Goal: Task Accomplishment & Management: Manage account settings

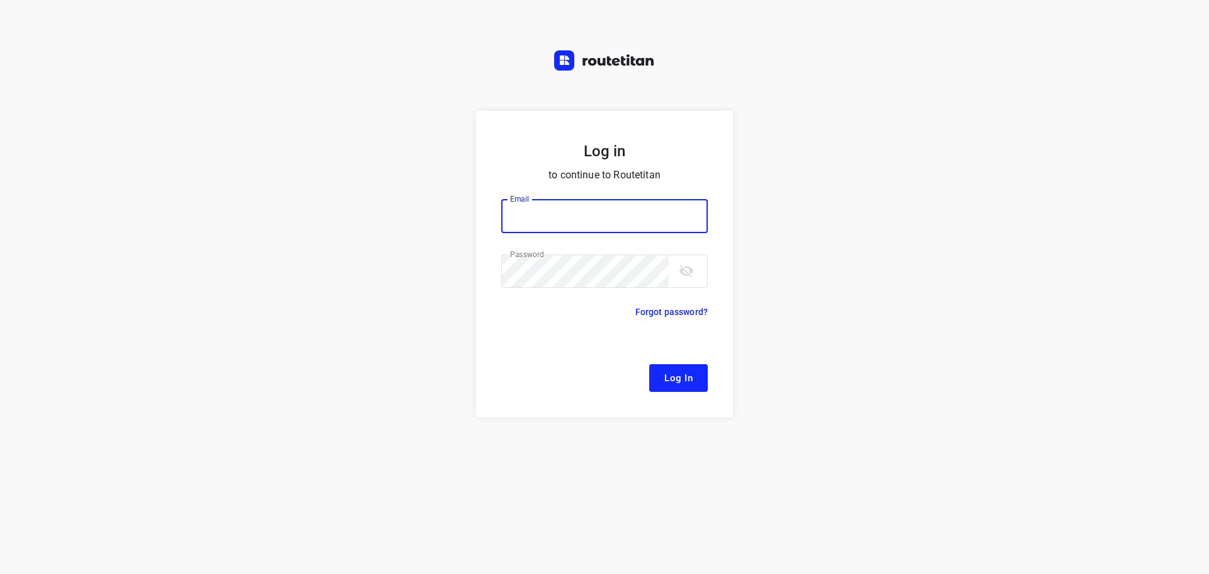
type input "[EMAIL_ADDRESS][DOMAIN_NAME]"
click at [665, 368] on button "Log In" at bounding box center [678, 378] width 59 height 28
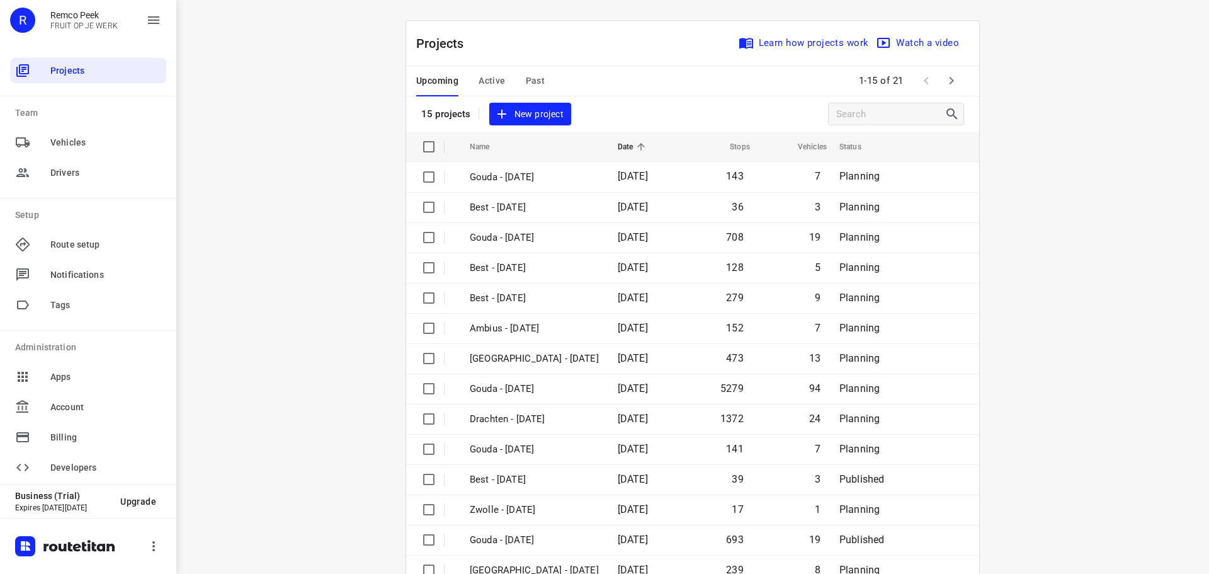
click at [472, 72] on div "Upcoming Active Past" at bounding box center [490, 81] width 149 height 30
click at [479, 76] on span "Active" at bounding box center [492, 81] width 26 height 16
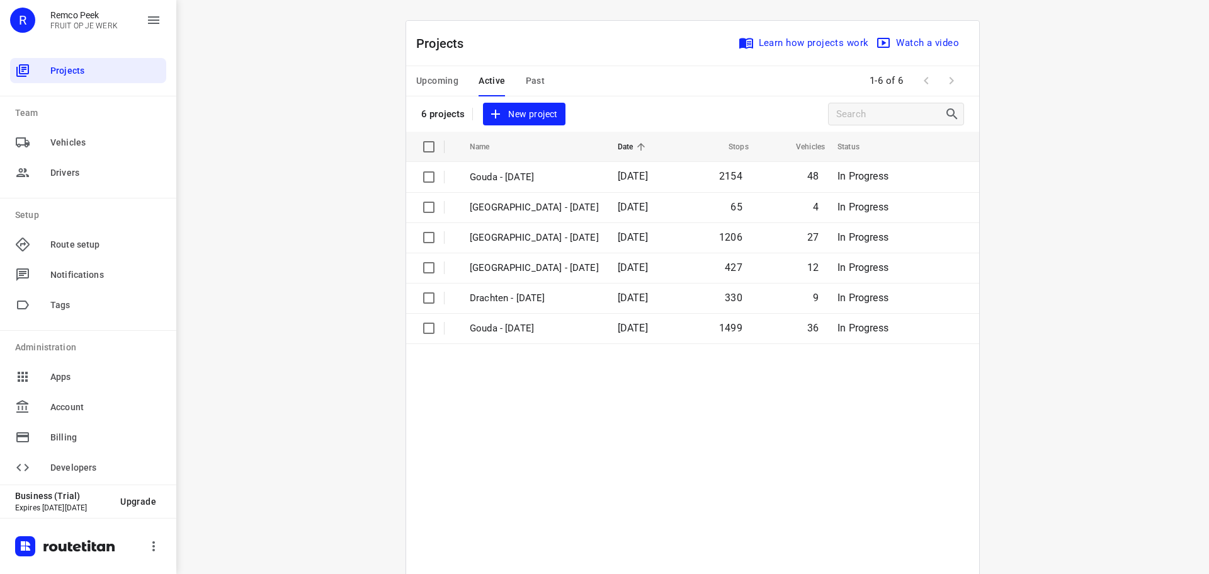
click at [441, 76] on span "Upcoming" at bounding box center [437, 81] width 42 height 16
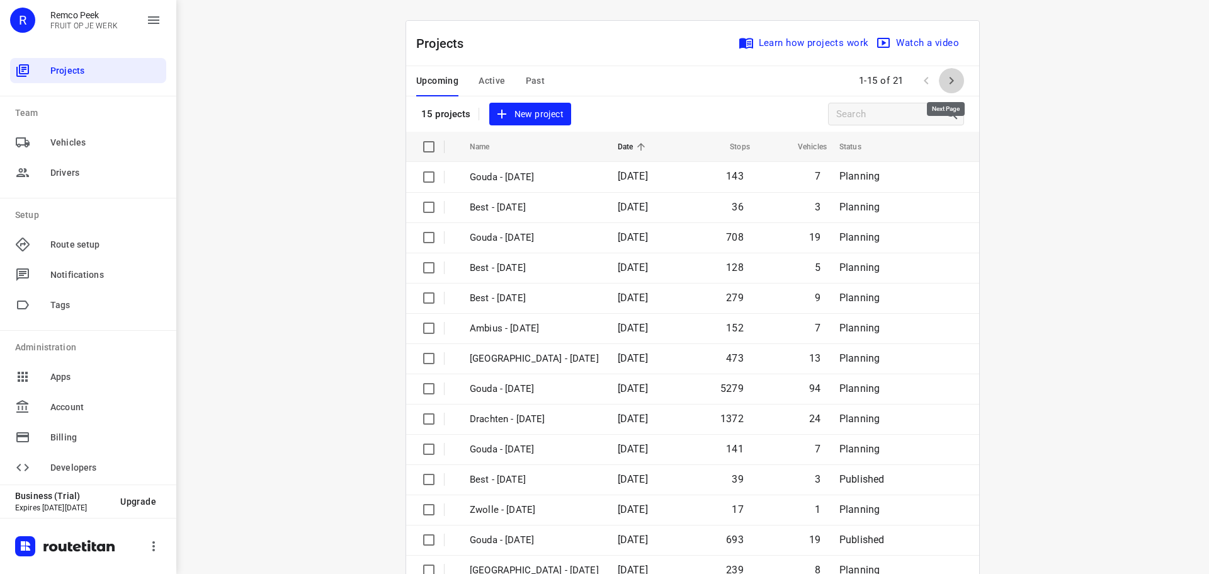
click at [939, 77] on button "button" at bounding box center [951, 80] width 25 height 25
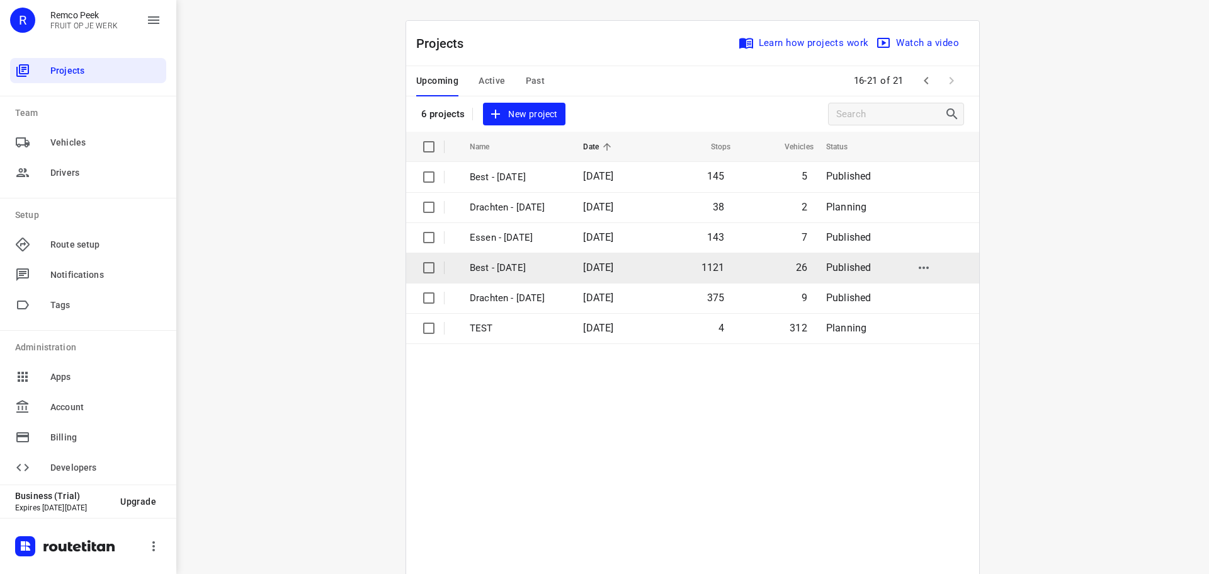
click at [554, 258] on td "Best - [DATE]" at bounding box center [515, 268] width 116 height 30
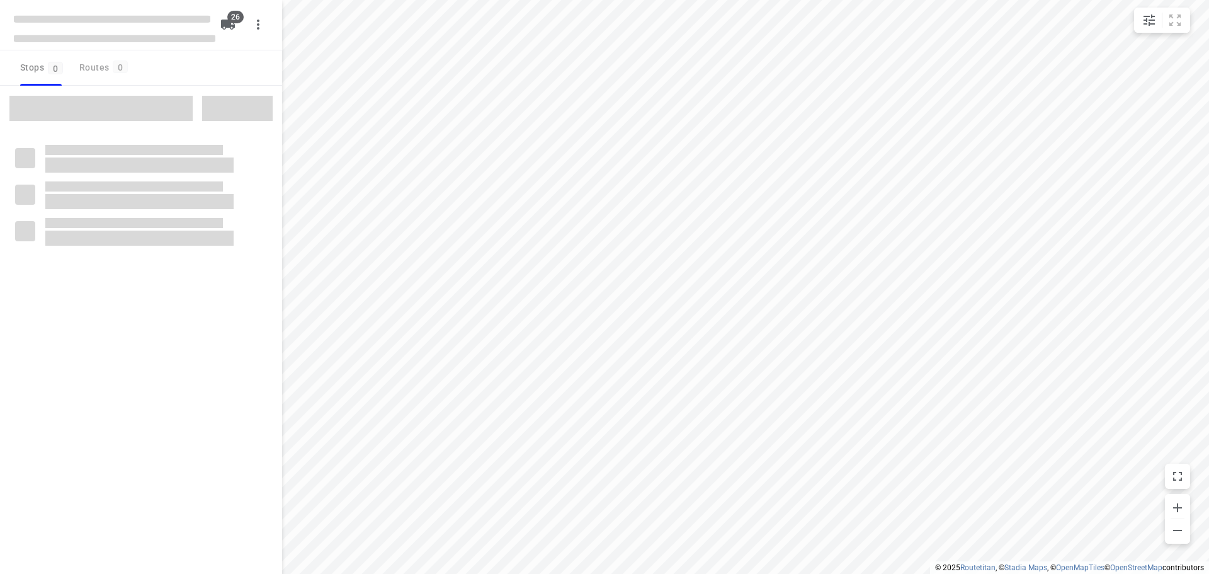
checkbox input "true"
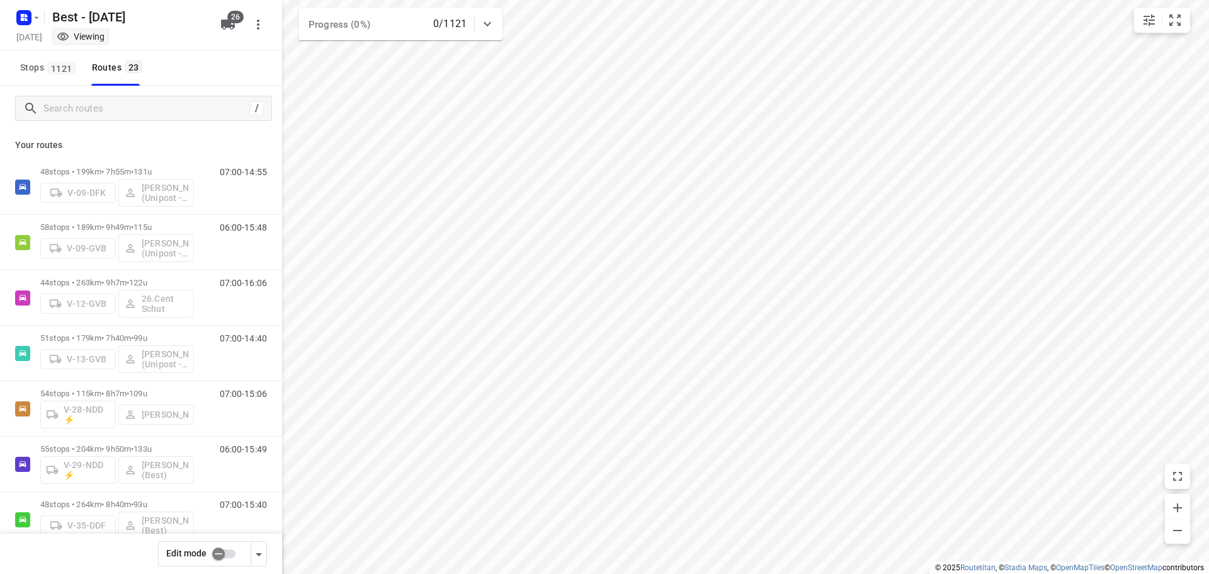
click at [227, 556] on input "checkbox" at bounding box center [219, 554] width 72 height 24
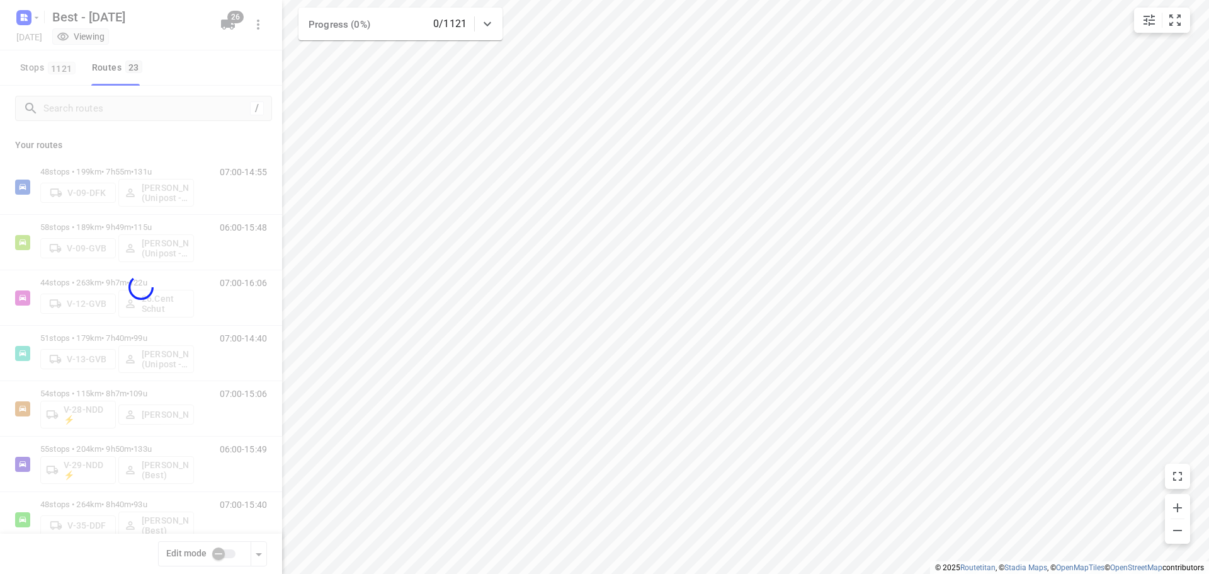
checkbox input "true"
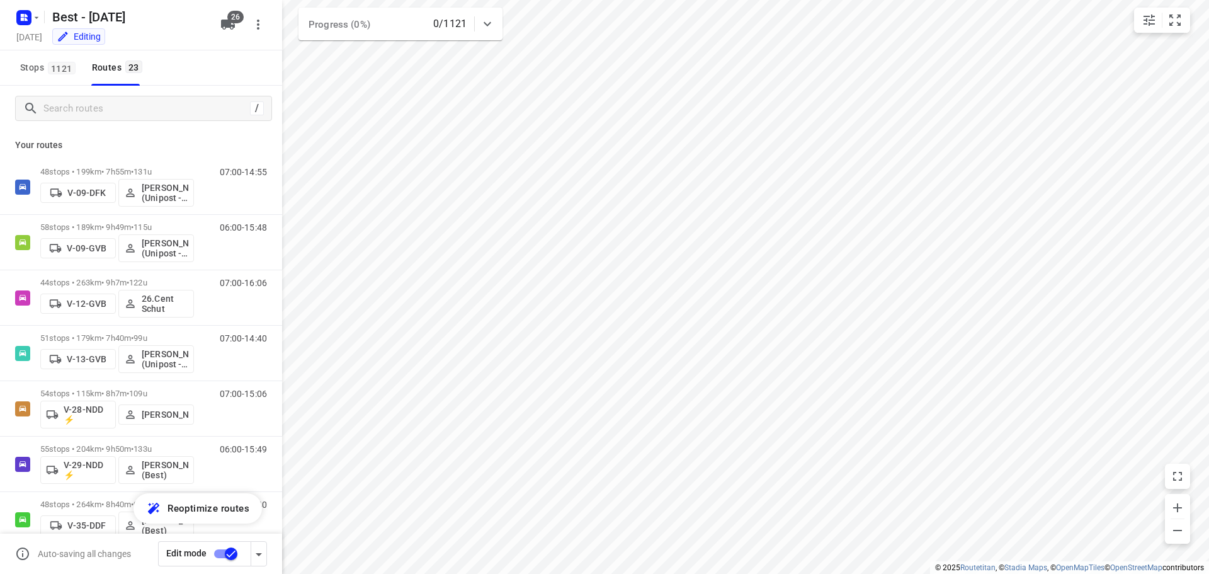
click at [137, 118] on div "/" at bounding box center [143, 108] width 257 height 25
click at [137, 110] on input "Search routes" at bounding box center [146, 109] width 205 height 20
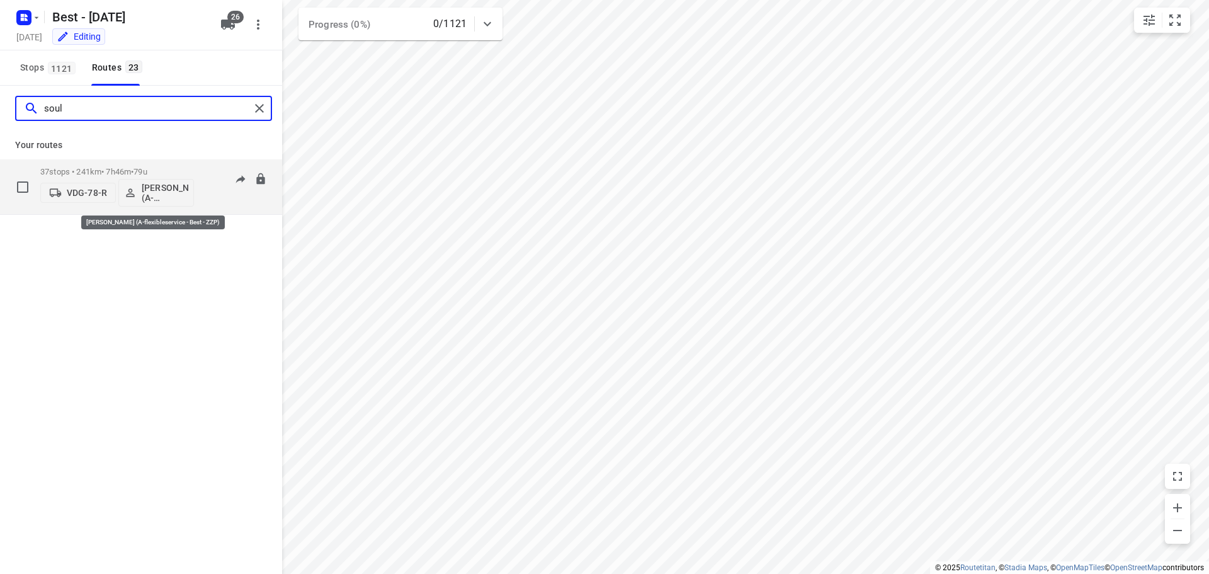
type input "soul"
click at [172, 195] on p "[PERSON_NAME] (A-flexibleservice - Best - ZZP)" at bounding box center [165, 193] width 47 height 20
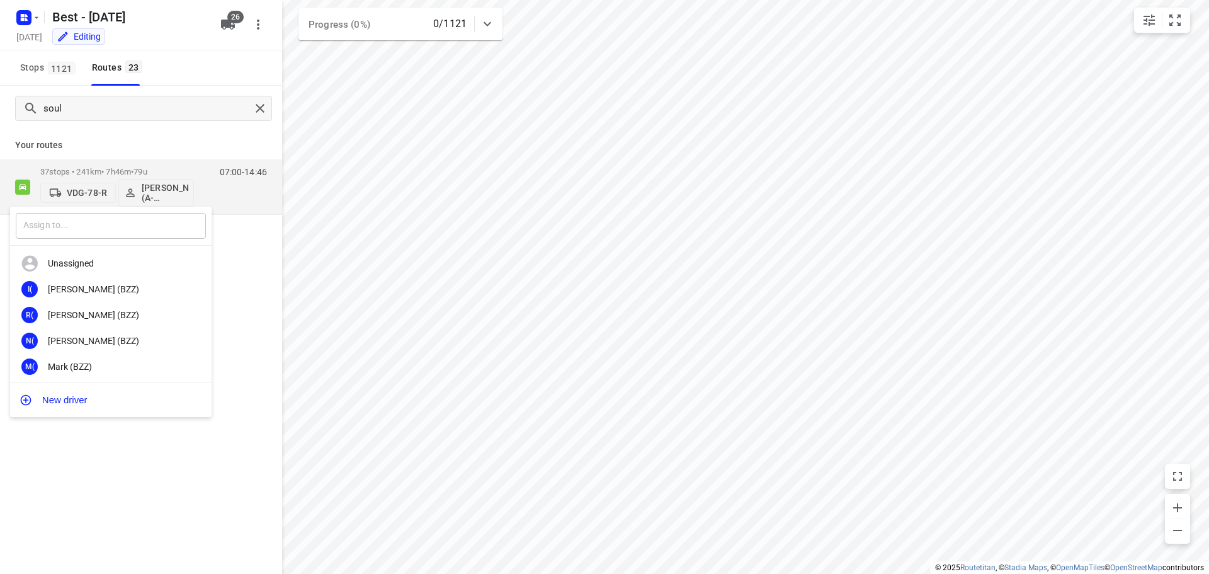
click at [142, 228] on input "text" at bounding box center [111, 226] width 190 height 26
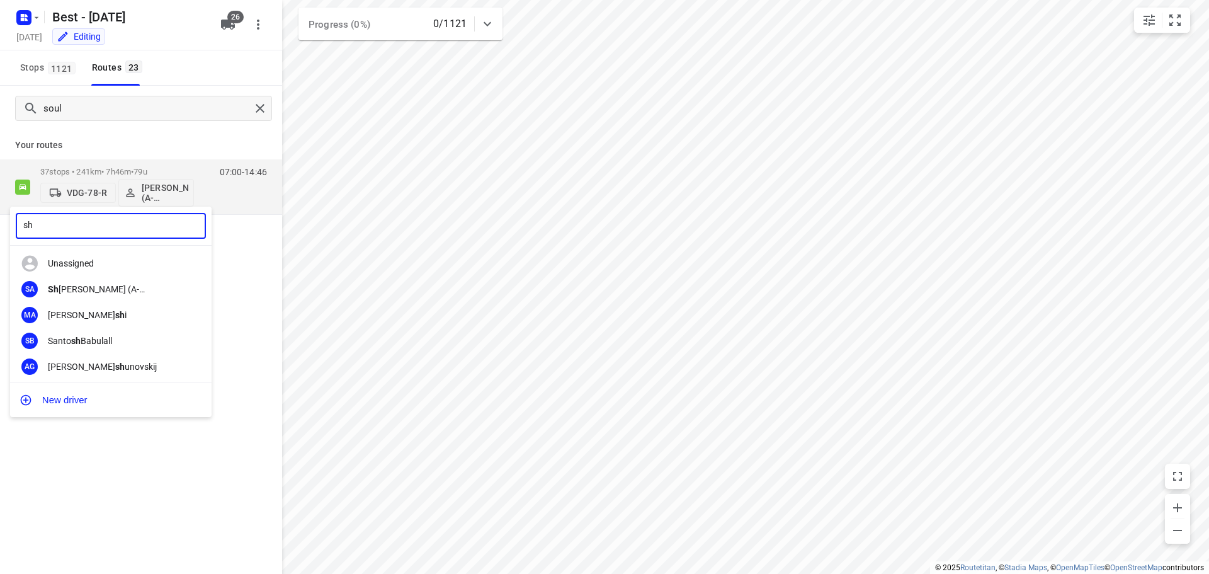
type input "s"
type input "m"
type input "s"
click at [257, 113] on div at bounding box center [604, 287] width 1209 height 574
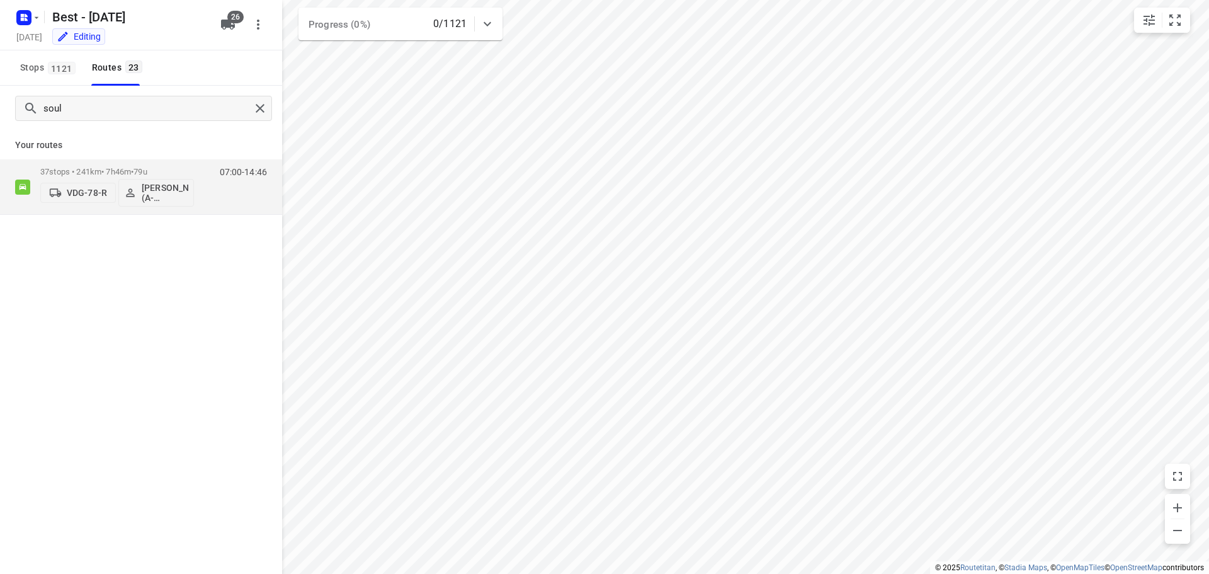
click at [257, 112] on div "​ Unassigned I( Ismail (BZZ) R( Ronan (BZZ) N( Nolan (BZZ) M( Mark (BZZ) F( Fur…" at bounding box center [604, 287] width 1209 height 574
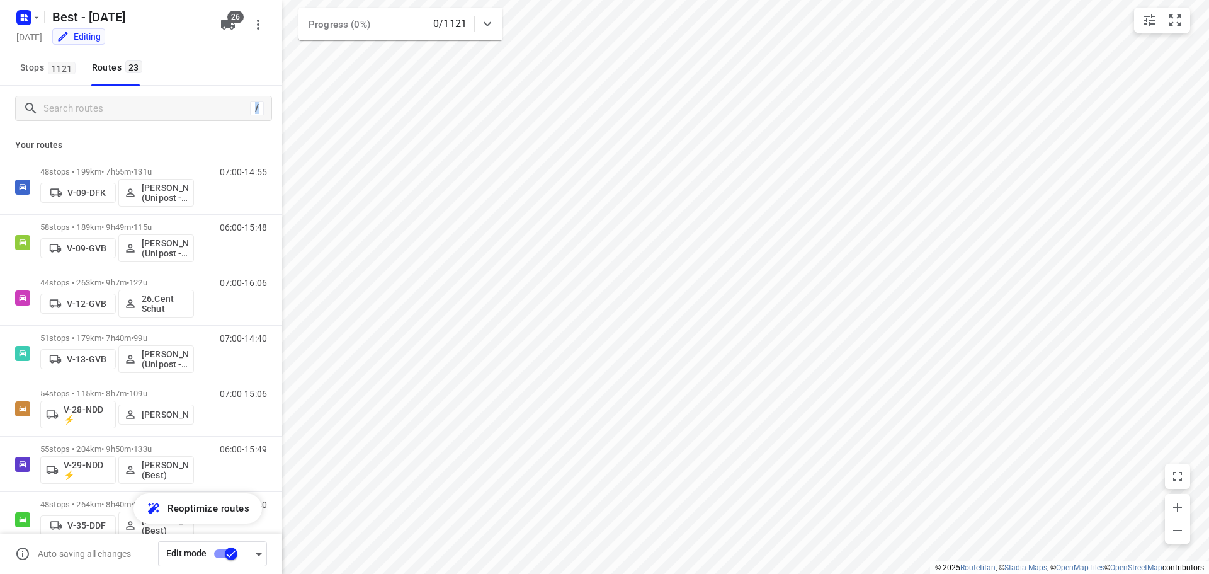
click at [256, 108] on div "/" at bounding box center [257, 108] width 14 height 14
click at [169, 102] on input "Search routes" at bounding box center [145, 109] width 202 height 20
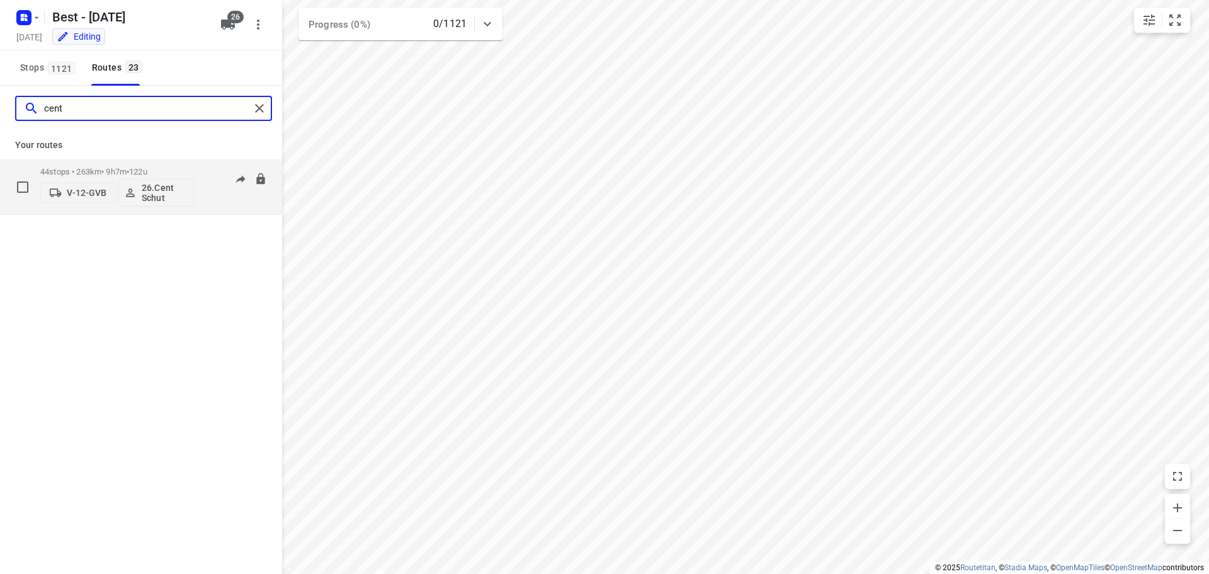
type input "cent"
click at [89, 164] on div "44 stops • 263km • 9h7m • 122u V-12-GVB 26.Cent Schut" at bounding box center [117, 187] width 154 height 52
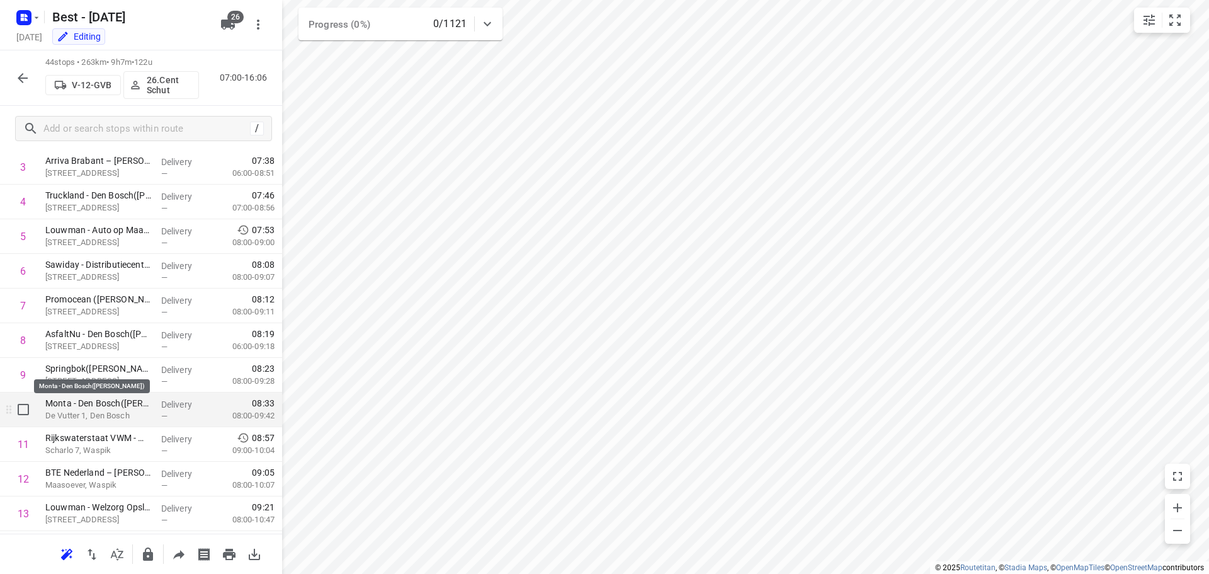
scroll to position [189, 0]
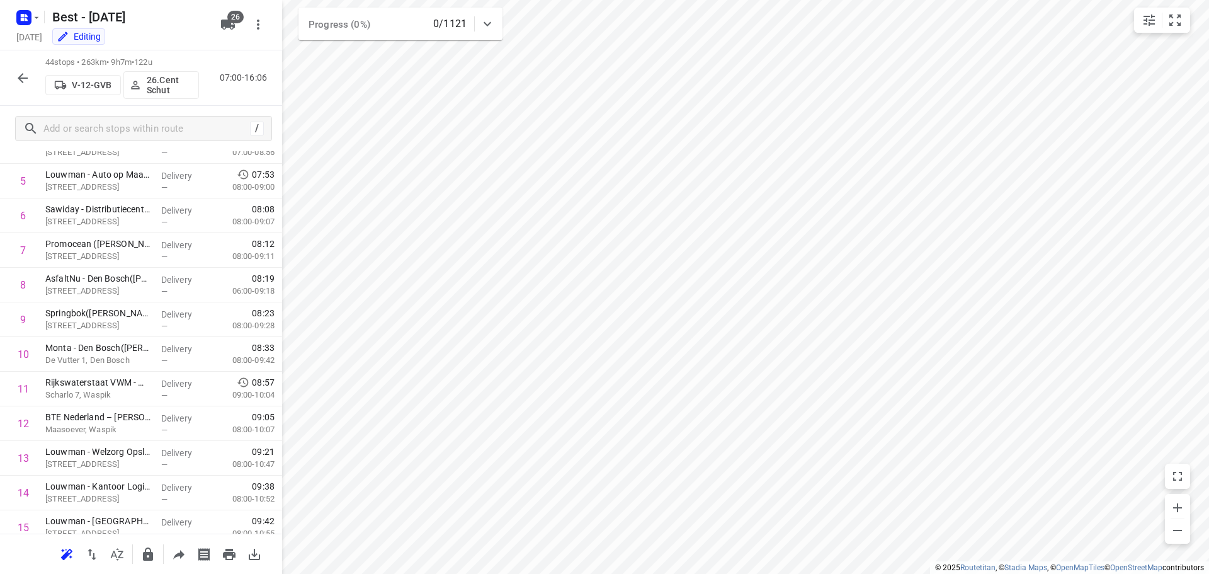
click at [16, 71] on icon "button" at bounding box center [22, 78] width 15 height 15
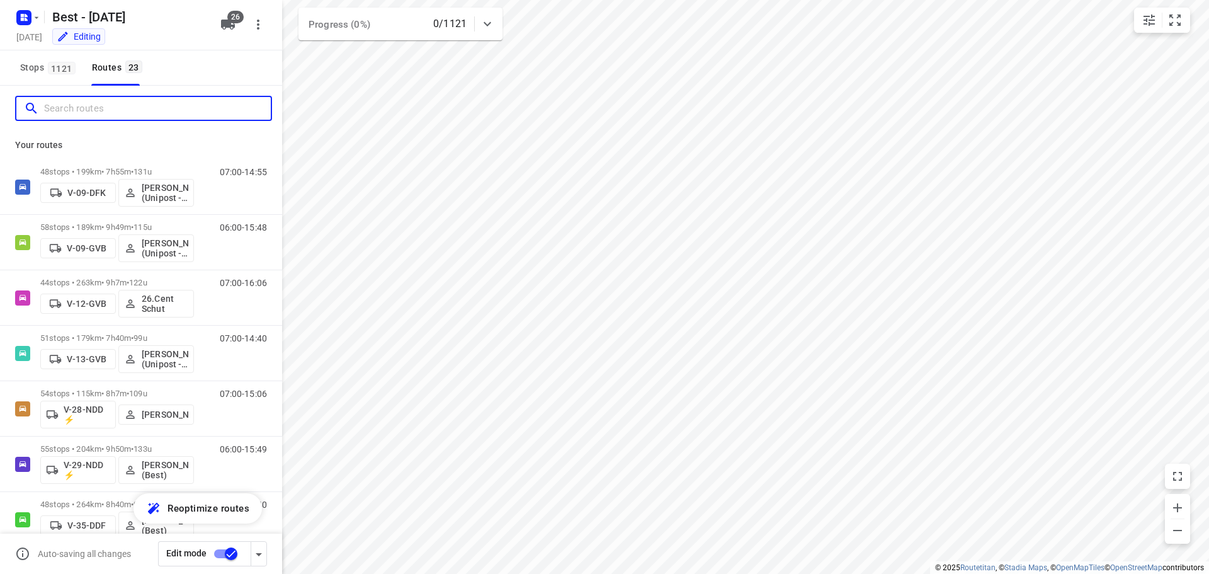
click at [83, 113] on input "Search routes" at bounding box center [157, 109] width 227 height 20
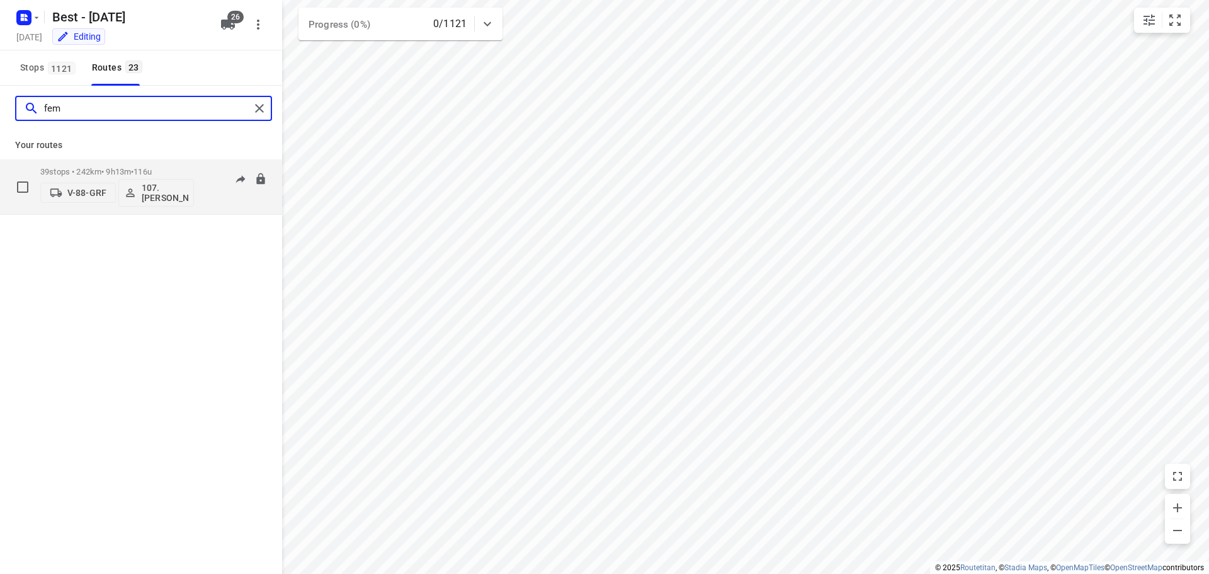
type input "fem"
click at [101, 165] on div "39 stops • 242km • 9h13m • 116u V-88-GRF 107.Femke Bogaards" at bounding box center [117, 187] width 154 height 52
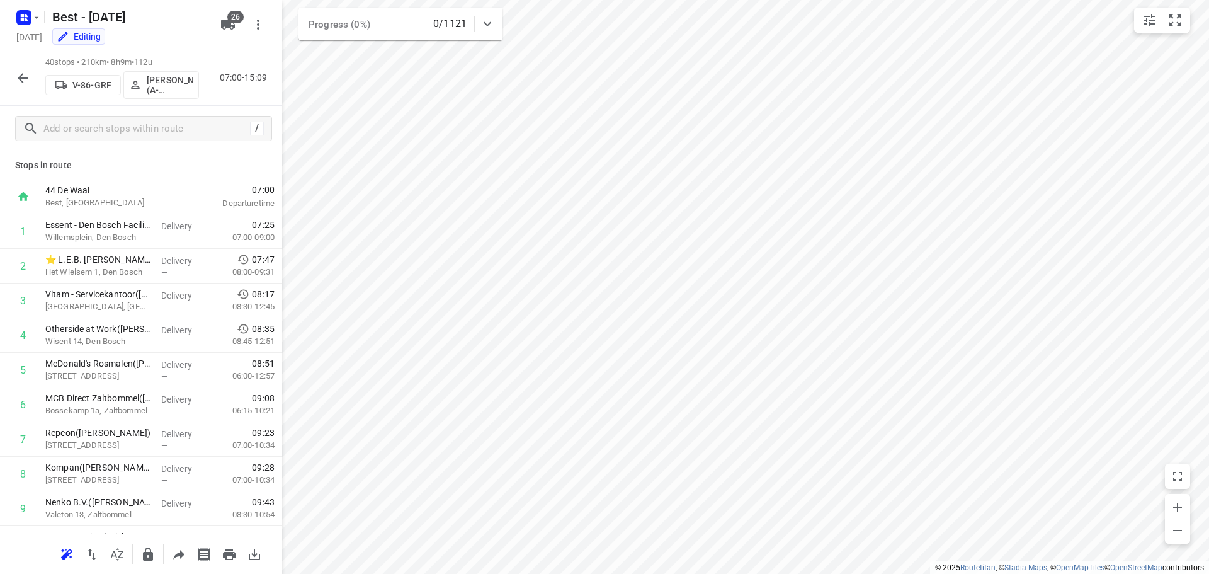
scroll to position [1101, 0]
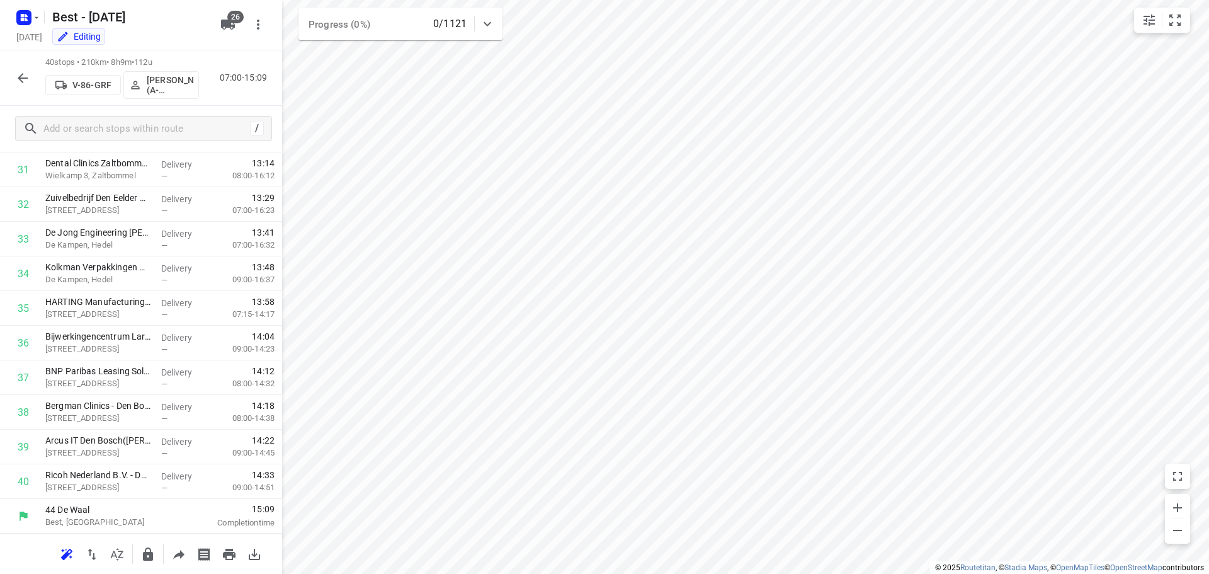
click at [14, 72] on button "button" at bounding box center [22, 78] width 25 height 25
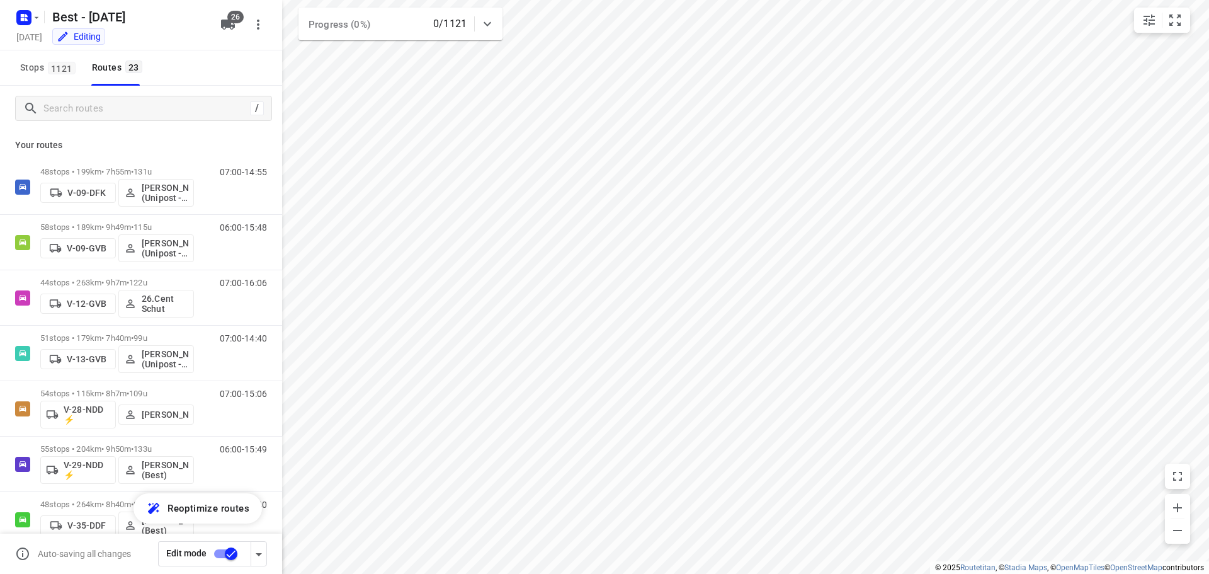
click at [126, 91] on div "/" at bounding box center [141, 108] width 282 height 45
click at [128, 110] on input "Search routes" at bounding box center [145, 109] width 202 height 20
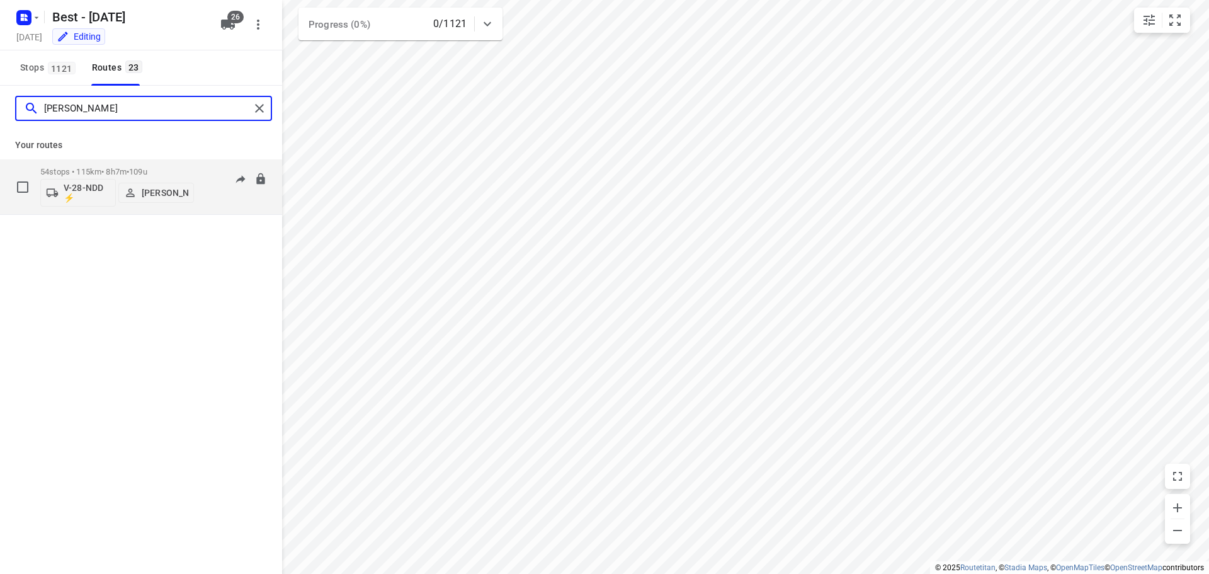
type input "andy"
click at [101, 164] on div "54 stops • 115km • 8h7m • 109u V-28-NDD ⚡ Andy De Vreede" at bounding box center [117, 187] width 154 height 52
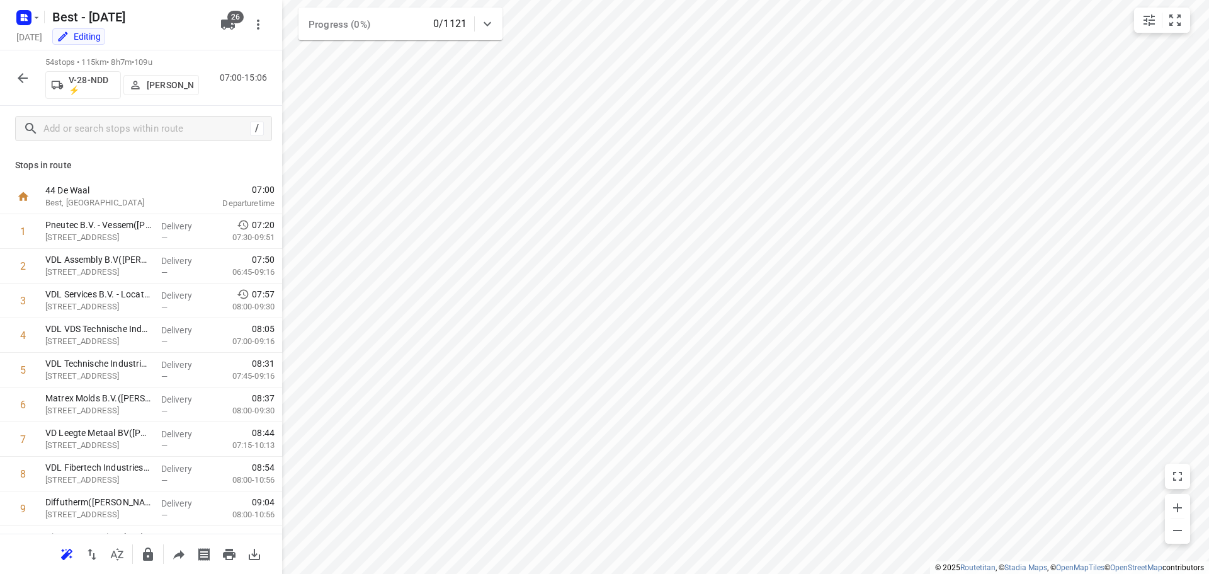
click at [21, 74] on icon "button" at bounding box center [23, 78] width 10 height 10
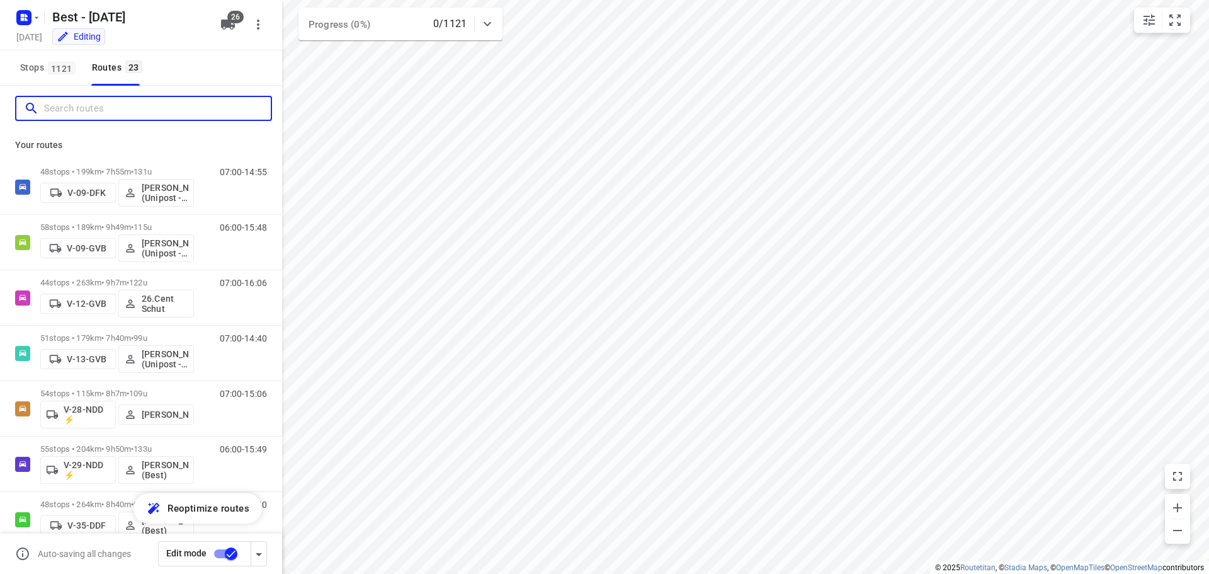
click at [145, 113] on input "Search routes" at bounding box center [157, 109] width 227 height 20
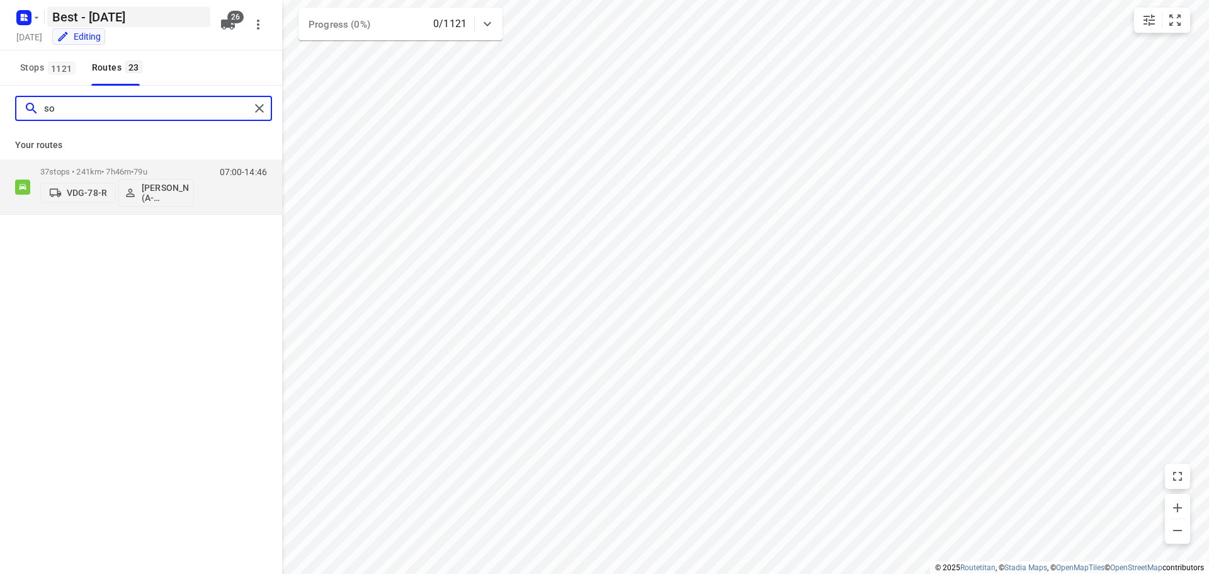
type input "so"
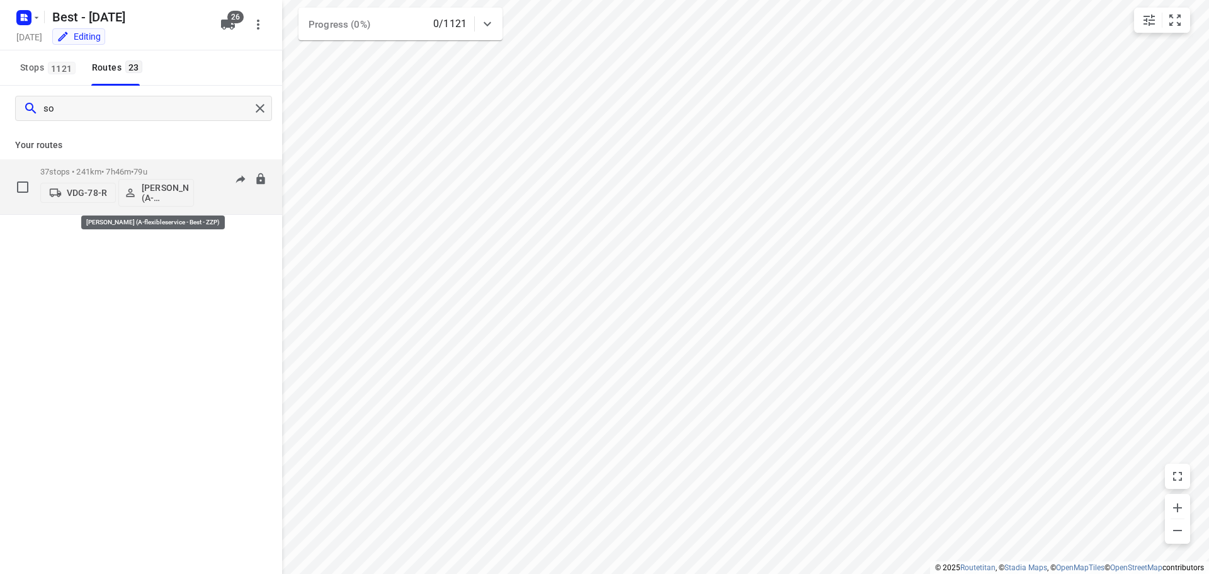
click at [164, 195] on p "Souliman Aoussar (A-flexibleservice - Best - ZZP)" at bounding box center [165, 193] width 47 height 20
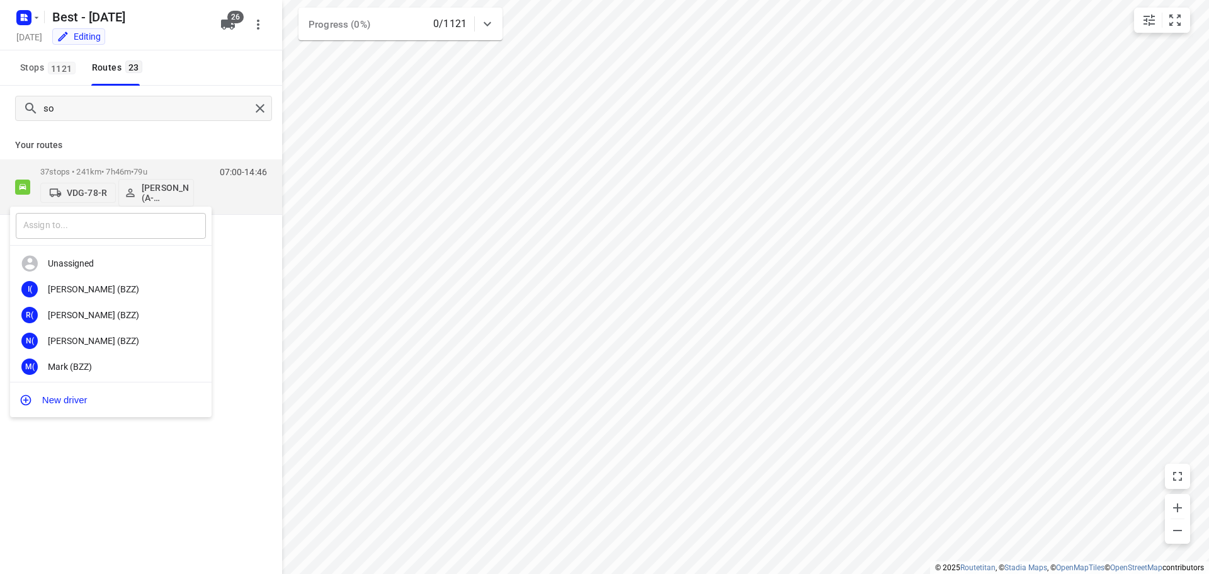
click at [86, 227] on input "text" at bounding box center [111, 226] width 190 height 26
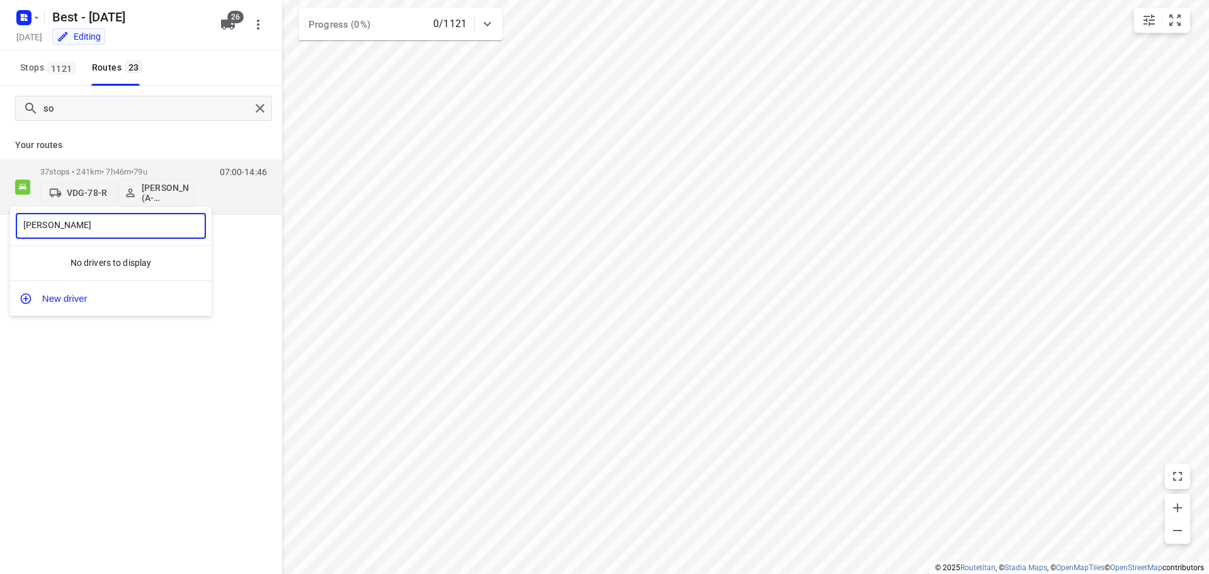
type input "mohamed s"
click at [160, 193] on div at bounding box center [604, 287] width 1209 height 574
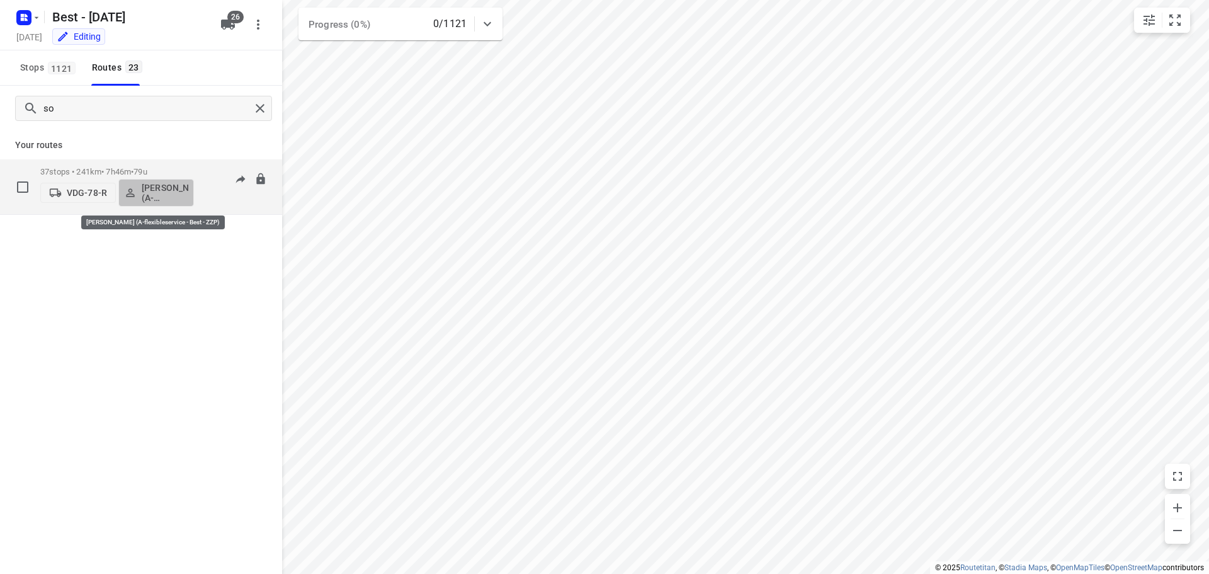
click at [159, 200] on p "[PERSON_NAME] (A-flexibleservice - Best - ZZP)" at bounding box center [165, 193] width 47 height 20
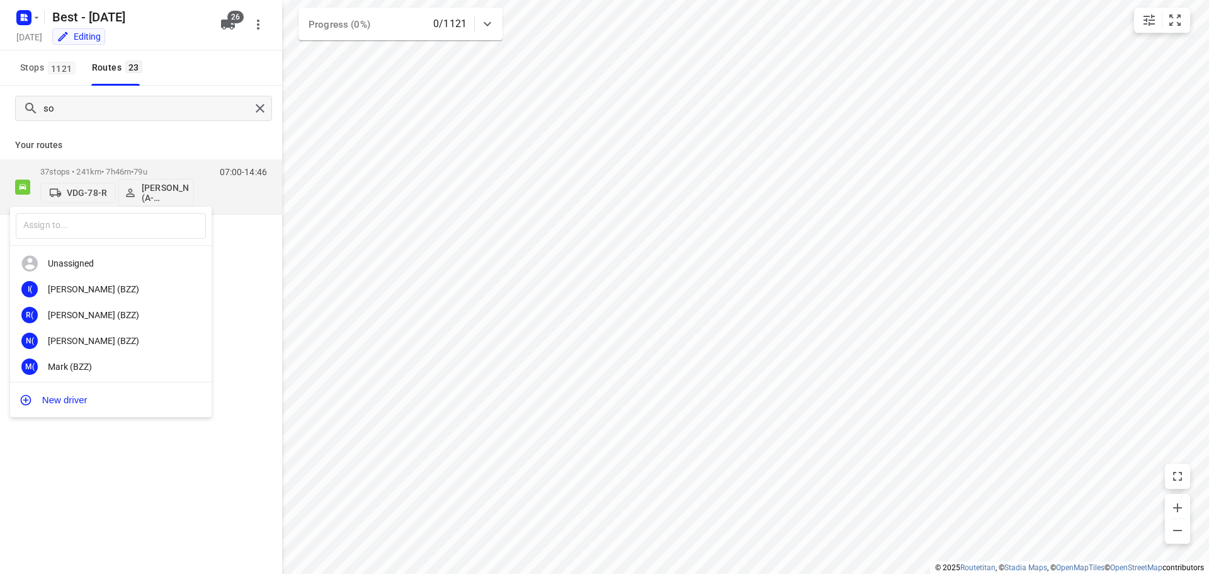
click at [168, 192] on div at bounding box center [604, 287] width 1209 height 574
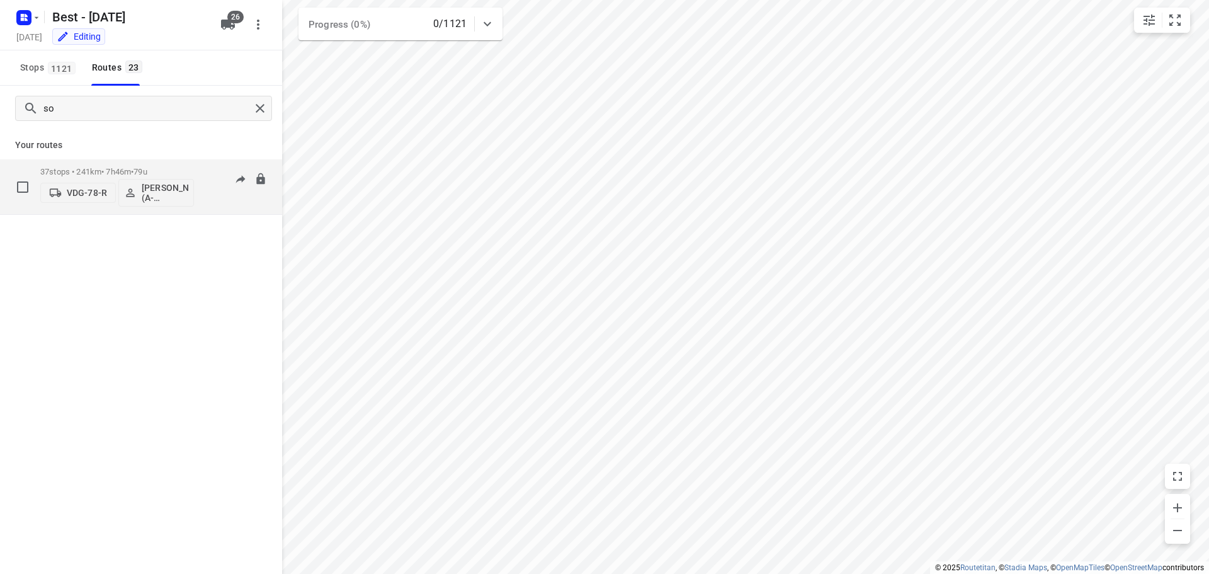
click at [135, 178] on div "VDG-78-R Souliman Aoussar (A-flexibleservice - Best - ZZP)" at bounding box center [117, 191] width 154 height 30
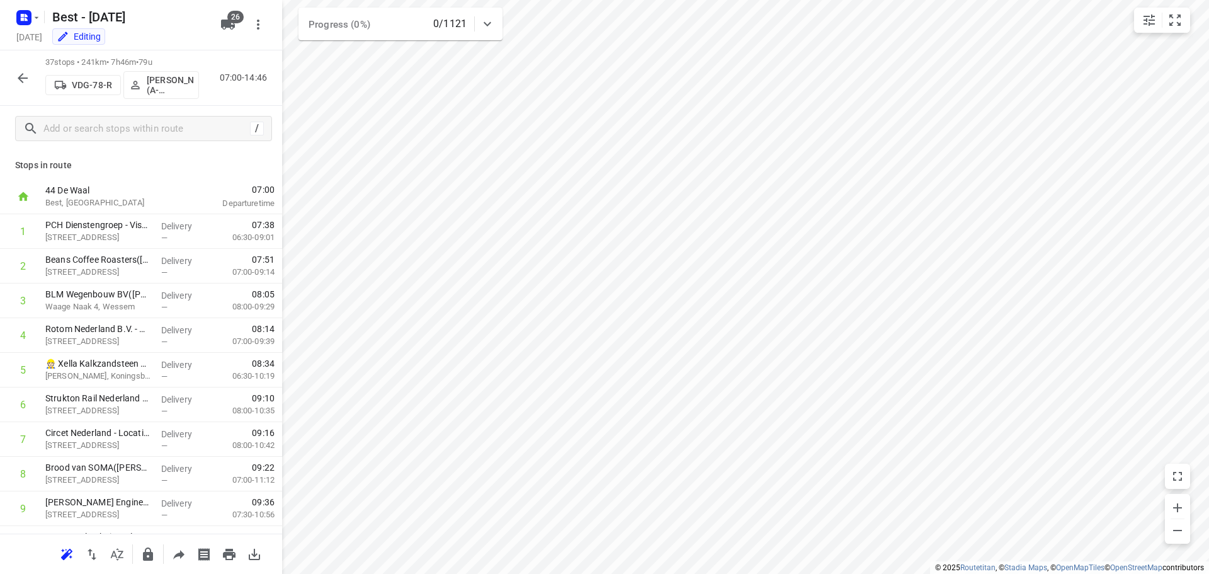
click at [154, 95] on button "Souliman Aoussar (A-flexibleservice - Best - ZZP)" at bounding box center [161, 85] width 76 height 28
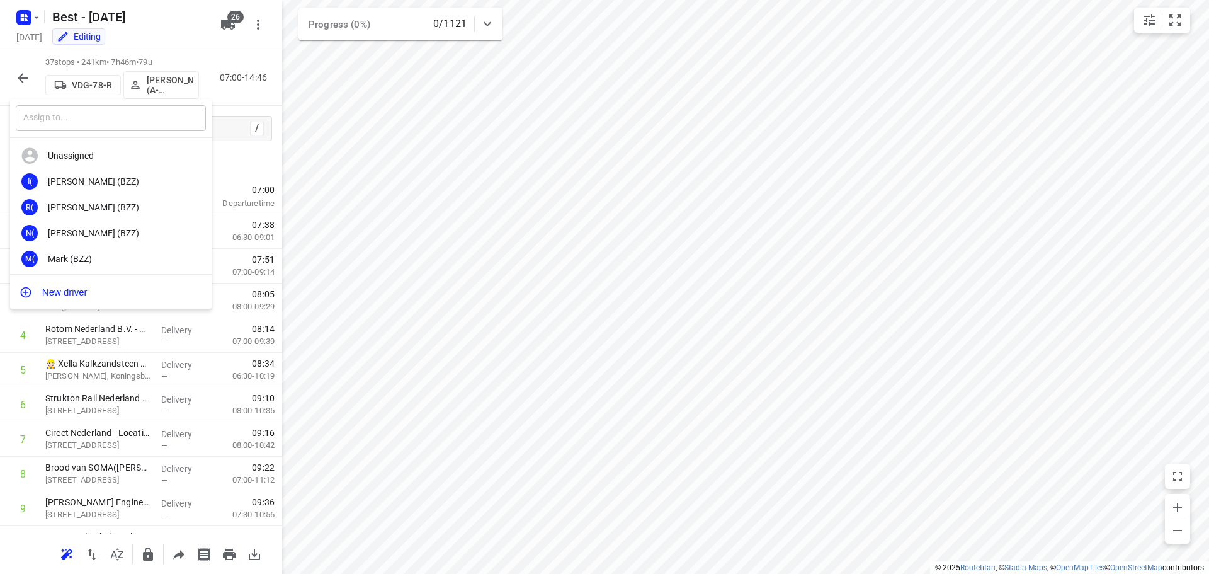
click at [135, 129] on input "text" at bounding box center [111, 118] width 190 height 26
type input "m"
type input "shad"
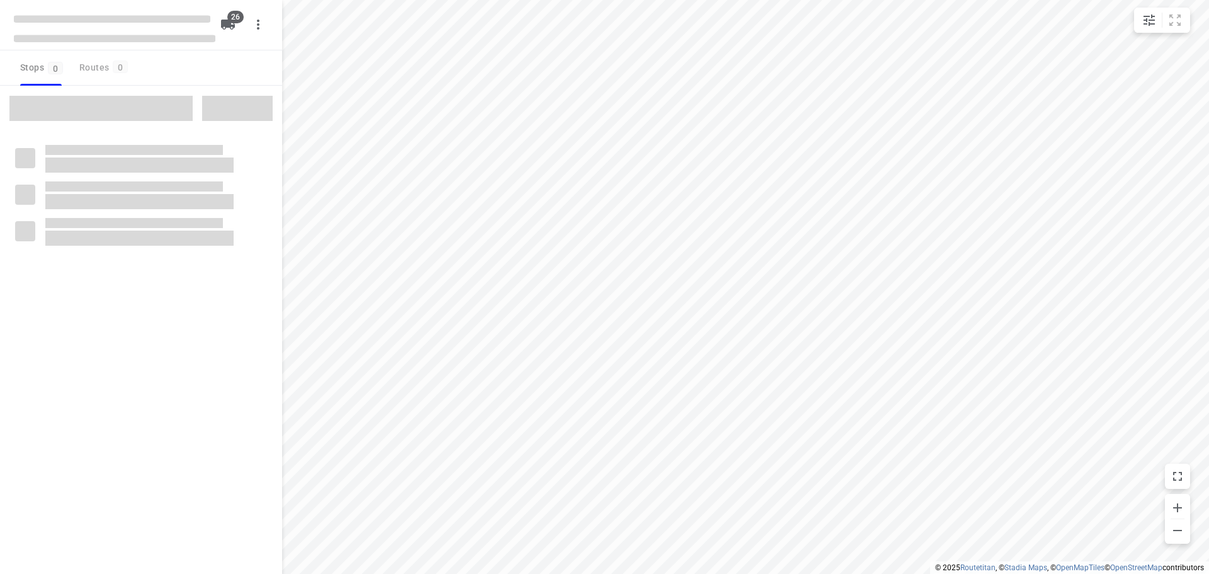
checkbox input "true"
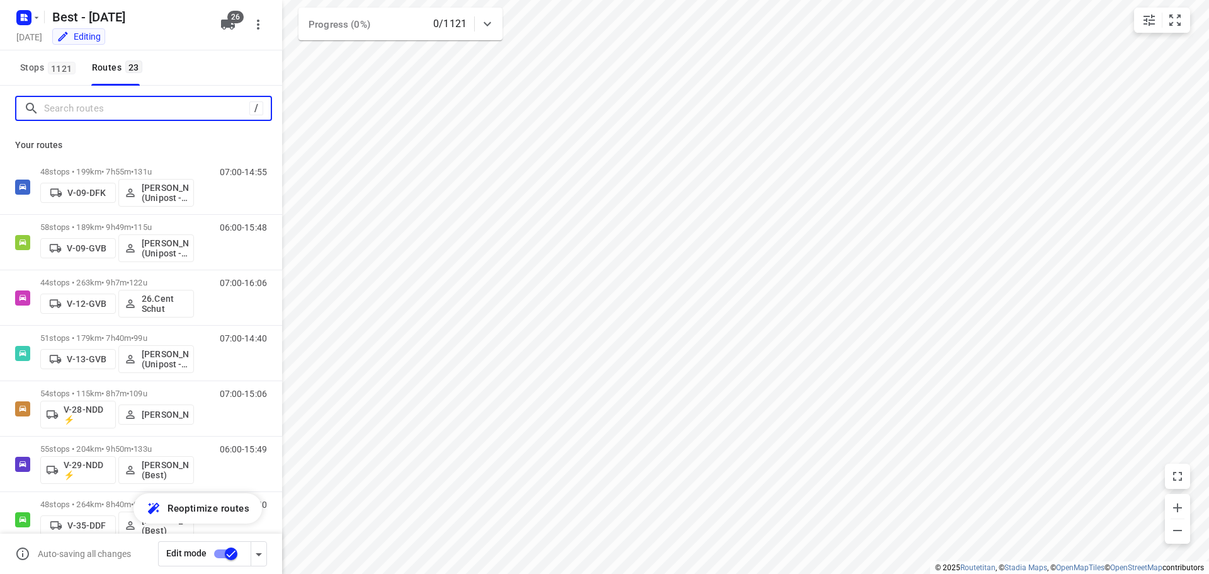
click at [133, 111] on input "Search routes" at bounding box center [146, 109] width 205 height 20
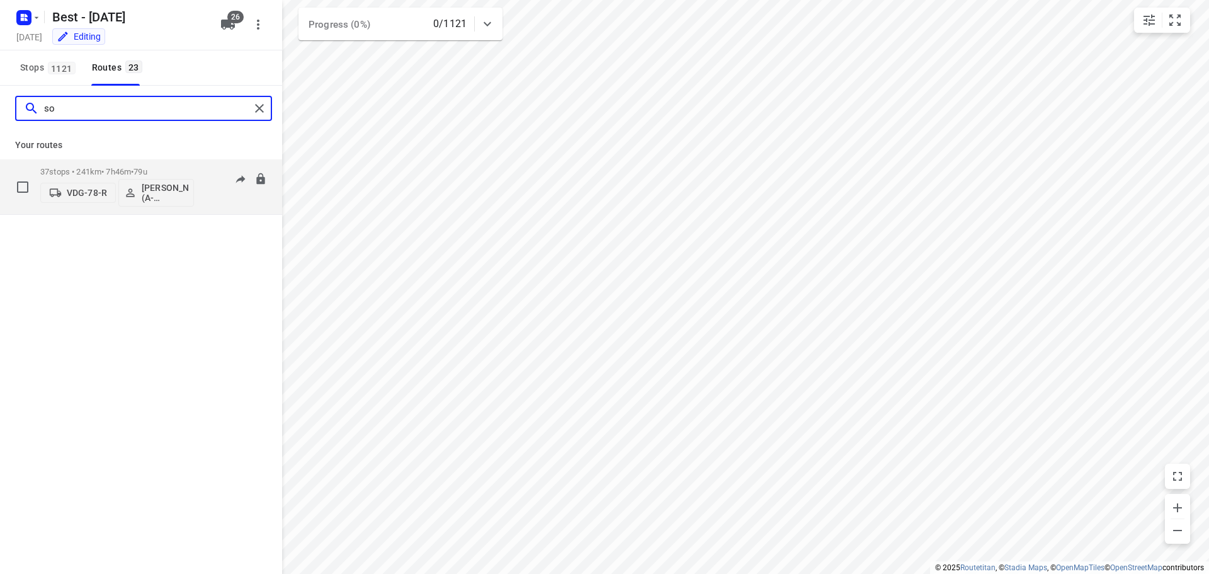
type input "so"
click at [132, 193] on icon "button" at bounding box center [130, 192] width 13 height 13
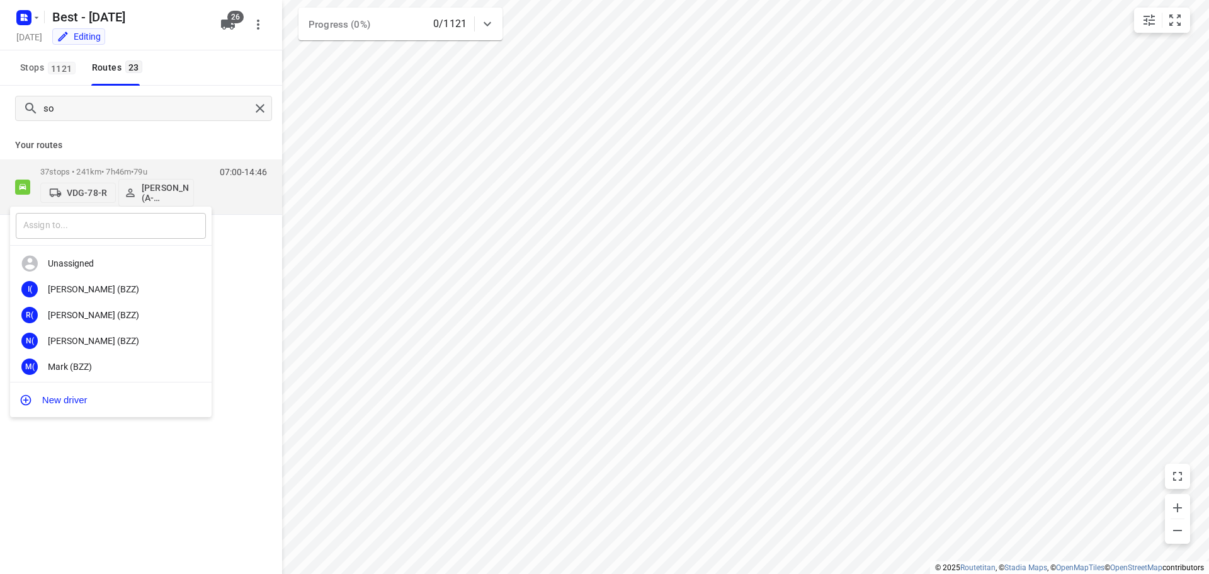
click at [109, 217] on input "text" at bounding box center [111, 226] width 190 height 26
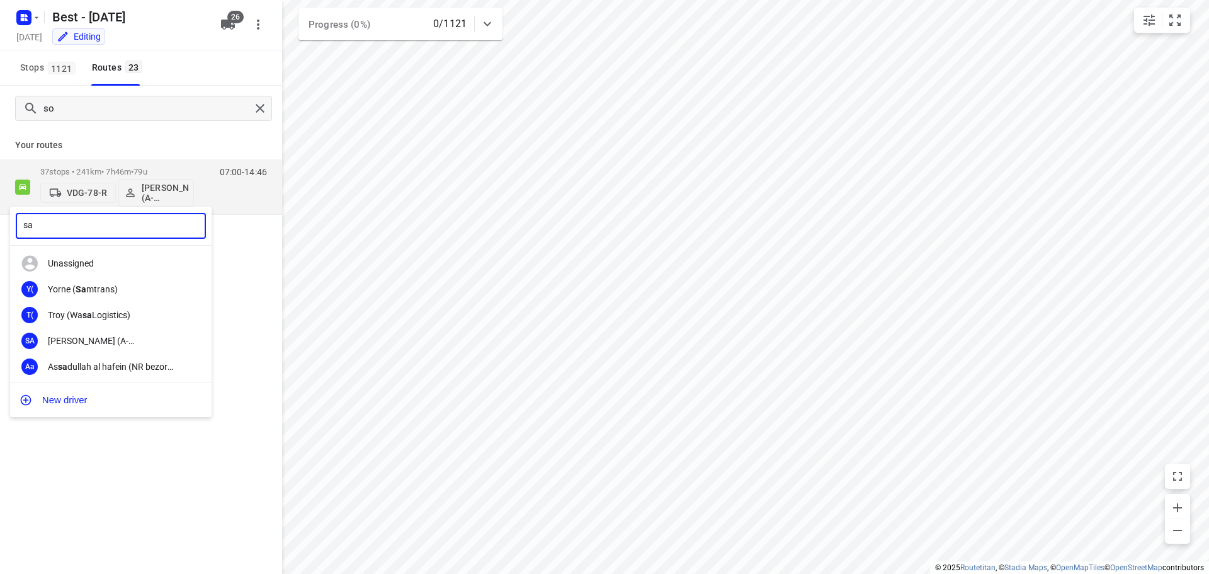
type input "s"
type input "h"
type input "shad"
click at [89, 287] on div "Mohamed Shad dad" at bounding box center [114, 289] width 132 height 10
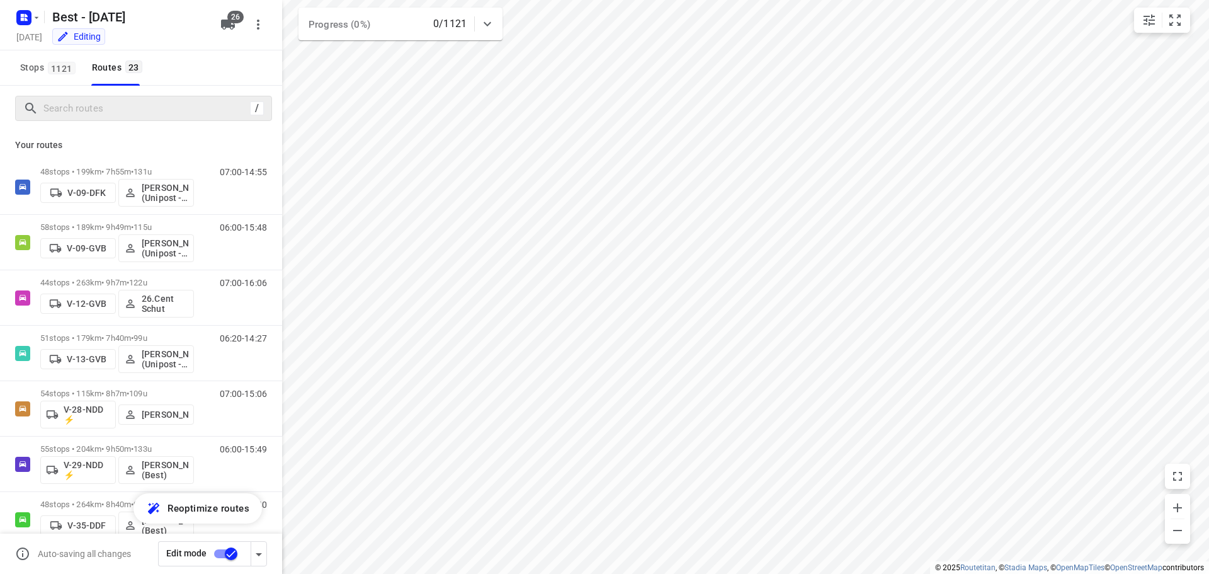
click at [218, 560] on input "checkbox" at bounding box center [231, 554] width 72 height 24
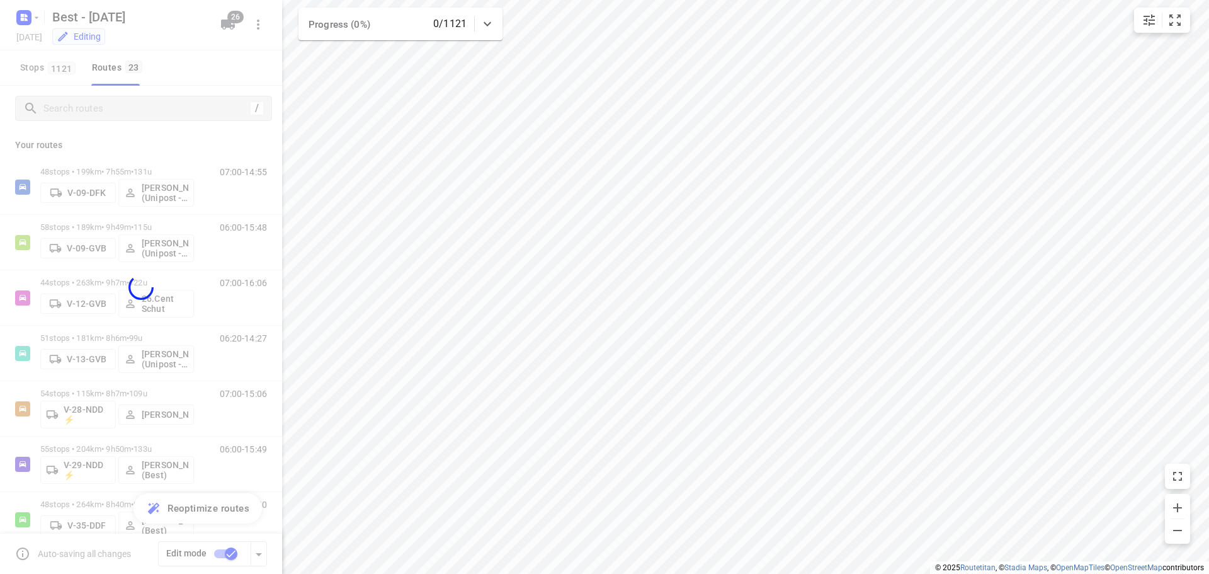
checkbox input "false"
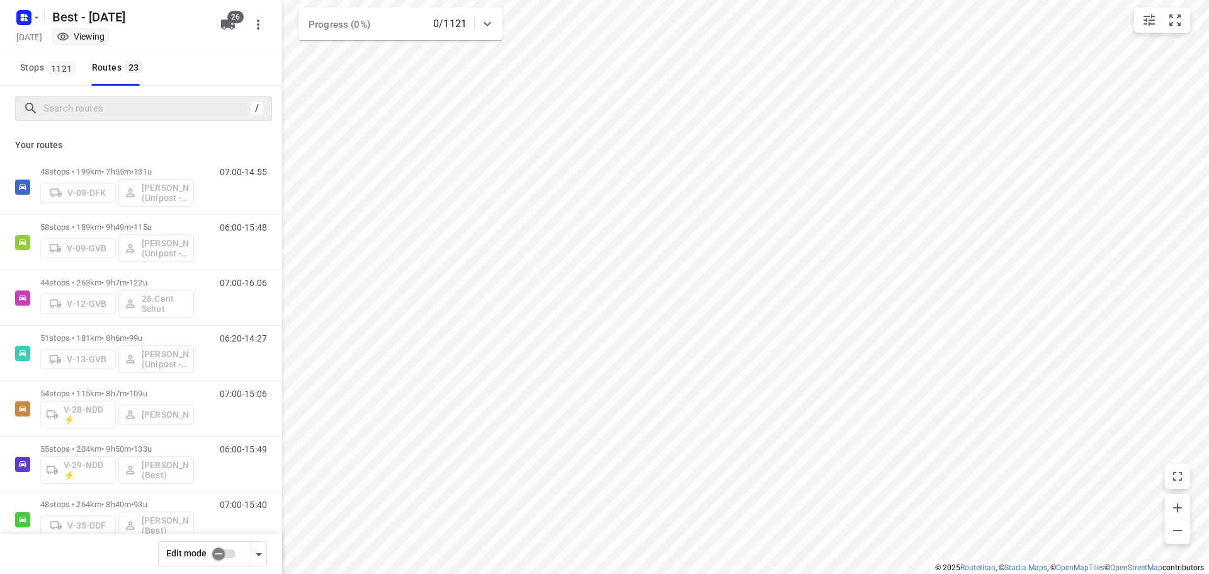
click at [1, 8] on div "Best - Wednesday Wednesday, Oct 08 Viewing 26" at bounding box center [141, 25] width 282 height 50
click at [13, 14] on div at bounding box center [26, 17] width 30 height 25
click at [21, 21] on rect "button" at bounding box center [23, 17] width 15 height 15
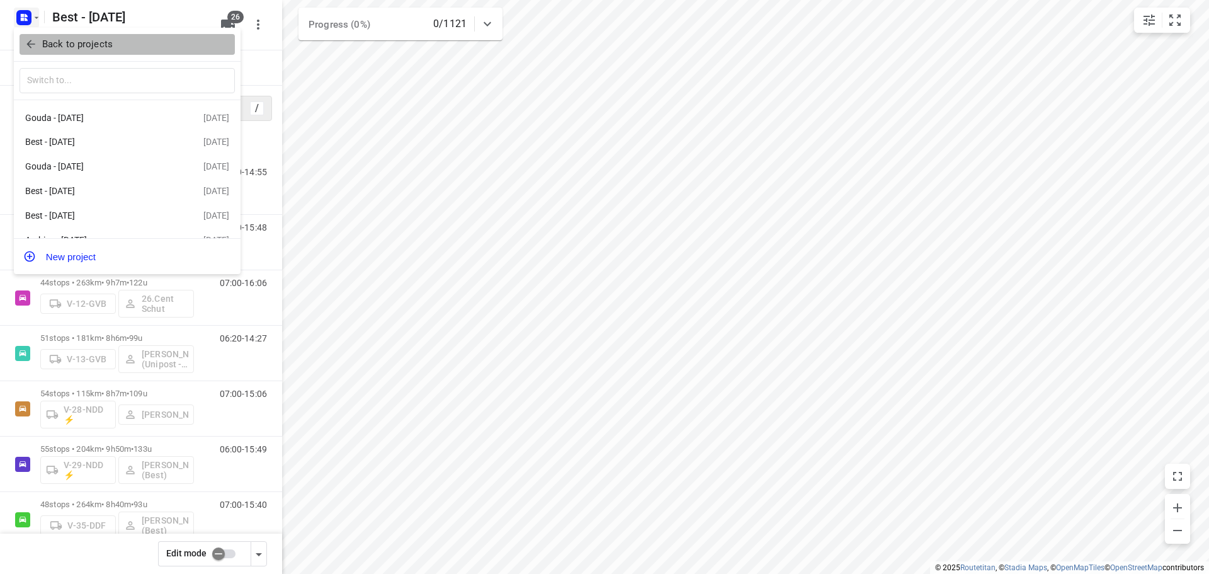
click at [26, 38] on icon "button" at bounding box center [31, 44] width 13 height 13
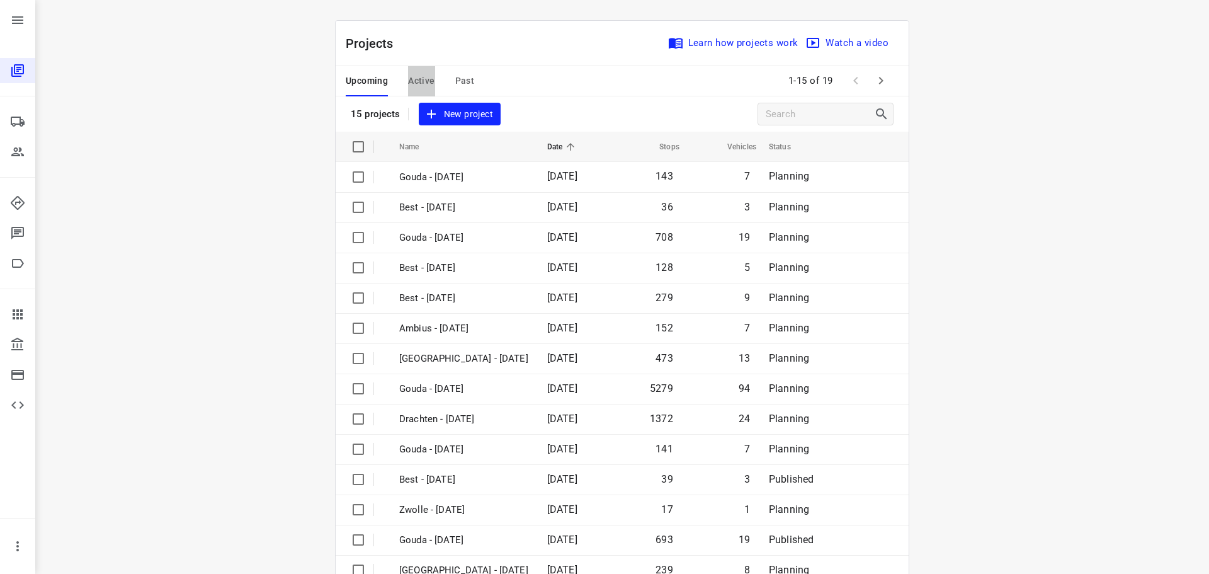
click at [410, 84] on span "Active" at bounding box center [421, 81] width 26 height 16
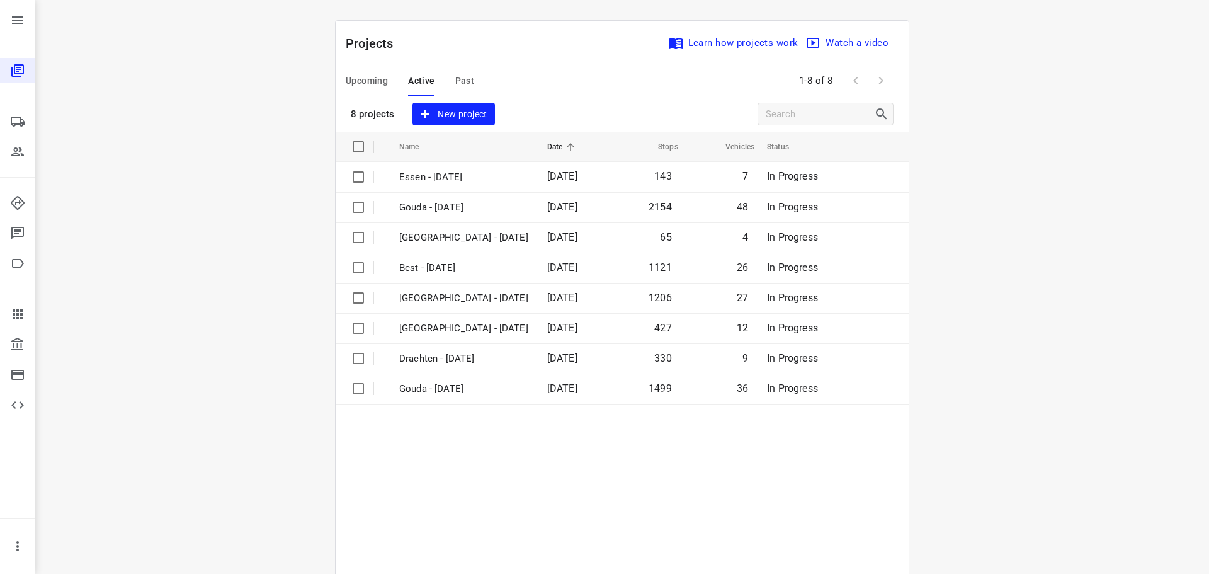
click at [361, 82] on span "Upcoming" at bounding box center [367, 81] width 42 height 16
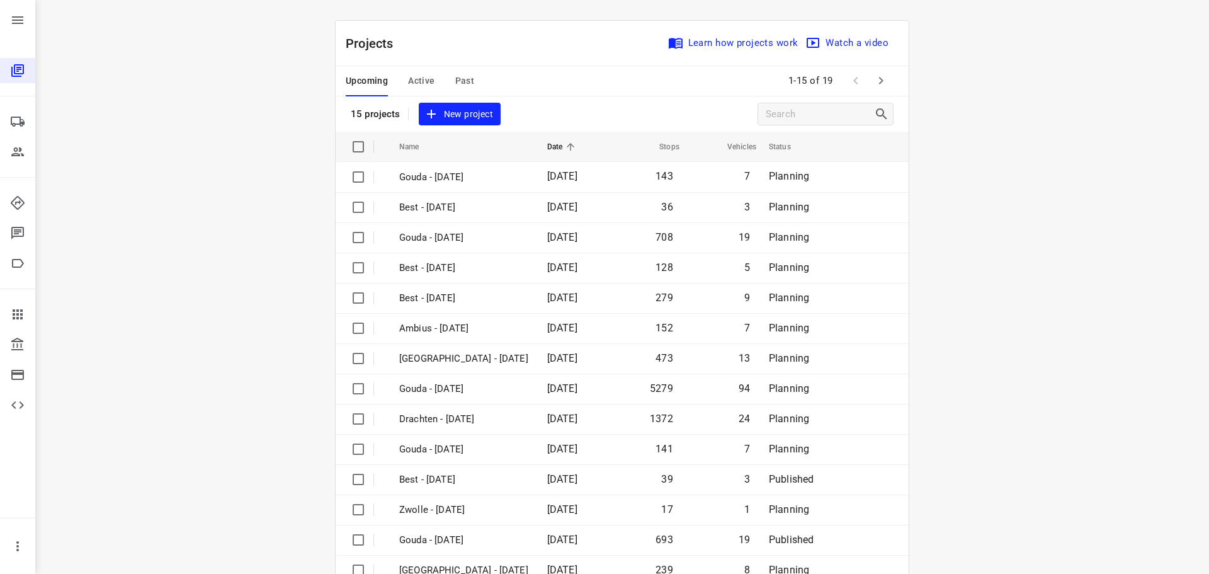
click at [443, 79] on div "Upcoming Active Past" at bounding box center [420, 81] width 149 height 30
click at [472, 79] on div "Upcoming Active Past" at bounding box center [420, 81] width 149 height 30
click at [459, 82] on span "Past" at bounding box center [465, 81] width 20 height 16
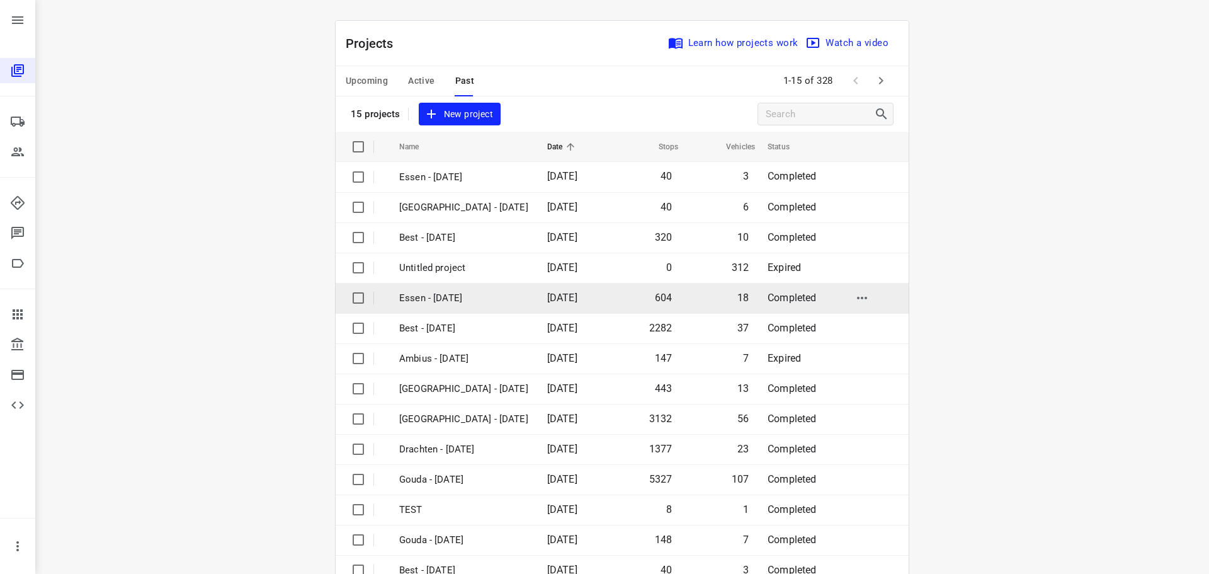
scroll to position [63, 0]
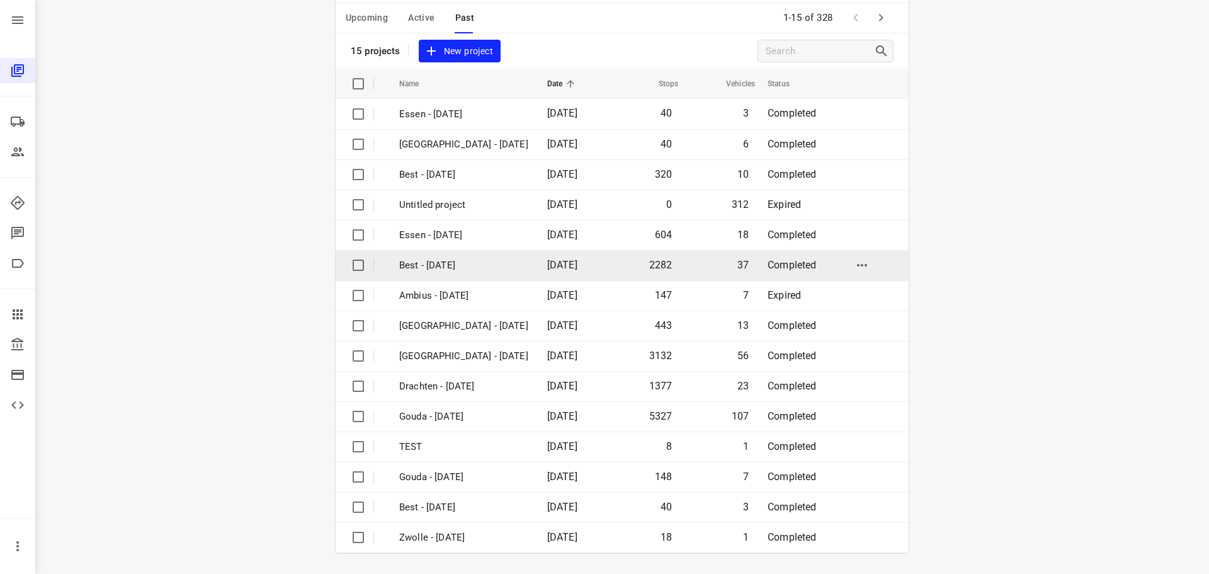
click at [438, 275] on td "Best - [DATE]" at bounding box center [462, 265] width 151 height 30
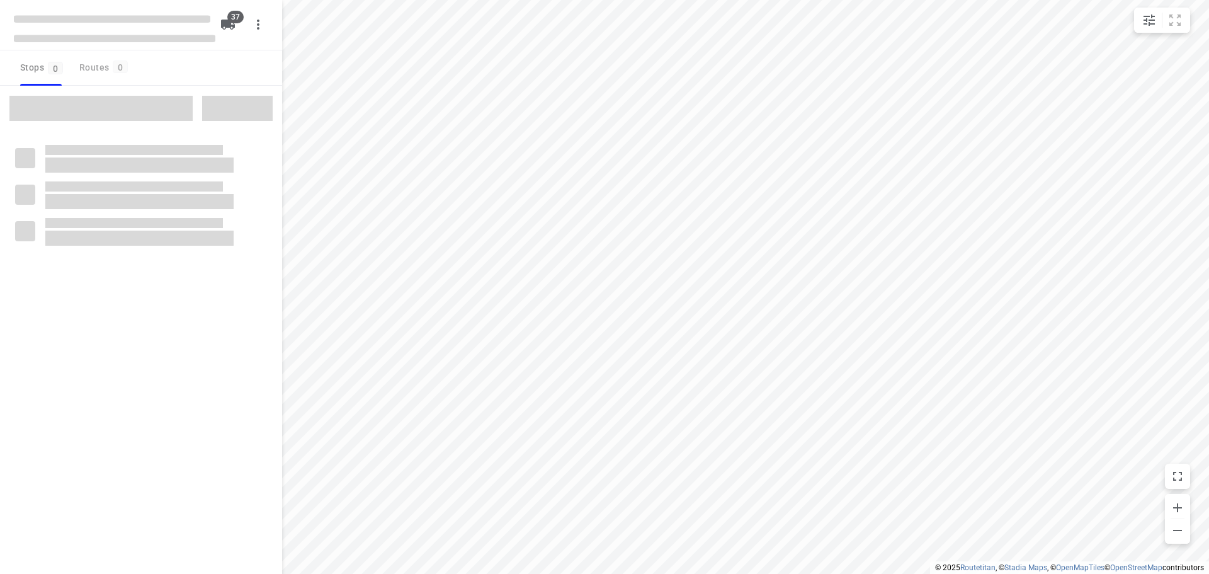
checkbox input "true"
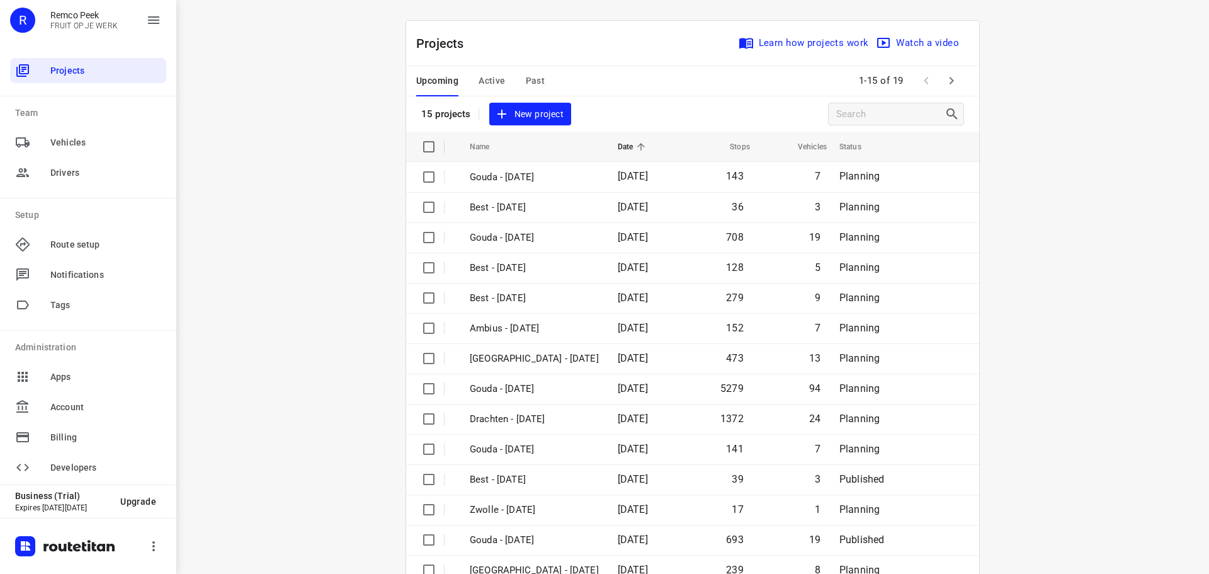
click at [501, 75] on div "Upcoming Active Past" at bounding box center [490, 81] width 149 height 30
click at [496, 78] on span "Active" at bounding box center [492, 81] width 26 height 16
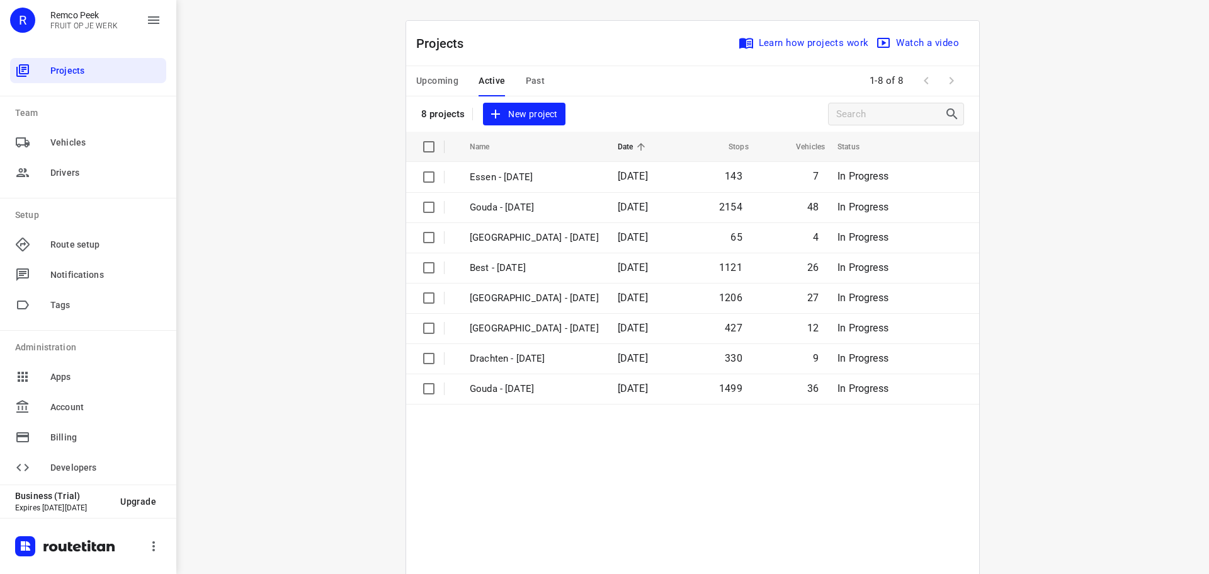
click at [514, 76] on div "Upcoming Active Past" at bounding box center [490, 81] width 149 height 30
click at [539, 79] on div "Upcoming Active Past" at bounding box center [490, 81] width 149 height 30
click at [532, 82] on span "Past" at bounding box center [536, 81] width 20 height 16
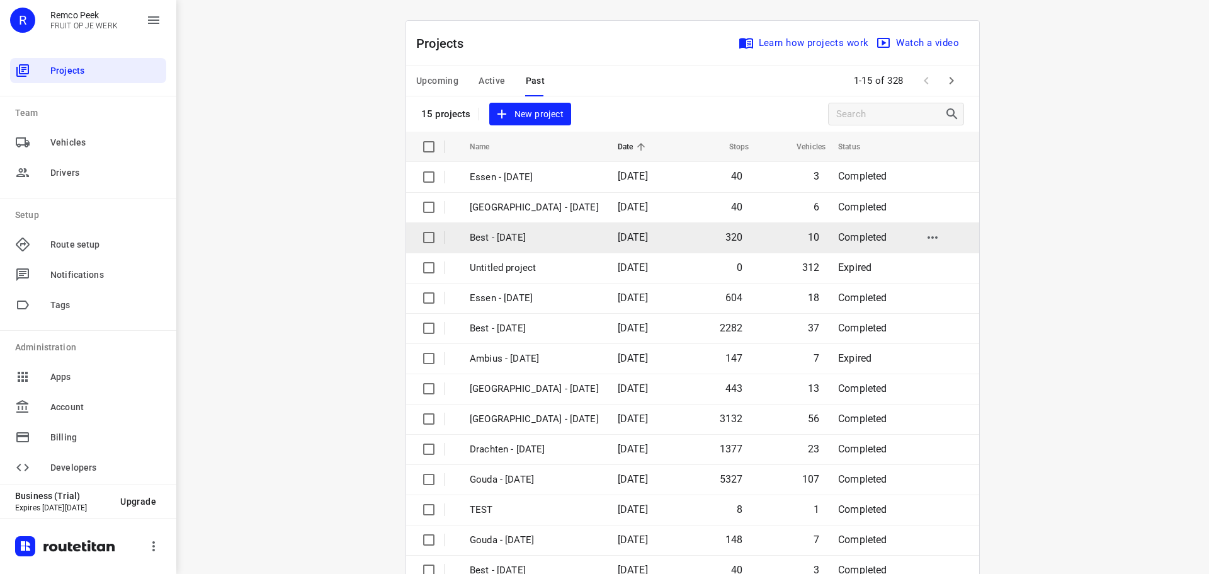
click at [515, 249] on td "Best - [DATE]" at bounding box center [532, 237] width 151 height 30
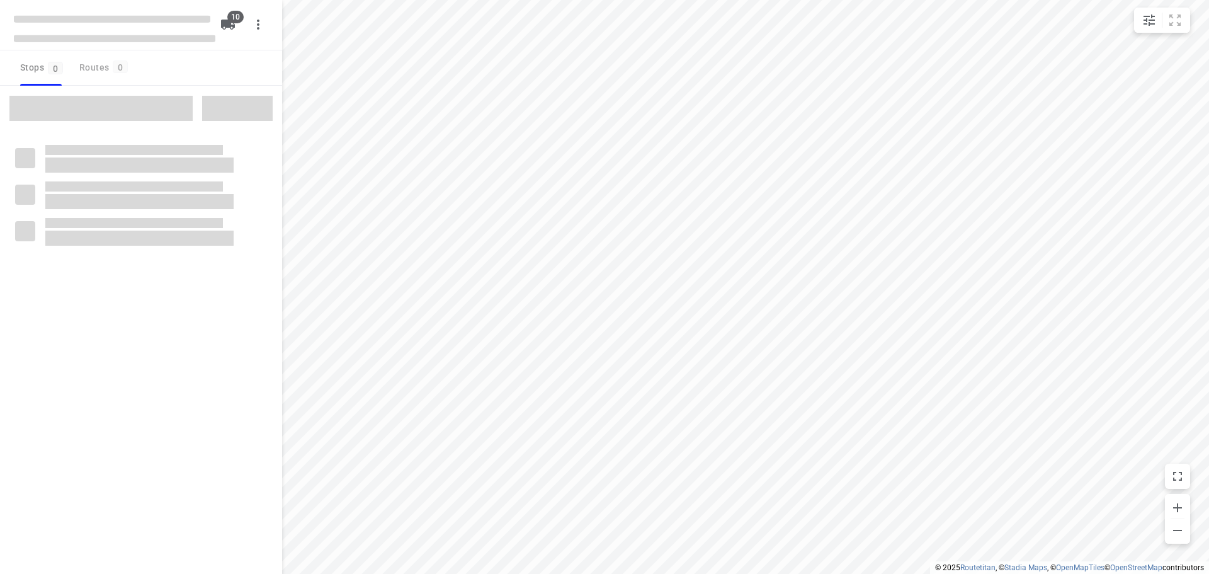
checkbox input "true"
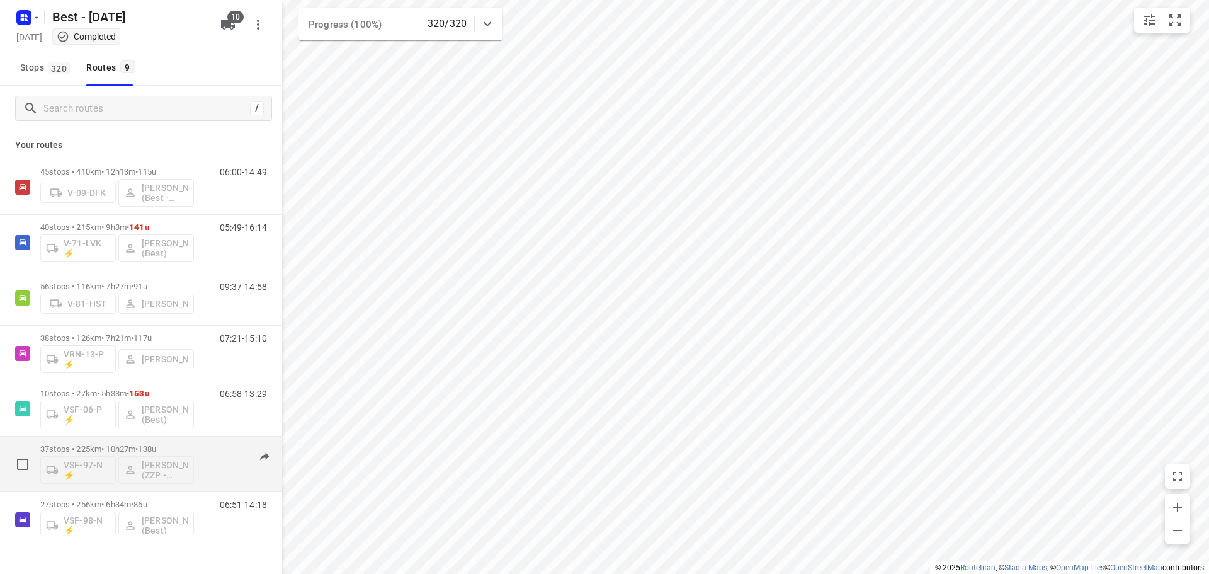
click at [117, 447] on p "37 stops • 225km • 10h27m • 138u" at bounding box center [117, 448] width 154 height 9
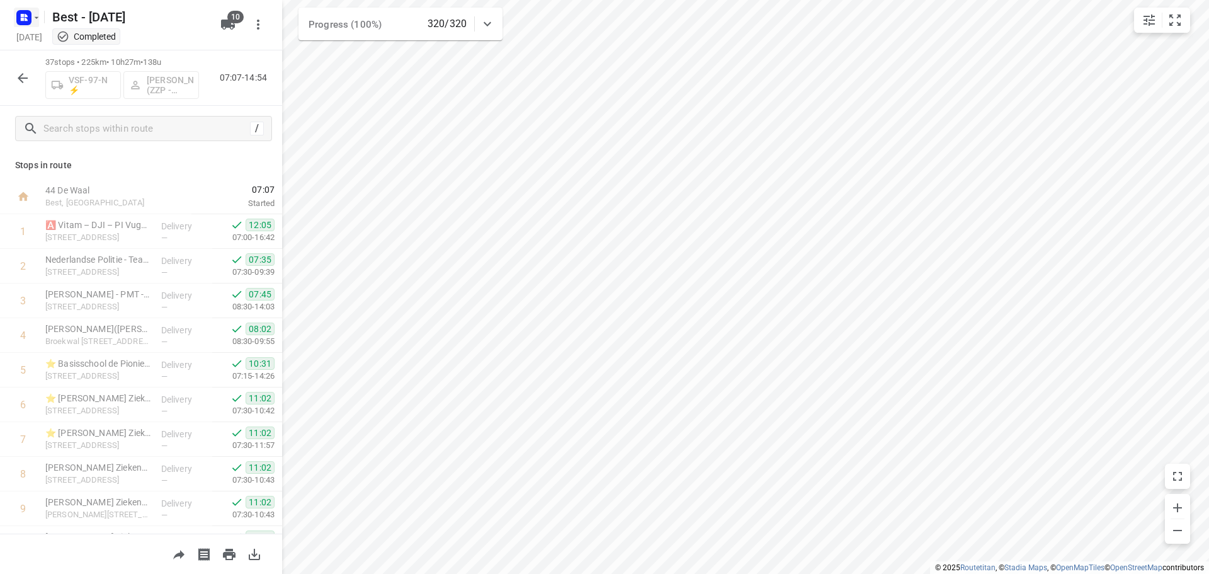
click at [30, 20] on rect "button" at bounding box center [23, 17] width 15 height 15
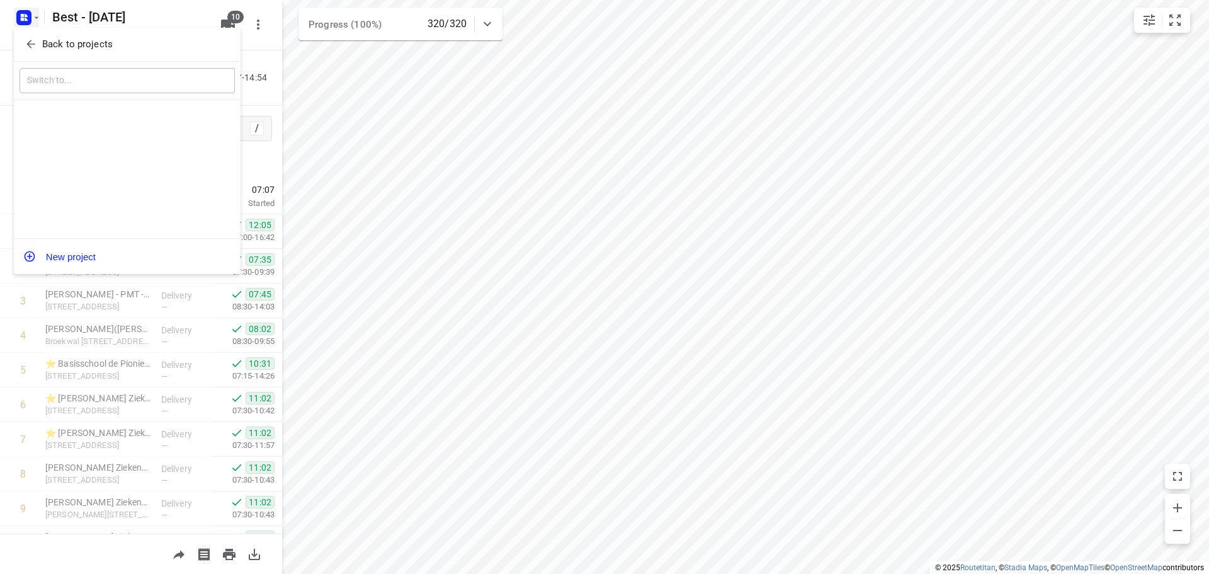
click at [36, 33] on div "Back to projects" at bounding box center [127, 45] width 227 height 34
click at [47, 45] on p "Back to projects" at bounding box center [77, 44] width 71 height 14
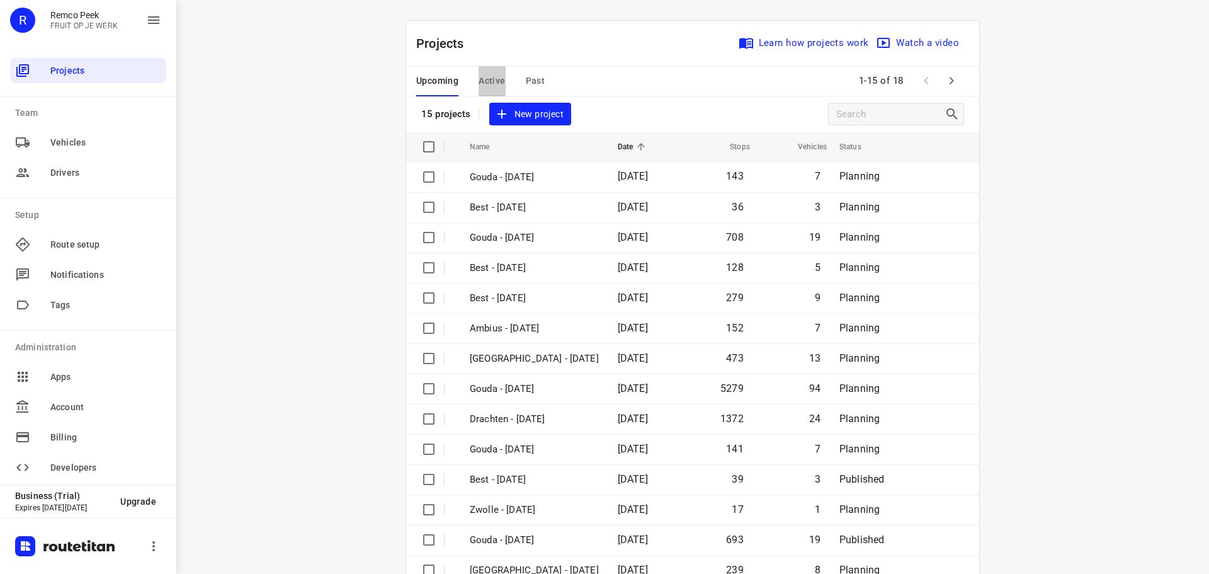
click at [481, 74] on span "Active" at bounding box center [492, 81] width 26 height 16
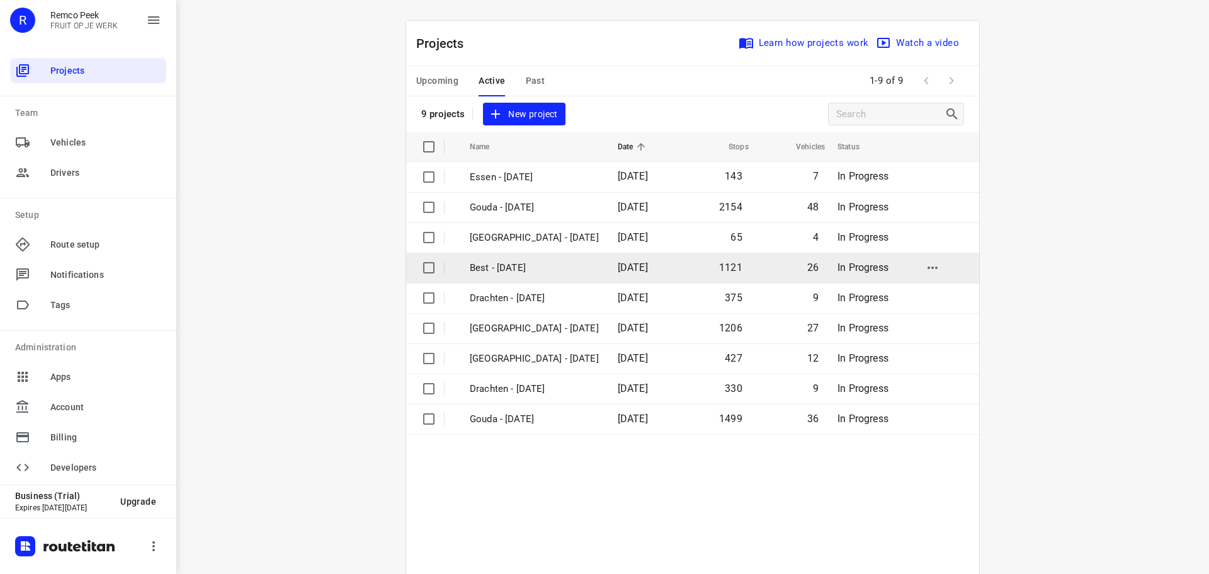
click at [518, 264] on p "Best - [DATE]" at bounding box center [534, 268] width 129 height 14
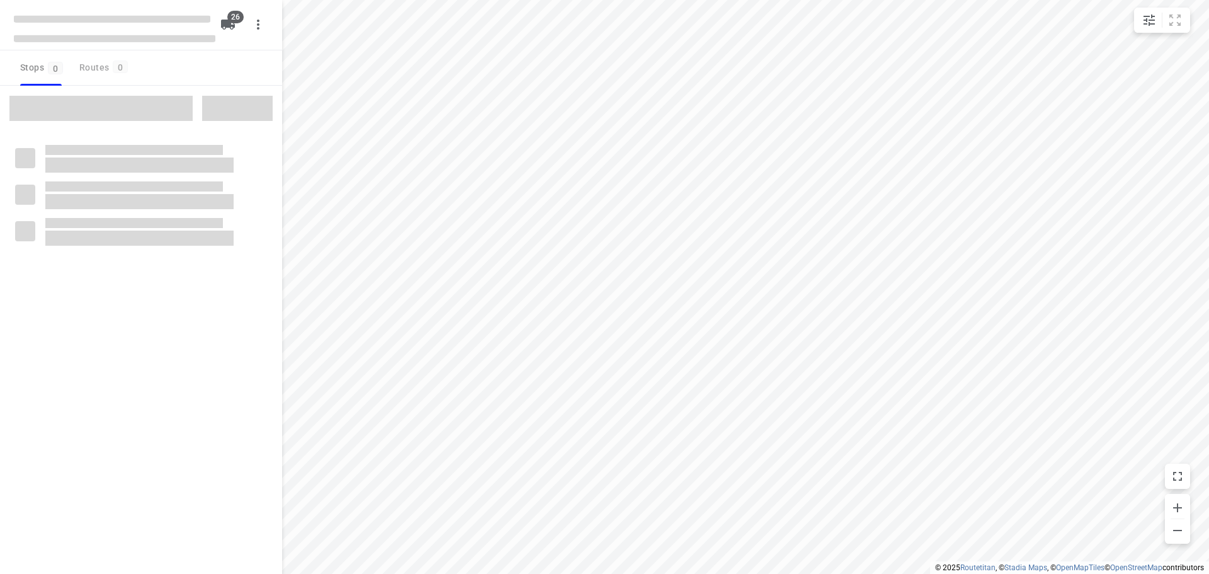
checkbox input "true"
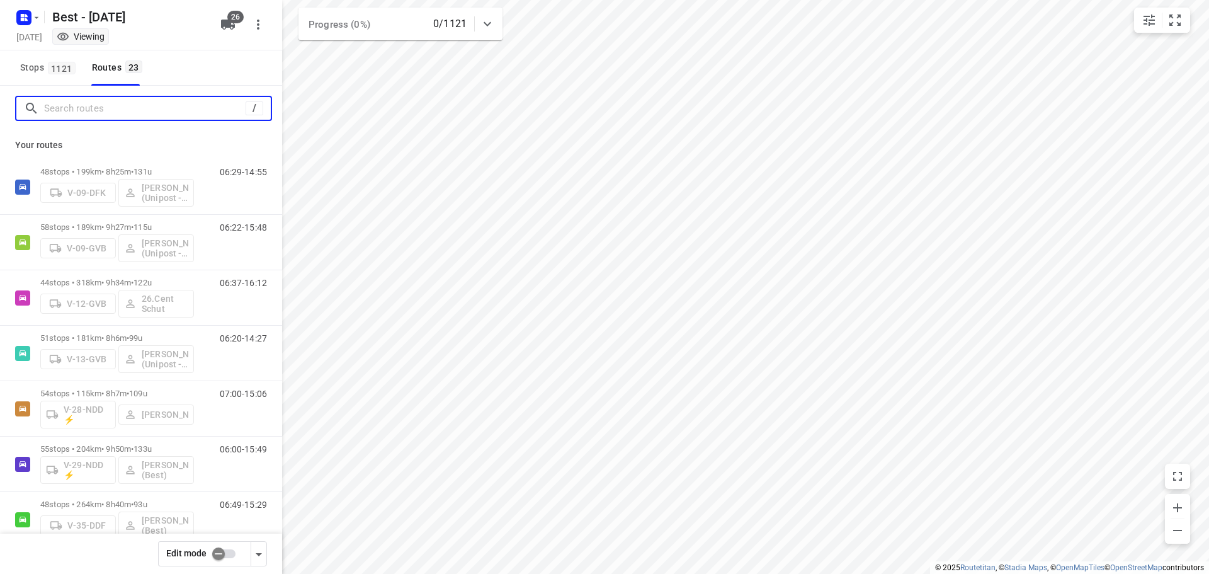
click at [61, 103] on input "Search routes" at bounding box center [145, 109] width 202 height 20
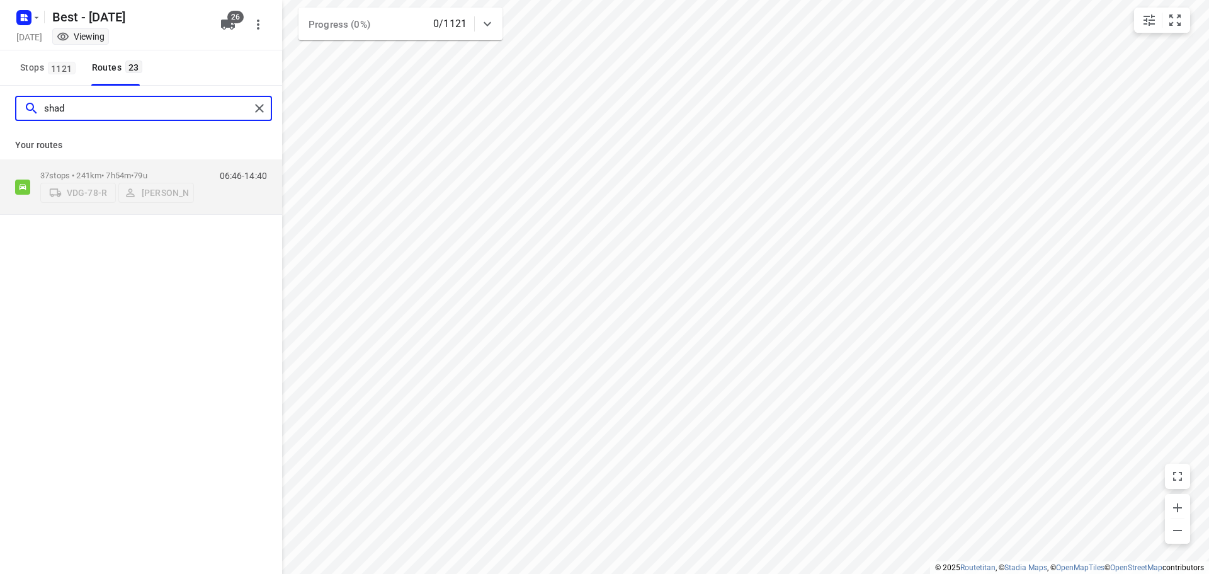
type input "shad"
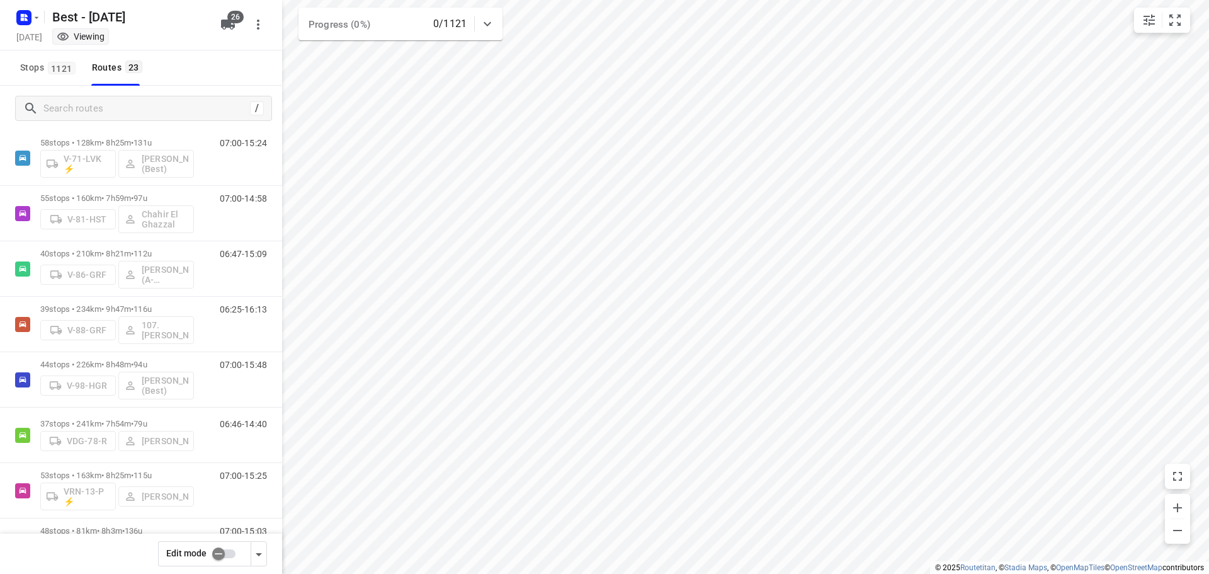
scroll to position [94, 0]
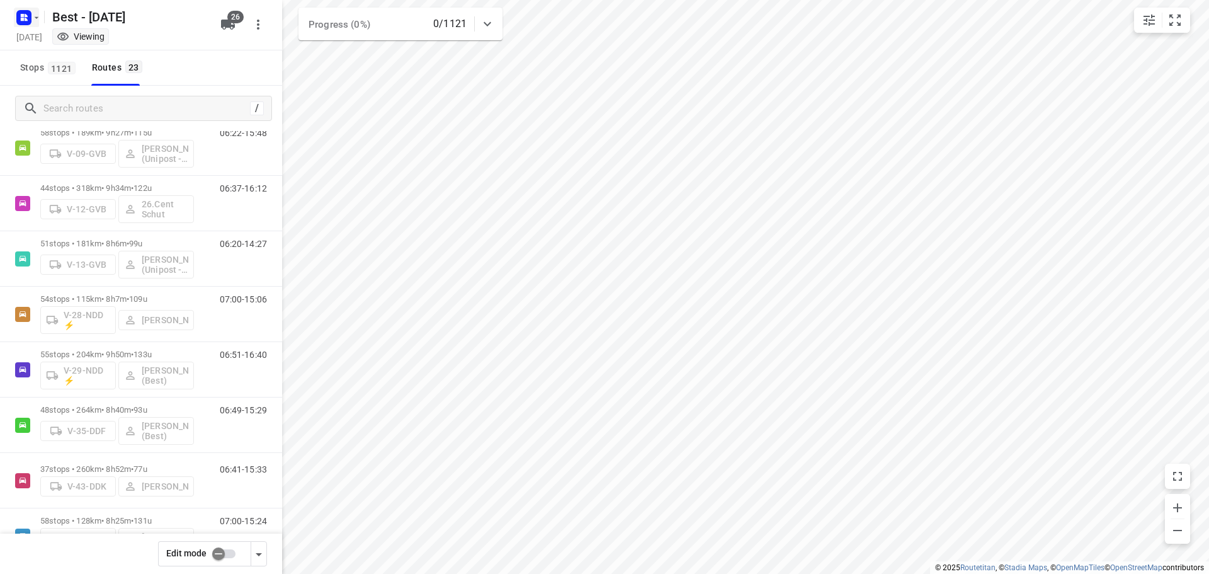
click at [40, 21] on icon "button" at bounding box center [36, 18] width 10 height 10
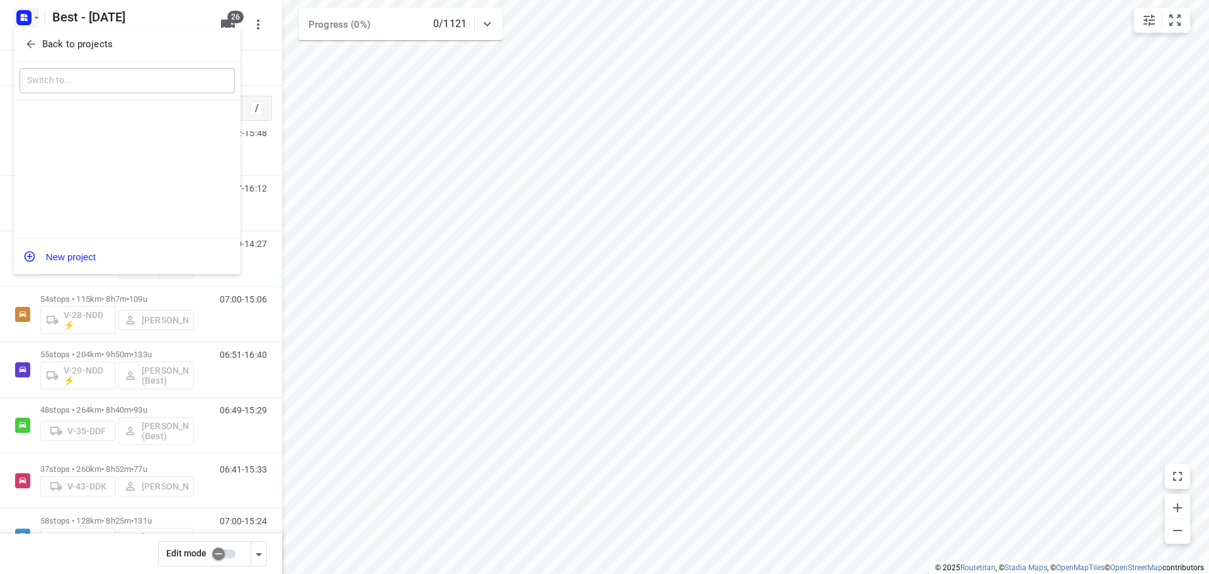
click at [36, 32] on div "Back to projects" at bounding box center [127, 45] width 227 height 34
click at [38, 41] on span "Back to projects" at bounding box center [127, 44] width 205 height 14
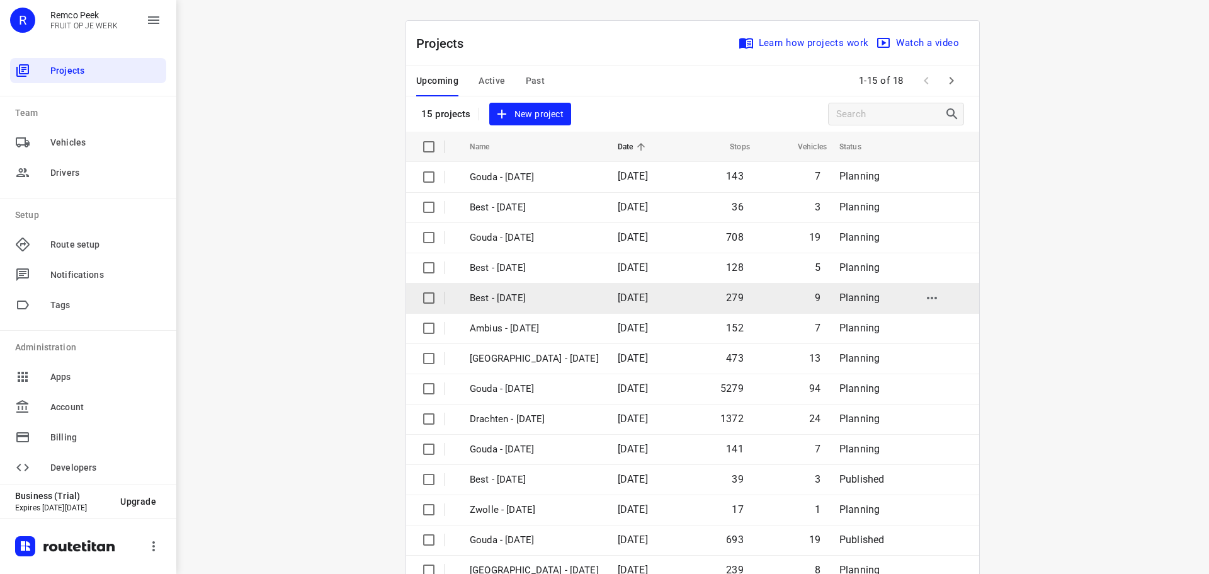
click at [550, 303] on p "Best - [DATE]" at bounding box center [534, 298] width 129 height 14
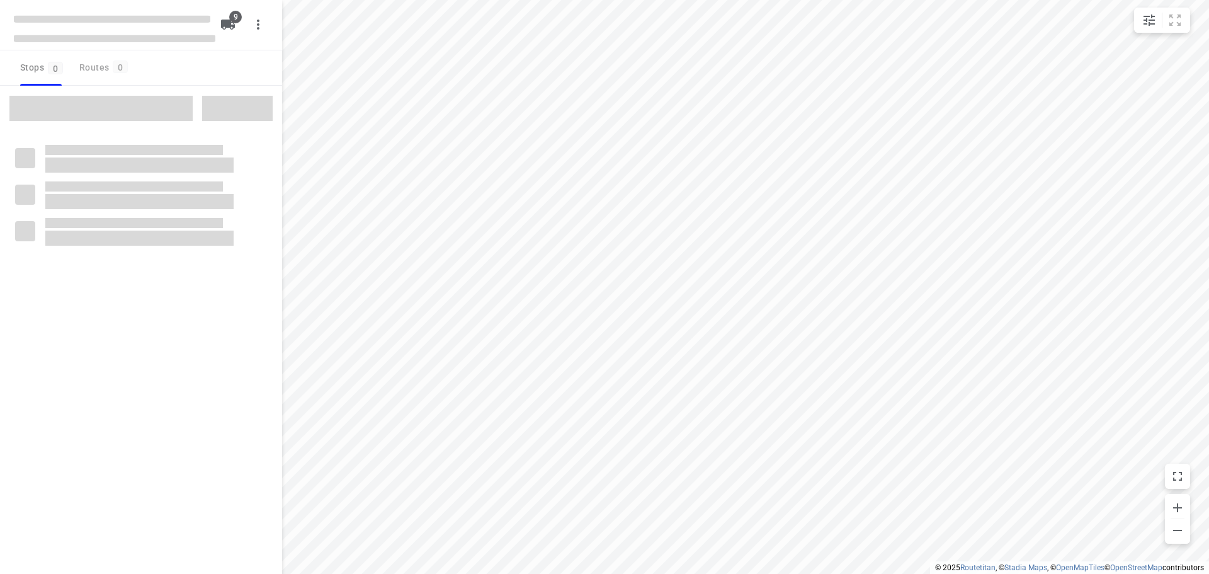
checkbox input "true"
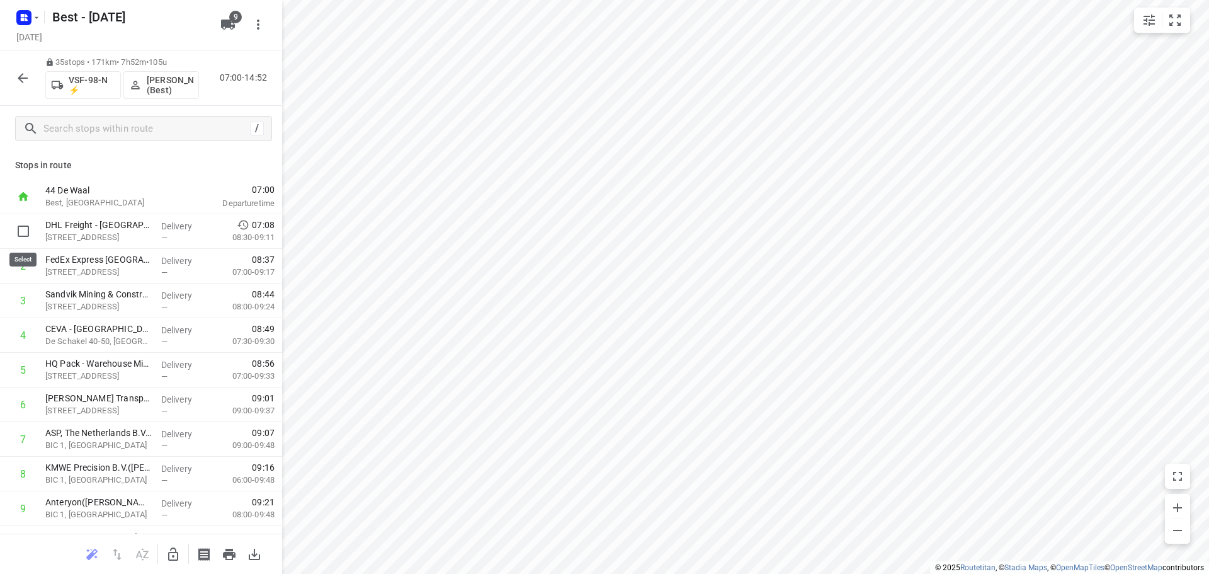
click at [17, 229] on input "checkbox" at bounding box center [23, 231] width 25 height 25
checkbox input "true"
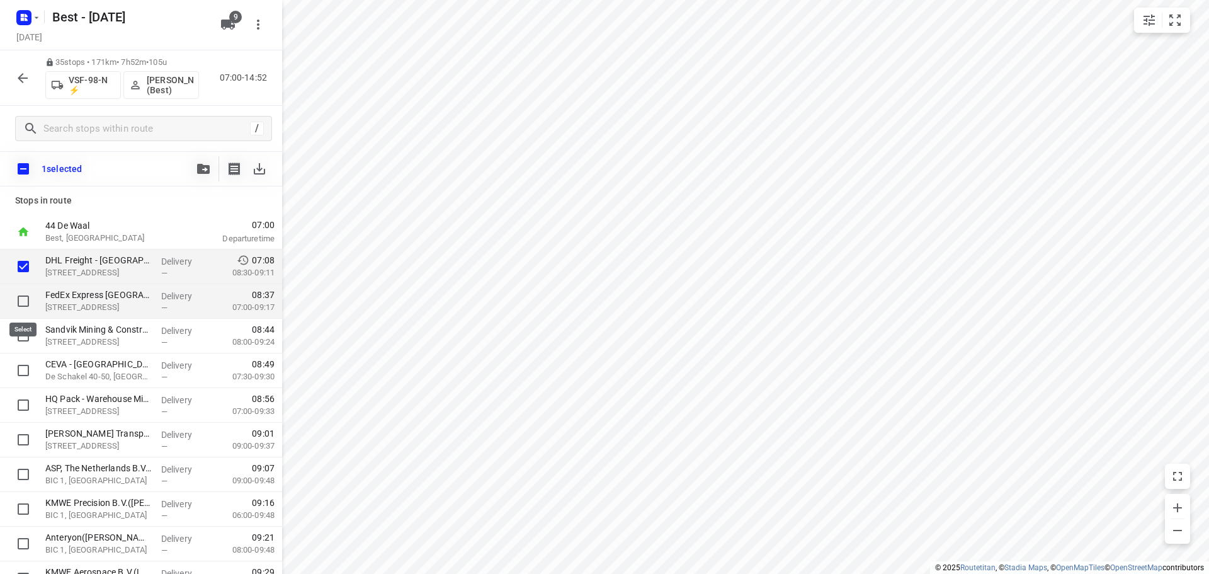
click at [25, 298] on input "checkbox" at bounding box center [23, 300] width 25 height 25
checkbox input "true"
click at [20, 324] on input "checkbox" at bounding box center [23, 335] width 25 height 25
checkbox input "true"
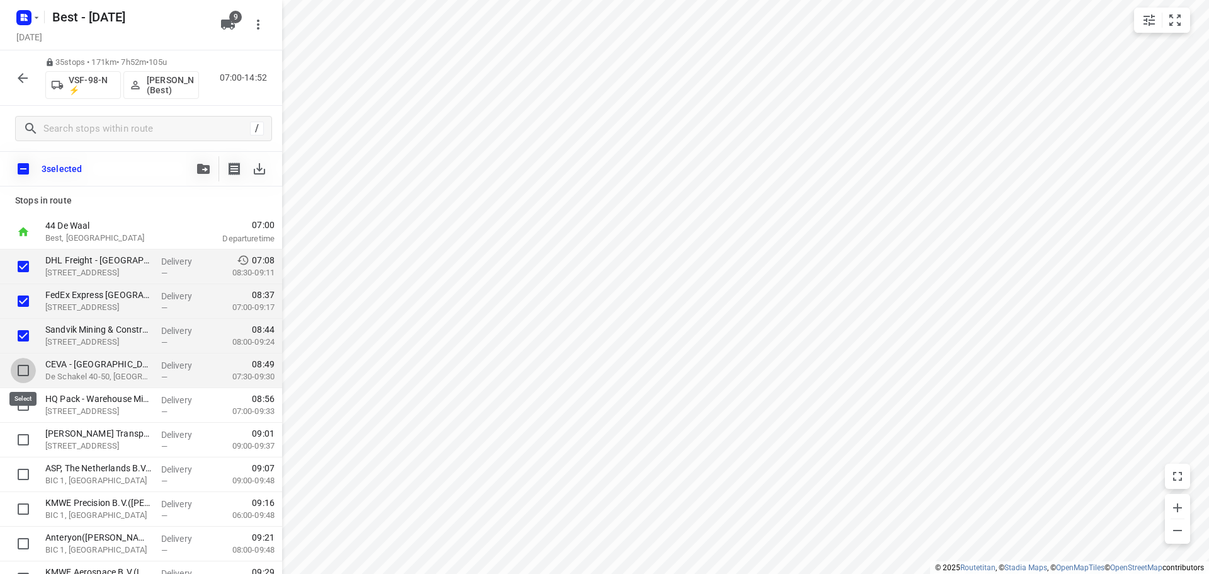
click at [22, 363] on input "checkbox" at bounding box center [23, 370] width 25 height 25
checkbox input "true"
click at [24, 401] on input "checkbox" at bounding box center [23, 404] width 25 height 25
checkbox input "true"
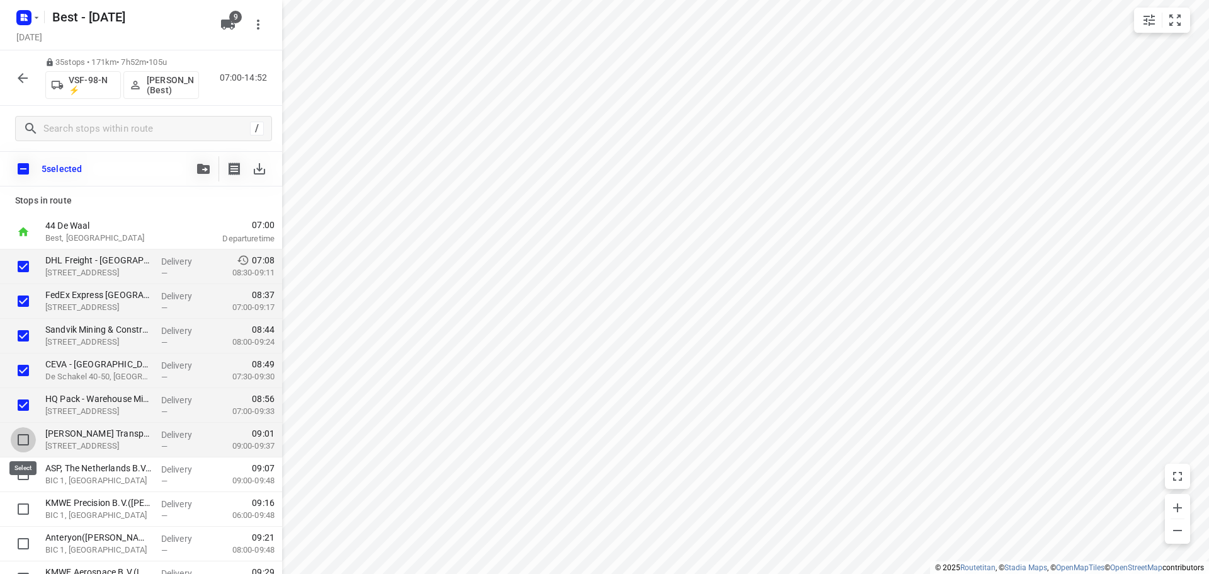
click at [19, 431] on input "checkbox" at bounding box center [23, 439] width 25 height 25
checkbox input "true"
click at [22, 479] on input "checkbox" at bounding box center [23, 474] width 25 height 25
checkbox input "true"
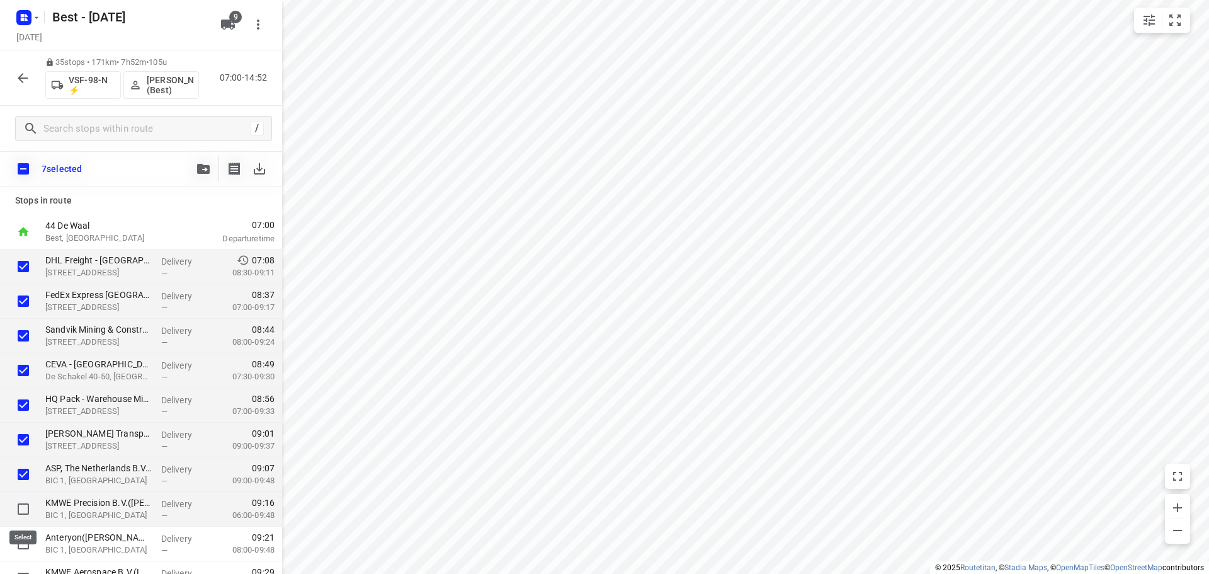
click at [21, 524] on div at bounding box center [20, 509] width 40 height 35
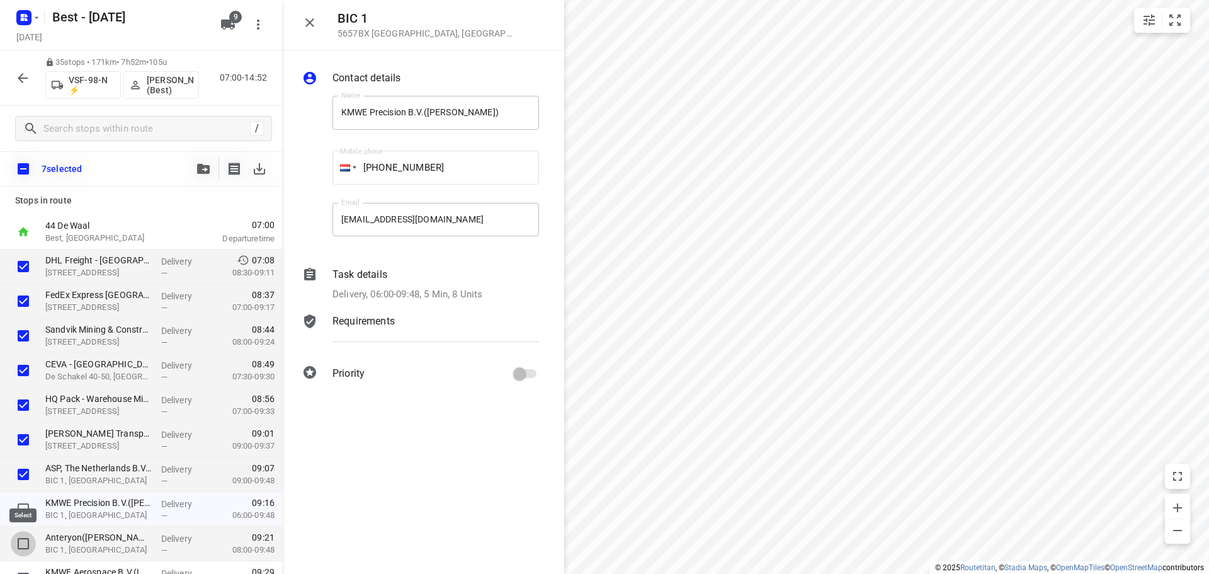
click at [21, 549] on input "checkbox" at bounding box center [23, 543] width 25 height 25
checkbox input "true"
click at [29, 499] on input "checkbox" at bounding box center [23, 508] width 25 height 25
checkbox input "true"
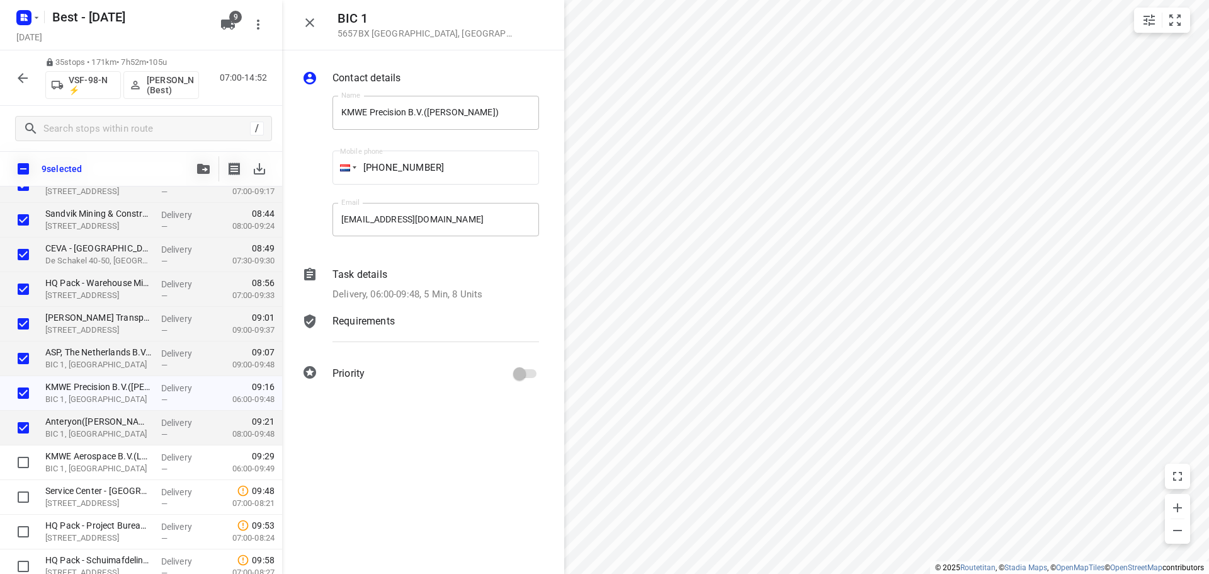
scroll to position [126, 0]
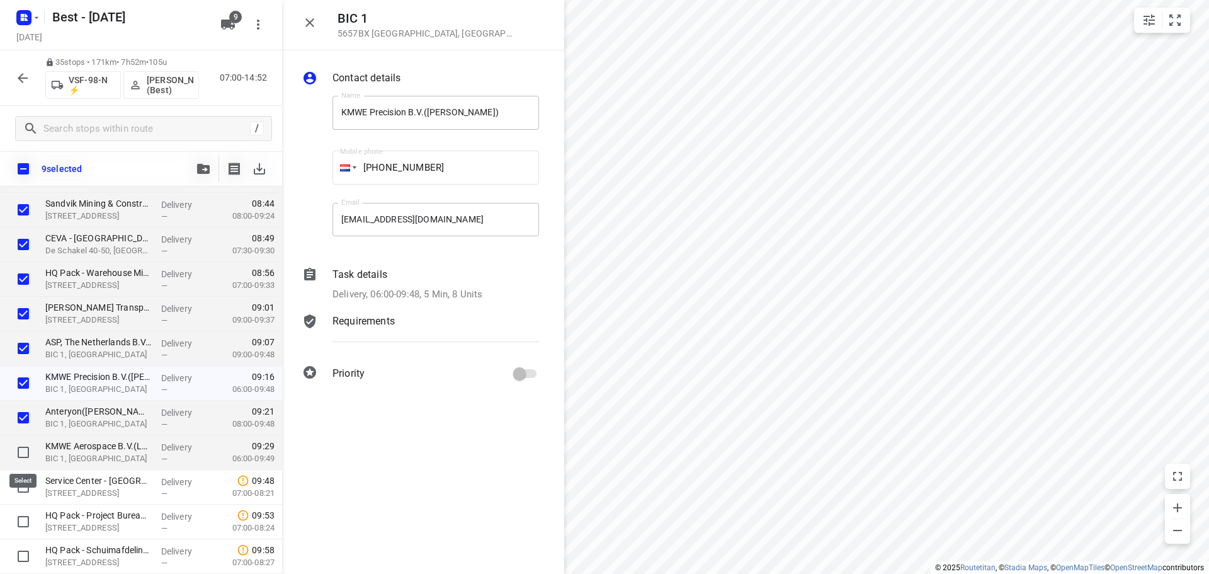
click at [20, 444] on input "checkbox" at bounding box center [23, 452] width 25 height 25
checkbox input "true"
click at [210, 156] on div at bounding box center [203, 168] width 25 height 25
click at [205, 164] on icon "button" at bounding box center [203, 169] width 13 height 10
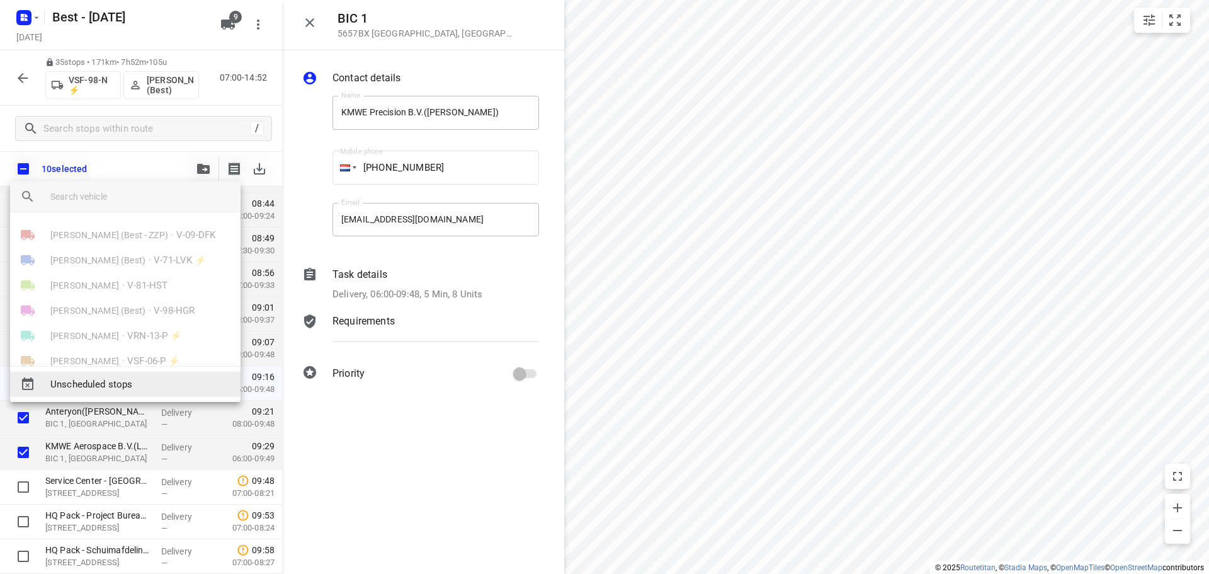
click at [144, 385] on span "Unscheduled stops" at bounding box center [140, 384] width 180 height 14
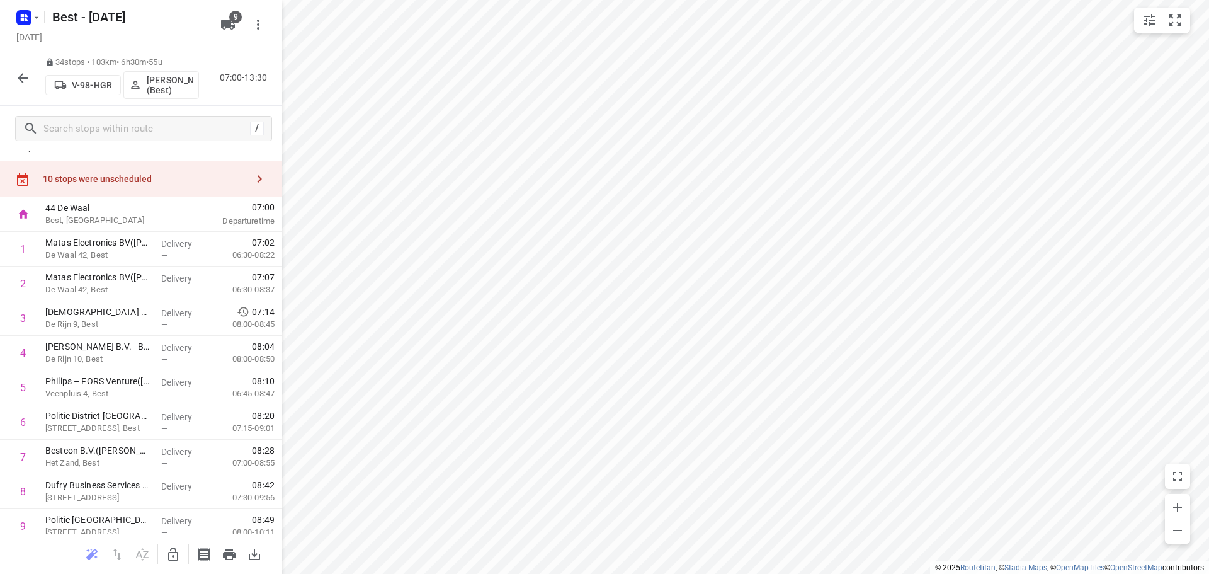
scroll to position [0, 0]
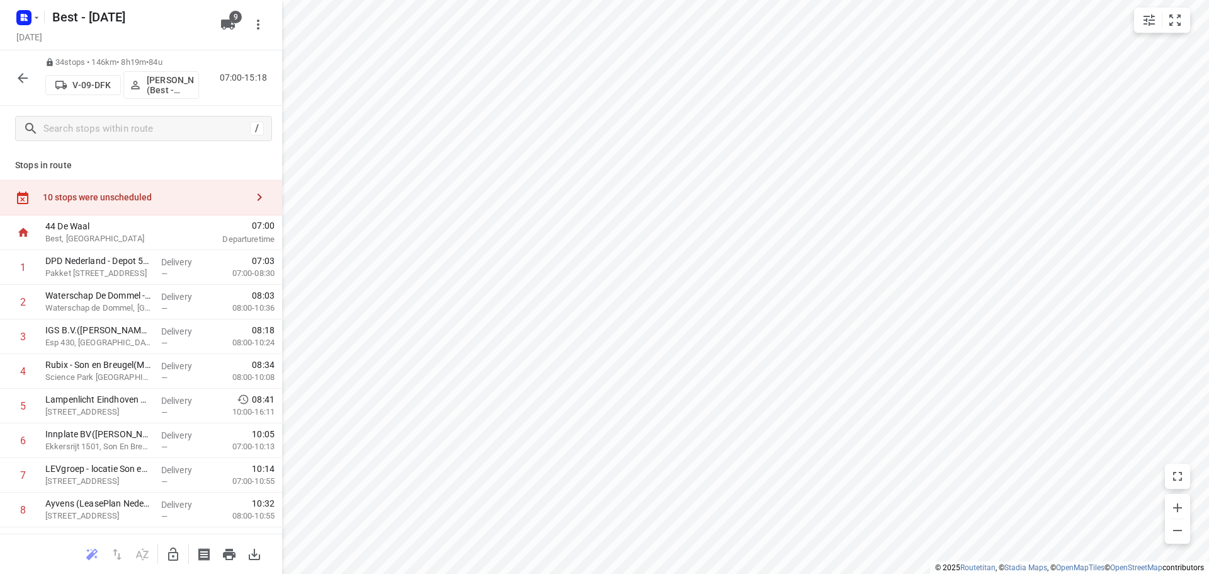
click at [185, 202] on div "10 stops were unscheduled" at bounding box center [145, 197] width 204 height 10
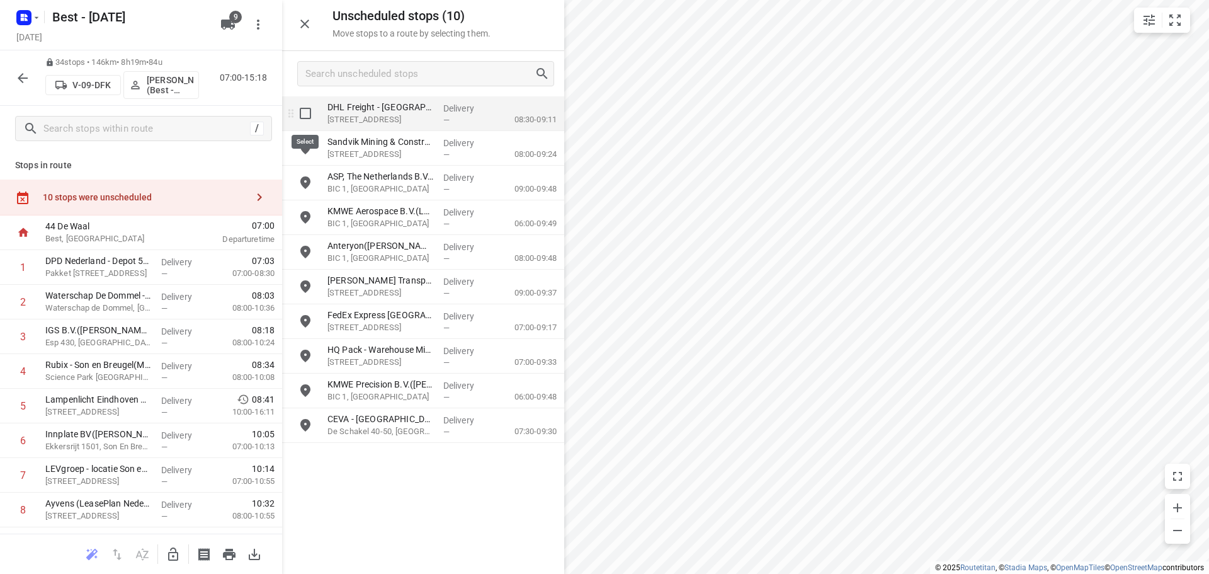
click at [301, 117] on input "grid" at bounding box center [305, 113] width 25 height 25
checkbox input "true"
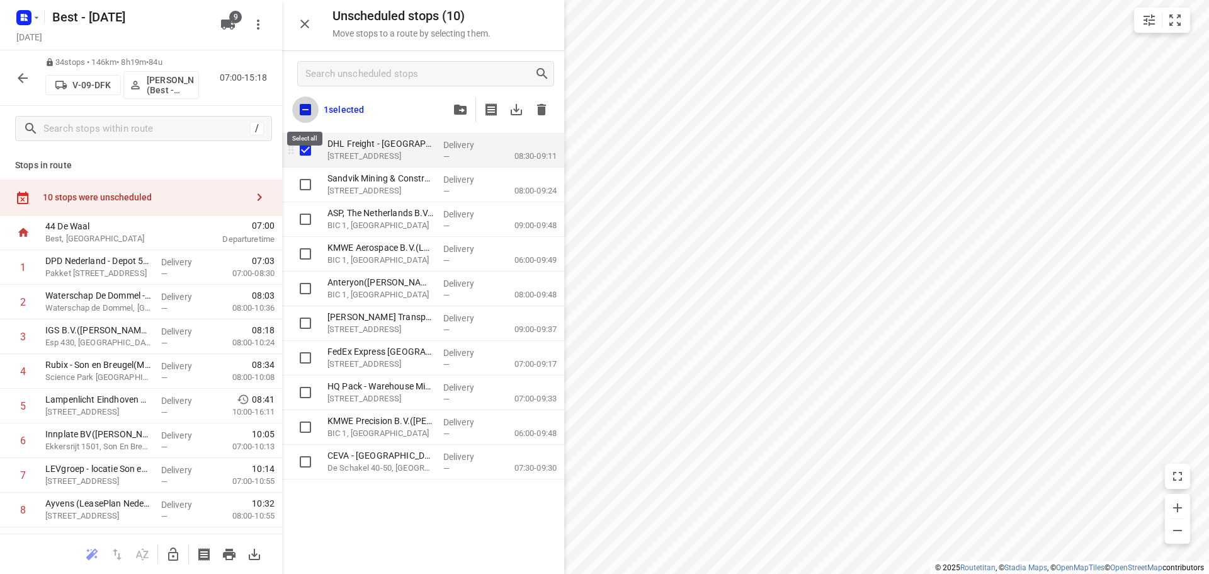
click at [301, 117] on input "checkbox" at bounding box center [305, 109] width 26 height 26
checkbox input "true"
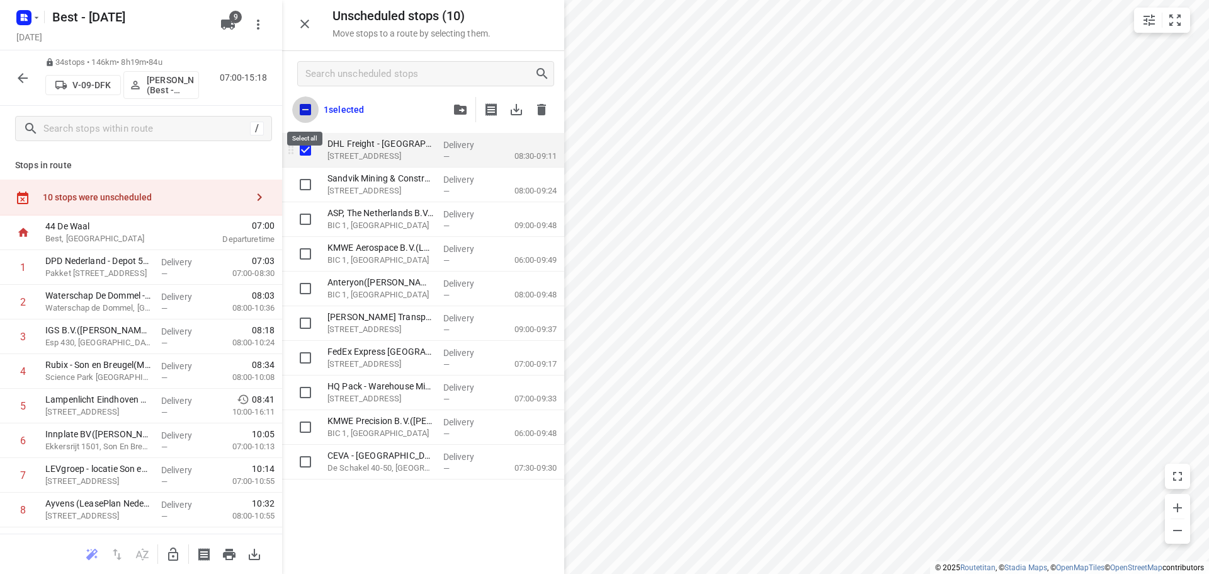
checkbox input "true"
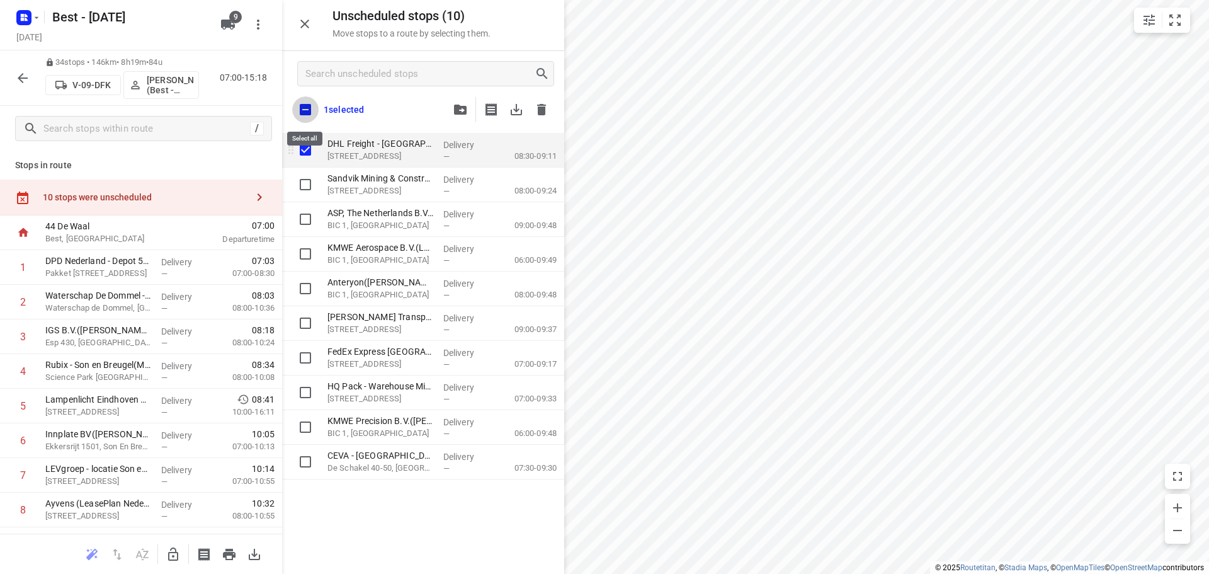
checkbox input "true"
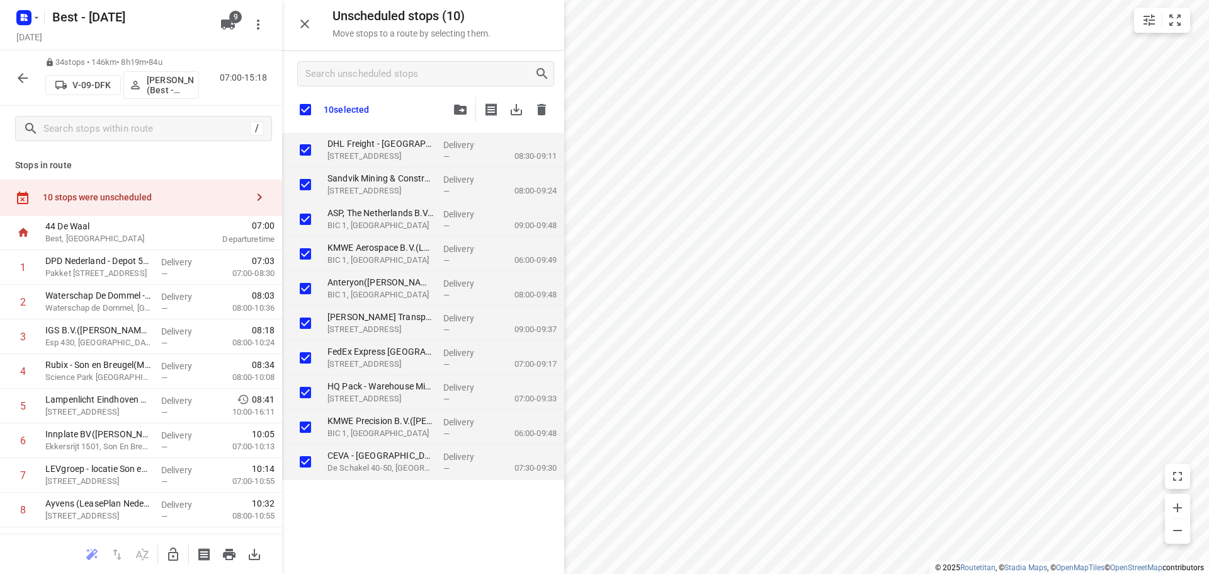
checkbox input "true"
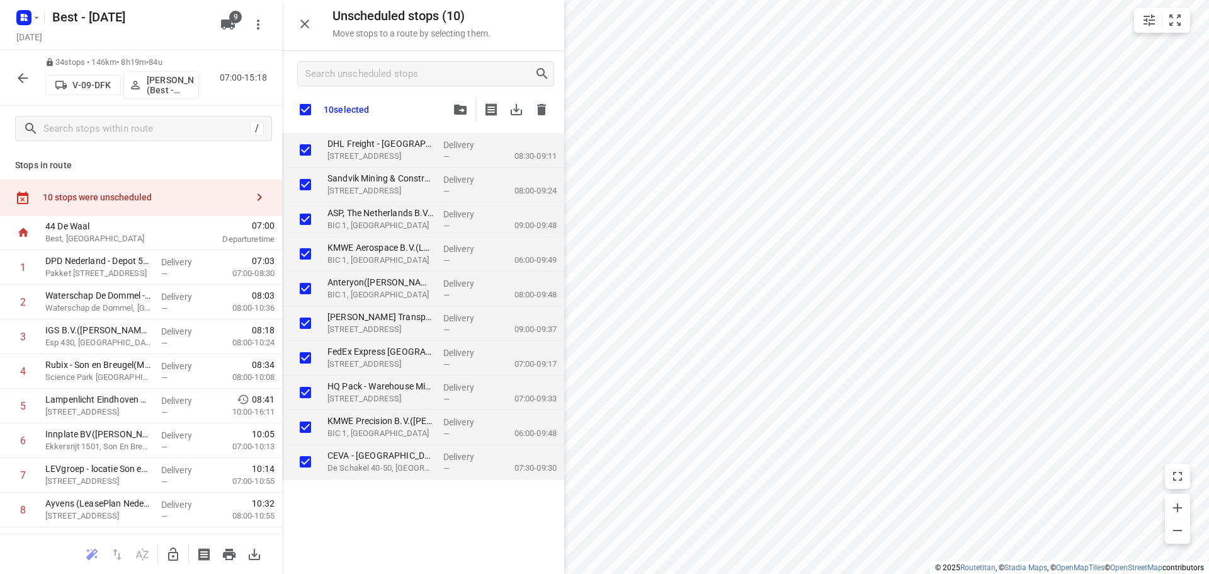
checkbox input "true"
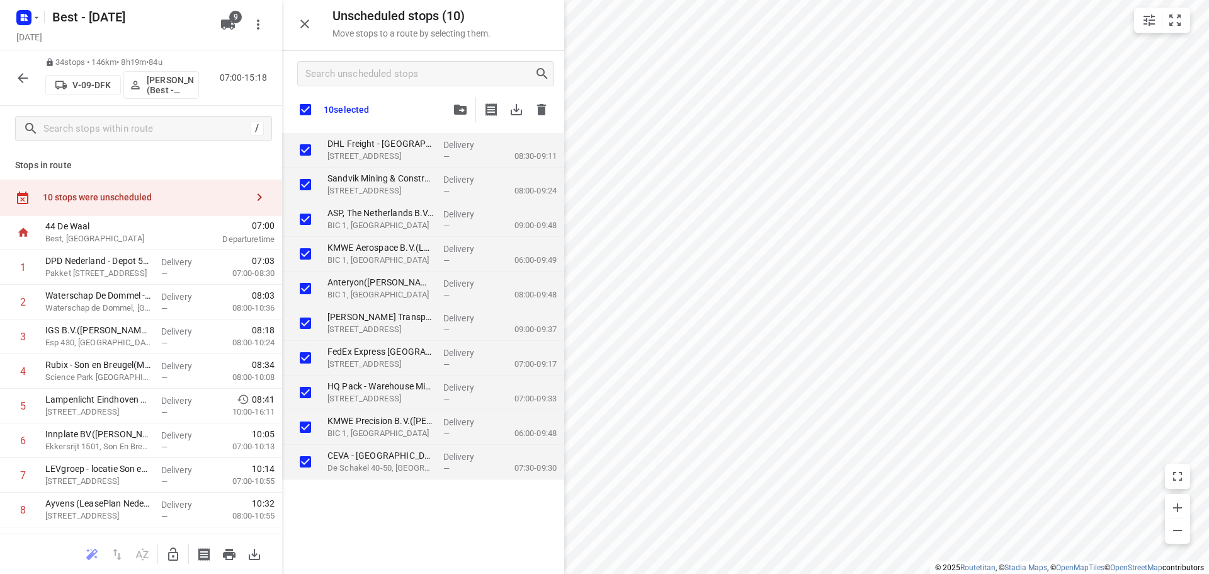
checkbox input "true"
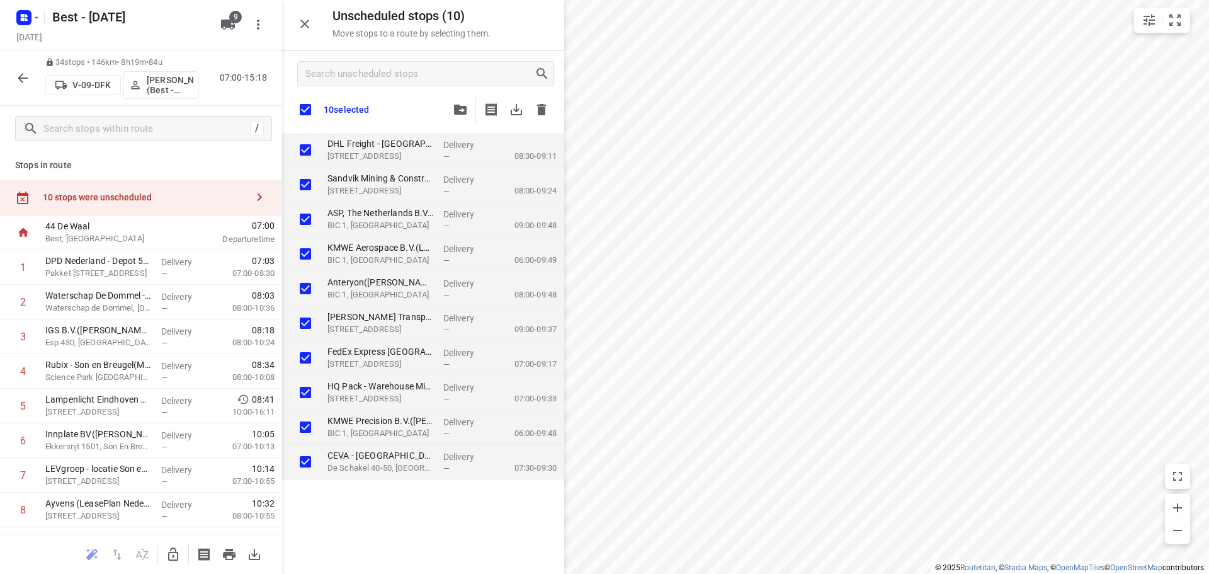
checkbox input "true"
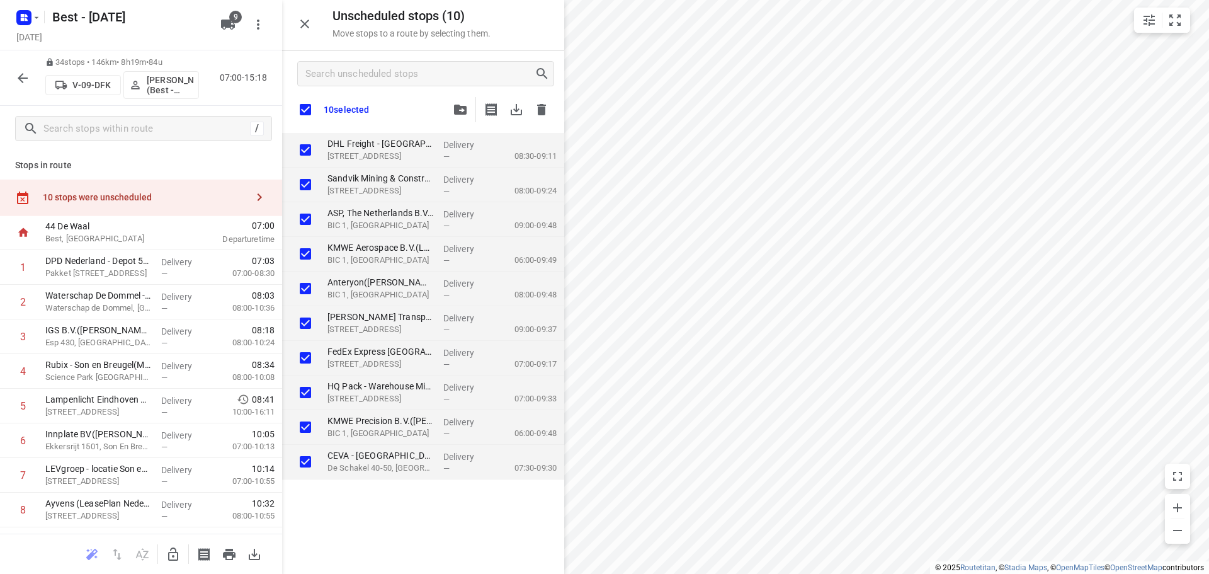
checkbox input "true"
click at [169, 545] on button "button" at bounding box center [173, 554] width 25 height 25
checkbox input "true"
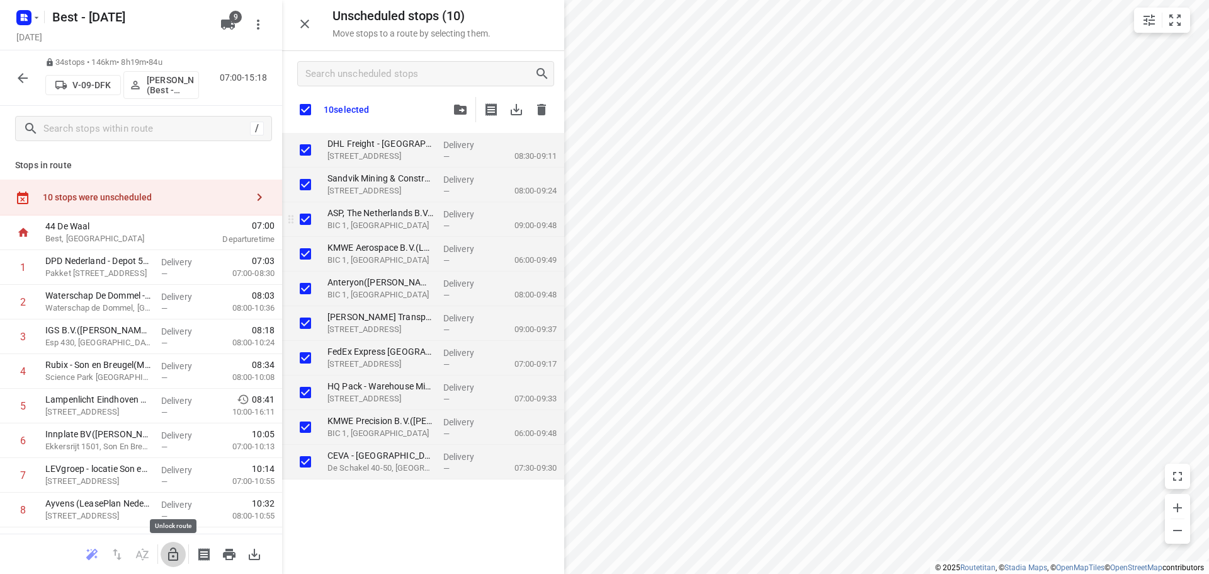
checkbox input "true"
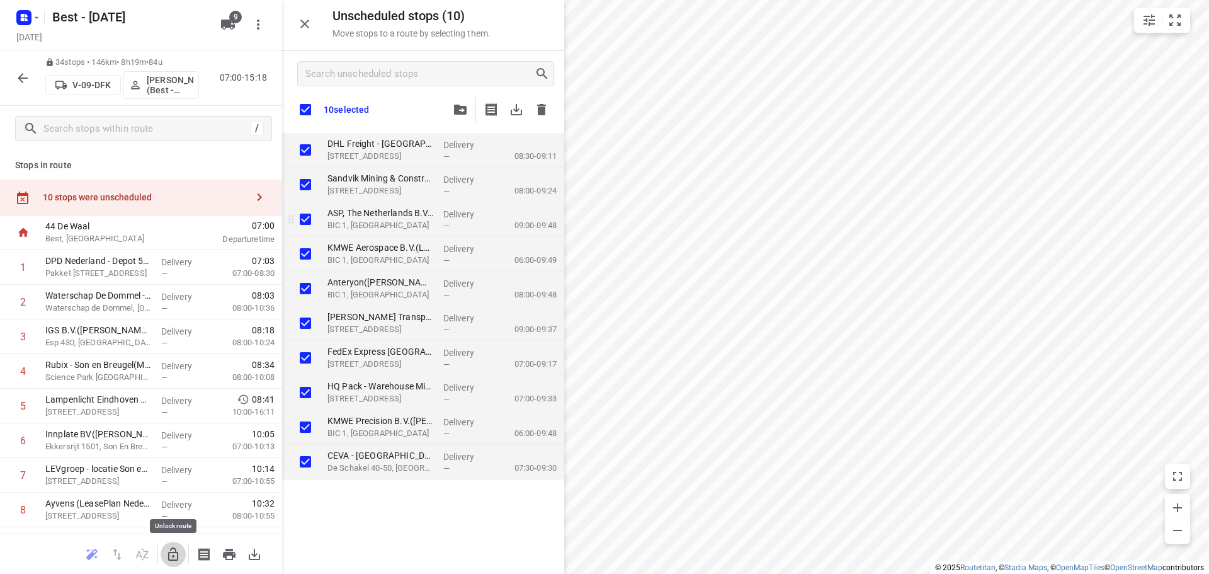
checkbox input "true"
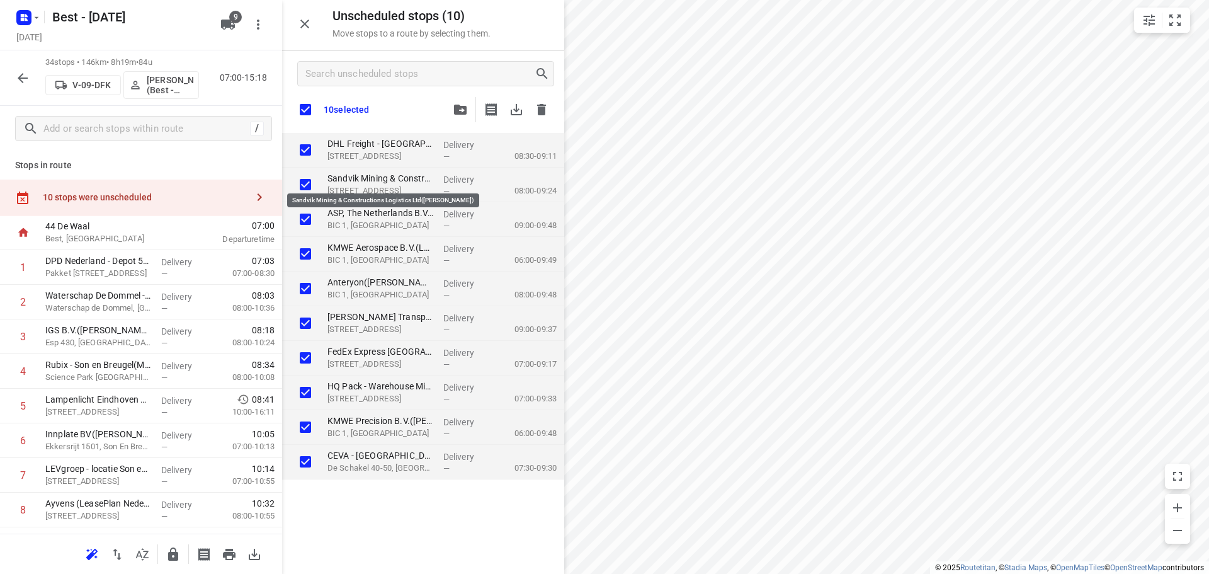
checkbox input "true"
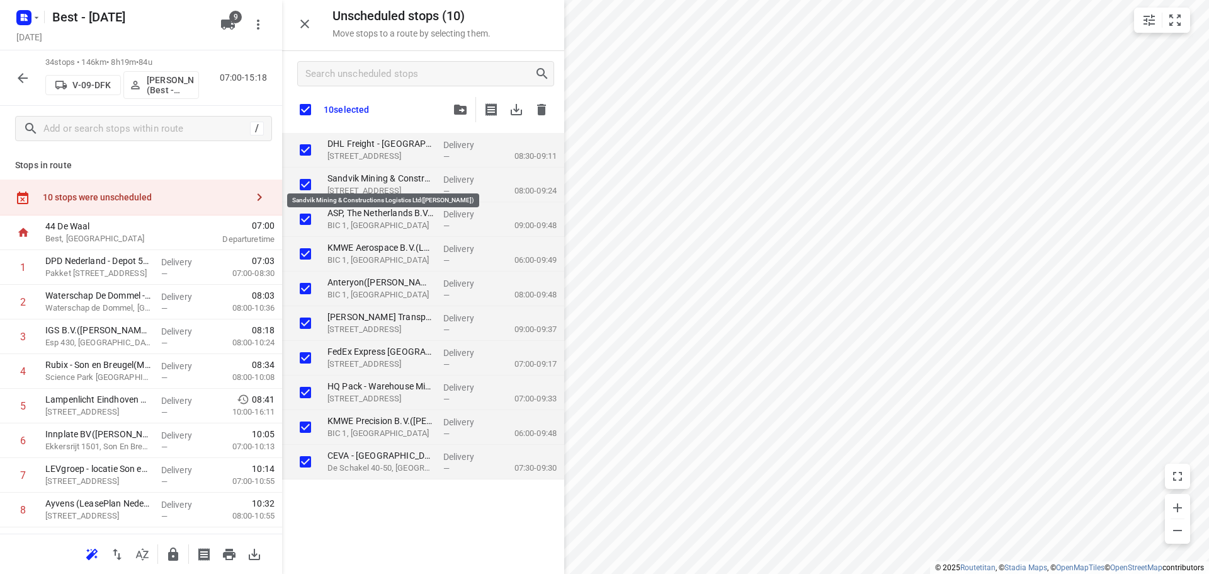
checkbox input "true"
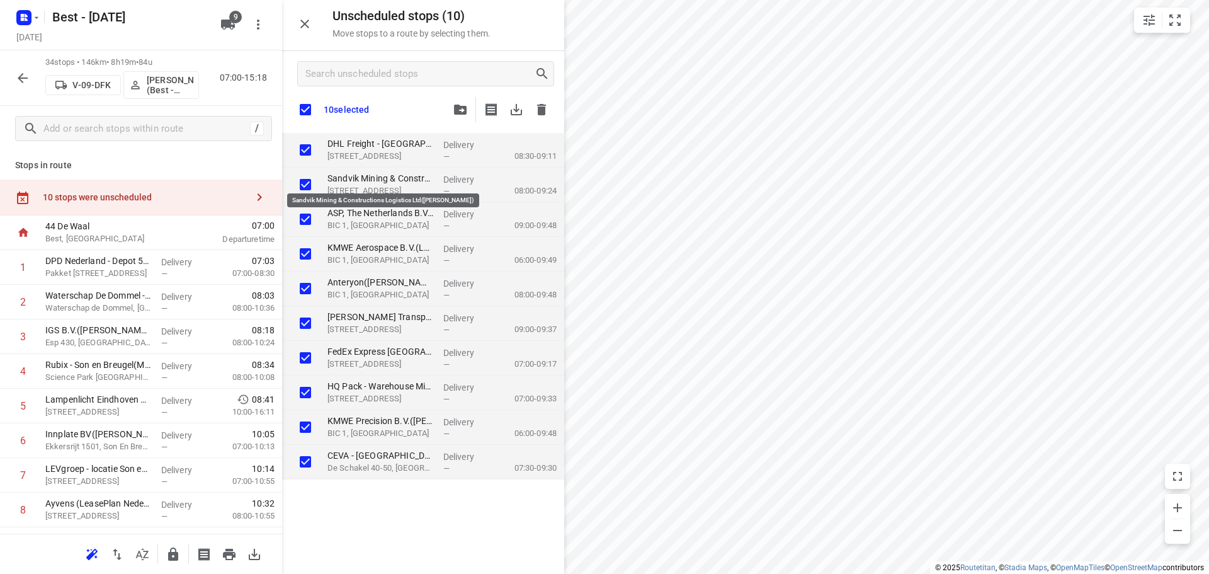
checkbox input "true"
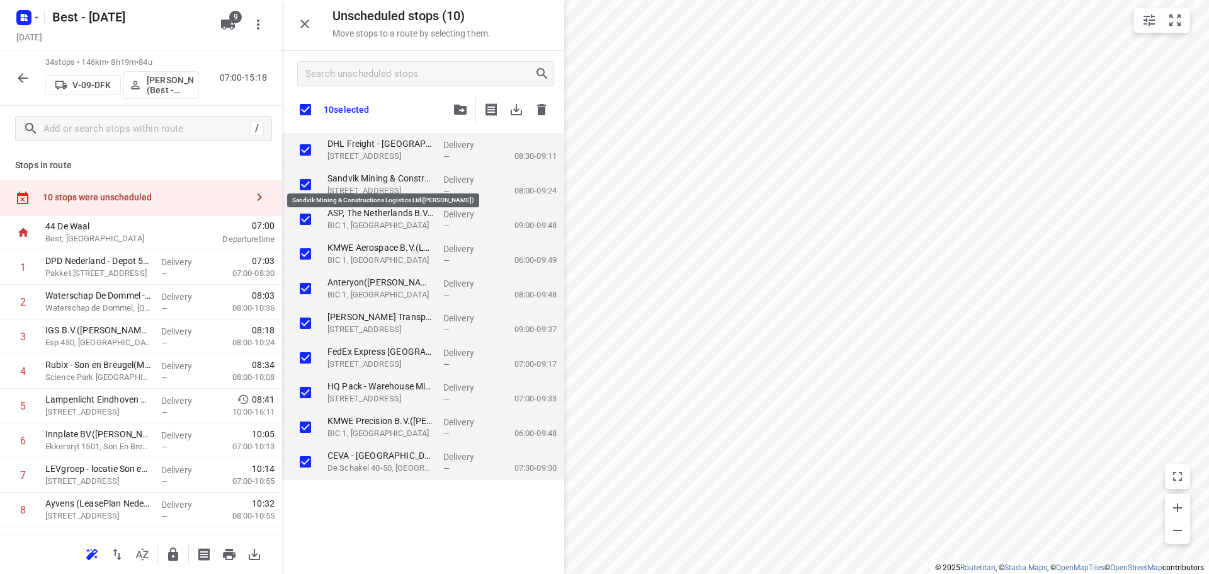
checkbox input "true"
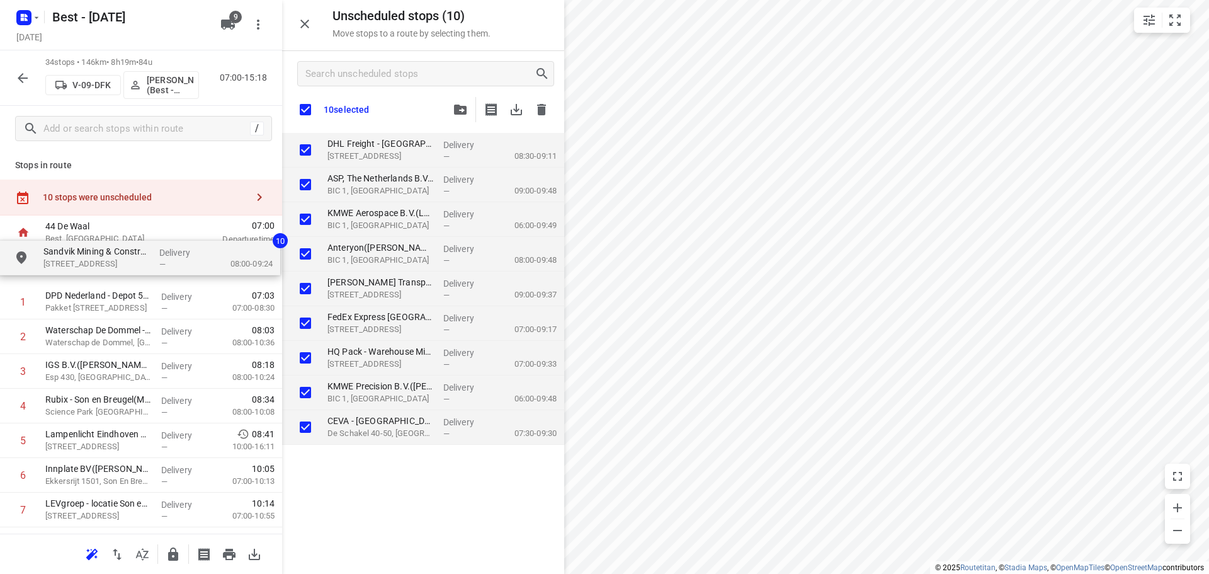
drag, startPoint x: 417, startPoint y: 181, endPoint x: 127, endPoint y: 270, distance: 303.5
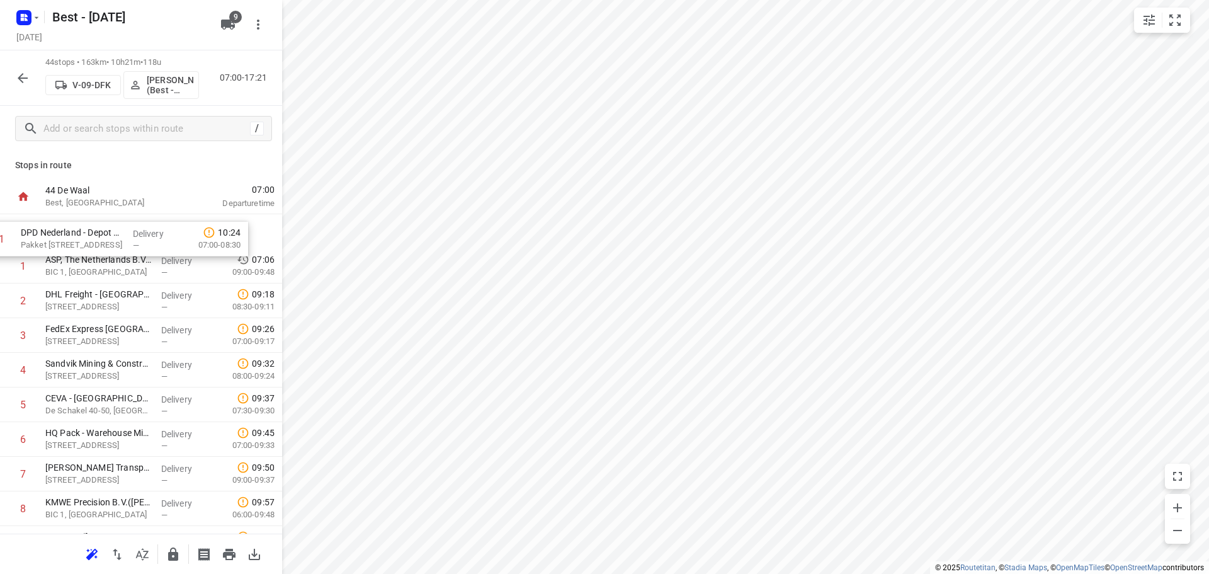
drag, startPoint x: 154, startPoint y: 379, endPoint x: 128, endPoint y: 224, distance: 156.5
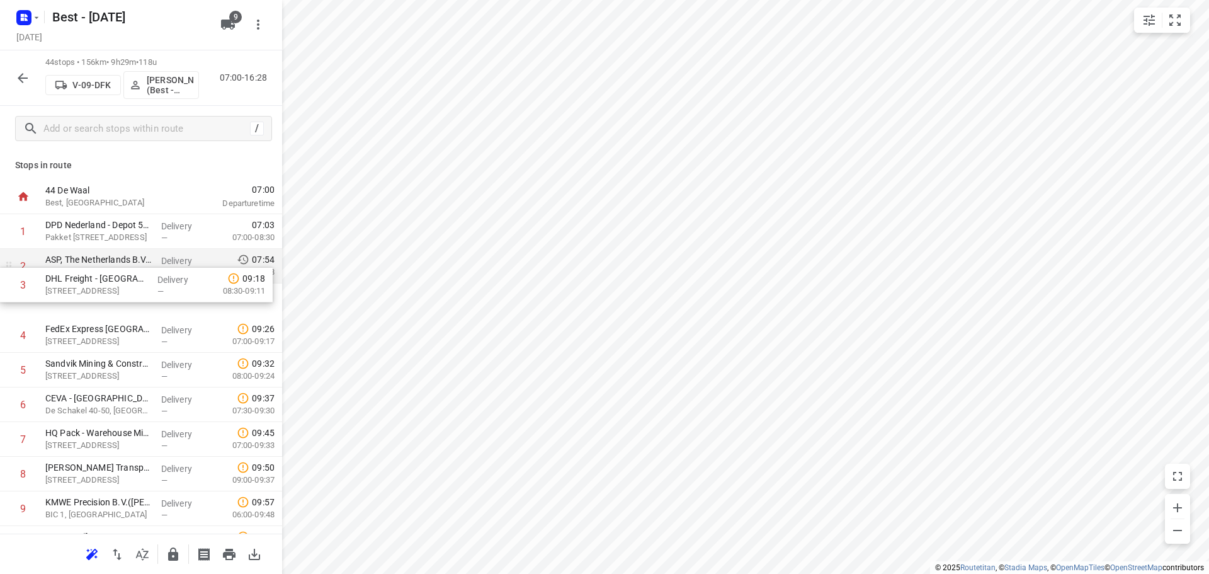
drag, startPoint x: 152, startPoint y: 303, endPoint x: 152, endPoint y: 275, distance: 27.7
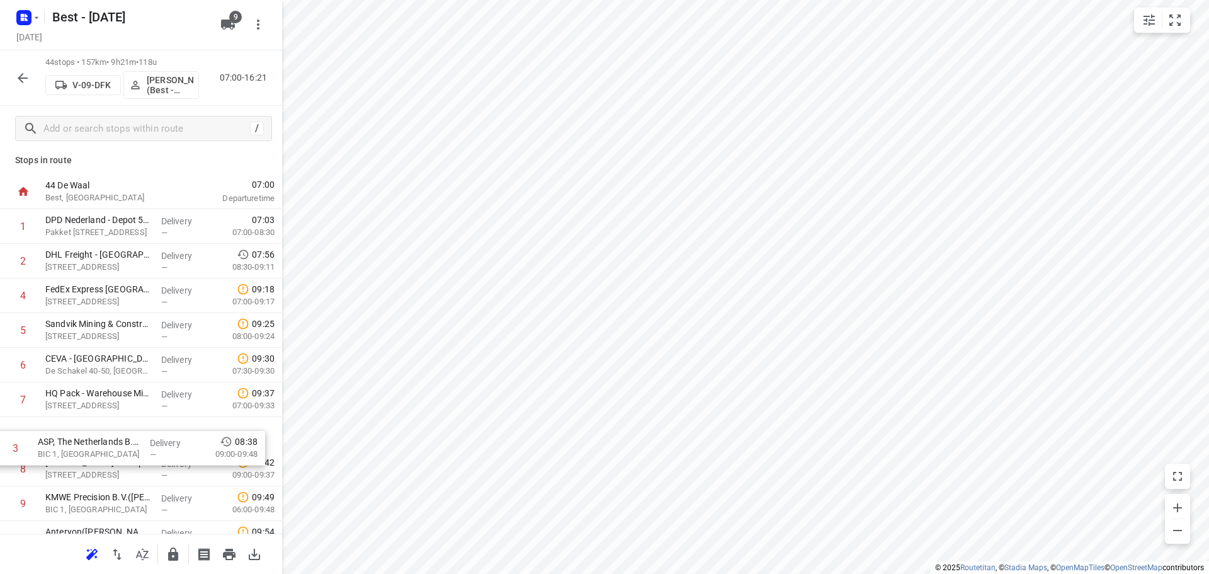
scroll to position [13, 0]
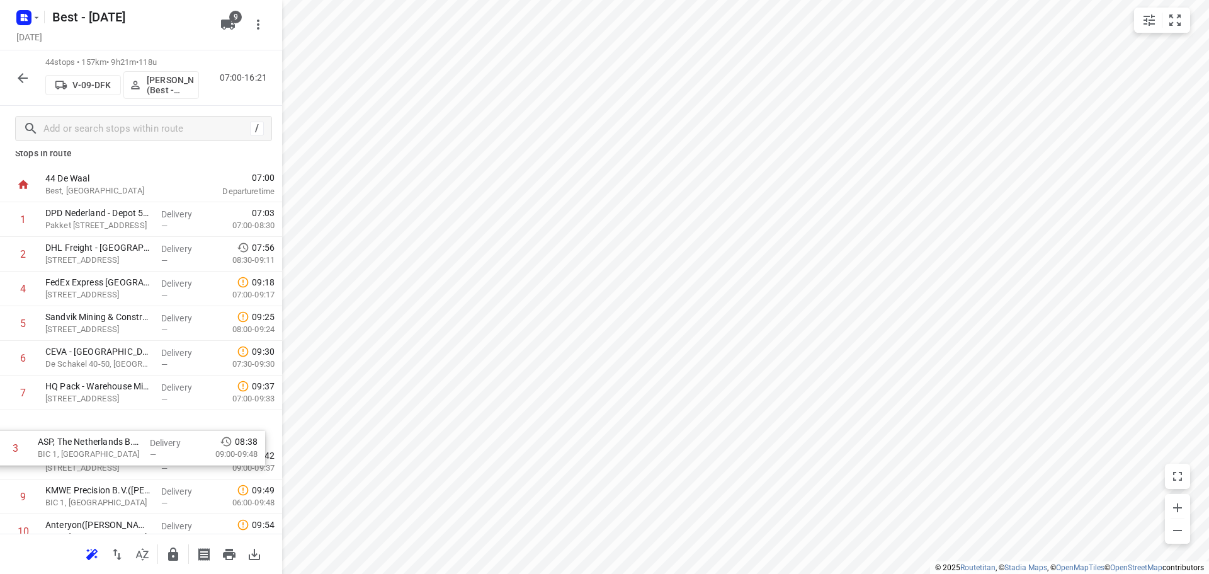
drag, startPoint x: 118, startPoint y: 312, endPoint x: 110, endPoint y: 473, distance: 160.8
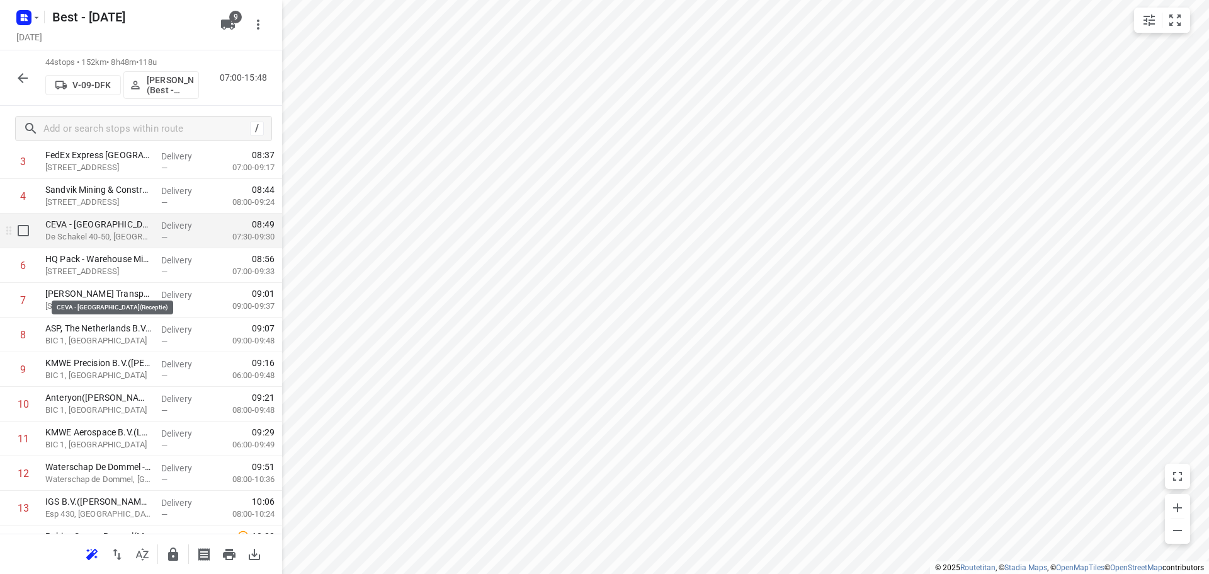
scroll to position [0, 0]
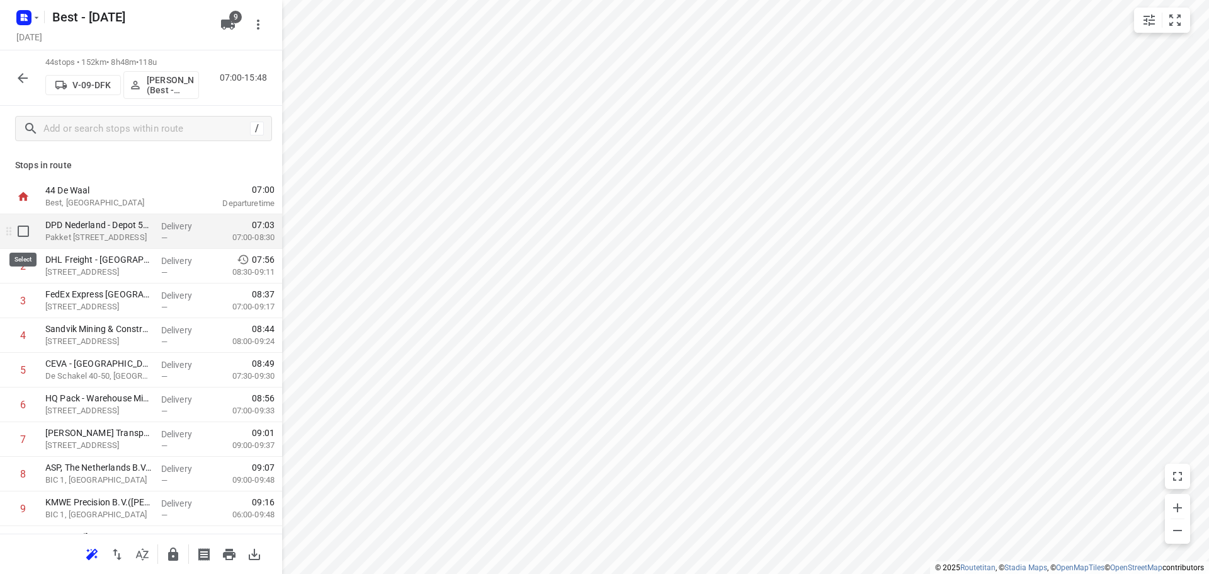
click at [14, 229] on input "checkbox" at bounding box center [23, 231] width 25 height 25
checkbox input "true"
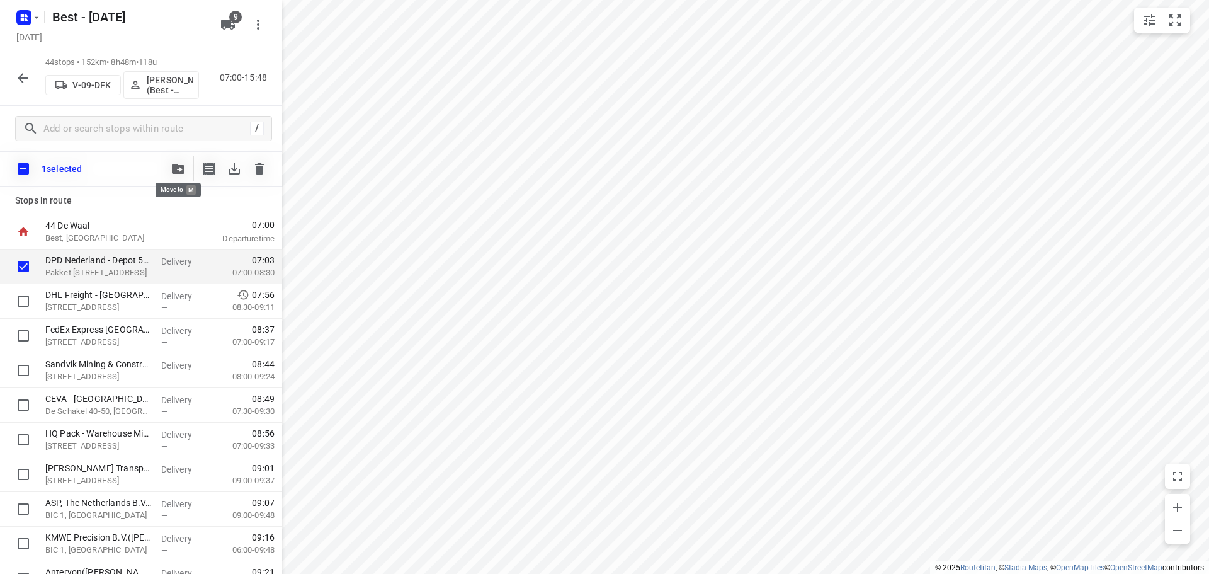
click at [183, 165] on icon "button" at bounding box center [178, 169] width 13 height 10
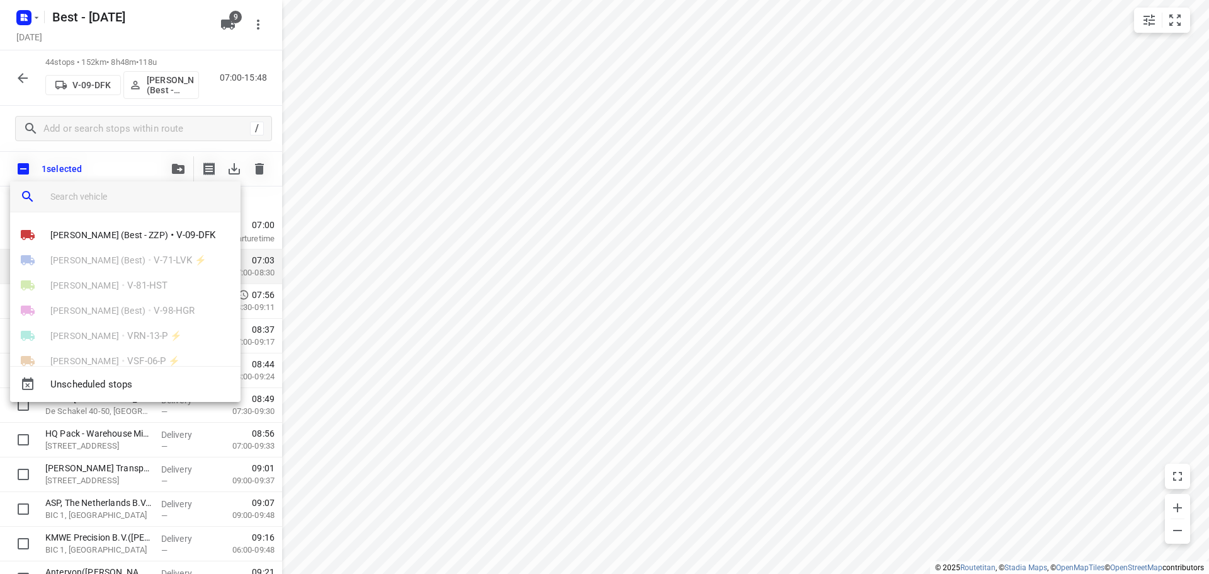
click at [140, 203] on input "search vehicle" at bounding box center [140, 196] width 180 height 19
click at [105, 387] on span "Unscheduled stops" at bounding box center [140, 384] width 180 height 14
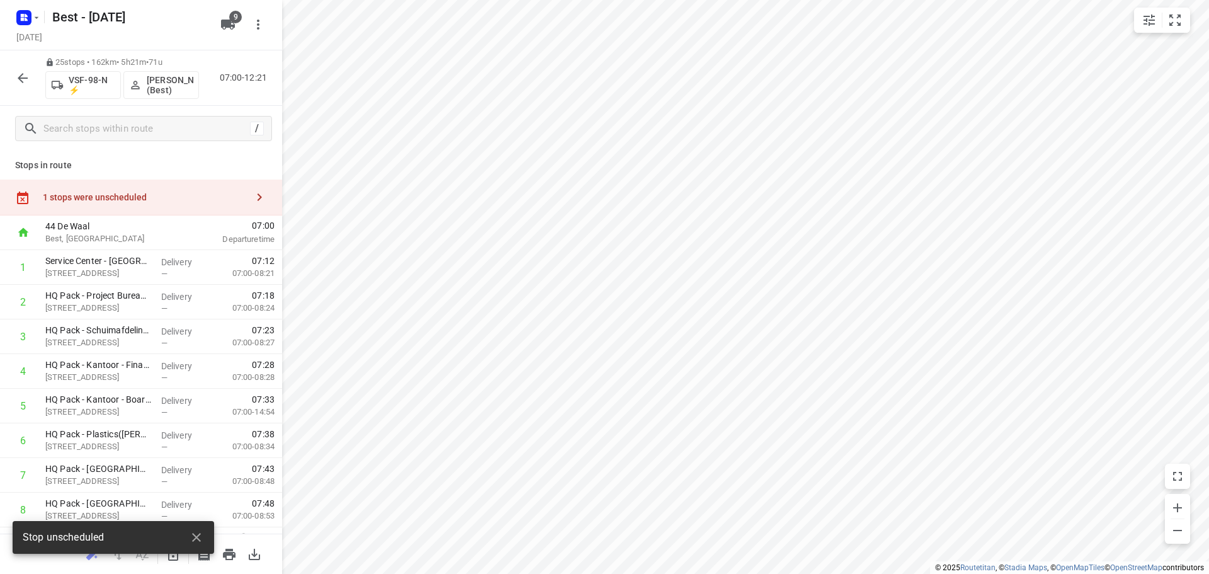
click at [209, 193] on div "1 stops were unscheduled" at bounding box center [145, 197] width 204 height 10
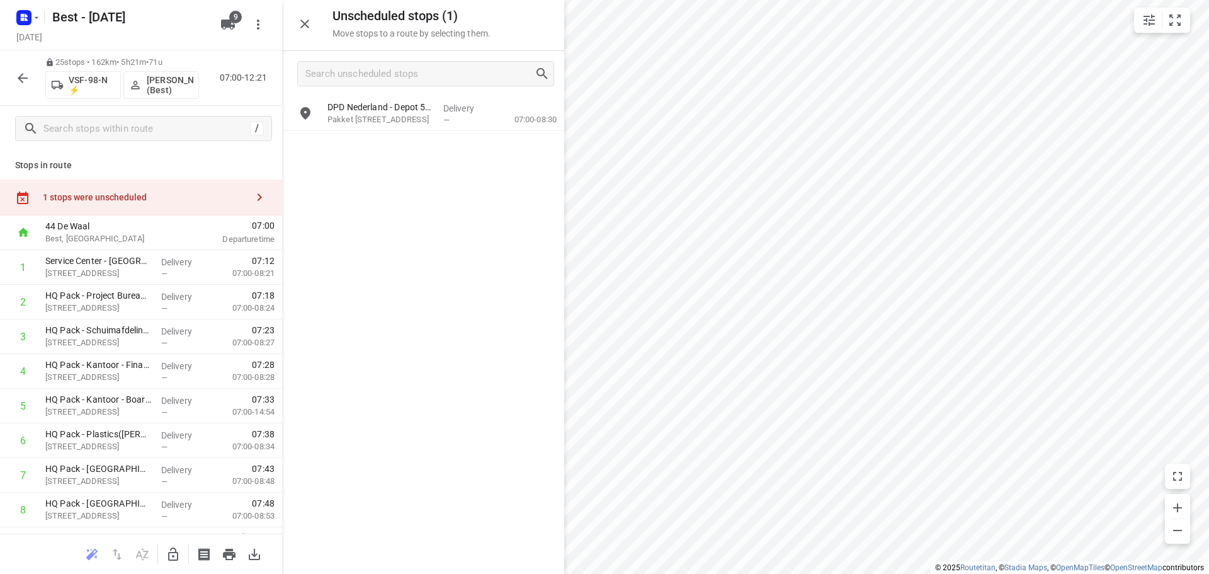
click at [173, 539] on div at bounding box center [141, 554] width 282 height 40
click at [168, 556] on icon "button" at bounding box center [173, 553] width 10 height 13
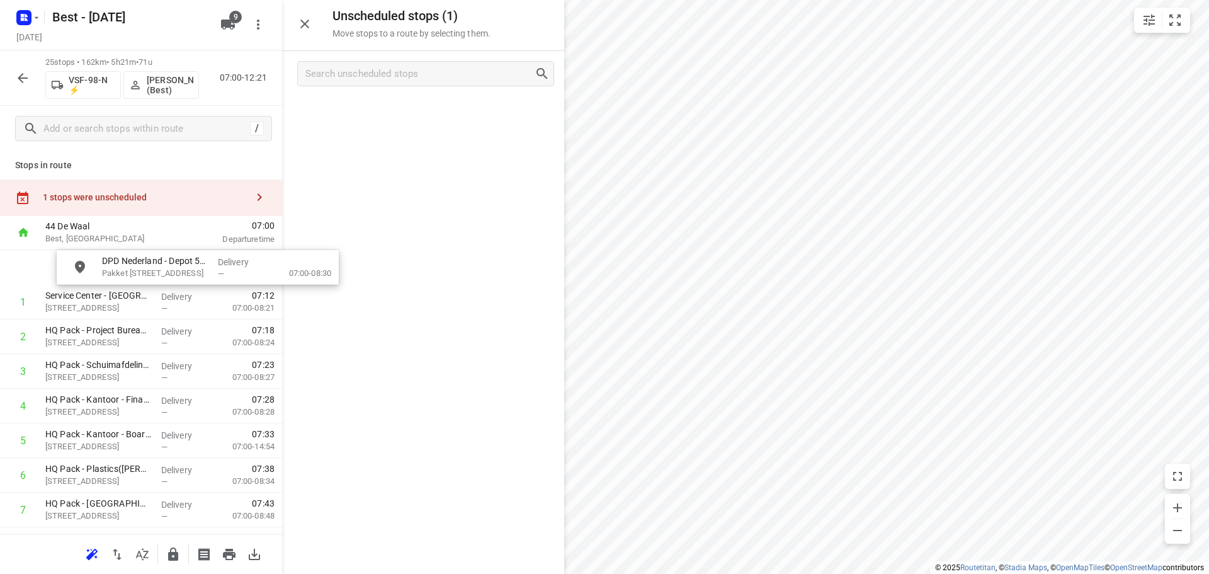
drag, startPoint x: 397, startPoint y: 111, endPoint x: 151, endPoint y: 273, distance: 295.2
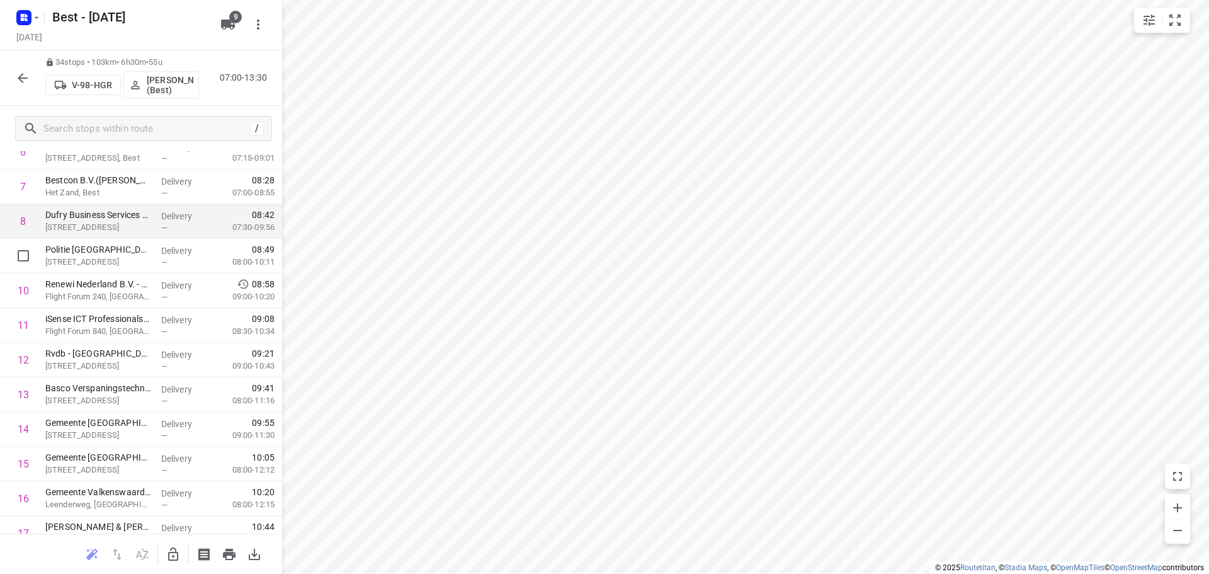
scroll to position [189, 0]
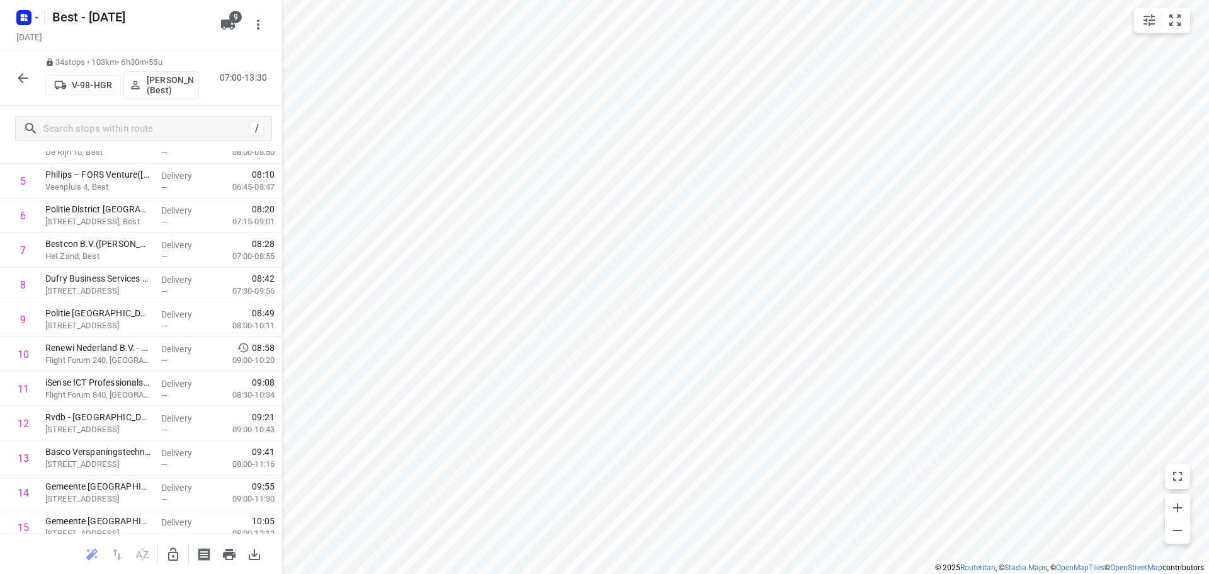
click at [25, 79] on icon "button" at bounding box center [22, 78] width 15 height 15
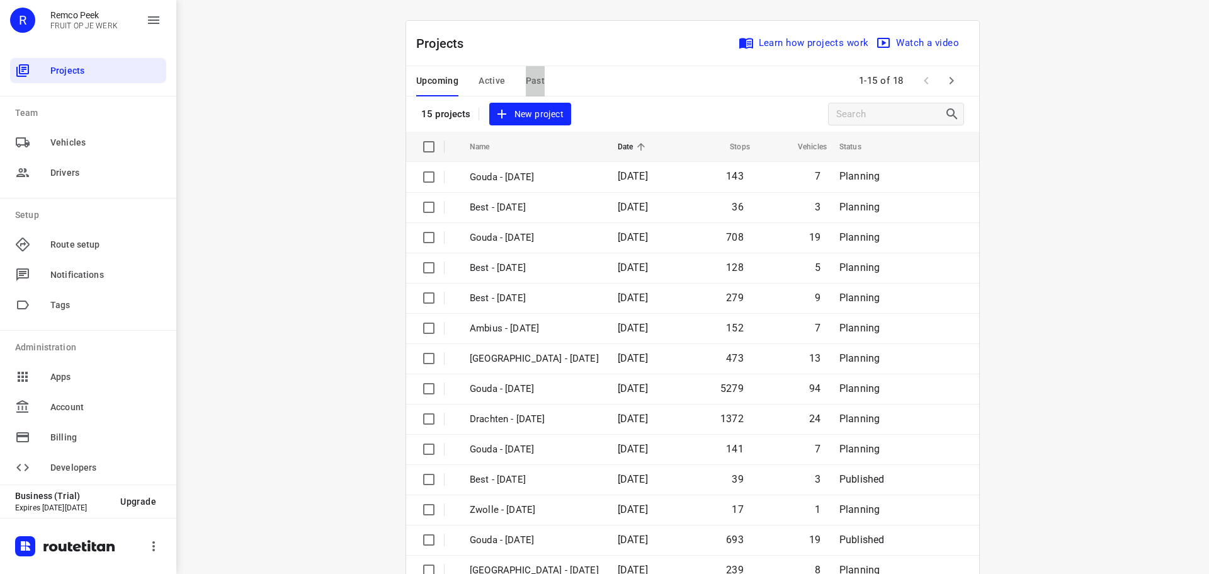
click at [526, 89] on button "Past" at bounding box center [536, 81] width 20 height 30
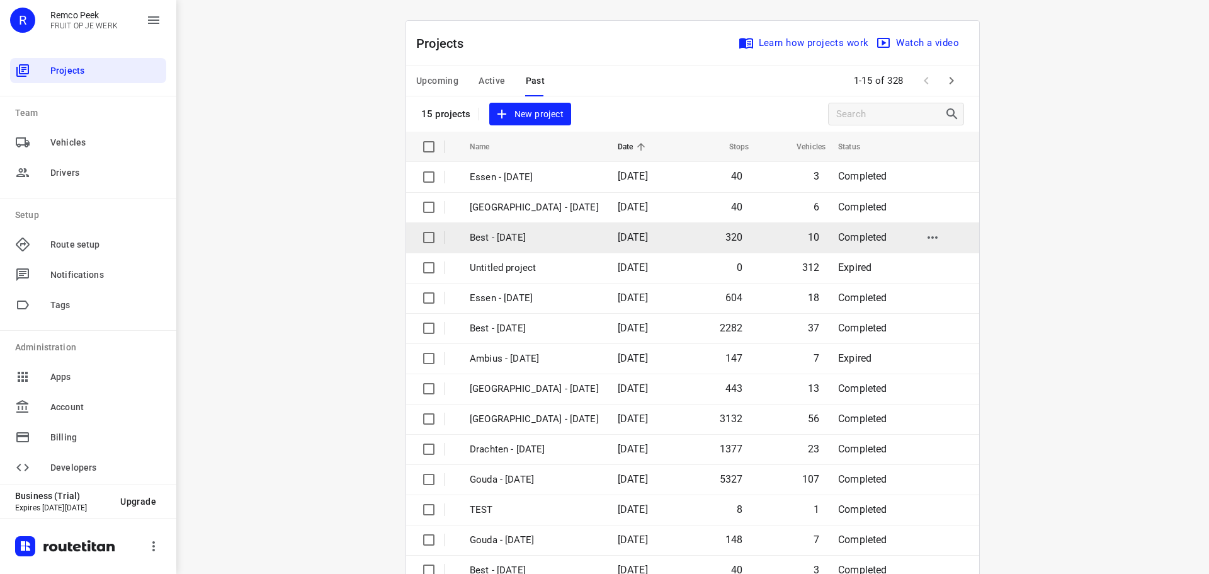
click at [508, 232] on p "Best - [DATE]" at bounding box center [534, 238] width 129 height 14
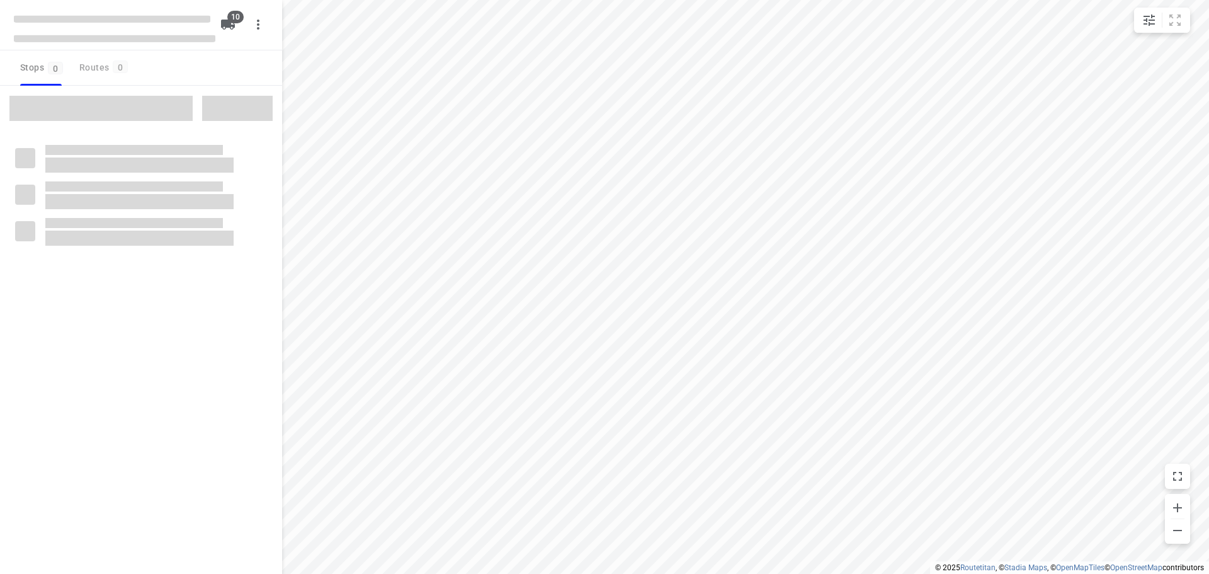
checkbox input "true"
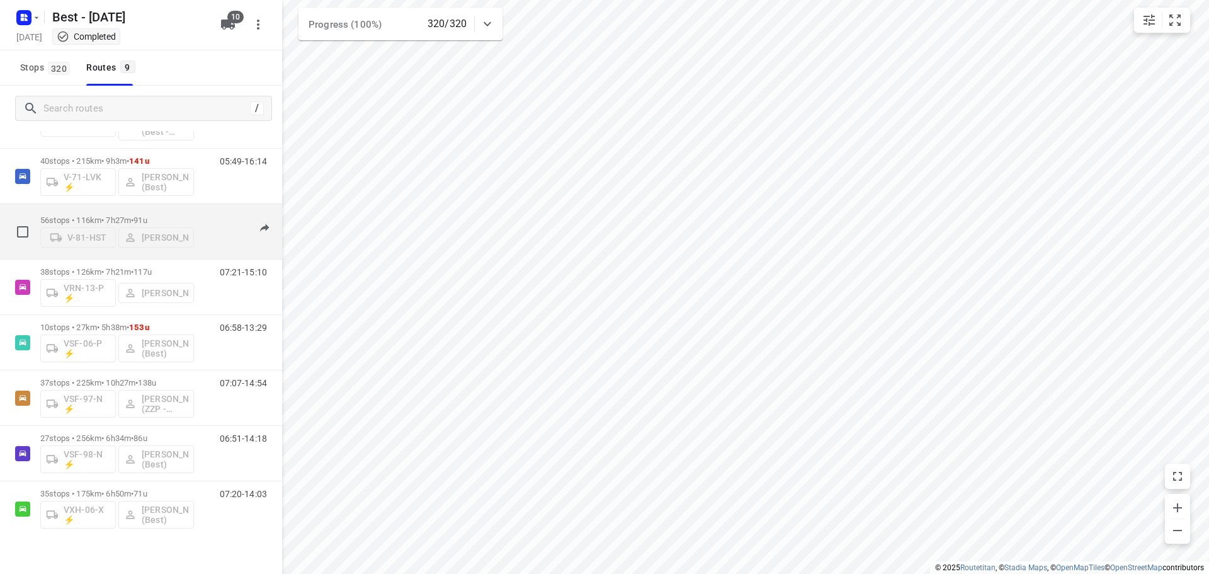
scroll to position [137, 0]
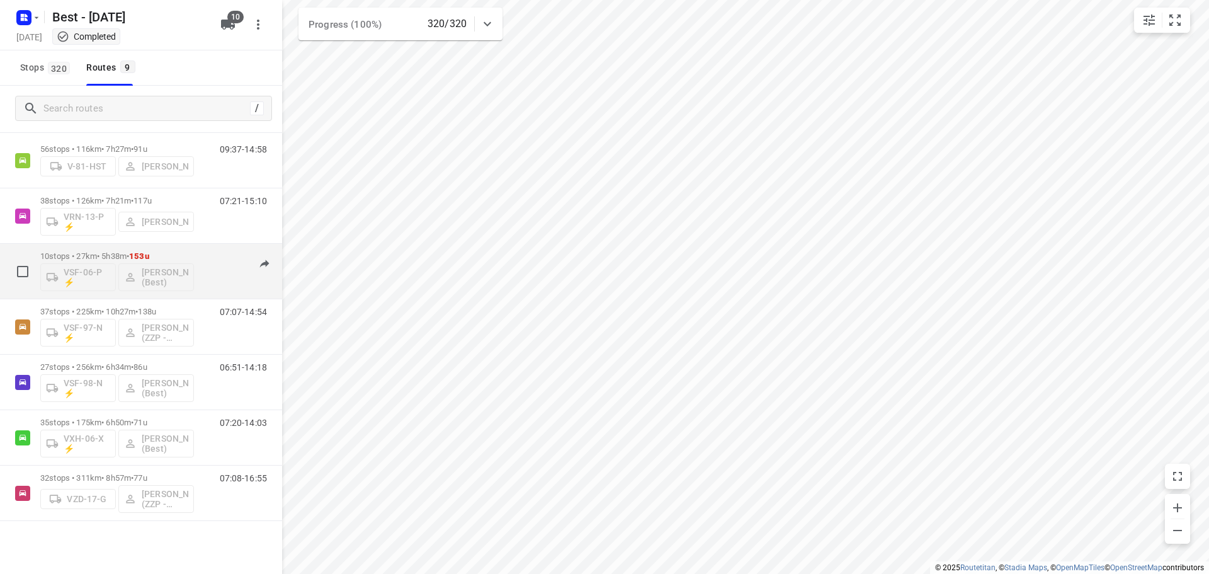
click at [188, 257] on p "10 stops • 27km • 5h38m • 153u" at bounding box center [117, 255] width 154 height 9
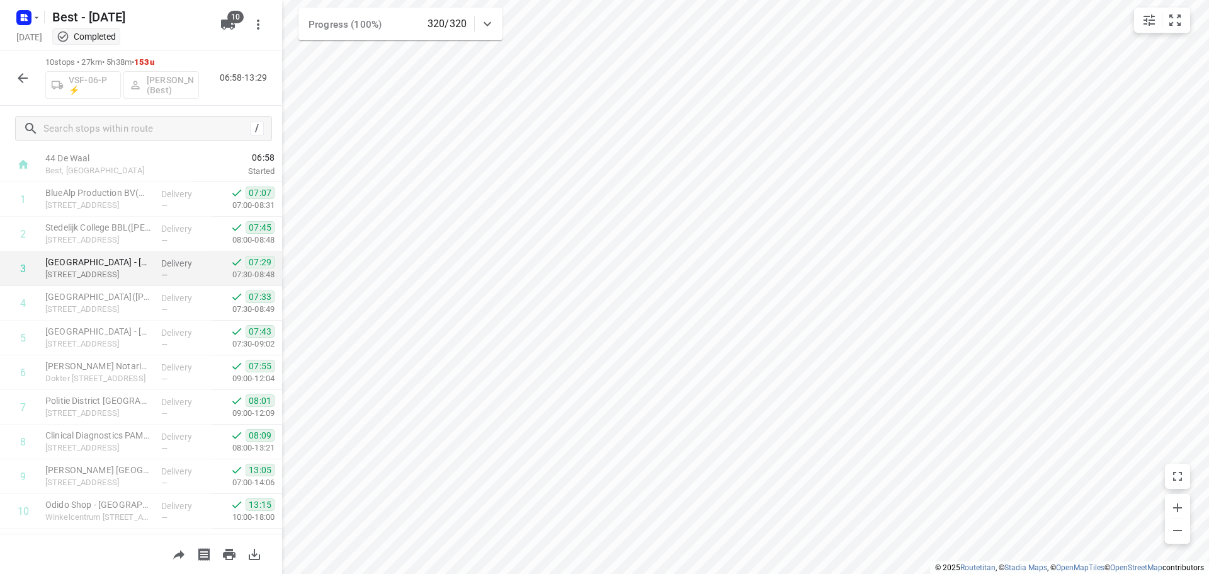
scroll to position [62, 0]
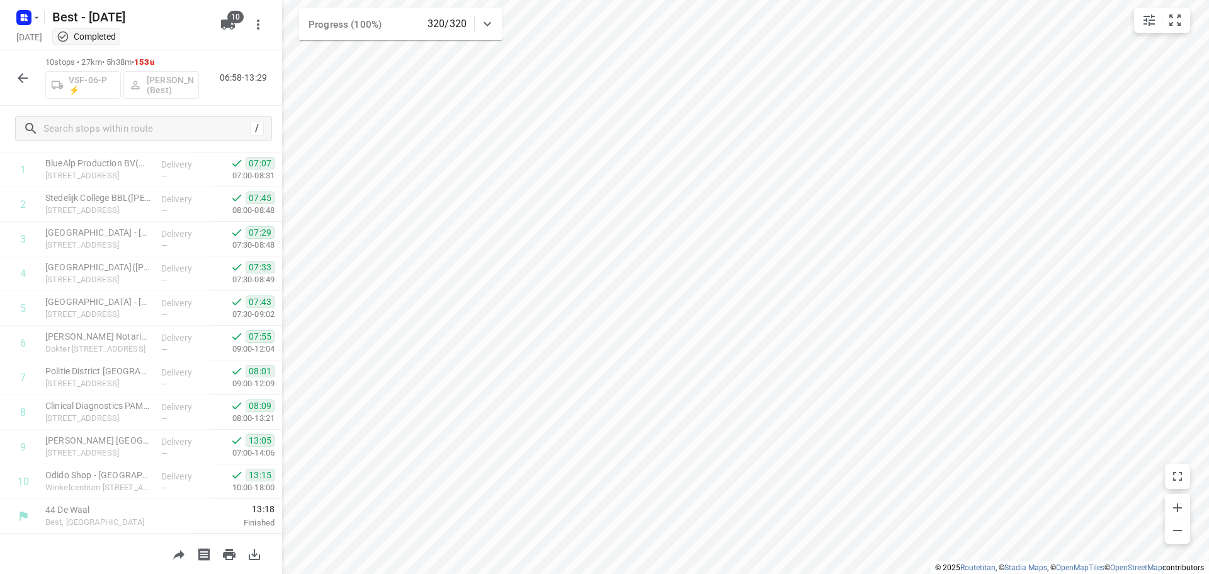
click at [16, 86] on button "button" at bounding box center [22, 78] width 25 height 25
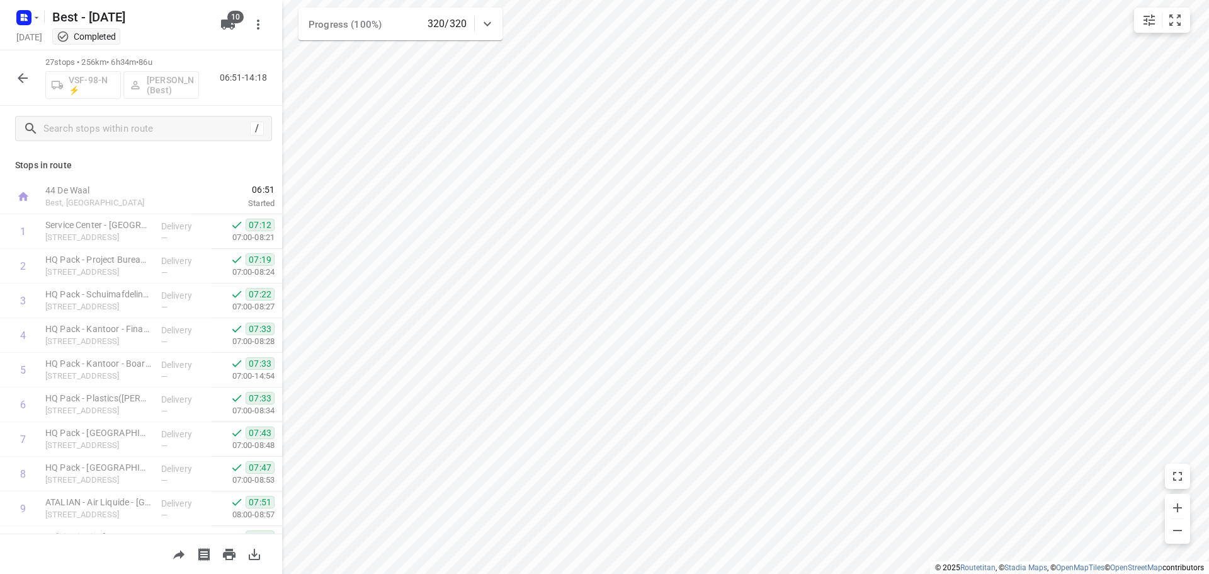
click at [25, 81] on icon "button" at bounding box center [22, 78] width 15 height 15
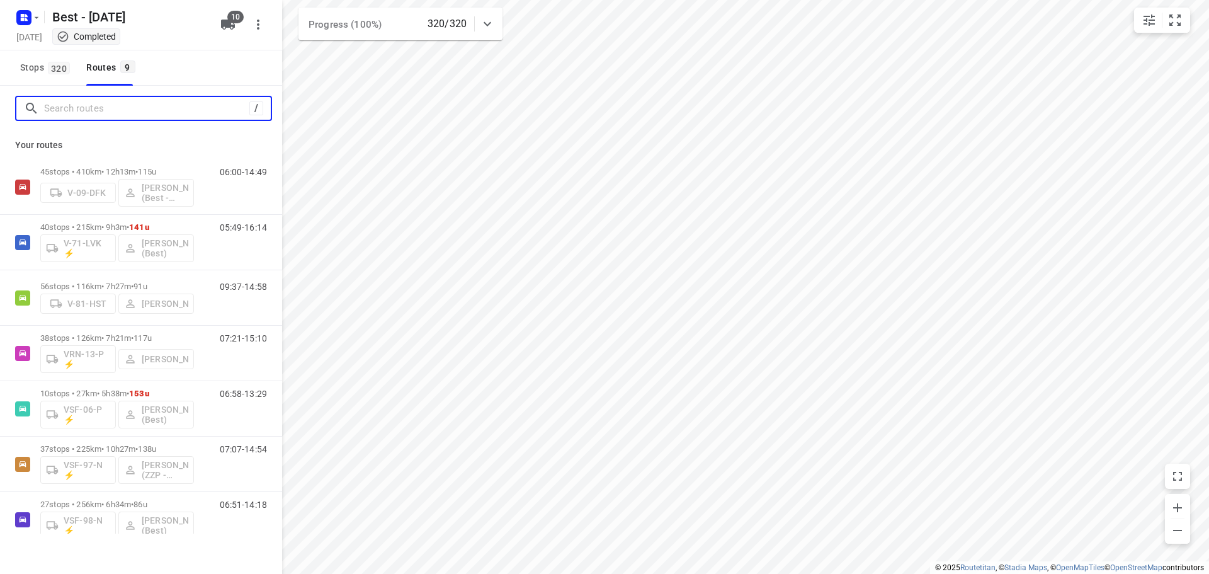
click at [68, 108] on input "Search routes" at bounding box center [146, 109] width 205 height 20
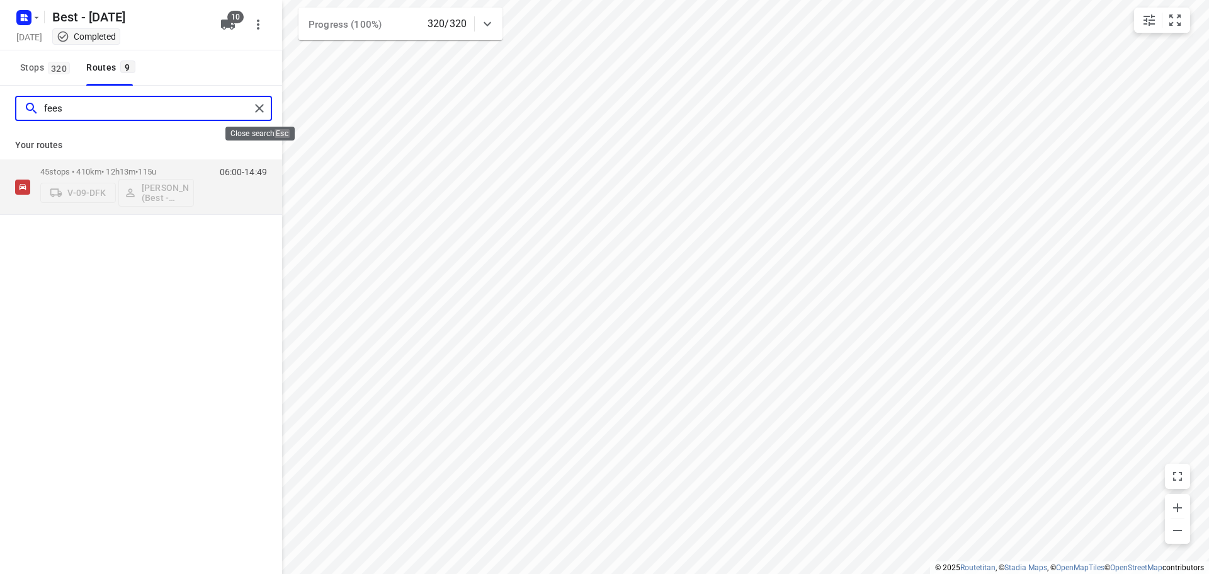
type input "fees"
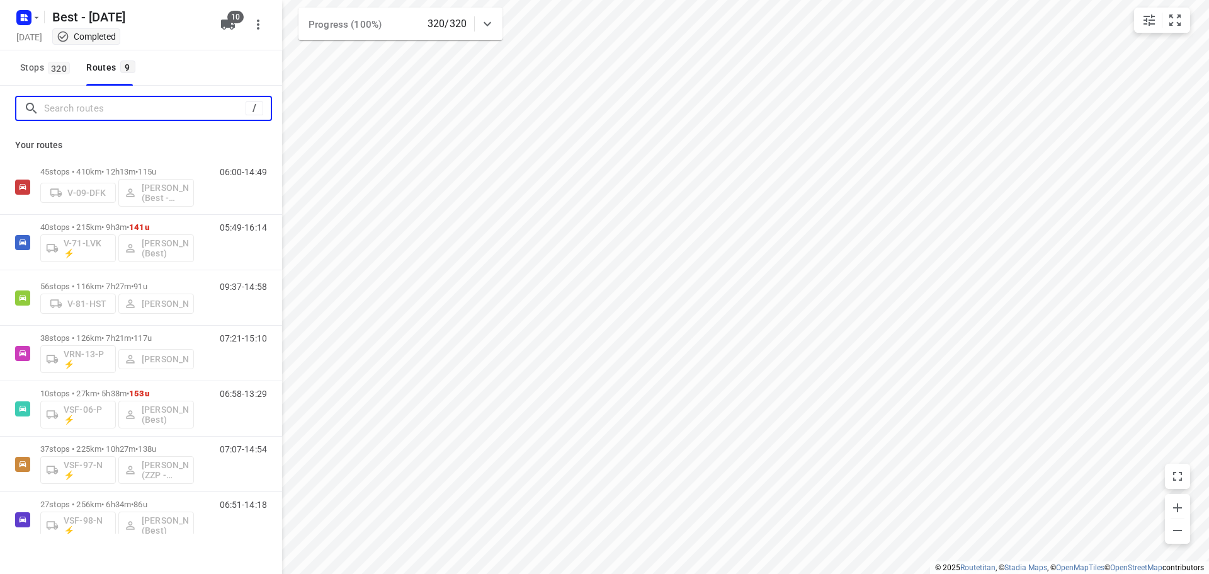
click at [82, 109] on input "Search routes" at bounding box center [145, 109] width 202 height 20
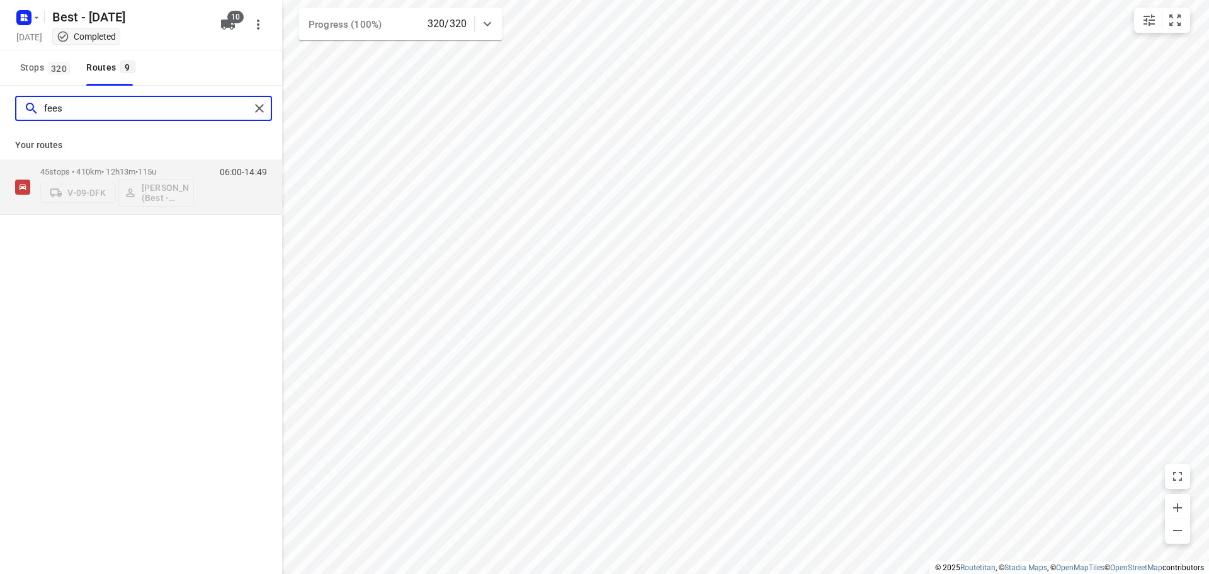
type input "fees"
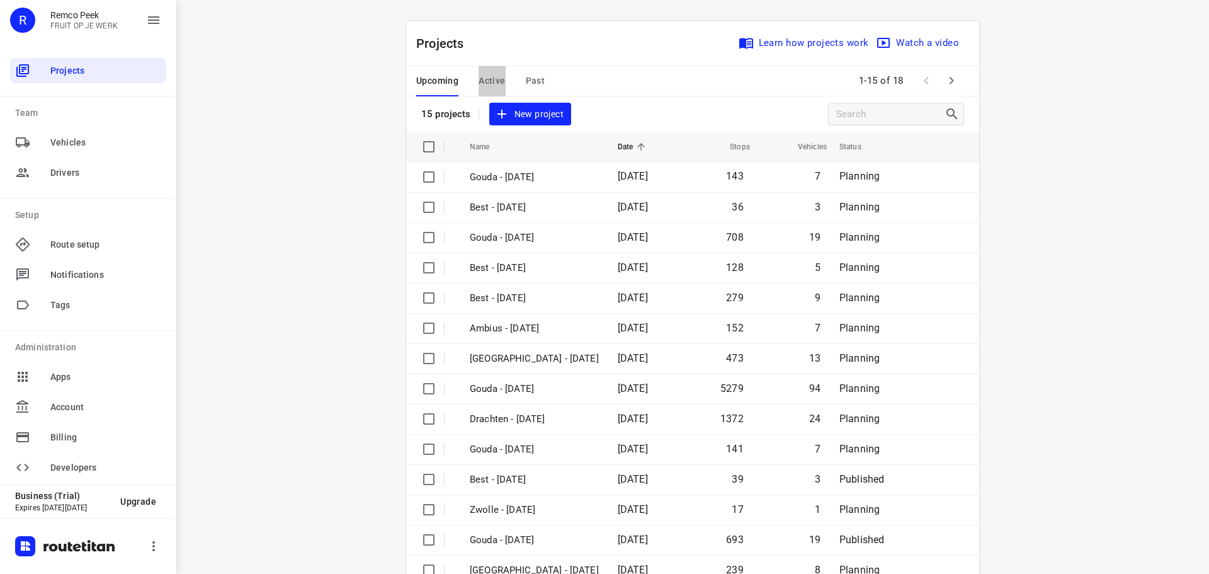
click at [489, 88] on span "Active" at bounding box center [492, 81] width 26 height 16
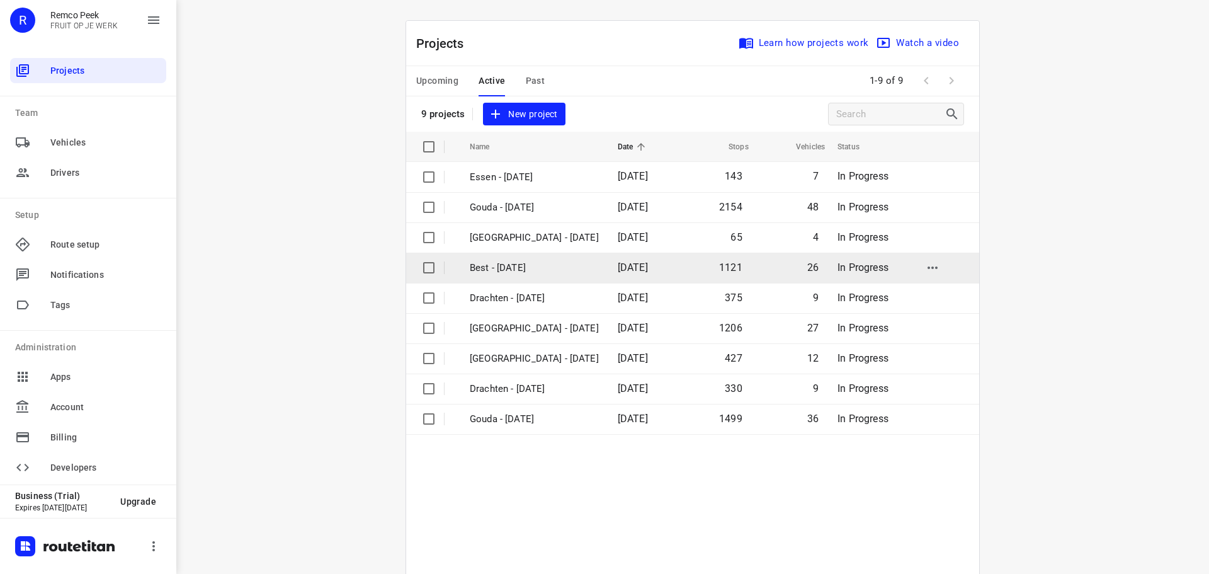
click at [487, 278] on td "Best - [DATE]" at bounding box center [532, 268] width 151 height 30
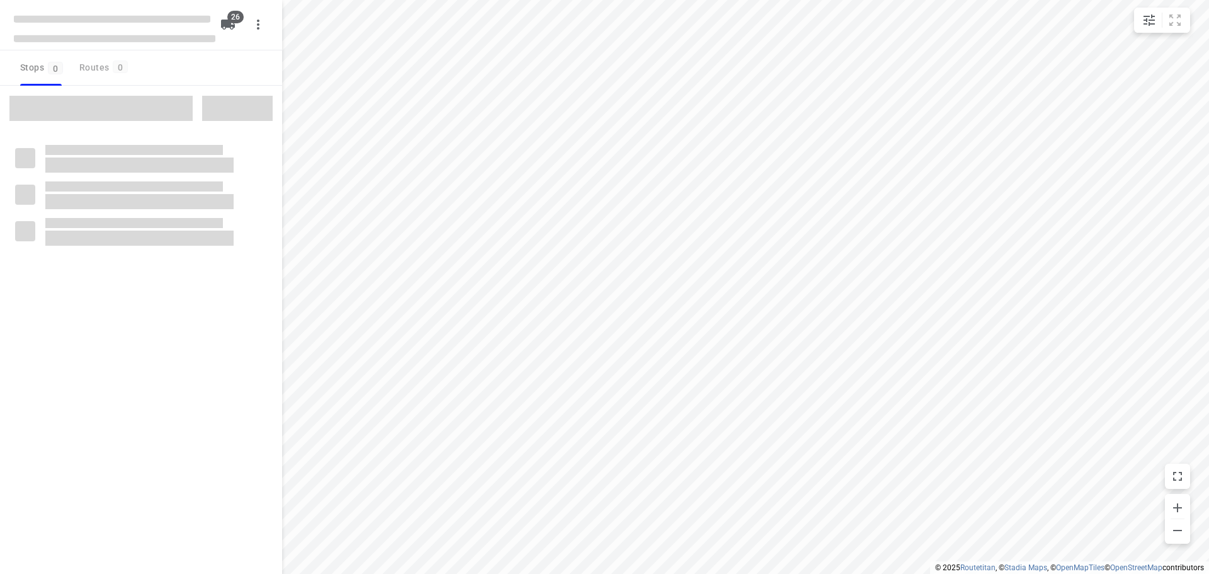
checkbox input "true"
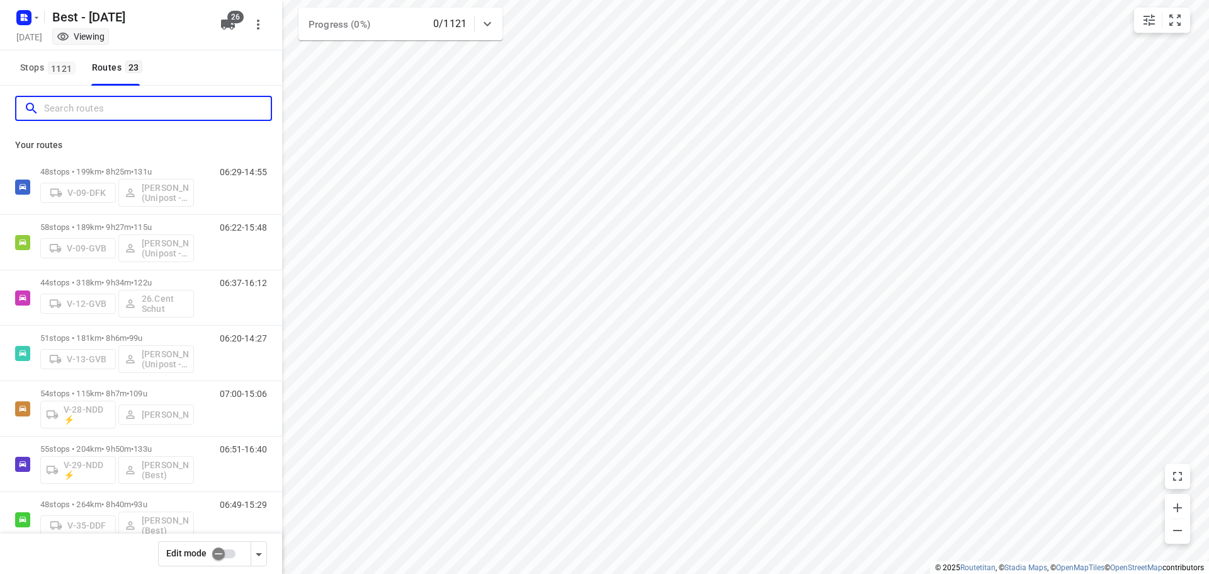
click at [62, 105] on input "Search routes" at bounding box center [157, 109] width 227 height 20
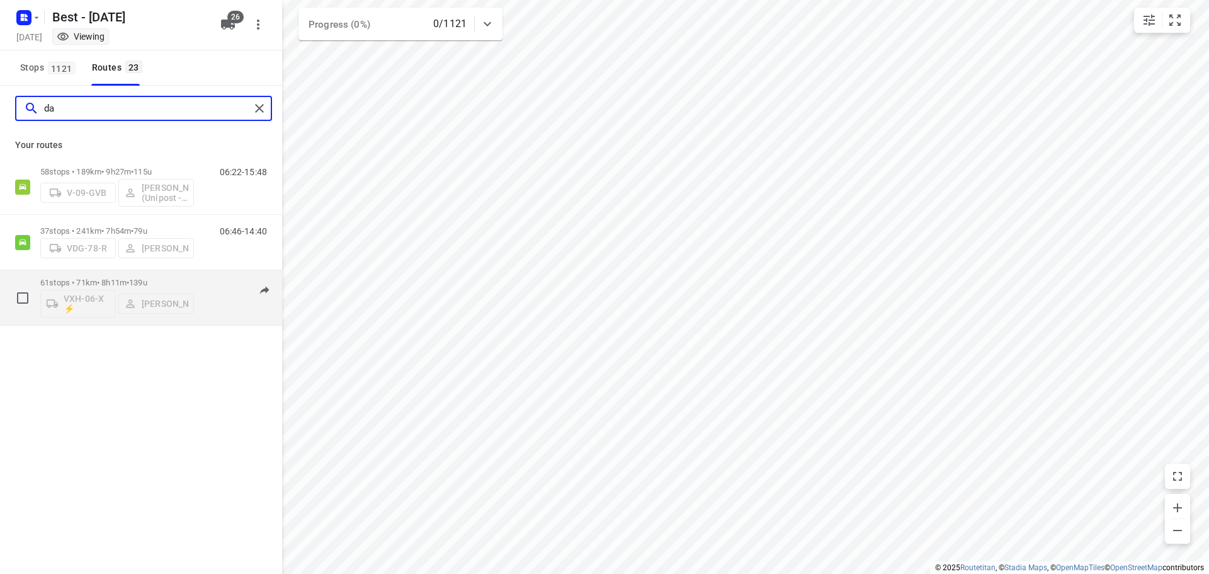
type input "da"
click at [87, 273] on div "61 stops • 71km • 8h11m • 139u VXH-06-X ⚡ [PERSON_NAME]" at bounding box center [117, 297] width 154 height 52
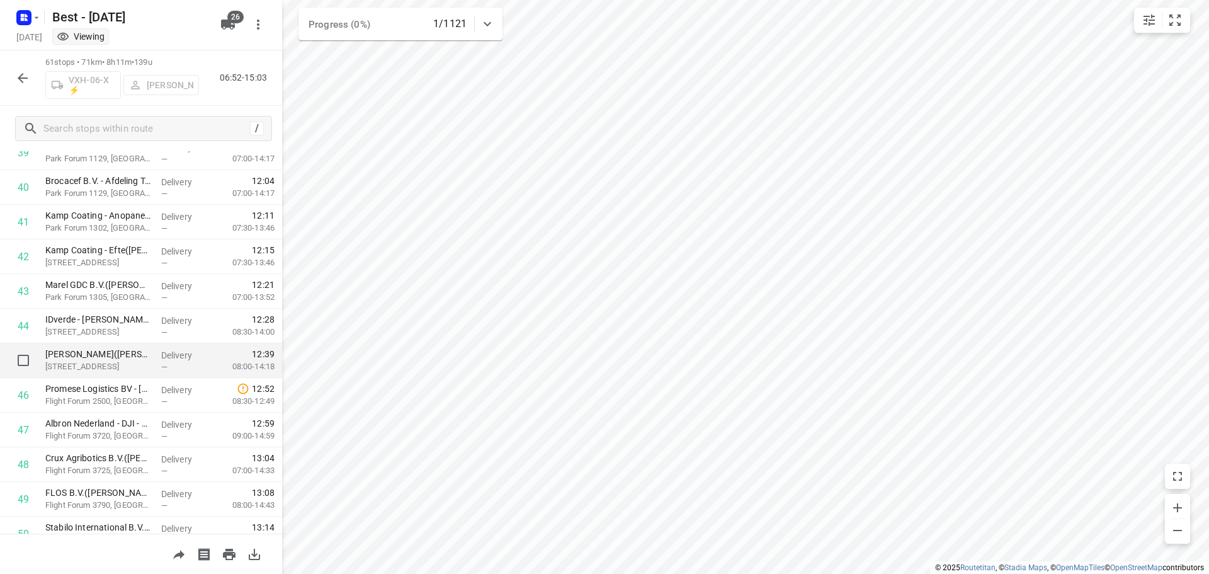
scroll to position [1416, 0]
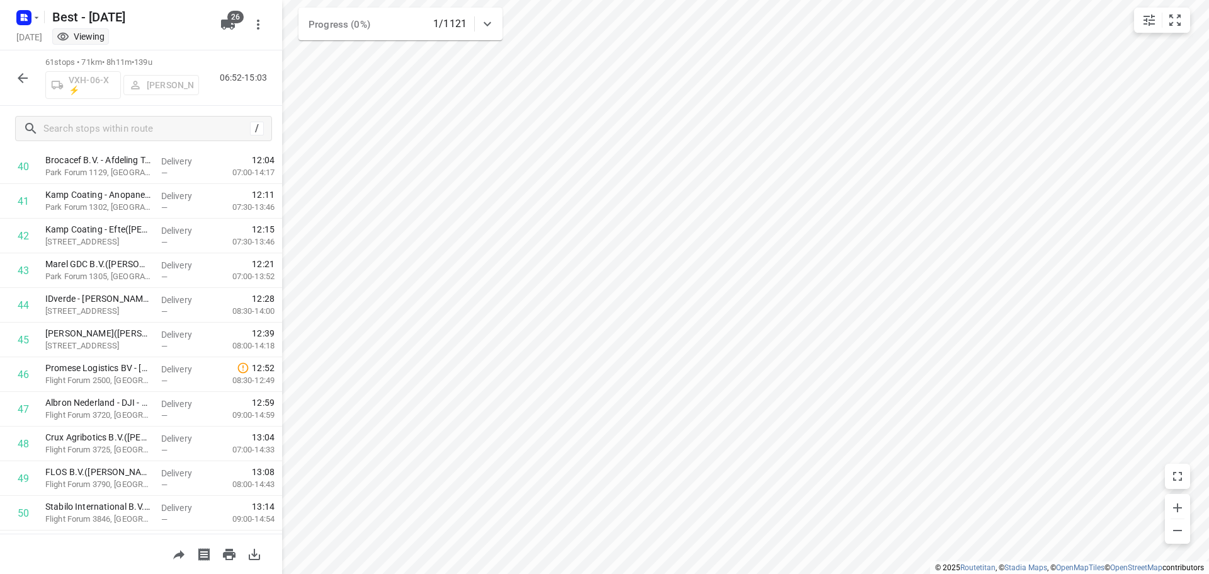
click at [28, 85] on icon "button" at bounding box center [22, 78] width 15 height 15
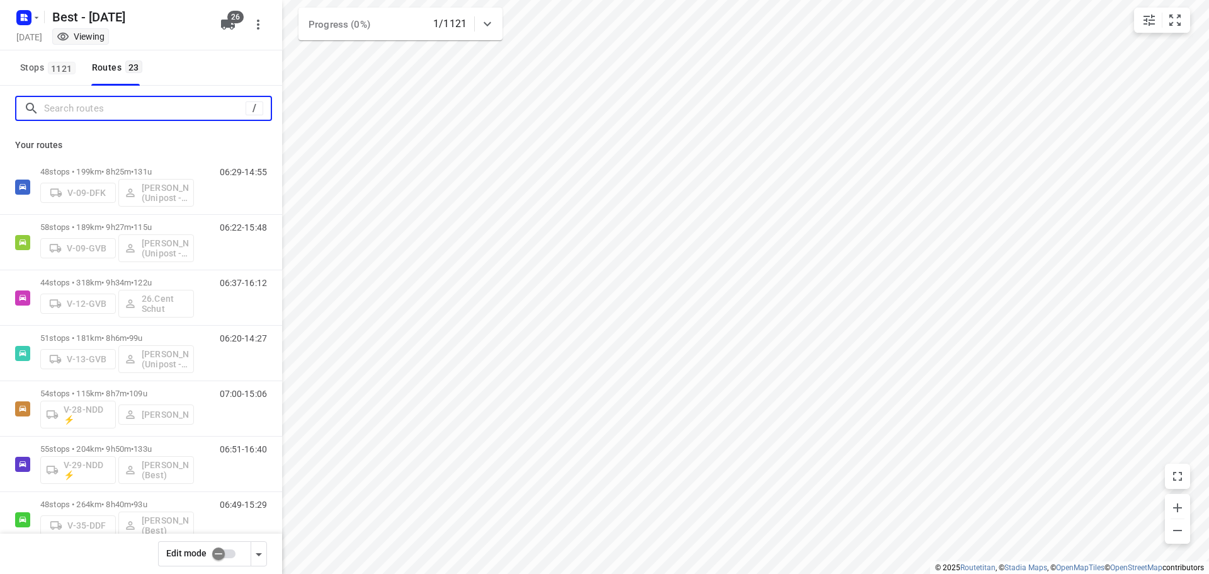
click at [72, 115] on input "Search routes" at bounding box center [145, 109] width 202 height 20
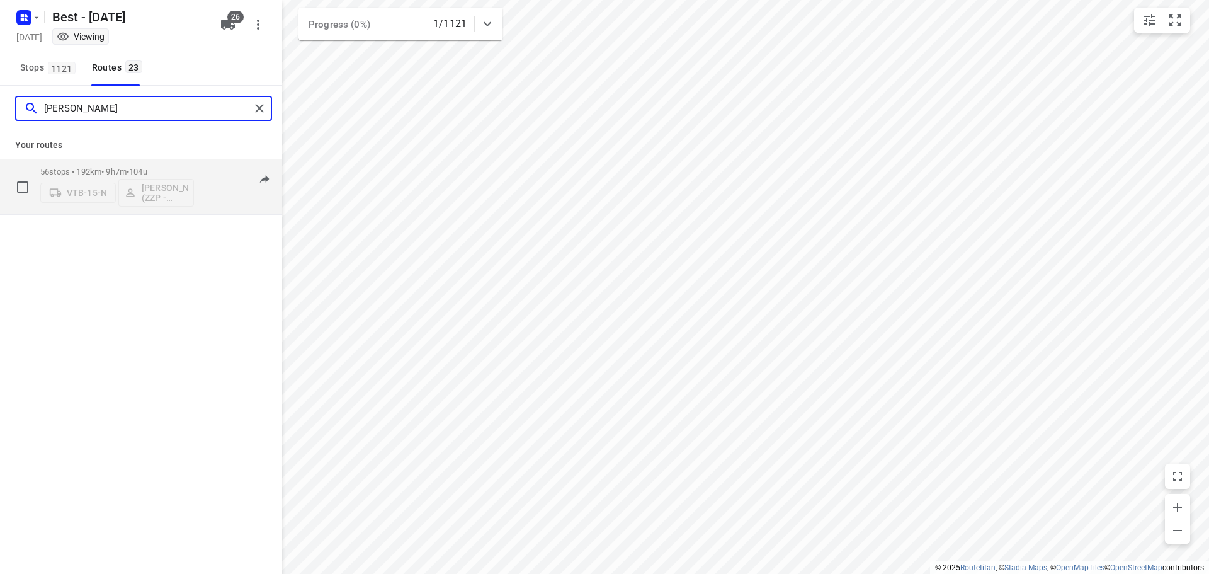
type input "[PERSON_NAME]"
click at [109, 169] on p "56 stops • 192km • 9h7m • 104u" at bounding box center [117, 171] width 154 height 9
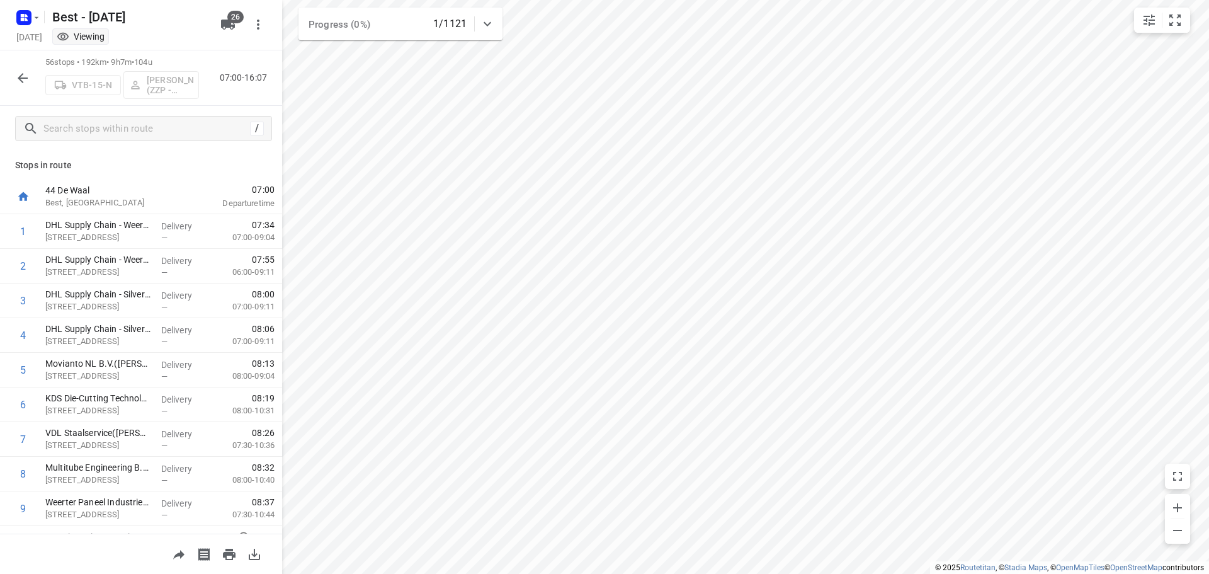
click at [20, 72] on icon "button" at bounding box center [22, 78] width 15 height 15
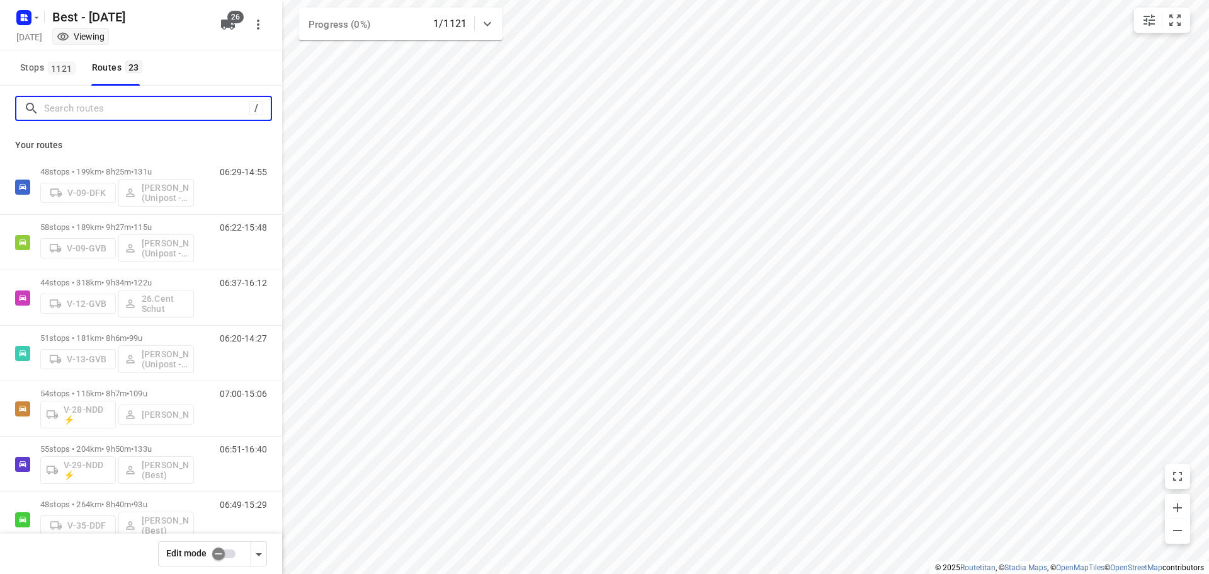
click at [137, 103] on input "Search routes" at bounding box center [146, 109] width 205 height 20
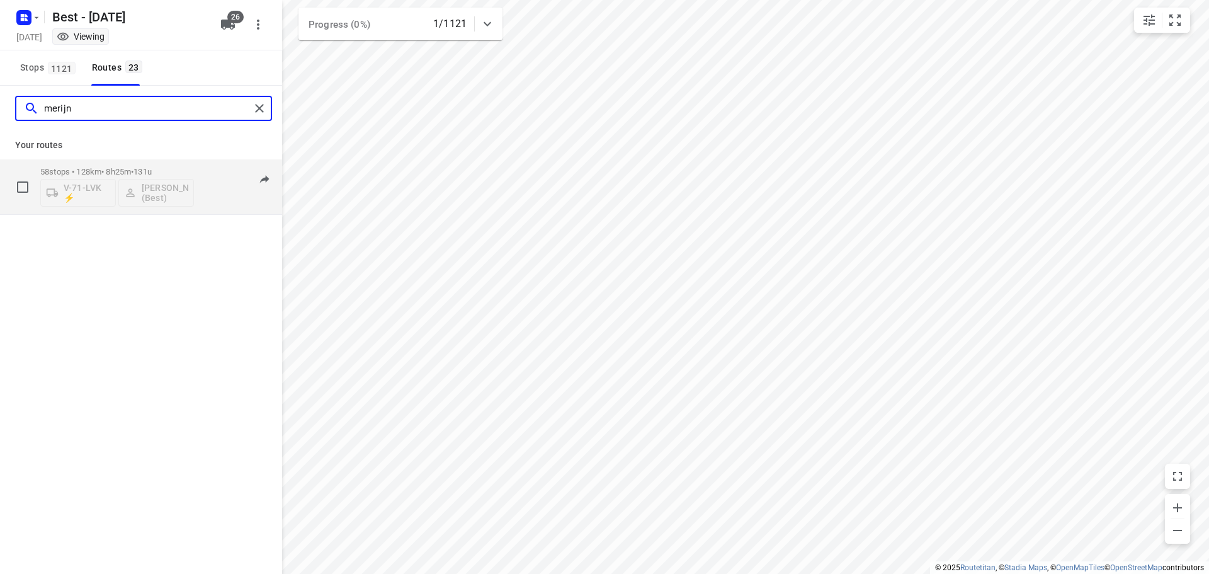
type input "merijn"
click at [122, 167] on p "58 stops • 128km • 8h25m • 131u" at bounding box center [117, 171] width 154 height 9
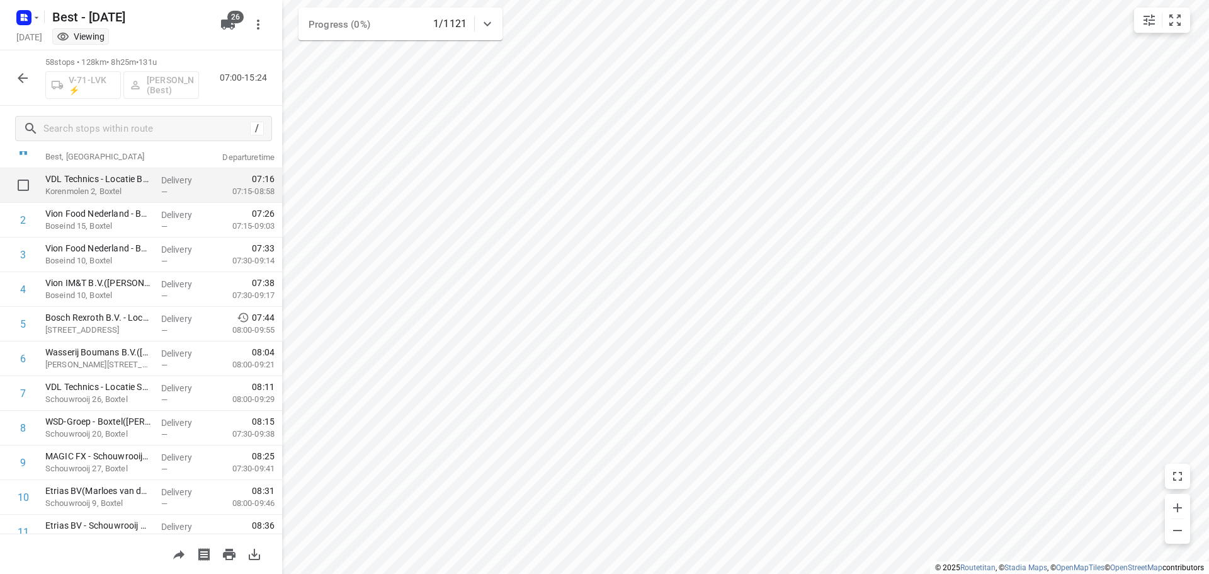
scroll to position [0, 0]
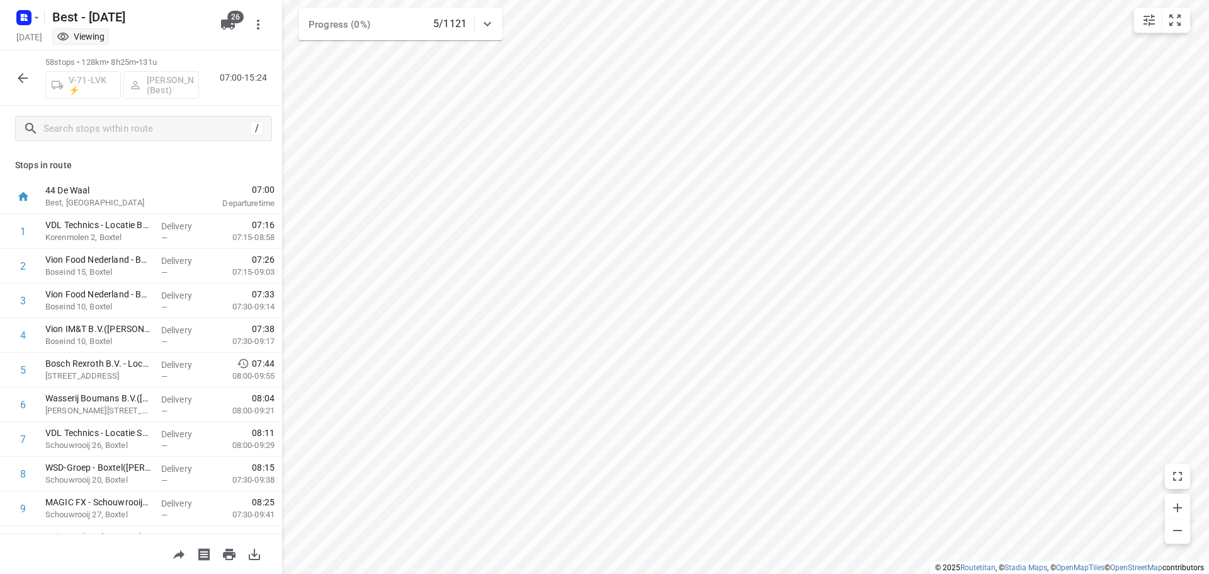
click at [31, 79] on button "button" at bounding box center [22, 78] width 25 height 25
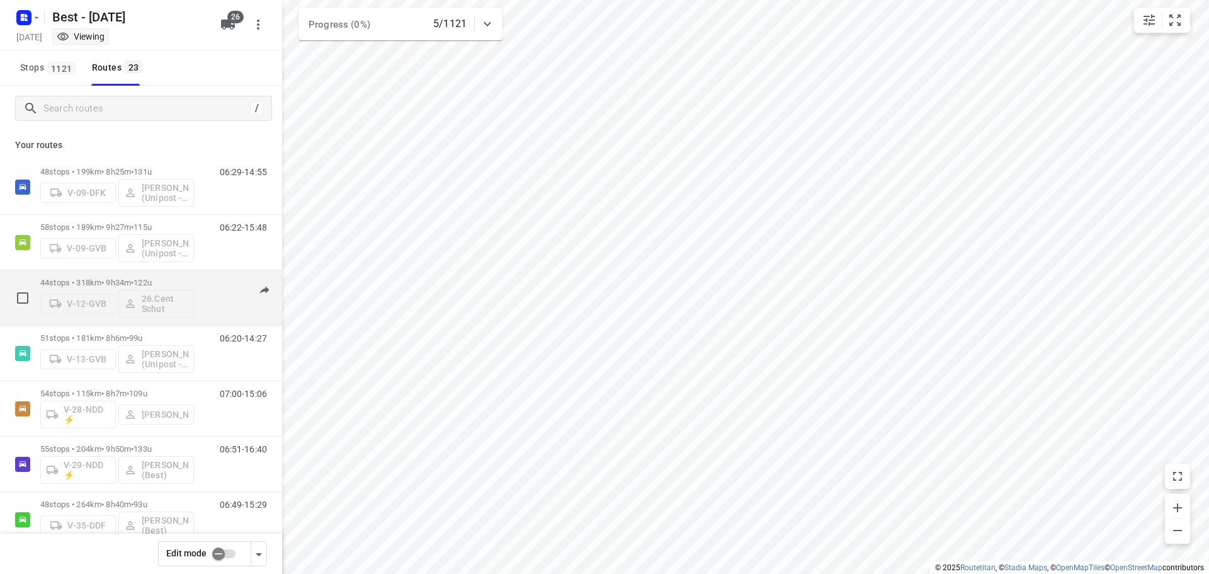
click at [92, 277] on div "44 stops • 318km • 9h34m • 122u V-12-GVB 26.Cent Schut" at bounding box center [117, 297] width 154 height 52
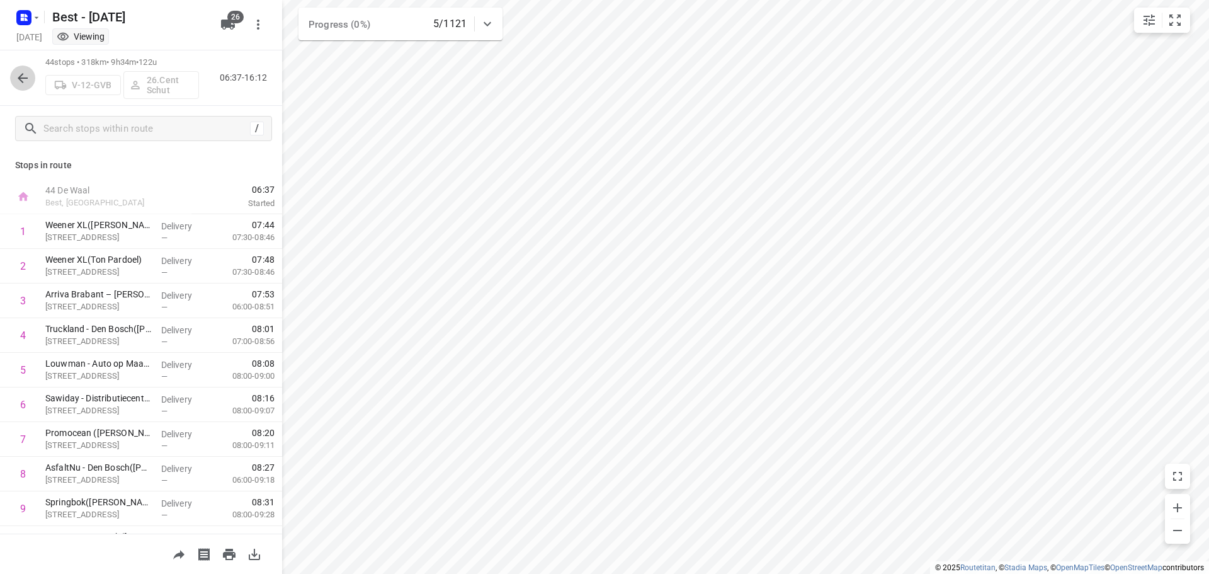
click at [25, 71] on icon "button" at bounding box center [22, 78] width 15 height 15
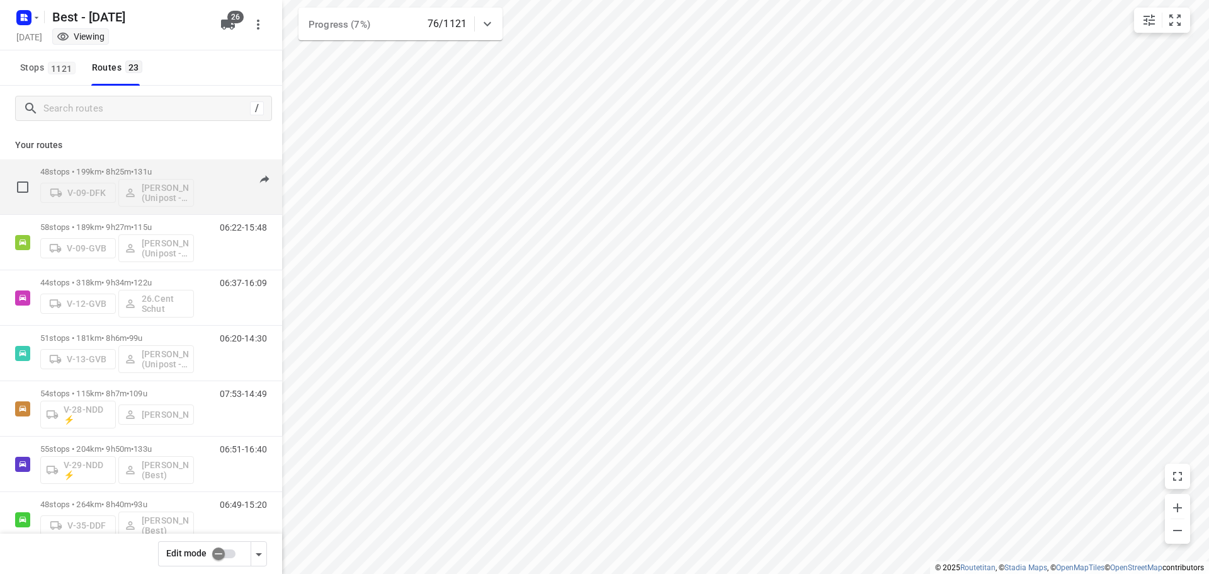
click at [149, 168] on span "131u" at bounding box center [143, 171] width 18 height 9
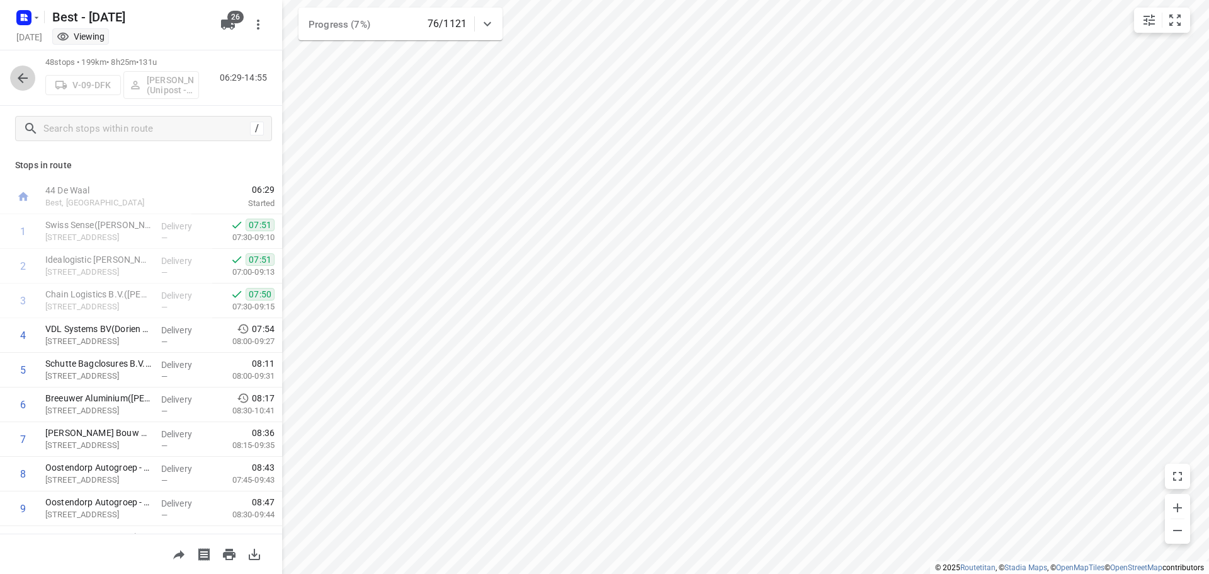
click at [11, 77] on button "button" at bounding box center [22, 78] width 25 height 25
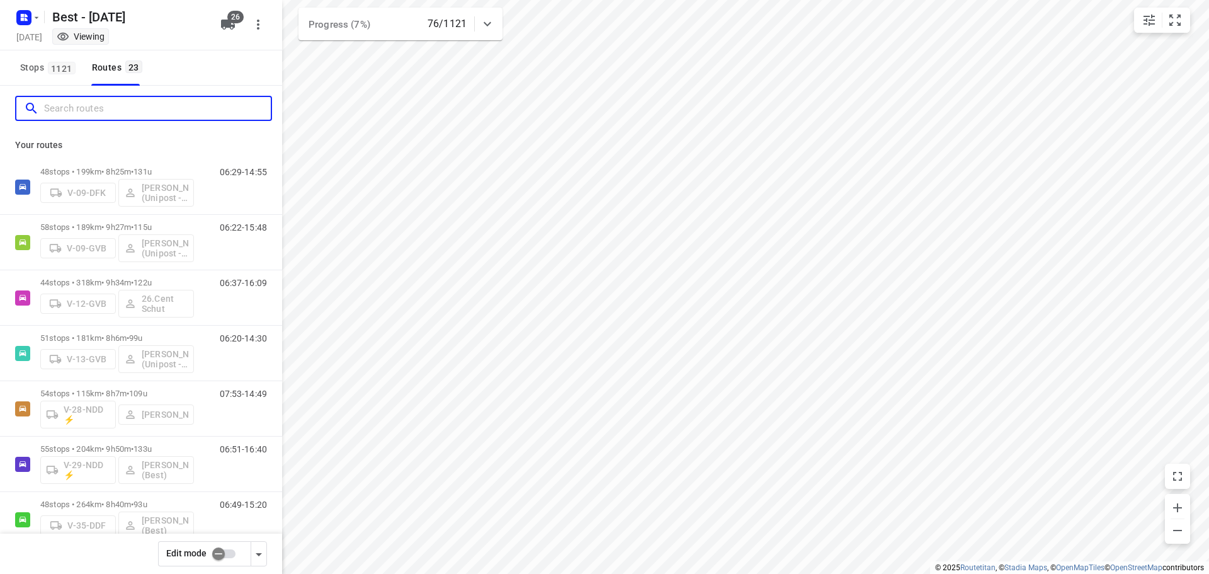
click at [71, 111] on input "Search routes" at bounding box center [157, 109] width 227 height 20
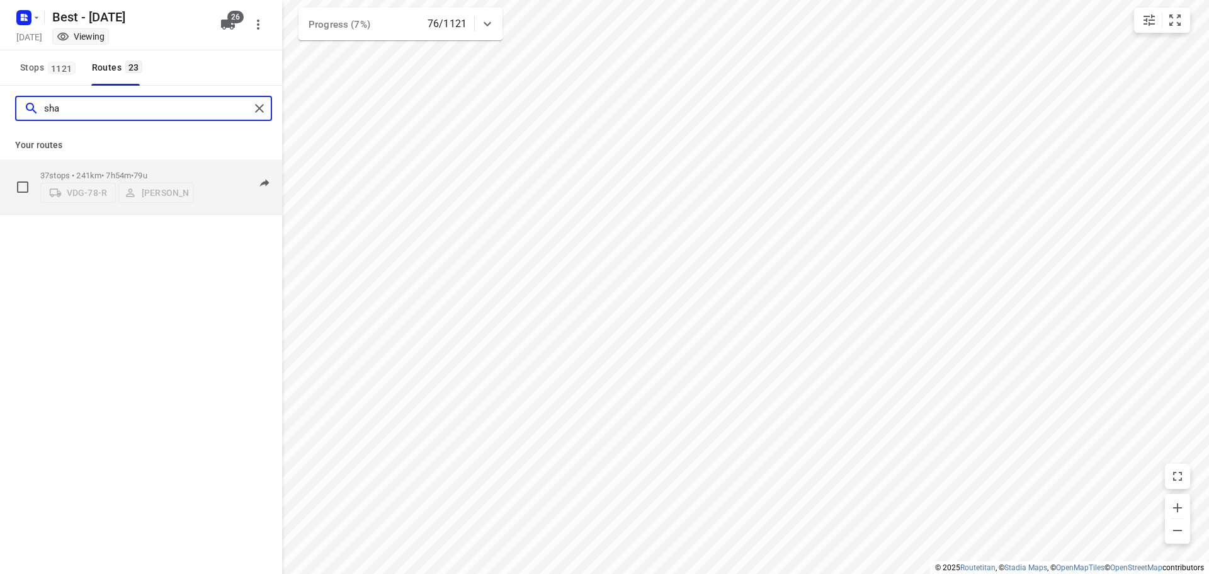
type input "sha"
click at [163, 180] on div "VDG-78-[PERSON_NAME]" at bounding box center [117, 191] width 154 height 23
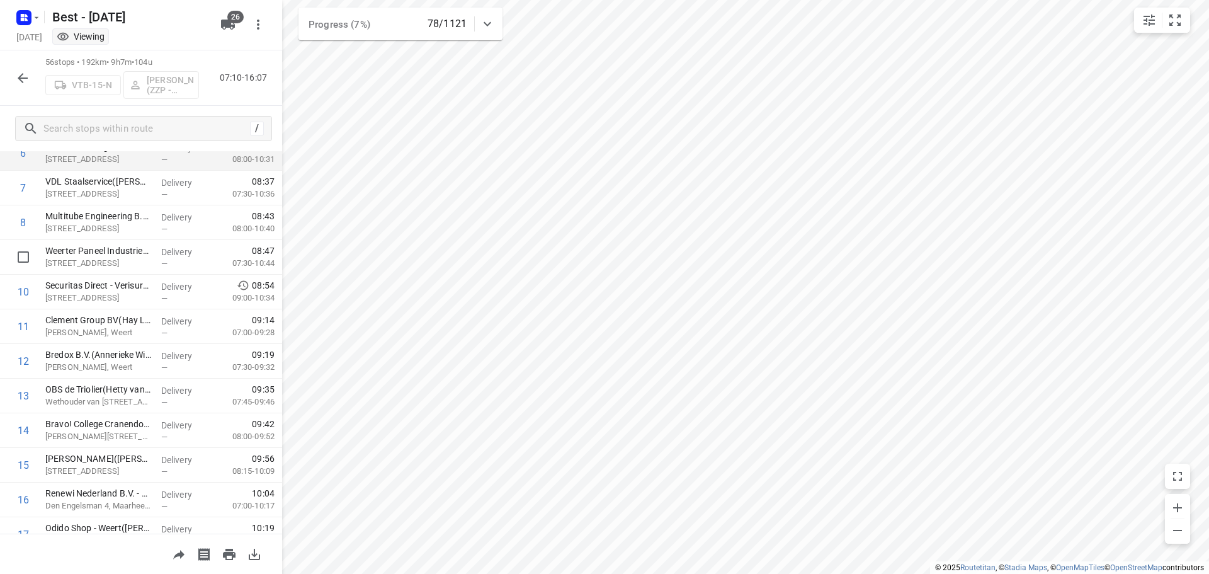
scroll to position [252, 0]
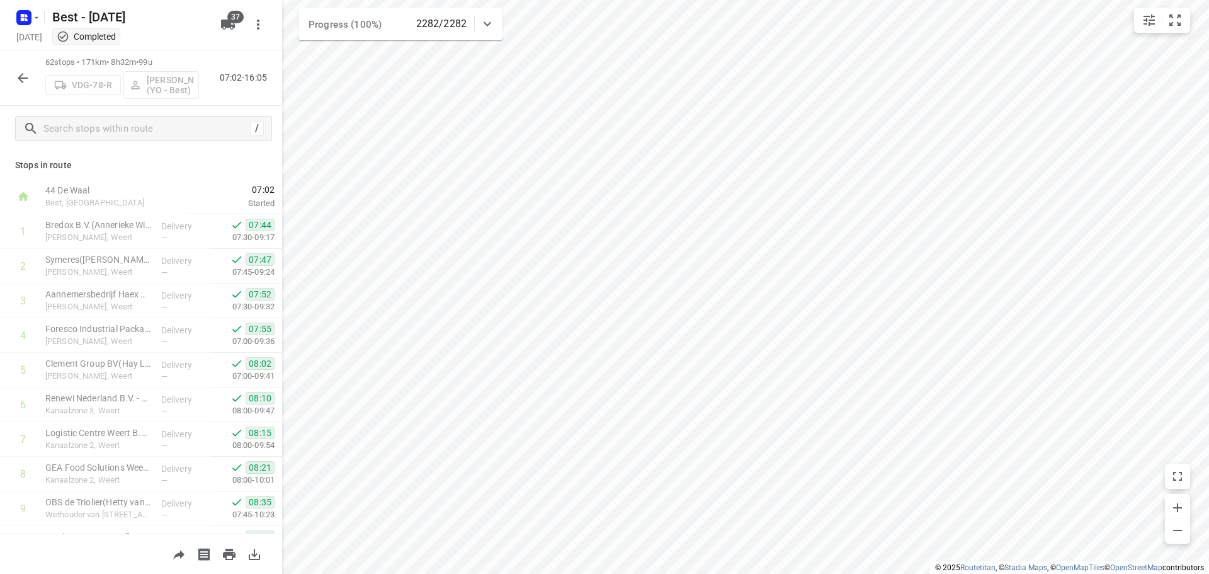
click at [13, 74] on button "button" at bounding box center [22, 78] width 25 height 25
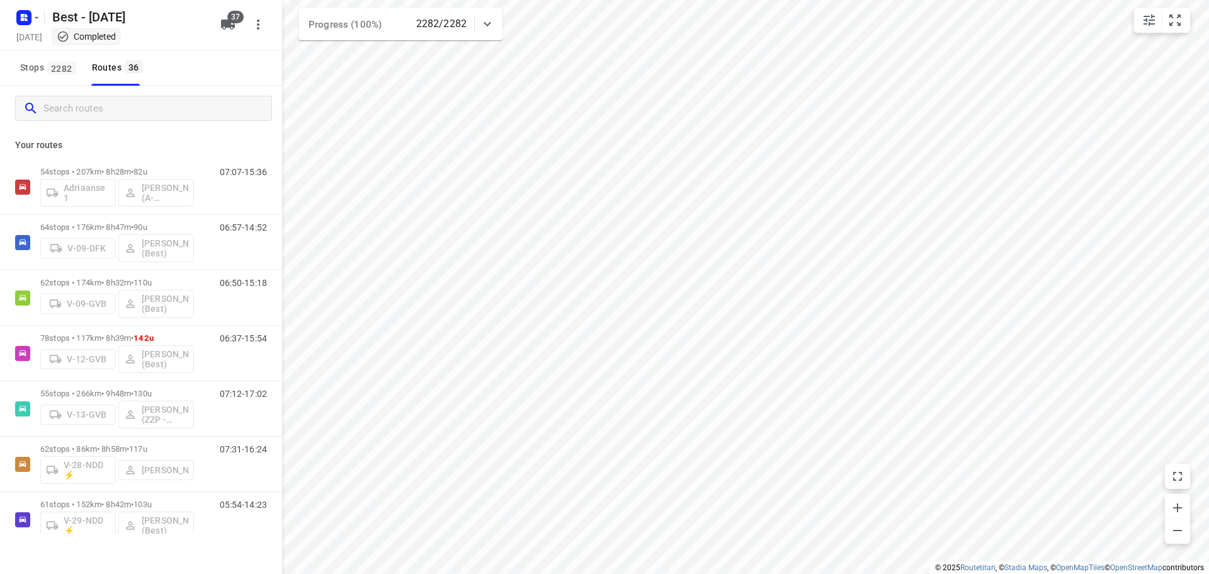
click at [96, 112] on input "Search routes" at bounding box center [157, 109] width 228 height 20
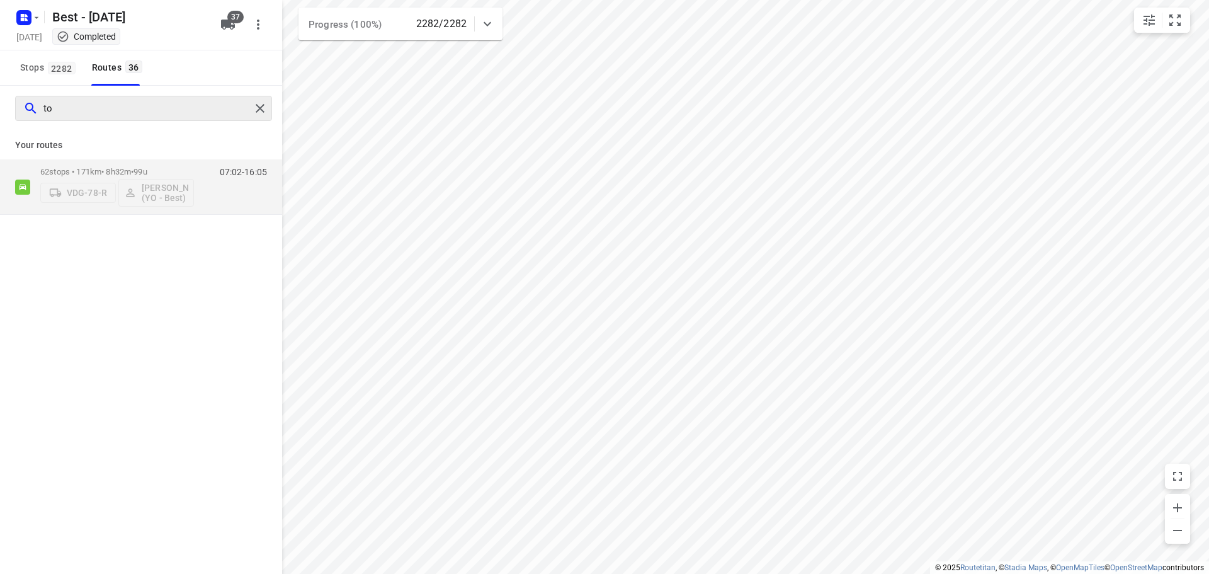
type input "t"
type input "[PERSON_NAME]"
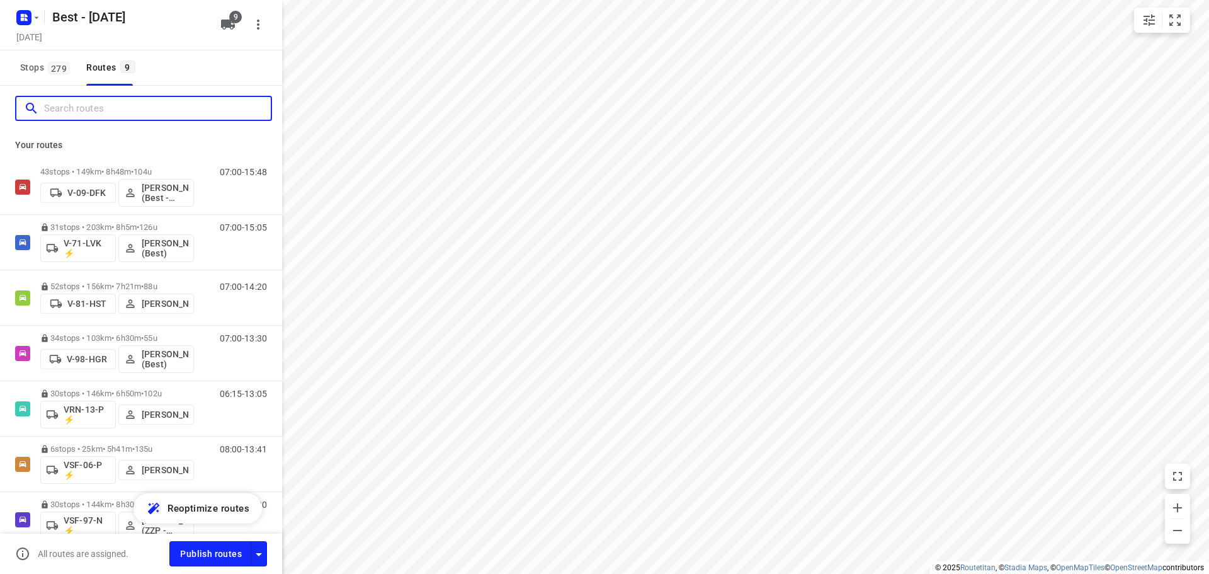
click at [168, 115] on input "Search routes" at bounding box center [157, 109] width 227 height 20
type input "e"
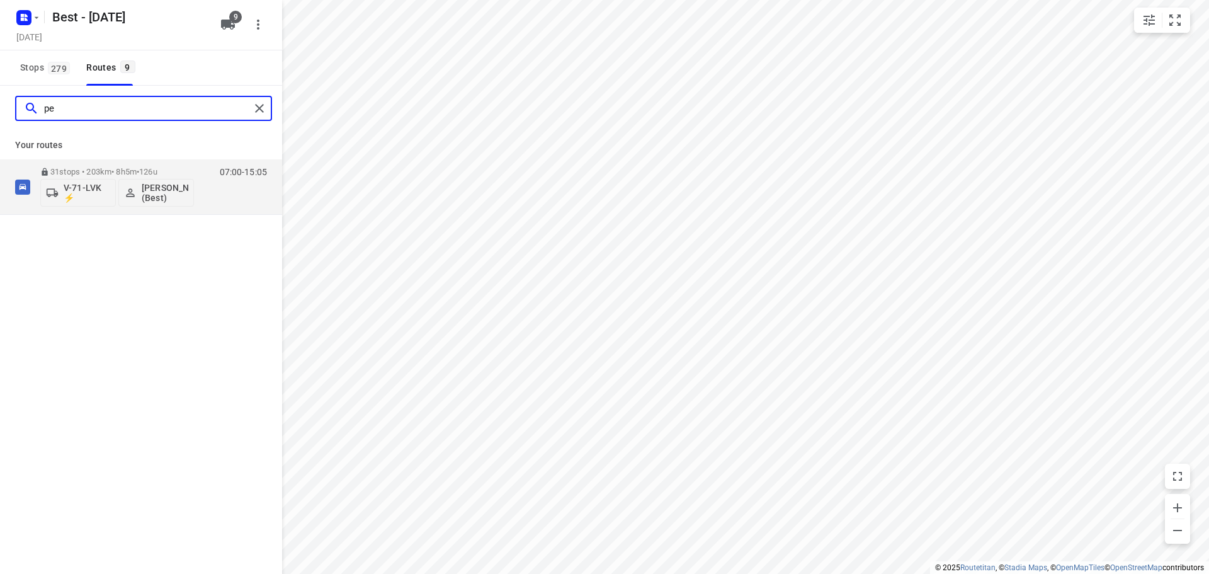
type input "p"
type input "[PERSON_NAME]"
click at [130, 173] on p "26 stops • 165km • 6h5m • 85u" at bounding box center [117, 171] width 154 height 9
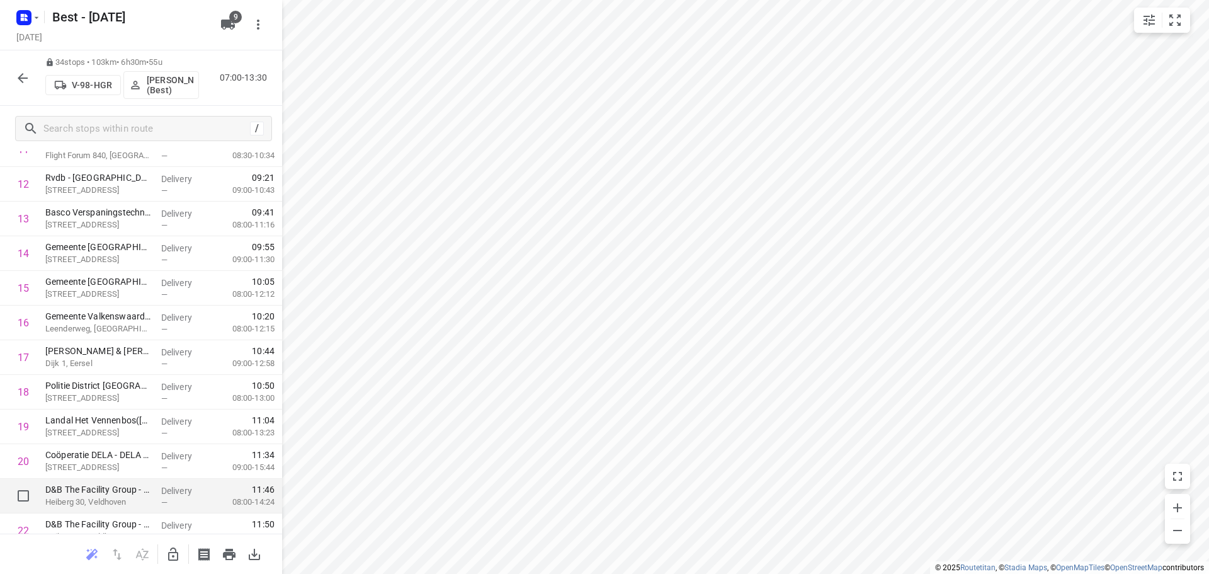
scroll to position [427, 0]
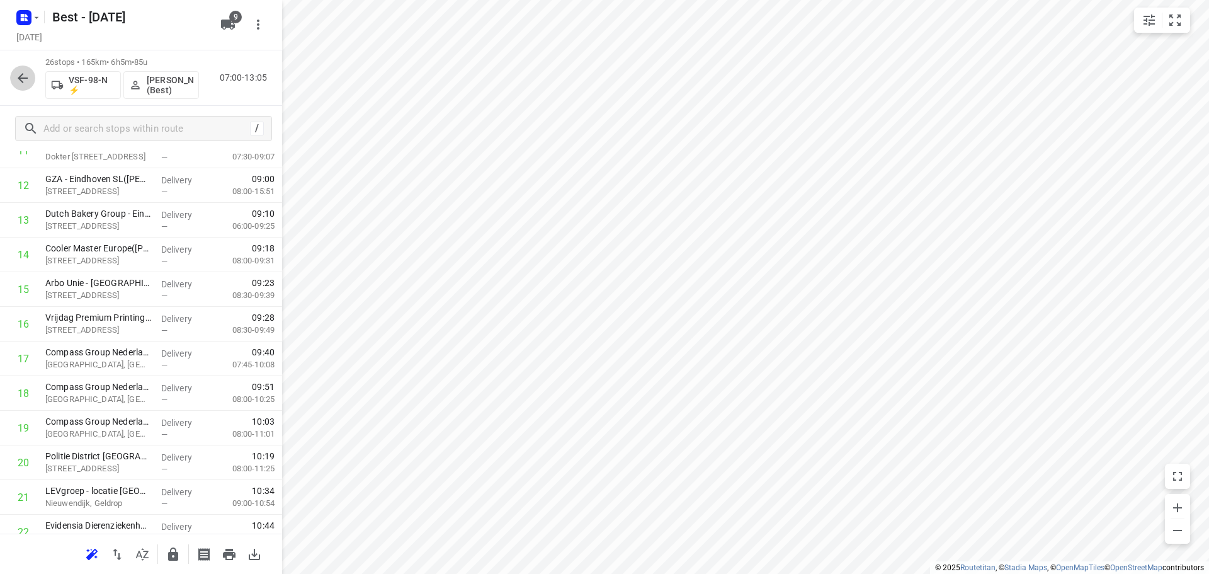
click at [20, 77] on icon "button" at bounding box center [23, 78] width 10 height 10
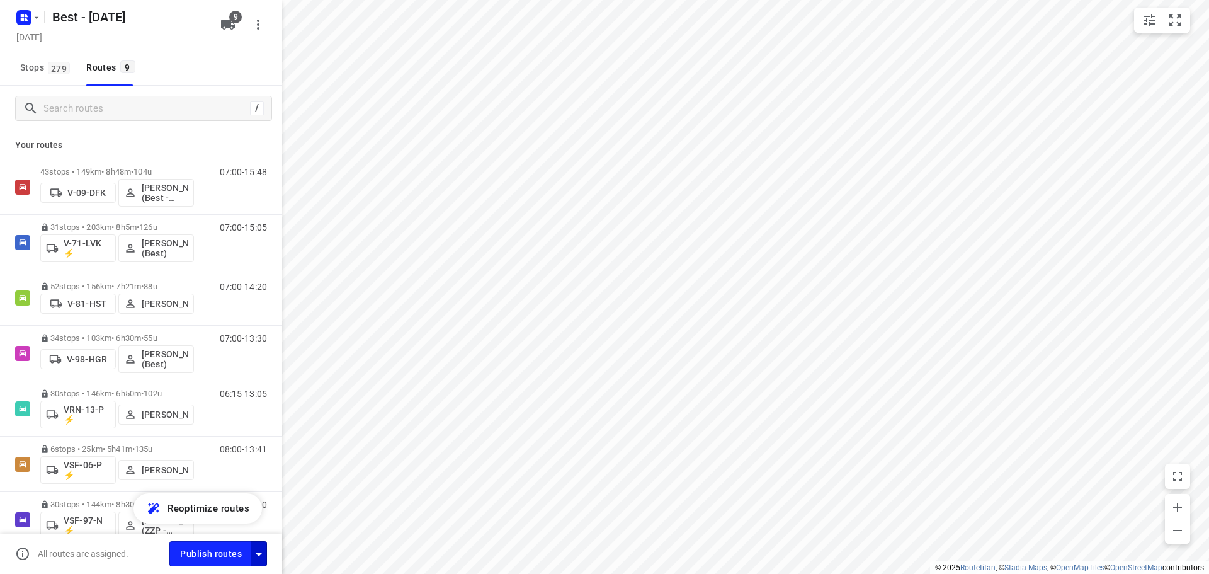
click at [258, 545] on div "button" at bounding box center [258, 553] width 15 height 16
click at [260, 559] on icon "button" at bounding box center [258, 554] width 15 height 15
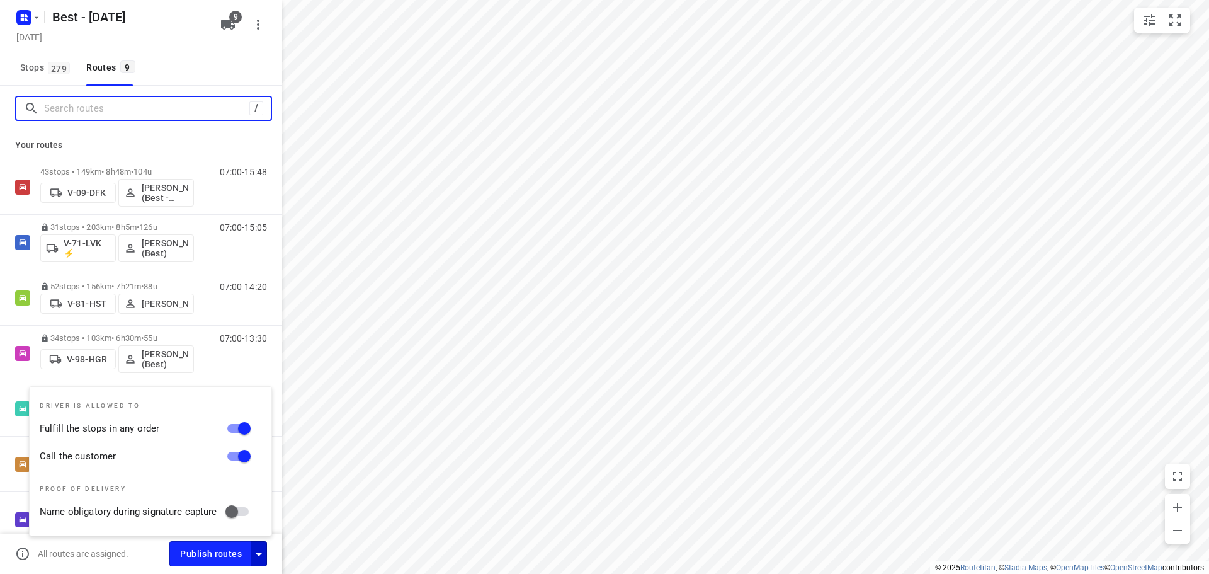
click at [132, 105] on input "Search routes" at bounding box center [146, 109] width 205 height 20
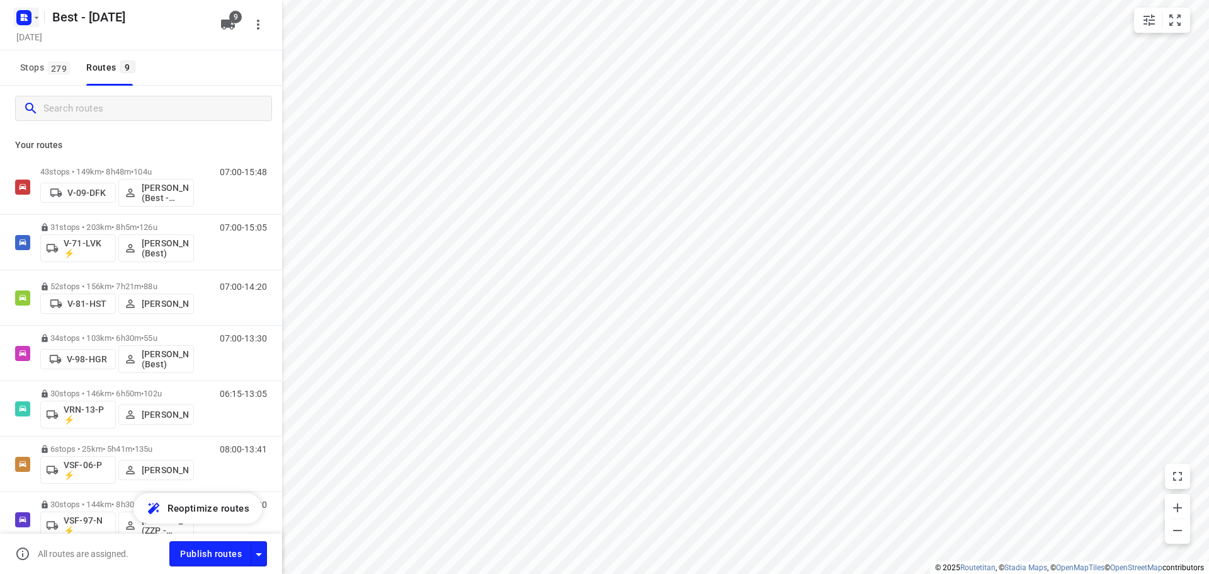
click at [32, 20] on icon "button" at bounding box center [36, 18] width 10 height 10
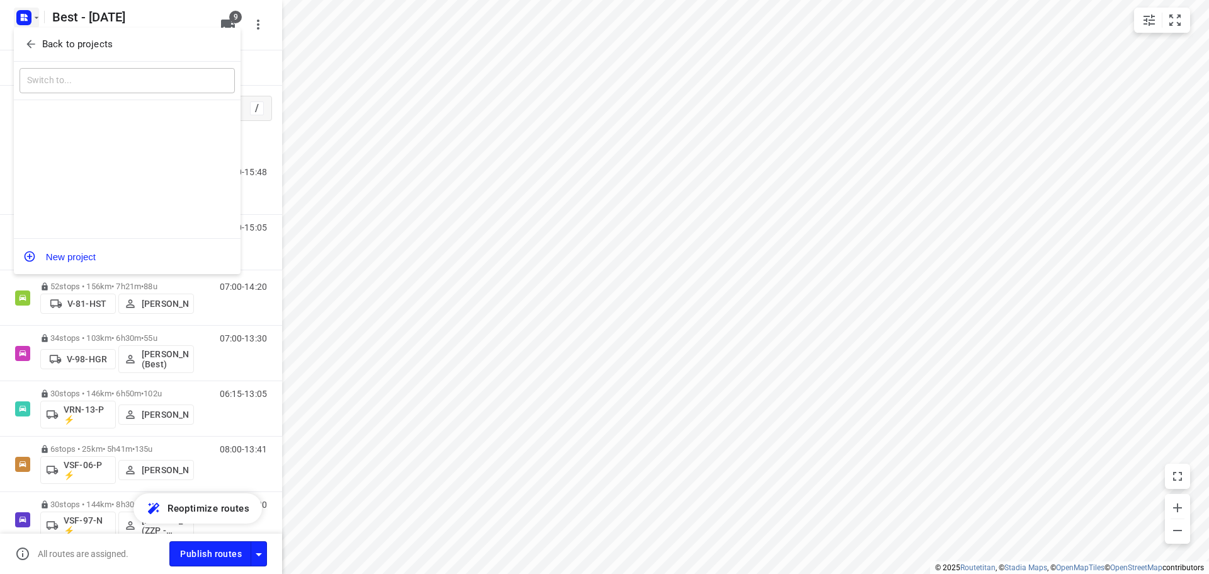
click at [31, 41] on icon "button" at bounding box center [31, 44] width 13 height 13
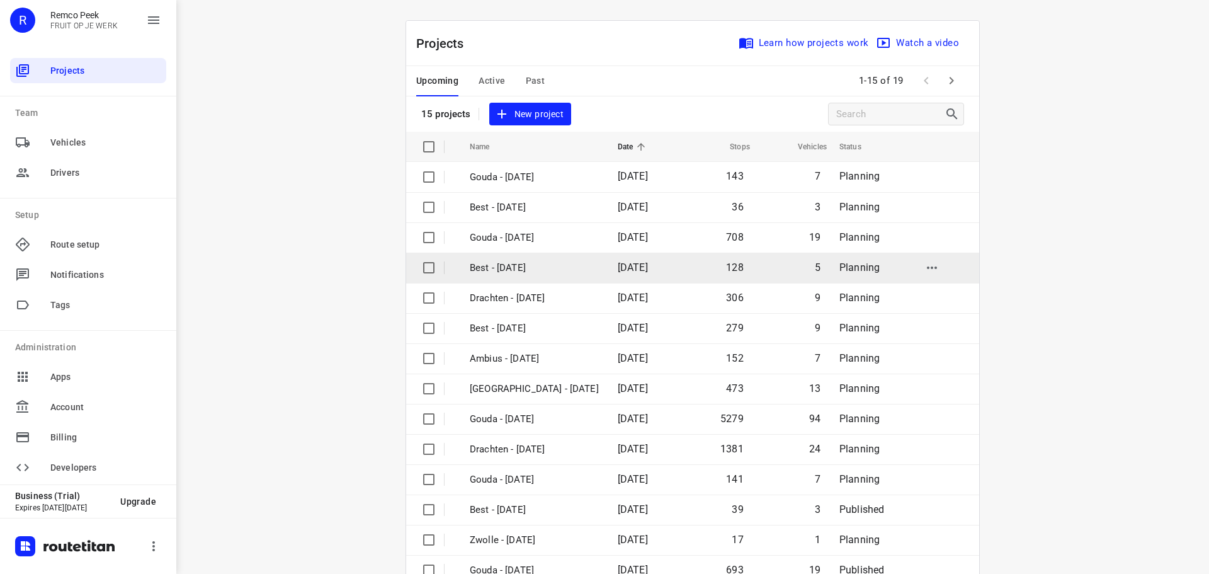
click at [530, 258] on td "Best - [DATE]" at bounding box center [532, 268] width 151 height 30
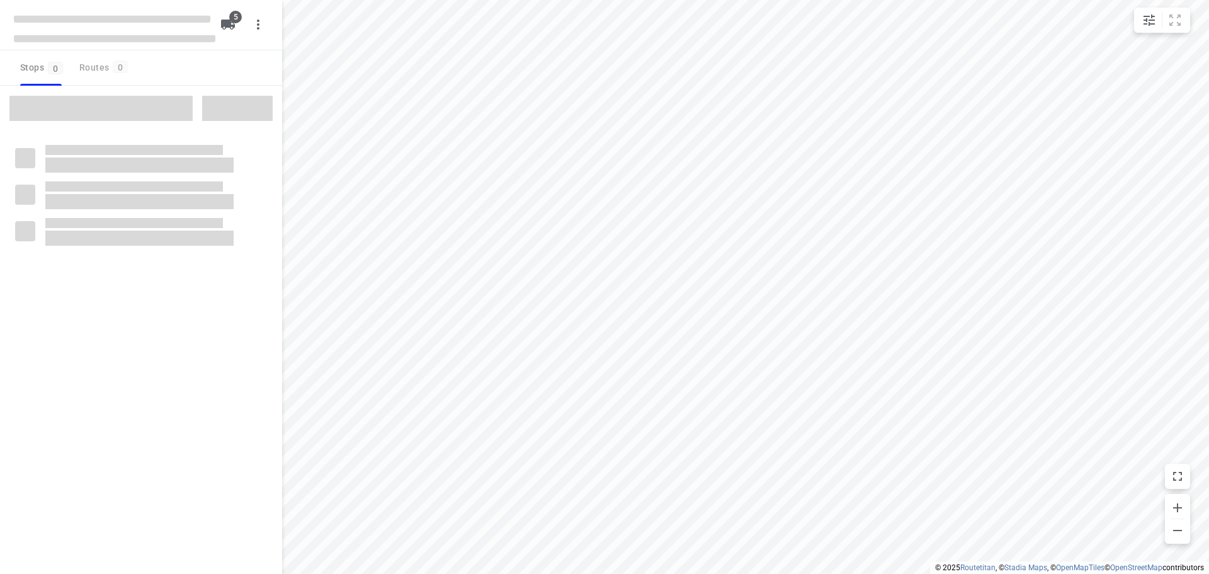
checkbox input "true"
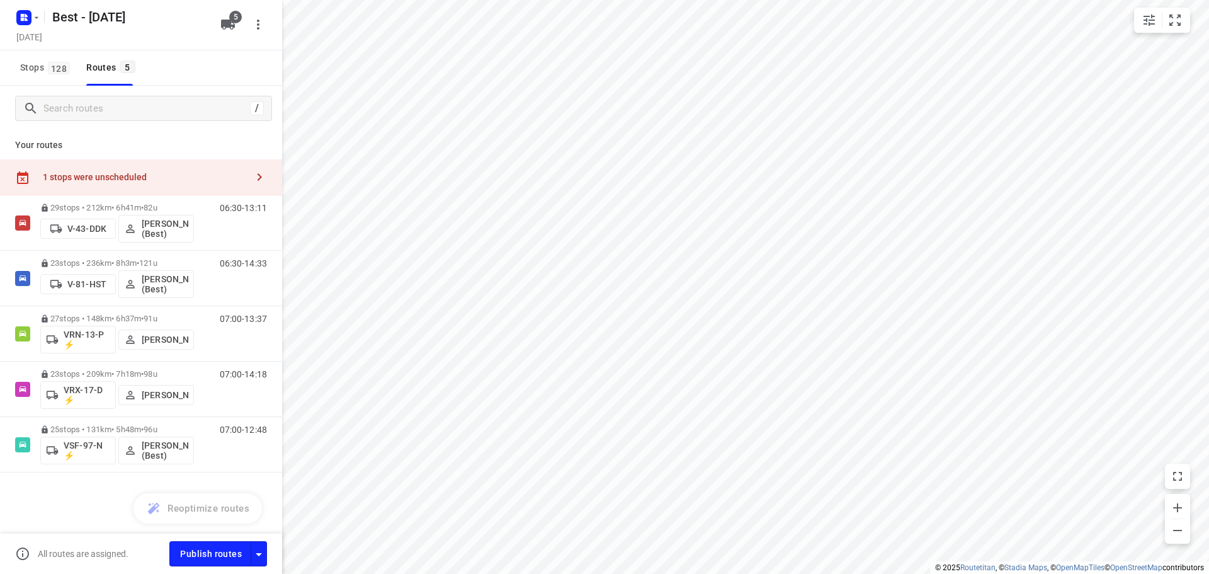
click at [232, 179] on div "1 stops were unscheduled" at bounding box center [145, 177] width 204 height 10
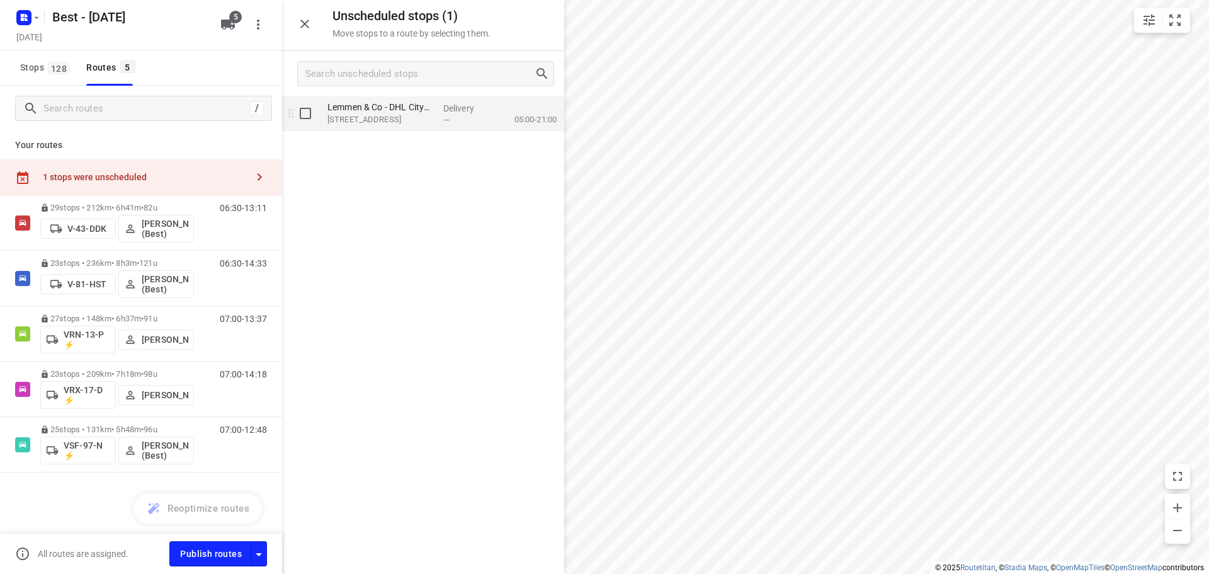
click at [396, 117] on p "[STREET_ADDRESS]" at bounding box center [381, 119] width 106 height 13
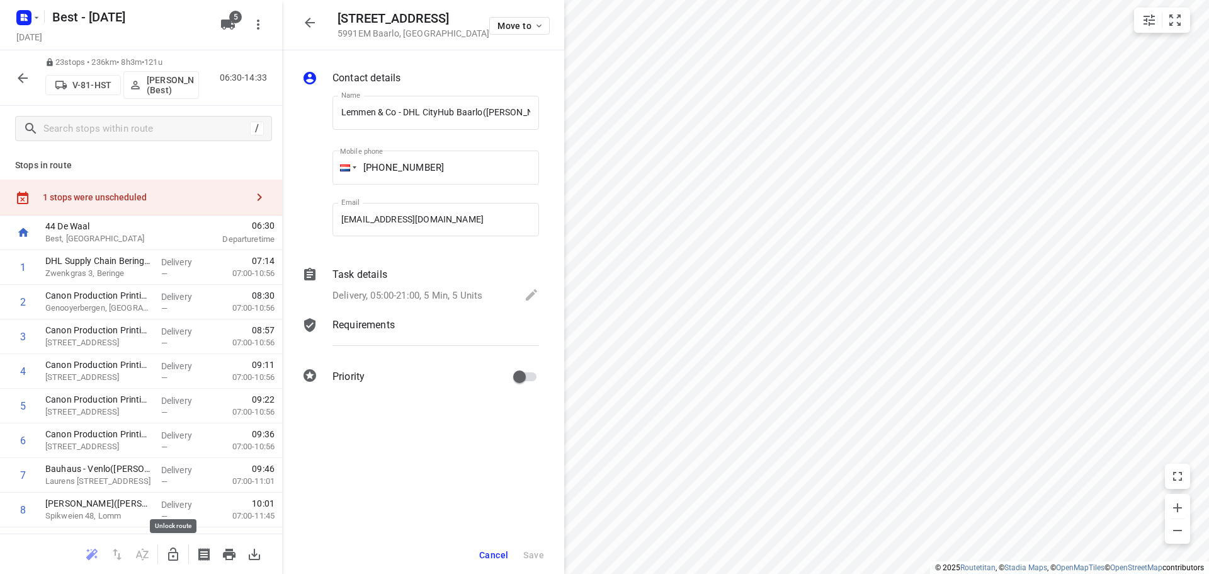
click at [176, 557] on icon "button" at bounding box center [173, 554] width 15 height 15
click at [207, 185] on div "1 stops were unscheduled" at bounding box center [141, 198] width 282 height 36
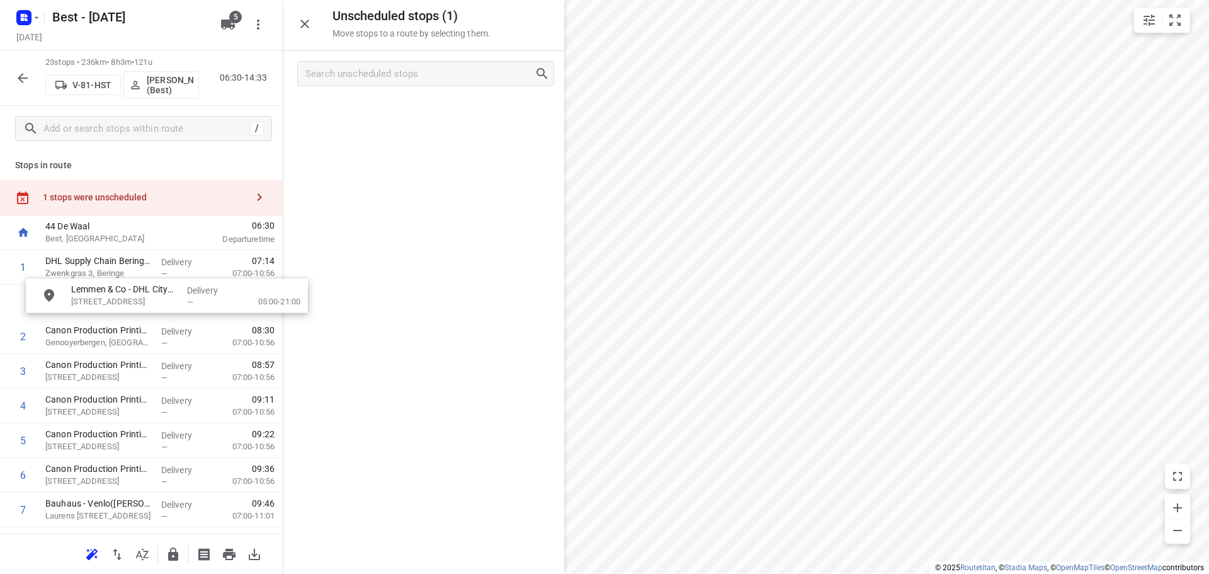
drag, startPoint x: 360, startPoint y: 109, endPoint x: 103, endPoint y: 295, distance: 316.6
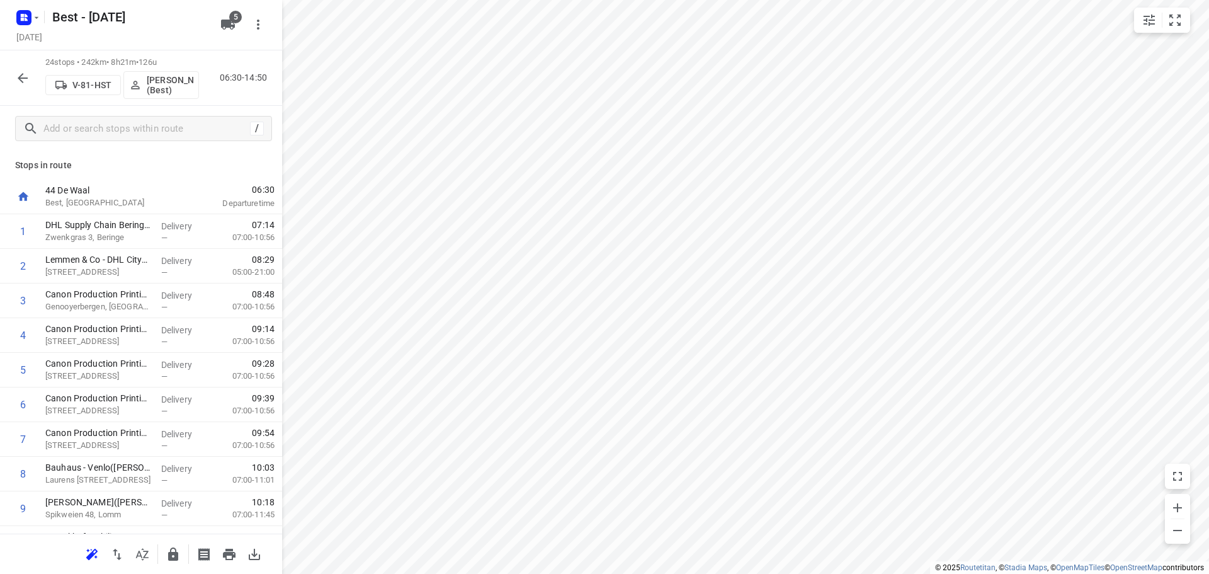
click at [37, 69] on div "24 stops • 242km • 8h21m • 126u V-81-HST [PERSON_NAME] (Best) 06:30-14:50" at bounding box center [141, 77] width 282 height 55
click at [32, 84] on button "button" at bounding box center [22, 78] width 25 height 25
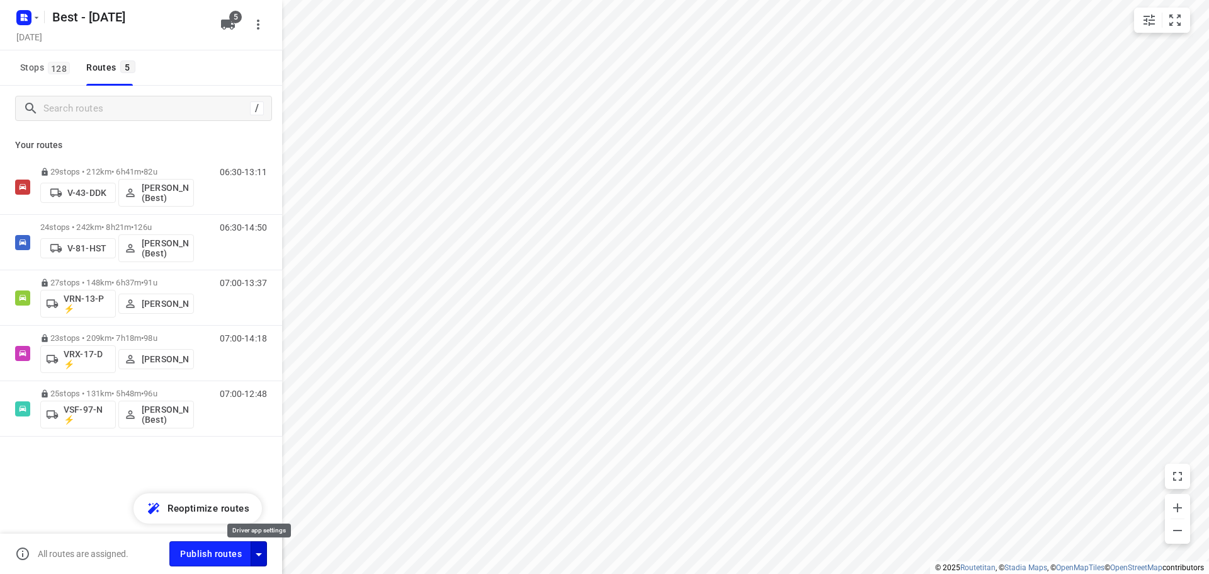
click at [264, 547] on icon "button" at bounding box center [258, 554] width 15 height 15
click at [32, 22] on icon "button" at bounding box center [36, 18] width 10 height 10
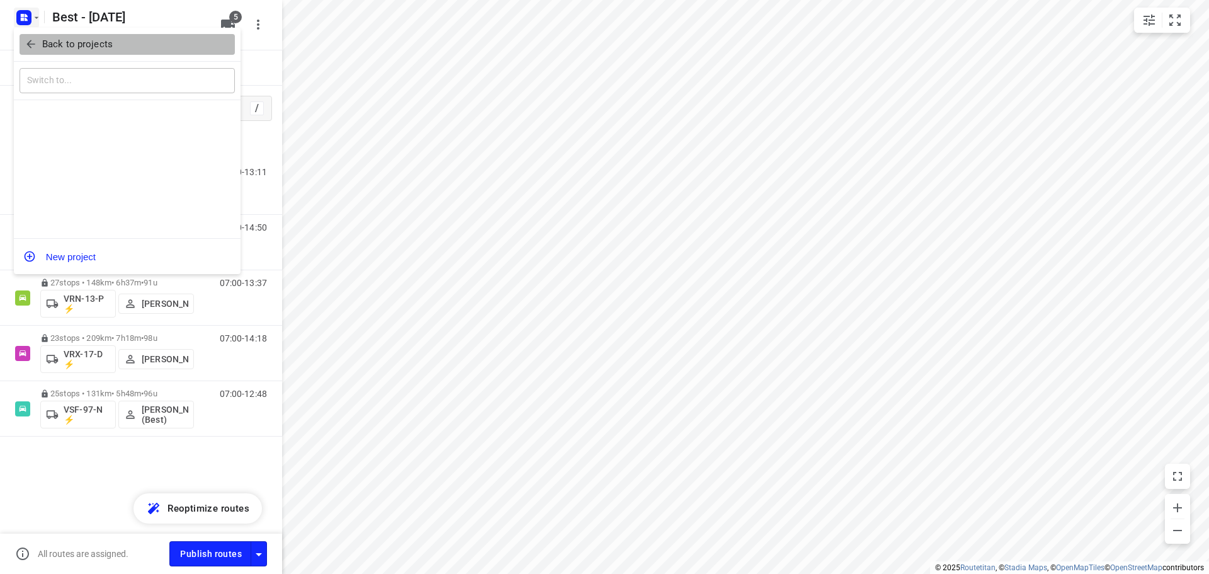
click at [35, 49] on icon "button" at bounding box center [31, 44] width 13 height 13
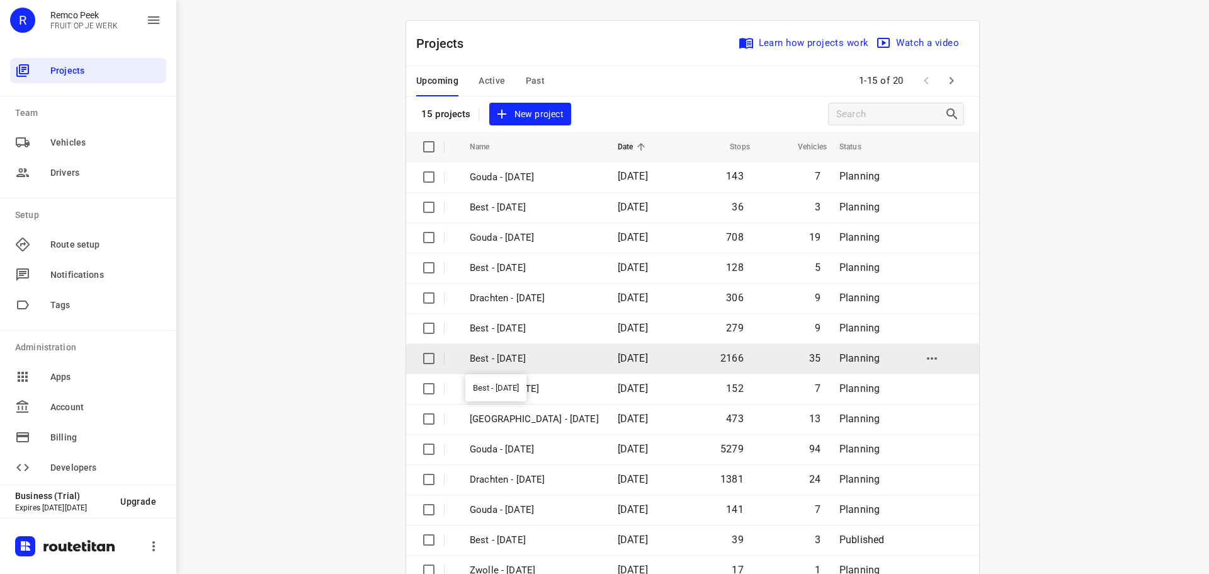
click at [539, 363] on p "Best - [DATE]" at bounding box center [534, 358] width 129 height 14
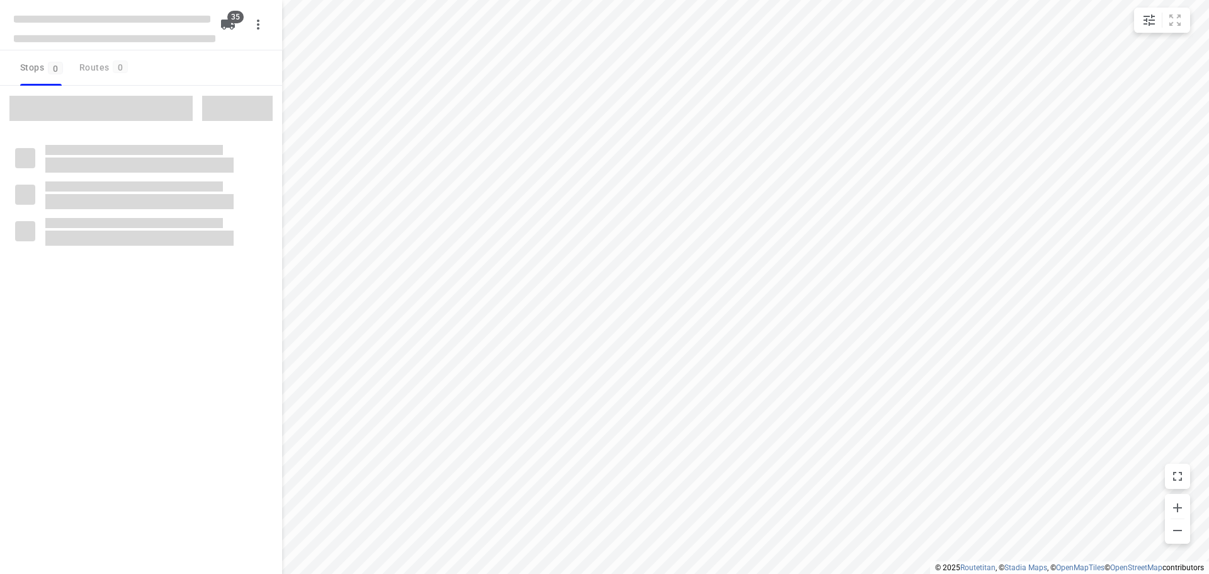
checkbox input "true"
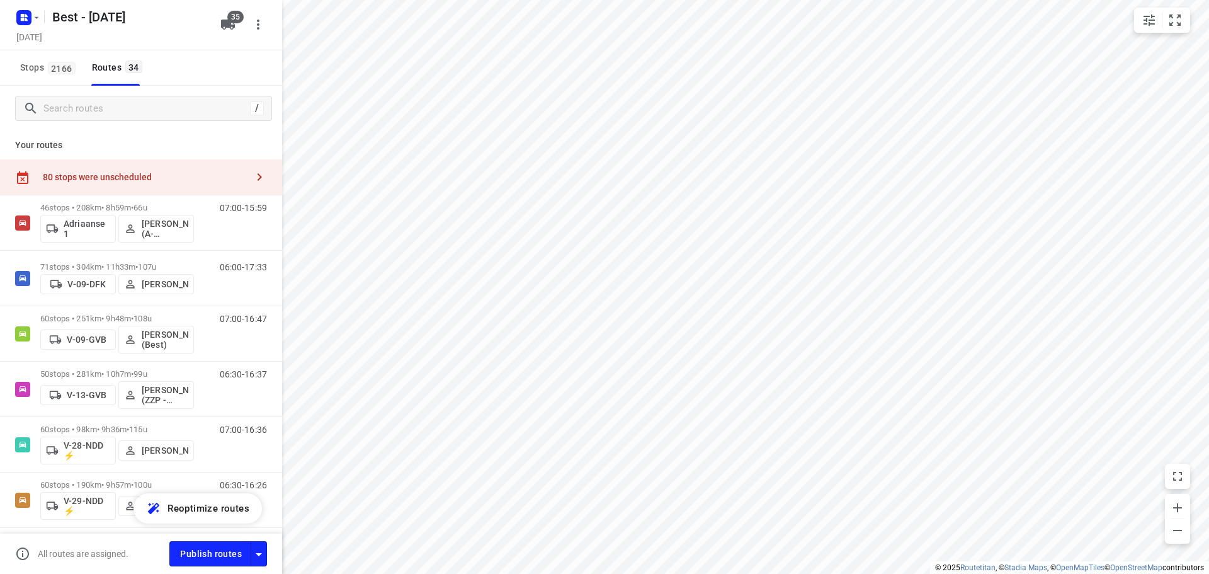
click at [222, 193] on div "80 stops were unscheduled" at bounding box center [141, 177] width 282 height 36
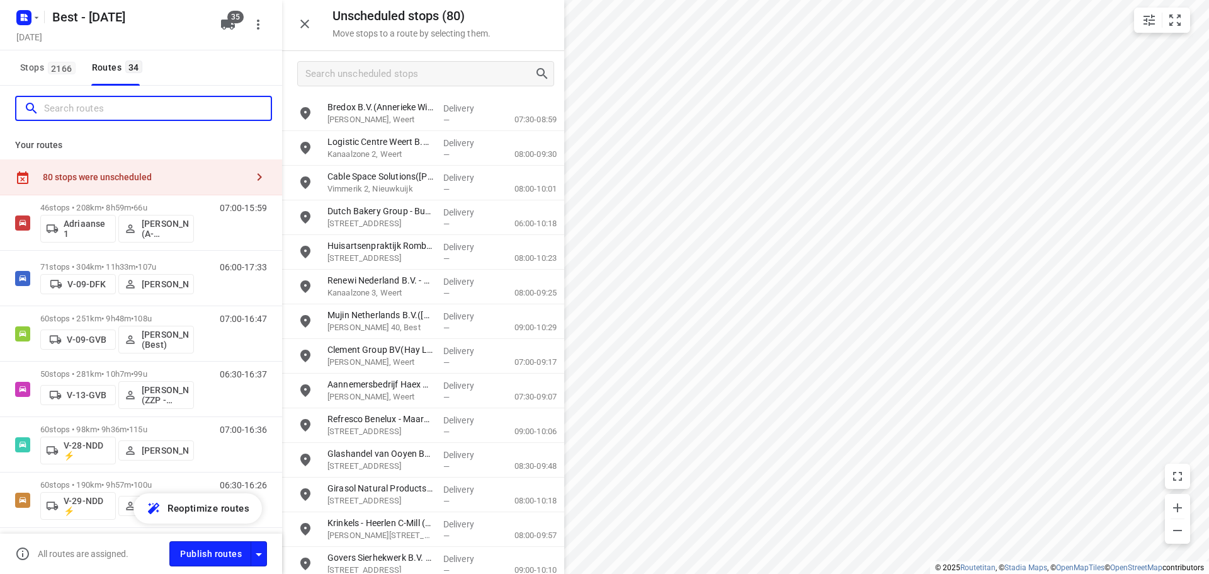
click at [150, 110] on input "Search routes" at bounding box center [157, 109] width 227 height 20
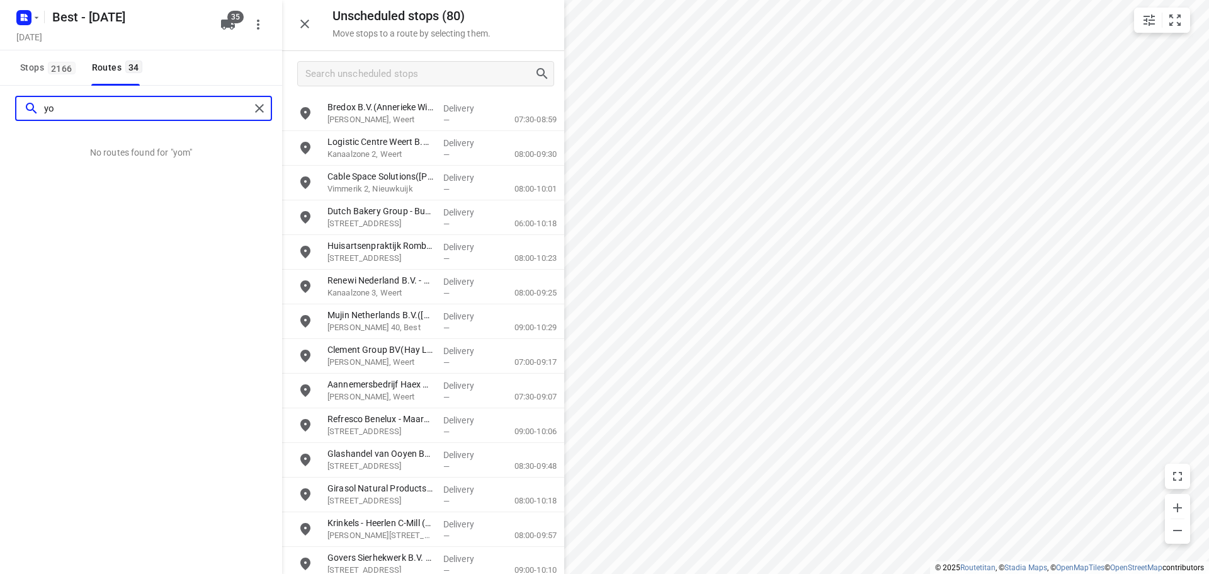
type input "y"
type input "tom"
click at [220, 28] on icon "button" at bounding box center [227, 24] width 15 height 15
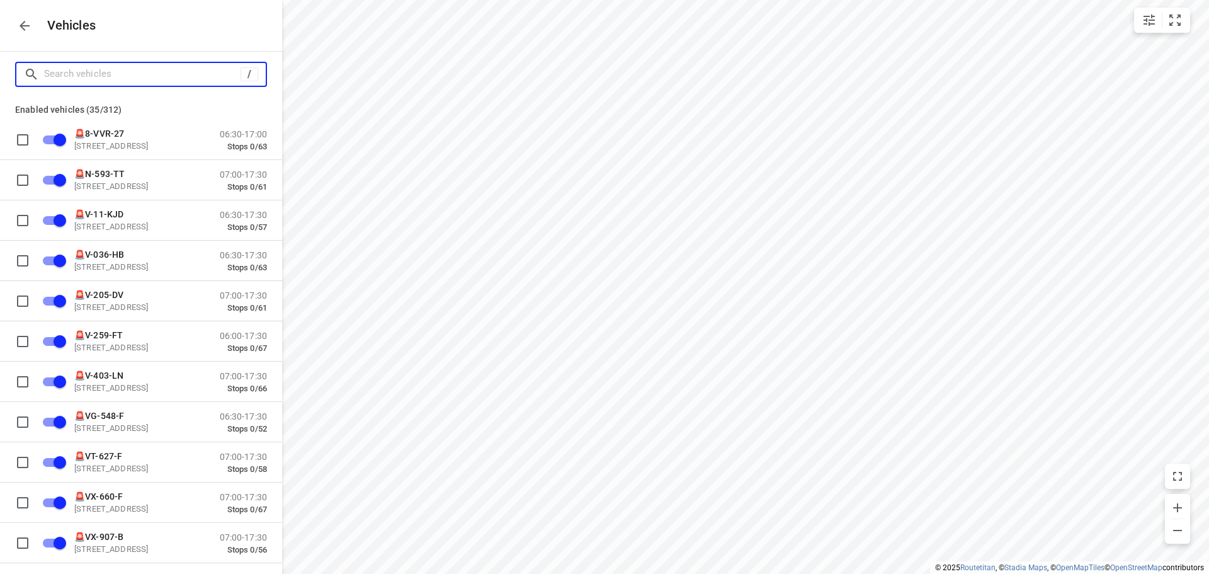
click at [158, 68] on input "Search vehicles" at bounding box center [142, 74] width 197 height 20
type input "4"
checkbox input "false"
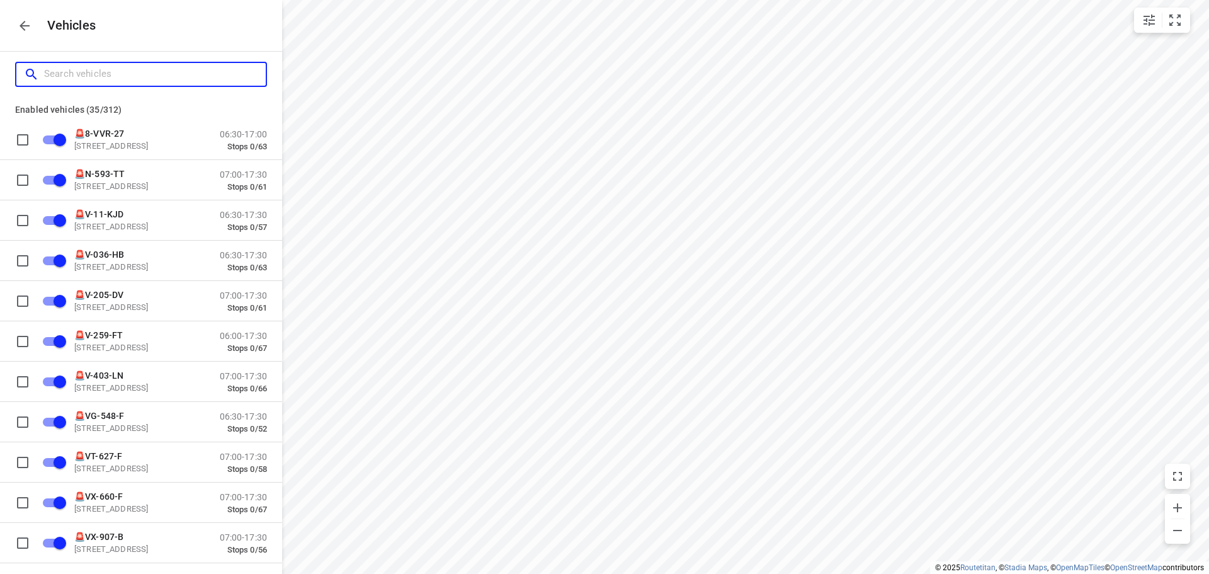
checkbox input "false"
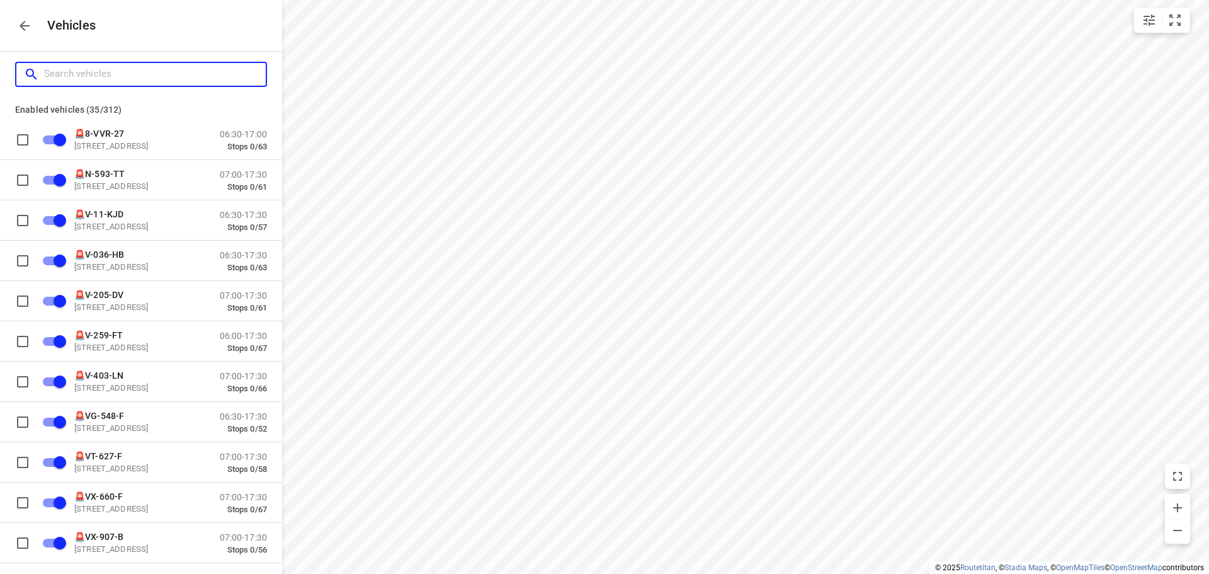
checkbox input "false"
checkbox input "true"
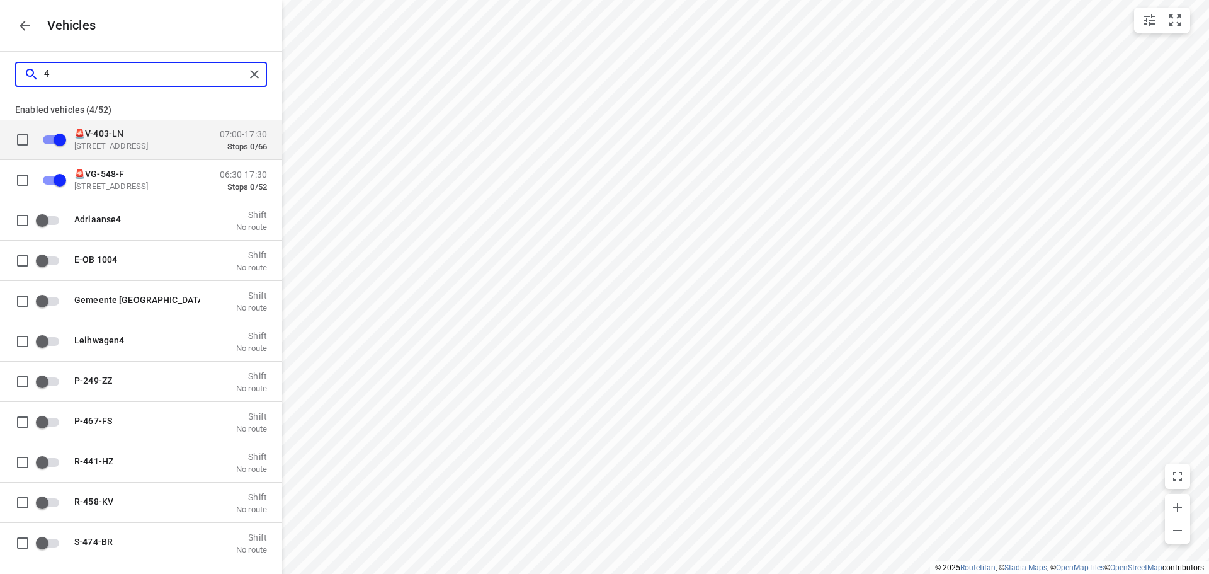
type input "42"
checkbox input "false"
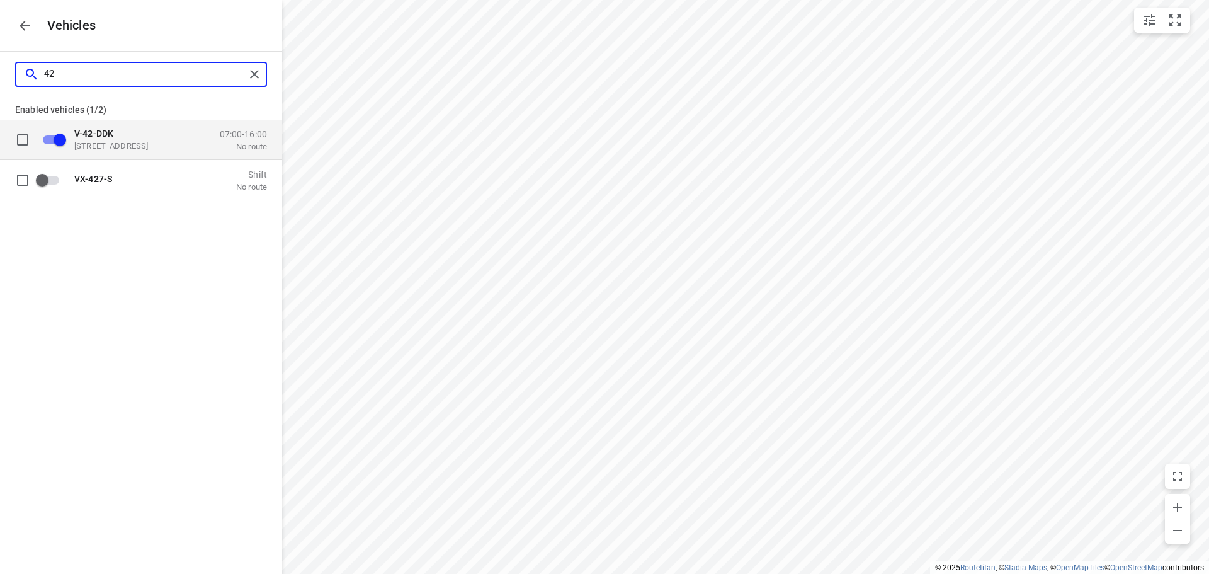
type input "42"
click at [149, 139] on div "V- 42 -DDK De Waal 44, 5684 PH Best, Nederland" at bounding box center [137, 139] width 126 height 23
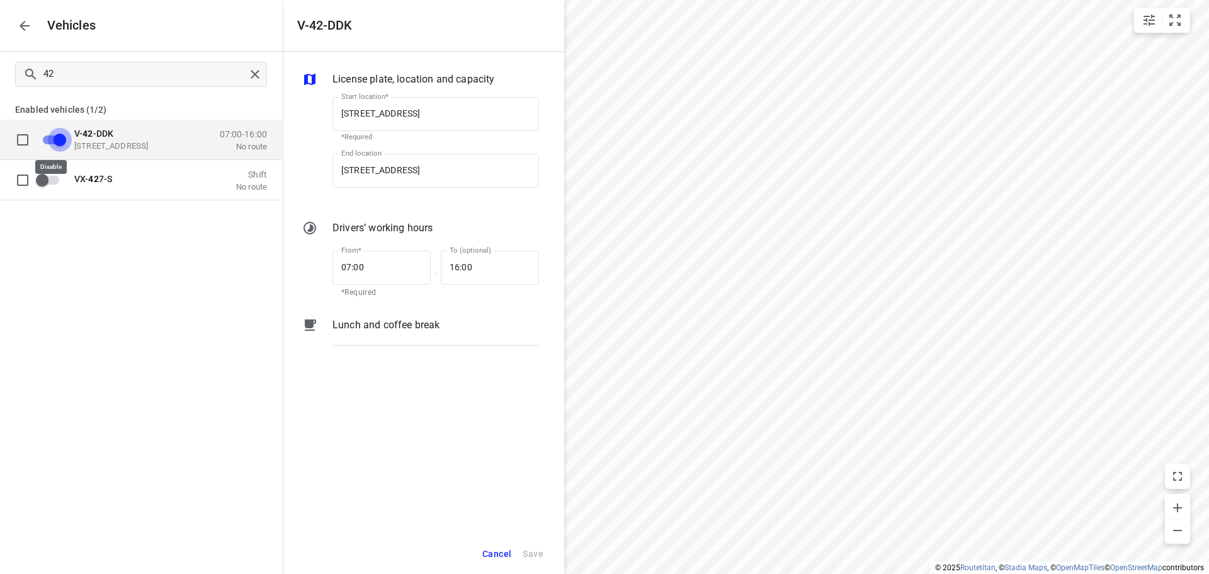
click at [59, 140] on input "grid" at bounding box center [60, 139] width 72 height 24
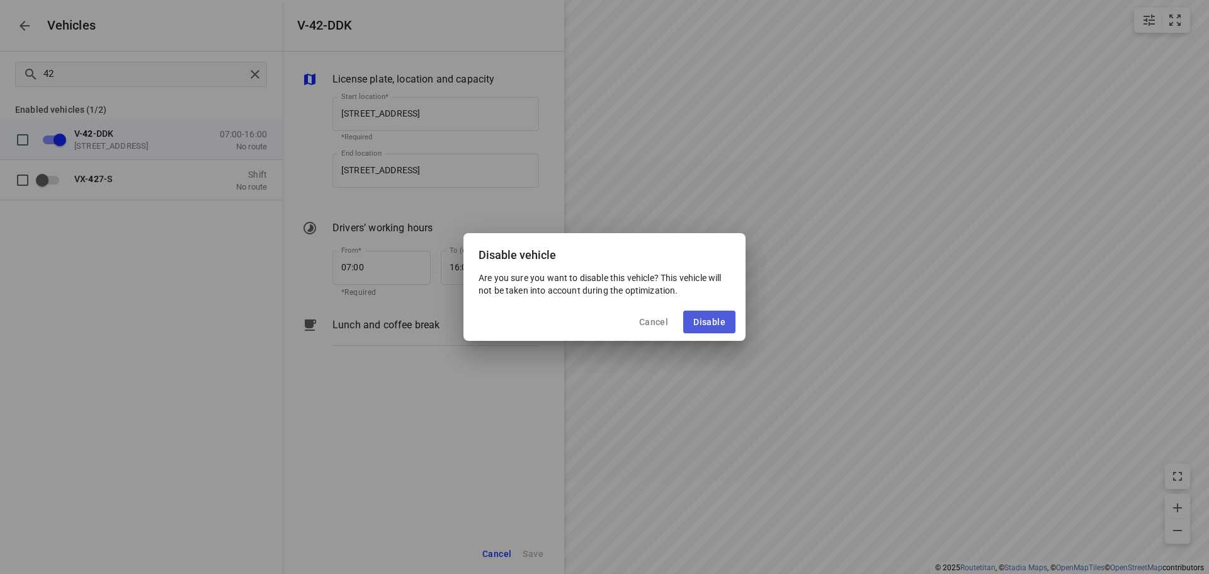
click at [707, 326] on span "Disable" at bounding box center [710, 322] width 32 height 10
checkbox input "false"
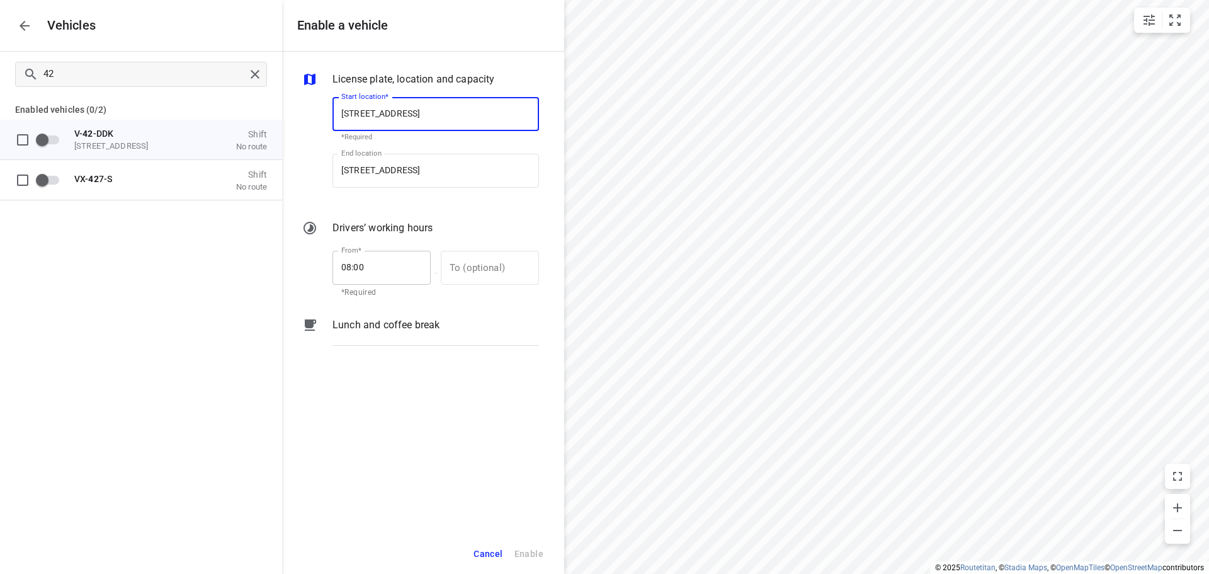
click at [351, 266] on input "08:00" at bounding box center [375, 268] width 84 height 34
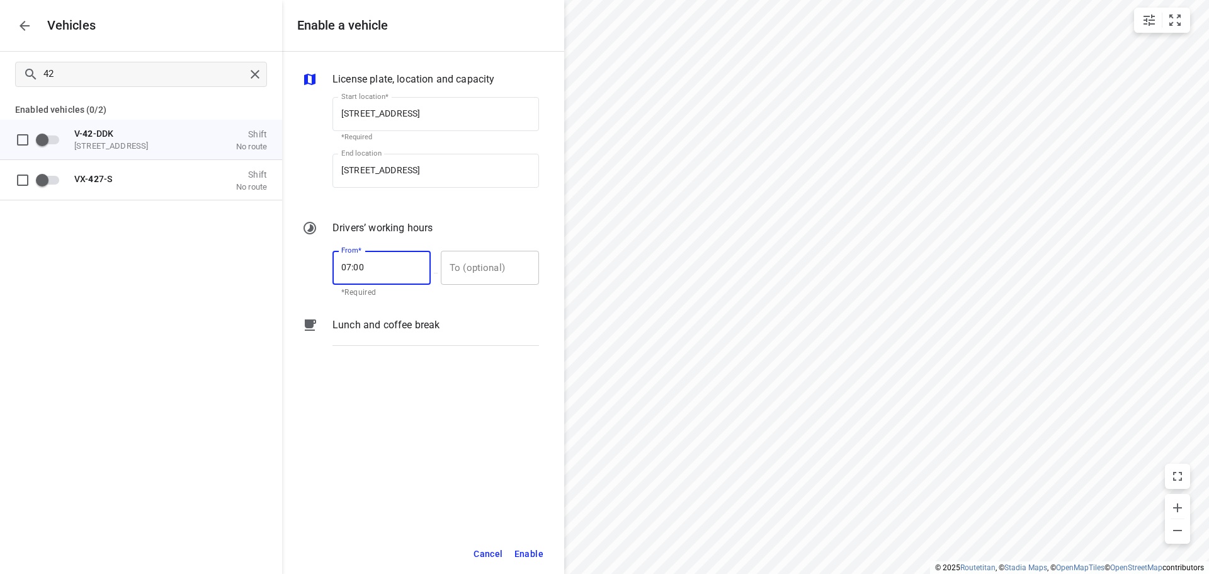
type input "07:00"
click at [498, 262] on input "text" at bounding box center [483, 268] width 84 height 34
type input "17:00"
click at [520, 552] on span "Enable" at bounding box center [529, 554] width 29 height 16
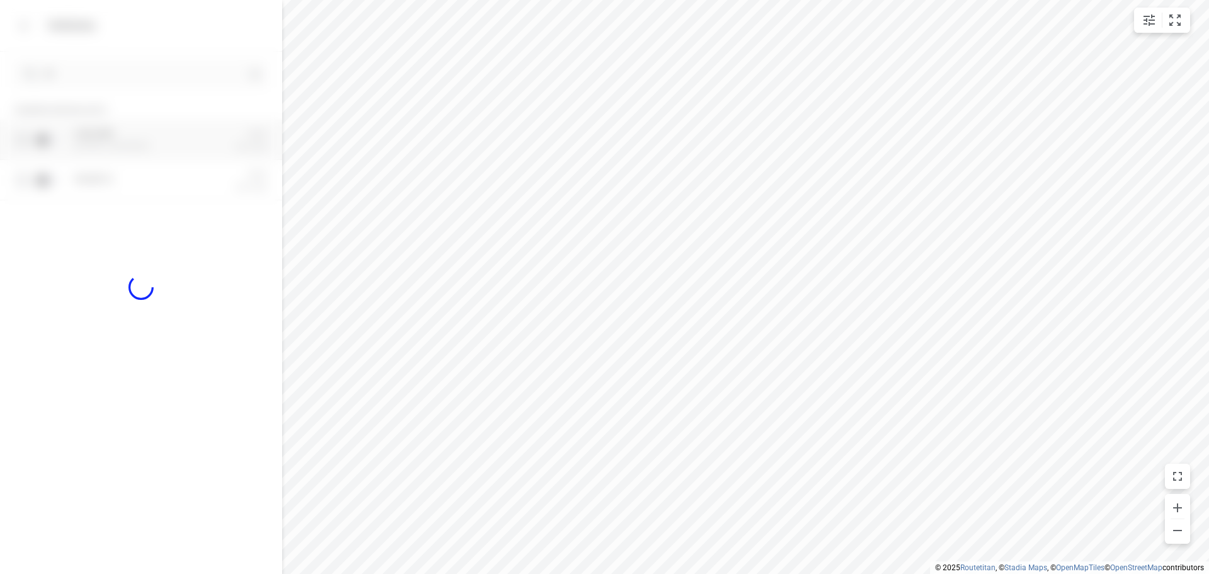
checkbox input "true"
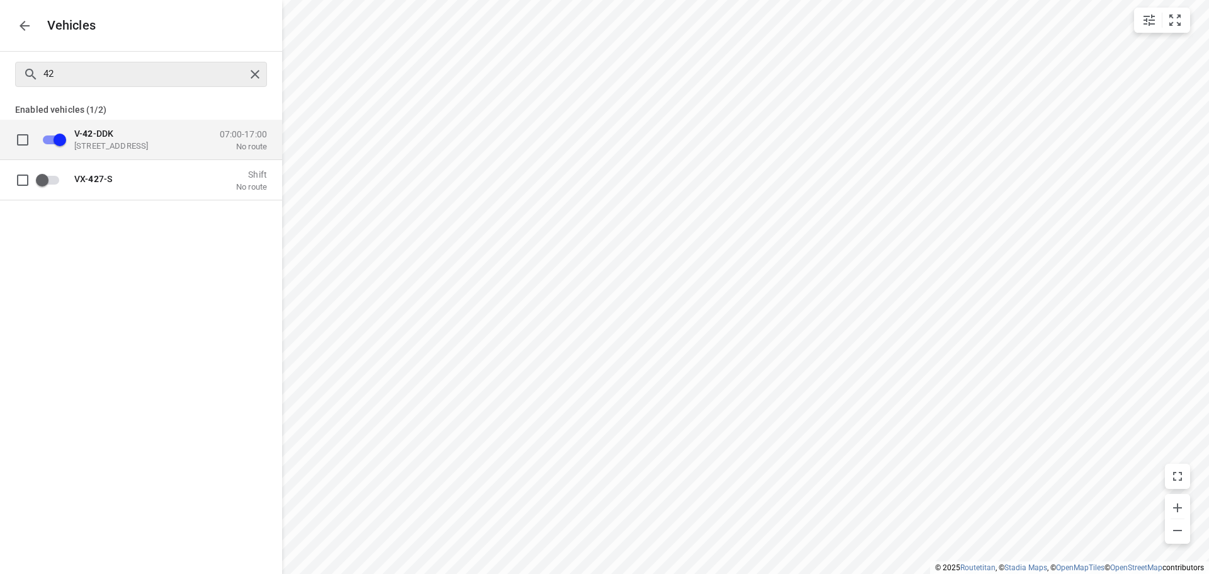
checkbox input "true"
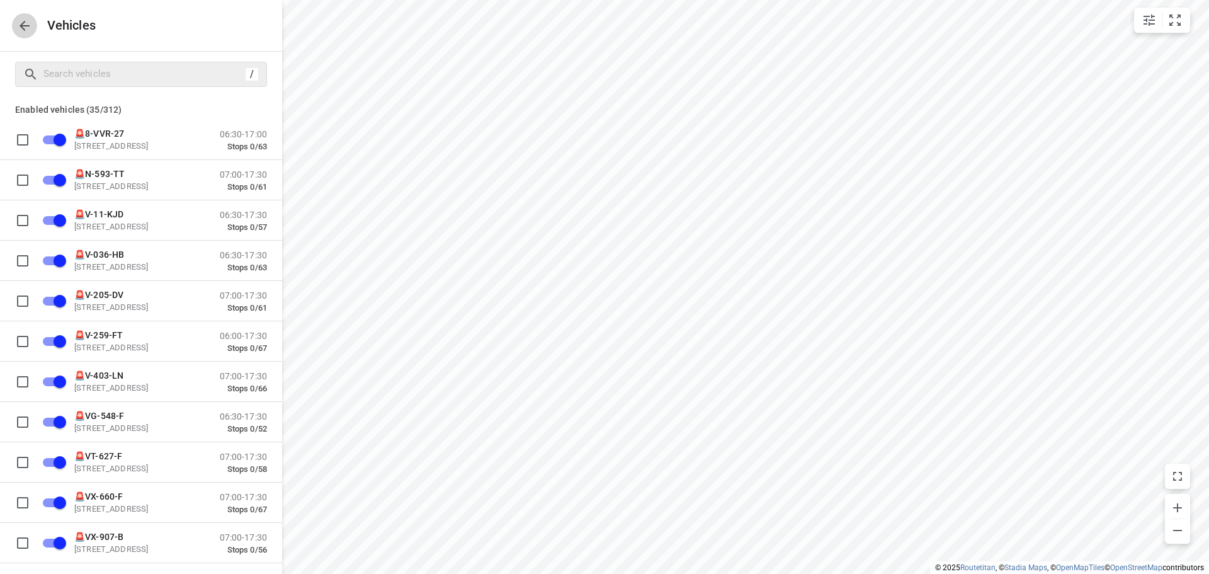
click at [21, 37] on button "button" at bounding box center [24, 25] width 25 height 25
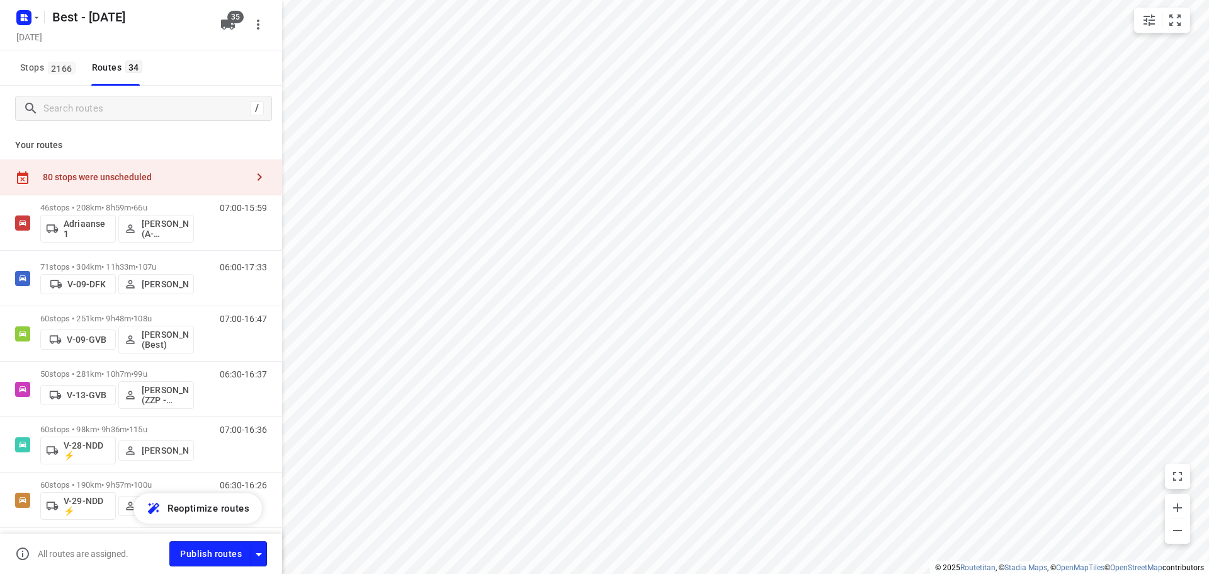
click at [113, 160] on div "80 stops were unscheduled" at bounding box center [141, 177] width 282 height 36
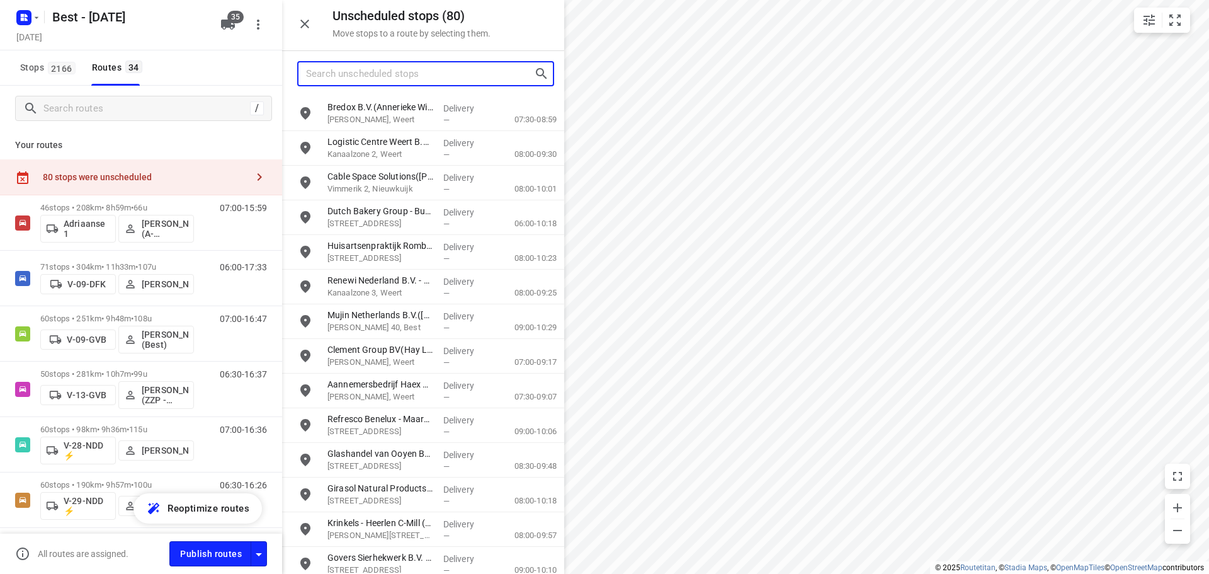
click at [404, 68] on input "Search unscheduled stops" at bounding box center [420, 74] width 228 height 20
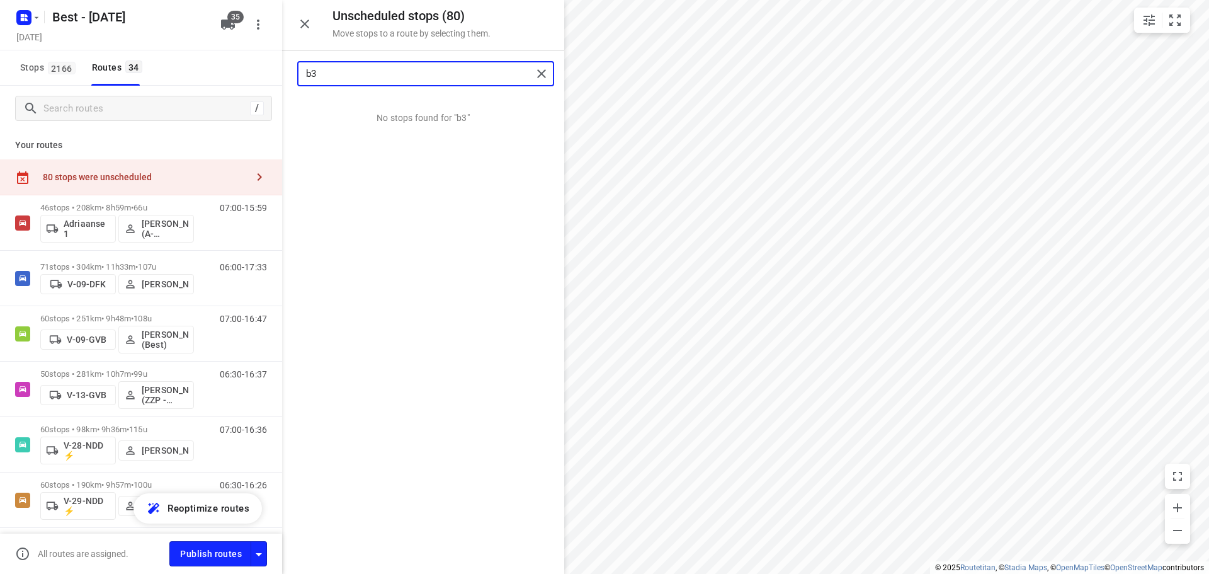
type input "b"
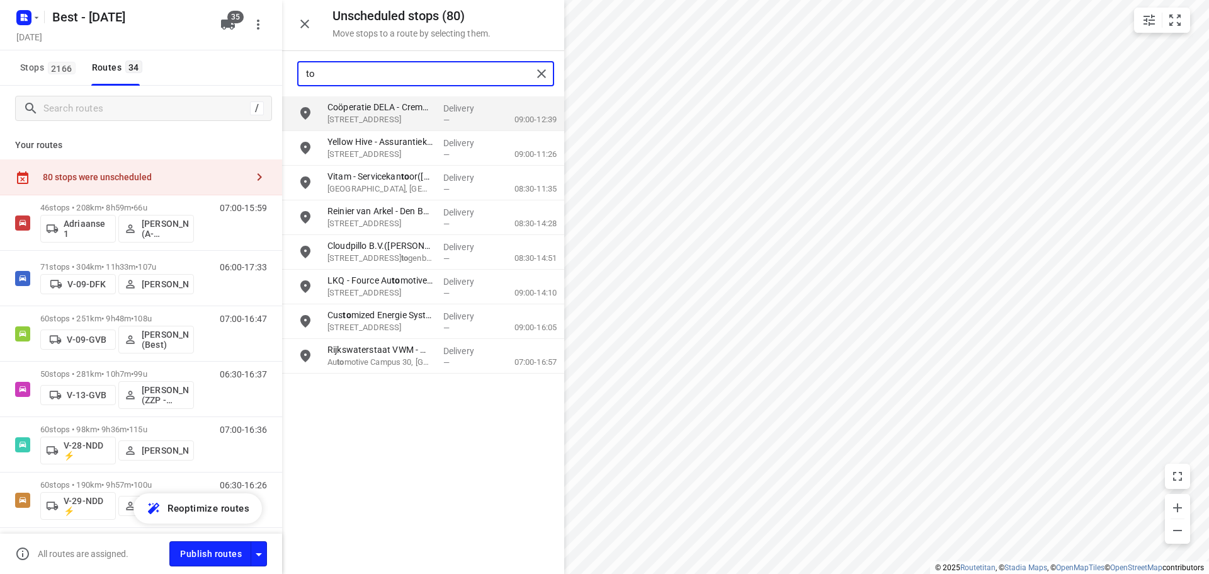
type input "t"
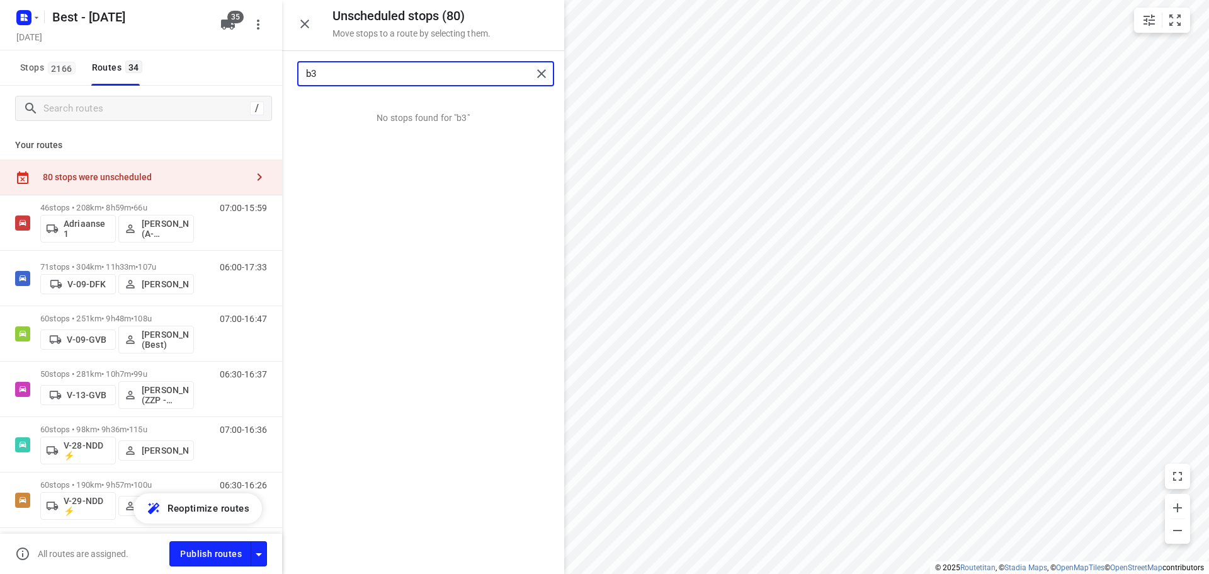
type input "b"
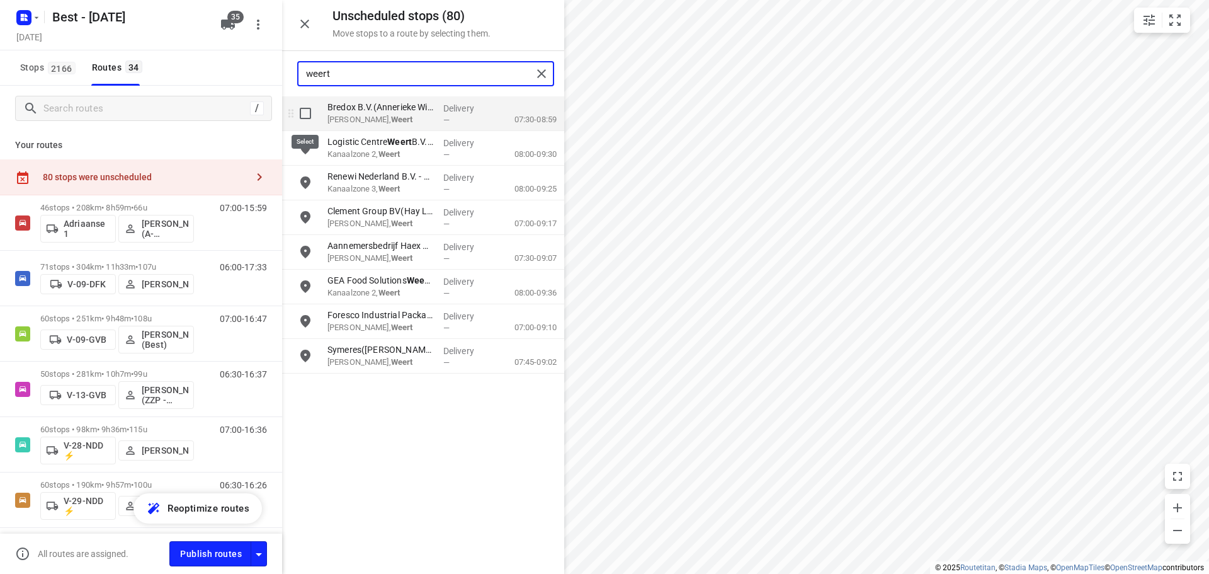
type input "weert"
click at [298, 112] on input "grid" at bounding box center [305, 113] width 25 height 25
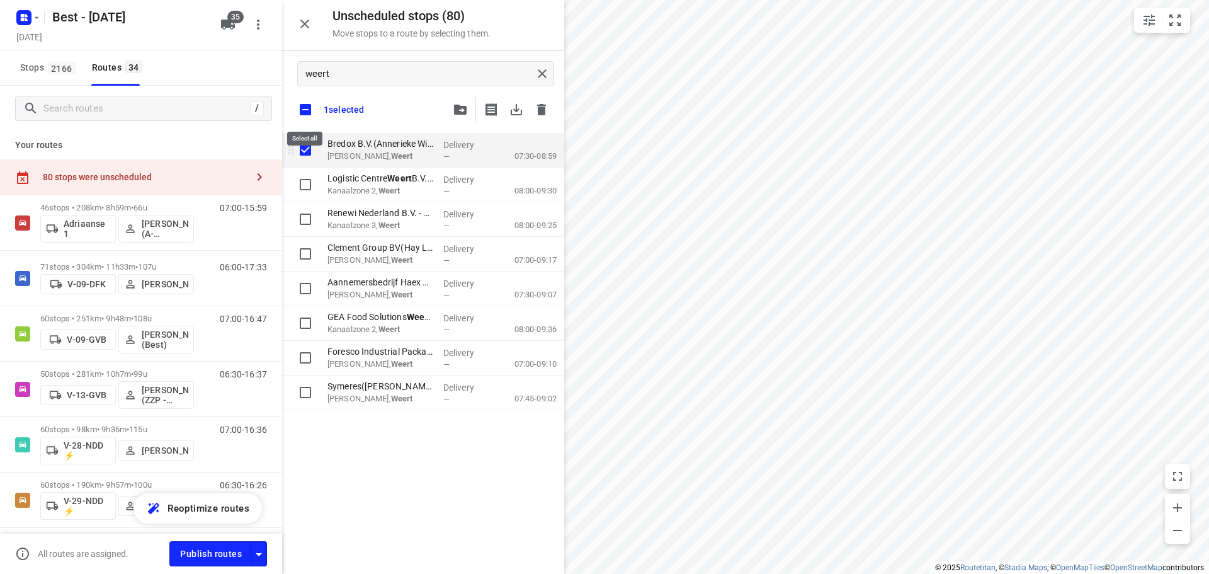
checkbox input "true"
click at [298, 112] on input "checkbox" at bounding box center [305, 109] width 26 height 26
checkbox input "false"
checkbox input "true"
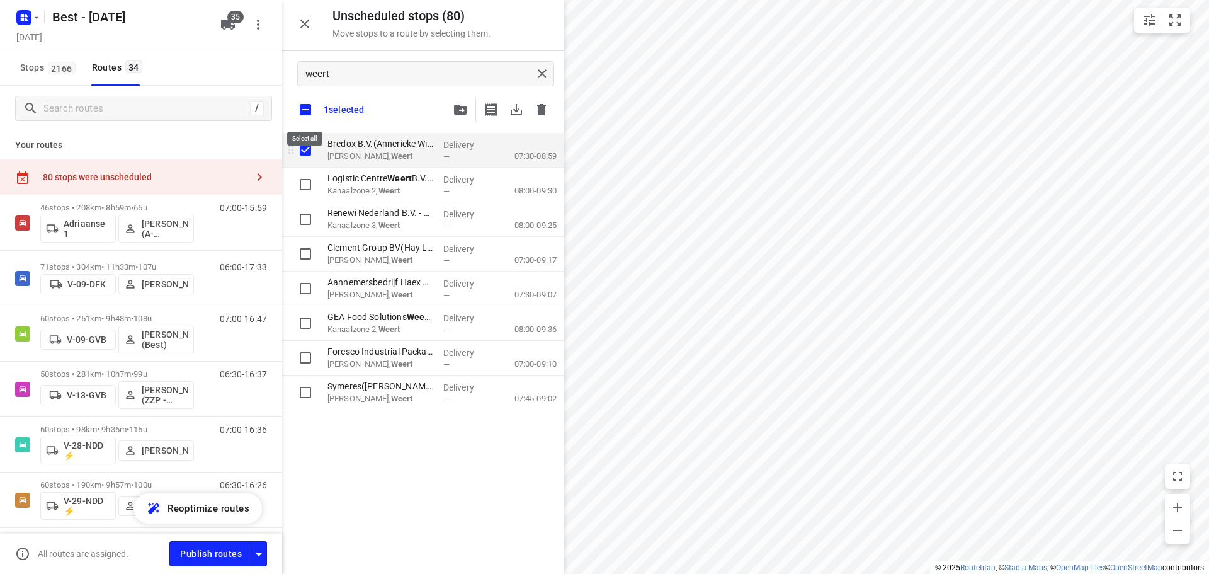
checkbox input "true"
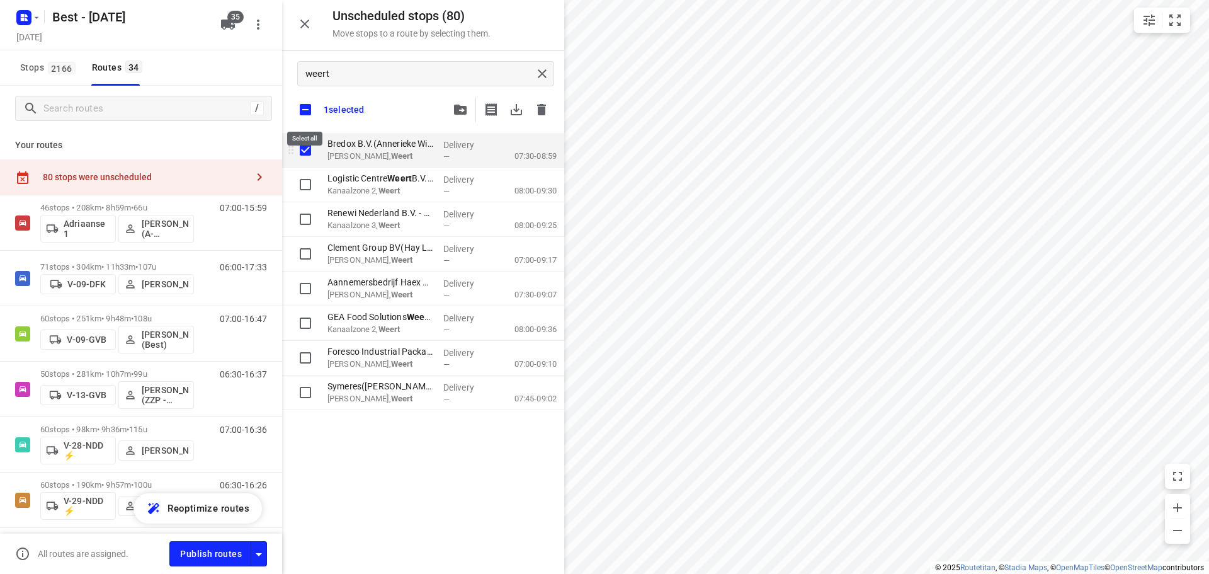
checkbox input "true"
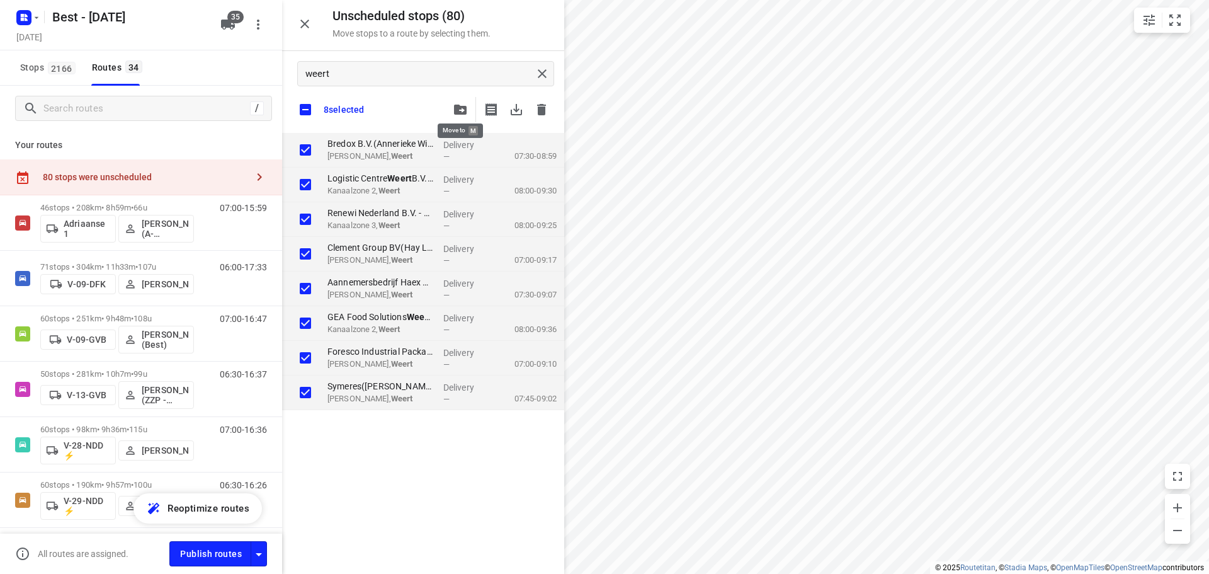
click at [449, 111] on button "button" at bounding box center [460, 109] width 25 height 25
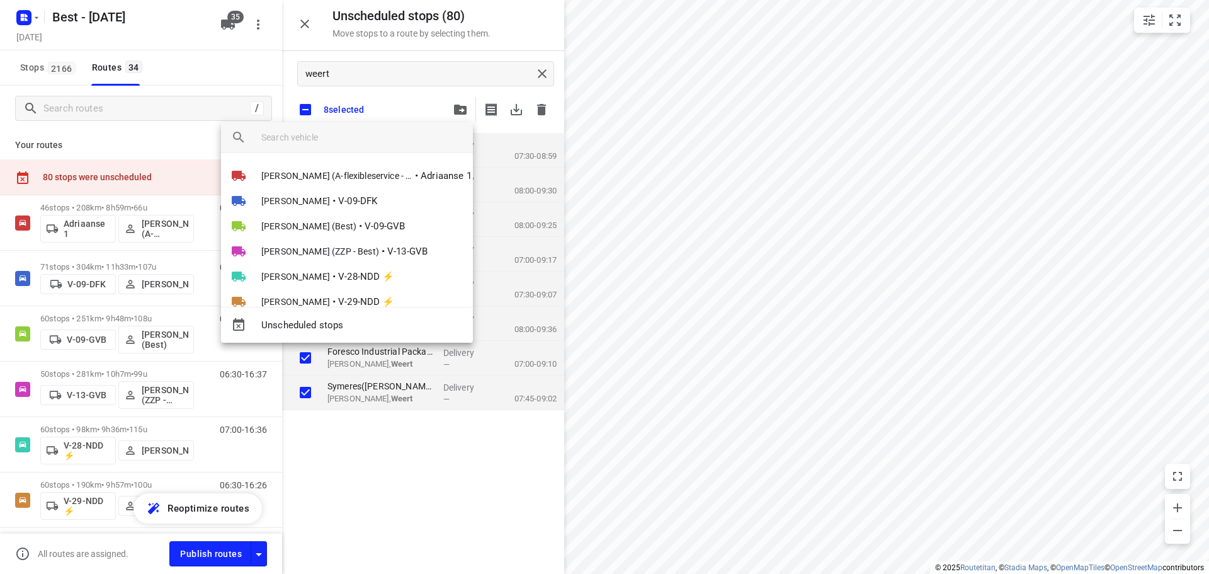
click at [374, 136] on input "search vehicle" at bounding box center [362, 137] width 202 height 19
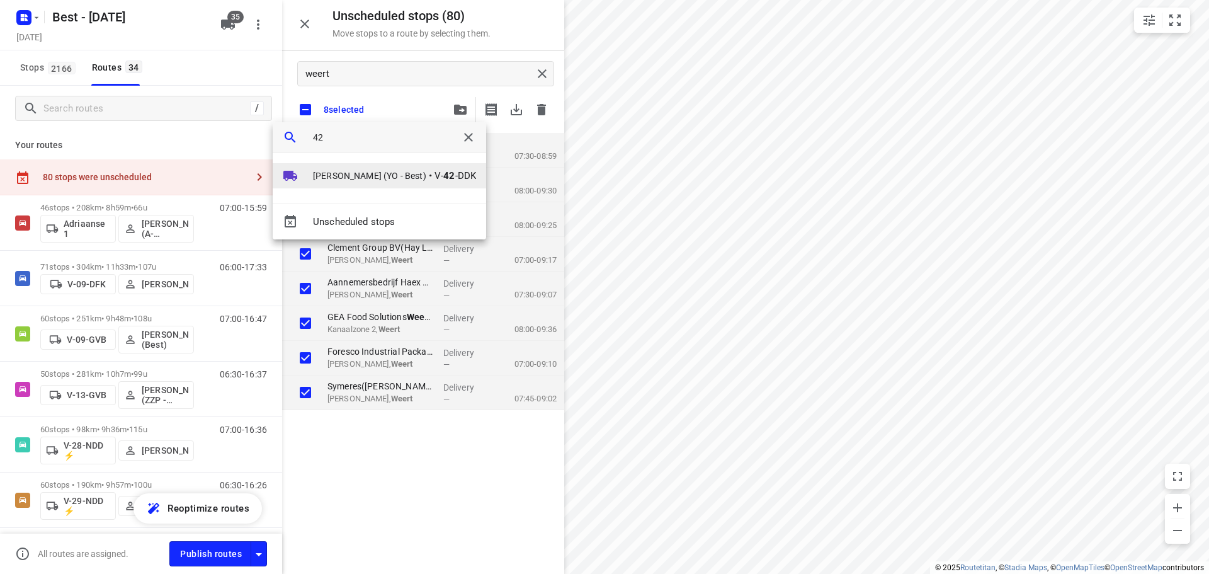
type input "42"
click at [340, 174] on span "Tom Swinkels (YO - Best)" at bounding box center [369, 175] width 113 height 13
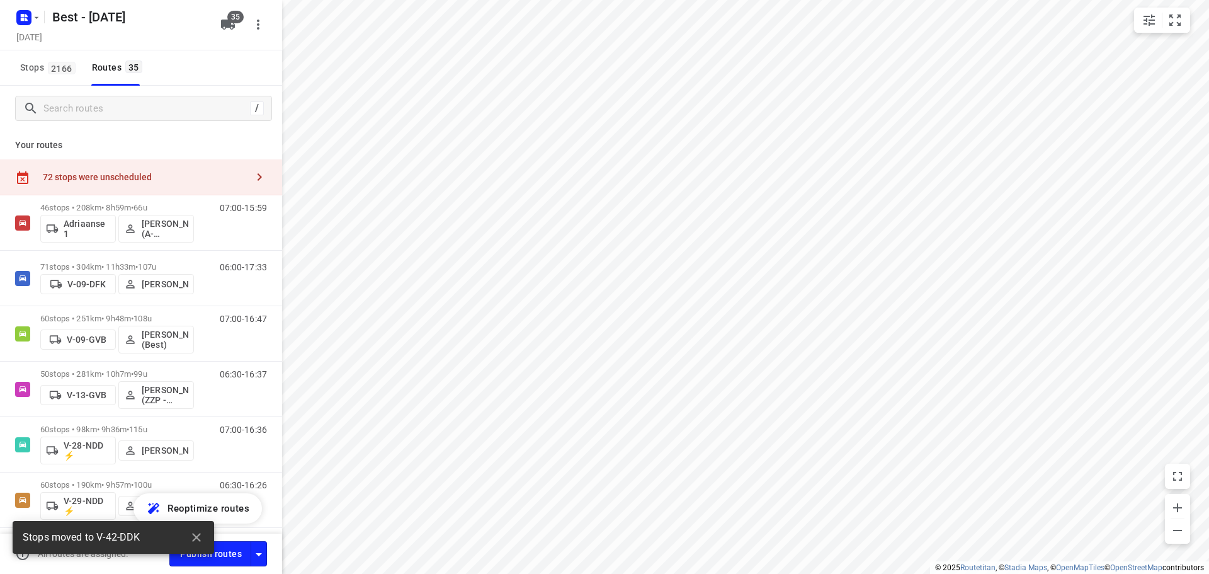
click at [186, 174] on div "72 stops were unscheduled" at bounding box center [145, 177] width 204 height 10
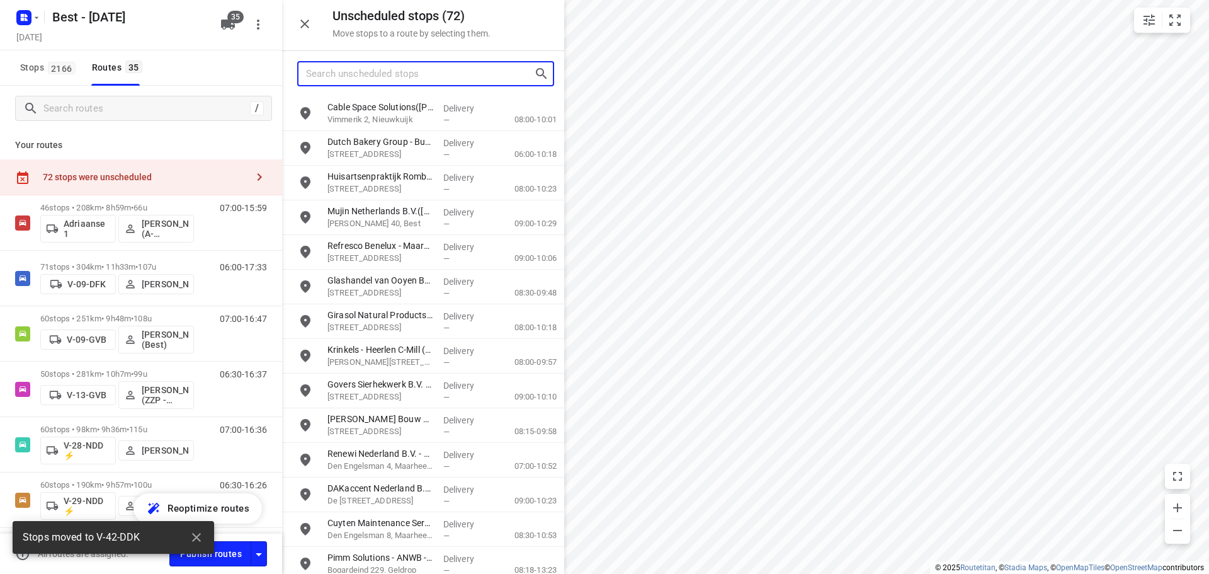
click at [372, 83] on input "Search unscheduled stops" at bounding box center [420, 74] width 228 height 20
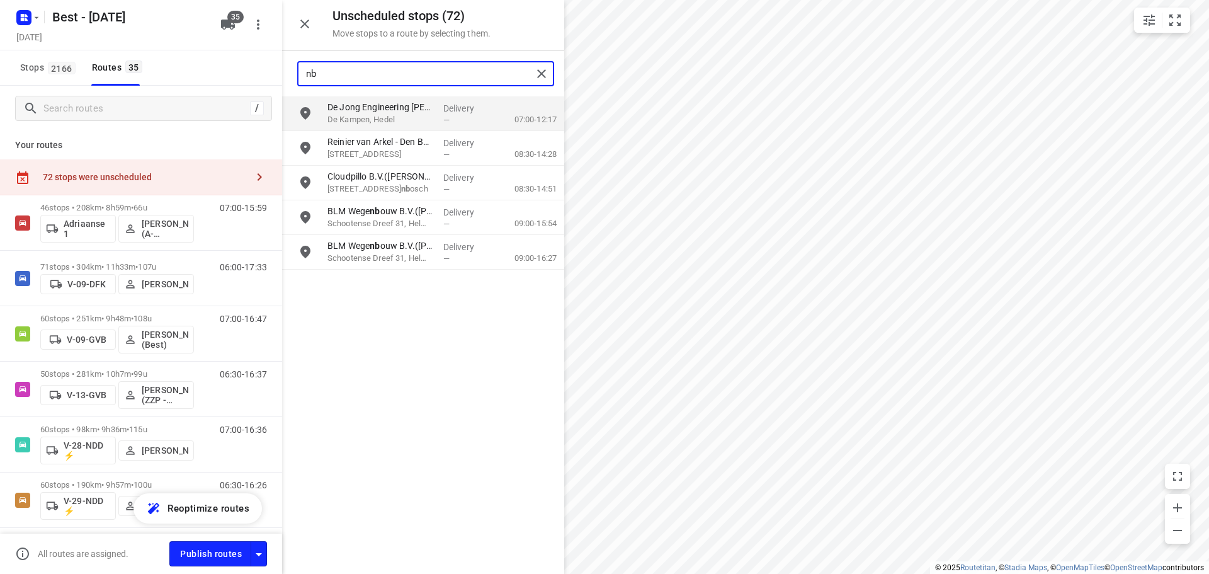
type input "n"
type input "budel"
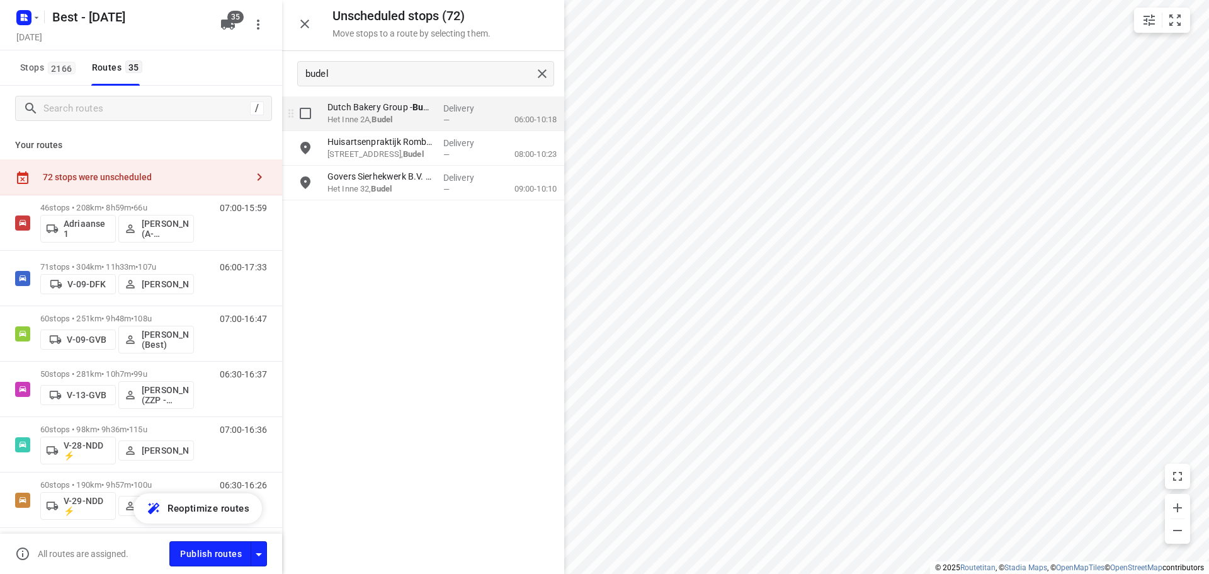
click at [313, 123] on input "grid" at bounding box center [305, 113] width 25 height 25
checkbox input "true"
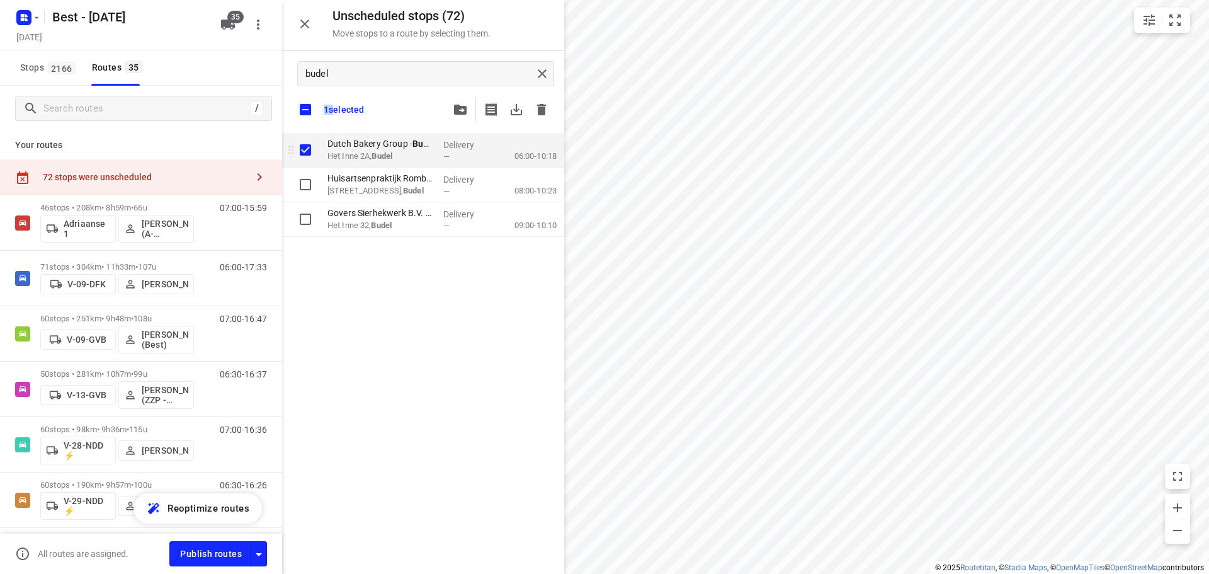
click at [313, 123] on div "budel 1 selected" at bounding box center [423, 92] width 282 height 82
click at [313, 105] on input "checkbox" at bounding box center [305, 109] width 26 height 26
checkbox input "false"
checkbox input "true"
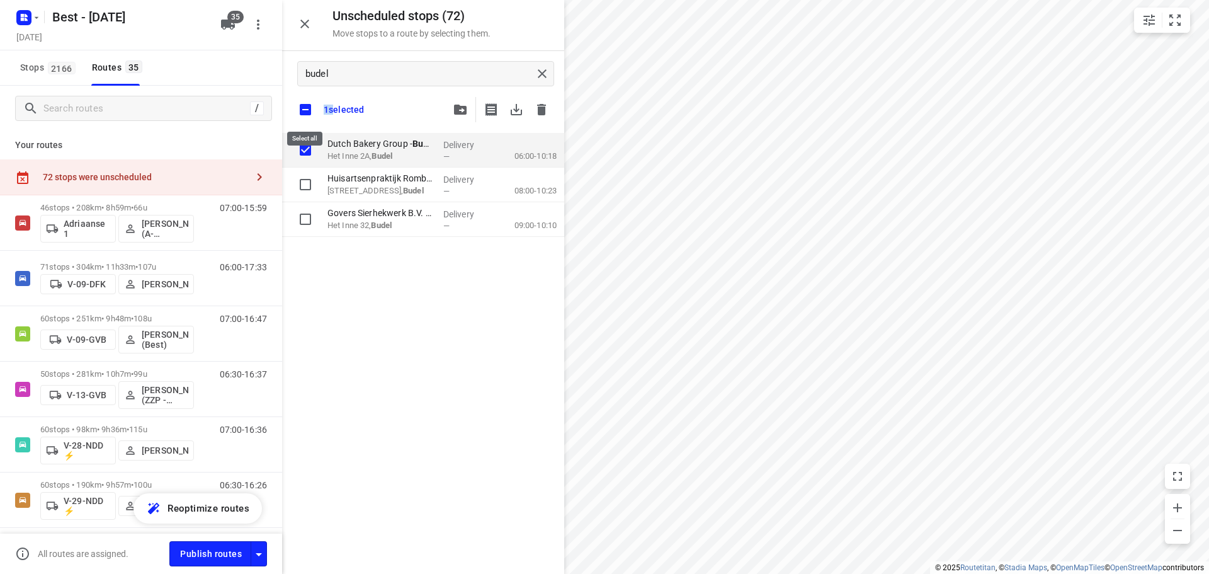
checkbox input "true"
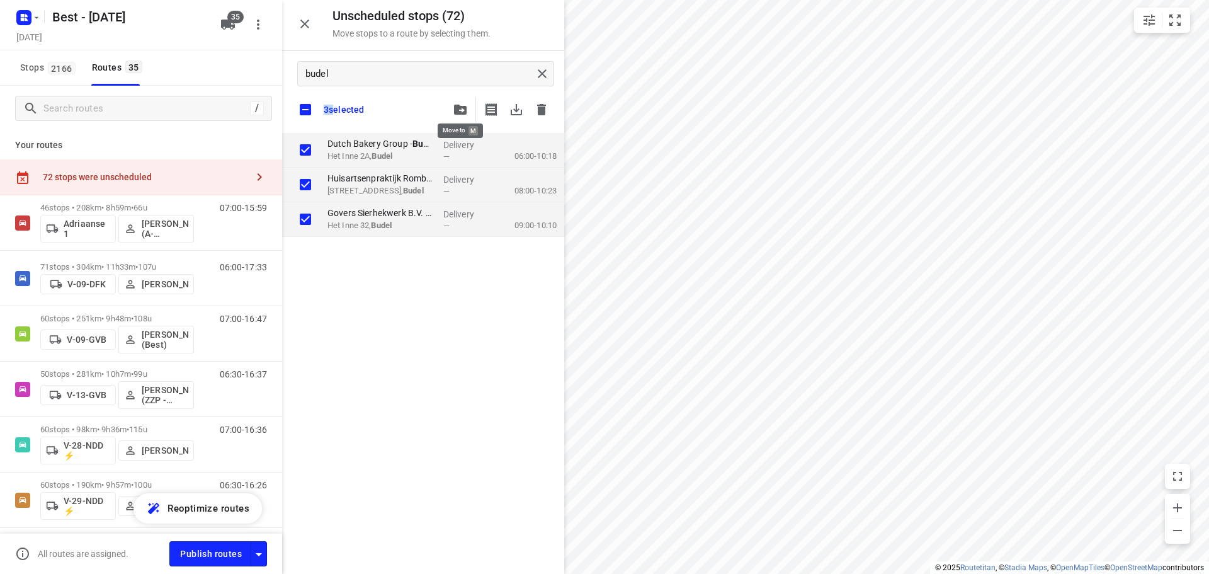
click at [457, 114] on icon "button" at bounding box center [460, 110] width 13 height 10
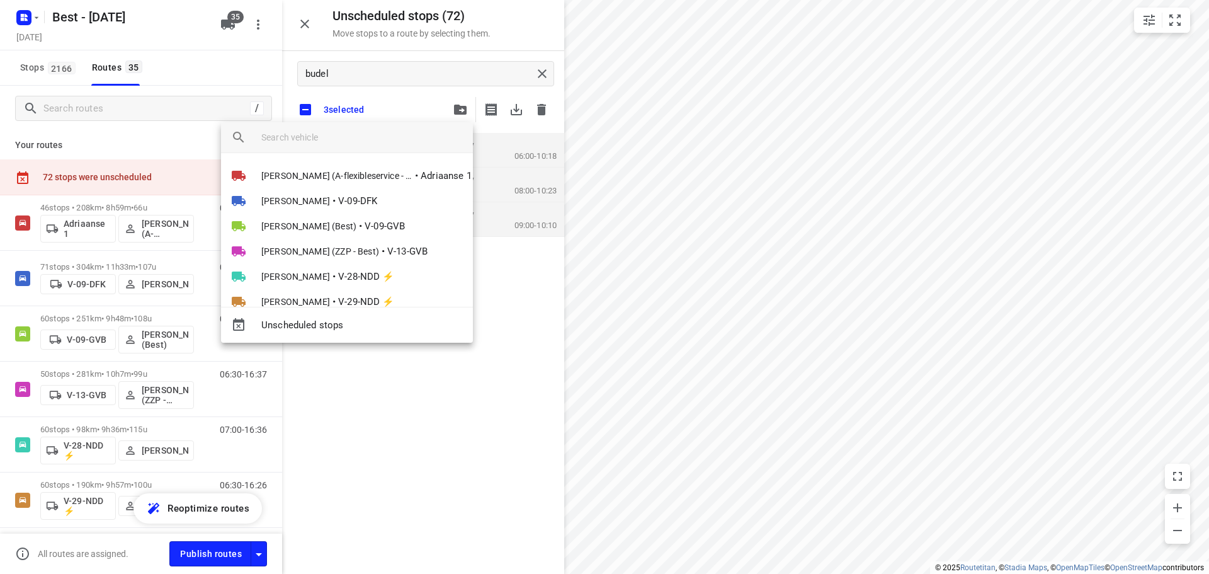
click at [391, 135] on input "search vehicle" at bounding box center [362, 137] width 202 height 19
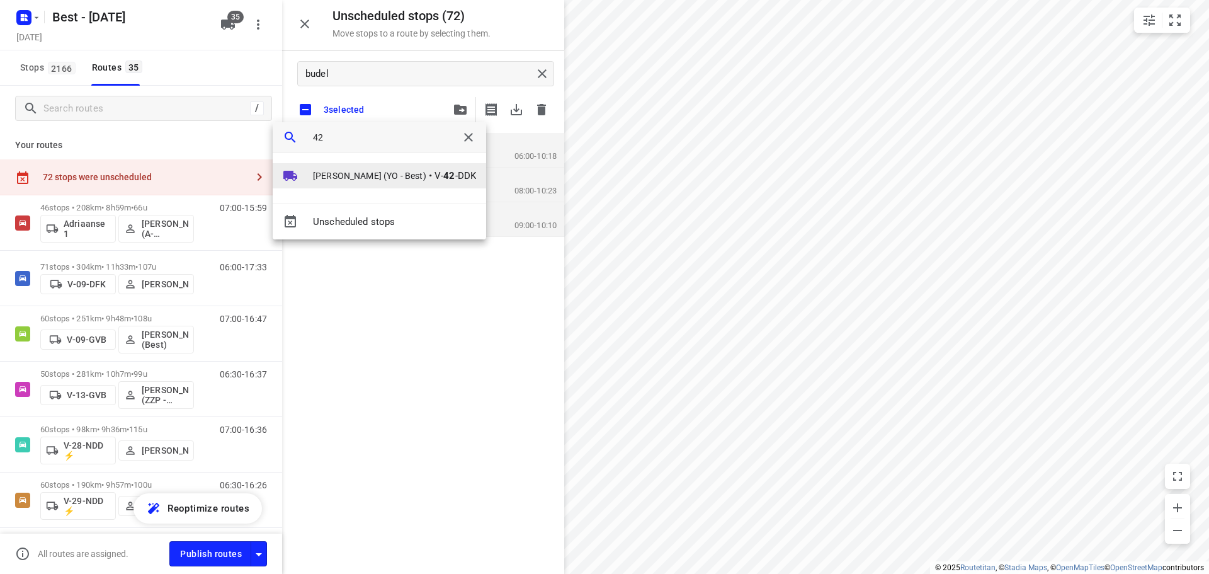
type input "42"
click at [333, 171] on span "Tom Swinkels (YO - Best)" at bounding box center [369, 175] width 113 height 13
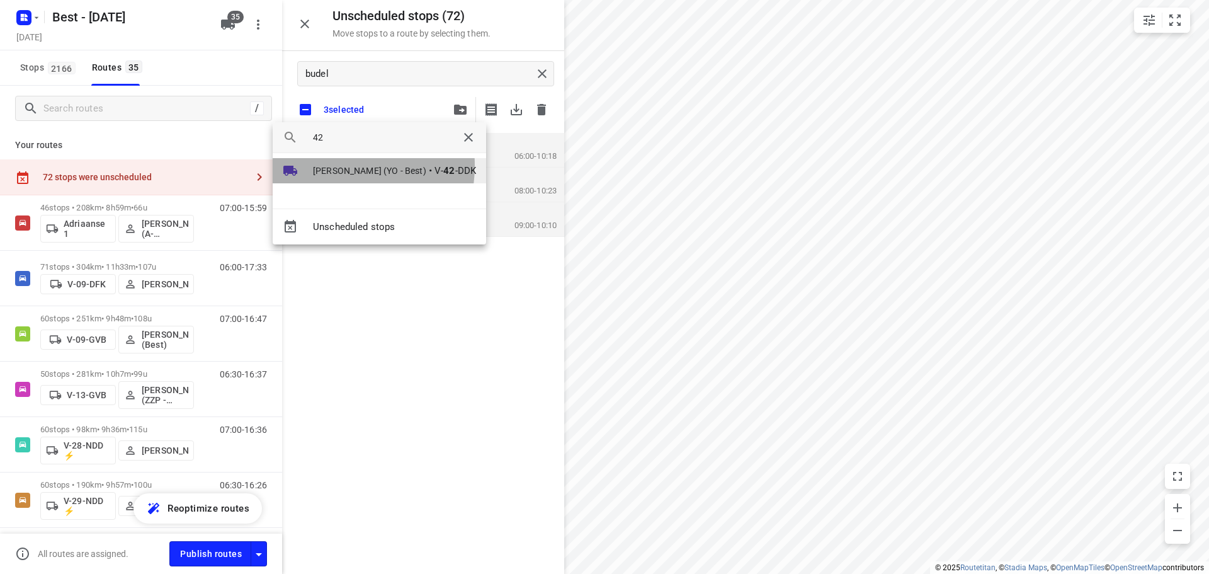
click at [333, 171] on div at bounding box center [604, 287] width 1209 height 574
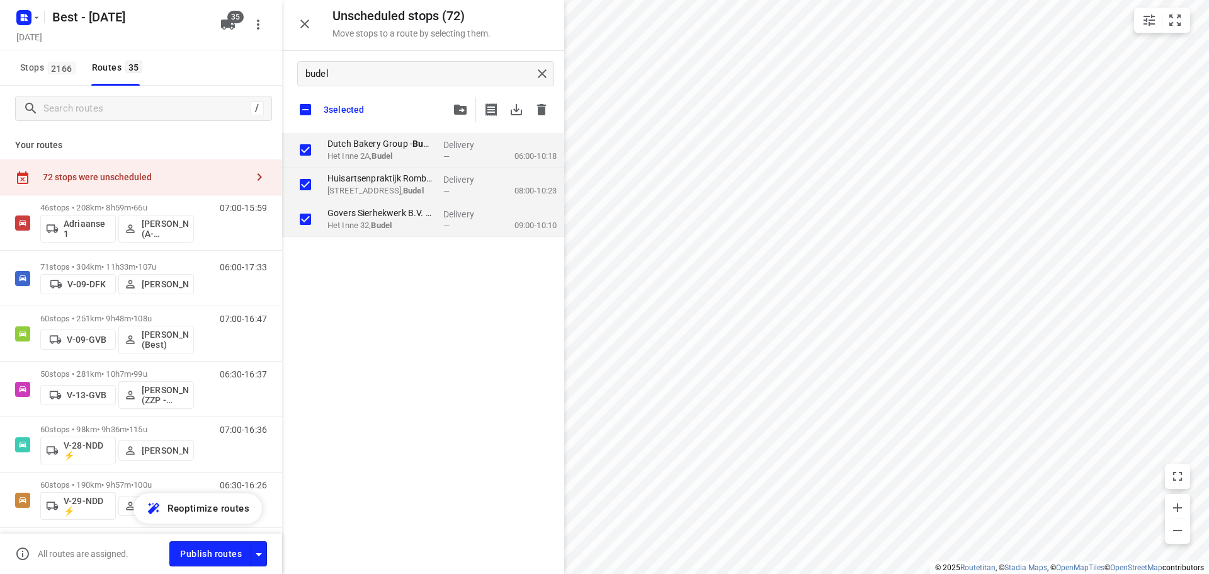
click at [370, 168] on div "Huisartsenpraktijk Rombouts Kox(Tim Kox) Graafschap Hornelaan 2b, Budel" at bounding box center [381, 185] width 116 height 35
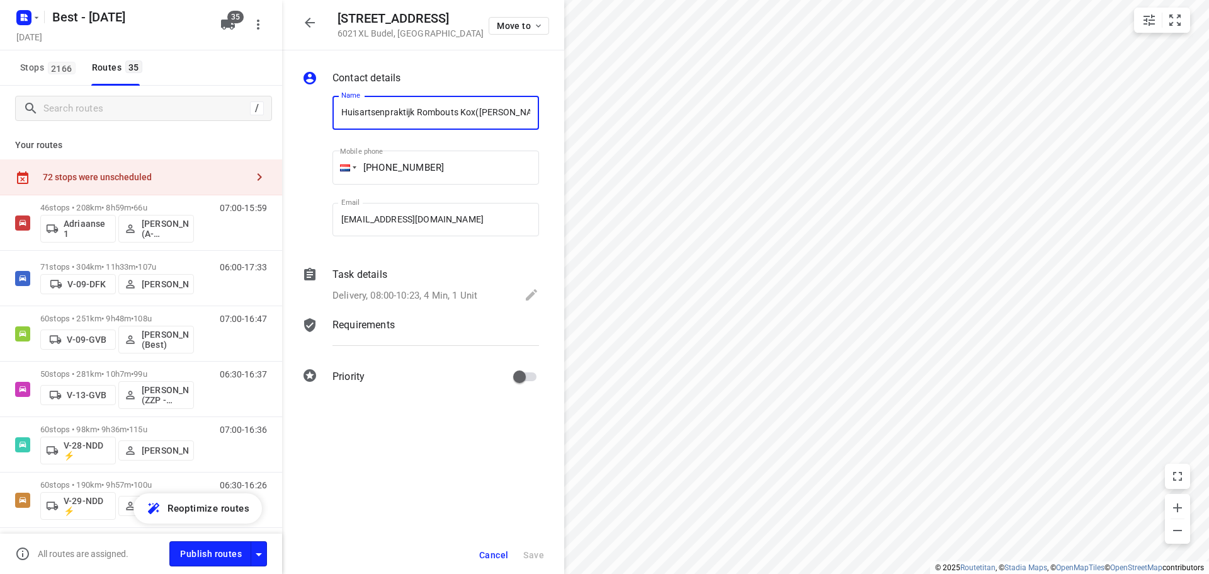
click at [212, 179] on div "72 stops were unscheduled" at bounding box center [145, 177] width 204 height 10
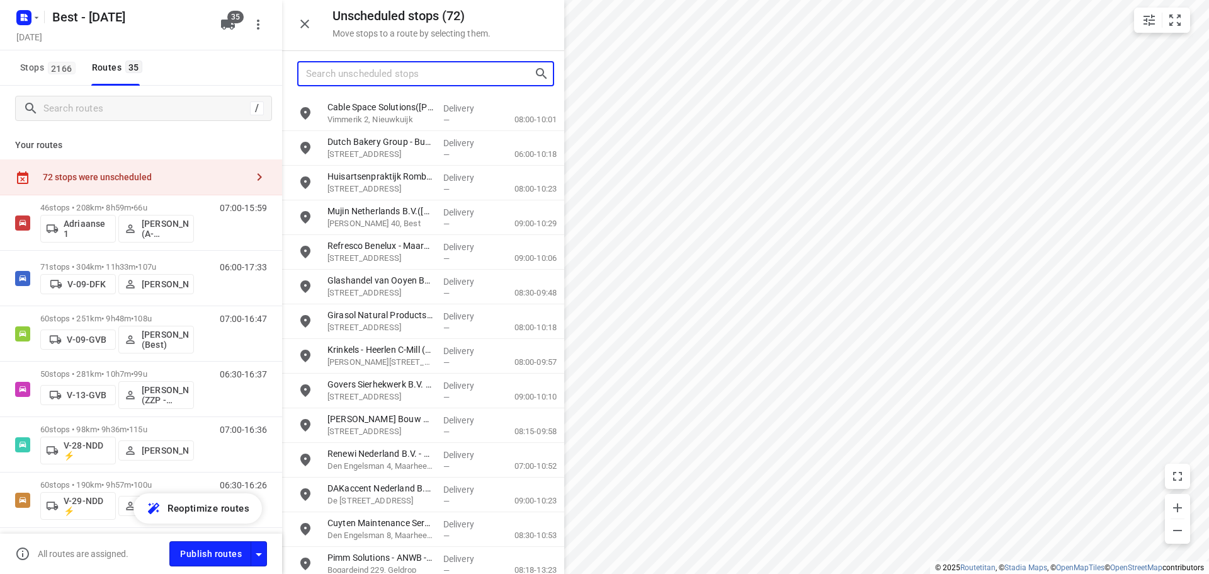
click at [353, 77] on input "Search unscheduled stops" at bounding box center [420, 74] width 228 height 20
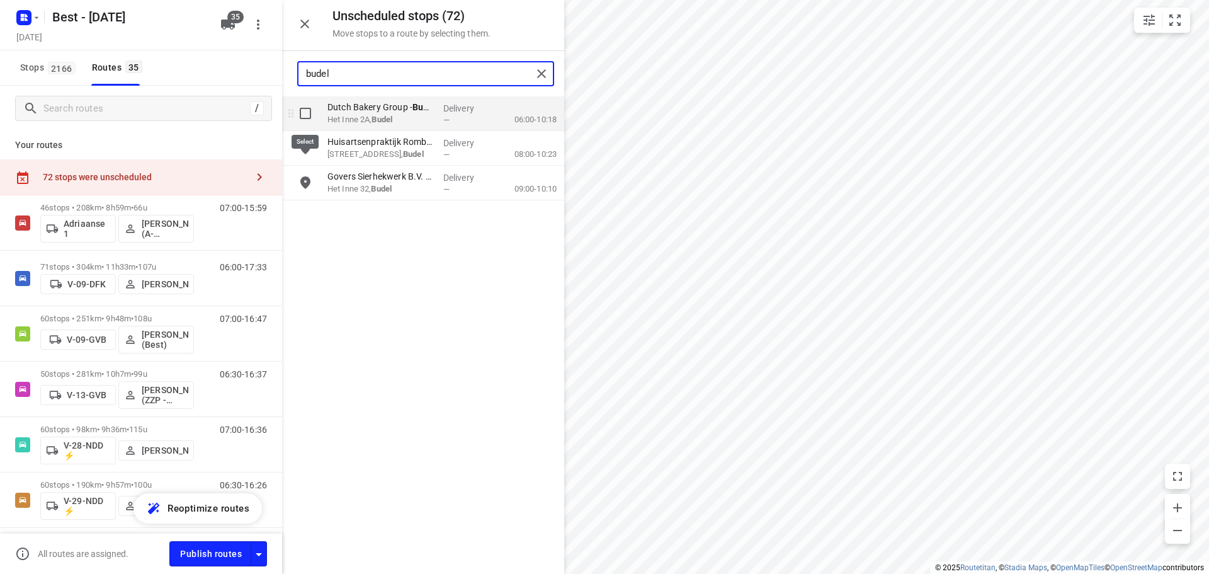
type input "budel"
click at [297, 106] on input "grid" at bounding box center [305, 113] width 25 height 25
checkbox input "true"
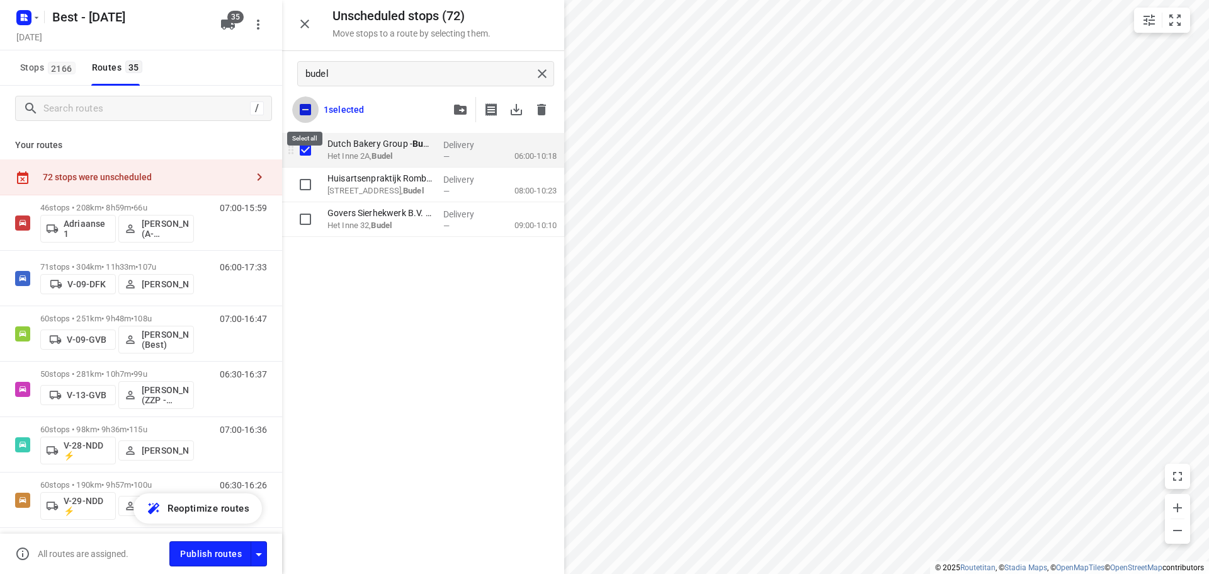
click at [297, 106] on input "checkbox" at bounding box center [305, 109] width 26 height 26
checkbox input "false"
checkbox input "true"
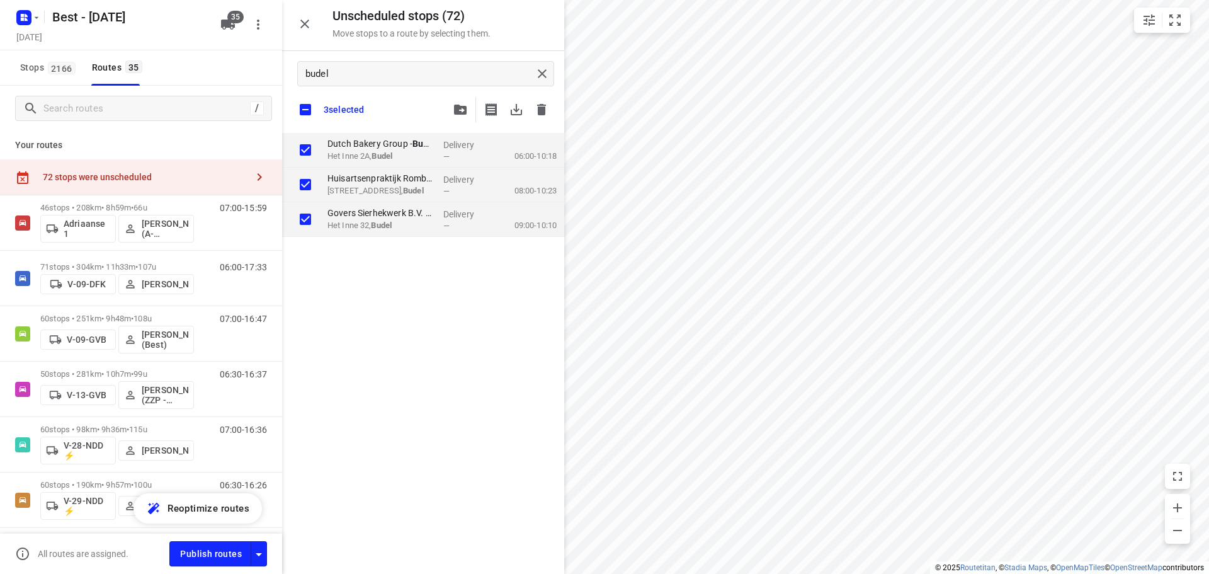
click at [447, 110] on div "3 selected" at bounding box center [423, 109] width 282 height 26
click at [455, 110] on icon "button" at bounding box center [460, 110] width 13 height 10
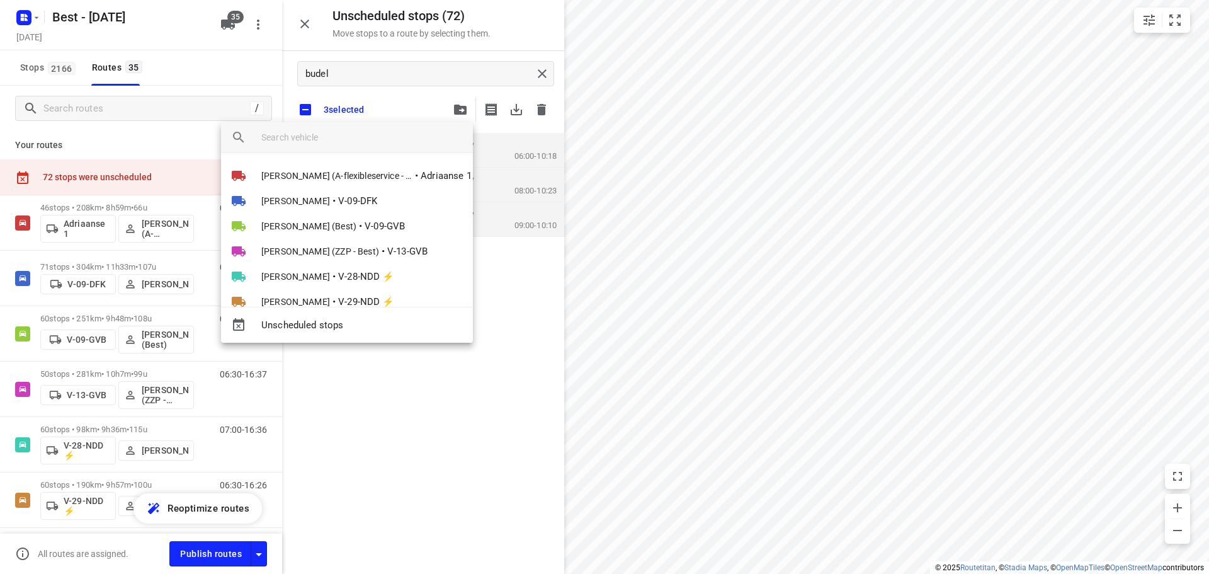
click at [387, 142] on input "search vehicle" at bounding box center [362, 137] width 202 height 19
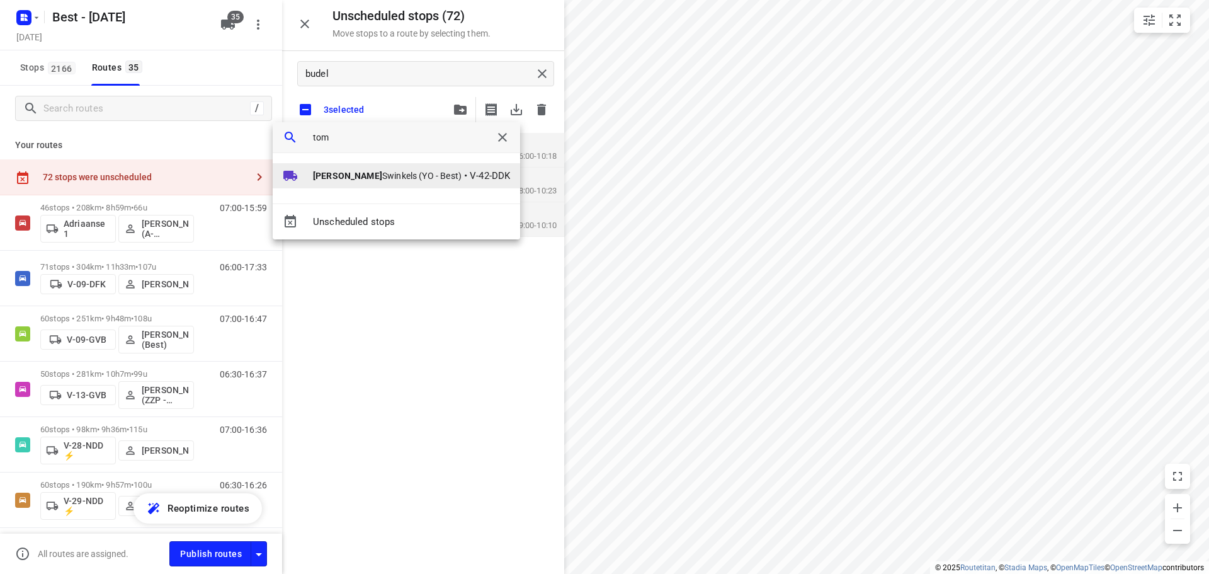
type input "tom"
click at [340, 174] on span "Tom Swinkels (YO - Best)" at bounding box center [387, 175] width 149 height 13
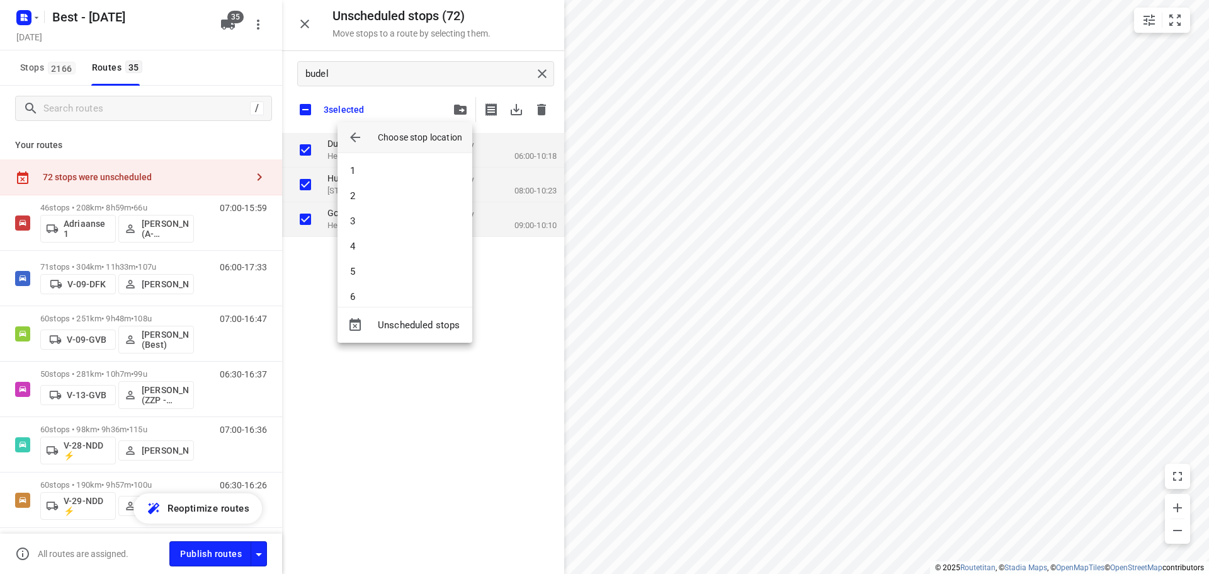
click at [387, 157] on div "1 2 3 4 5 6 7 8" at bounding box center [405, 230] width 135 height 154
click at [385, 169] on li "1" at bounding box center [405, 170] width 135 height 25
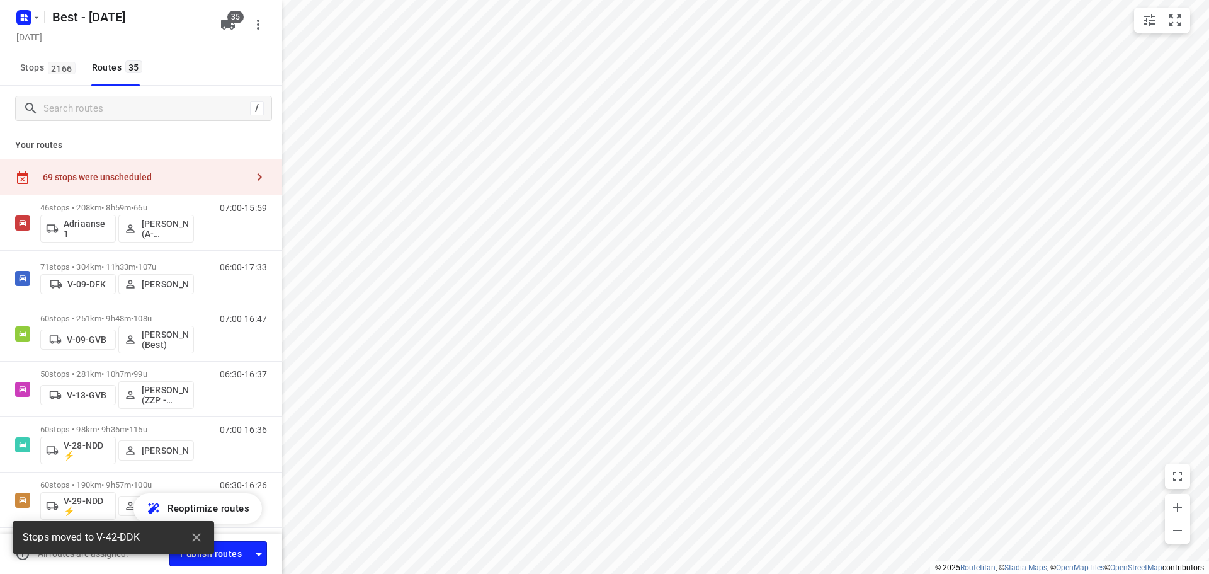
click at [183, 169] on div "69 stops were unscheduled" at bounding box center [141, 177] width 282 height 36
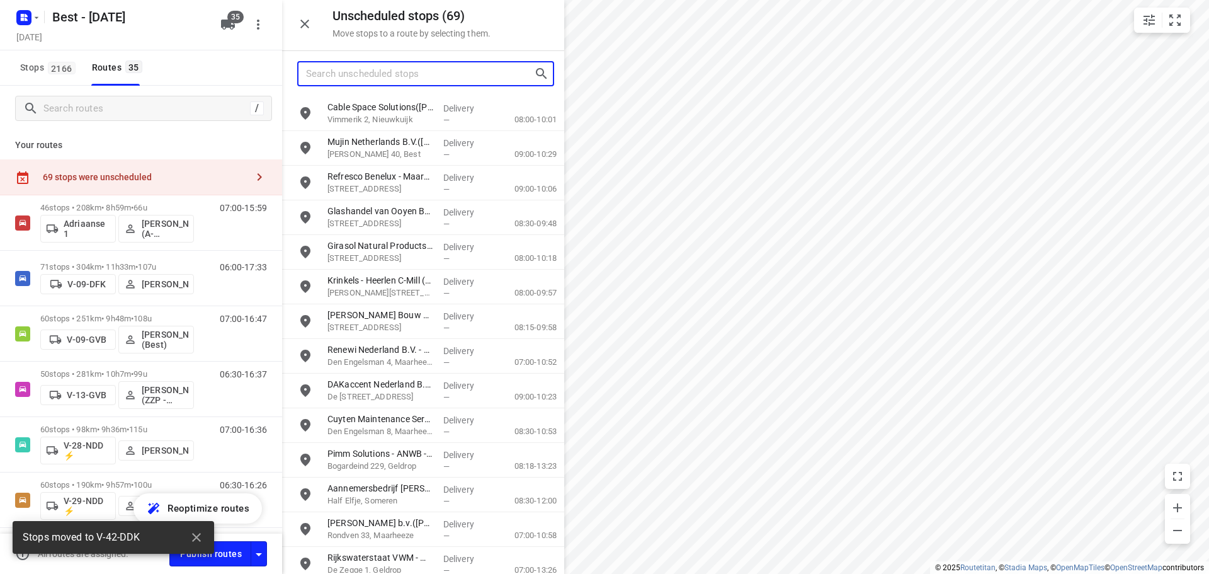
click at [389, 76] on input "Search unscheduled stops" at bounding box center [420, 74] width 228 height 20
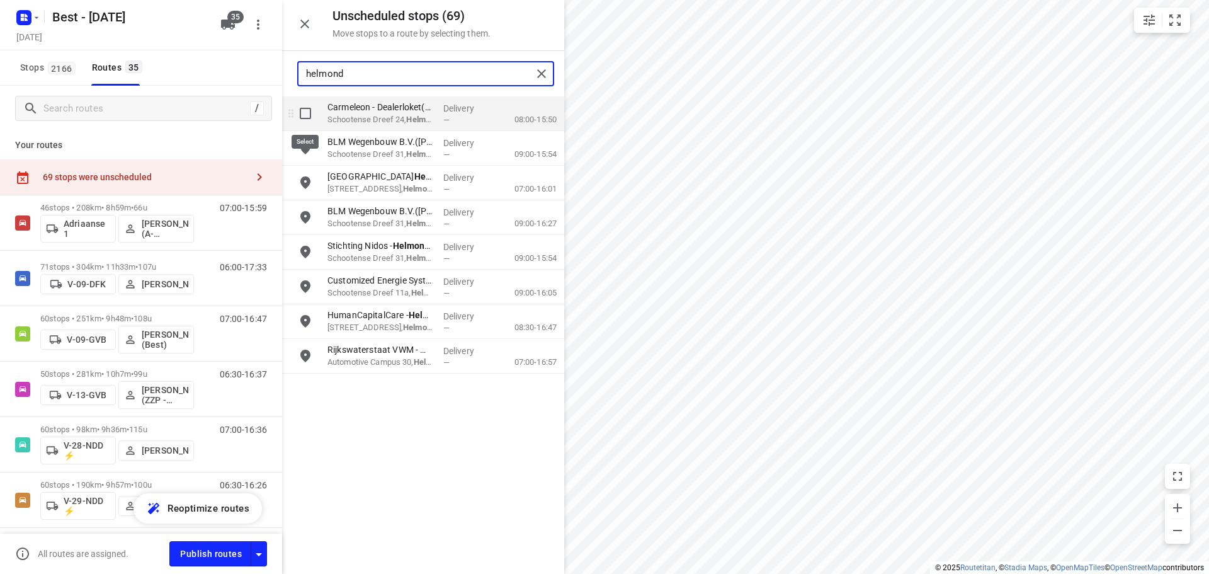
type input "helmond"
click at [296, 113] on input "grid" at bounding box center [305, 113] width 25 height 25
checkbox input "true"
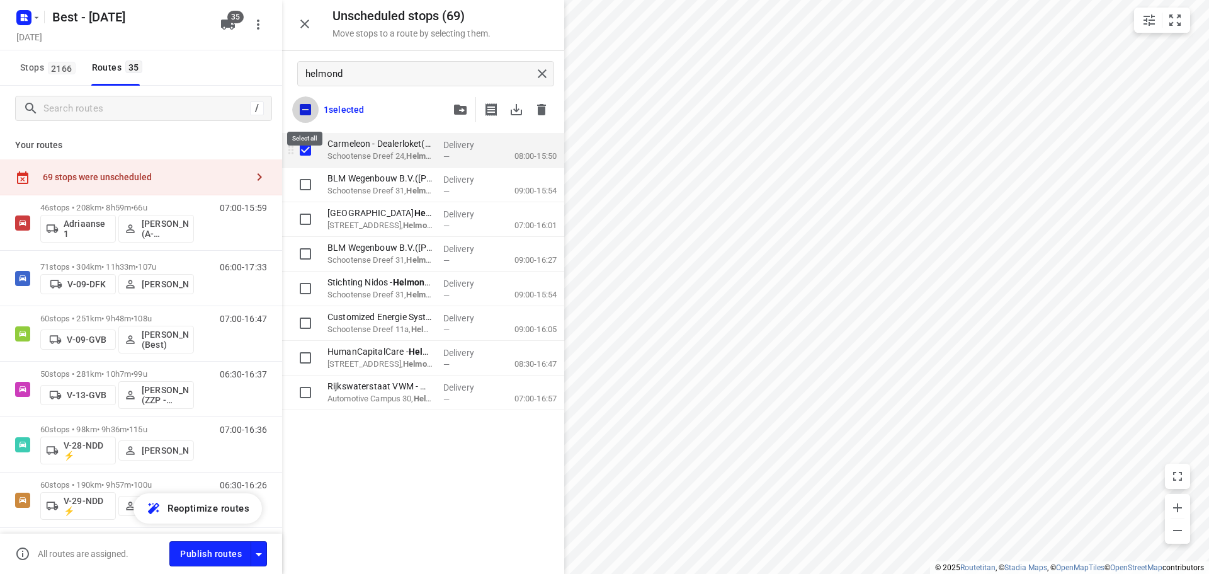
click at [296, 113] on input "checkbox" at bounding box center [305, 109] width 26 height 26
checkbox input "false"
checkbox input "true"
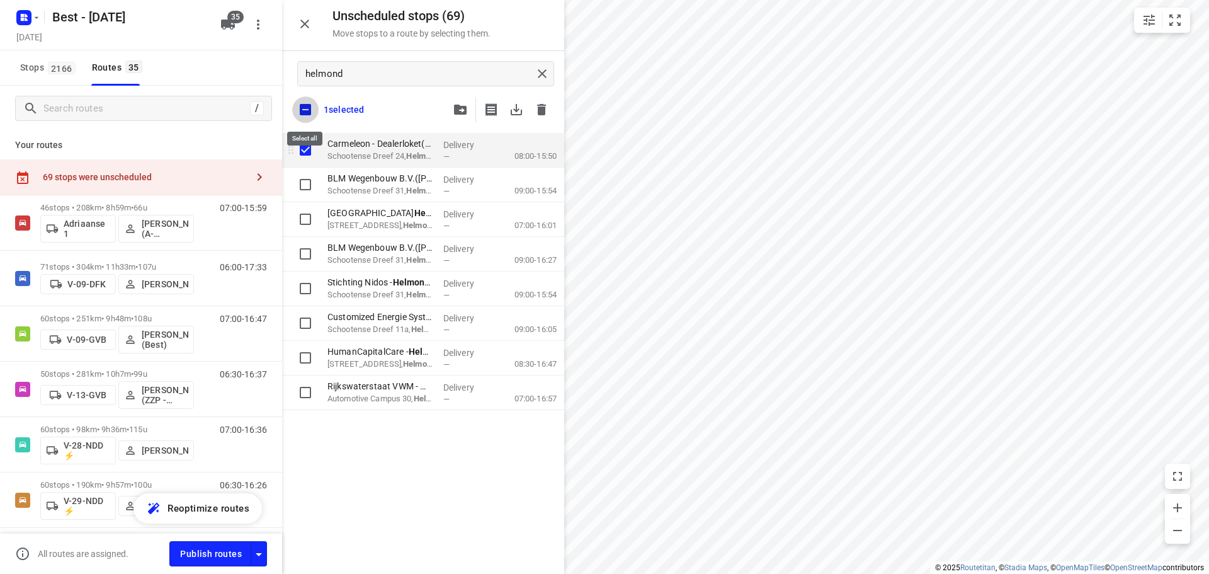
checkbox input "true"
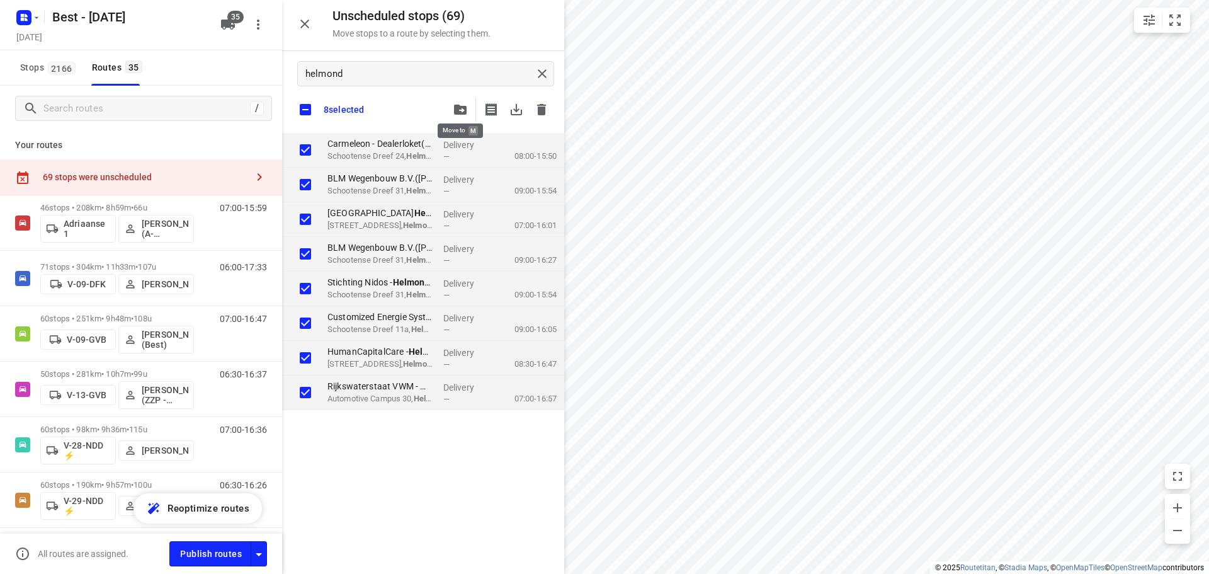
click at [455, 107] on icon "button" at bounding box center [460, 110] width 13 height 10
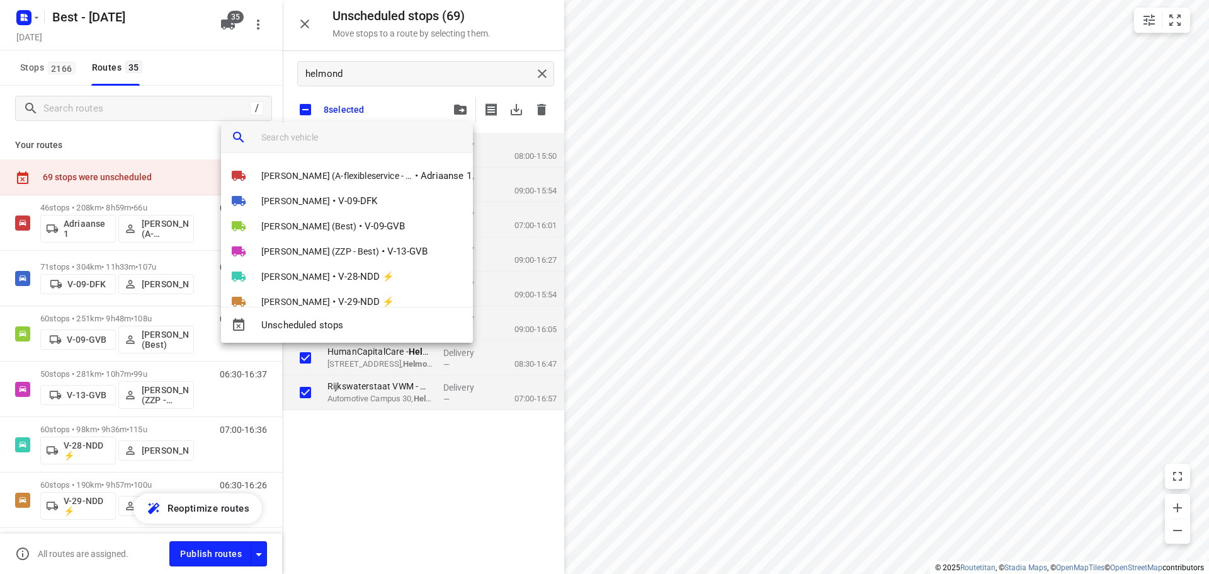
click at [367, 137] on input "search vehicle" at bounding box center [362, 137] width 202 height 19
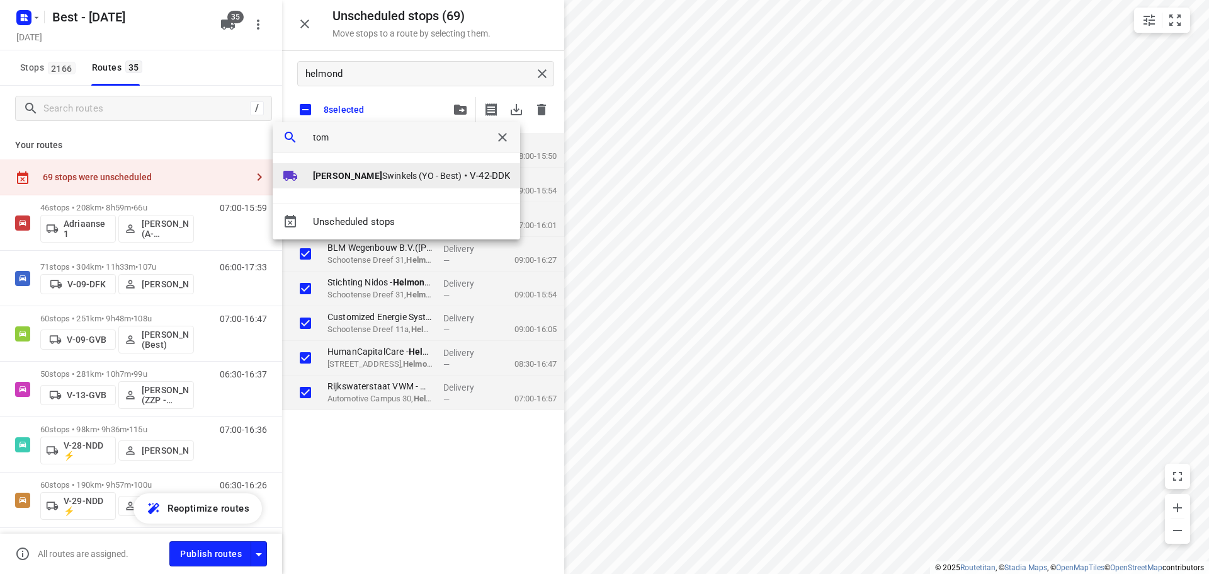
type input "tom"
click at [365, 180] on span "Tom Swinkels (YO - Best)" at bounding box center [387, 175] width 149 height 13
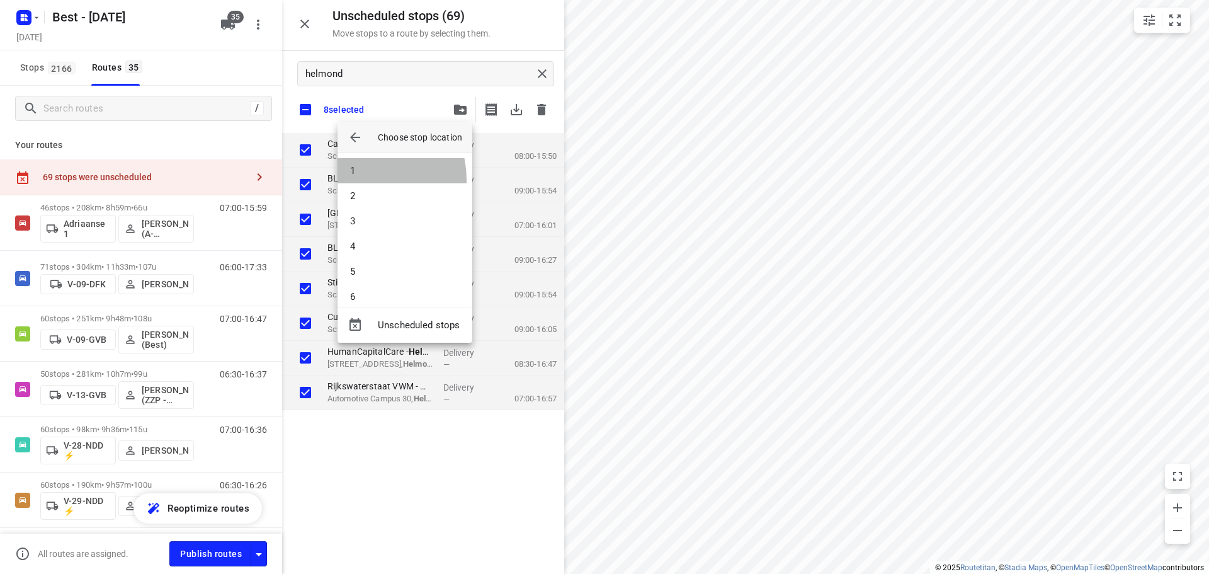
click at [365, 180] on li "1" at bounding box center [405, 170] width 135 height 25
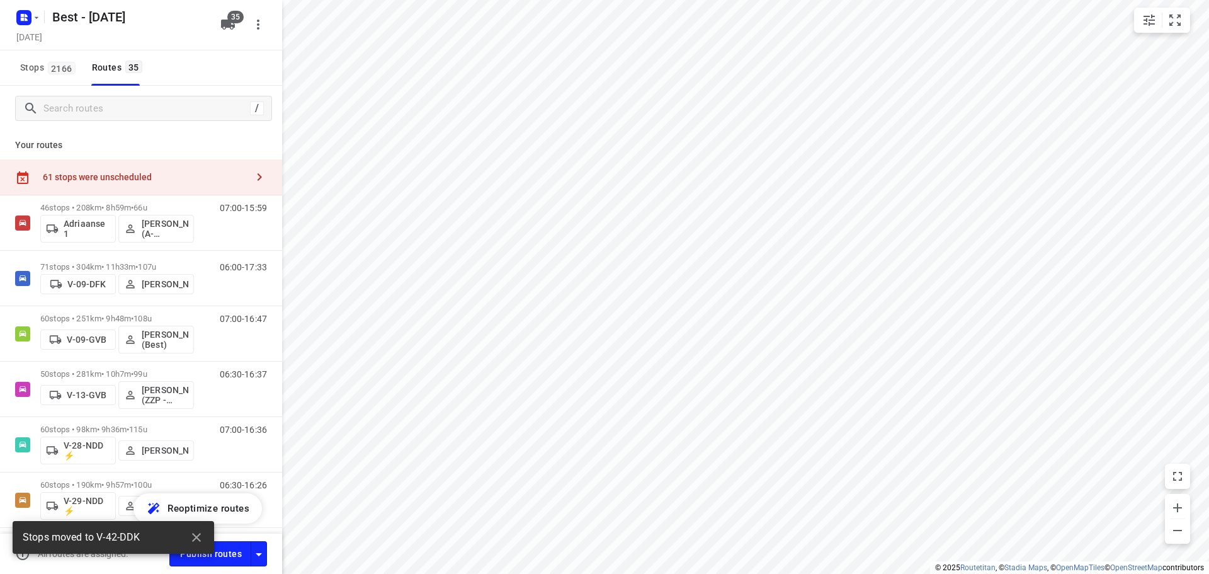
click at [192, 169] on div "61 stops were unscheduled" at bounding box center [141, 177] width 282 height 36
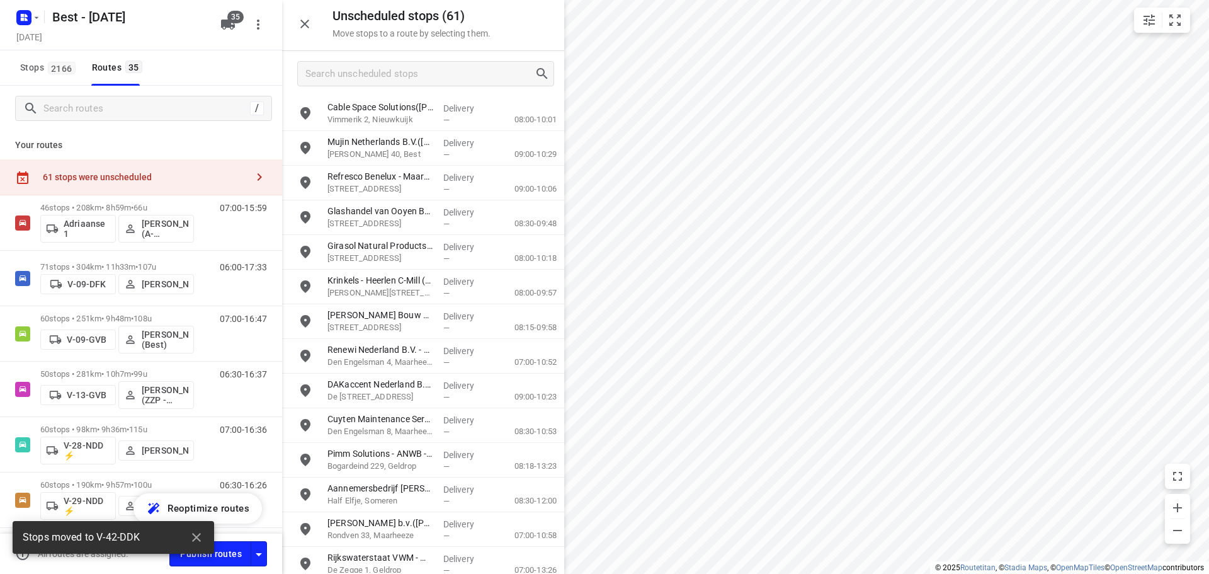
click at [419, 88] on div at bounding box center [423, 73] width 282 height 45
click at [423, 77] on input "Search unscheduled stops" at bounding box center [420, 74] width 228 height 20
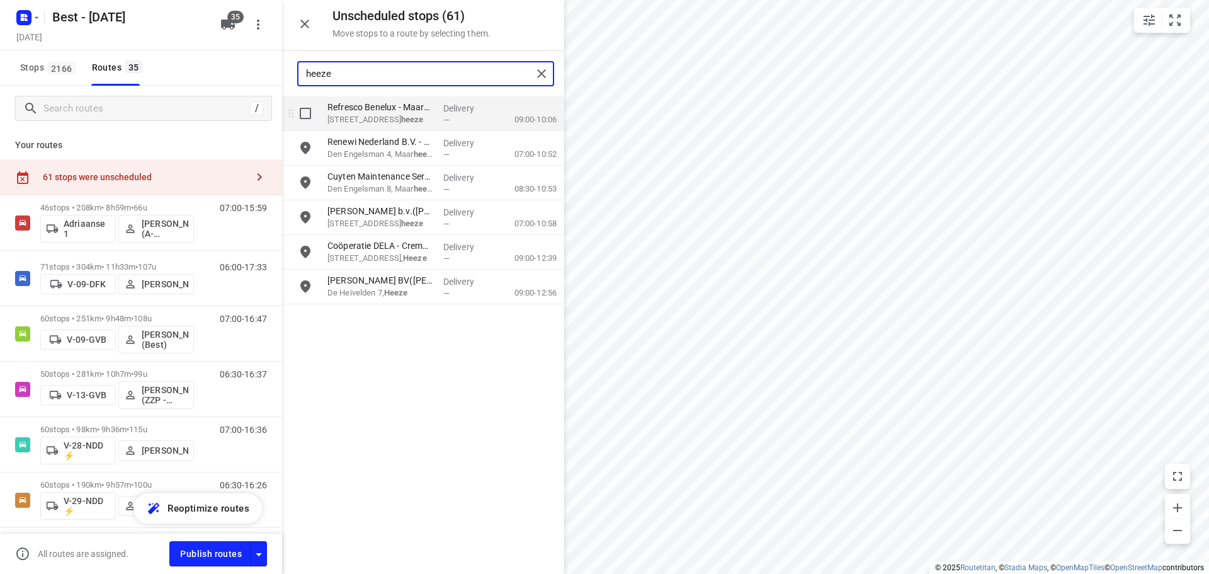
type input "heeze"
click at [307, 106] on input "grid" at bounding box center [305, 113] width 25 height 25
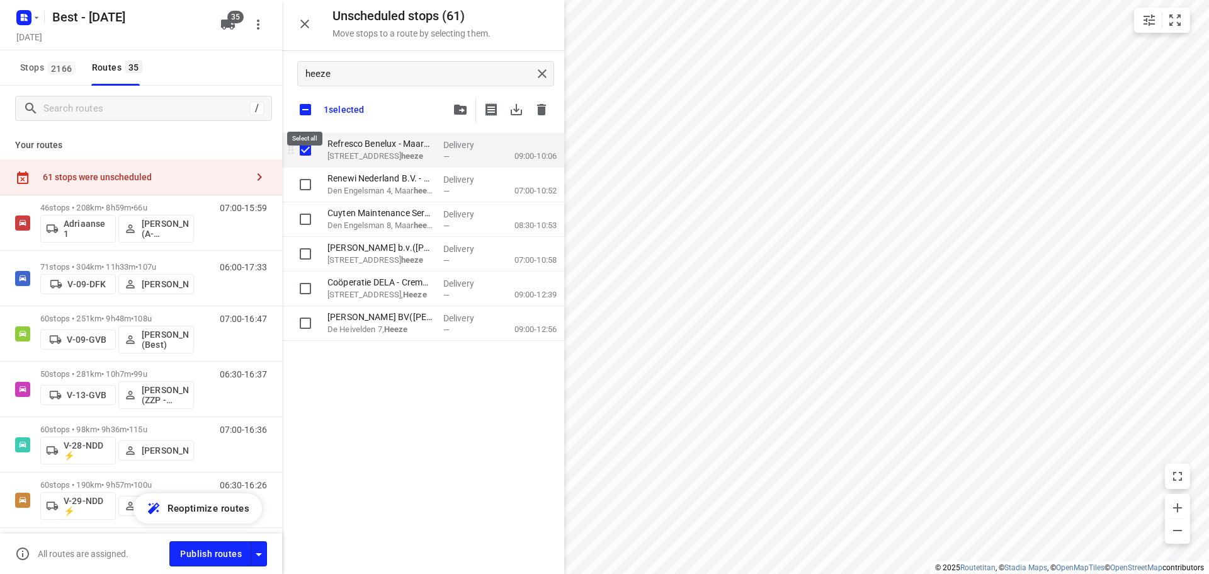
checkbox input "true"
click at [307, 106] on input "checkbox" at bounding box center [305, 109] width 26 height 26
checkbox input "false"
checkbox input "true"
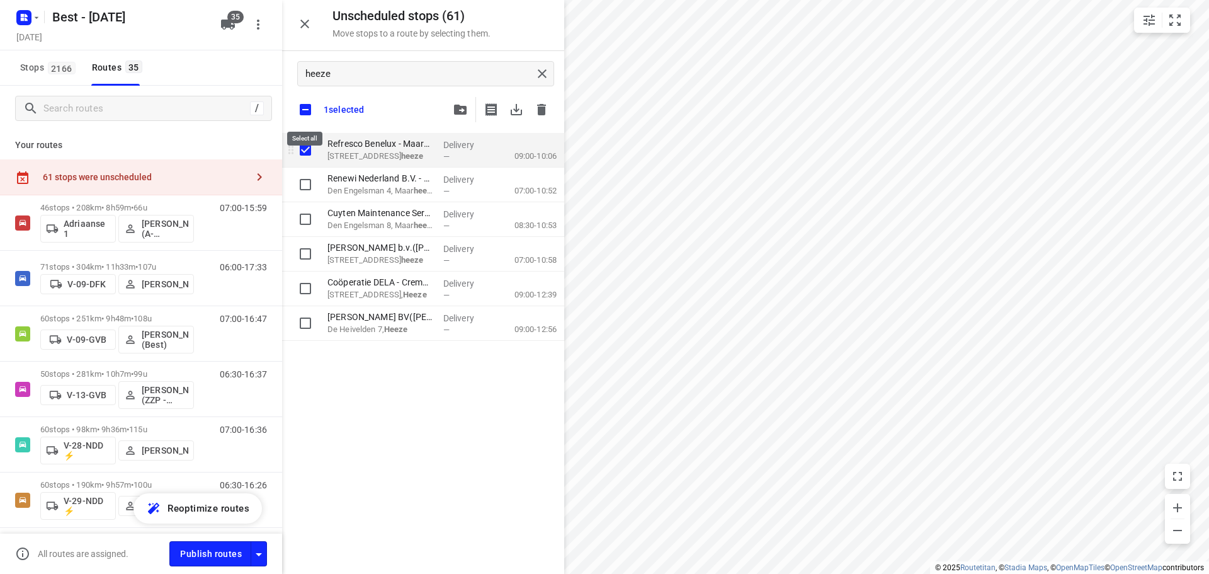
checkbox input "true"
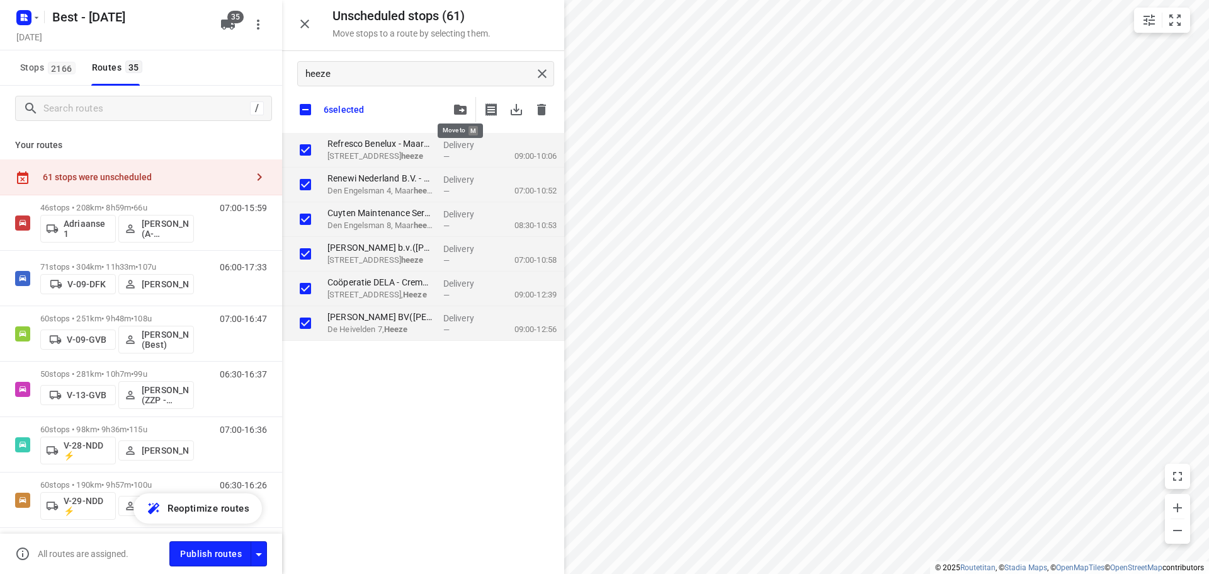
click at [449, 106] on button "button" at bounding box center [460, 109] width 25 height 25
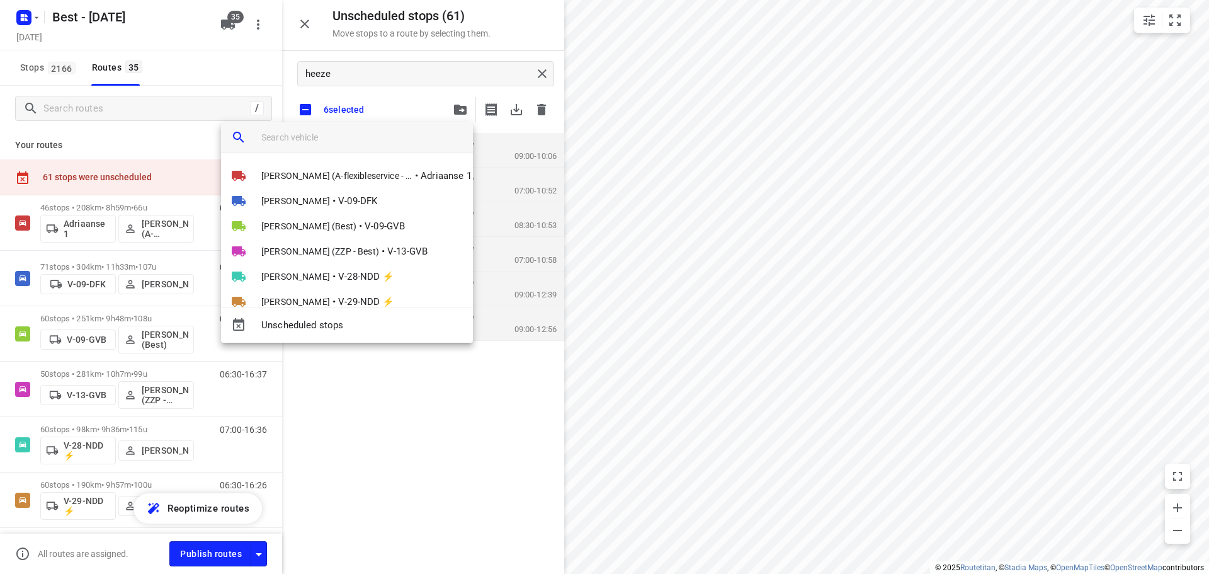
click at [423, 131] on input "search vehicle" at bounding box center [362, 137] width 202 height 19
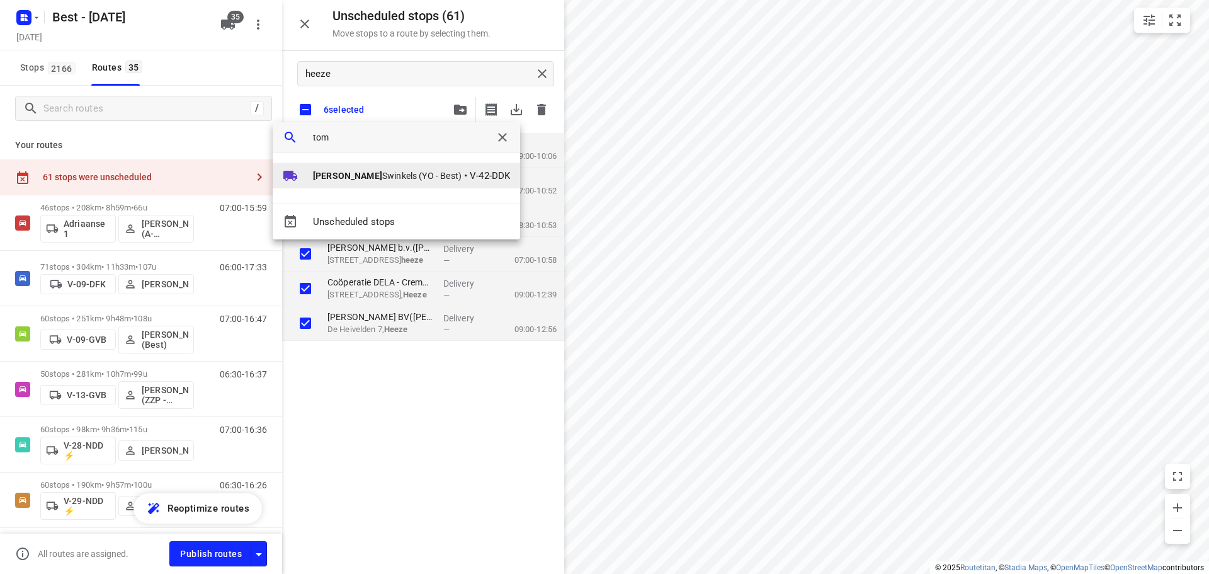
type input "tom"
click at [392, 171] on span "Tom Swinkels (YO - Best)" at bounding box center [387, 175] width 149 height 13
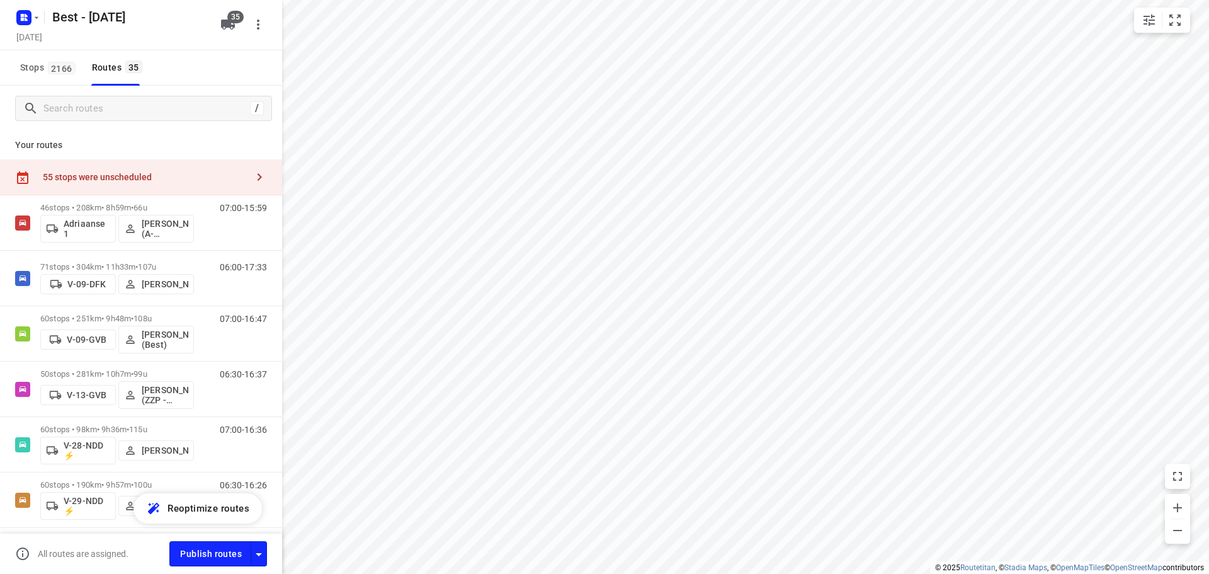
click at [134, 179] on div "55 stops were unscheduled" at bounding box center [145, 177] width 204 height 10
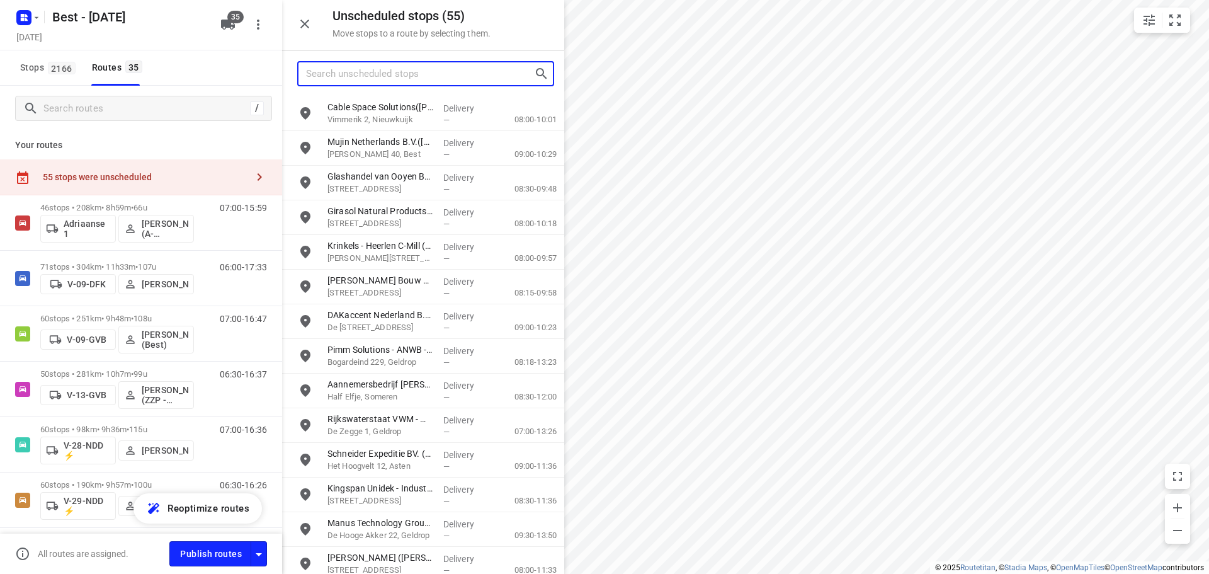
click at [440, 77] on input "Search unscheduled stops" at bounding box center [420, 74] width 228 height 20
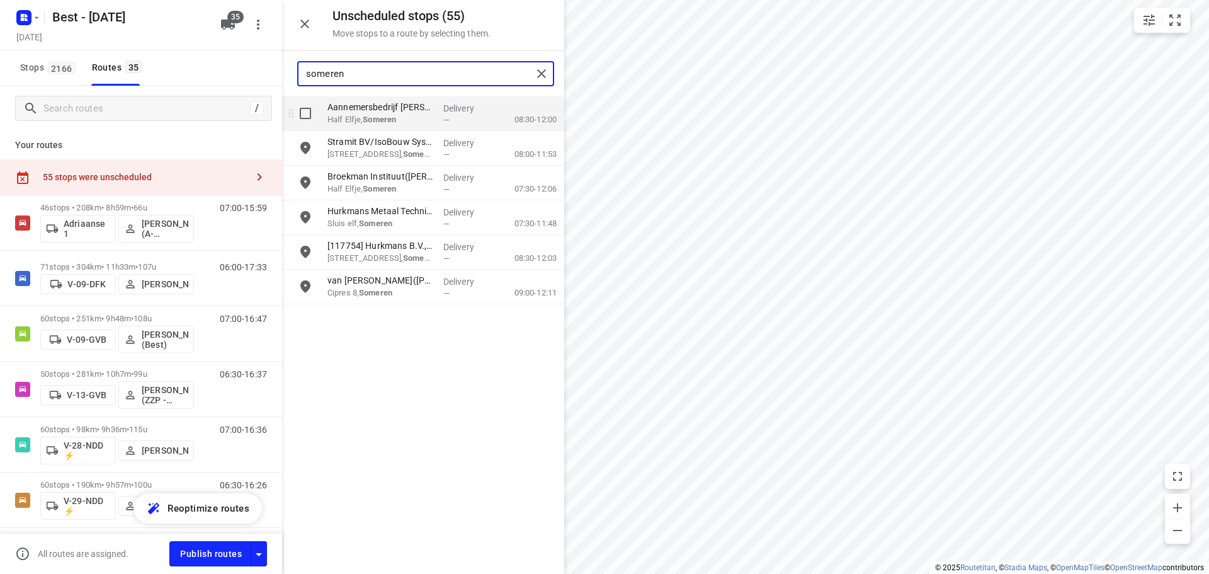
type input "someren"
click at [302, 105] on input "grid" at bounding box center [305, 113] width 25 height 25
checkbox input "true"
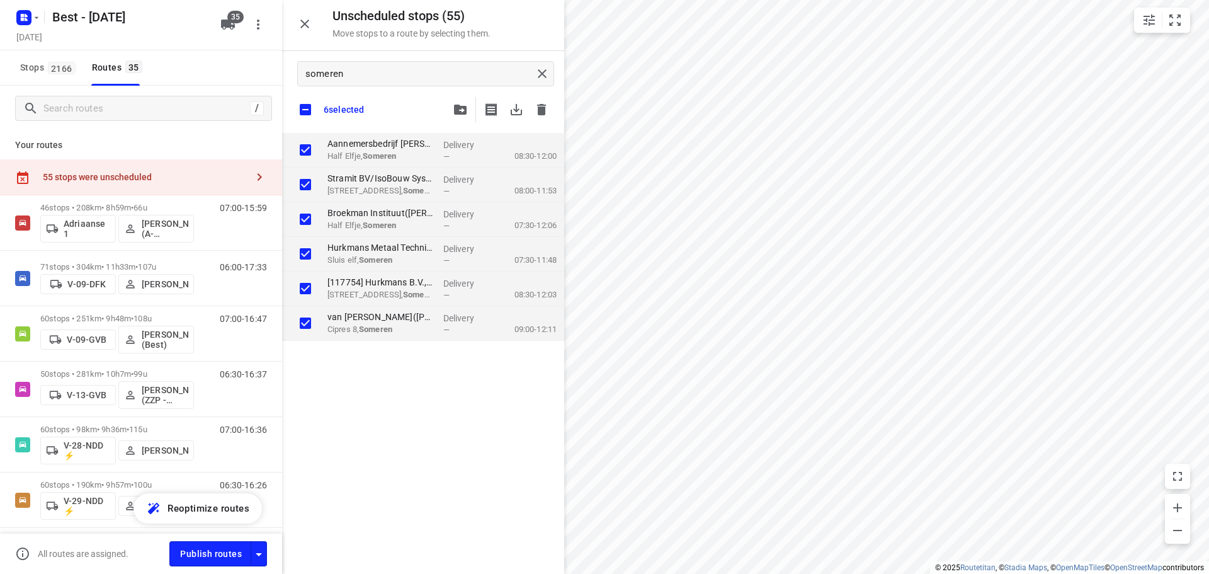
click at [438, 106] on div "6 selected" at bounding box center [423, 109] width 282 height 26
click at [448, 103] on span at bounding box center [460, 109] width 25 height 12
click at [452, 107] on button "button" at bounding box center [460, 109] width 25 height 25
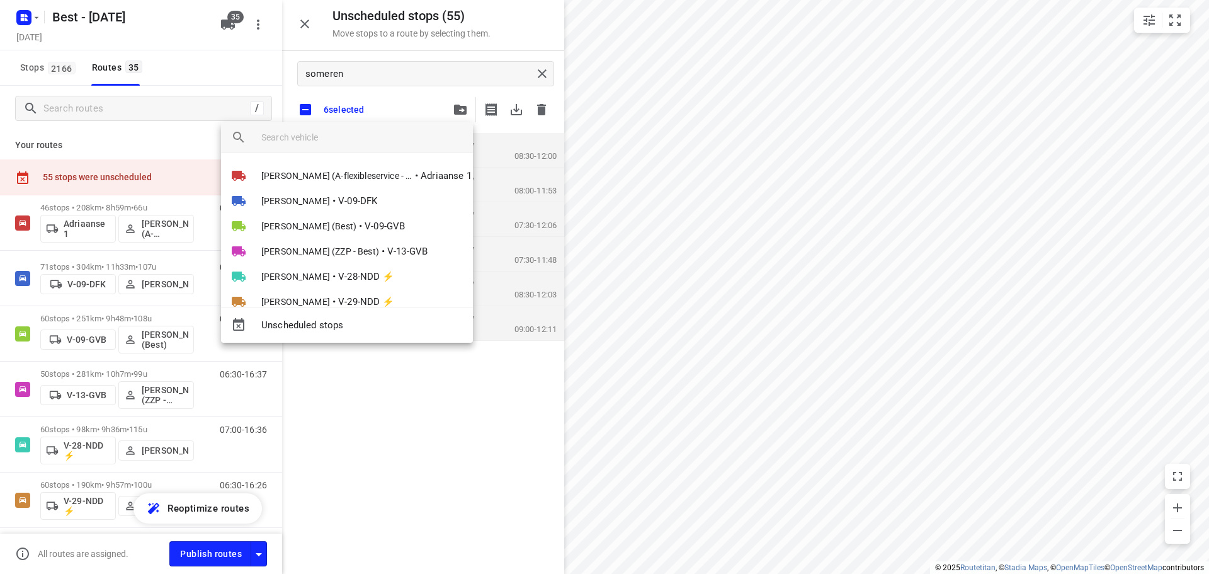
click at [406, 137] on input "search vehicle" at bounding box center [362, 137] width 202 height 19
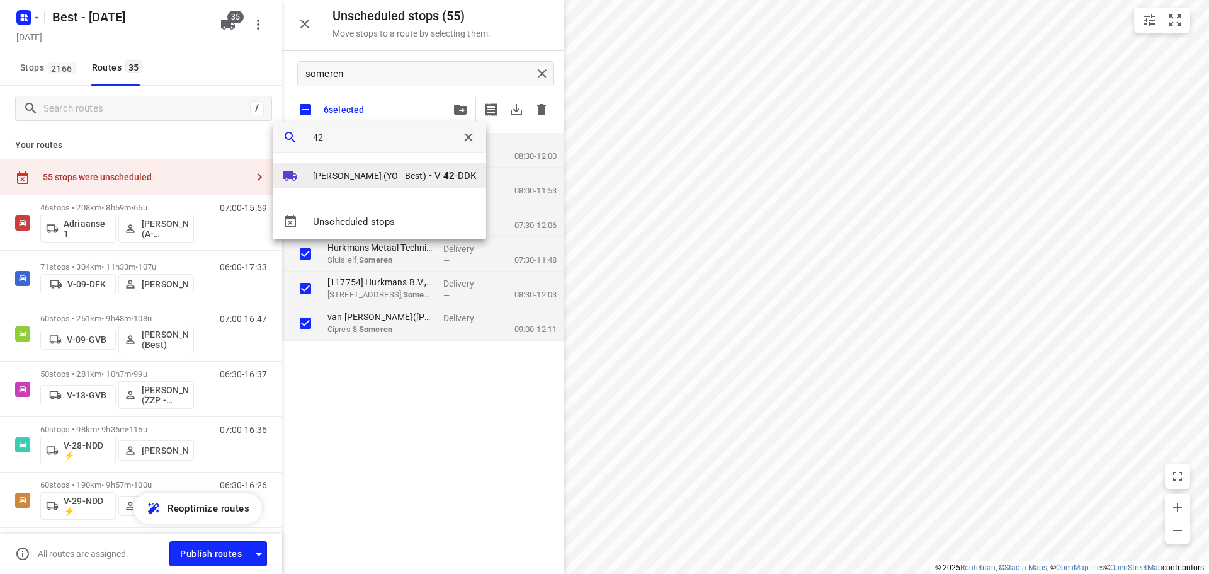
type input "42"
click at [357, 174] on span "Tom Swinkels (YO - Best)" at bounding box center [369, 175] width 113 height 13
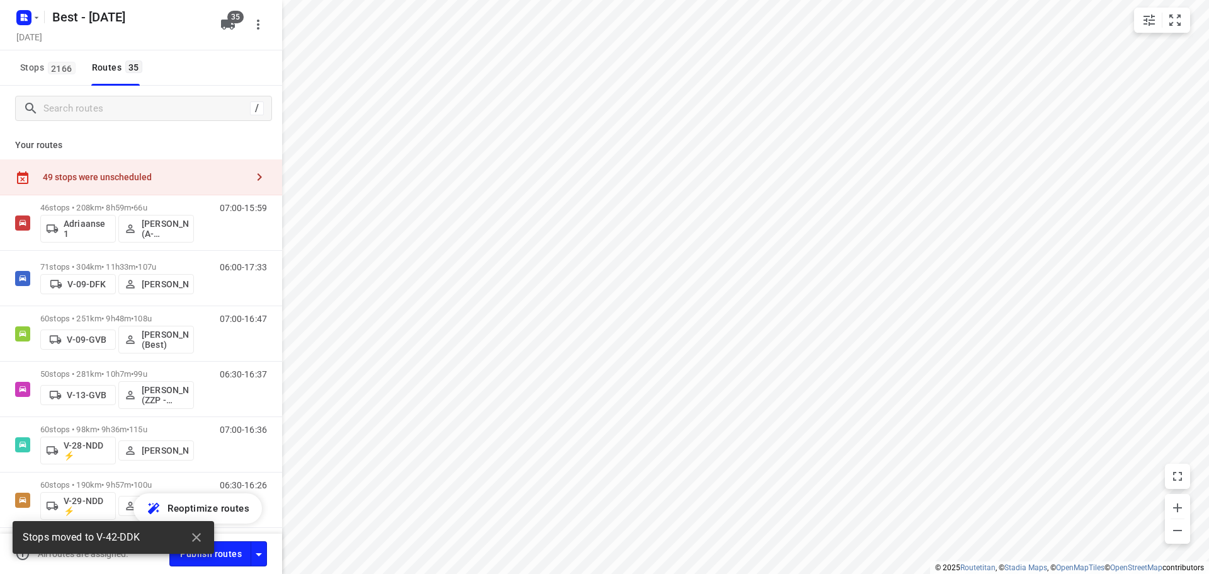
drag, startPoint x: 125, startPoint y: 171, endPoint x: 257, endPoint y: 141, distance: 135.1
click at [126, 172] on div "49 stops were unscheduled" at bounding box center [145, 177] width 204 height 10
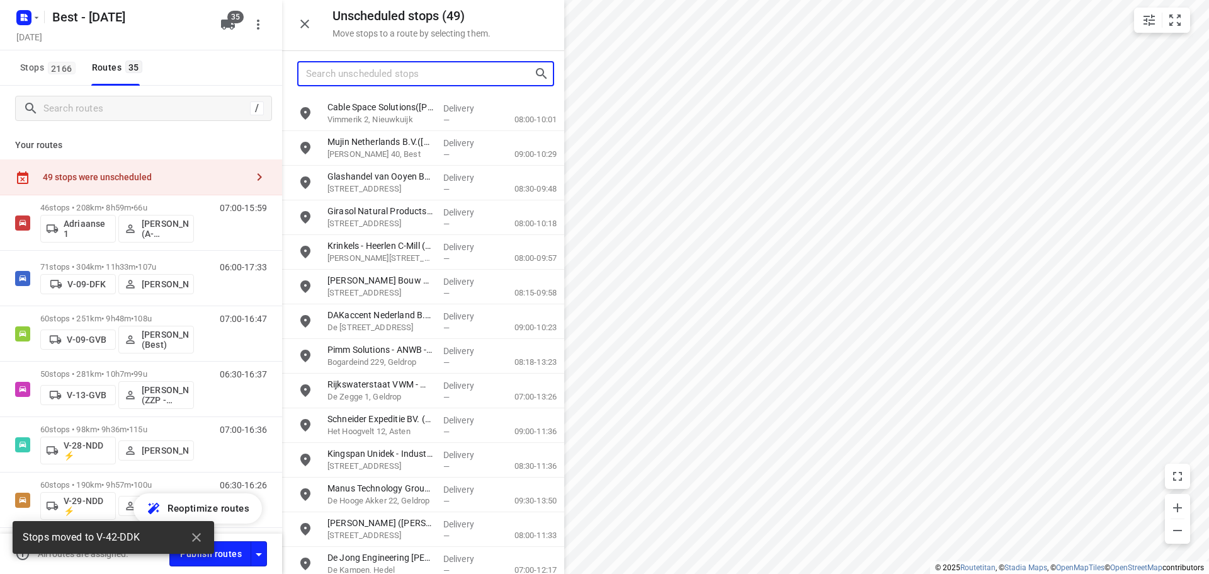
click at [345, 79] on input "Search unscheduled stops" at bounding box center [420, 74] width 228 height 20
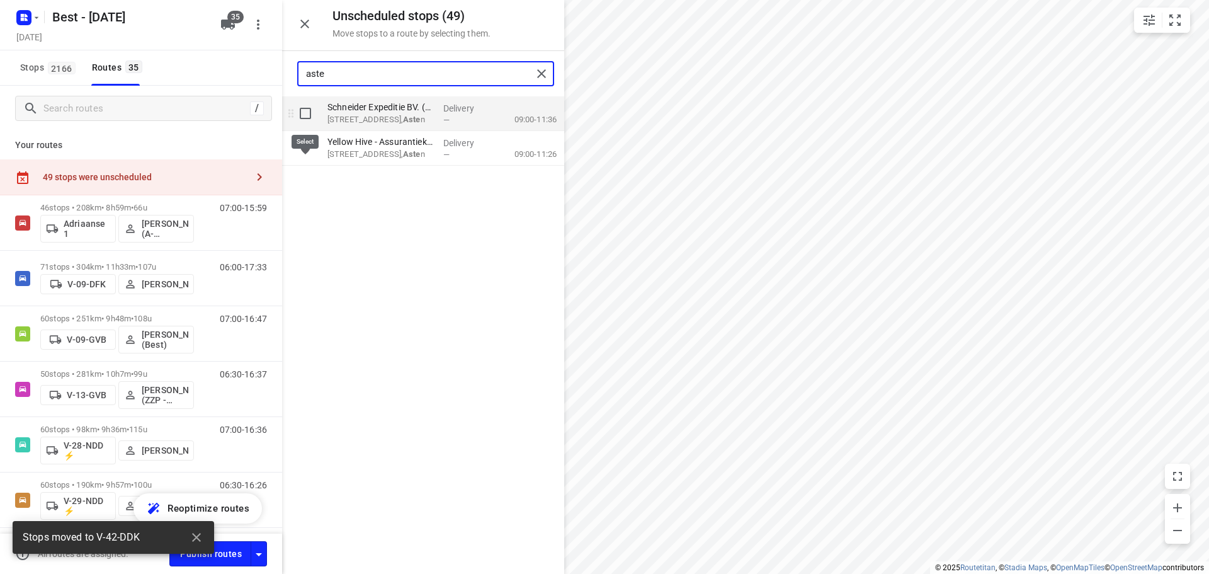
type input "aste"
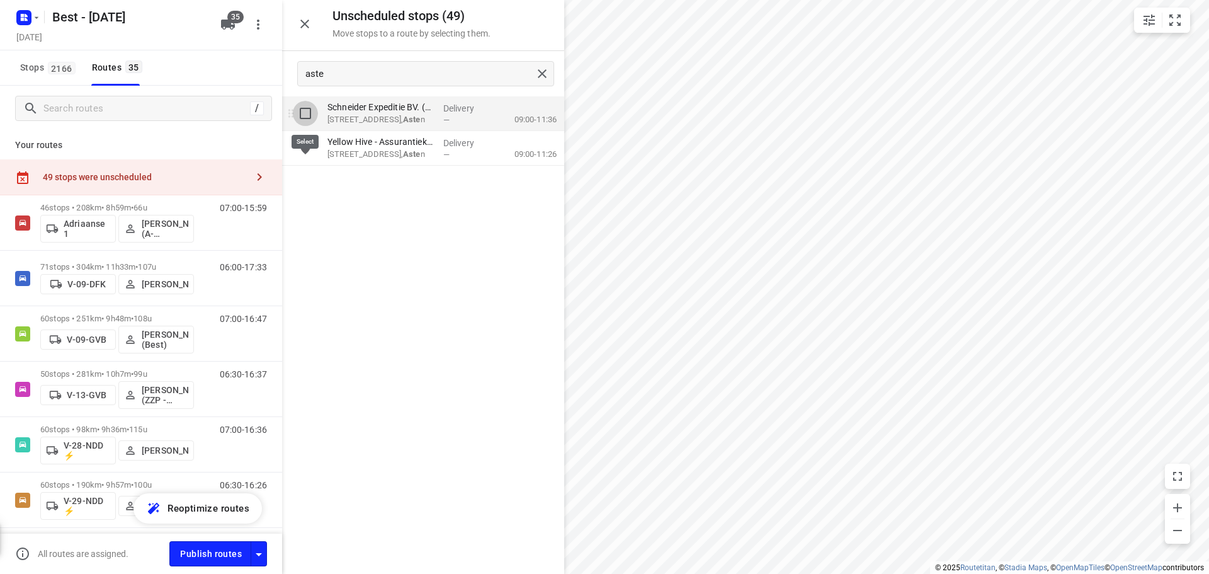
click at [300, 110] on input "grid" at bounding box center [305, 113] width 25 height 25
checkbox input "true"
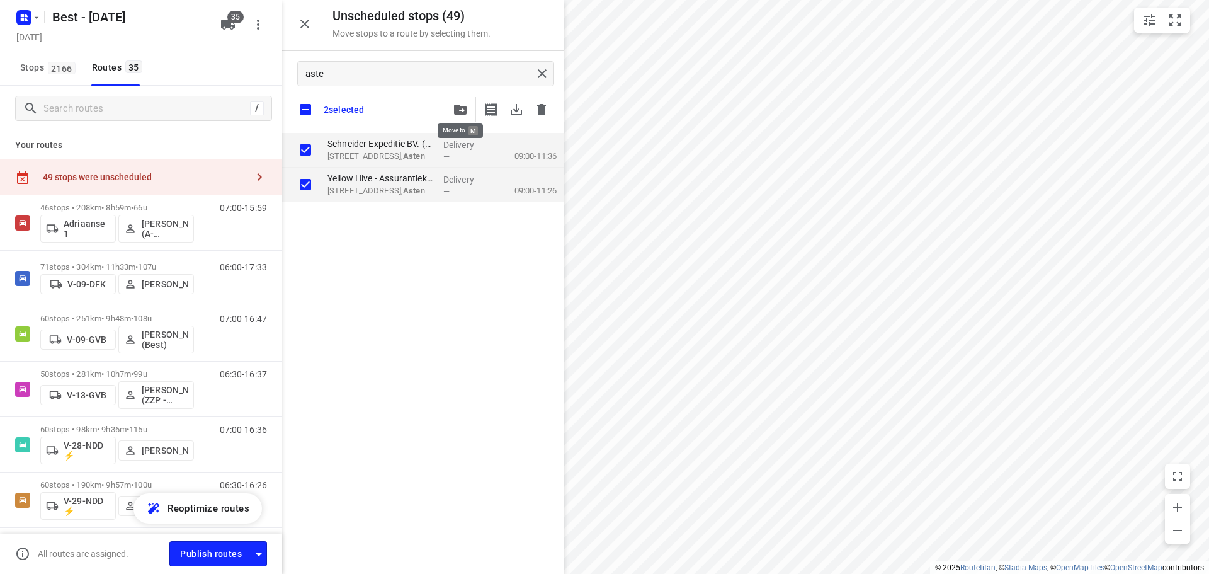
click at [451, 110] on button "button" at bounding box center [460, 109] width 25 height 25
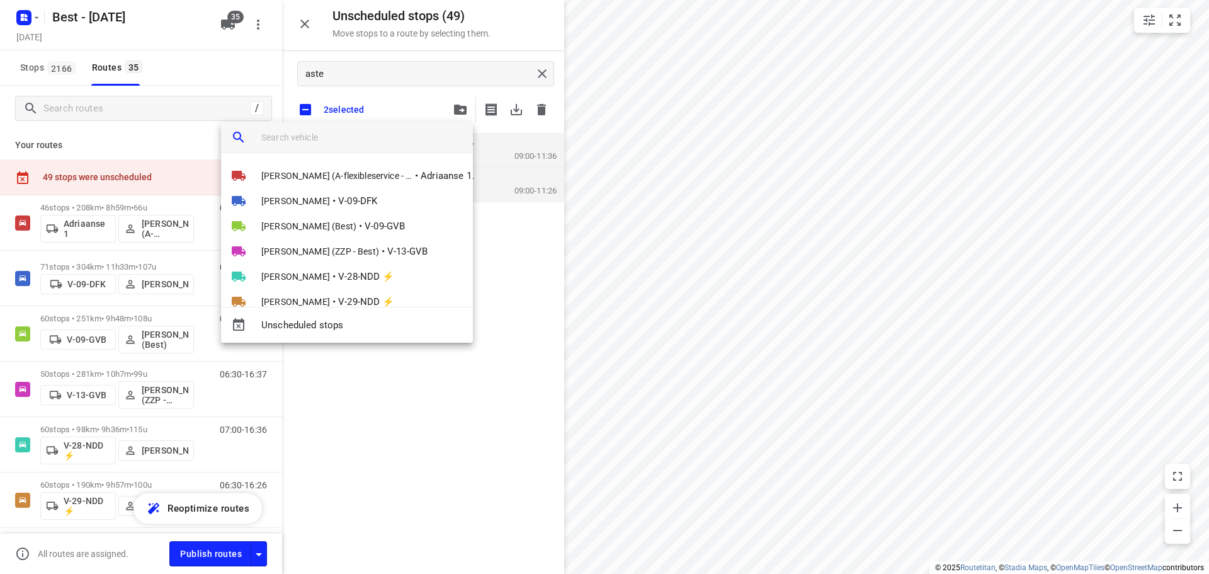
click at [408, 146] on input "search vehicle" at bounding box center [362, 137] width 202 height 19
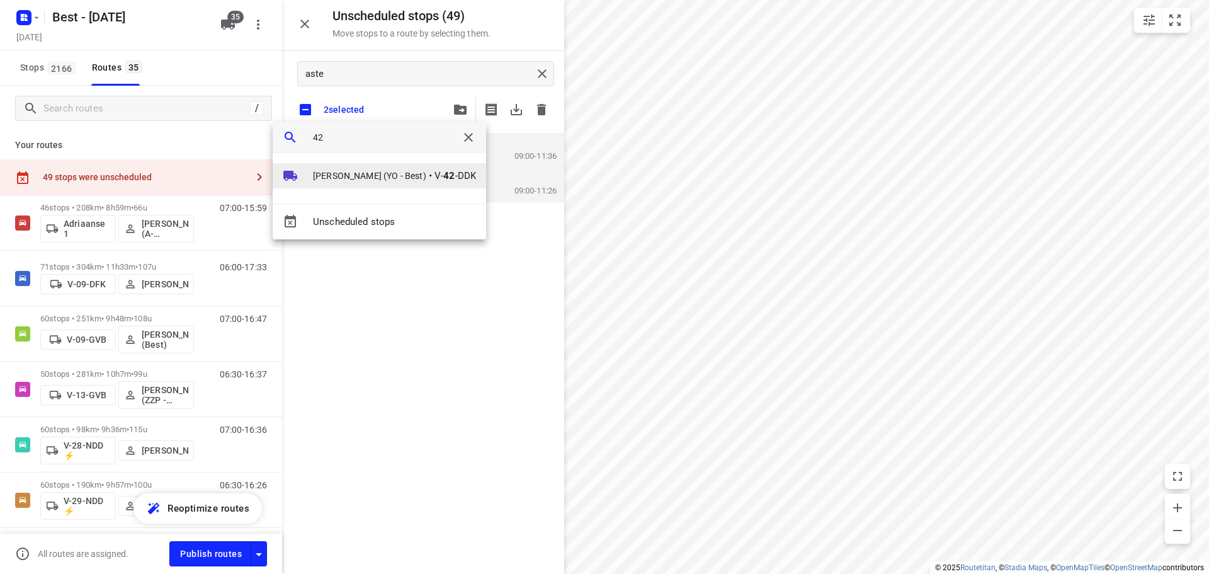
type input "42"
click at [387, 168] on li "Tom Swinkels (YO - Best) • V- 42 -DDK" at bounding box center [380, 175] width 214 height 25
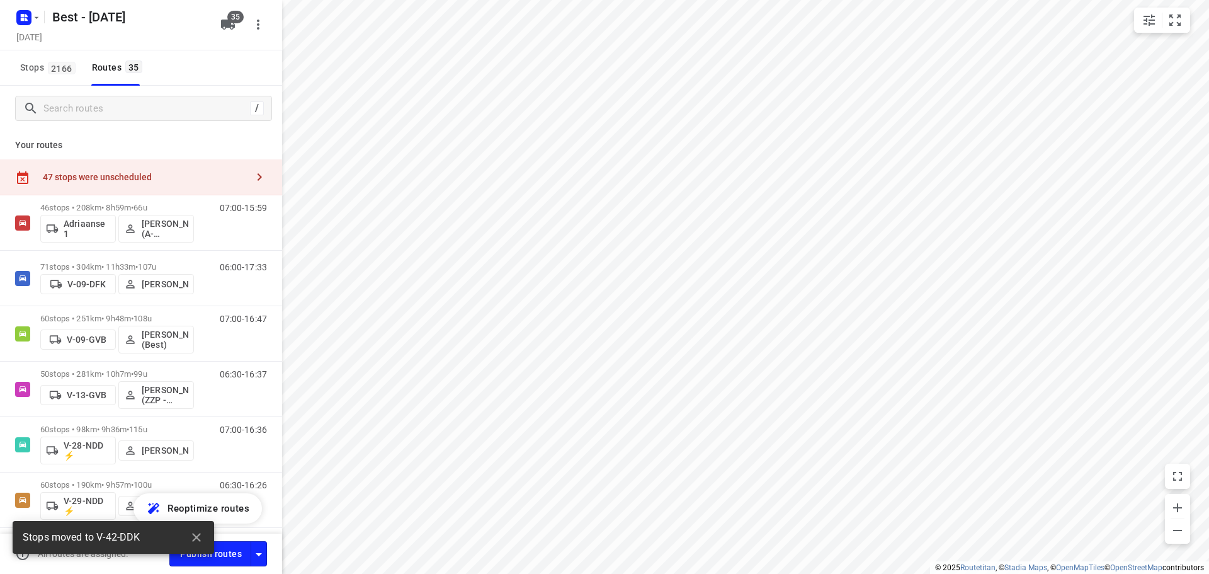
click at [184, 174] on div "47 stops were unscheduled" at bounding box center [145, 177] width 204 height 10
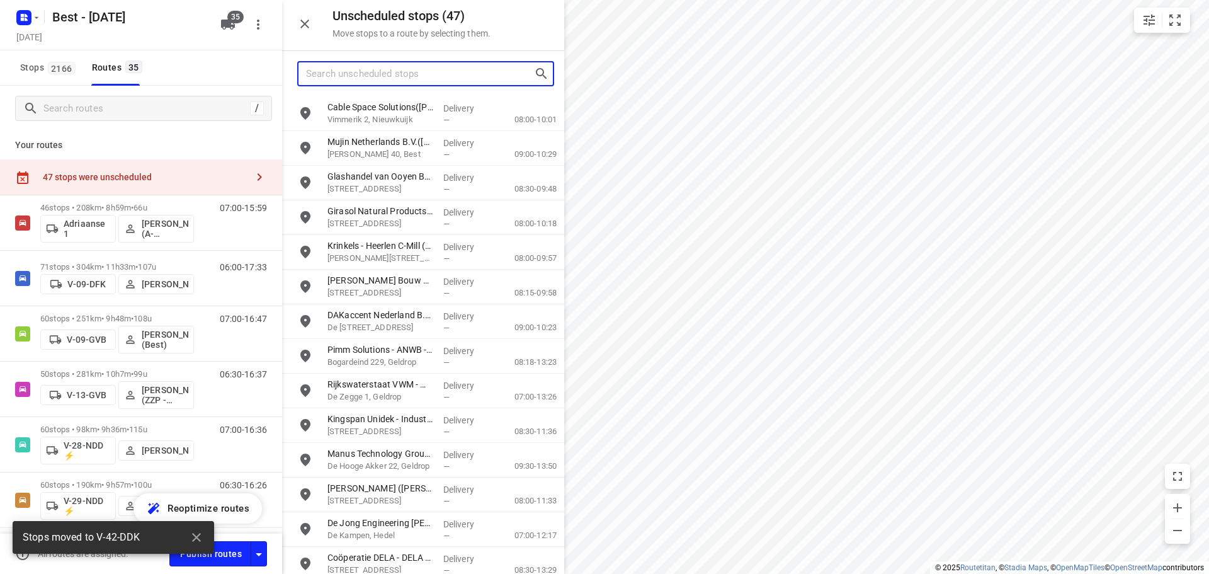
click at [379, 76] on input "Search unscheduled stops" at bounding box center [420, 74] width 228 height 20
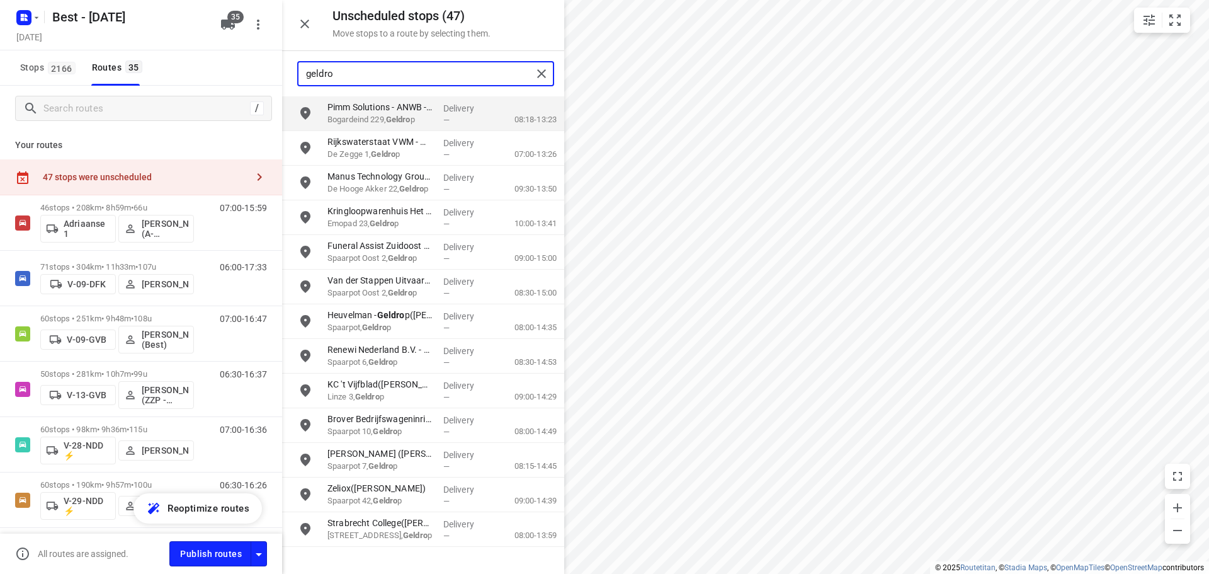
type input "geldrop"
click at [302, 126] on div "grid" at bounding box center [302, 113] width 40 height 35
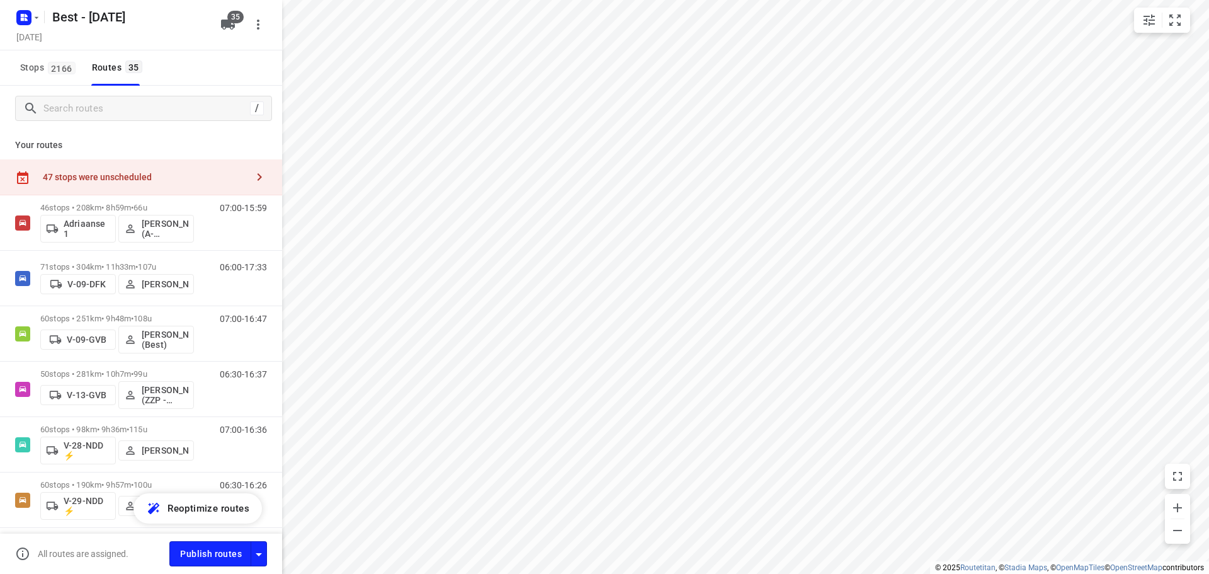
click at [282, 125] on div at bounding box center [141, 287] width 282 height 574
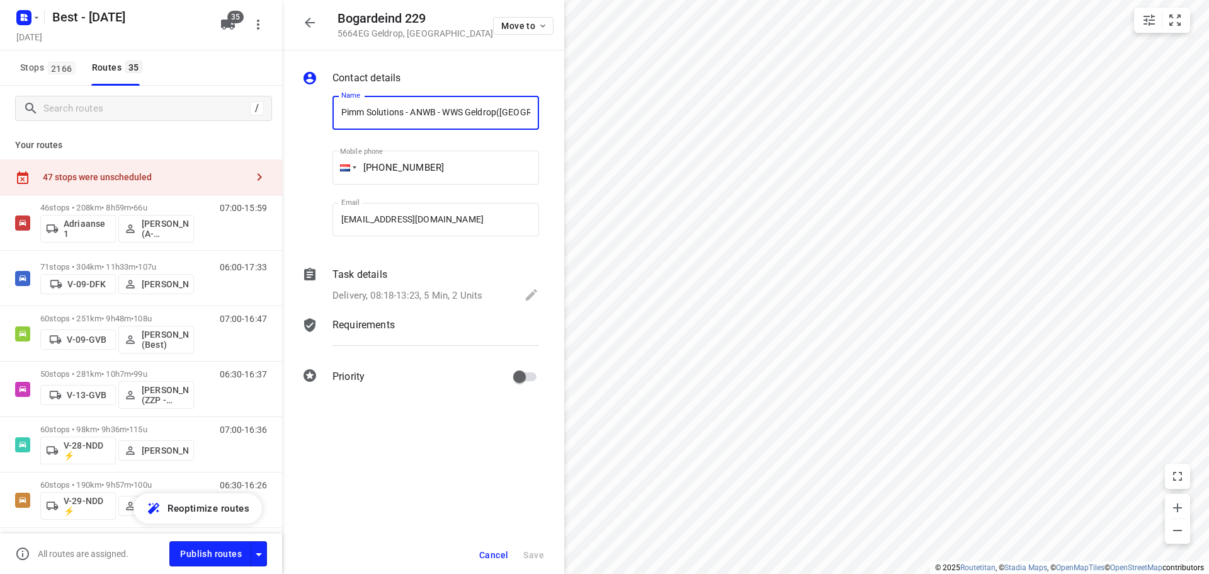
click at [258, 176] on button "button" at bounding box center [259, 176] width 25 height 25
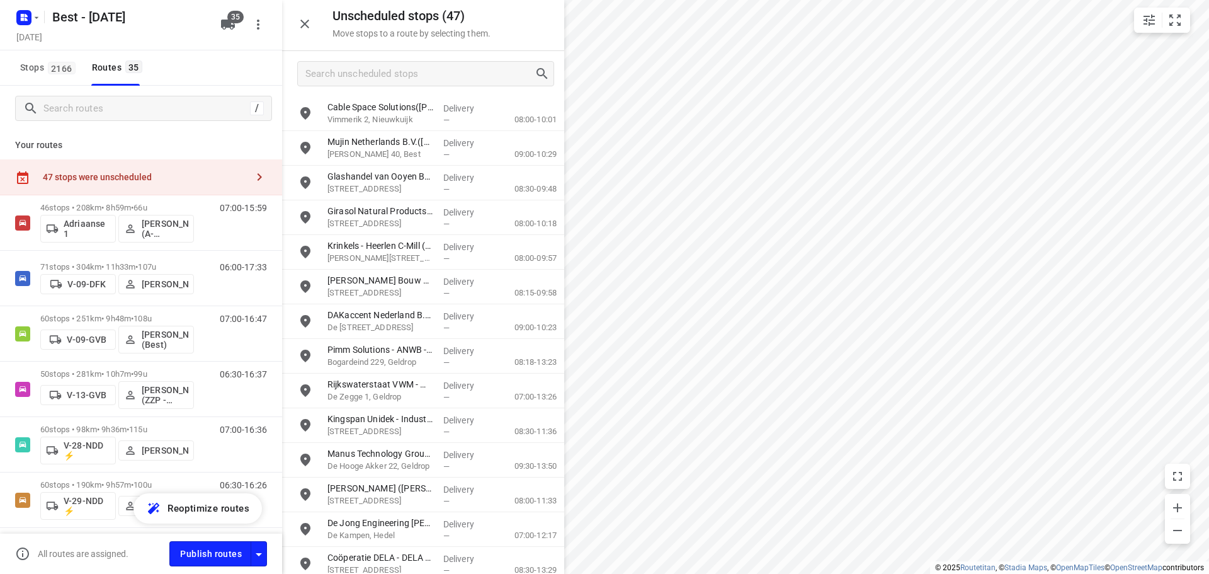
click at [364, 86] on div at bounding box center [423, 73] width 282 height 45
click at [368, 78] on input "Search unscheduled stops" at bounding box center [420, 74] width 228 height 20
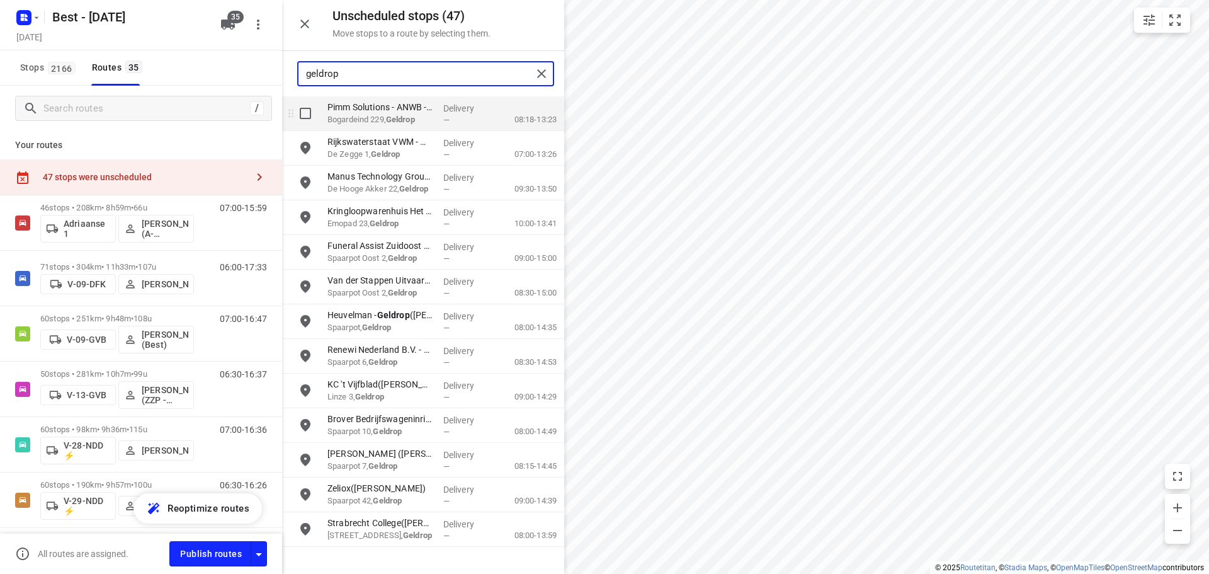
type input "geldrop"
click at [309, 110] on input "grid" at bounding box center [305, 113] width 25 height 25
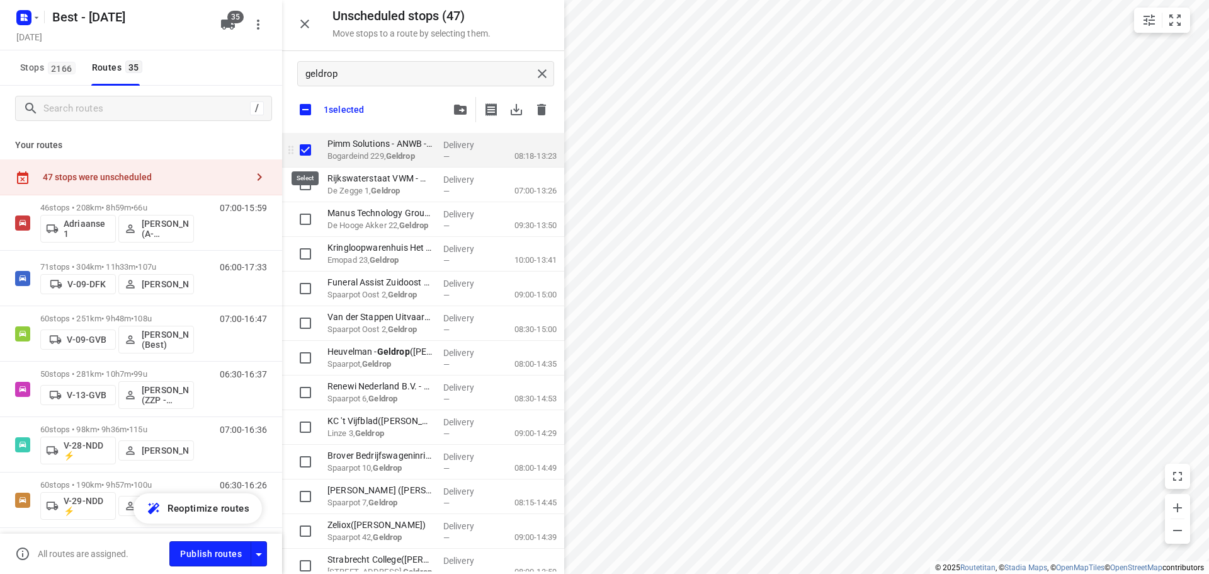
checkbox input "true"
click at [309, 110] on input "checkbox" at bounding box center [305, 109] width 26 height 26
checkbox input "false"
checkbox input "true"
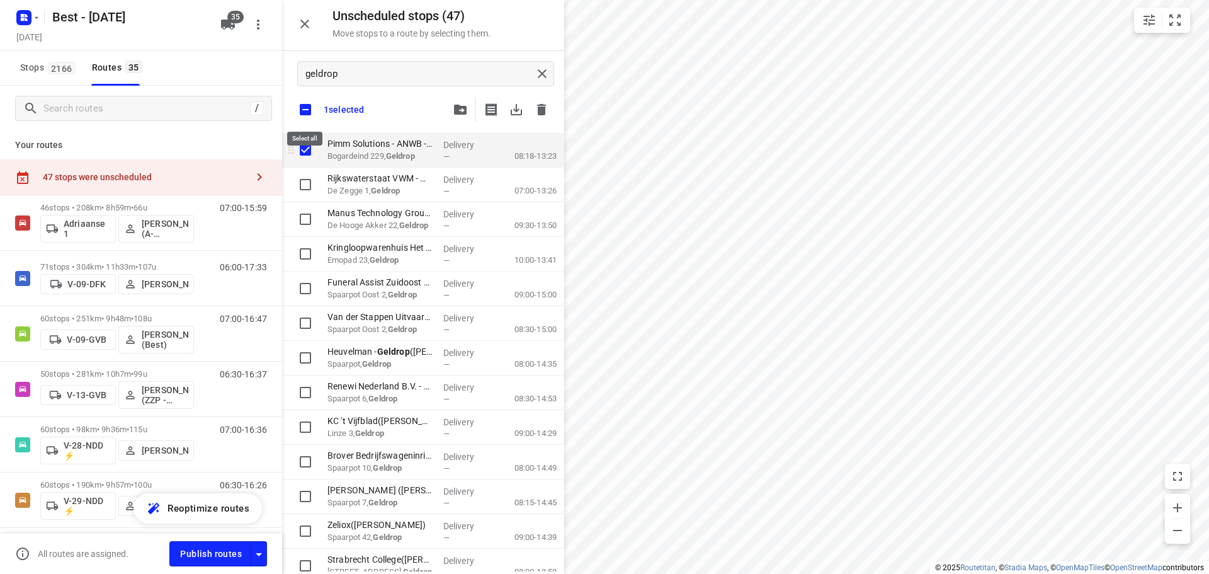
checkbox input "true"
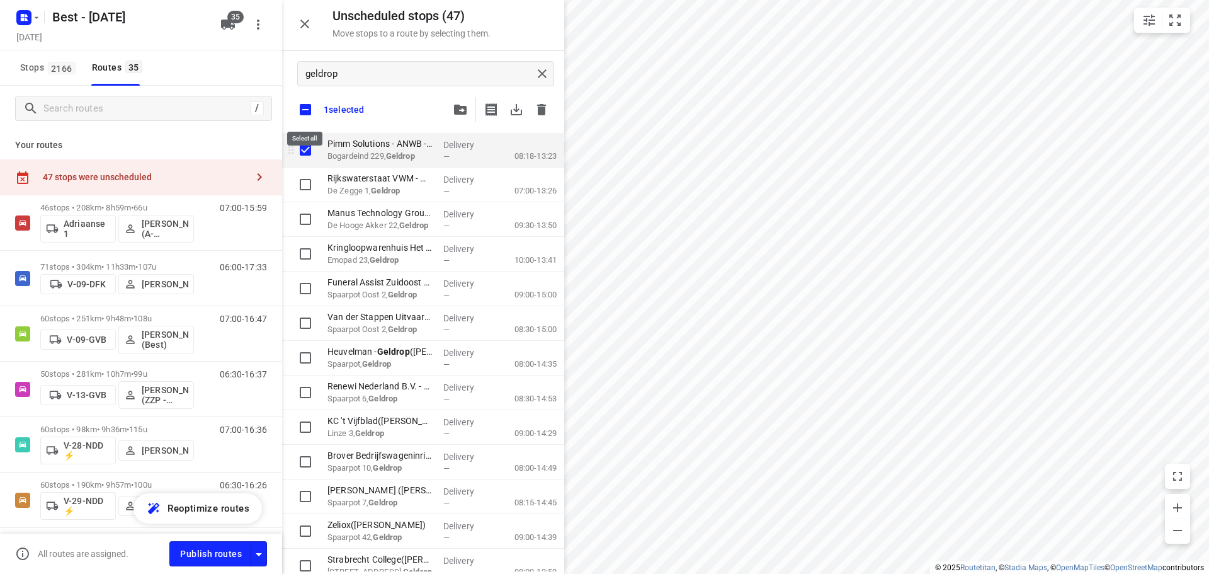
checkbox input "true"
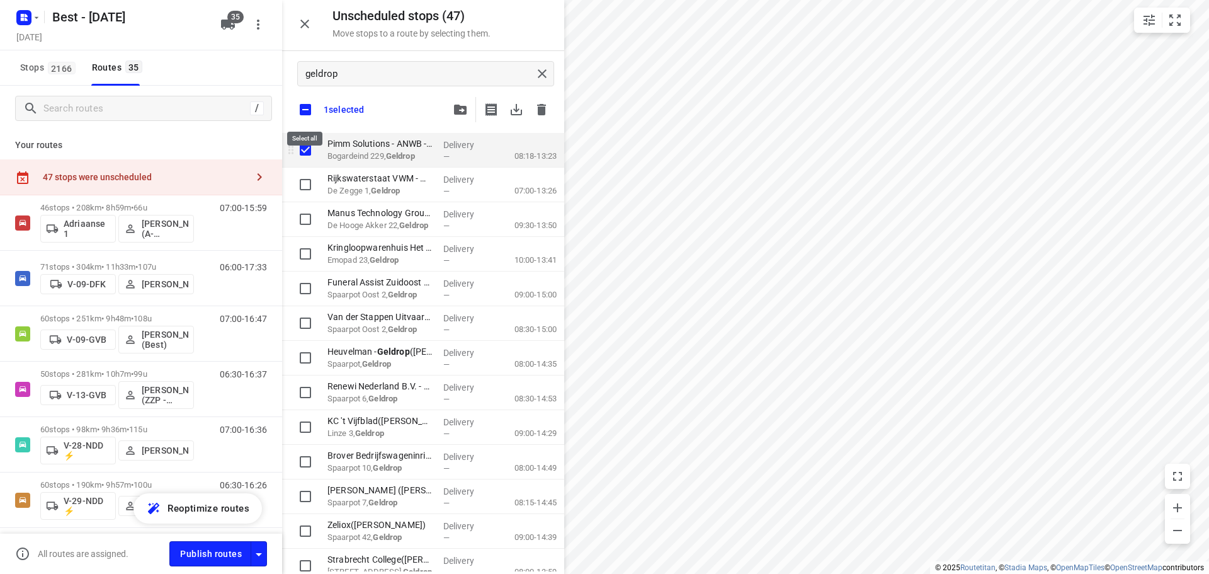
checkbox input "true"
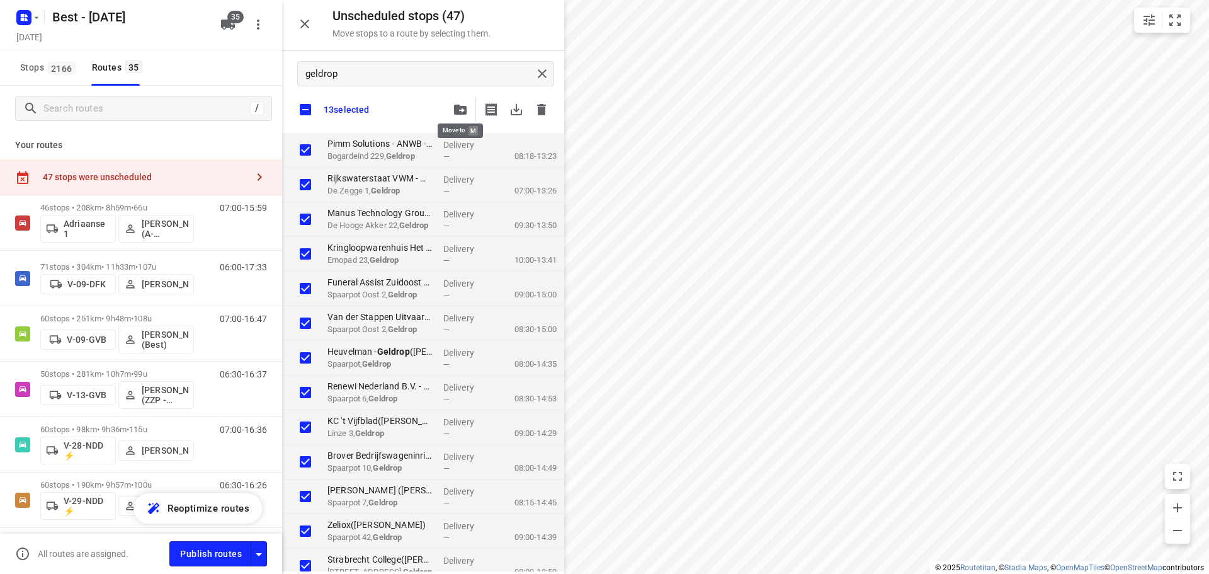
click at [472, 109] on button "button" at bounding box center [460, 109] width 25 height 25
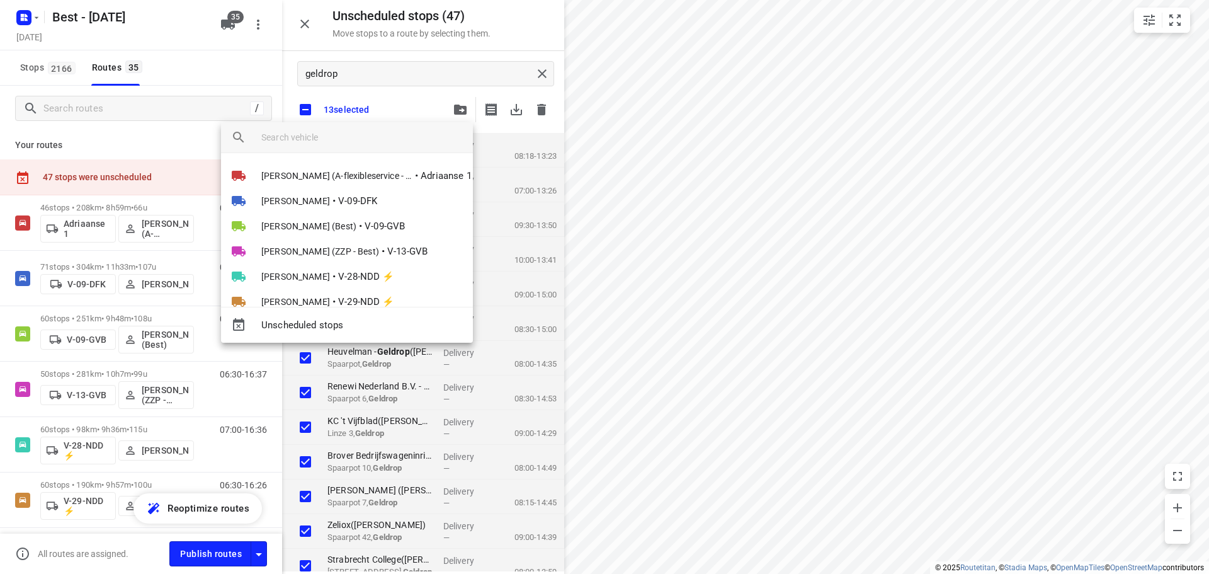
click at [358, 150] on div at bounding box center [367, 137] width 212 height 30
click at [366, 132] on input "search vehicle" at bounding box center [362, 137] width 202 height 19
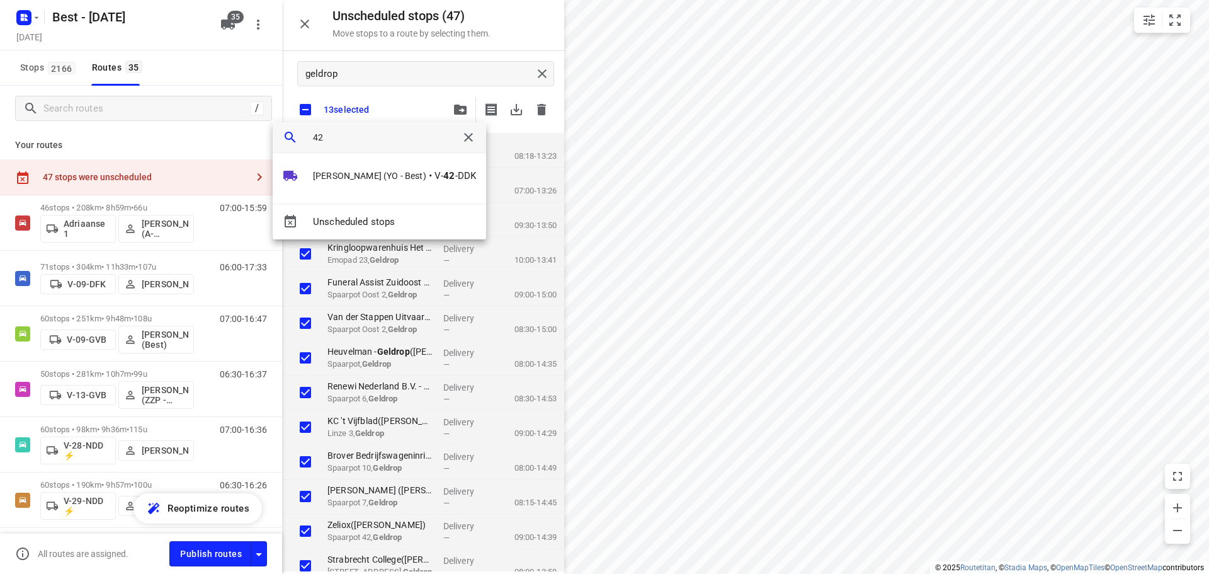
type input "42"
click at [338, 159] on div "Tom Swinkels (YO - Best) • V- 42 -DDK" at bounding box center [380, 178] width 214 height 50
click at [340, 170] on span "Tom Swinkels (YO - Best)" at bounding box center [369, 175] width 113 height 13
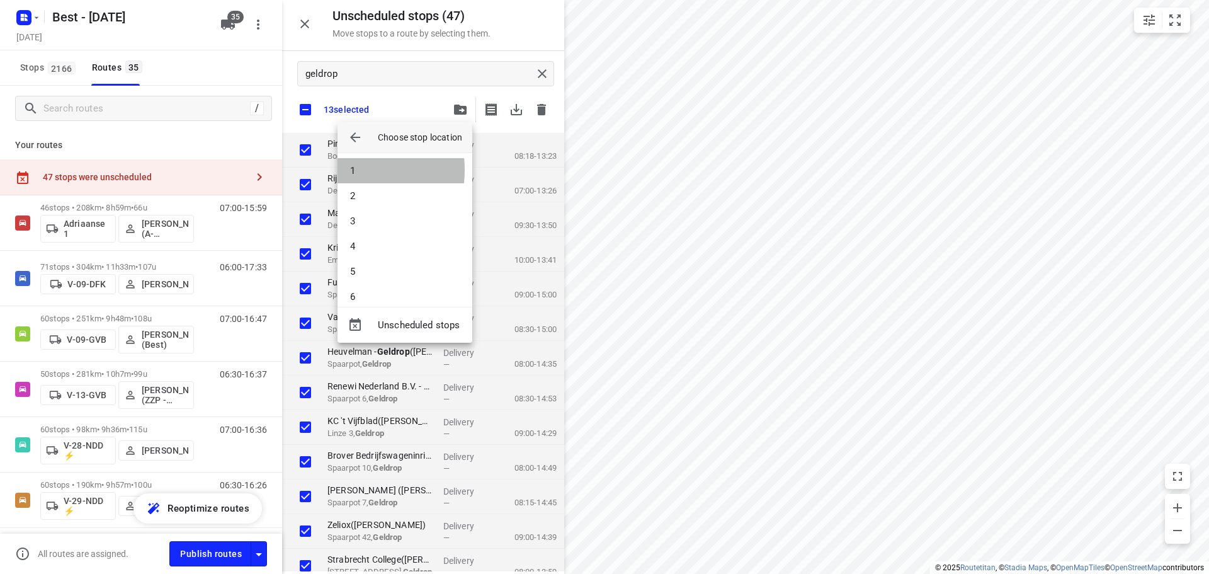
click at [340, 170] on li "1" at bounding box center [405, 170] width 135 height 25
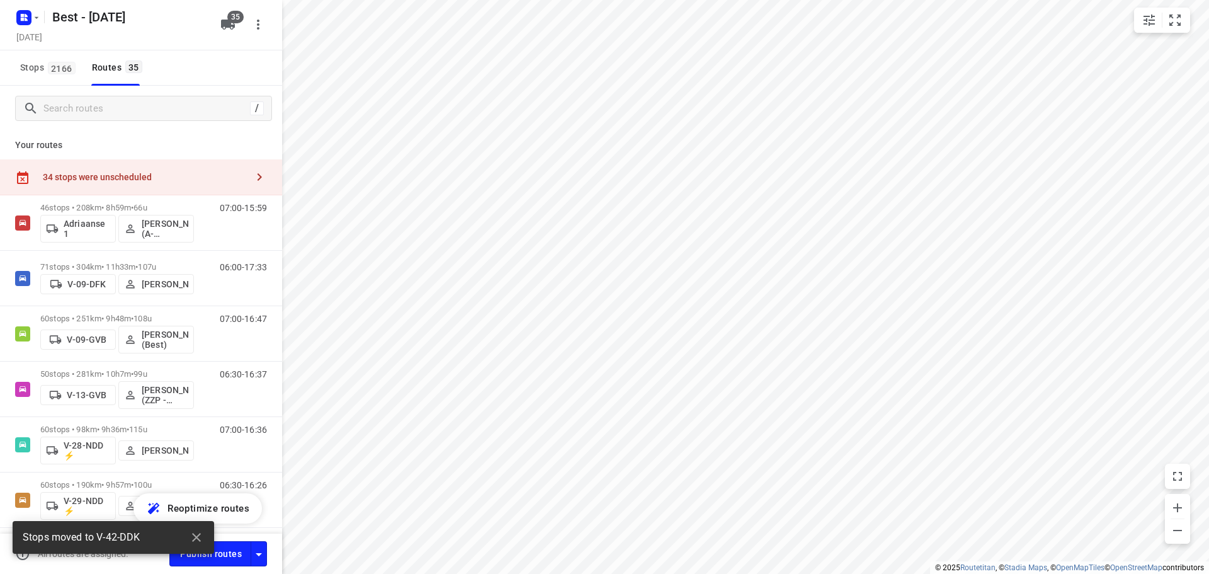
click at [207, 177] on div "34 stops were unscheduled" at bounding box center [145, 177] width 204 height 10
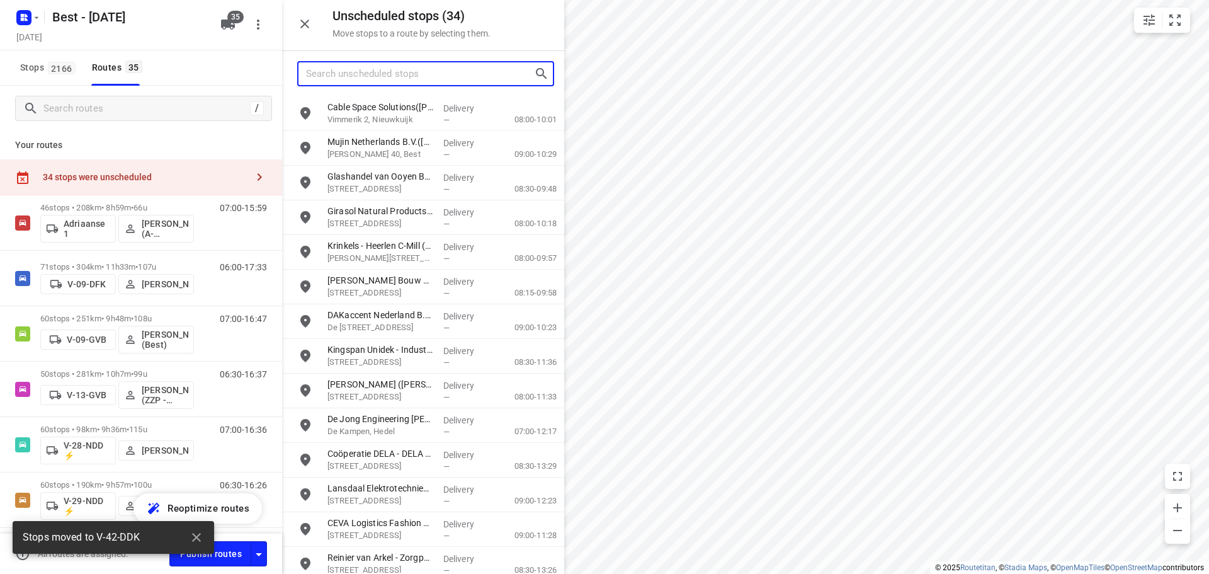
click at [423, 79] on input "Search unscheduled stops" at bounding box center [420, 74] width 228 height 20
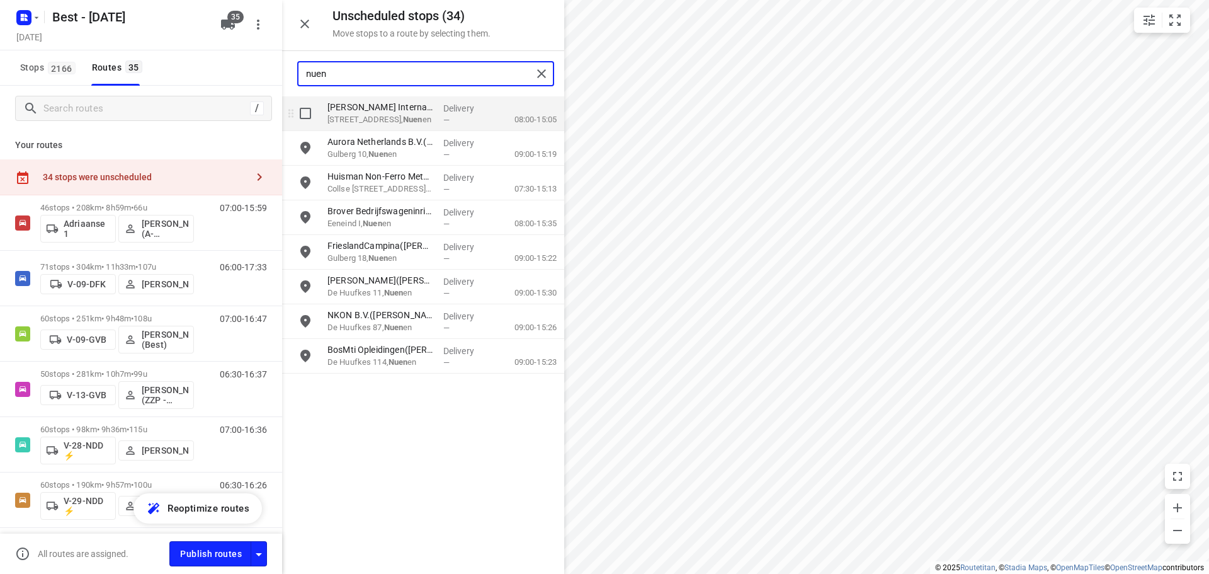
type input "nuen"
click at [311, 119] on input "grid" at bounding box center [305, 113] width 25 height 25
checkbox input "true"
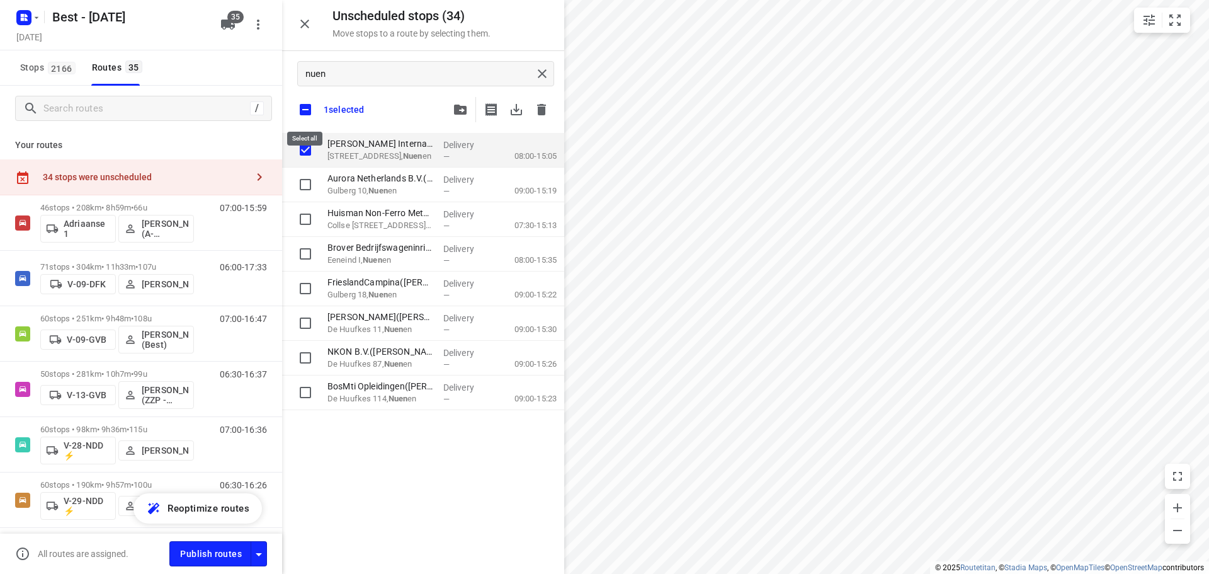
click at [311, 113] on input "checkbox" at bounding box center [305, 109] width 26 height 26
checkbox input "false"
checkbox input "true"
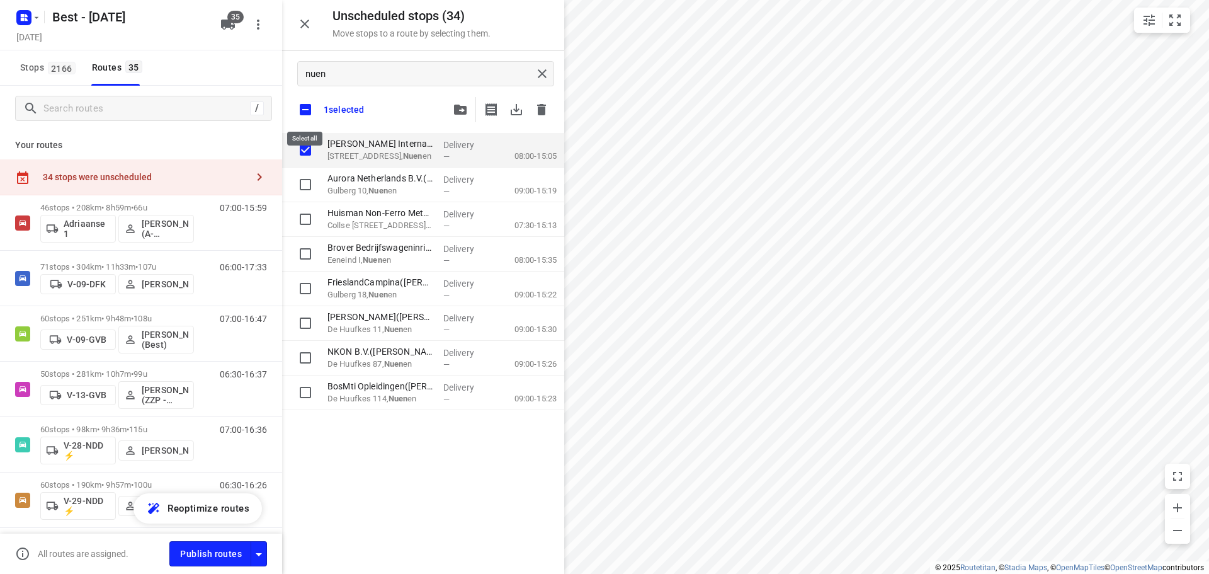
checkbox input "true"
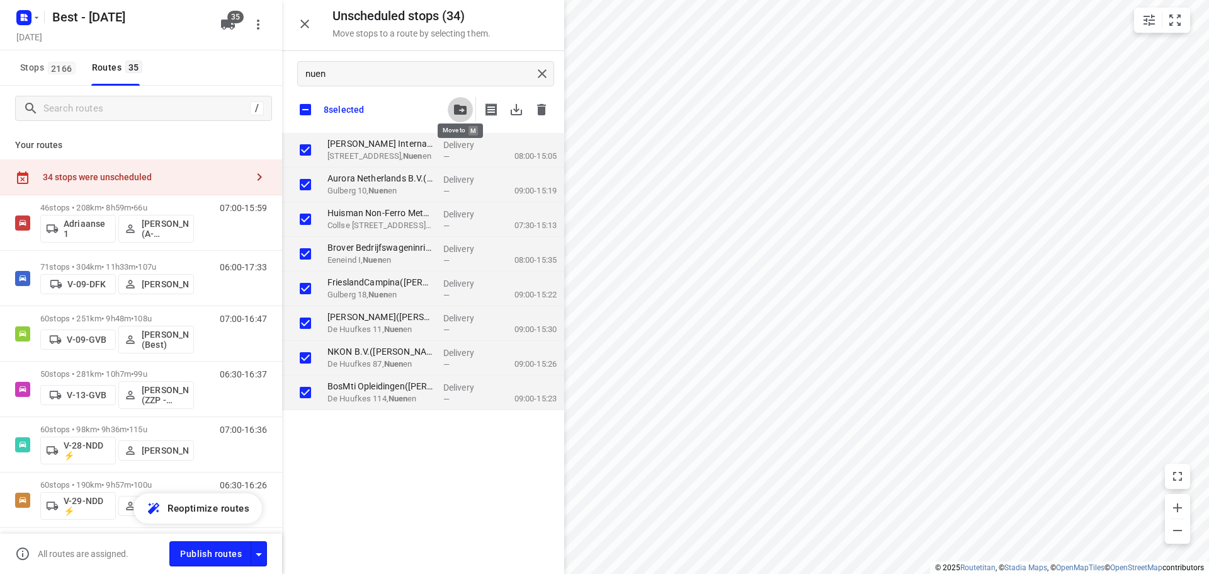
click at [461, 101] on button "button" at bounding box center [460, 109] width 25 height 25
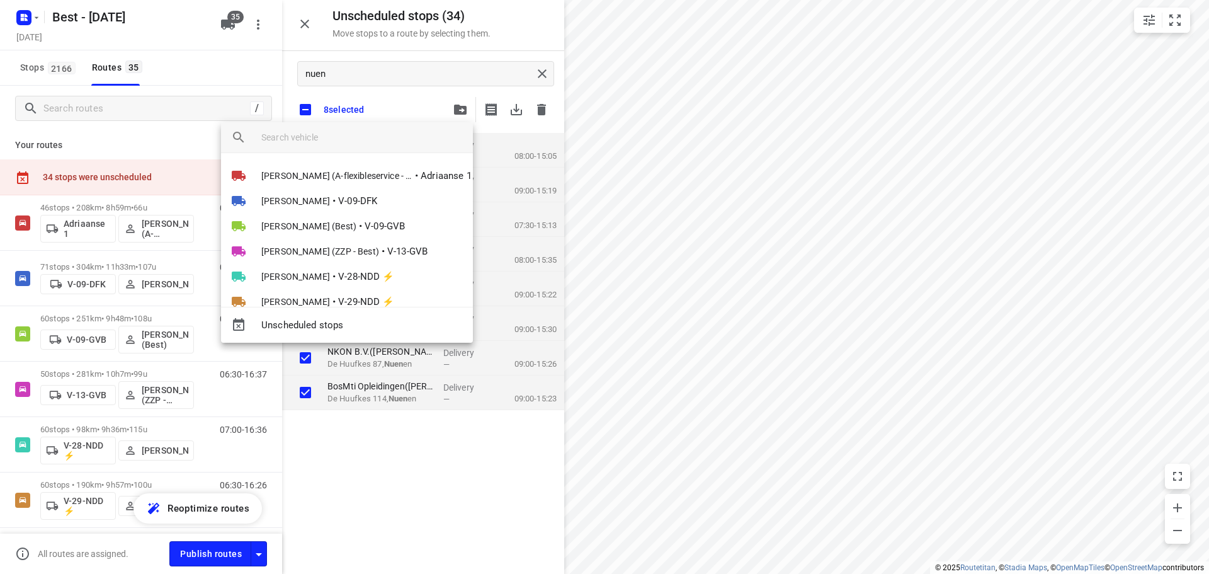
click at [378, 135] on input "search vehicle" at bounding box center [362, 137] width 202 height 19
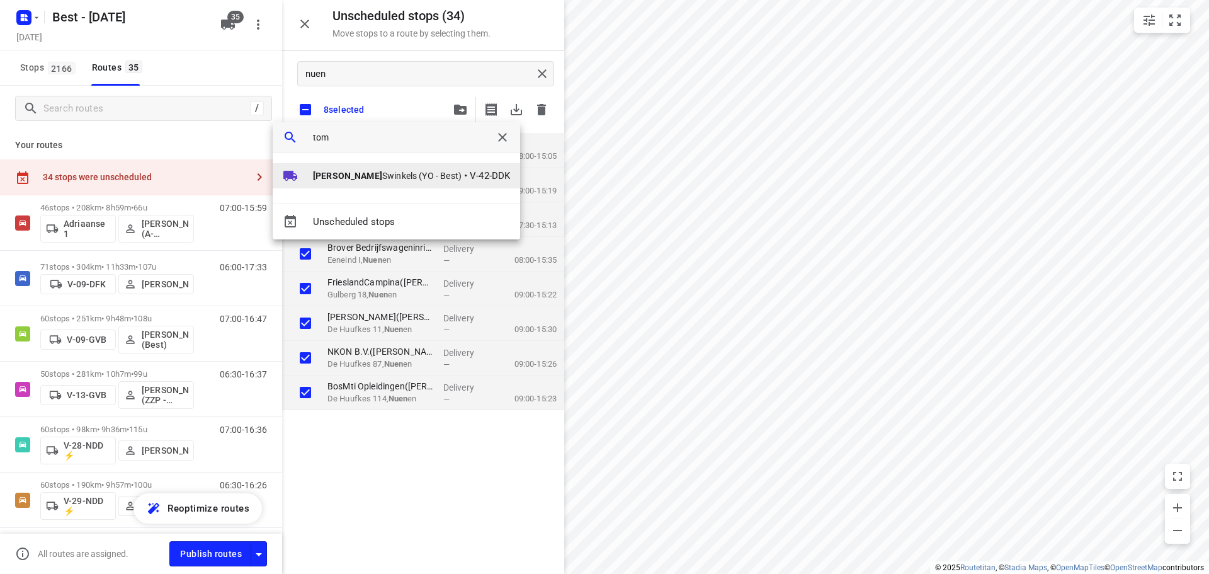
type input "tom"
click at [342, 181] on span "Tom Swinkels (YO - Best)" at bounding box center [387, 175] width 149 height 13
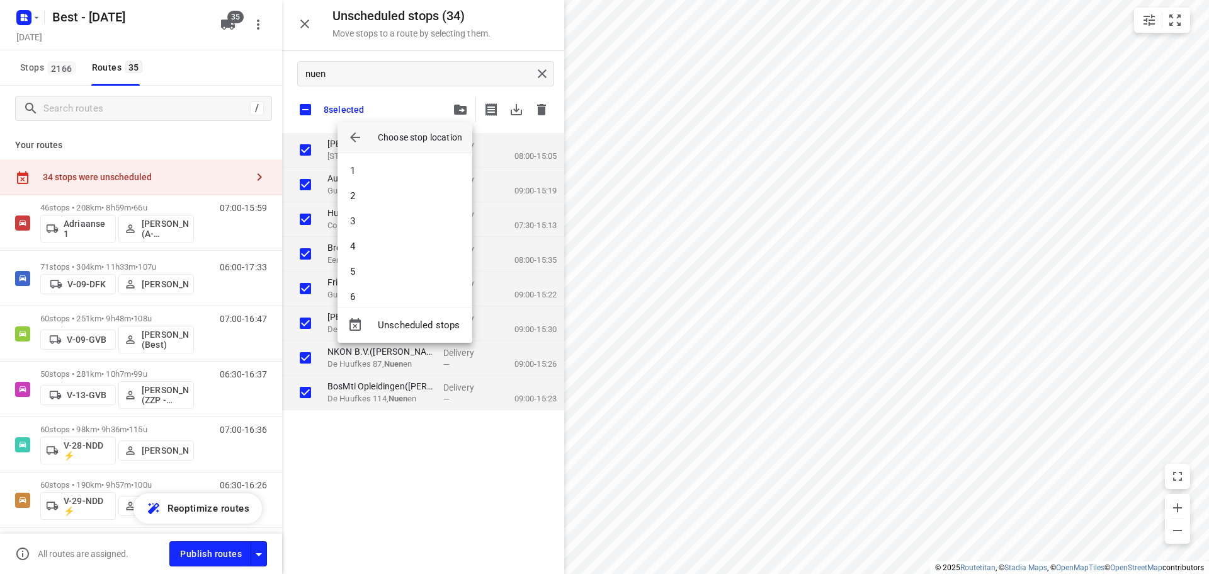
click at [342, 181] on li "1" at bounding box center [405, 170] width 135 height 25
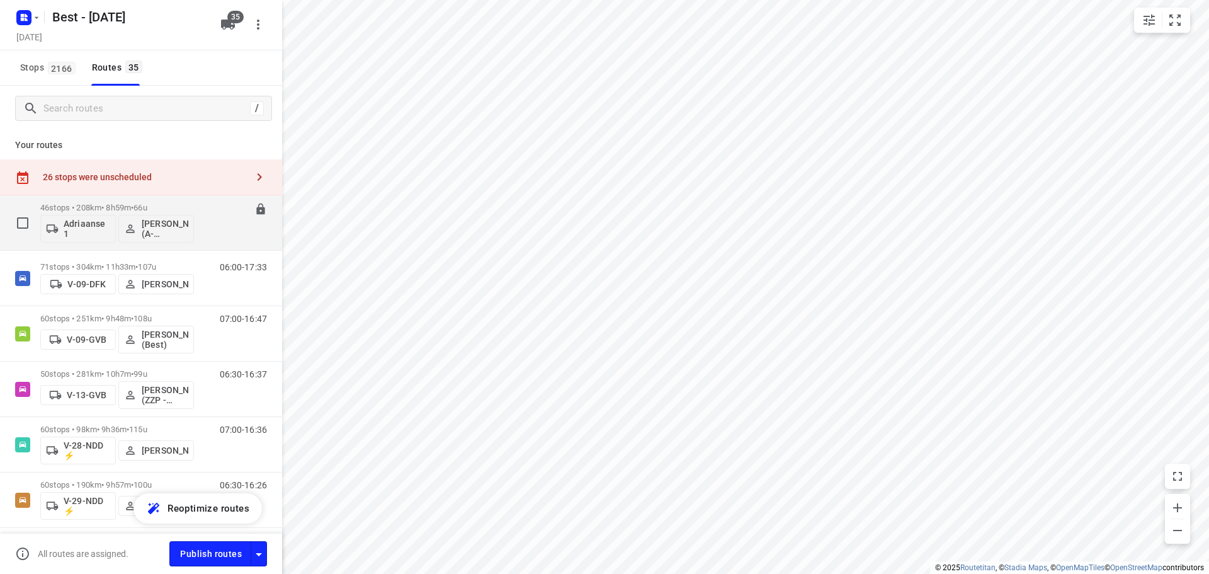
click at [101, 203] on p "46 stops • 208km • 8h59m • 66u" at bounding box center [117, 207] width 154 height 9
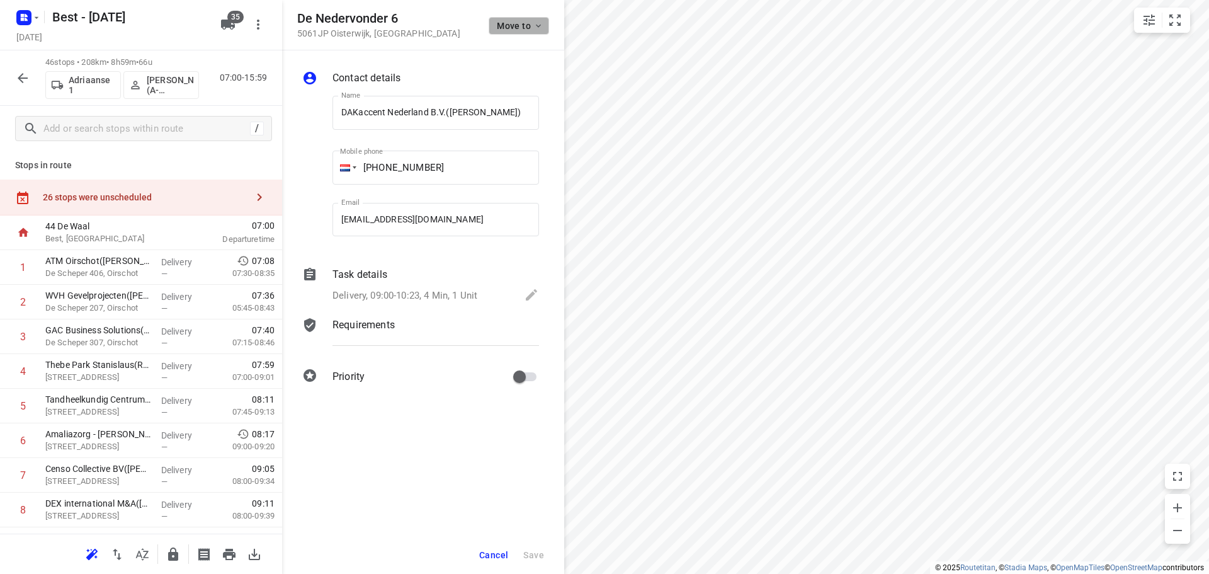
click at [541, 31] on button "Move to" at bounding box center [519, 26] width 60 height 18
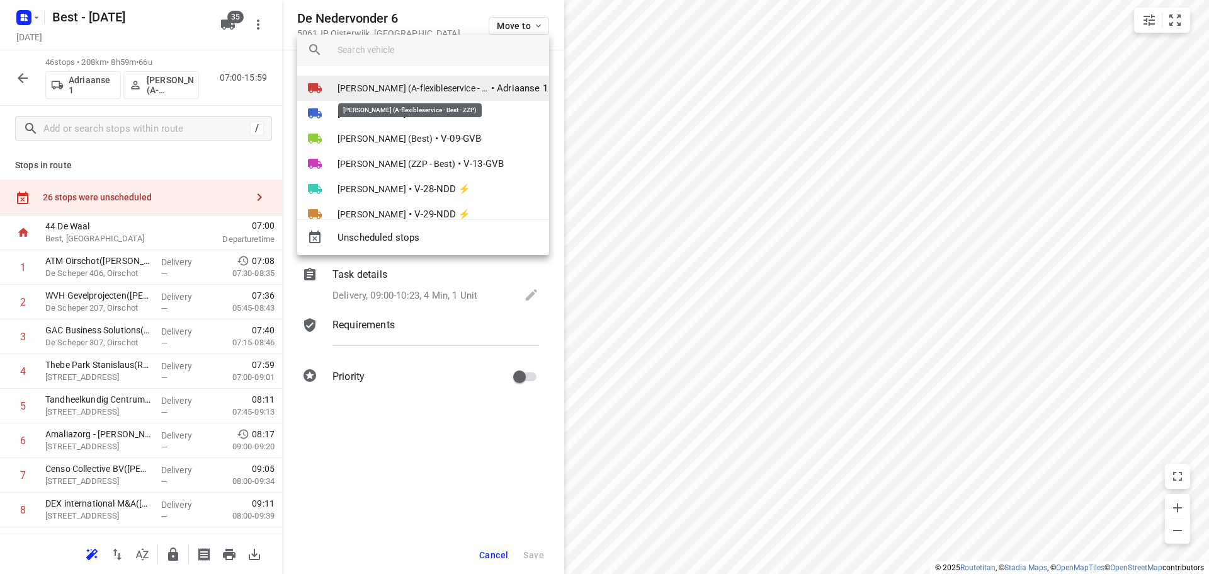
click at [416, 87] on span "Souliman Aoussar (A-flexibleservice - Best - ZZP)" at bounding box center [413, 88] width 151 height 13
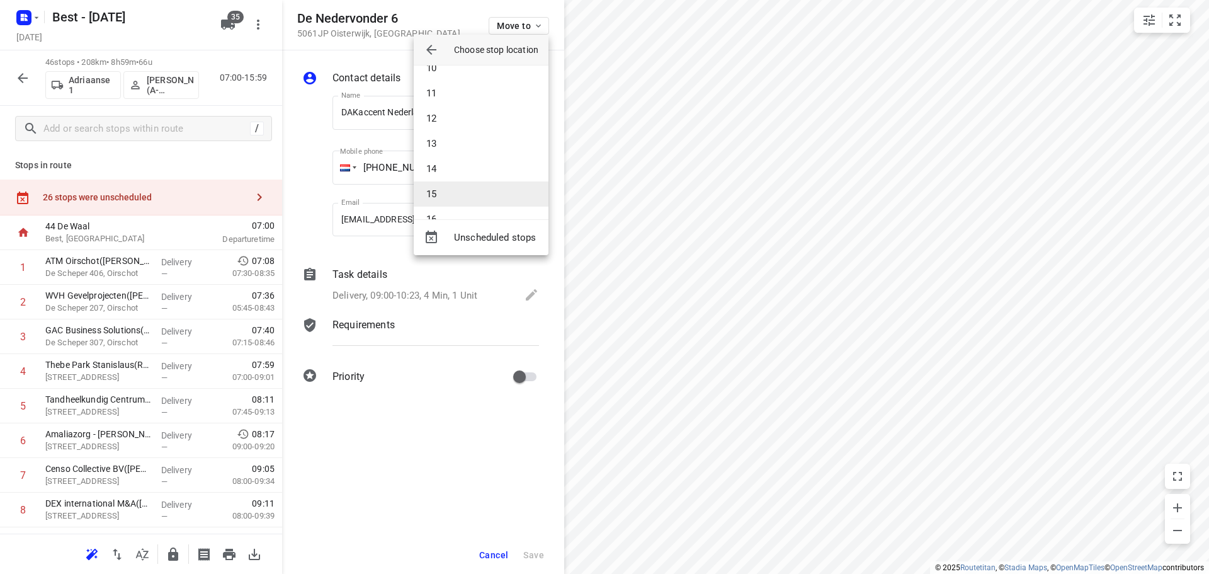
scroll to position [252, 0]
click at [450, 173] on li "15" at bounding box center [481, 183] width 135 height 25
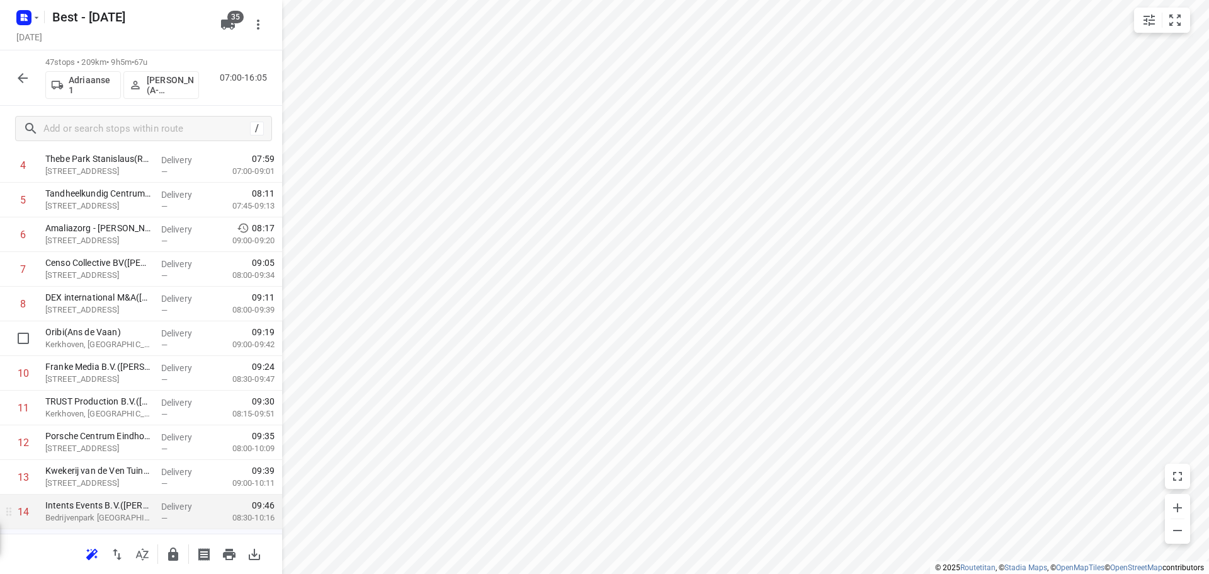
scroll to position [378, 0]
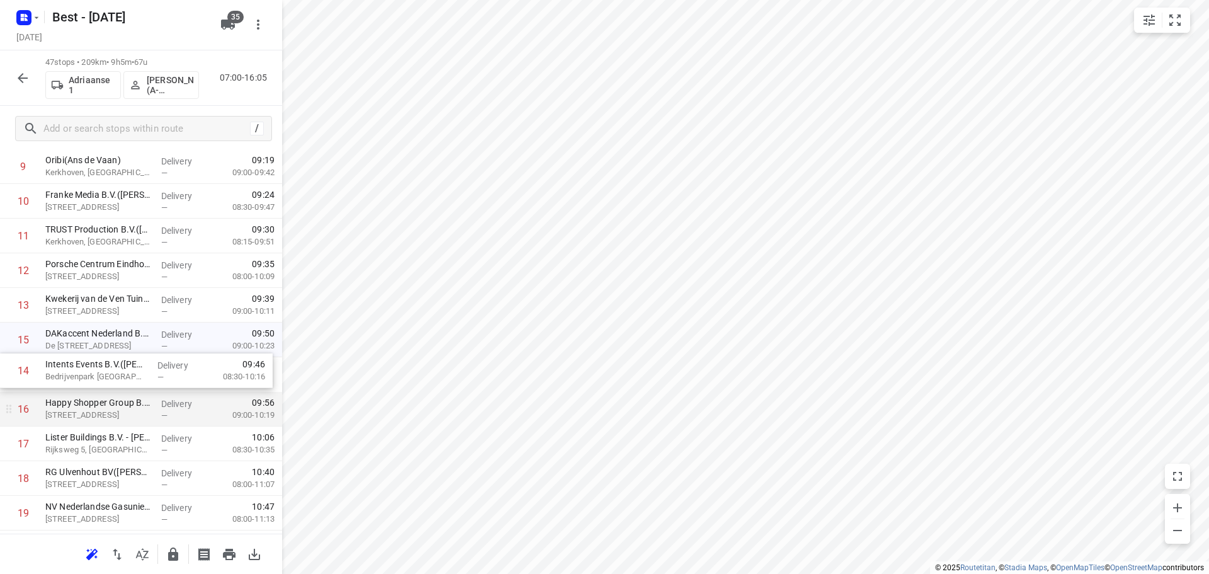
drag, startPoint x: 125, startPoint y: 338, endPoint x: 127, endPoint y: 398, distance: 60.5
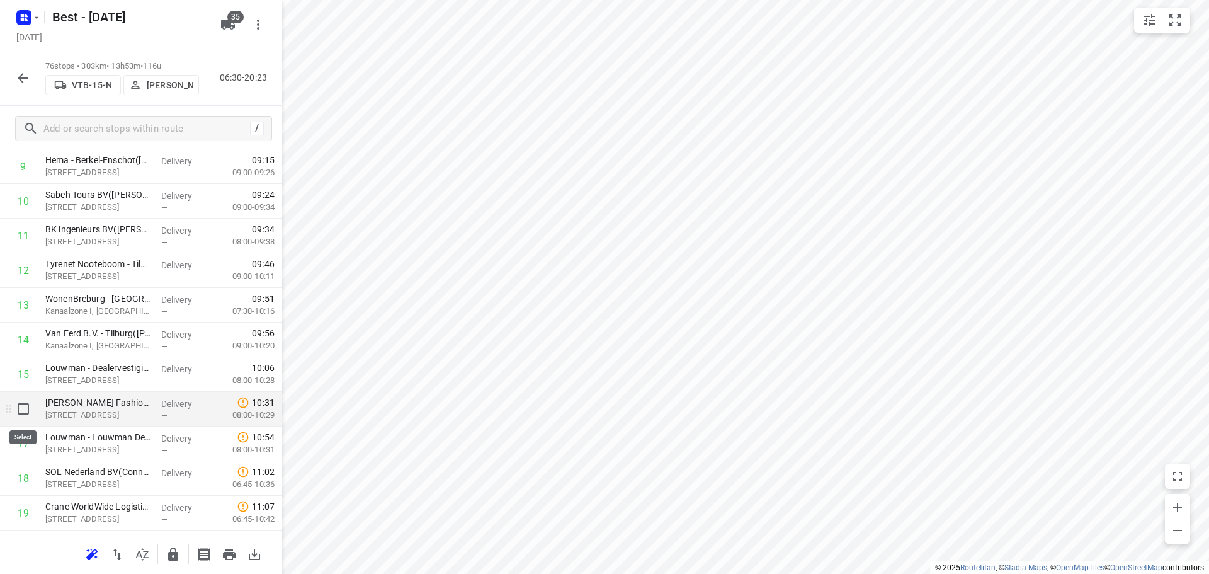
click at [14, 404] on input "checkbox" at bounding box center [23, 408] width 25 height 25
checkbox input "true"
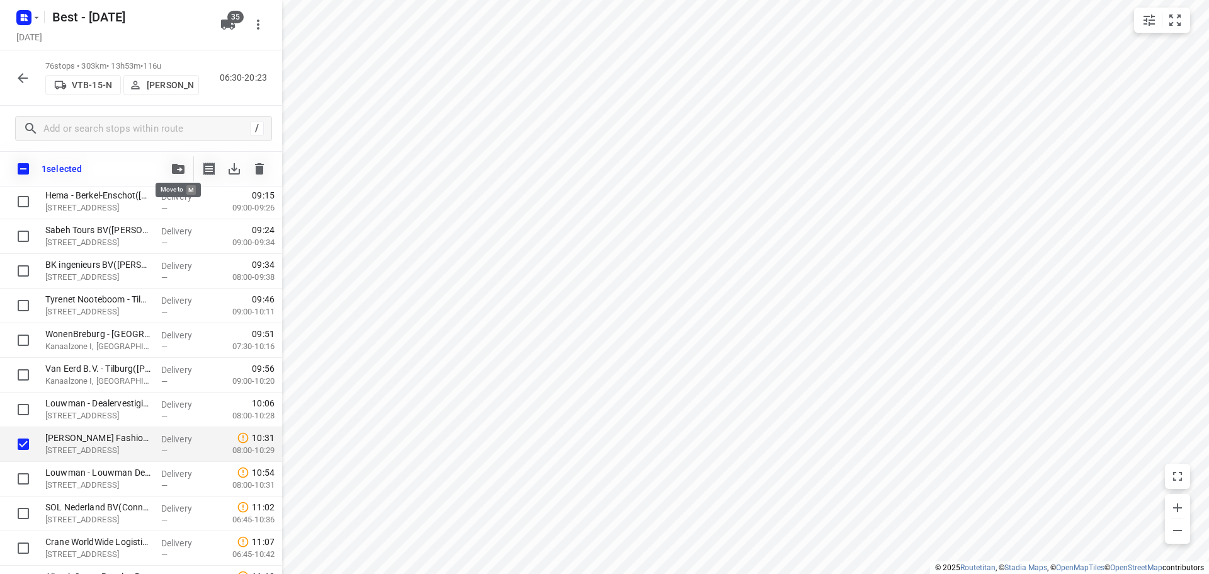
click at [184, 178] on button "button" at bounding box center [178, 168] width 25 height 25
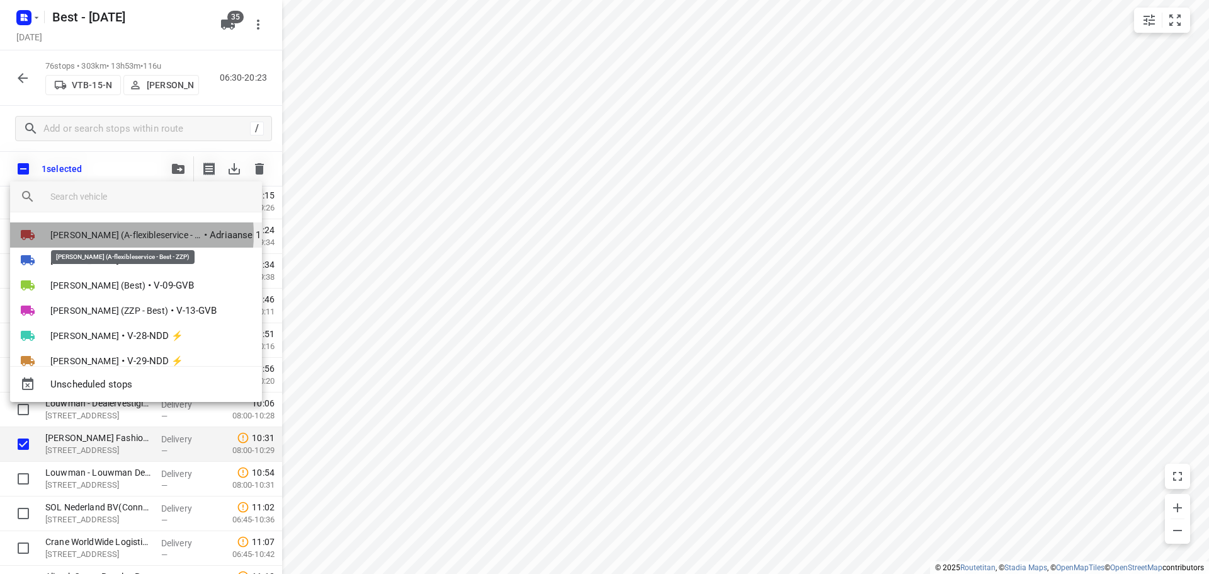
click at [117, 234] on span "Souliman Aoussar (A-flexibleservice - Best - ZZP)" at bounding box center [125, 235] width 151 height 13
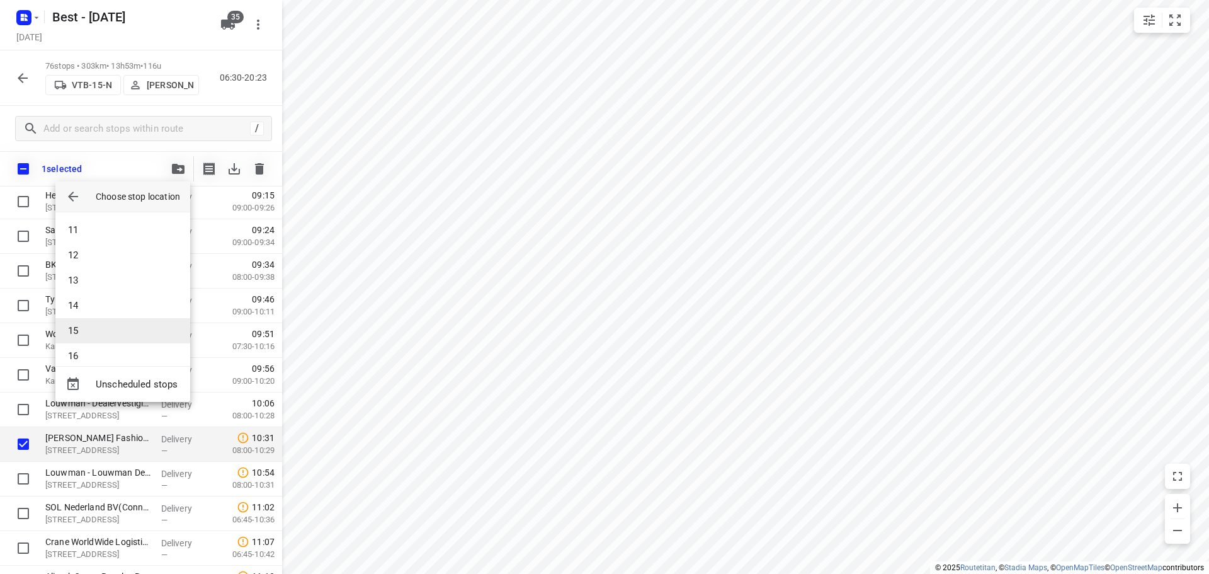
scroll to position [315, 0]
click at [91, 319] on li "17" at bounding box center [122, 317] width 135 height 25
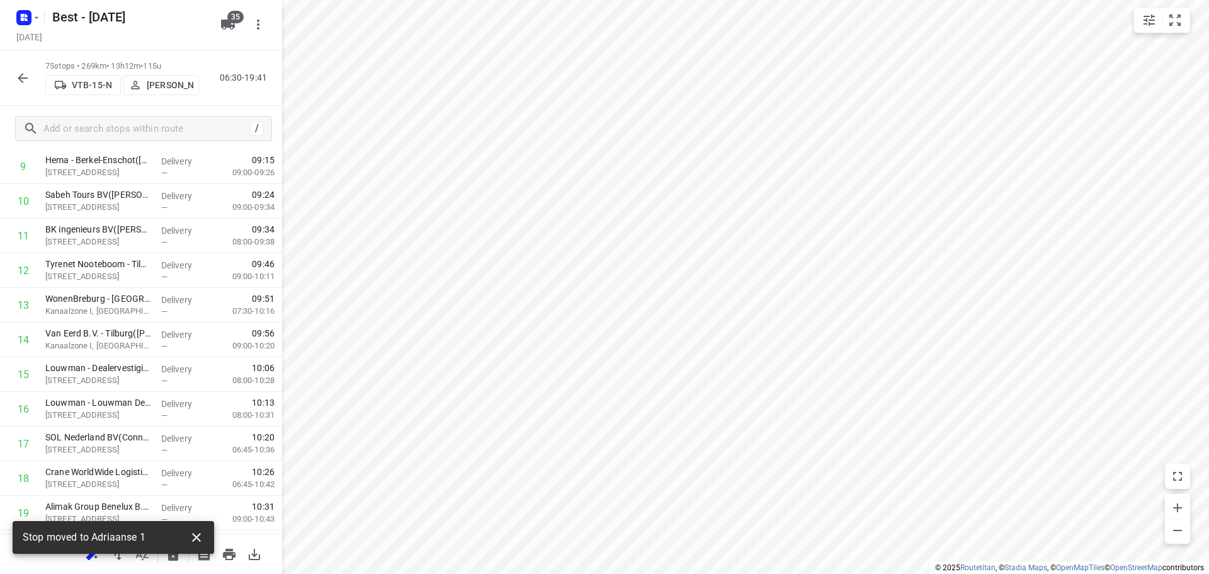
click at [193, 530] on icon "button" at bounding box center [196, 537] width 15 height 15
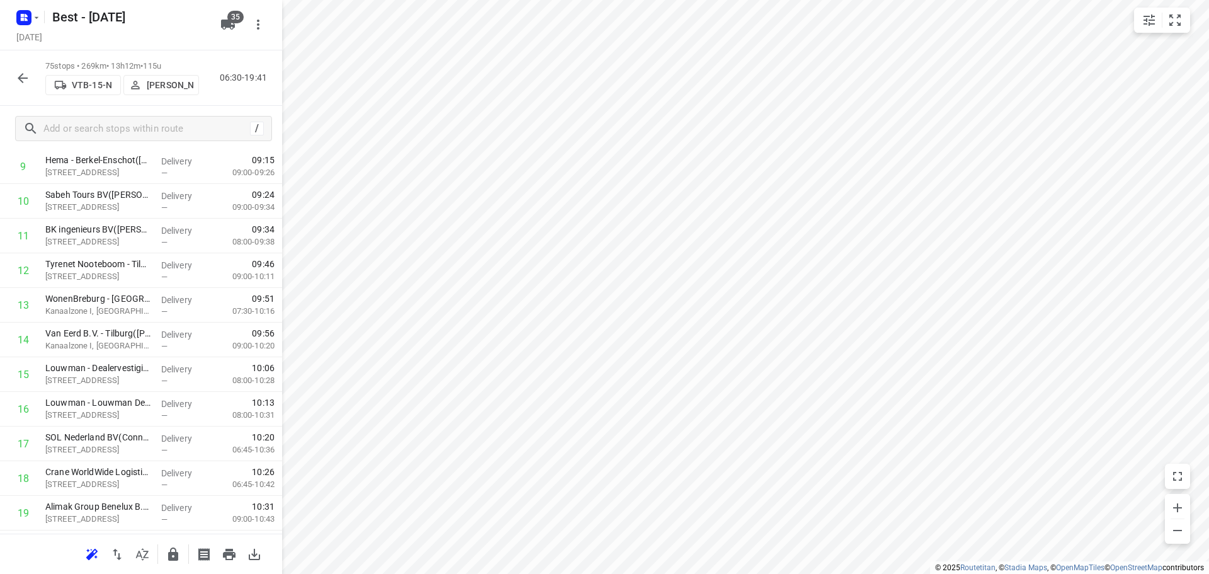
click at [144, 553] on icon "button" at bounding box center [142, 554] width 15 height 15
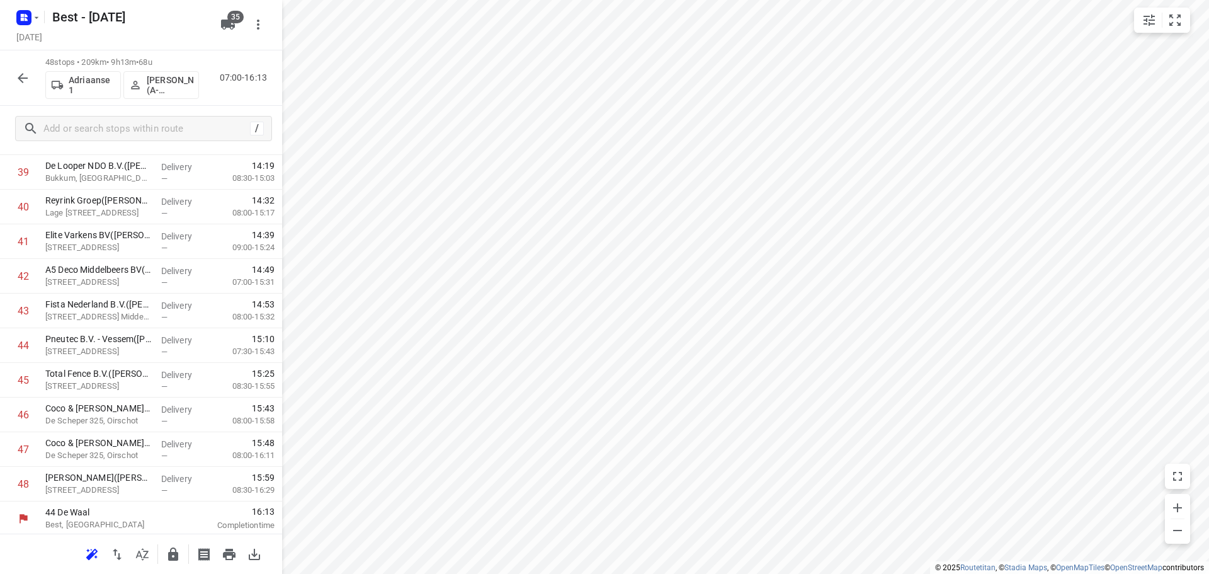
scroll to position [1414, 0]
click at [174, 551] on icon "button" at bounding box center [173, 554] width 15 height 15
click at [19, 79] on icon "button" at bounding box center [22, 78] width 15 height 15
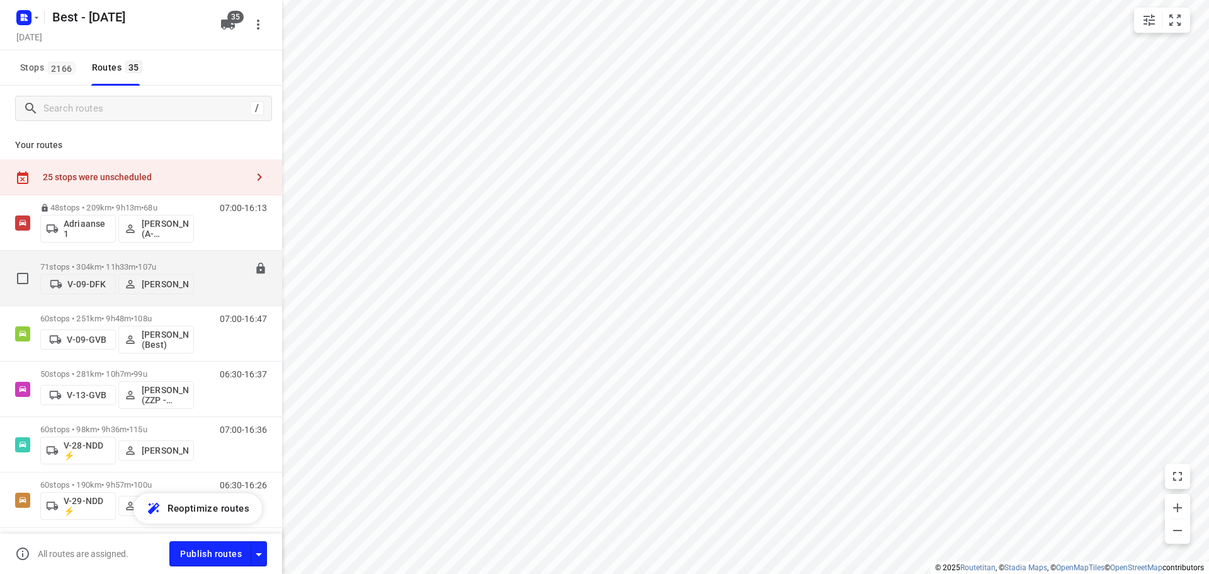
click at [111, 265] on p "71 stops • 304km • 11h33m • 107u" at bounding box center [117, 266] width 154 height 9
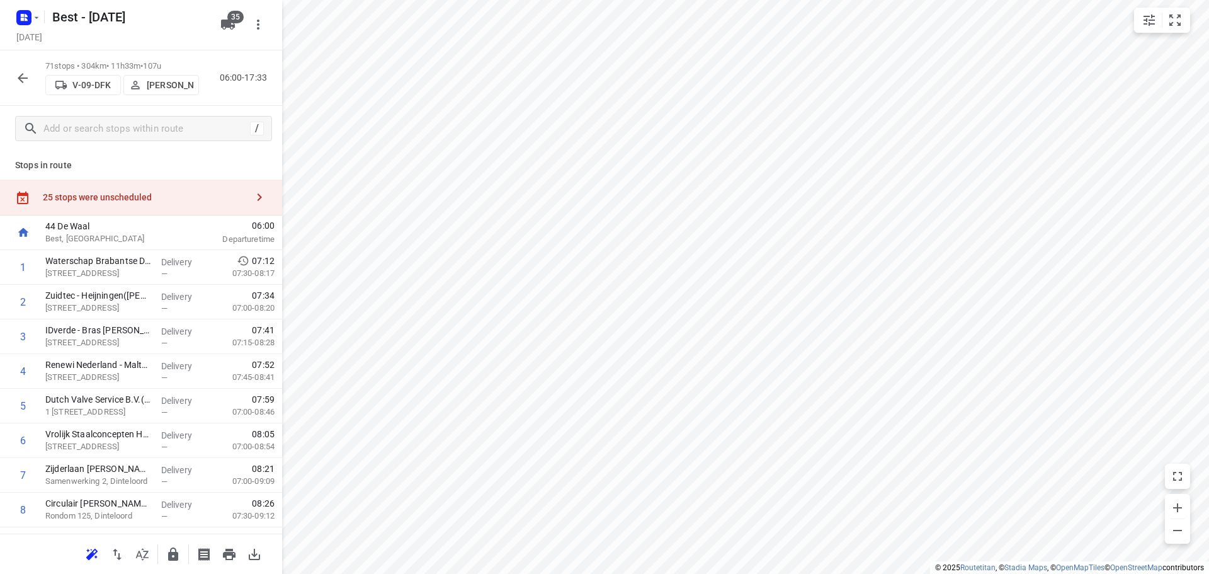
click at [280, 208] on div "i © 2025 Routetitan , © Stadia Maps , © OpenMapTiles © OpenStreetMap contributo…" at bounding box center [604, 287] width 1209 height 574
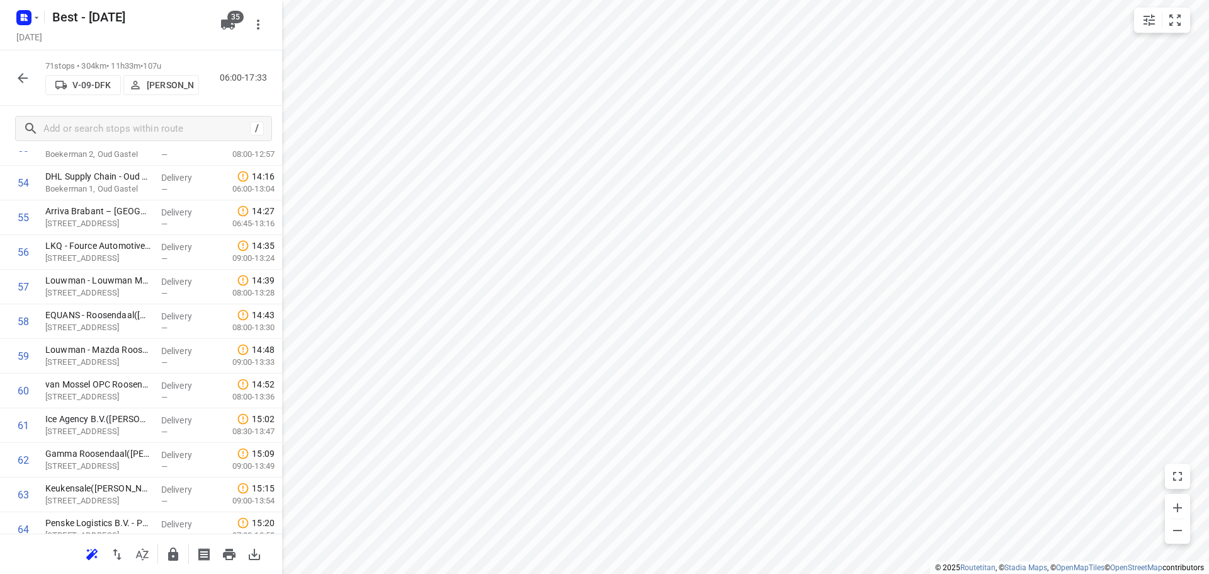
scroll to position [2211, 0]
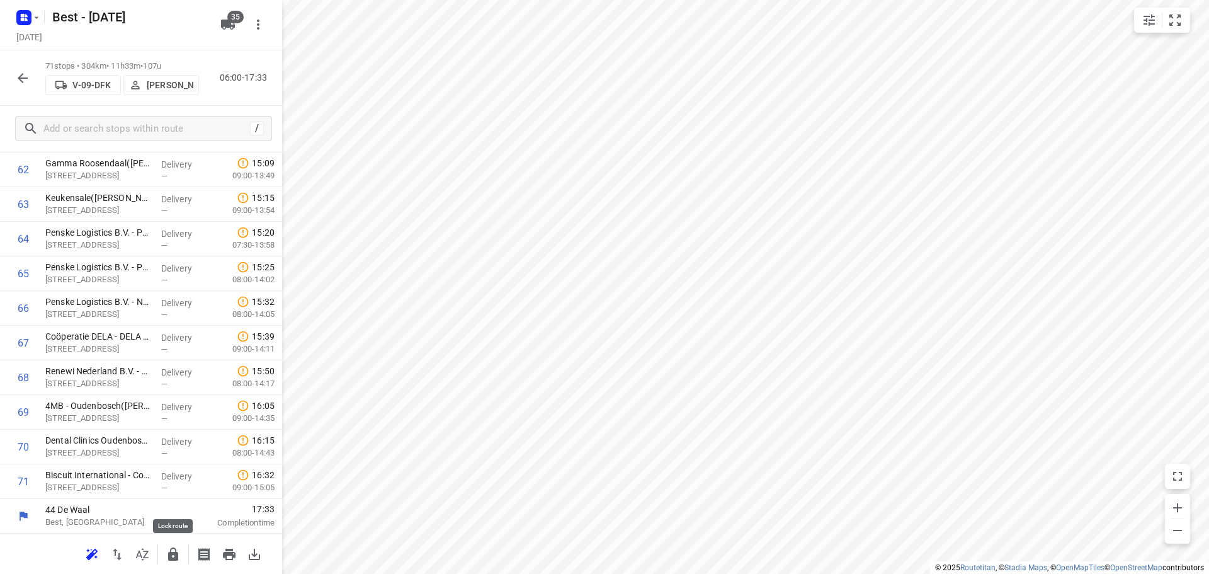
click at [178, 557] on icon "button" at bounding box center [173, 553] width 10 height 13
click at [13, 81] on button "button" at bounding box center [22, 78] width 25 height 25
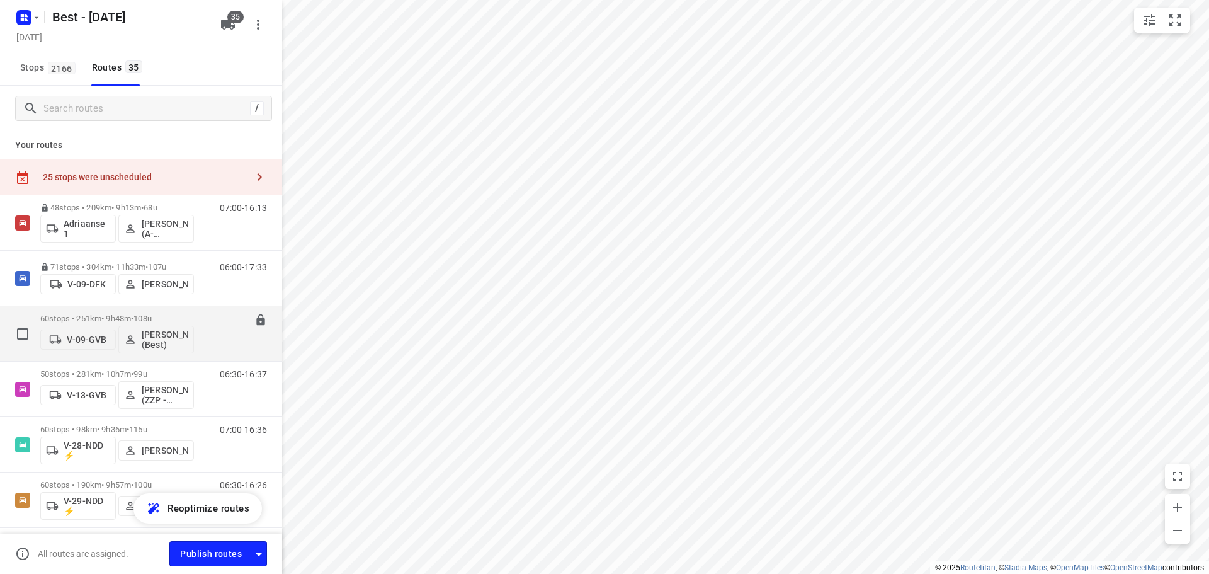
click at [103, 320] on p "60 stops • 251km • 9h48m • 108u" at bounding box center [117, 318] width 154 height 9
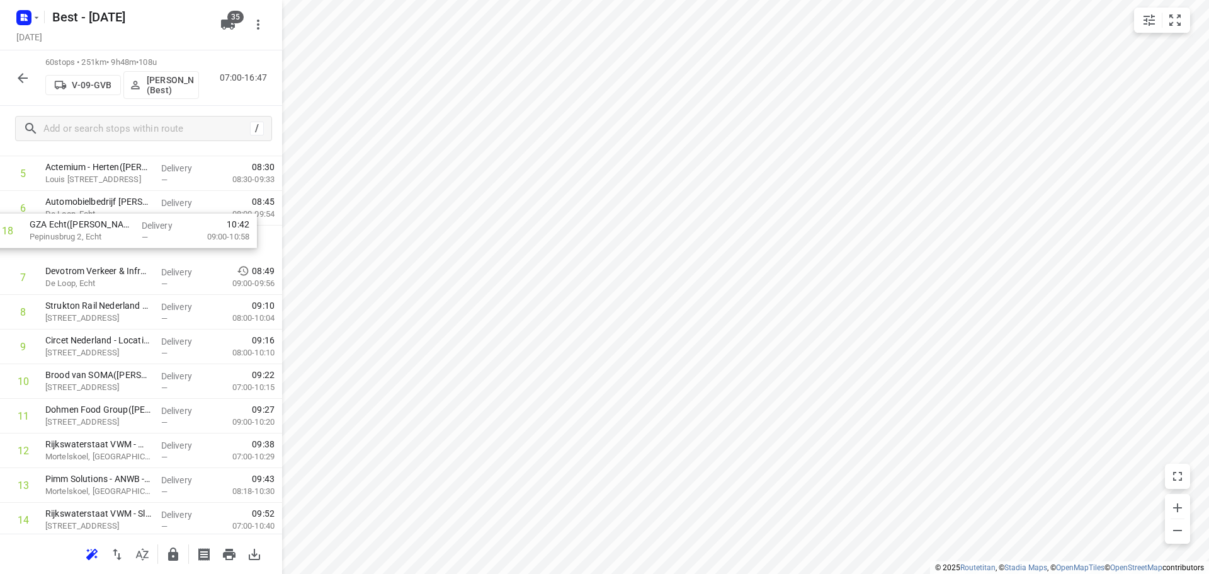
scroll to position [219, 0]
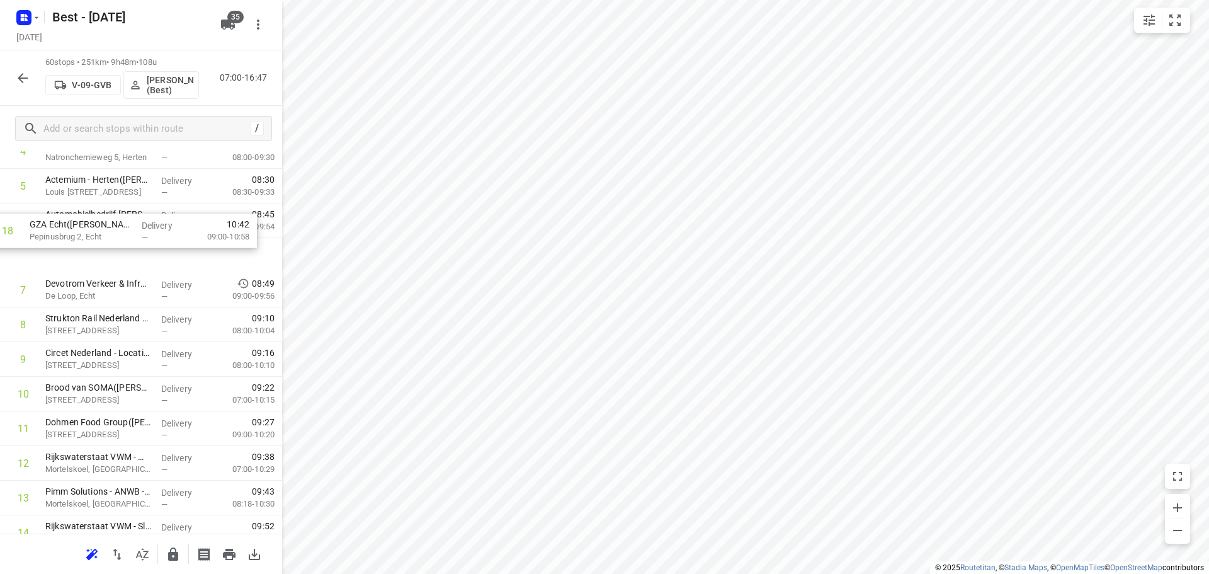
drag, startPoint x: 149, startPoint y: 408, endPoint x: 133, endPoint y: 217, distance: 191.5
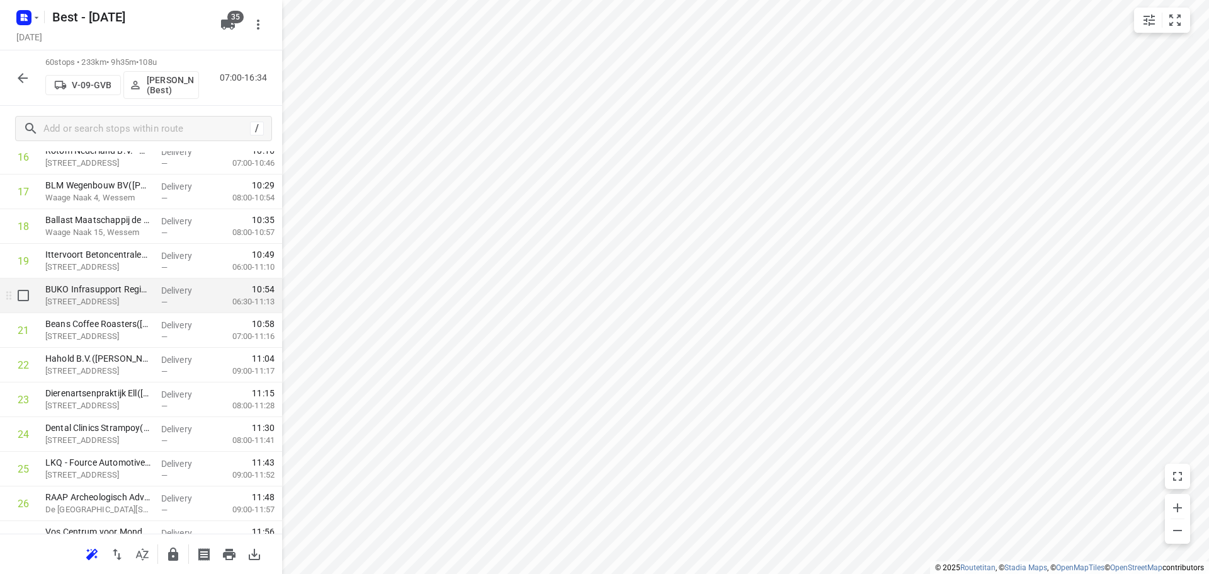
scroll to position [693, 0]
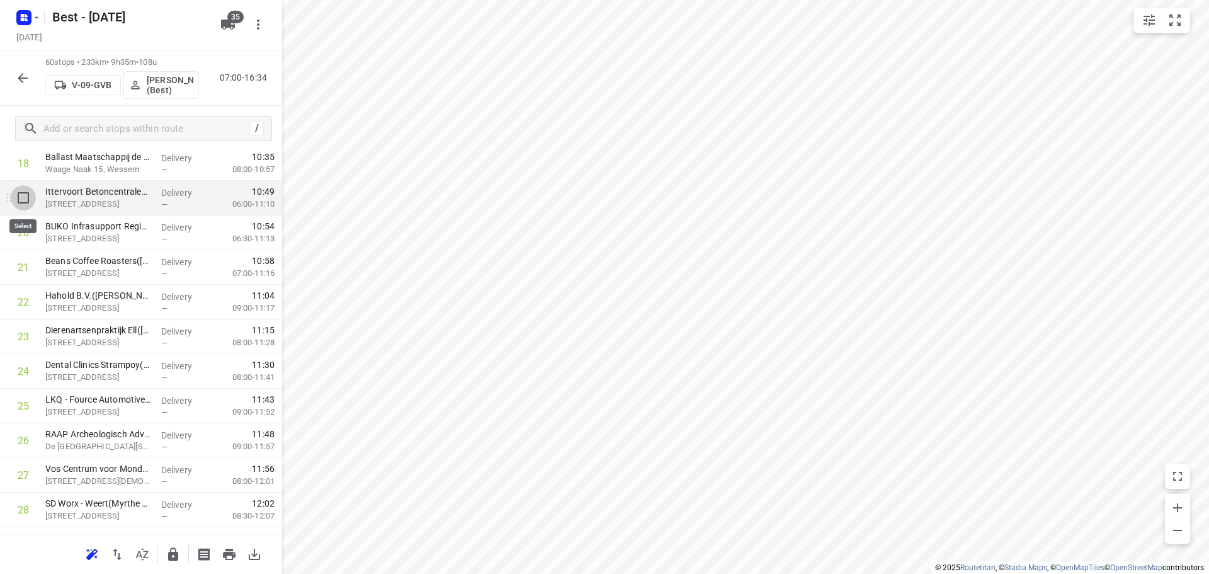
click at [20, 193] on input "checkbox" at bounding box center [23, 197] width 25 height 25
checkbox input "true"
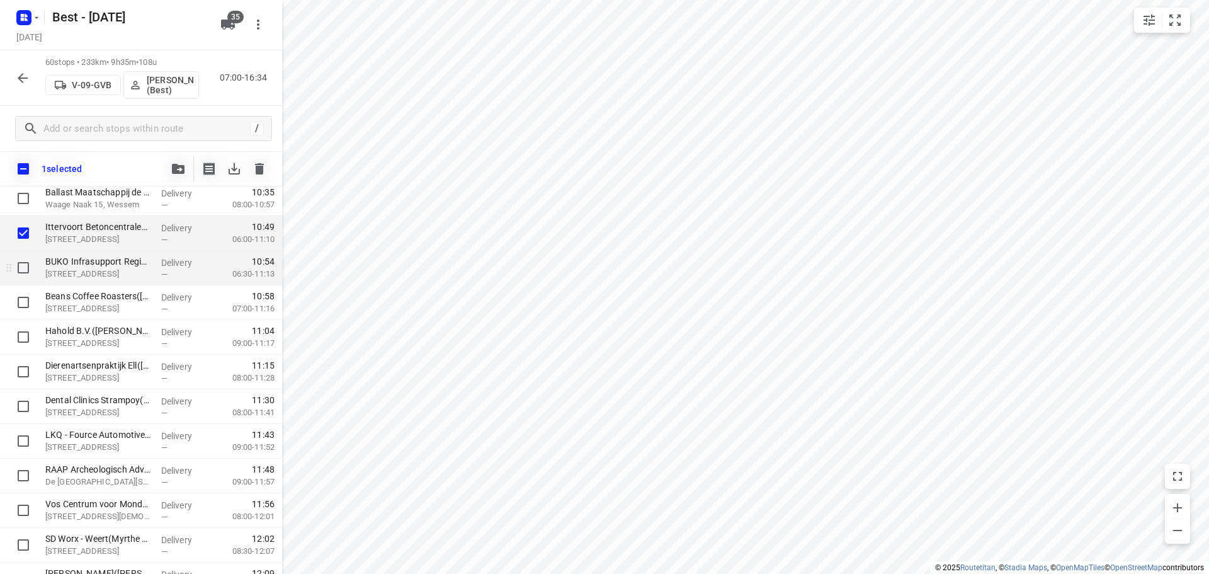
click at [27, 252] on div at bounding box center [20, 268] width 40 height 35
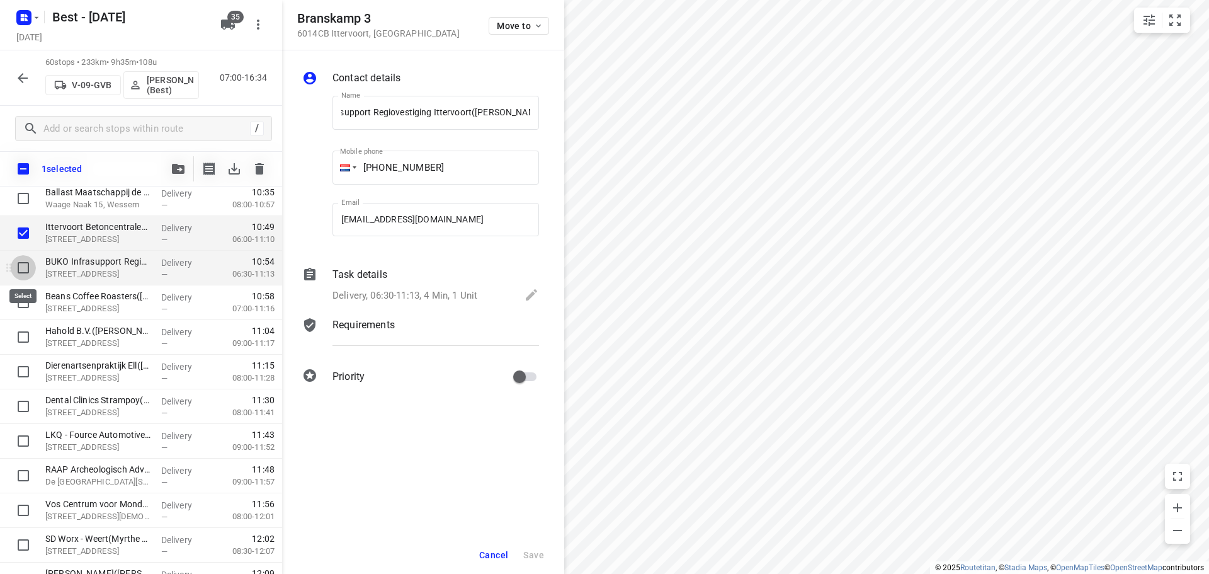
scroll to position [0, 0]
click at [20, 269] on input "checkbox" at bounding box center [23, 267] width 25 height 25
checkbox input "true"
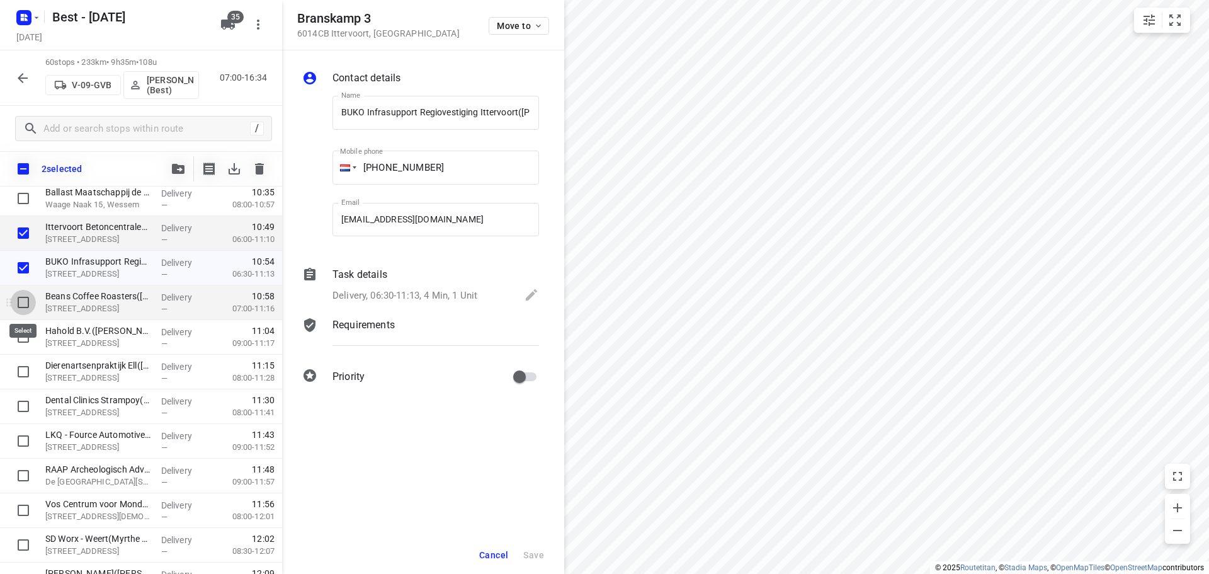
drag, startPoint x: 18, startPoint y: 309, endPoint x: 28, endPoint y: 297, distance: 15.7
click at [19, 309] on input "checkbox" at bounding box center [23, 302] width 25 height 25
checkbox input "true"
click at [173, 161] on button "button" at bounding box center [178, 168] width 25 height 25
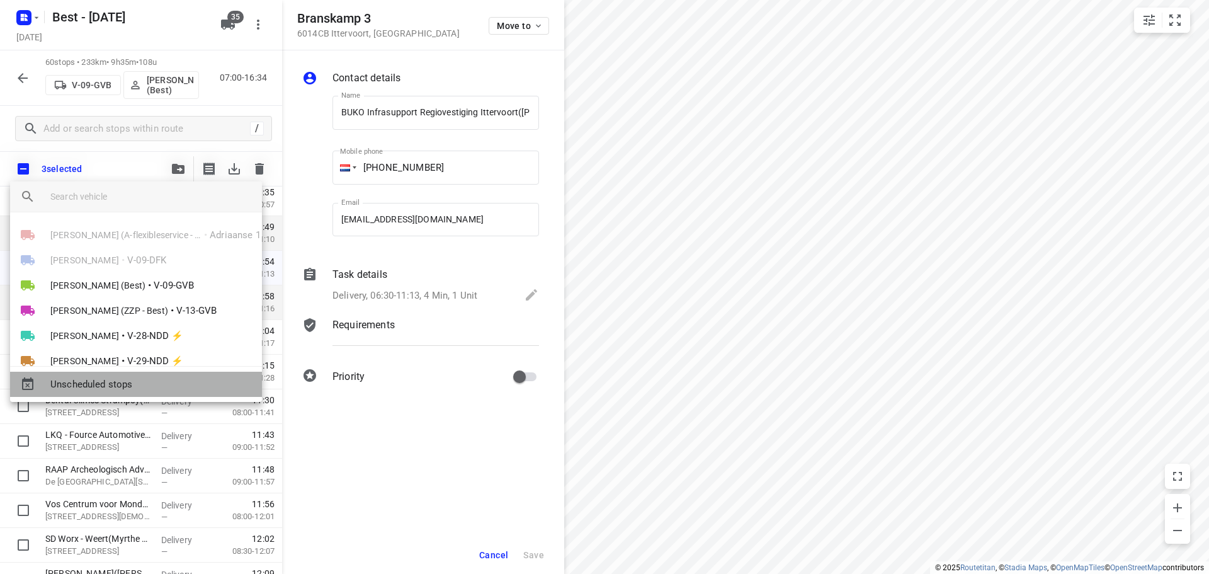
click at [127, 373] on div "Unscheduled stops" at bounding box center [136, 384] width 252 height 25
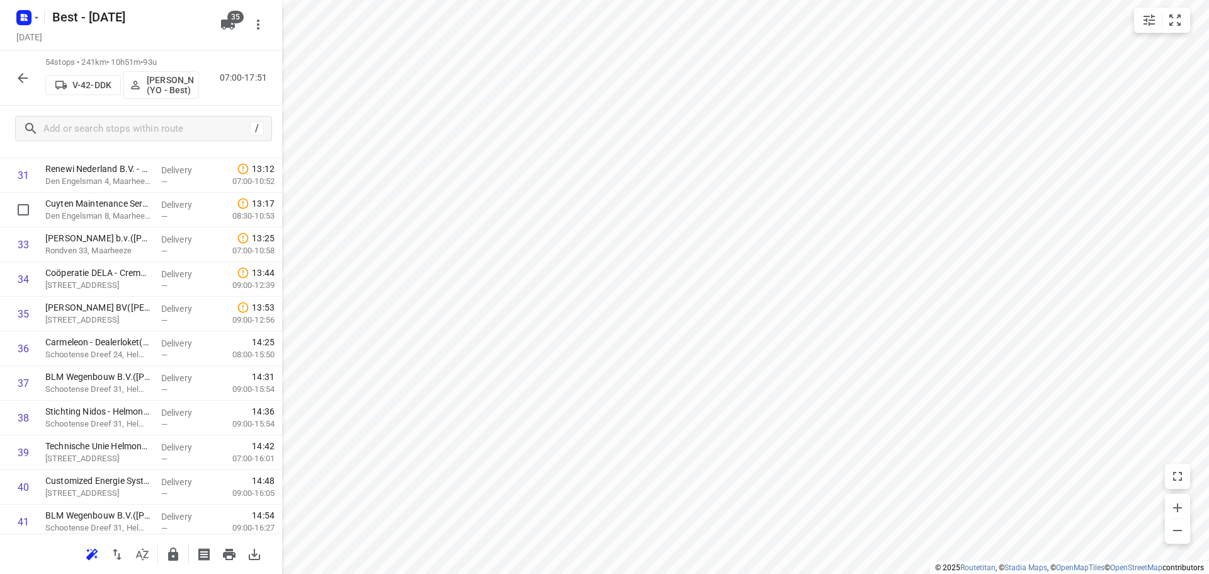
scroll to position [1134, 0]
click at [139, 547] on icon "button" at bounding box center [142, 554] width 15 height 15
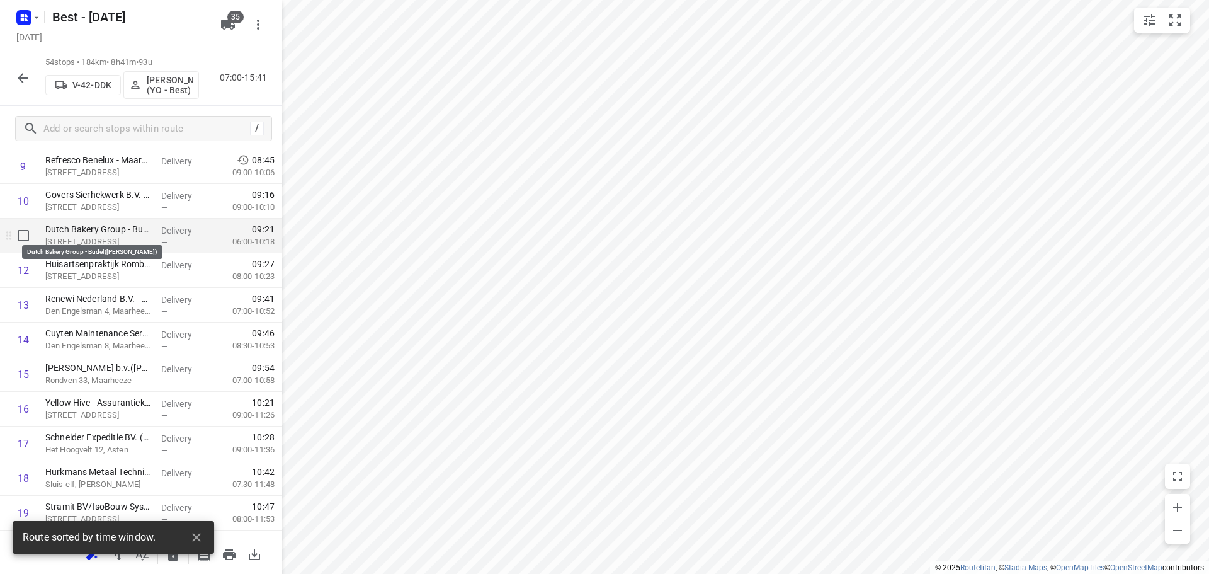
scroll to position [0, 0]
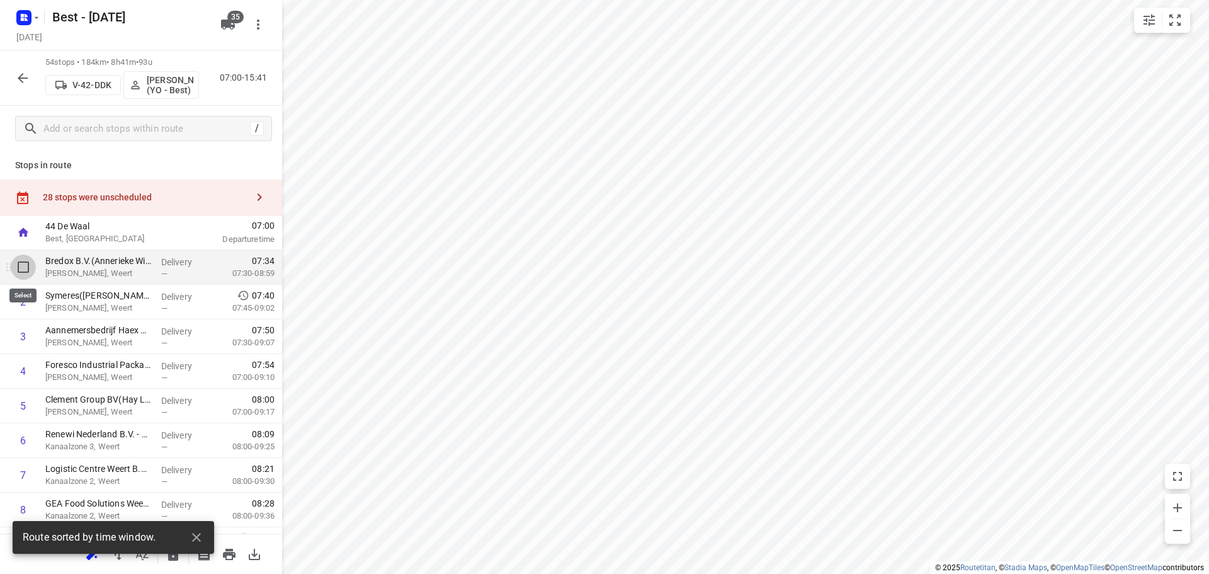
click at [18, 265] on input "checkbox" at bounding box center [23, 266] width 25 height 25
checkbox input "true"
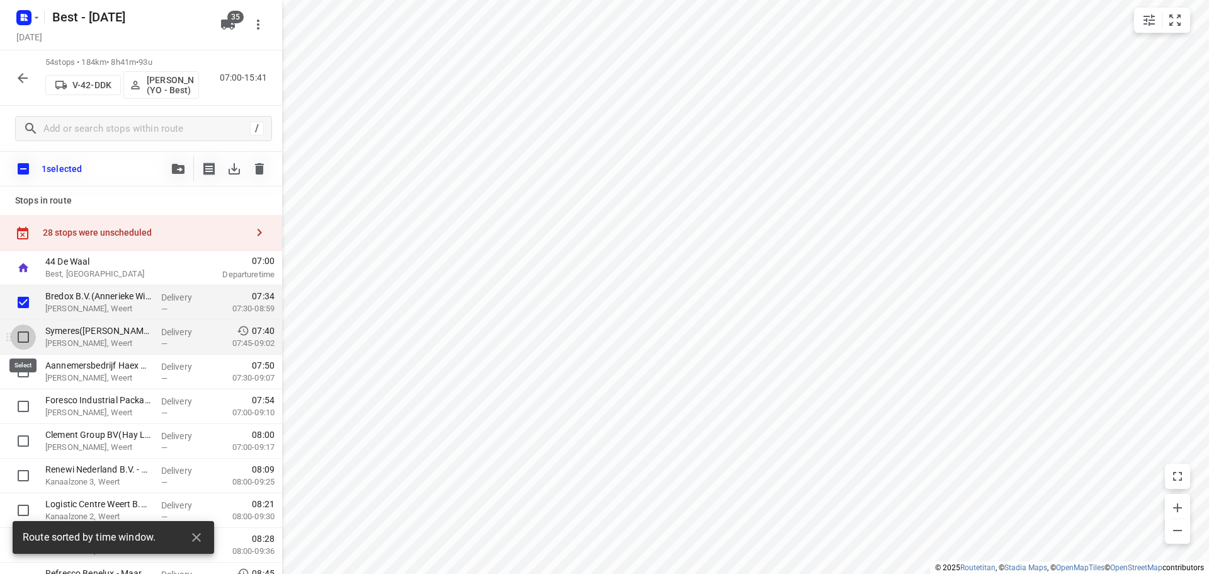
click at [23, 347] on input "checkbox" at bounding box center [23, 336] width 25 height 25
checkbox input "true"
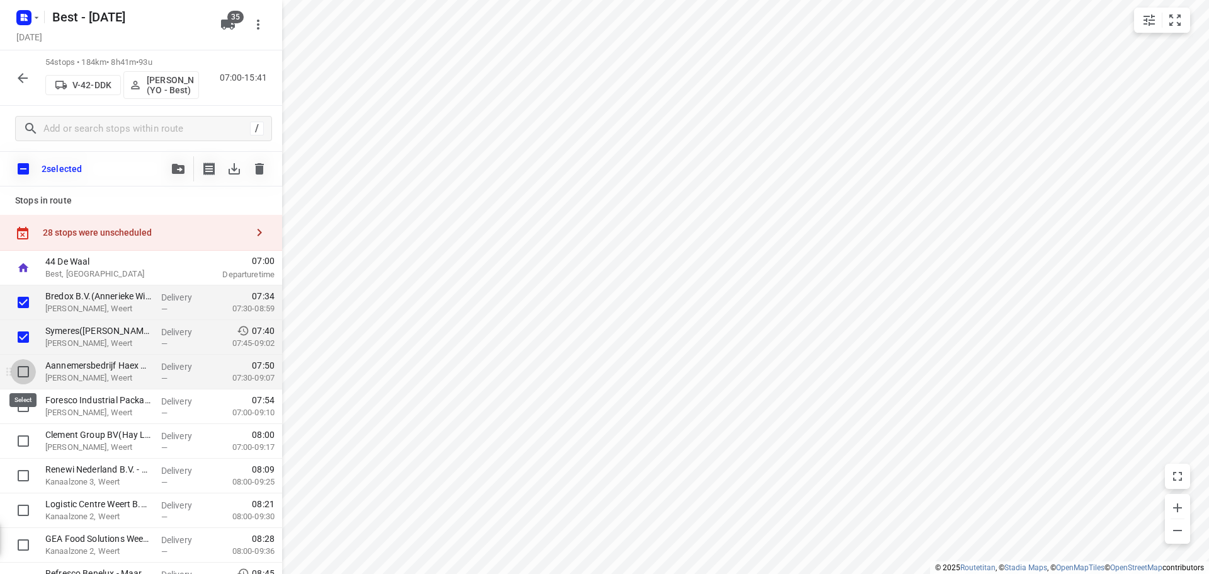
click at [19, 374] on input "checkbox" at bounding box center [23, 371] width 25 height 25
checkbox input "true"
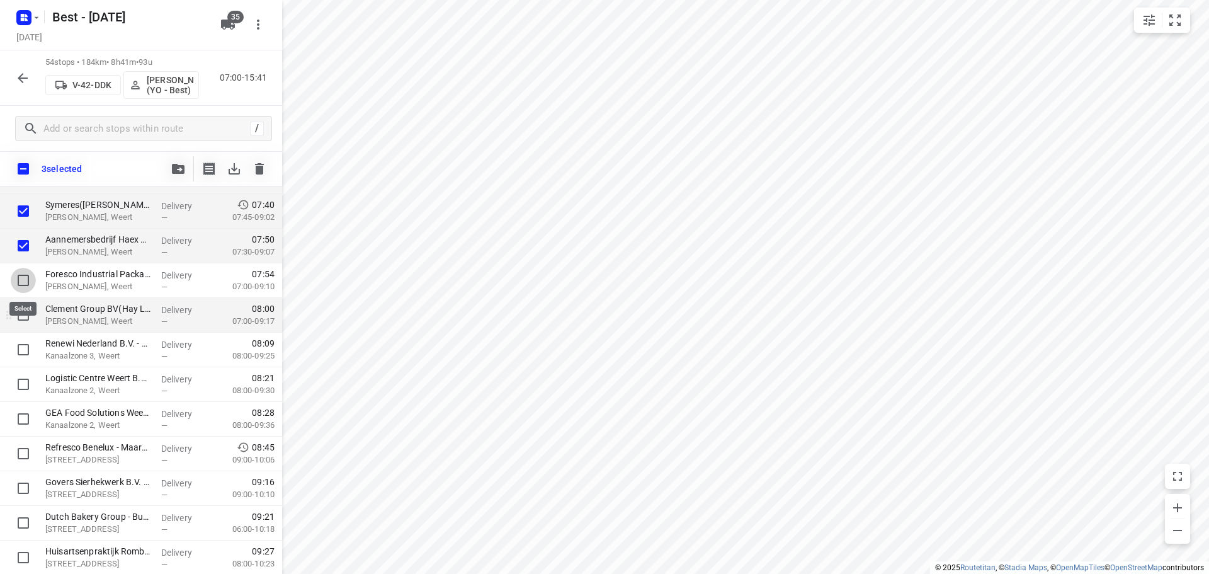
drag, startPoint x: 23, startPoint y: 279, endPoint x: 25, endPoint y: 323, distance: 43.5
click at [23, 278] on input "checkbox" at bounding box center [23, 280] width 25 height 25
checkbox input "true"
click at [25, 323] on input "checkbox" at bounding box center [23, 314] width 25 height 25
checkbox input "true"
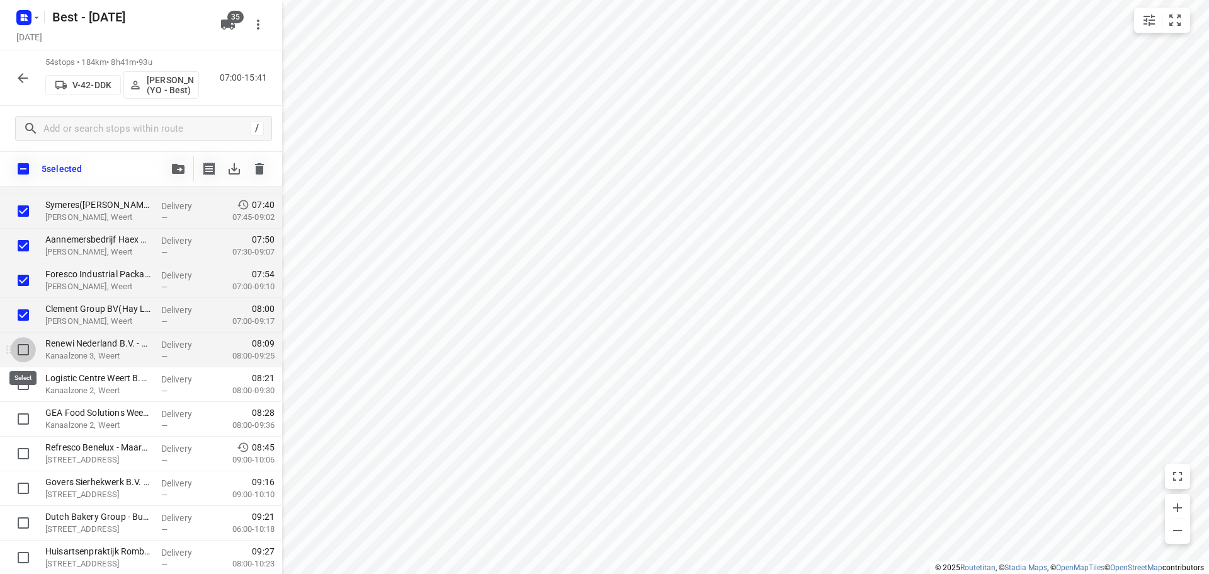
click at [18, 355] on input "checkbox" at bounding box center [23, 349] width 25 height 25
checkbox input "true"
click at [17, 387] on input "checkbox" at bounding box center [23, 384] width 25 height 25
checkbox input "true"
click at [16, 420] on input "checkbox" at bounding box center [23, 418] width 25 height 25
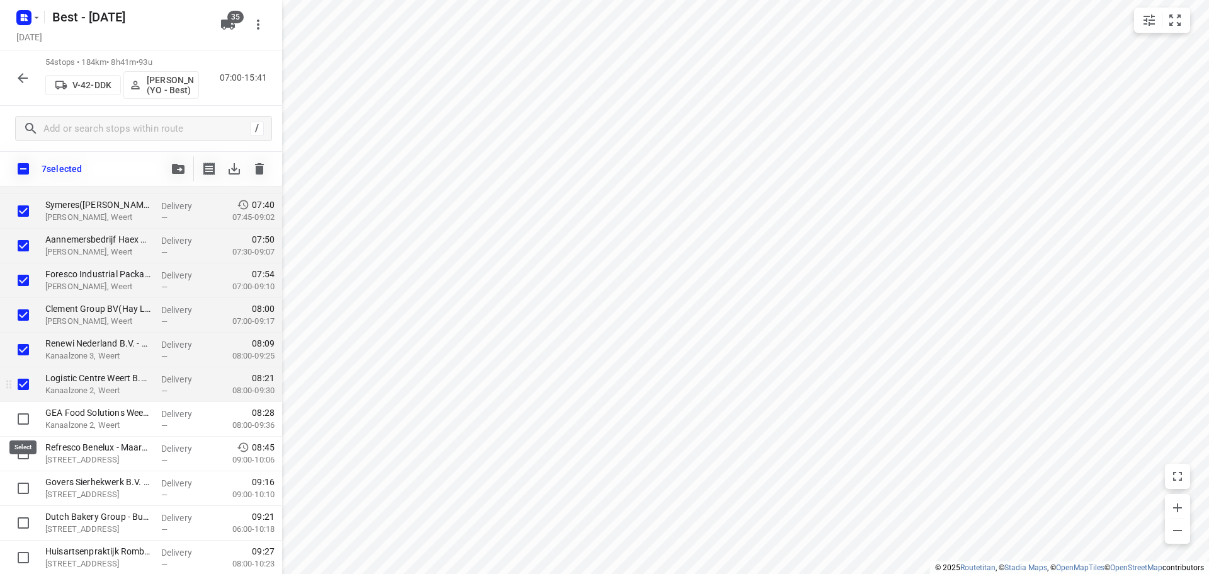
checkbox input "true"
click at [170, 167] on button "button" at bounding box center [178, 168] width 25 height 25
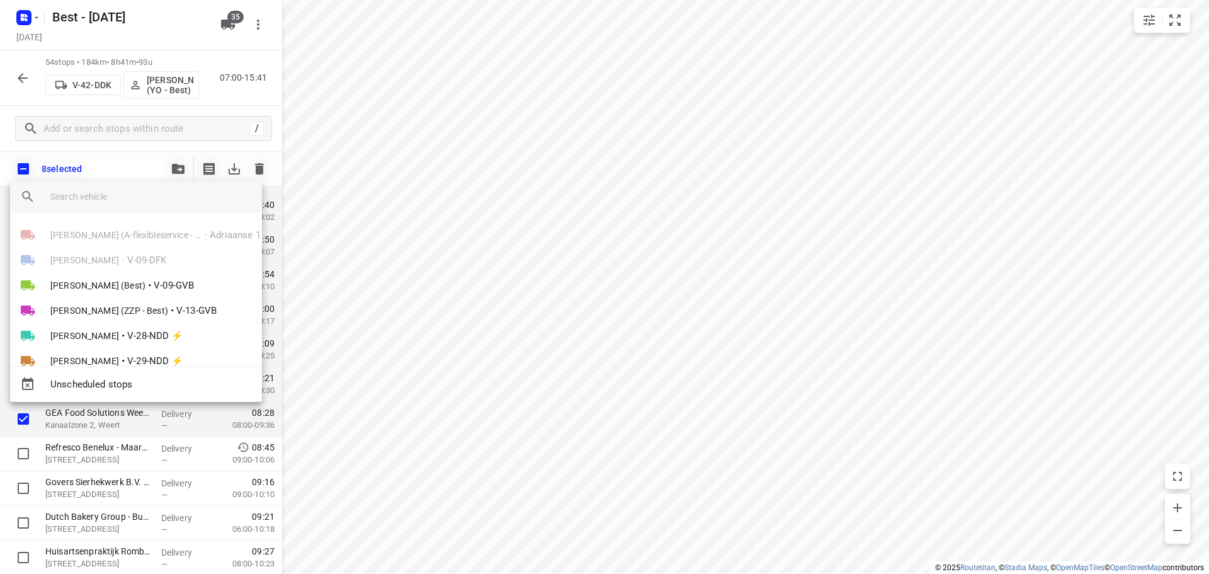
click at [115, 386] on div "Unscheduled stops" at bounding box center [136, 384] width 252 height 36
click at [154, 386] on div "Unscheduled stops" at bounding box center [136, 384] width 252 height 36
drag, startPoint x: 149, startPoint y: 146, endPoint x: 132, endPoint y: 174, distance: 33.4
click at [148, 146] on div at bounding box center [604, 287] width 1209 height 574
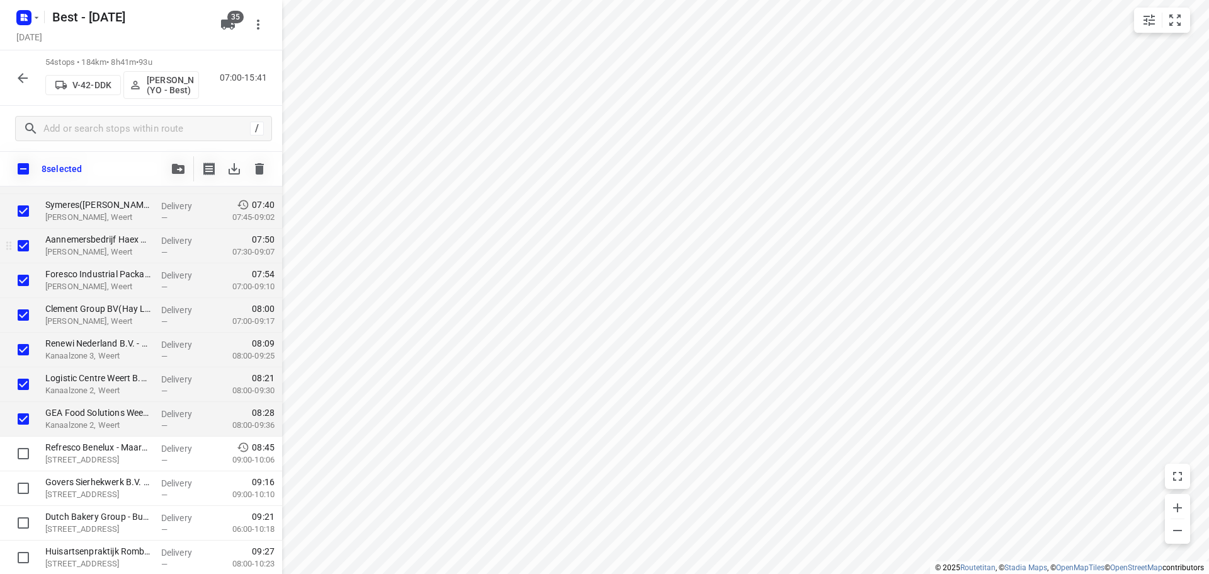
scroll to position [0, 0]
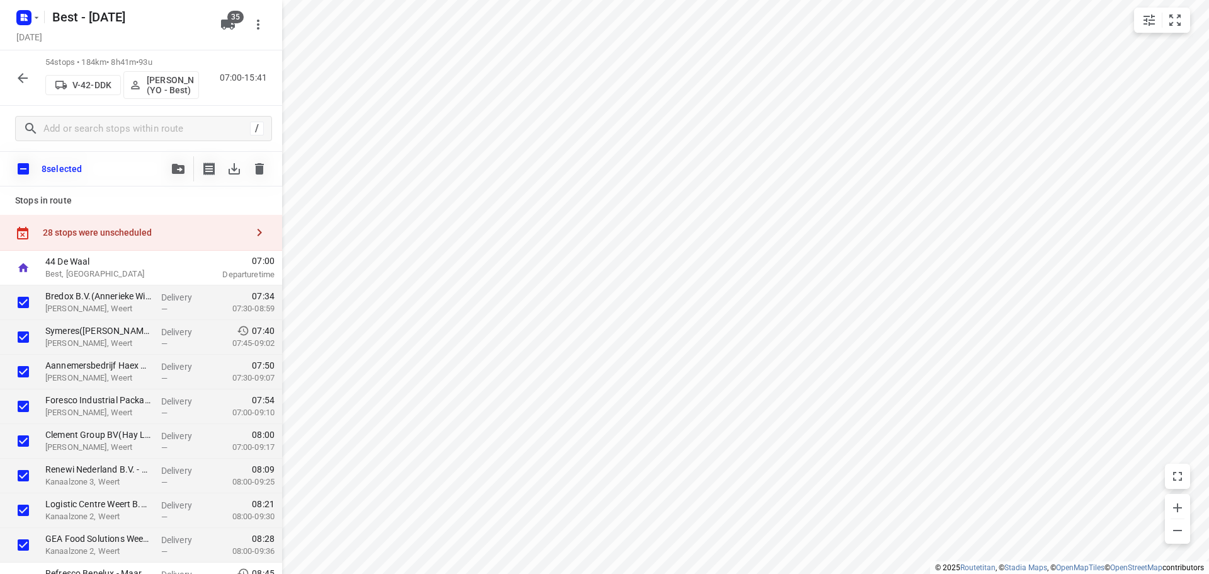
click at [169, 230] on div "28 stops were unscheduled" at bounding box center [145, 232] width 204 height 10
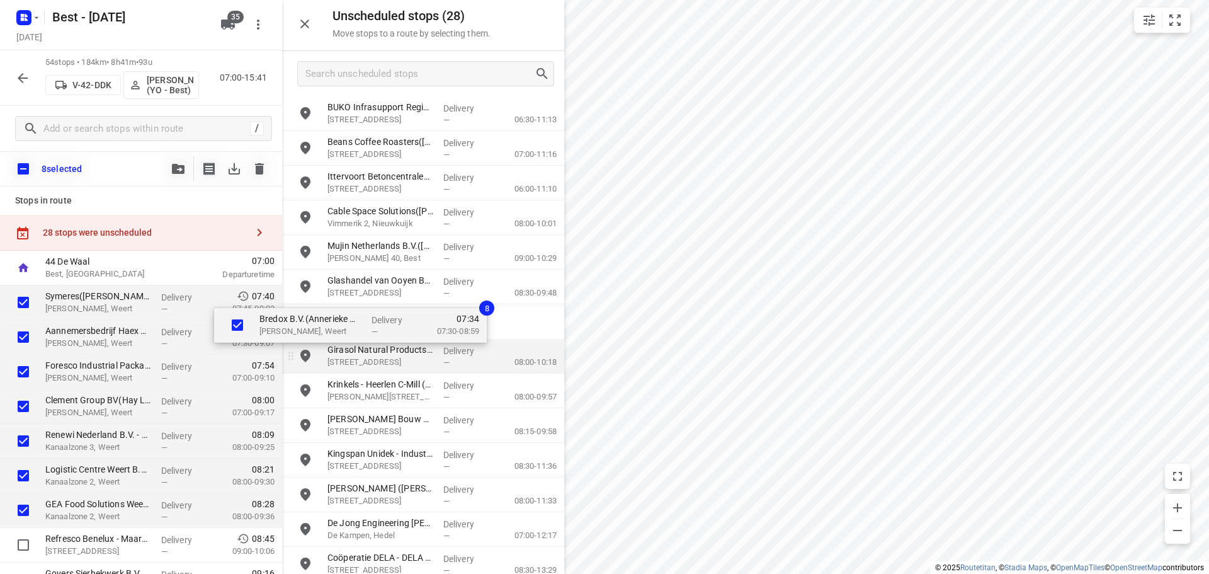
drag, startPoint x: 146, startPoint y: 317, endPoint x: 489, endPoint y: 334, distance: 343.7
click at [282, 340] on div "Unscheduled stops ( 28 ) Move stops to a route by selecting them. BUKO Infrasup…" at bounding box center [141, 287] width 282 height 574
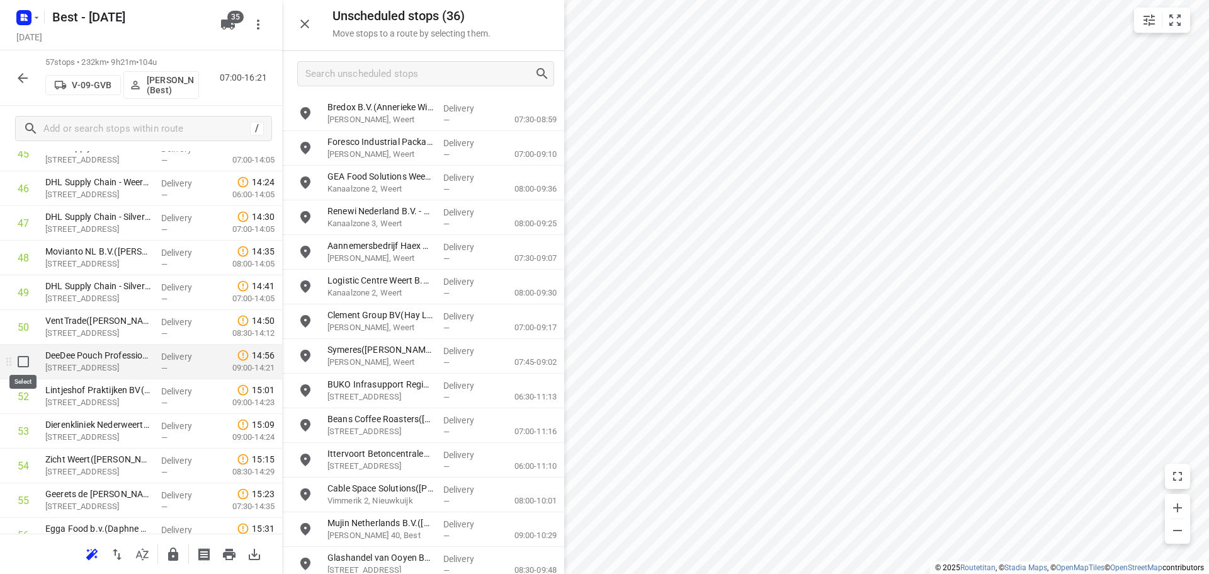
scroll to position [1726, 0]
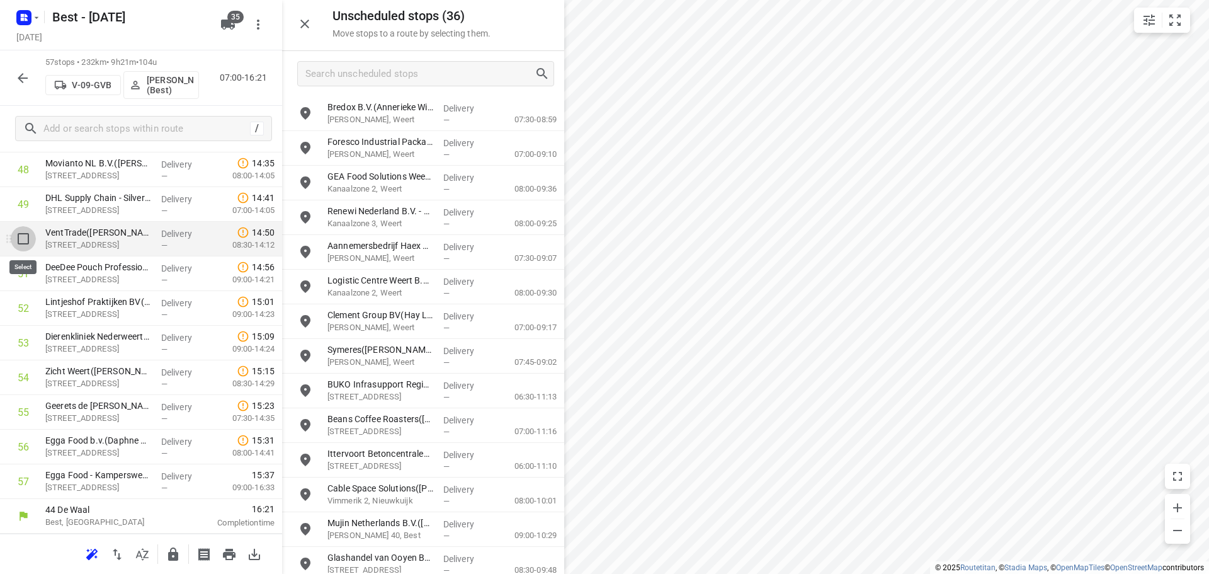
click at [29, 249] on input "checkbox" at bounding box center [23, 238] width 25 height 25
checkbox input "true"
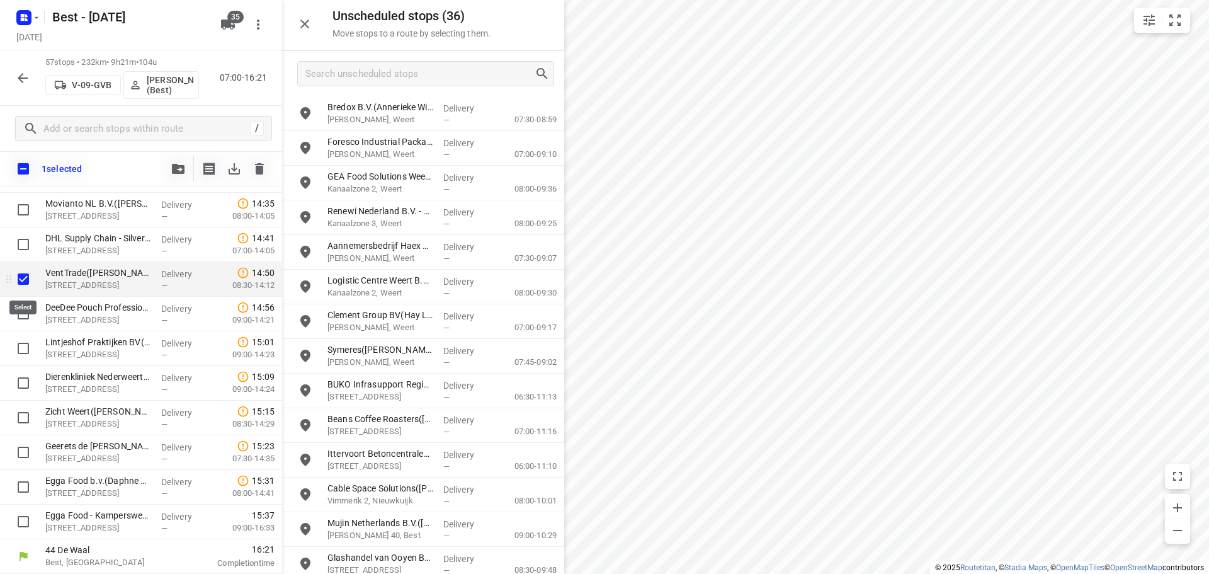
scroll to position [1721, 0]
click at [21, 315] on input "checkbox" at bounding box center [23, 313] width 25 height 25
checkbox input "true"
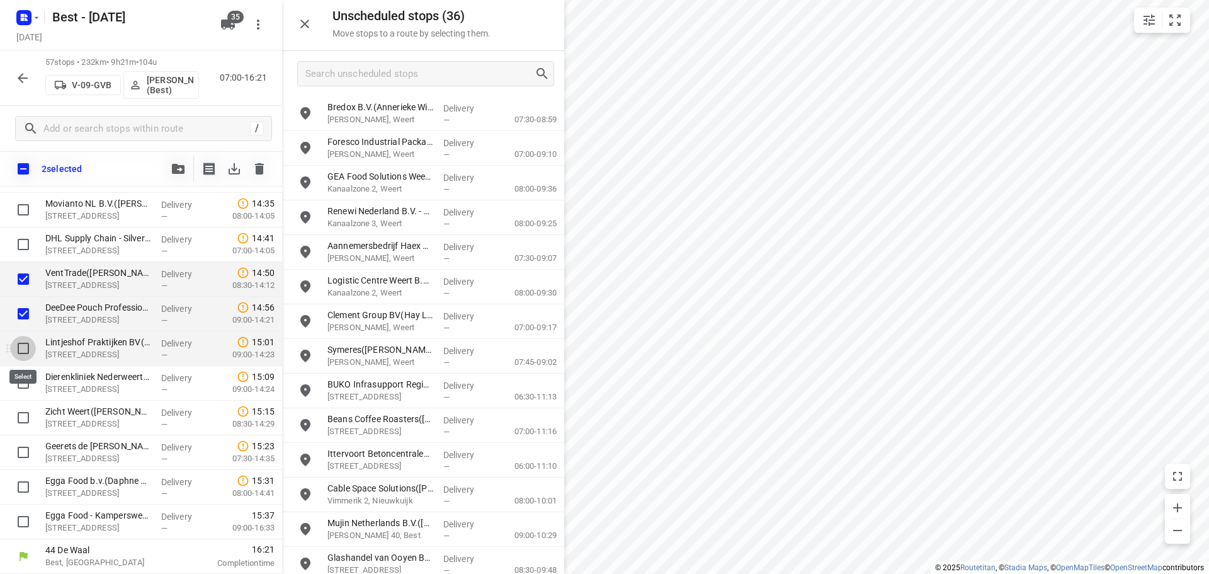
click at [21, 349] on input "checkbox" at bounding box center [23, 348] width 25 height 25
checkbox input "true"
click at [21, 372] on input "checkbox" at bounding box center [23, 382] width 25 height 25
checkbox input "true"
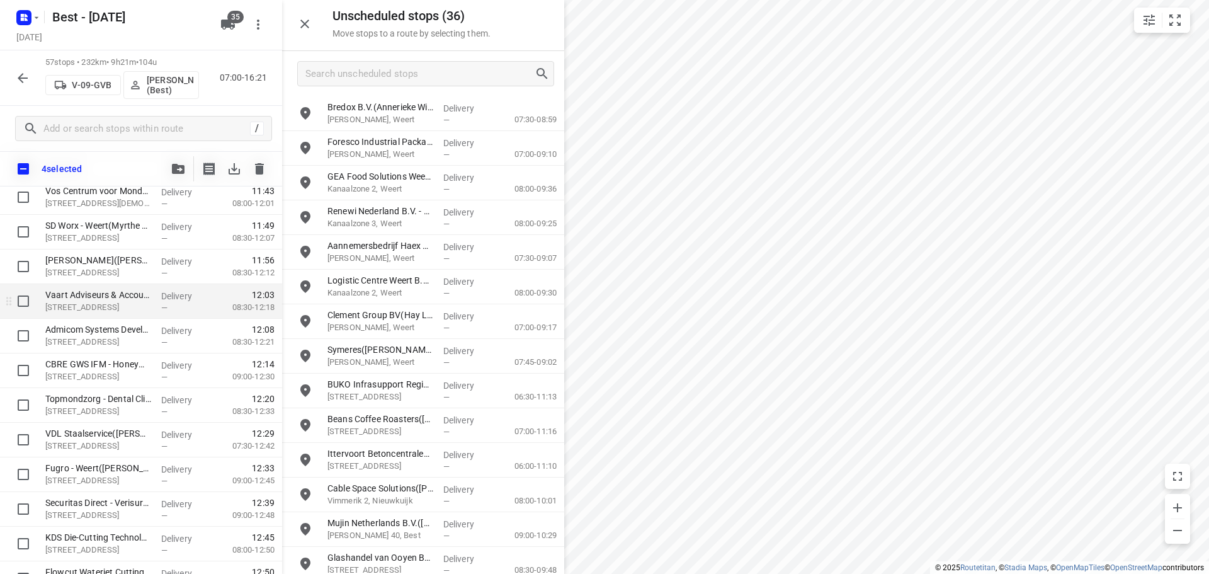
scroll to position [1028, 0]
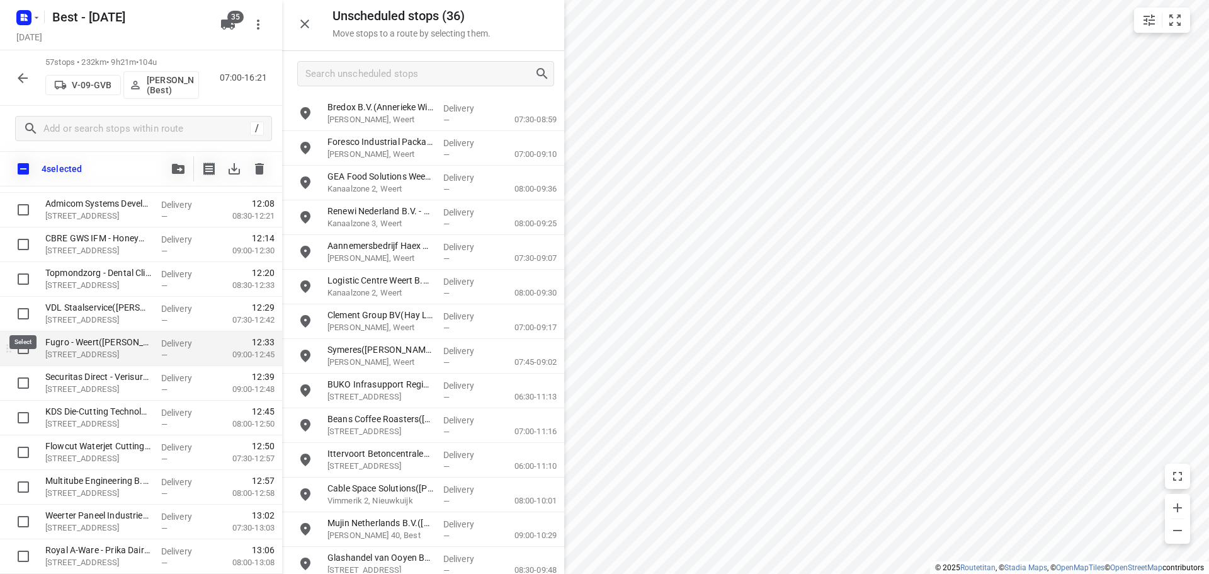
click at [19, 316] on input "checkbox" at bounding box center [23, 313] width 25 height 25
checkbox input "true"
click at [23, 359] on input "checkbox" at bounding box center [23, 348] width 25 height 25
checkbox input "true"
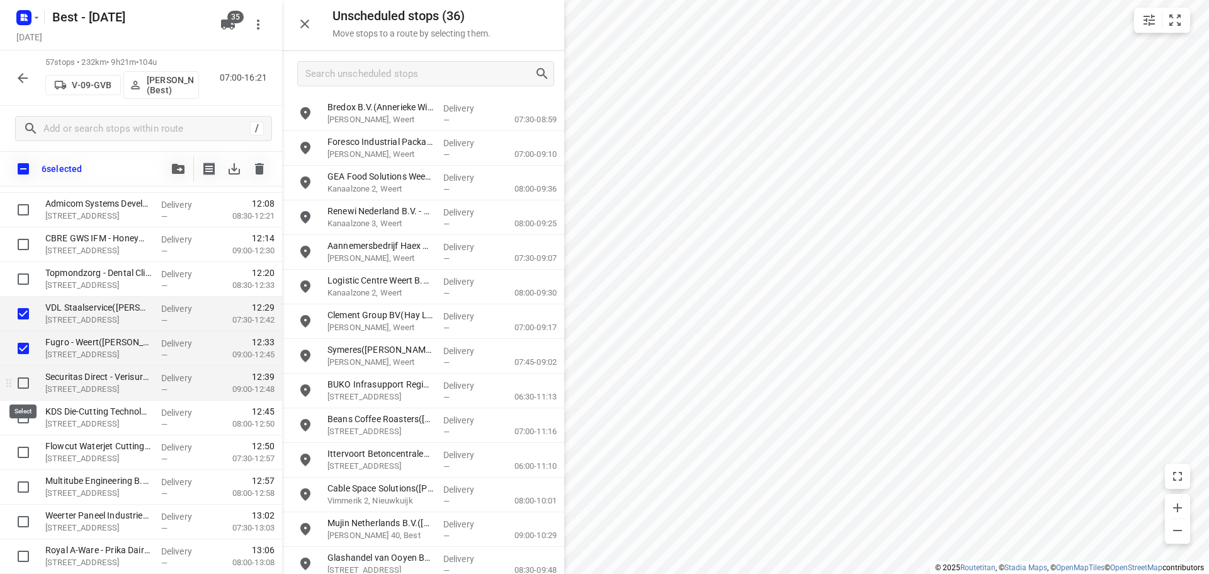
click at [23, 374] on input "checkbox" at bounding box center [23, 382] width 25 height 25
checkbox input "true"
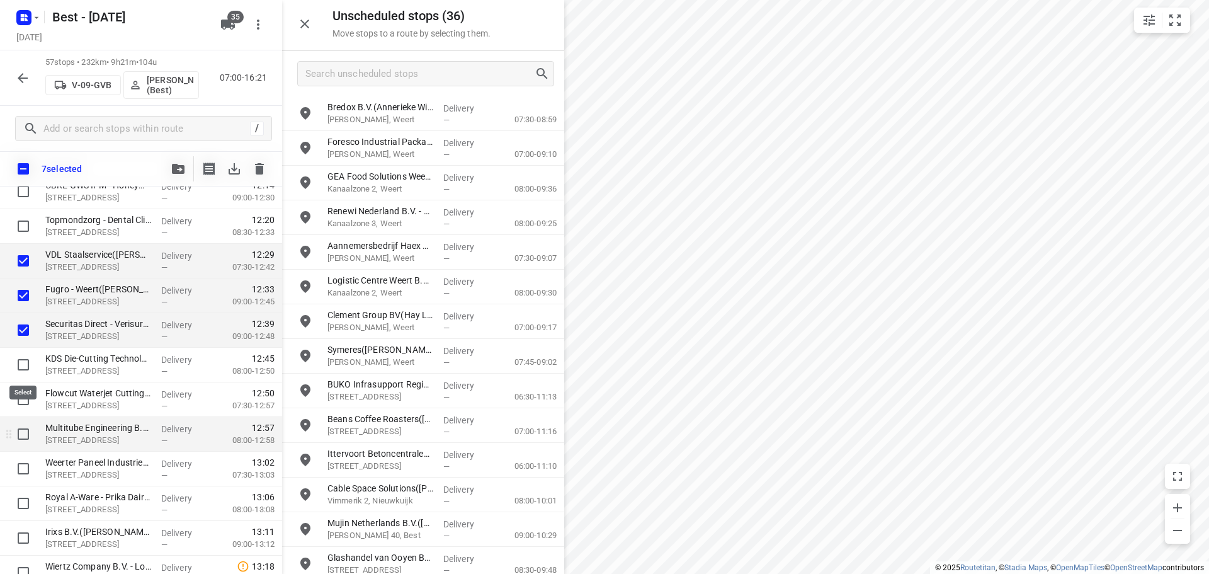
scroll to position [1154, 0]
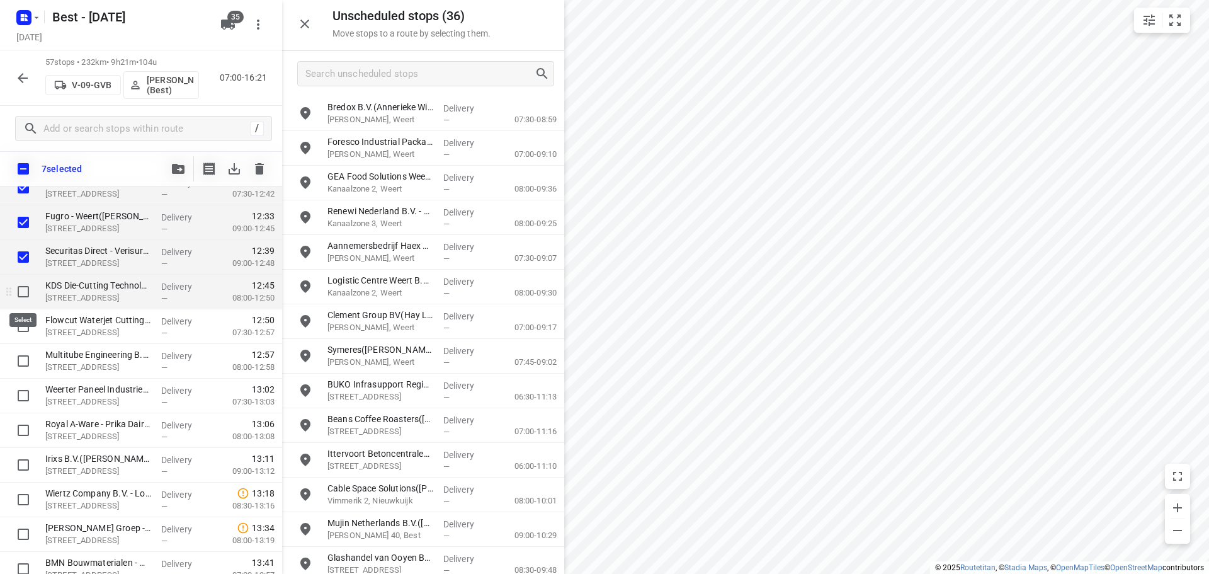
click at [23, 292] on input "checkbox" at bounding box center [23, 291] width 25 height 25
checkbox input "true"
click at [22, 326] on input "checkbox" at bounding box center [23, 326] width 25 height 25
checkbox input "true"
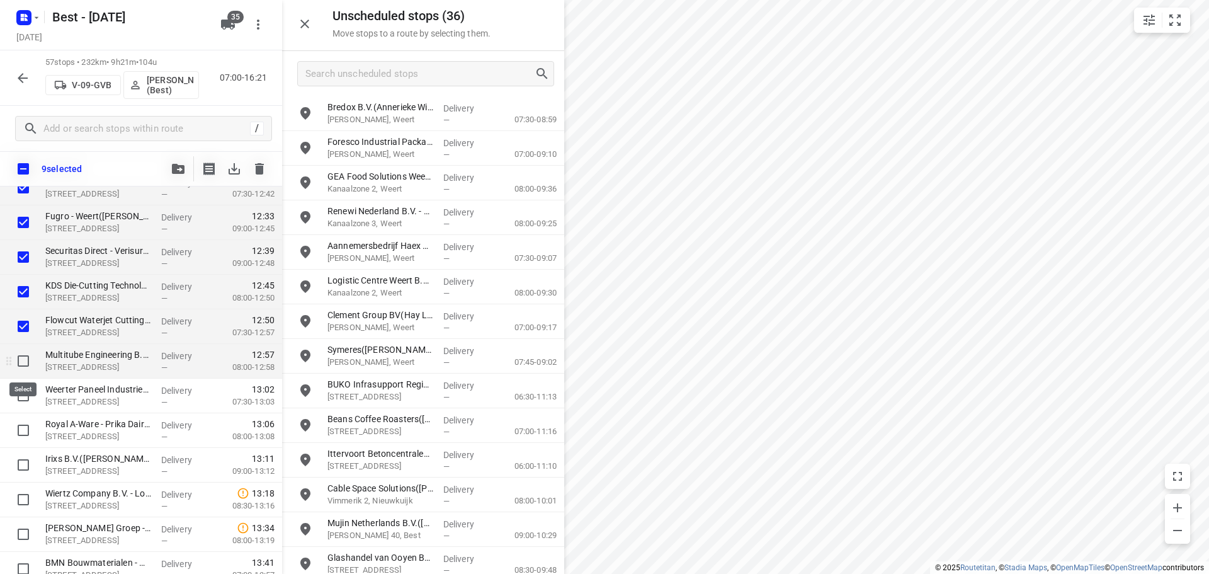
click at [22, 362] on input "checkbox" at bounding box center [23, 360] width 25 height 25
checkbox input "true"
click at [11, 406] on input "checkbox" at bounding box center [23, 395] width 25 height 25
checkbox input "true"
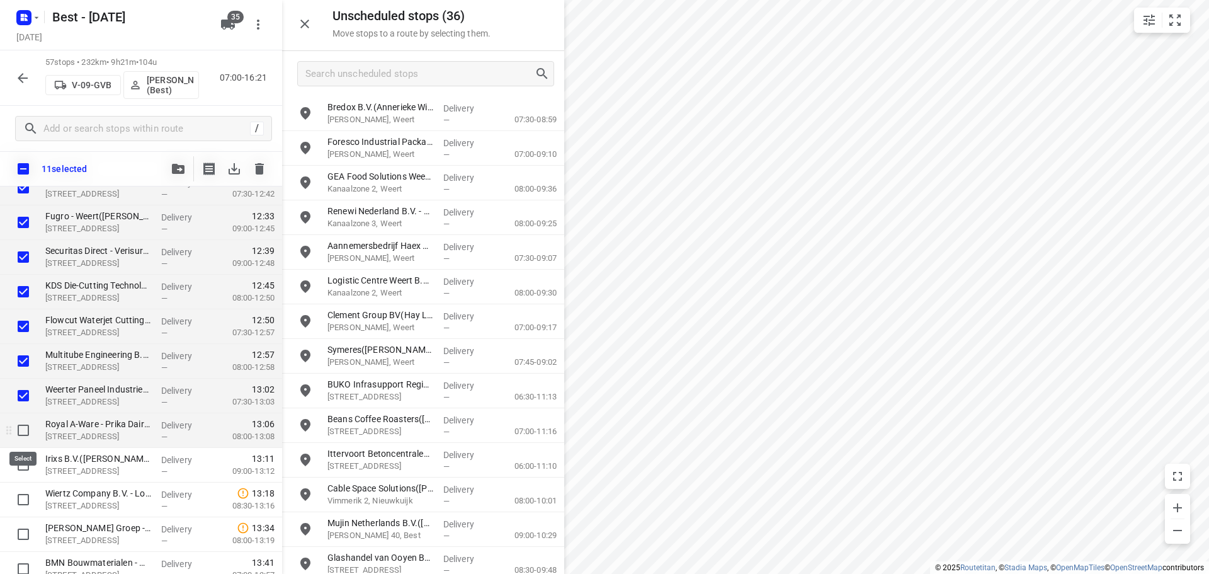
click at [14, 432] on input "checkbox" at bounding box center [23, 430] width 25 height 25
checkbox input "true"
click at [18, 455] on input "checkbox" at bounding box center [23, 464] width 25 height 25
checkbox input "true"
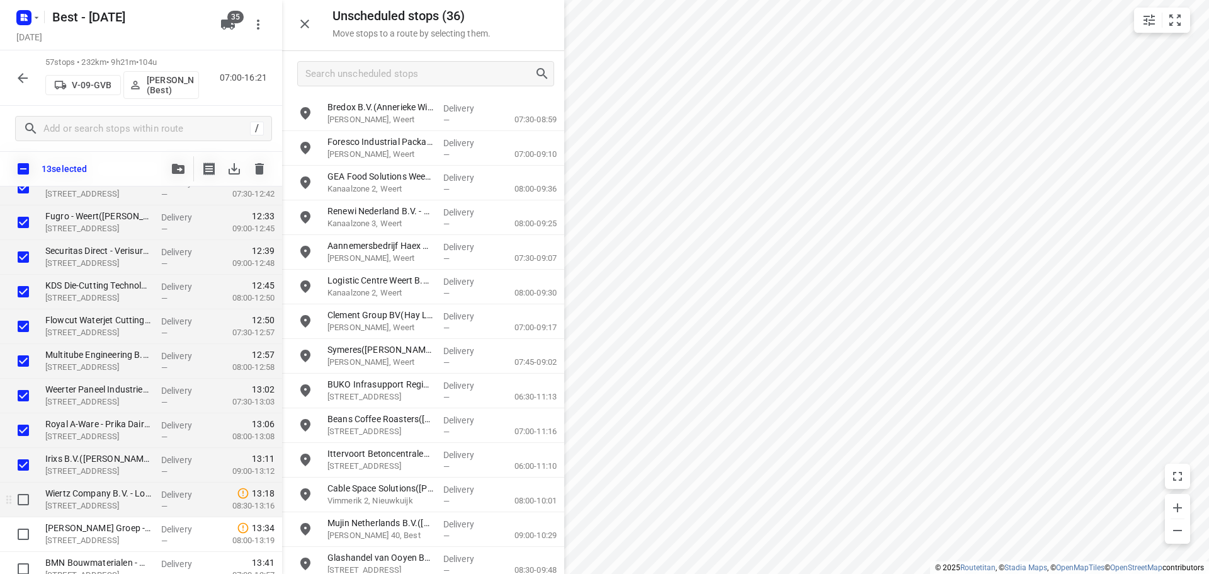
click at [25, 497] on input "checkbox" at bounding box center [23, 499] width 25 height 25
checkbox input "true"
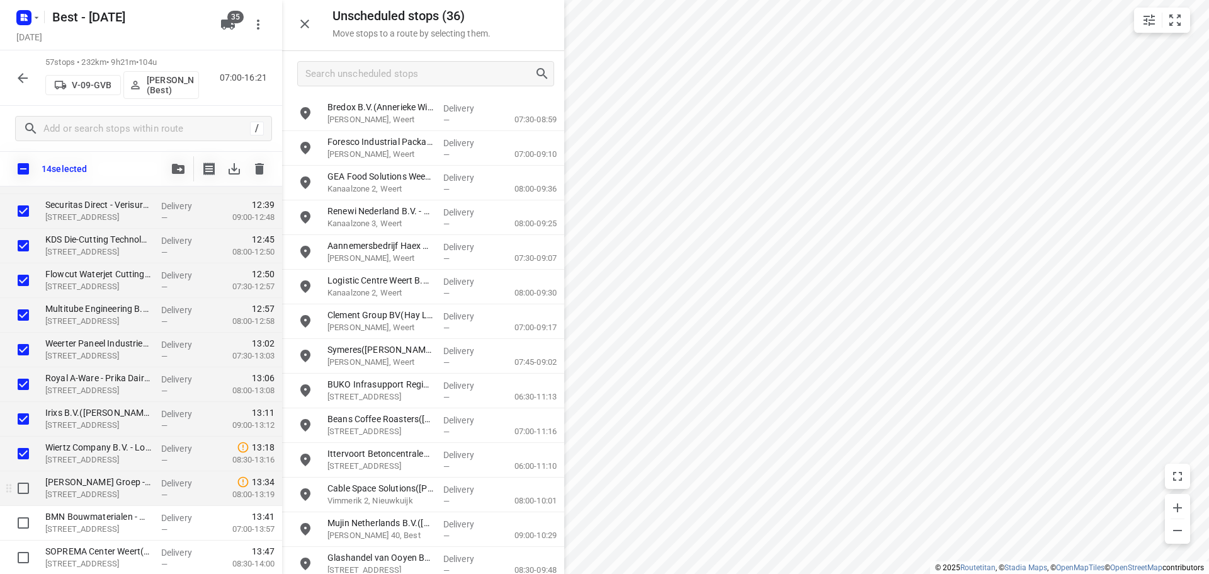
scroll to position [1217, 0]
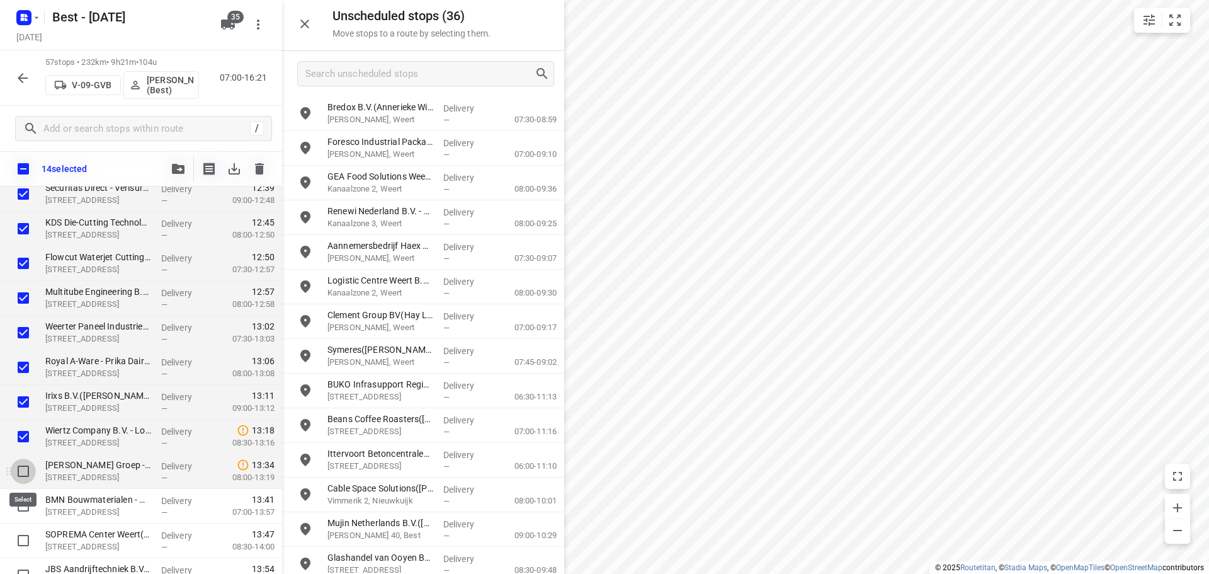
click at [13, 479] on input "checkbox" at bounding box center [23, 471] width 25 height 25
checkbox input "true"
click at [172, 171] on icon "button" at bounding box center [178, 169] width 13 height 10
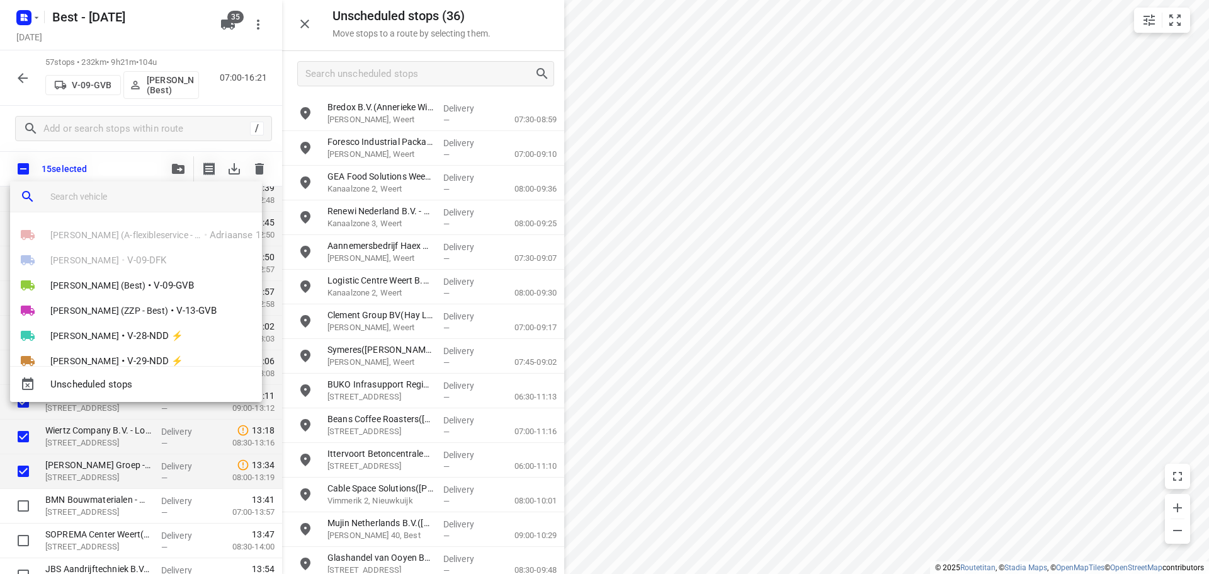
click at [135, 190] on input "search vehicle" at bounding box center [151, 196] width 202 height 19
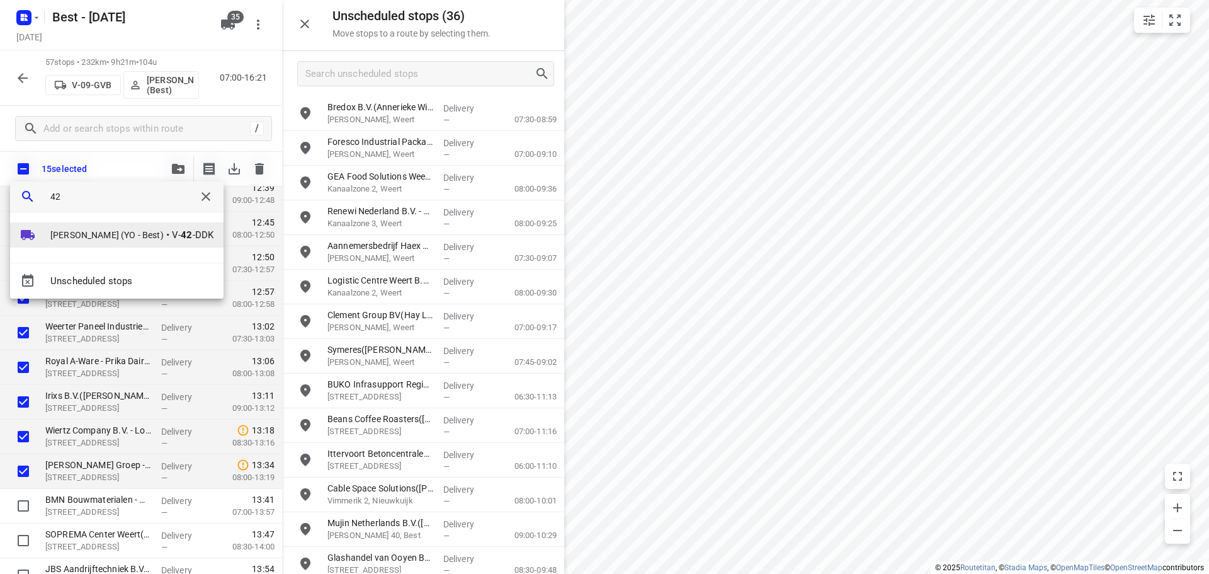
type input "42"
click at [103, 232] on span "Tom Swinkels (YO - Best)" at bounding box center [106, 235] width 113 height 13
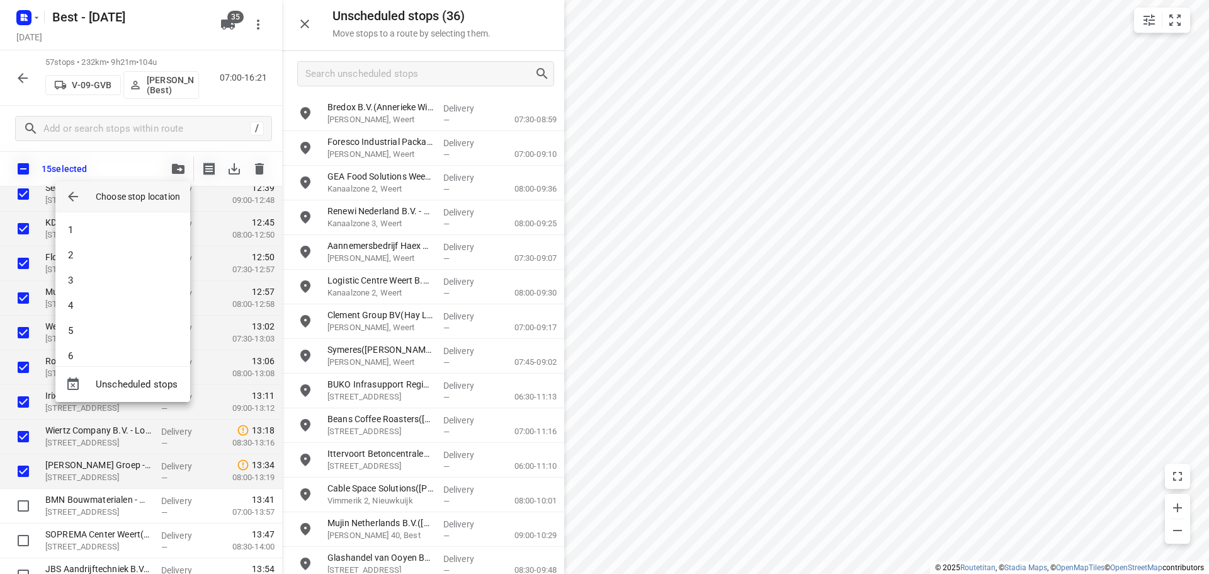
click at [103, 232] on li "1" at bounding box center [122, 229] width 135 height 25
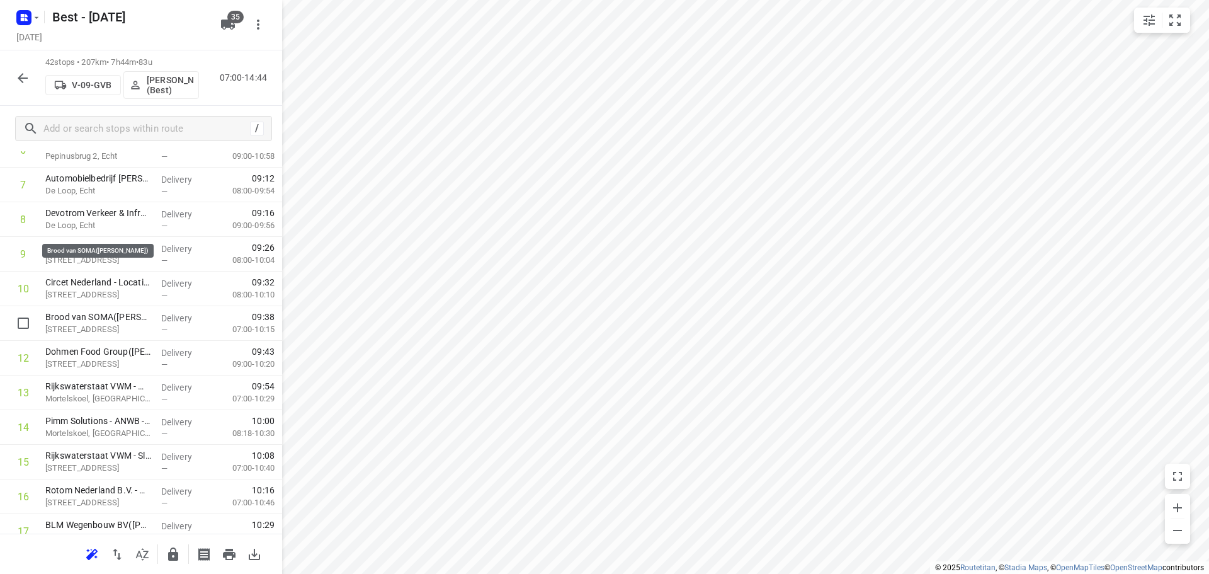
scroll to position [0, 0]
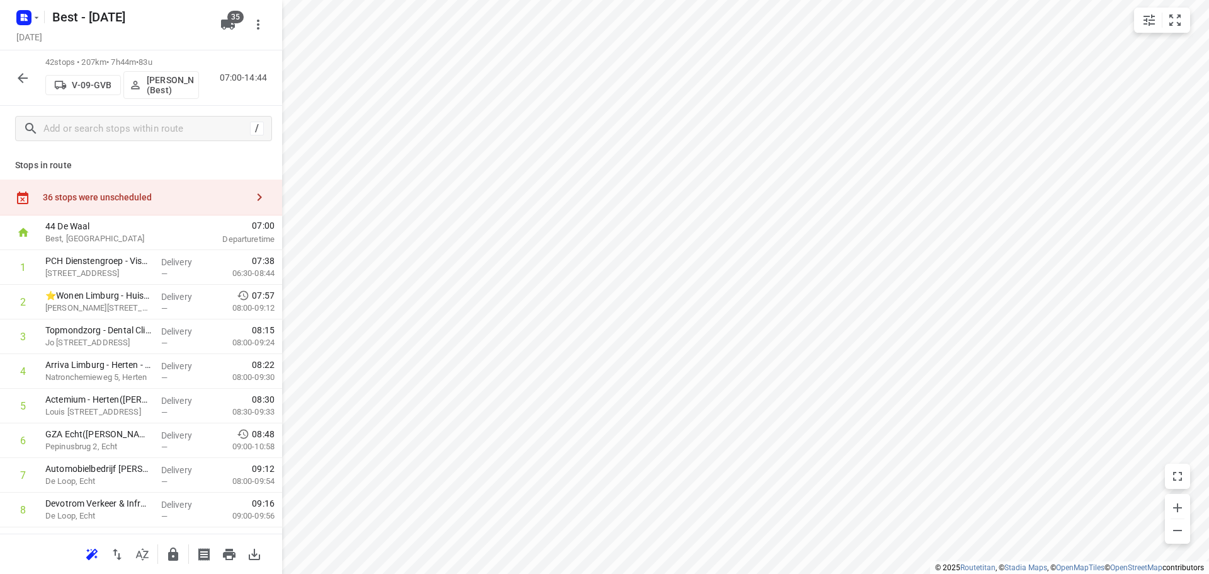
click at [150, 189] on div "36 stops were unscheduled" at bounding box center [141, 198] width 282 height 36
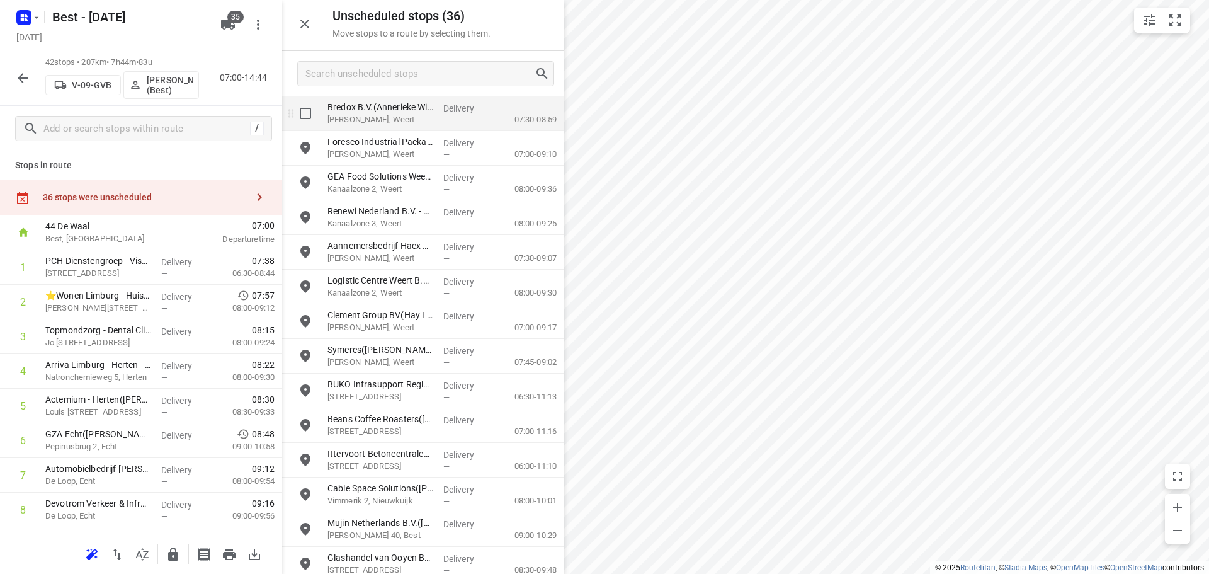
click at [319, 120] on div "grid" at bounding box center [302, 113] width 40 height 35
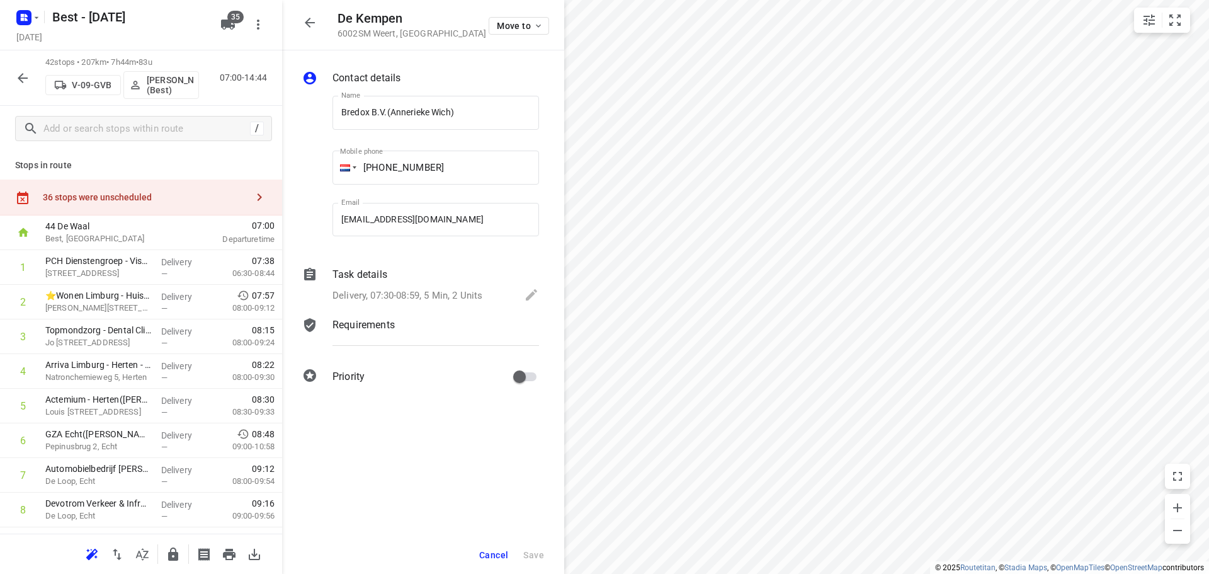
click at [268, 191] on div "36 stops were unscheduled" at bounding box center [141, 198] width 282 height 36
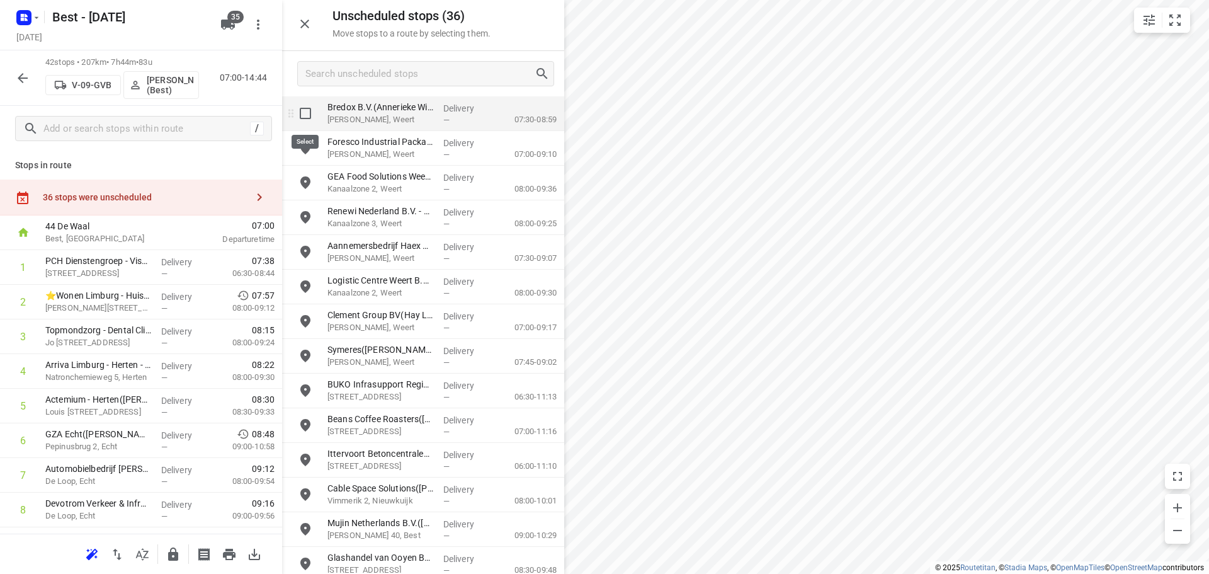
click at [315, 115] on input "grid" at bounding box center [305, 113] width 25 height 25
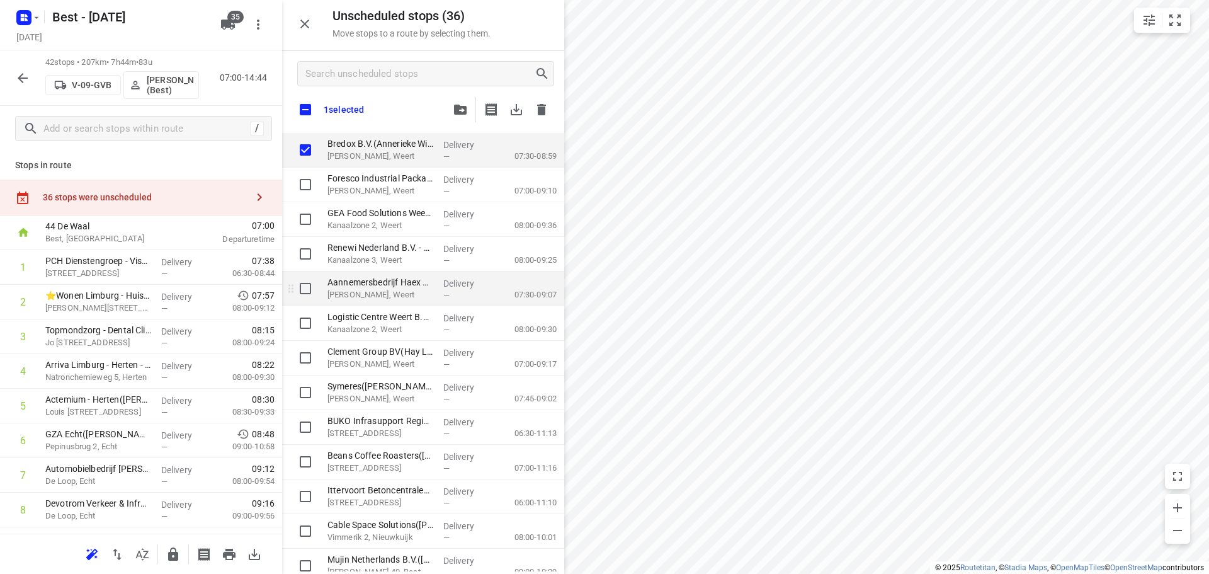
checkbox input "true"
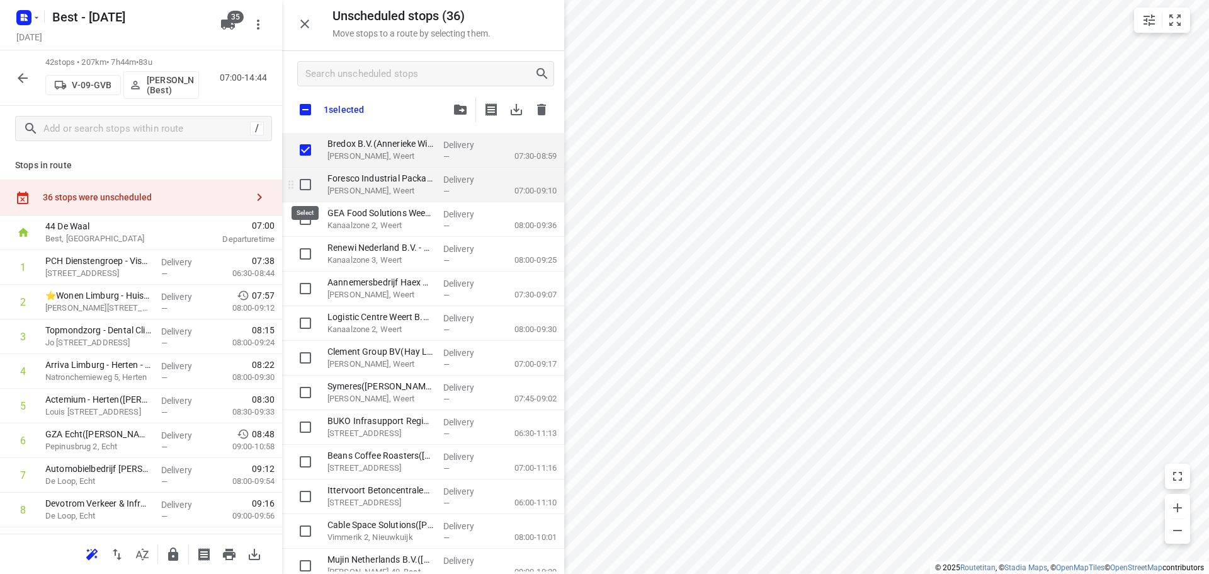
click at [305, 186] on input "grid" at bounding box center [305, 184] width 25 height 25
checkbox input "true"
click at [306, 219] on input "grid" at bounding box center [305, 219] width 25 height 25
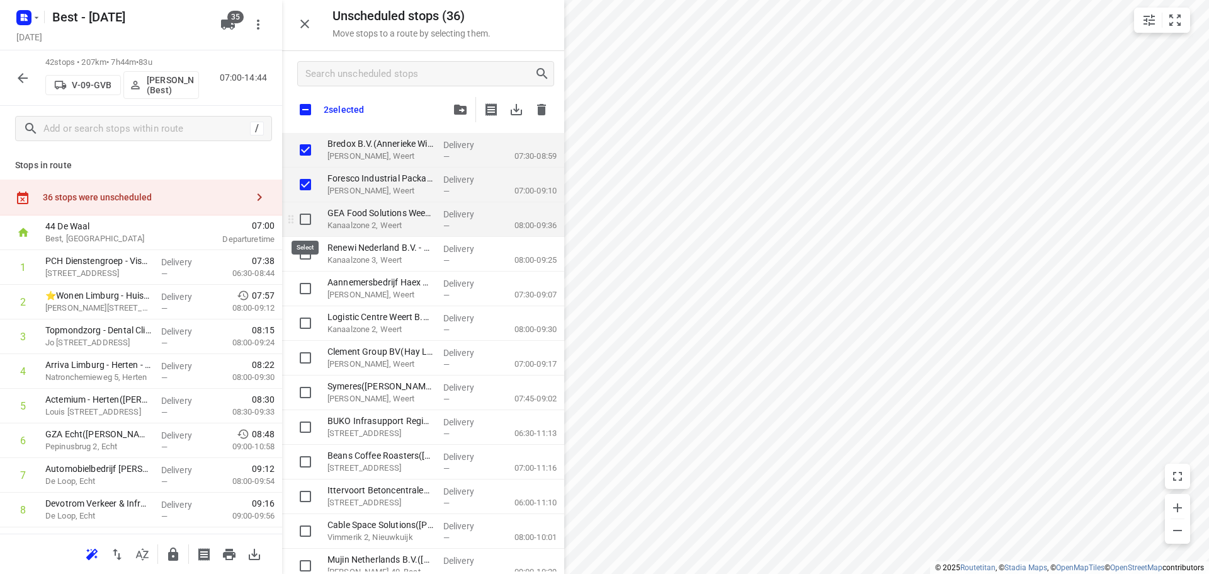
checkbox input "true"
click at [305, 256] on input "grid" at bounding box center [305, 253] width 25 height 25
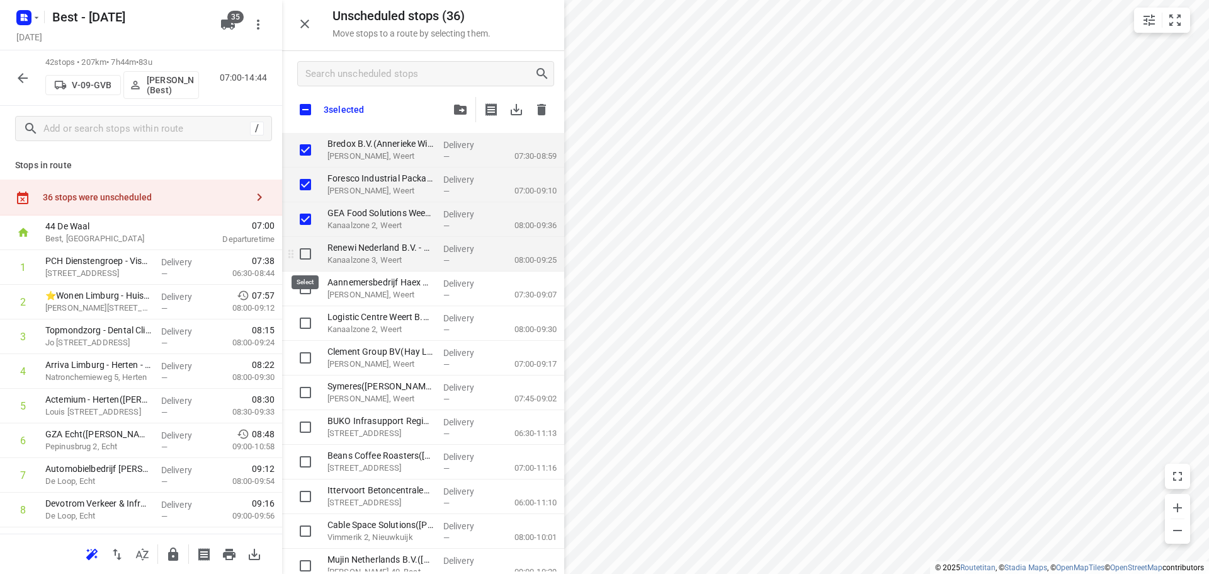
checkbox input "true"
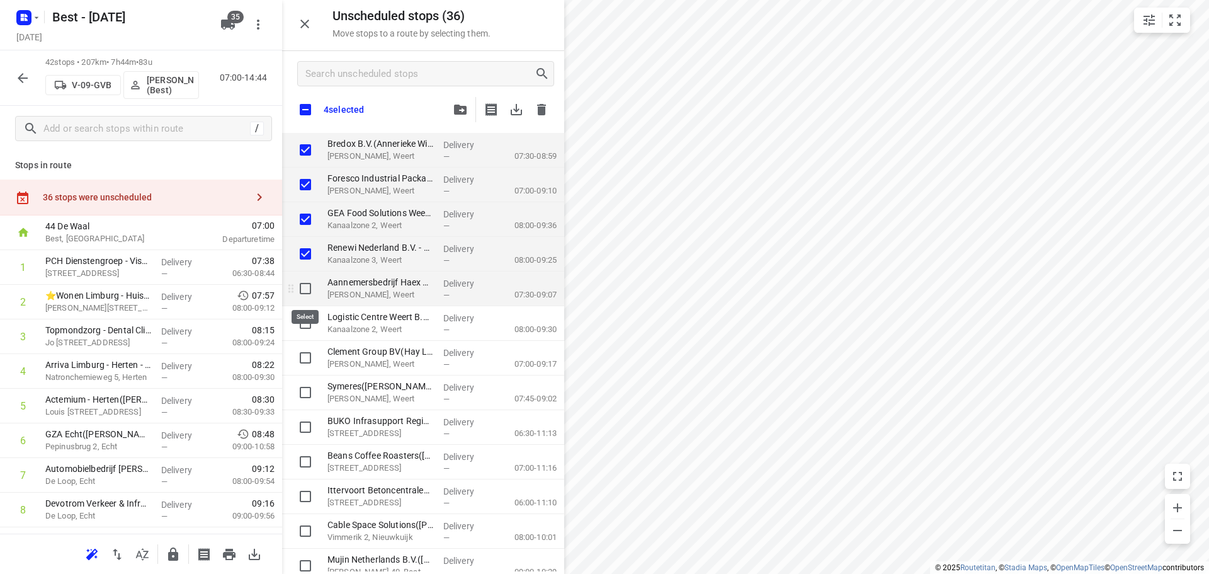
click at [302, 282] on input "grid" at bounding box center [305, 288] width 25 height 25
checkbox input "true"
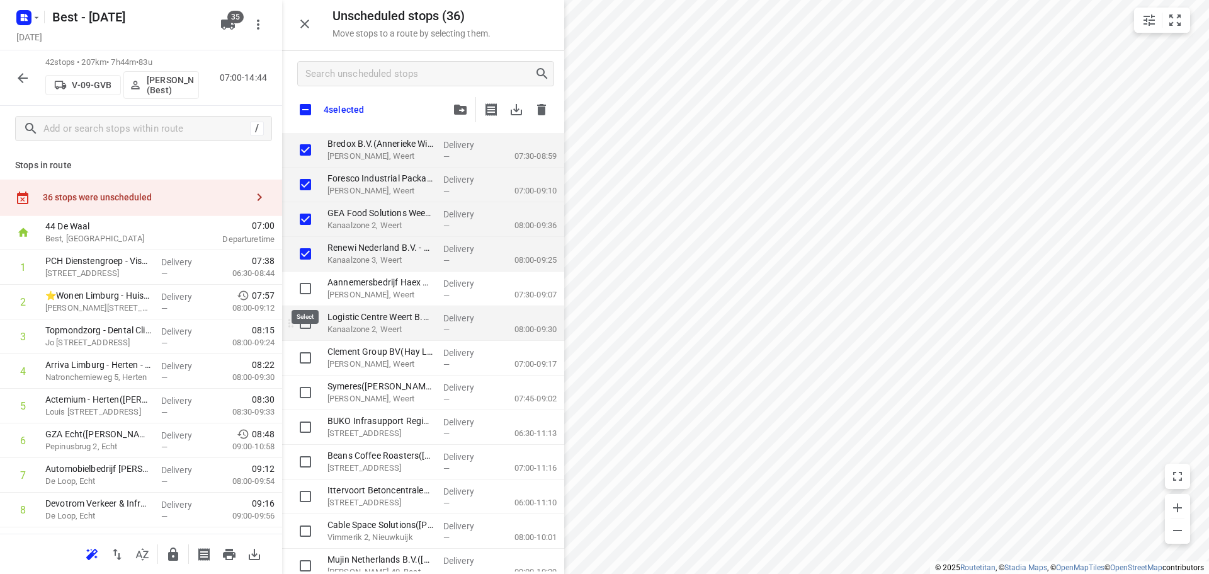
checkbox input "true"
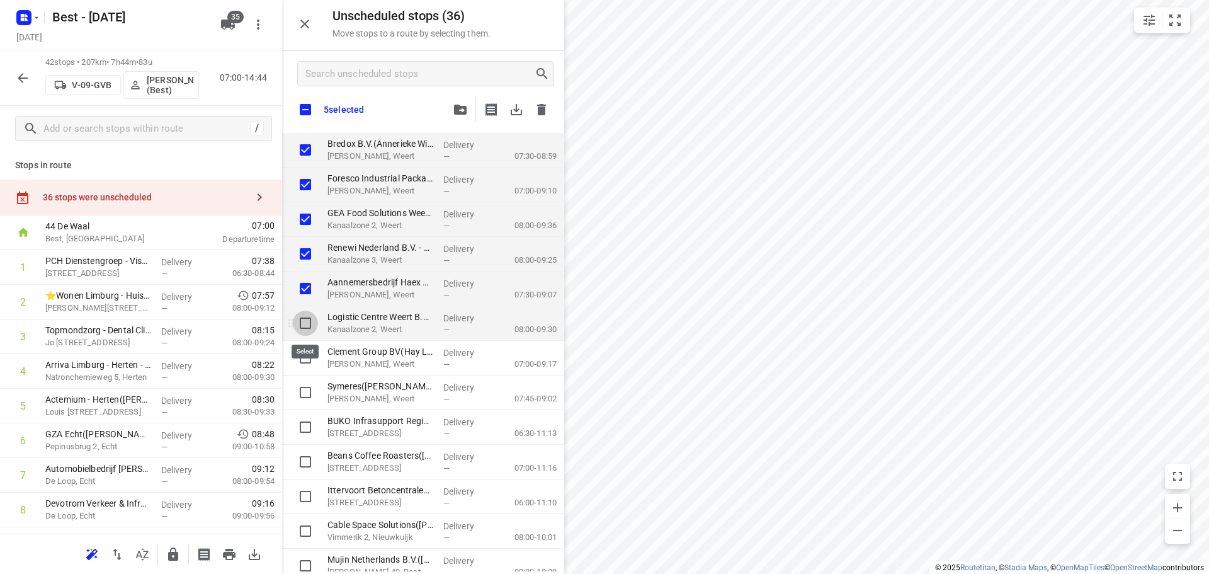
click at [300, 319] on input "grid" at bounding box center [305, 323] width 25 height 25
checkbox input "true"
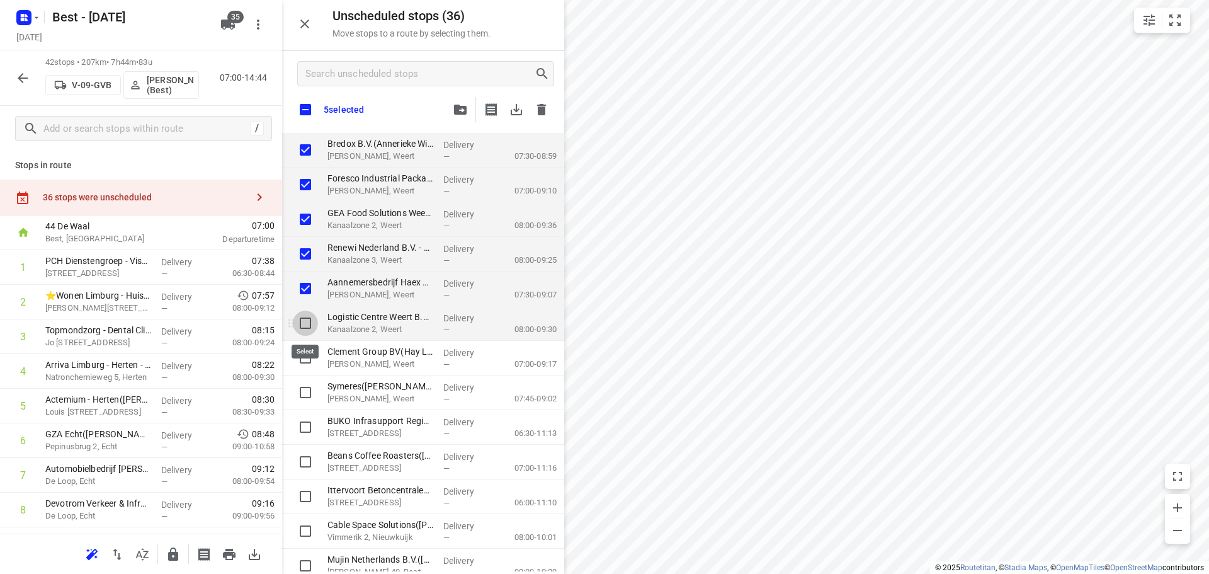
checkbox input "true"
click at [303, 353] on input "grid" at bounding box center [305, 357] width 25 height 25
checkbox input "true"
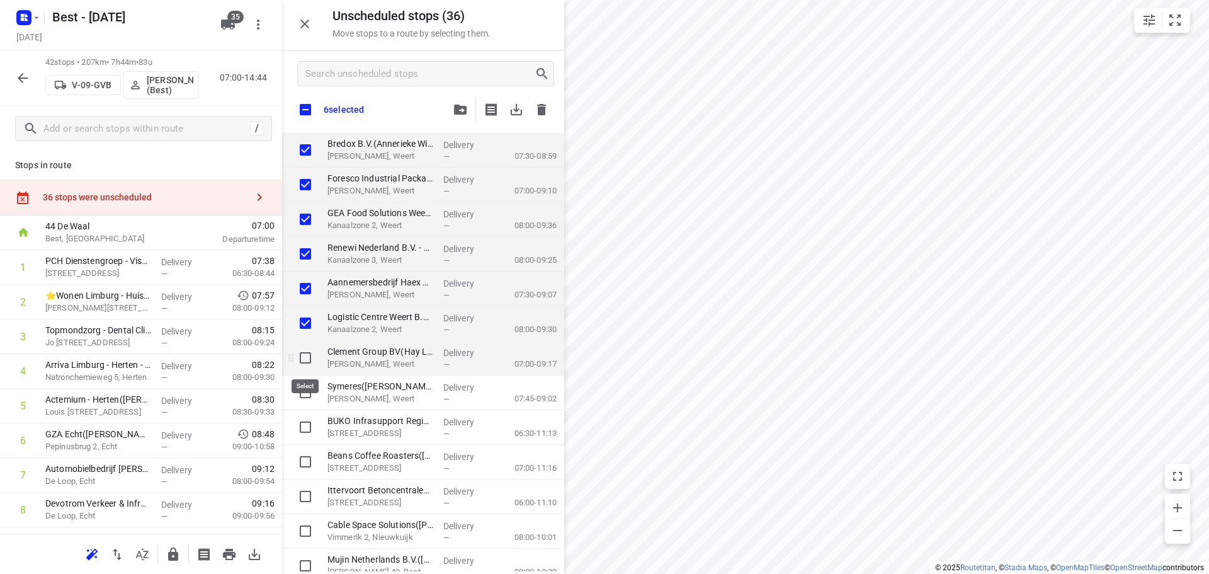
checkbox input "true"
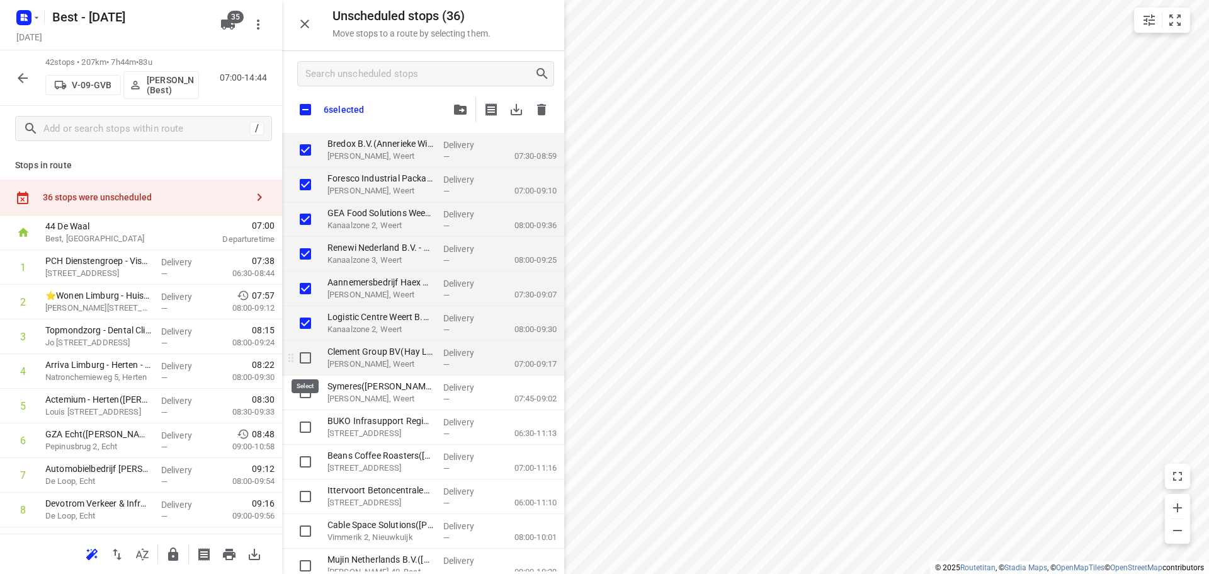
checkbox input "true"
click at [304, 391] on input "grid" at bounding box center [305, 392] width 25 height 25
checkbox input "true"
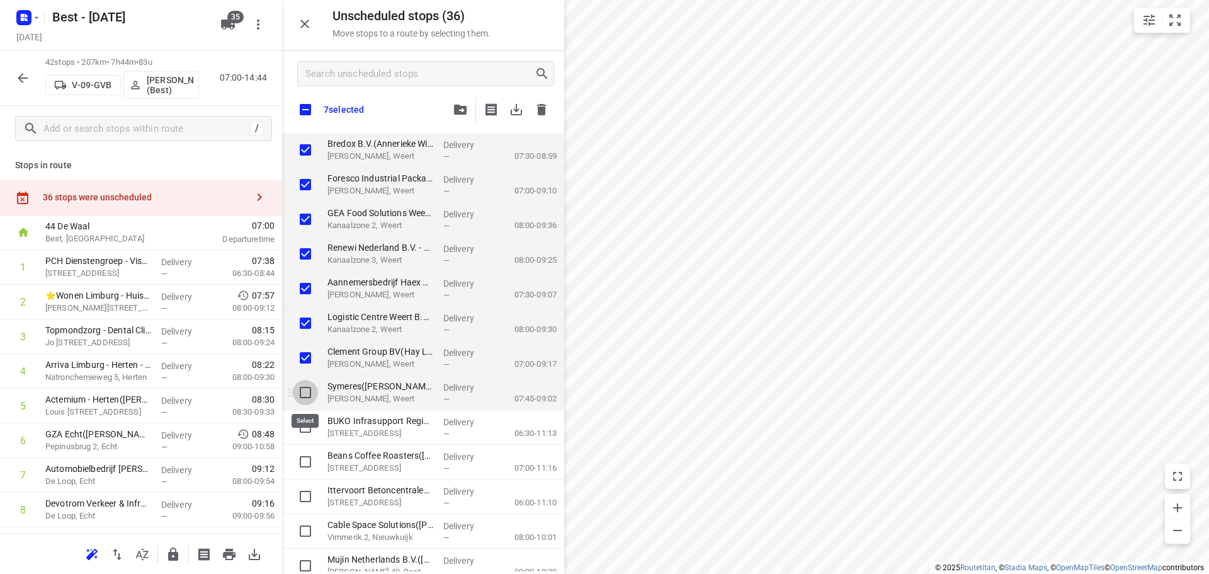
checkbox input "true"
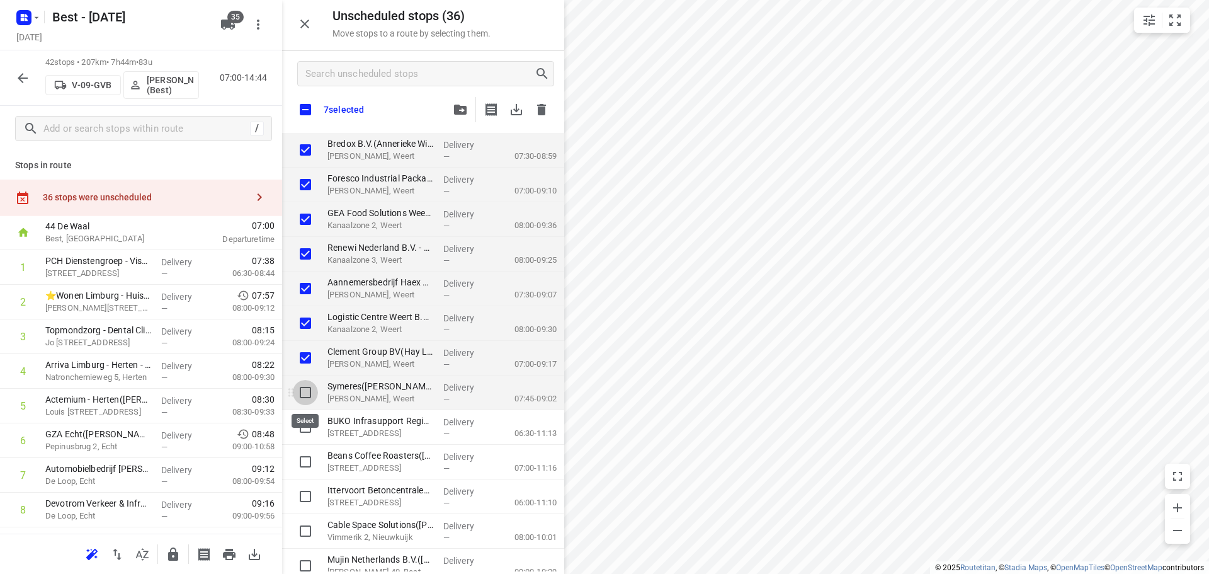
checkbox input "true"
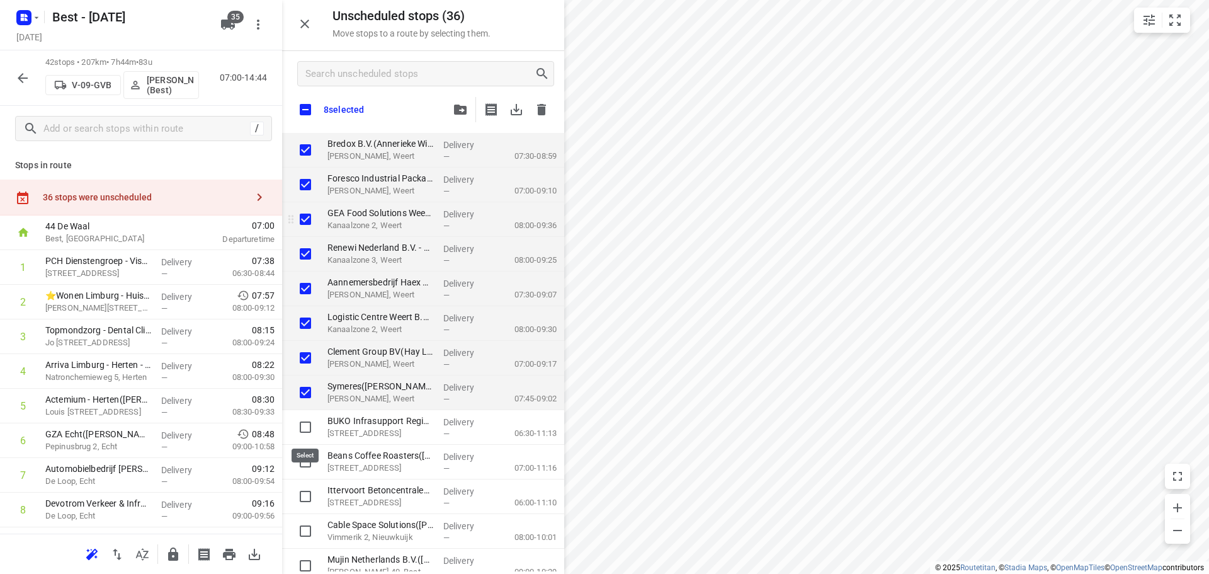
checkbox input "true"
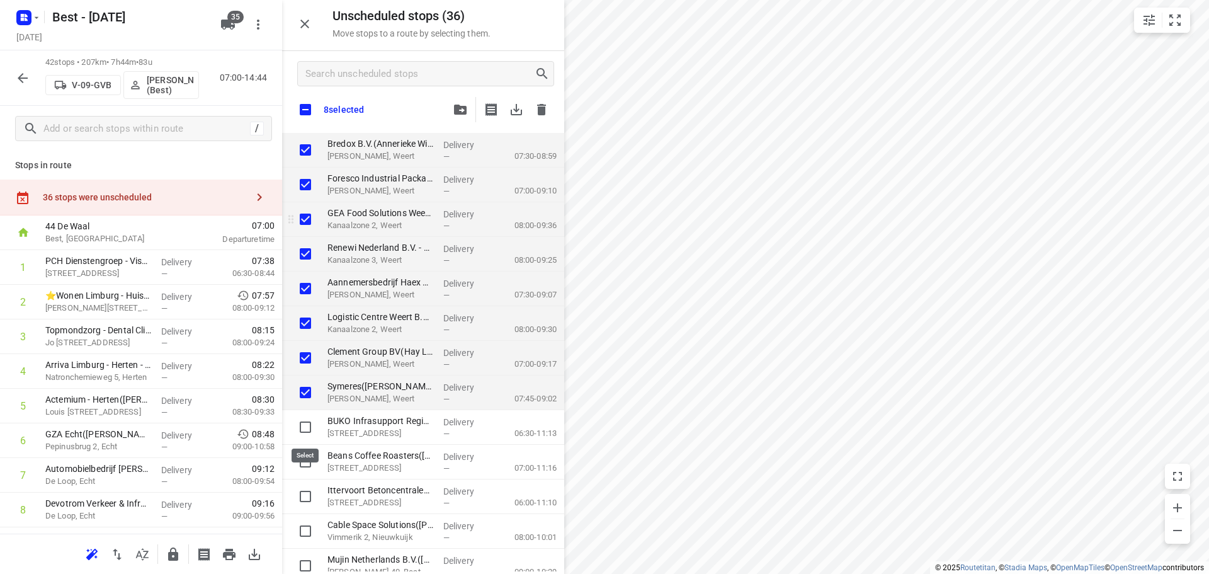
checkbox input "true"
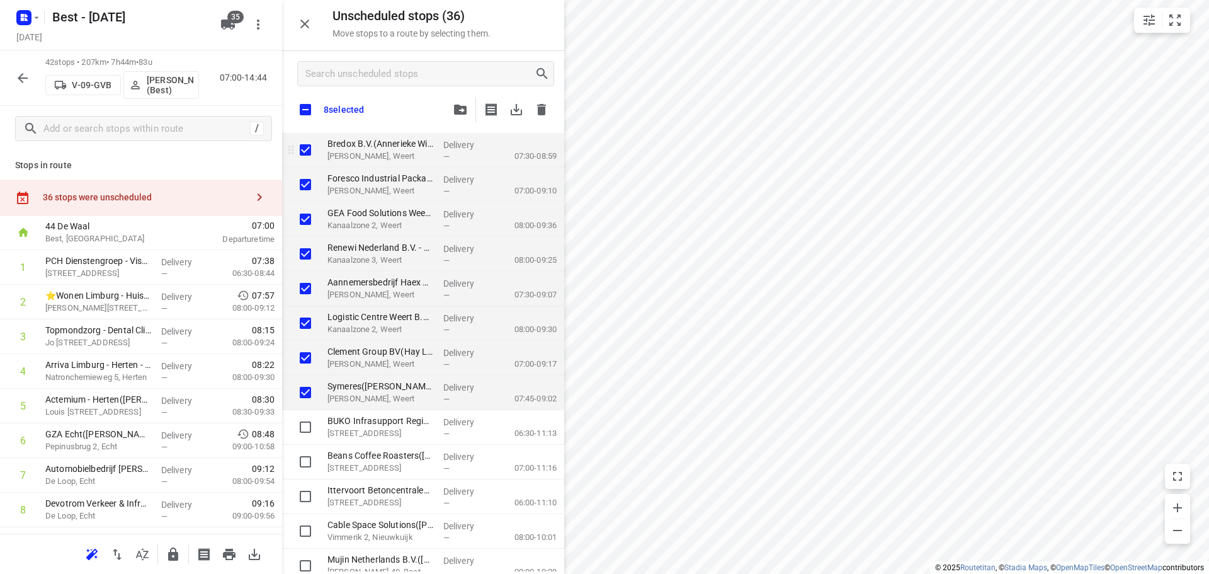
checkbox input "true"
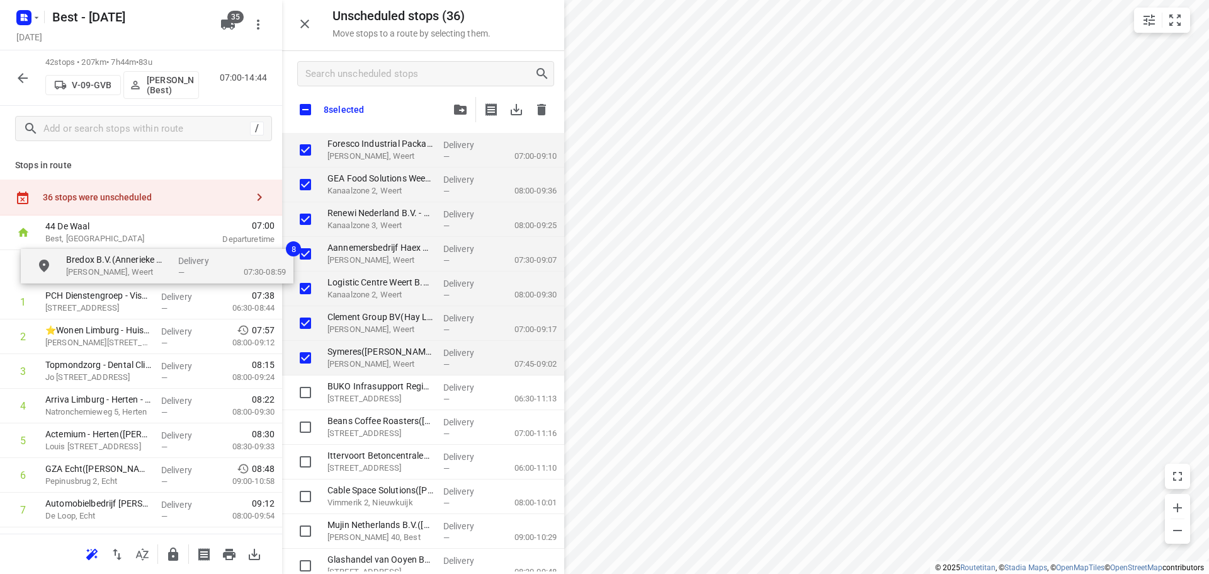
drag, startPoint x: 382, startPoint y: 146, endPoint x: 101, endPoint y: 262, distance: 303.3
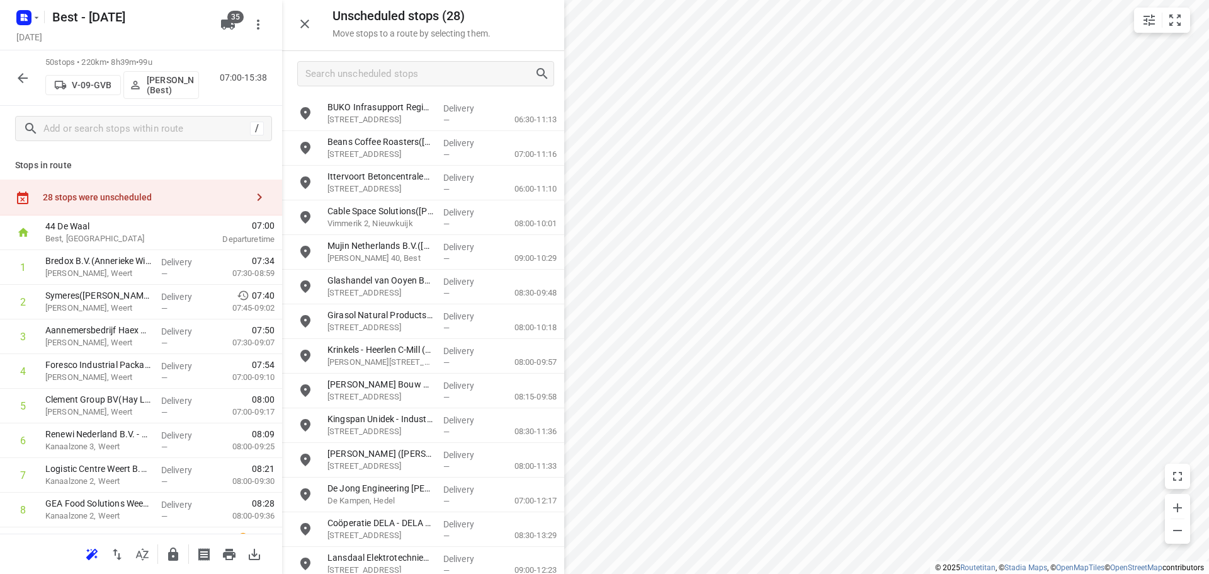
click at [299, 25] on div at bounding box center [423, 287] width 282 height 574
click at [299, 25] on icon "button" at bounding box center [304, 23] width 15 height 15
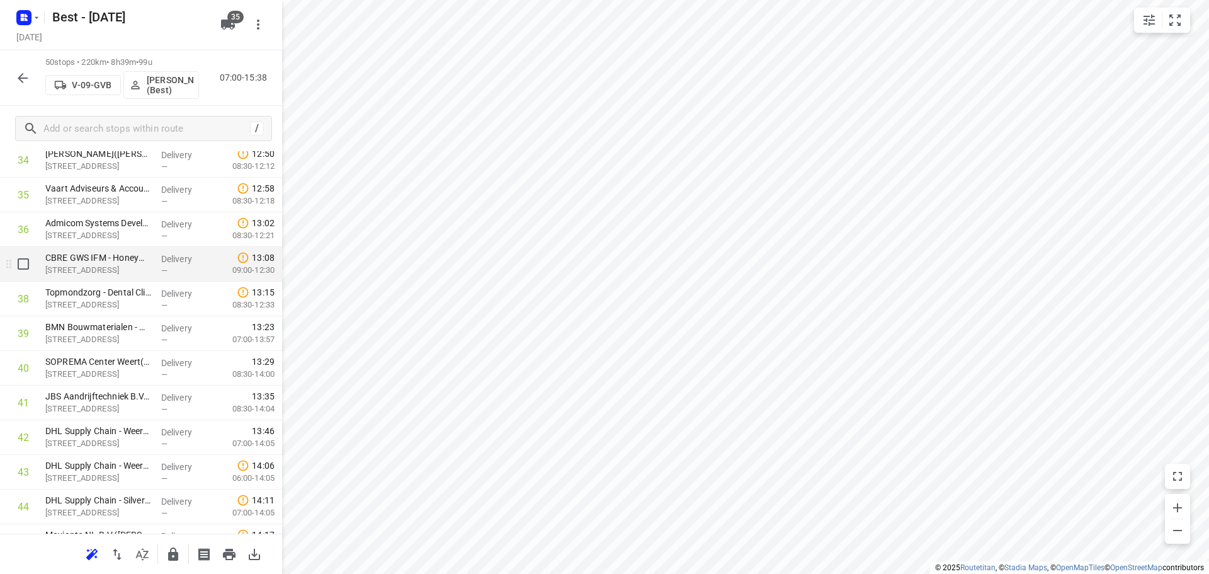
scroll to position [1449, 0]
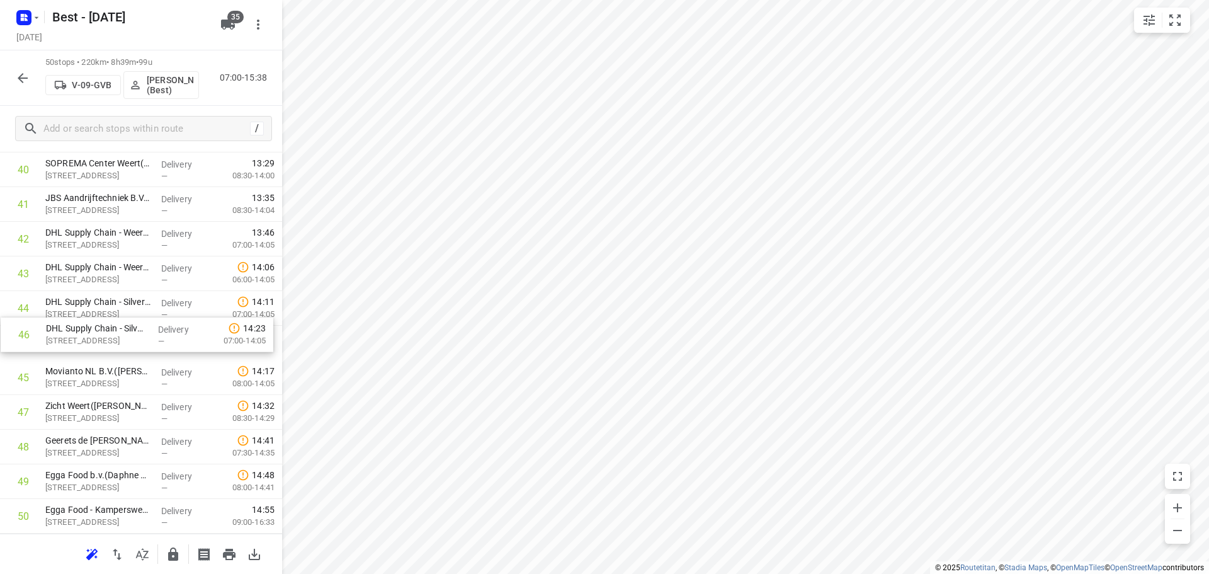
drag, startPoint x: 135, startPoint y: 375, endPoint x: 135, endPoint y: 305, distance: 69.3
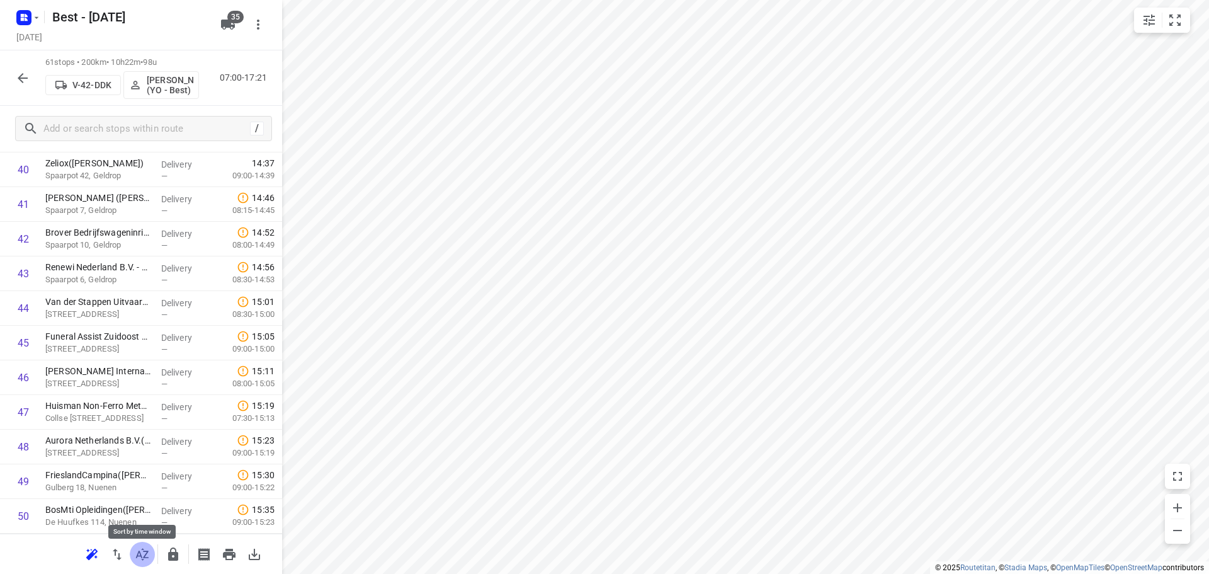
click at [144, 558] on icon "button" at bounding box center [142, 554] width 15 height 15
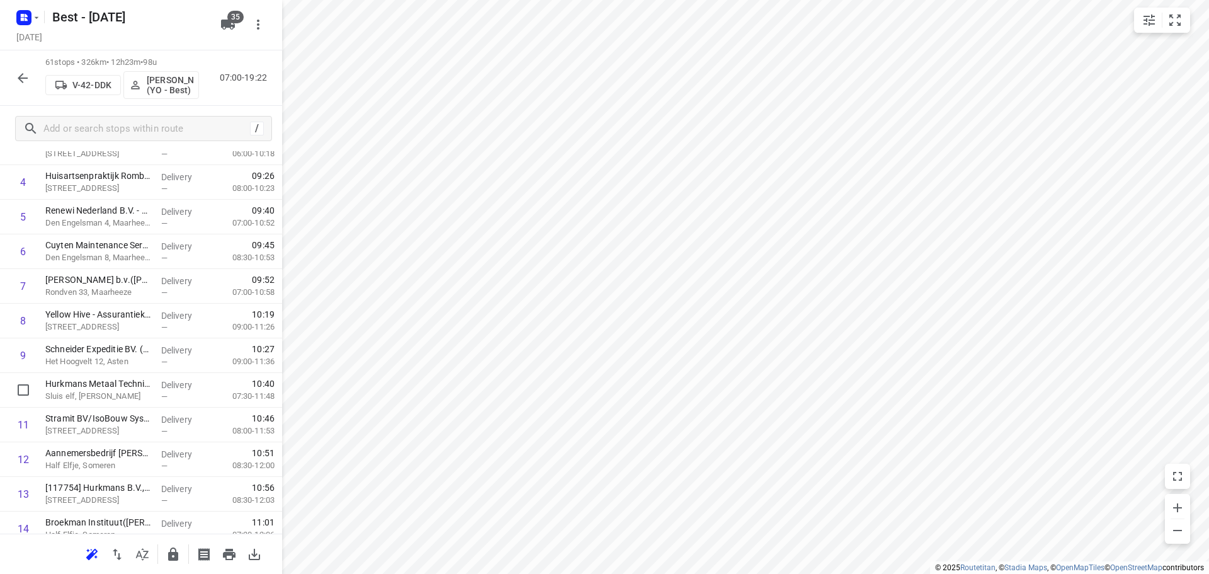
scroll to position [0, 0]
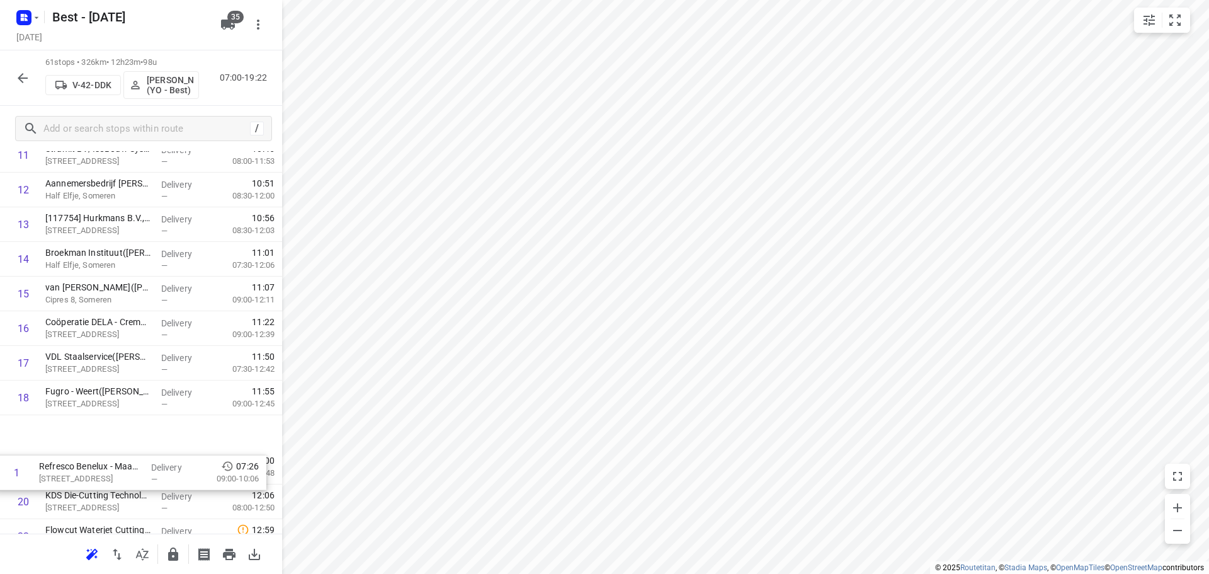
drag, startPoint x: 122, startPoint y: 274, endPoint x: 110, endPoint y: 512, distance: 238.4
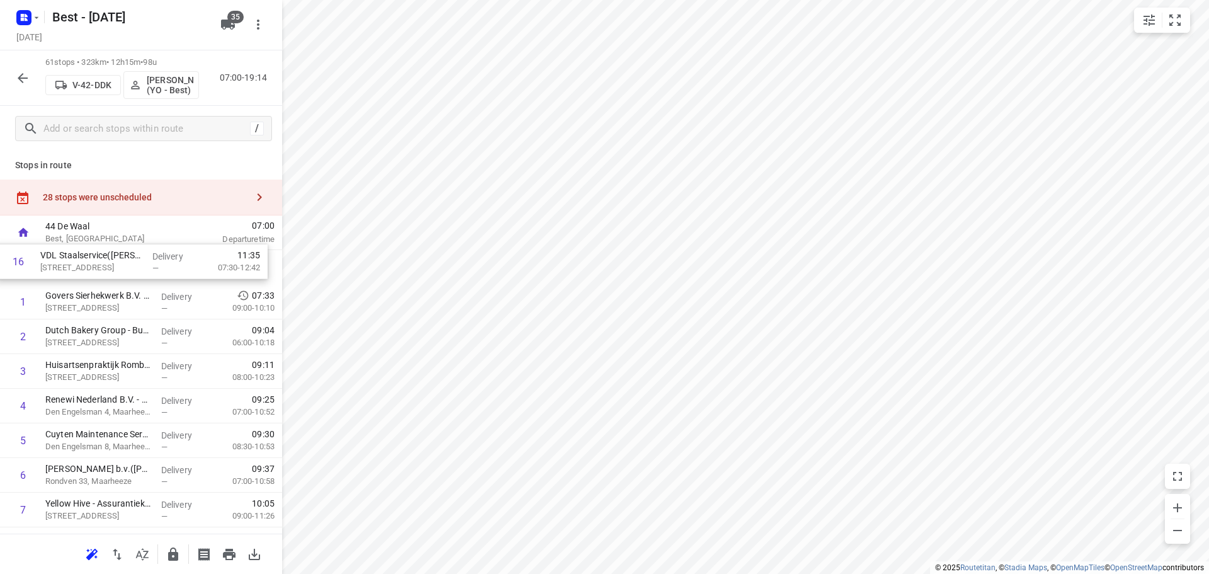
drag, startPoint x: 123, startPoint y: 346, endPoint x: 108, endPoint y: 265, distance: 82.0
click at [21, 262] on input "checkbox" at bounding box center [23, 266] width 25 height 25
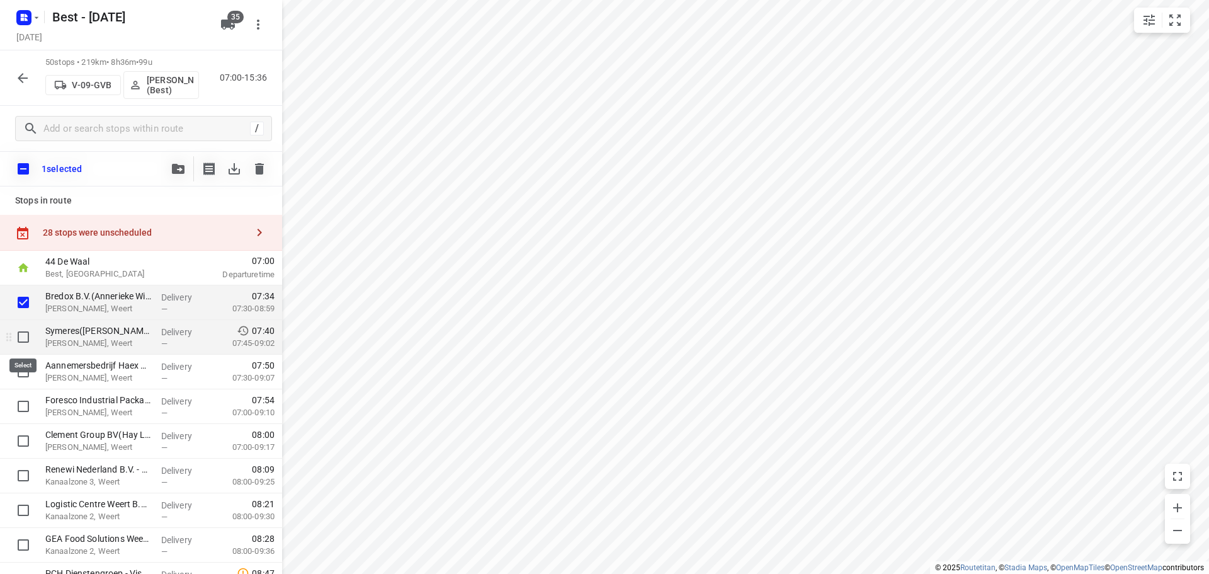
click at [22, 338] on input "checkbox" at bounding box center [23, 336] width 25 height 25
click at [23, 367] on input "checkbox" at bounding box center [23, 371] width 25 height 25
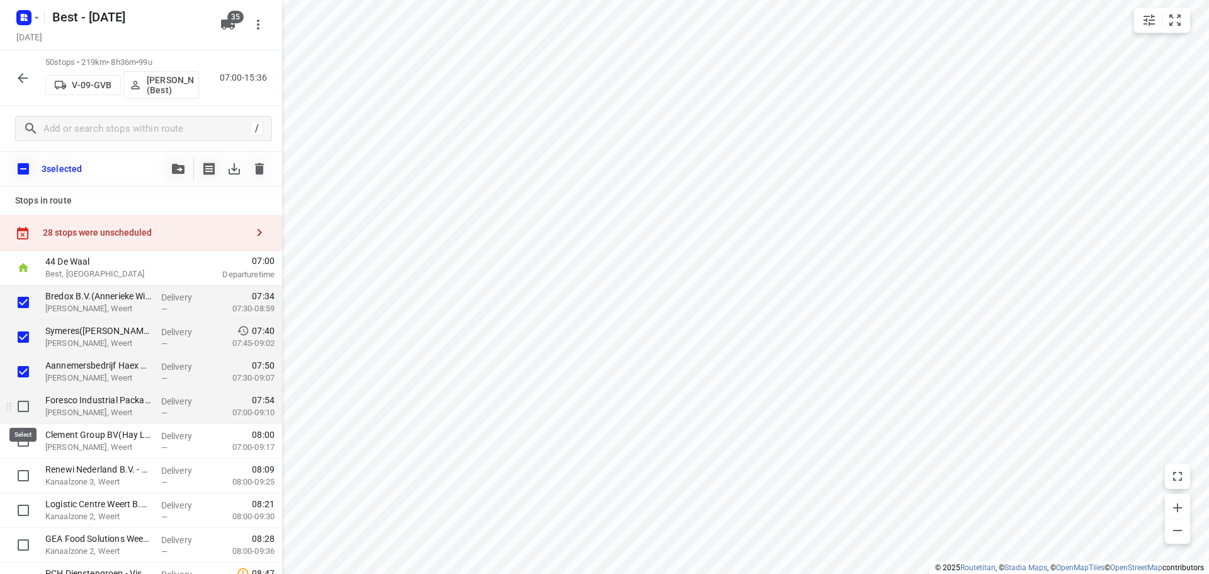
click at [23, 402] on input "checkbox" at bounding box center [23, 406] width 25 height 25
click at [20, 436] on input "checkbox" at bounding box center [23, 440] width 25 height 25
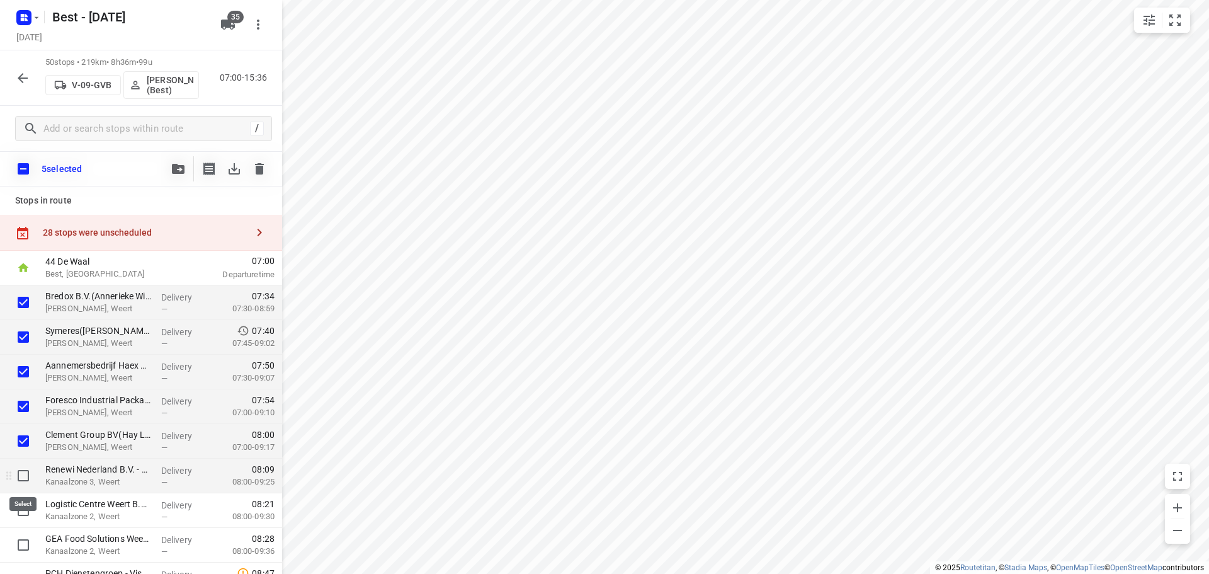
click at [22, 484] on input "checkbox" at bounding box center [23, 475] width 25 height 25
click at [26, 515] on input "checkbox" at bounding box center [23, 510] width 25 height 25
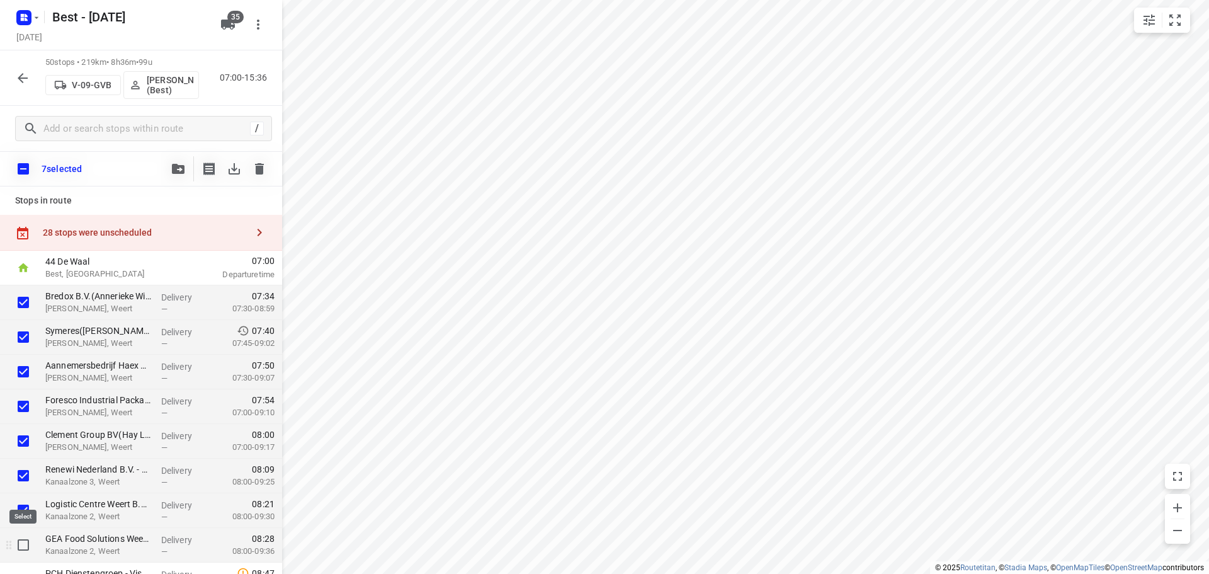
click at [28, 539] on input "checkbox" at bounding box center [23, 544] width 25 height 25
click at [176, 157] on button "button" at bounding box center [178, 168] width 25 height 25
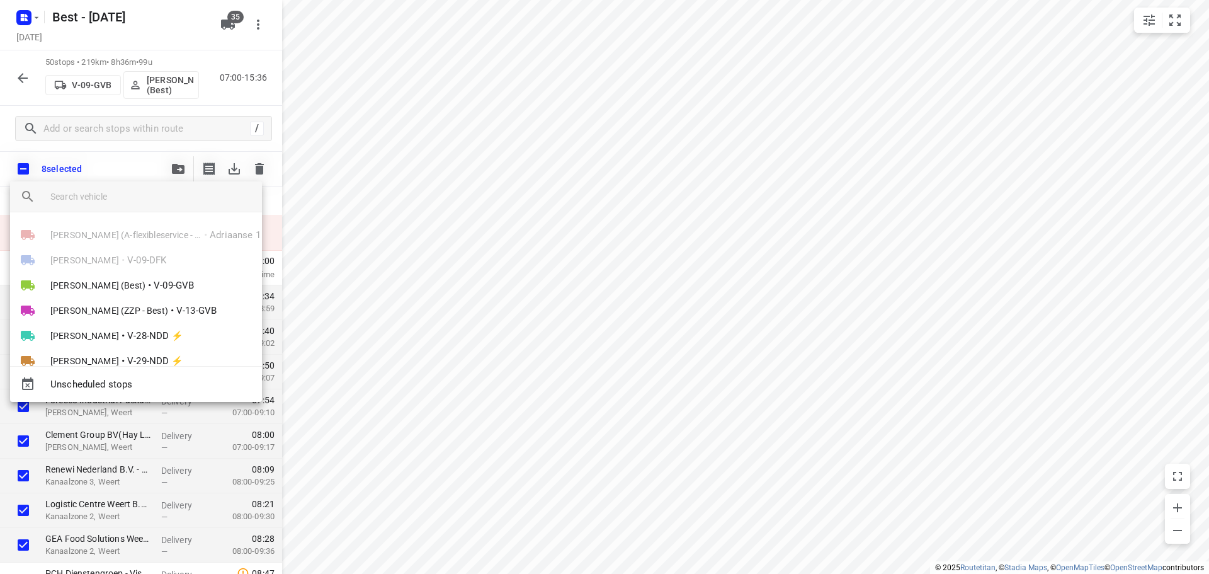
click at [127, 198] on input "search vehicle" at bounding box center [151, 196] width 202 height 19
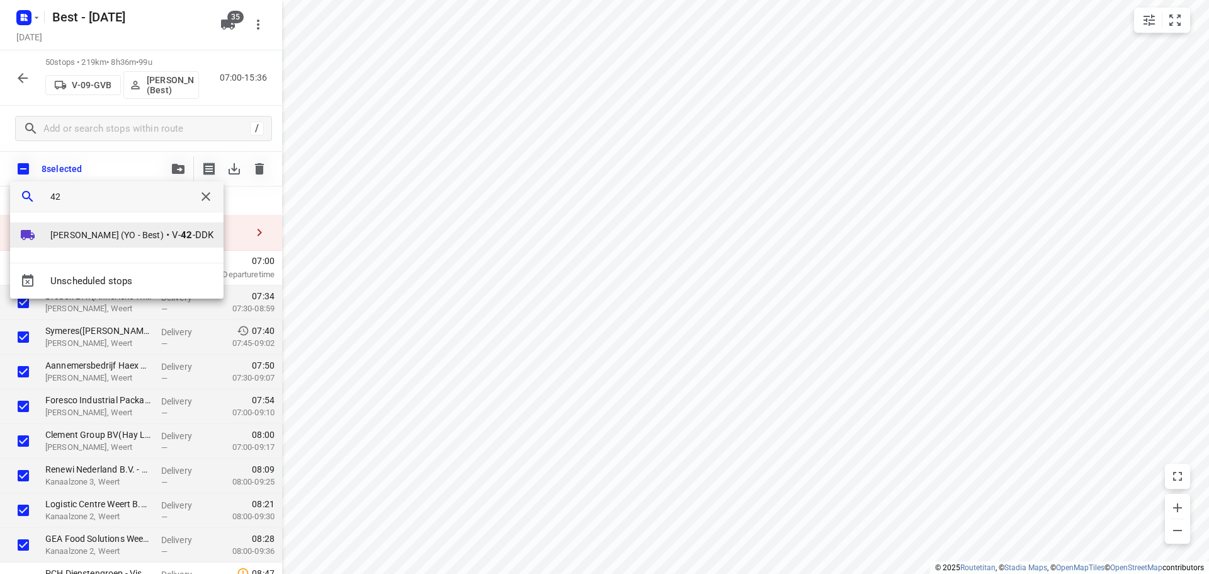
click at [134, 241] on li "Tom Swinkels (YO - Best) • V- 42 -DDK" at bounding box center [117, 234] width 214 height 25
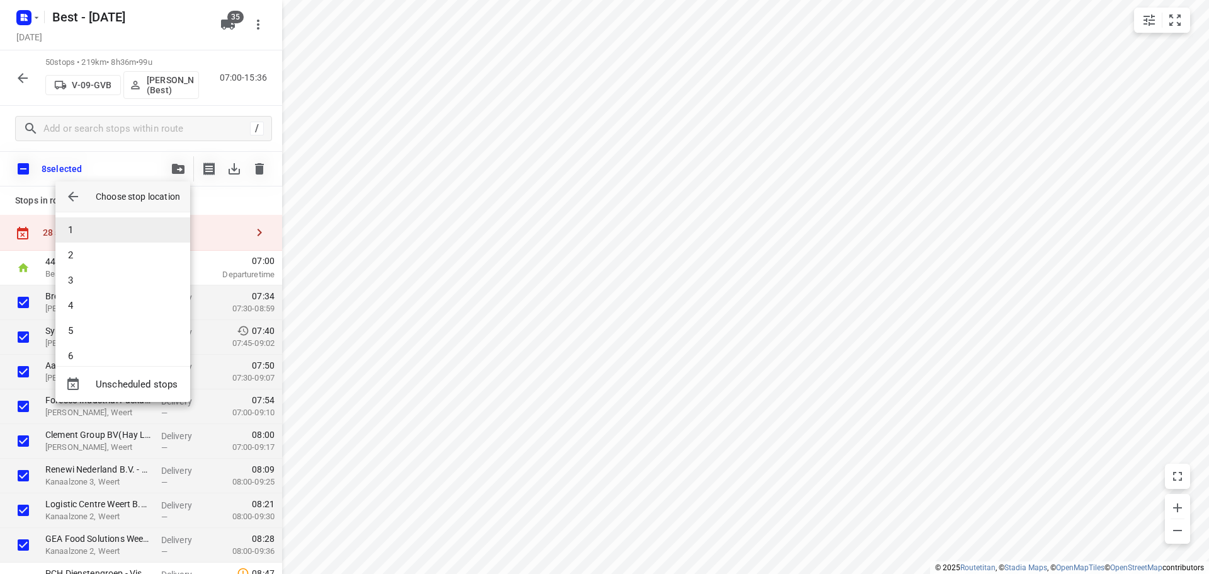
click at [134, 235] on li "1" at bounding box center [122, 229] width 135 height 25
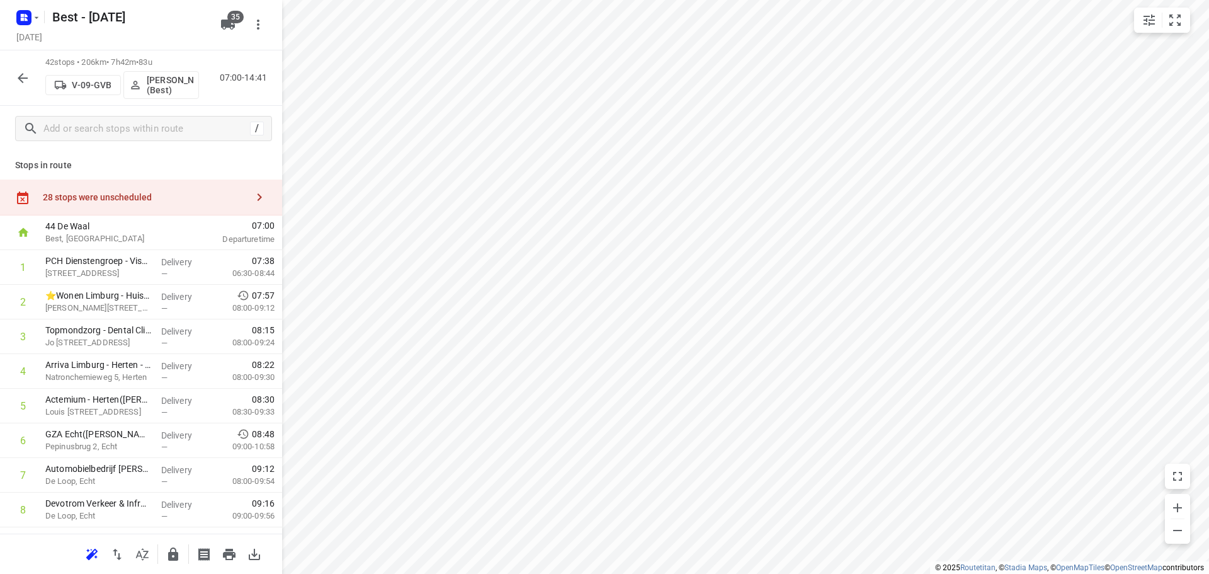
click at [23, 82] on icon "button" at bounding box center [23, 78] width 10 height 10
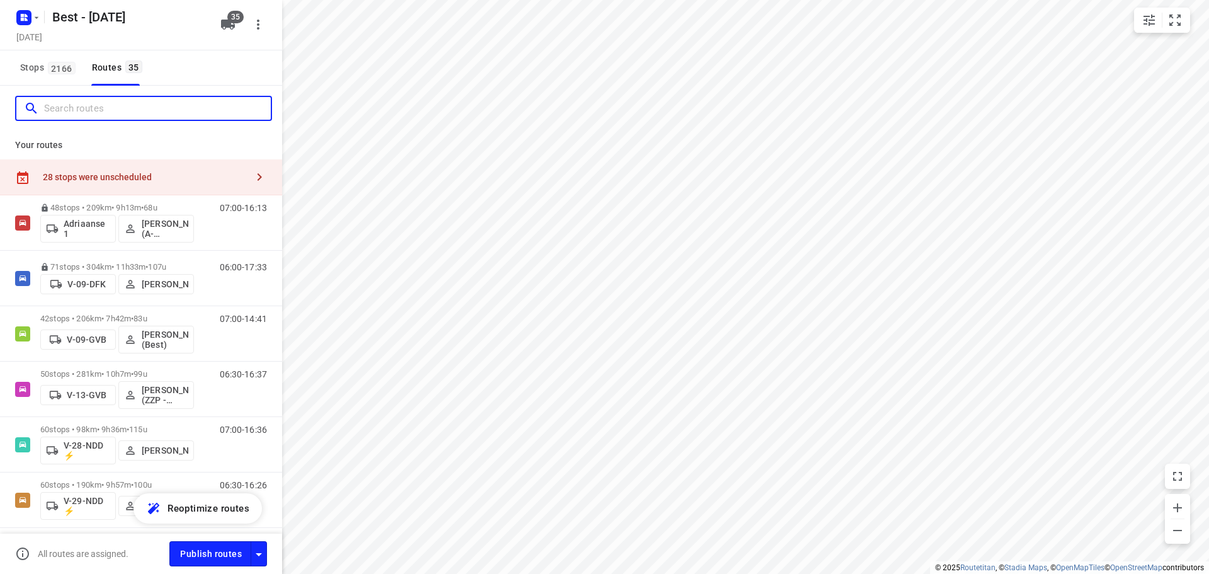
click at [140, 108] on input "Search routes" at bounding box center [157, 109] width 227 height 20
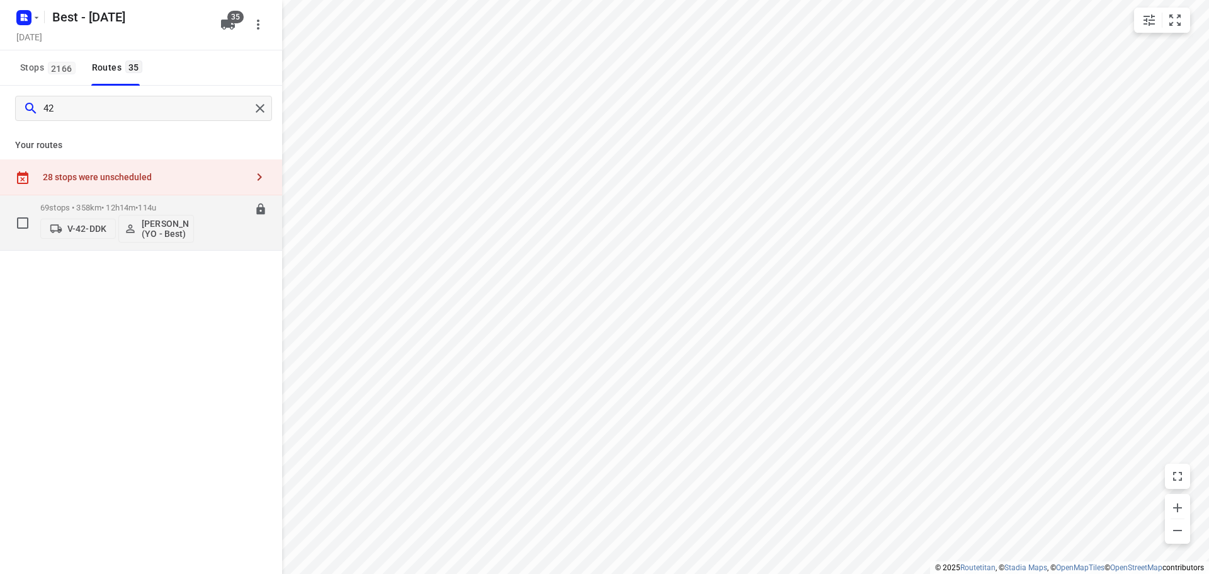
click at [228, 217] on div "07:00-19:14" at bounding box center [235, 226] width 63 height 46
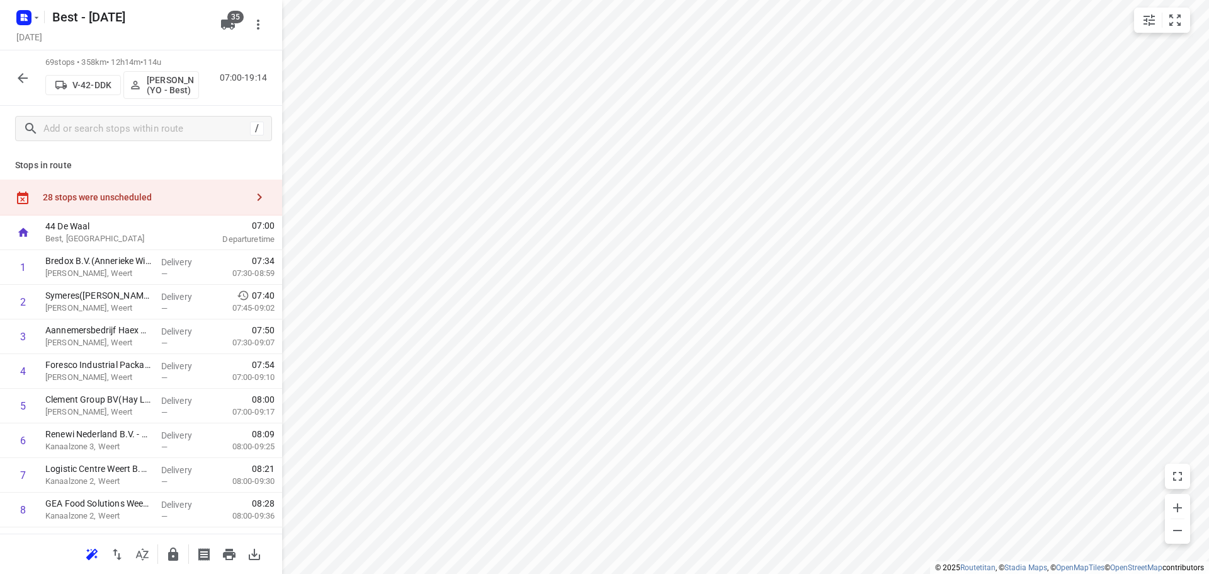
click at [178, 108] on div "/" at bounding box center [141, 128] width 282 height 45
click at [176, 116] on div "/" at bounding box center [143, 128] width 257 height 25
click at [161, 127] on input "text" at bounding box center [145, 129] width 202 height 20
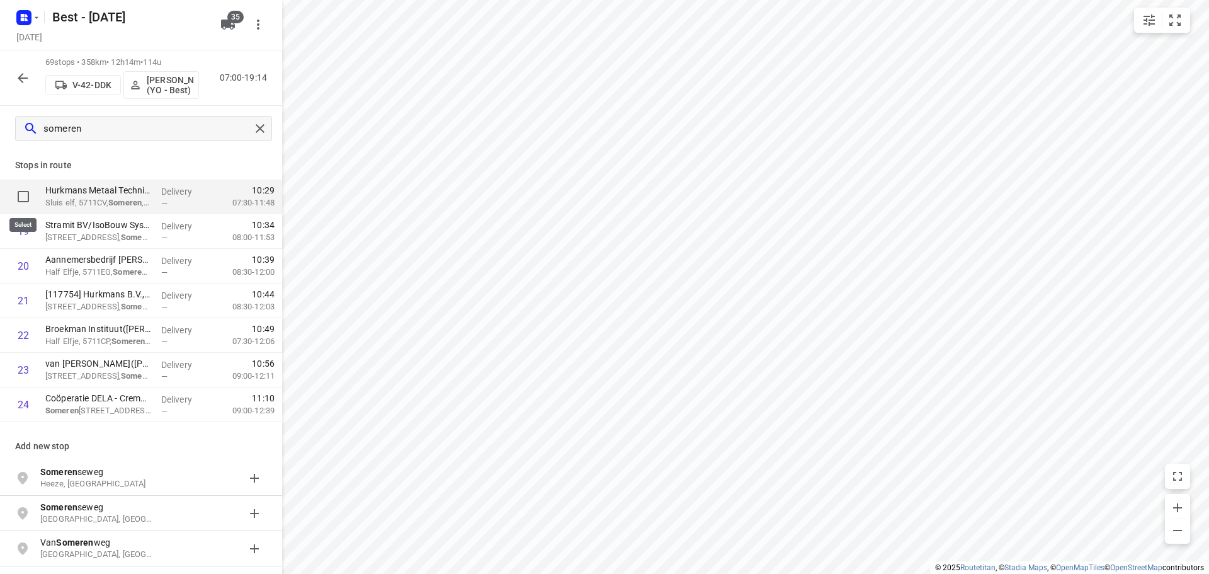
click at [31, 192] on input "checkbox" at bounding box center [23, 196] width 25 height 25
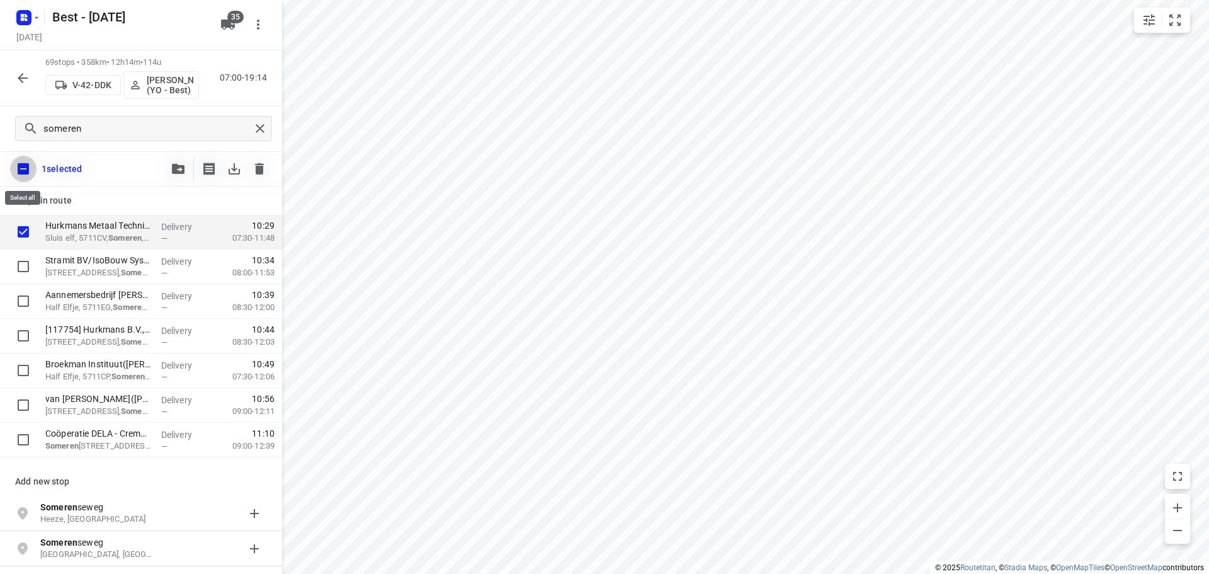
click at [27, 166] on input "checkbox" at bounding box center [23, 169] width 26 height 26
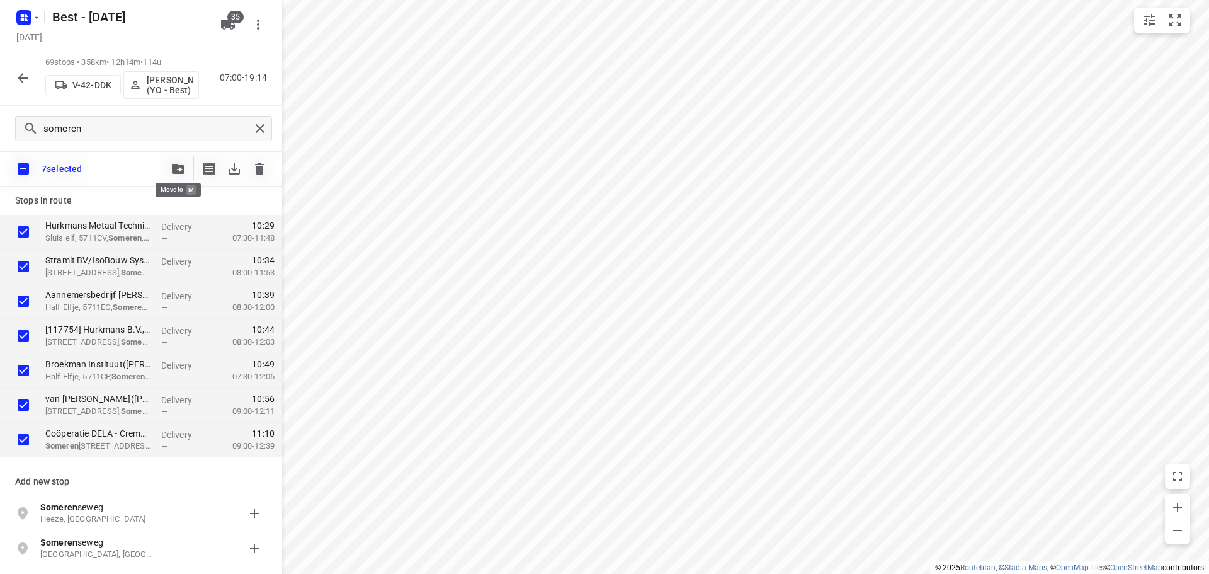
click at [181, 169] on icon "button" at bounding box center [178, 169] width 13 height 10
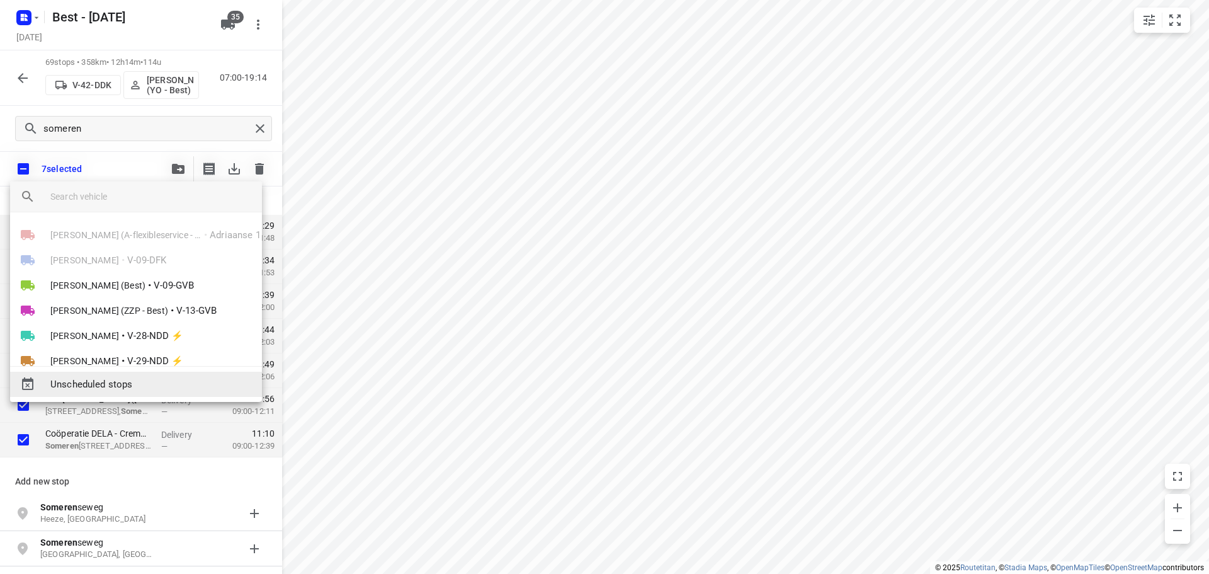
click at [93, 382] on span "Unscheduled stops" at bounding box center [151, 384] width 202 height 14
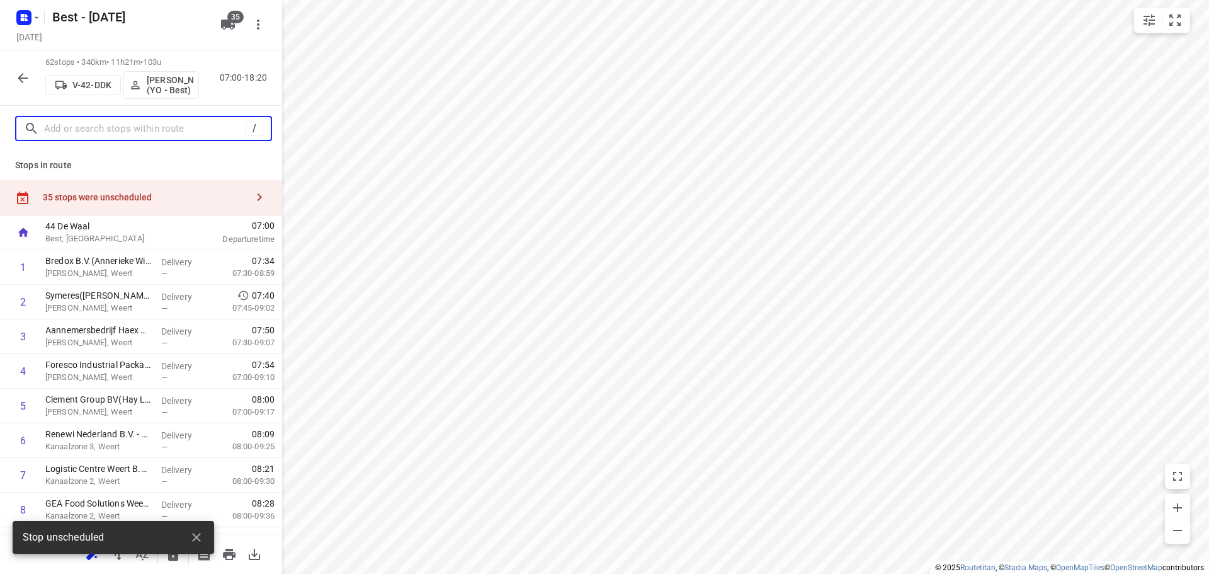
click at [159, 134] on input "text" at bounding box center [145, 129] width 202 height 20
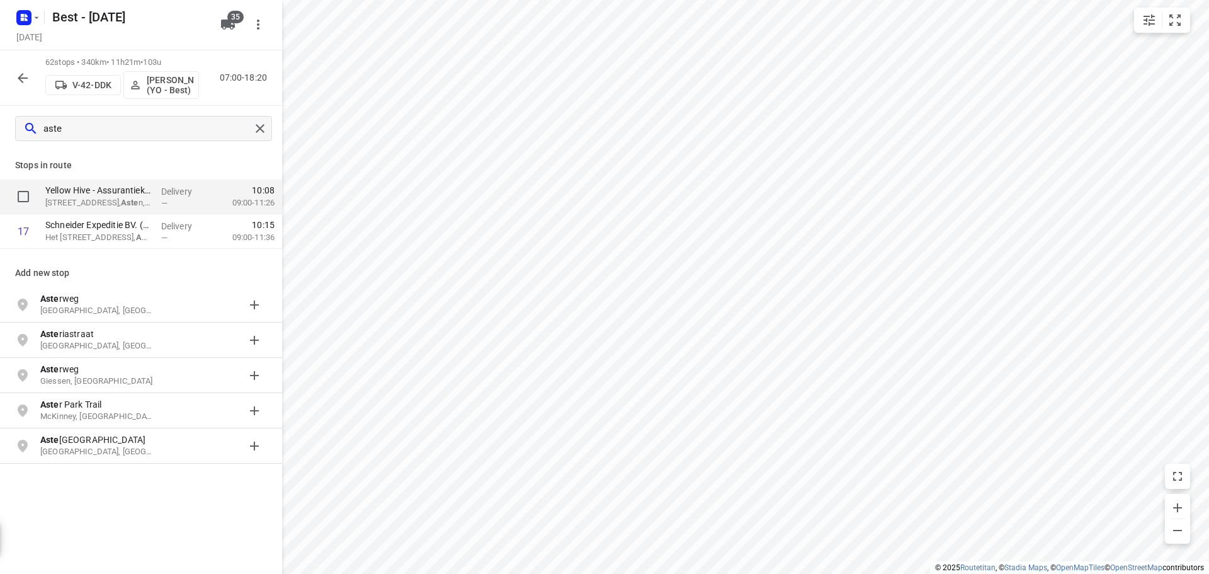
click at [20, 191] on input "checkbox" at bounding box center [23, 196] width 25 height 25
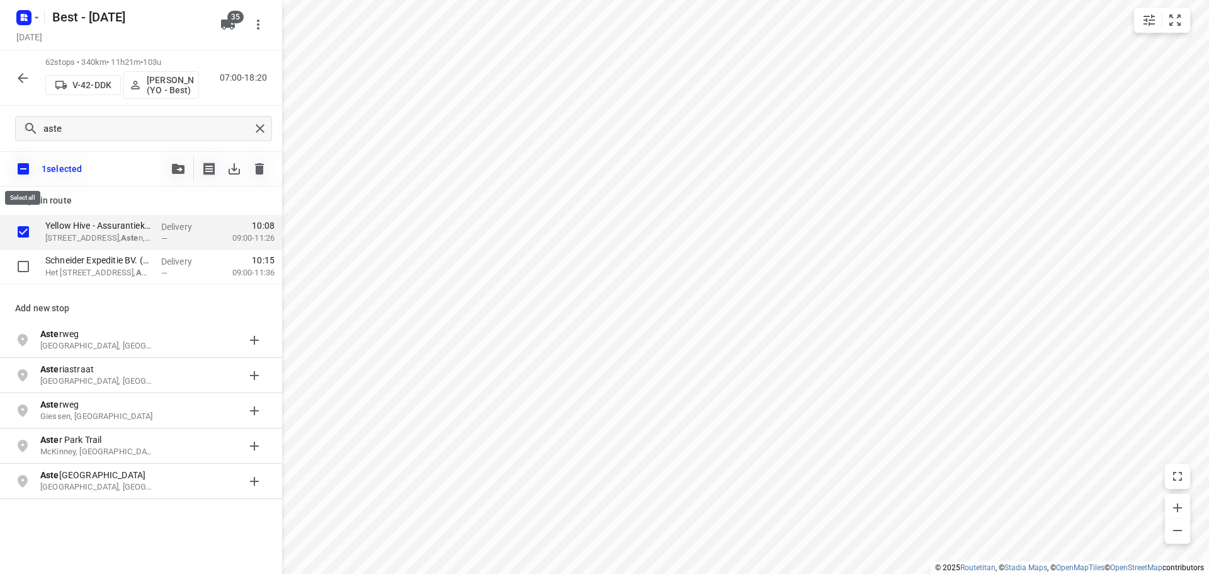
click at [23, 165] on input "checkbox" at bounding box center [23, 169] width 26 height 26
click at [173, 167] on icon "button" at bounding box center [178, 169] width 13 height 10
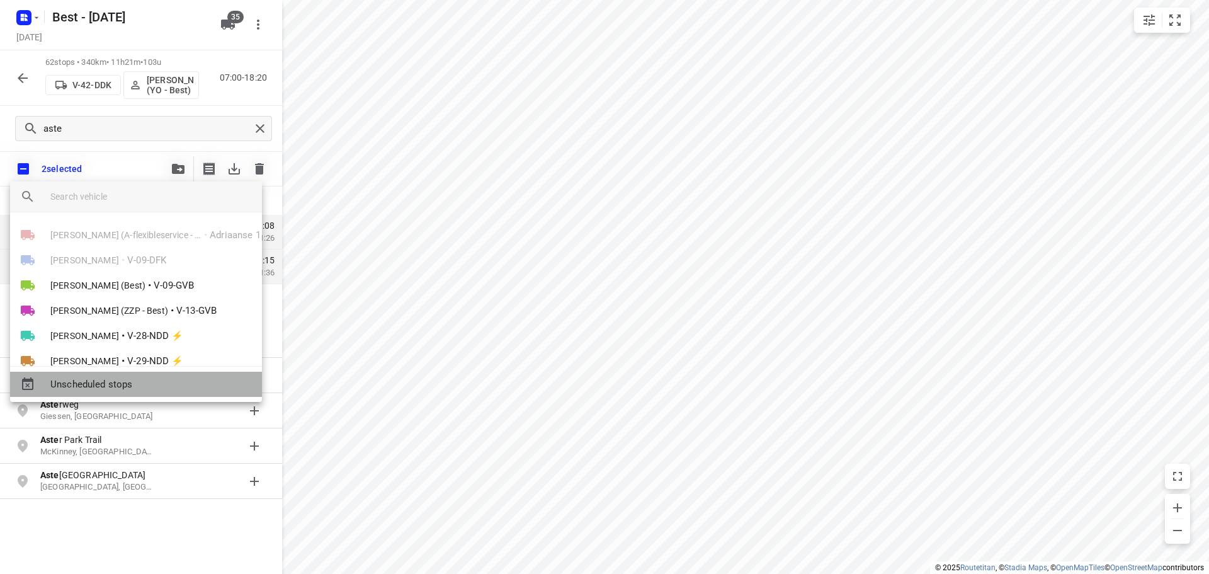
click at [112, 382] on span "Unscheduled stops" at bounding box center [151, 384] width 202 height 14
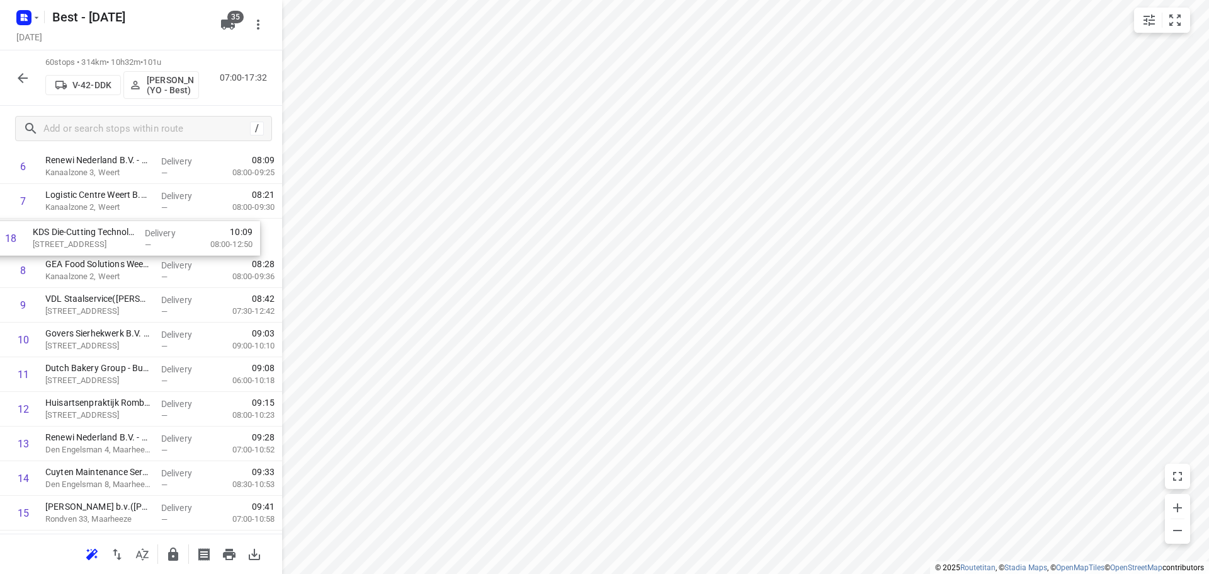
drag, startPoint x: 127, startPoint y: 463, endPoint x: 114, endPoint y: 213, distance: 250.4
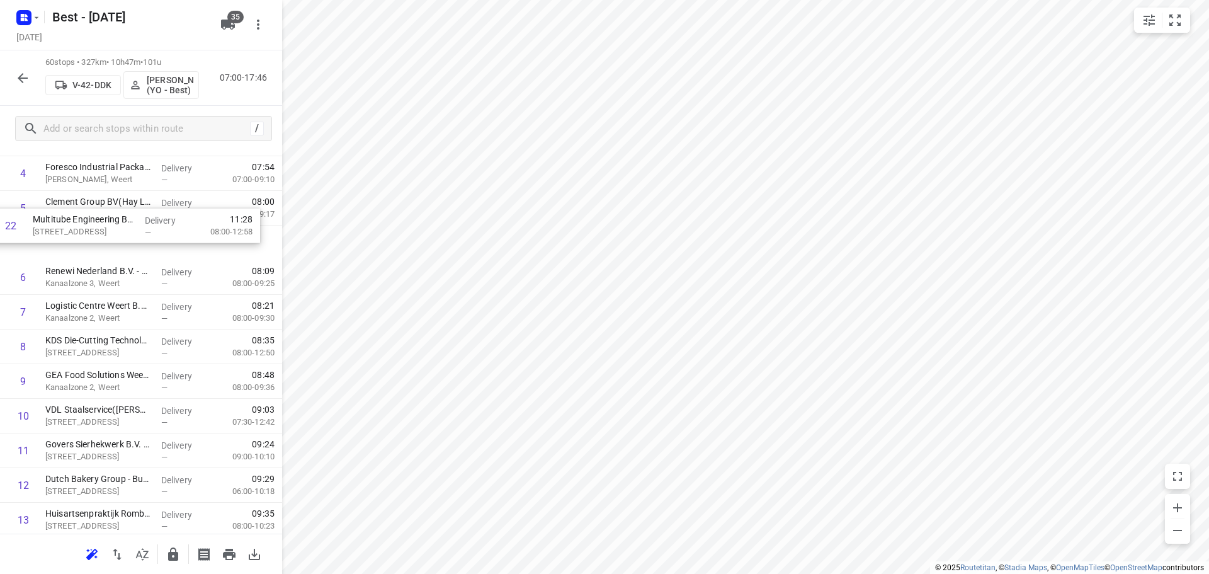
scroll to position [197, 0]
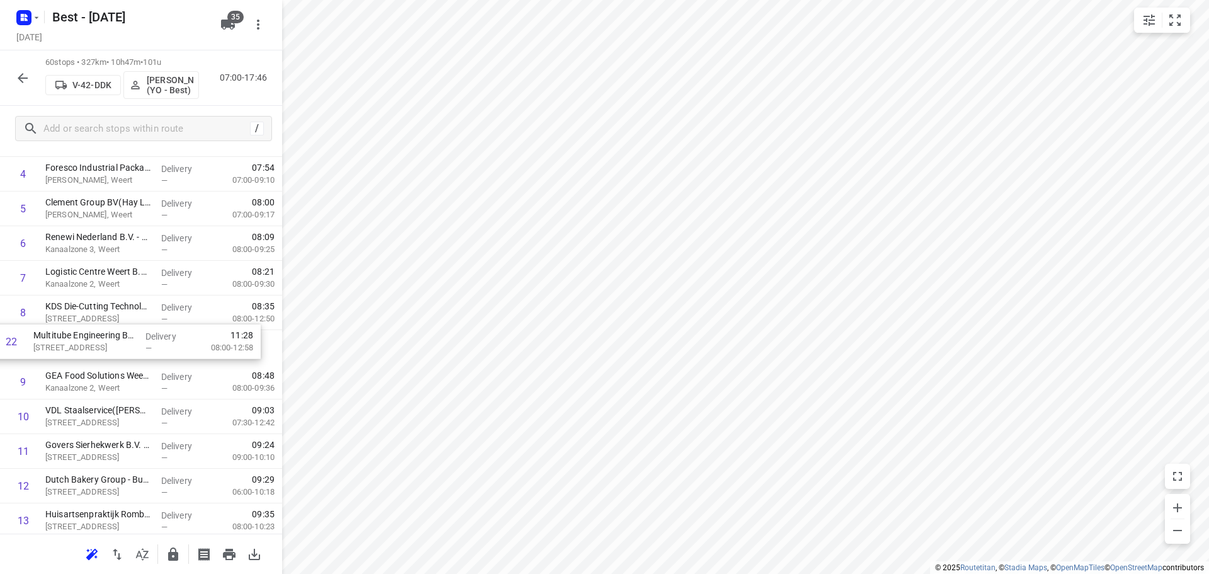
drag, startPoint x: 122, startPoint y: 453, endPoint x: 110, endPoint y: 320, distance: 133.4
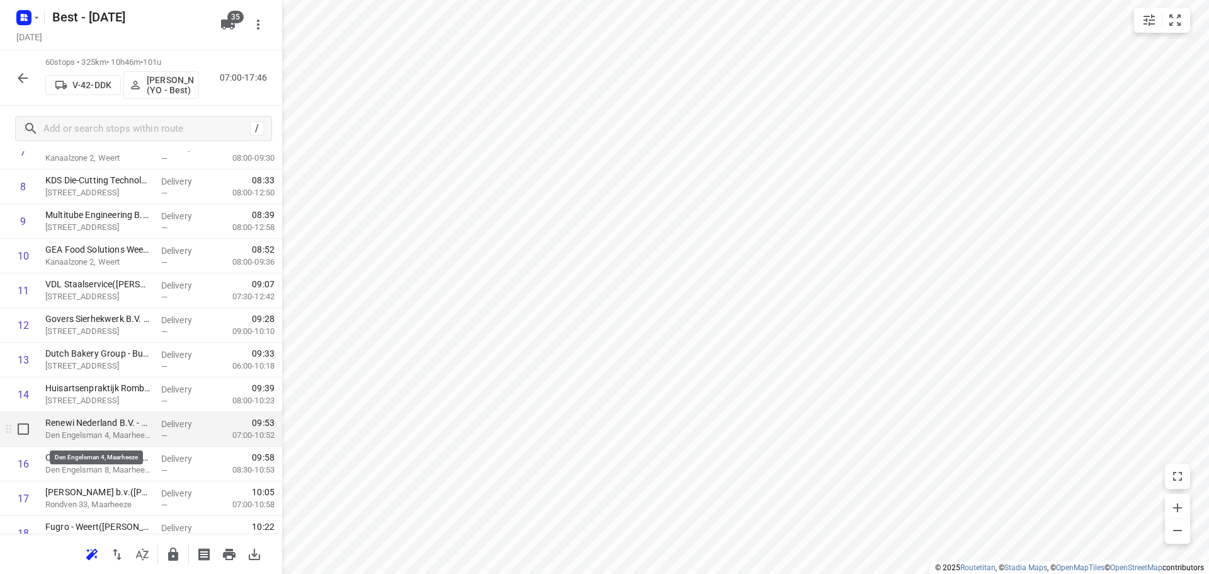
scroll to position [512, 0]
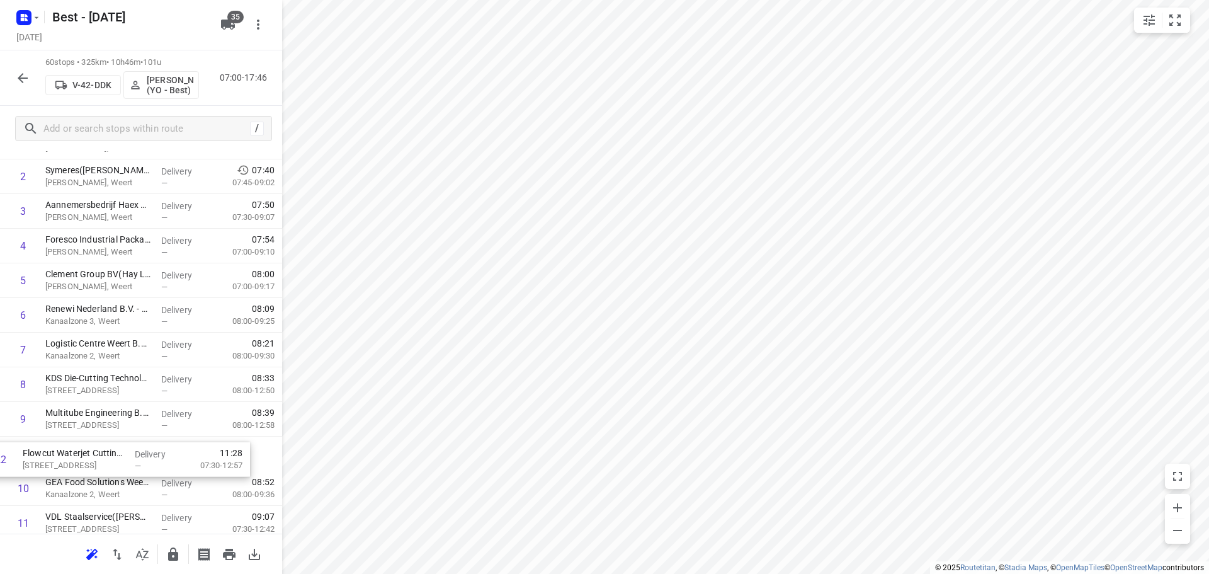
drag, startPoint x: 139, startPoint y: 476, endPoint x: 116, endPoint y: 448, distance: 36.3
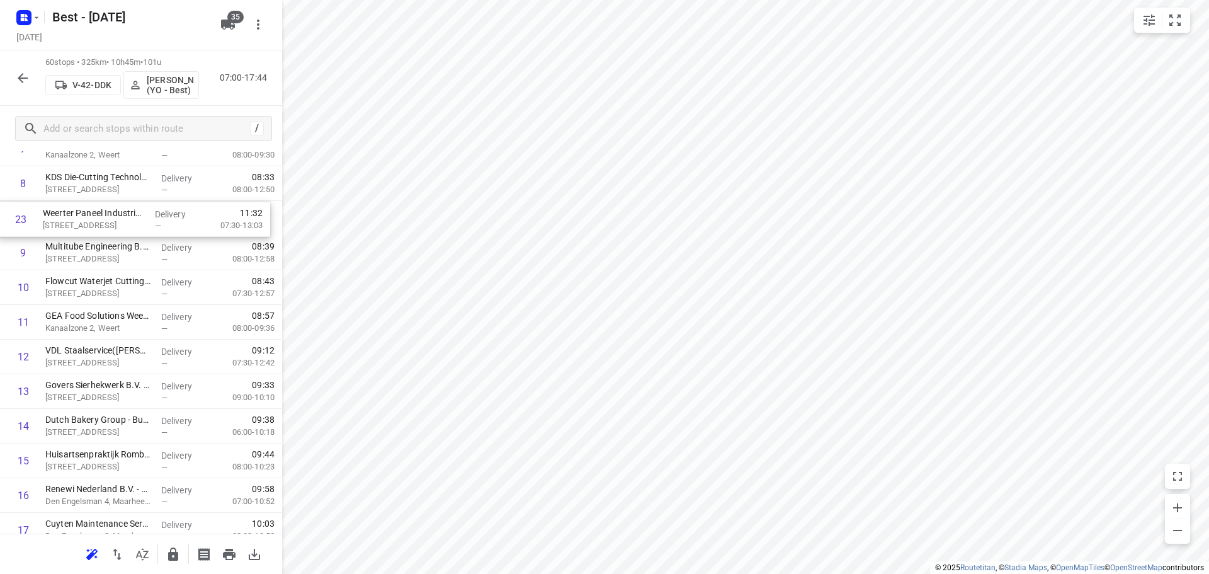
scroll to position [320, 0]
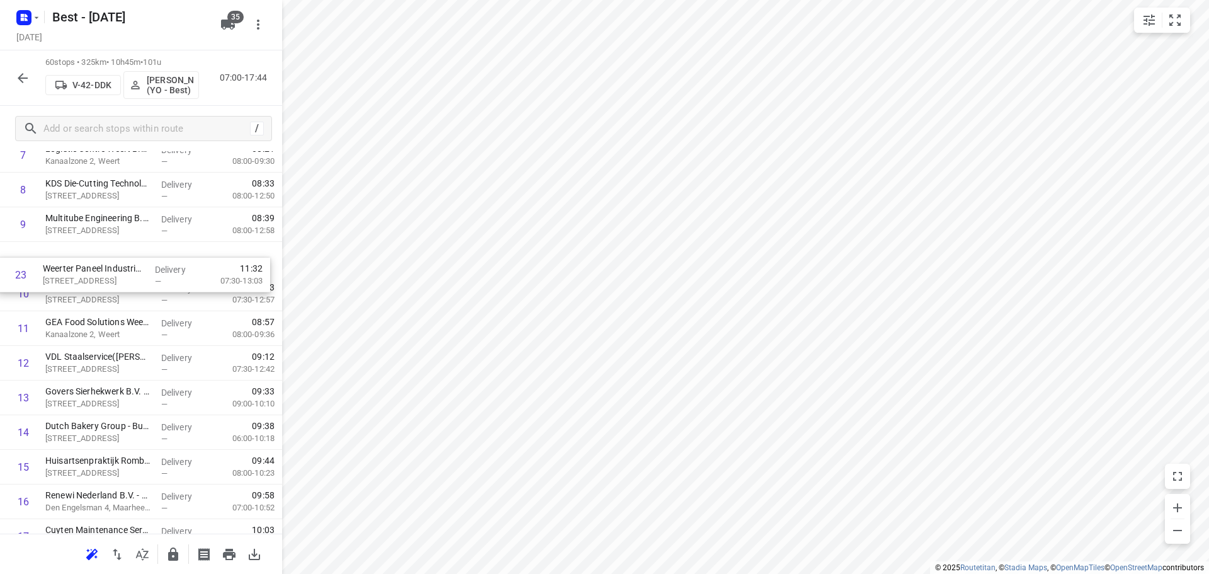
drag, startPoint x: 134, startPoint y: 515, endPoint x: 133, endPoint y: 269, distance: 246.3
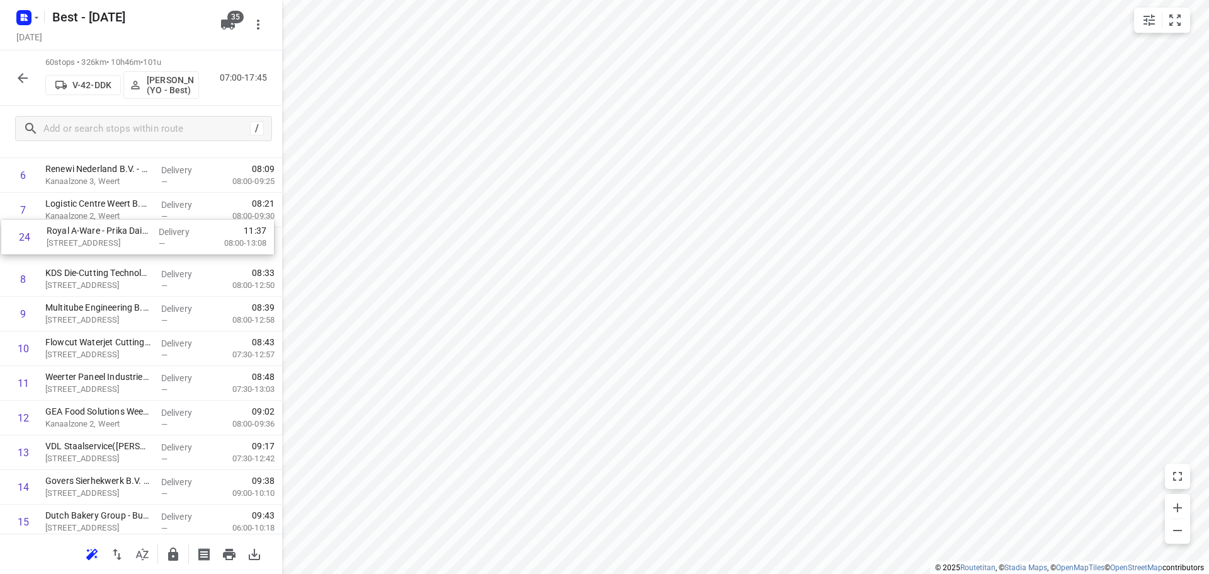
scroll to position [259, 0]
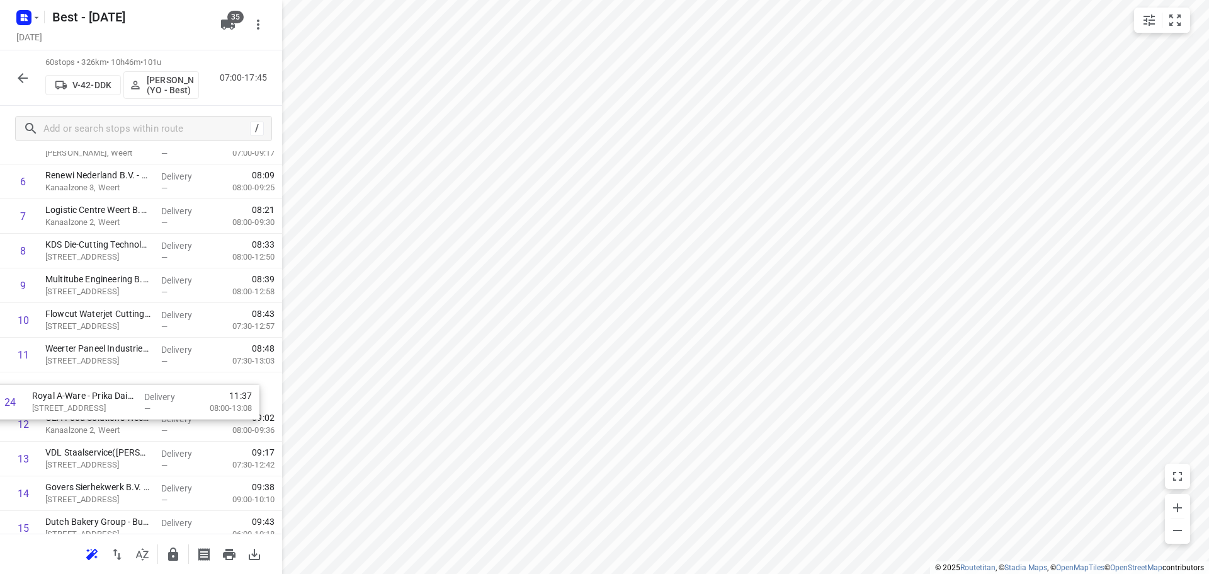
drag, startPoint x: 109, startPoint y: 421, endPoint x: 97, endPoint y: 374, distance: 48.7
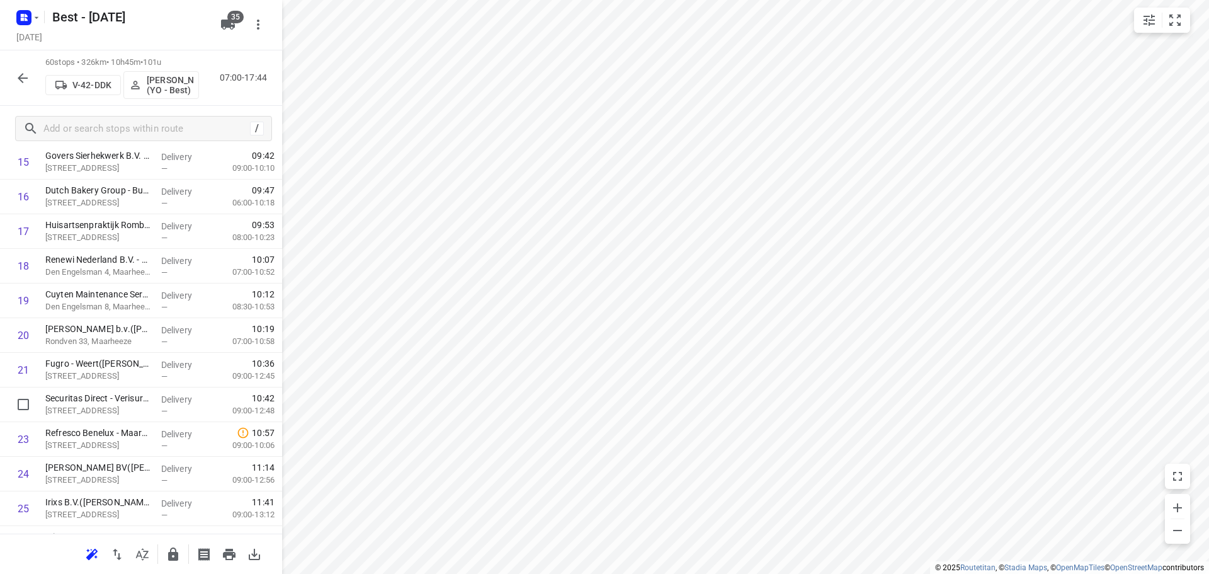
scroll to position [700, 0]
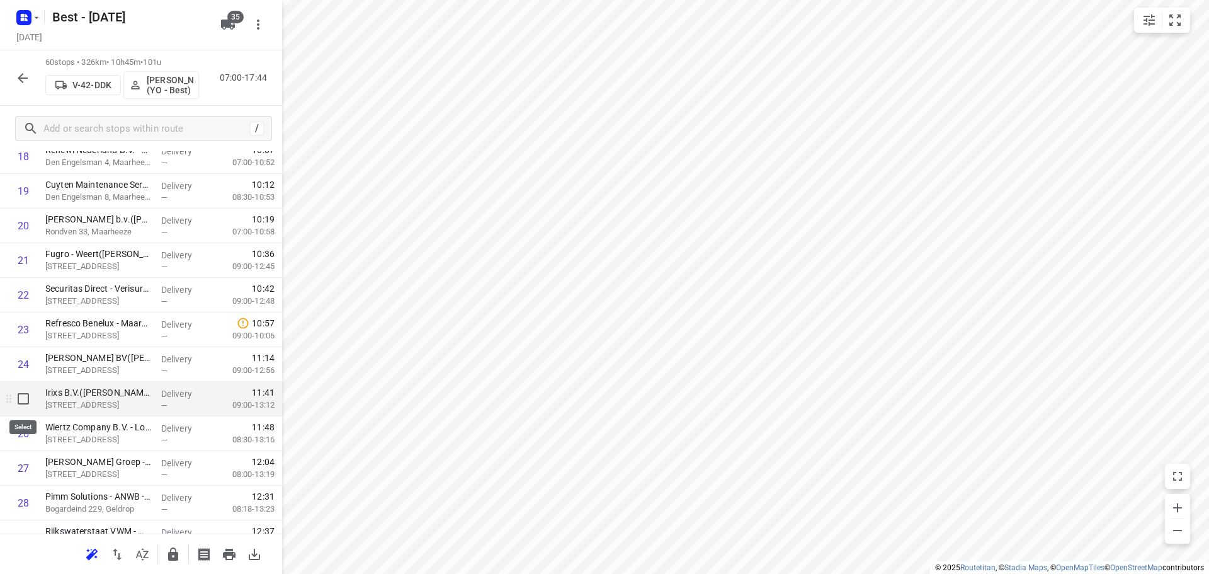
click at [16, 401] on input "checkbox" at bounding box center [23, 398] width 25 height 25
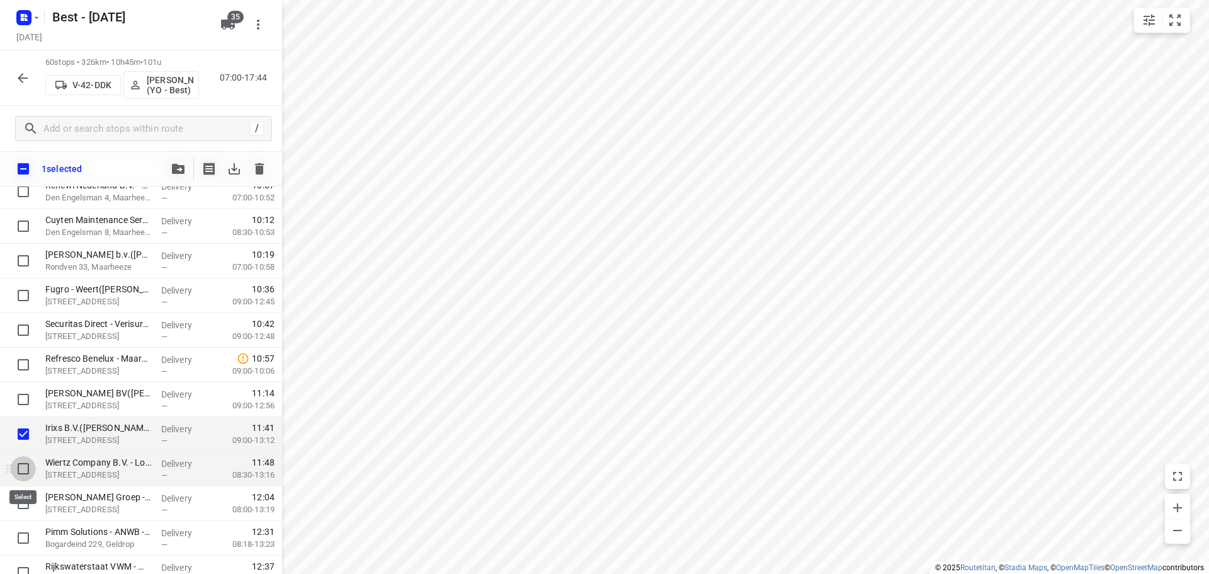
click at [17, 472] on input "checkbox" at bounding box center [23, 468] width 25 height 25
click at [14, 510] on input "checkbox" at bounding box center [23, 503] width 25 height 25
click at [176, 167] on icon "button" at bounding box center [178, 169] width 13 height 10
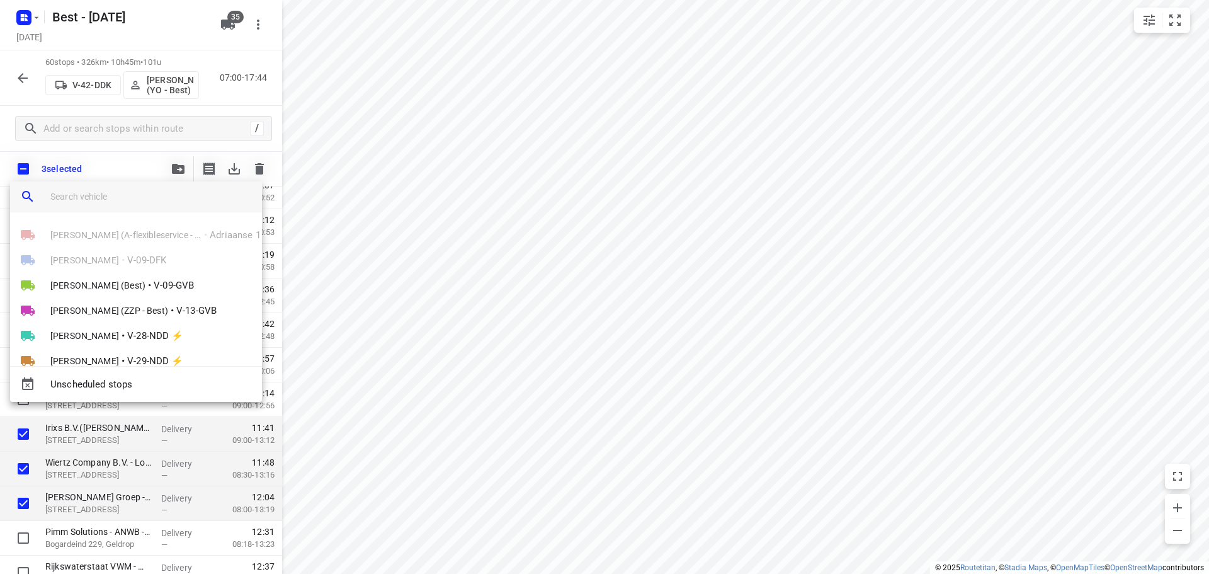
drag, startPoint x: 136, startPoint y: 202, endPoint x: 146, endPoint y: 199, distance: 10.6
click at [136, 202] on input "search vehicle" at bounding box center [151, 196] width 202 height 19
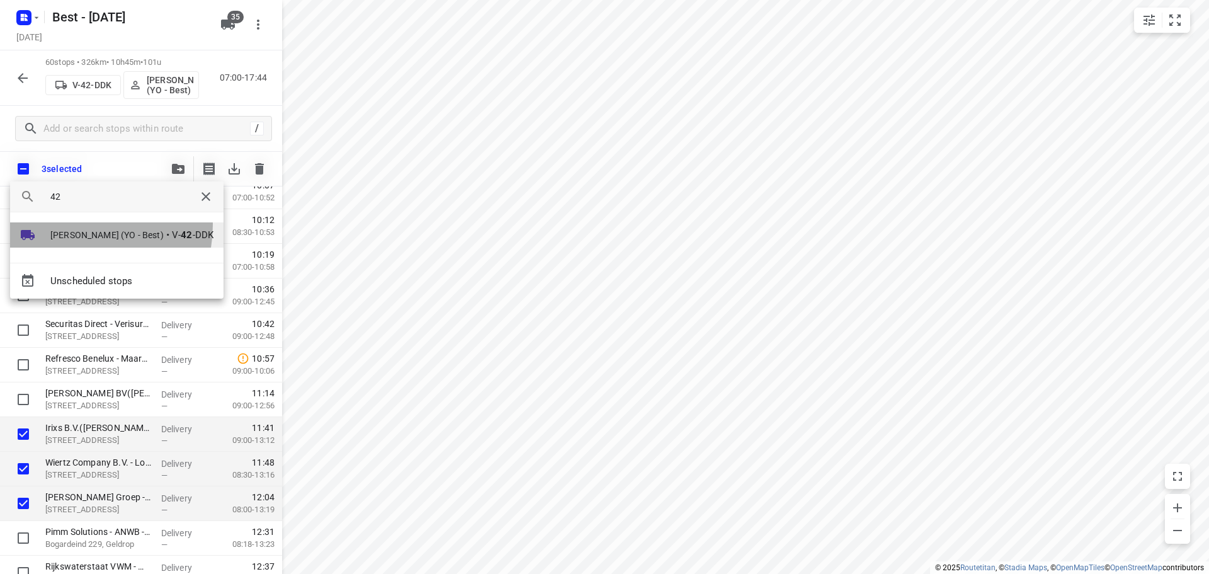
click at [71, 225] on li "Tom Swinkels (YO - Best) • V- 42 -DDK" at bounding box center [117, 234] width 214 height 25
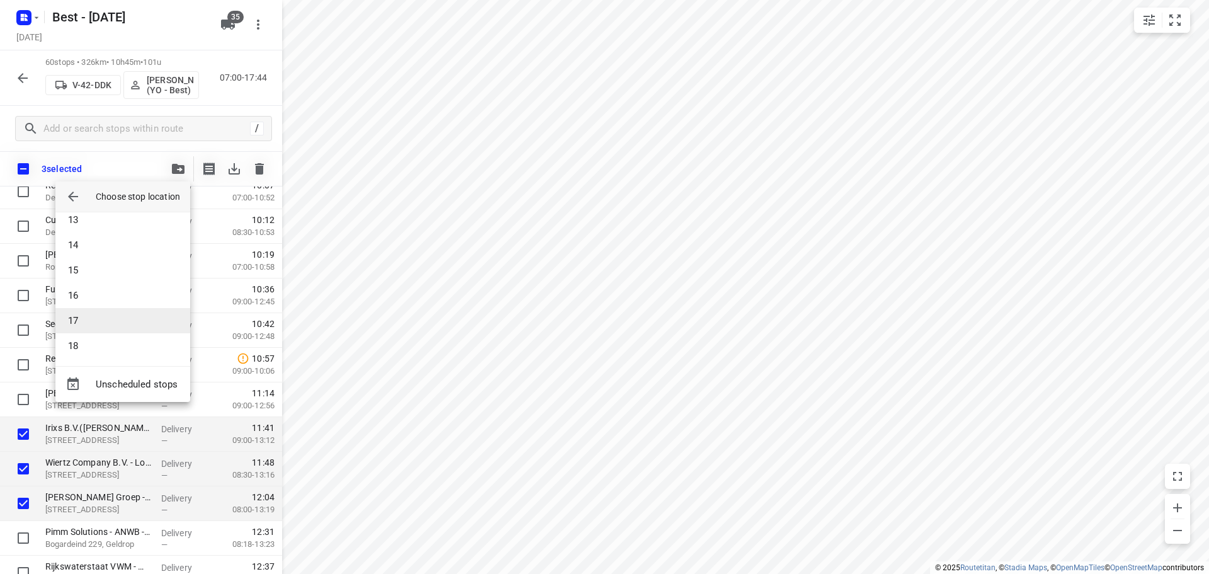
scroll to position [315, 0]
click at [92, 220] on li "13" at bounding box center [122, 217] width 135 height 25
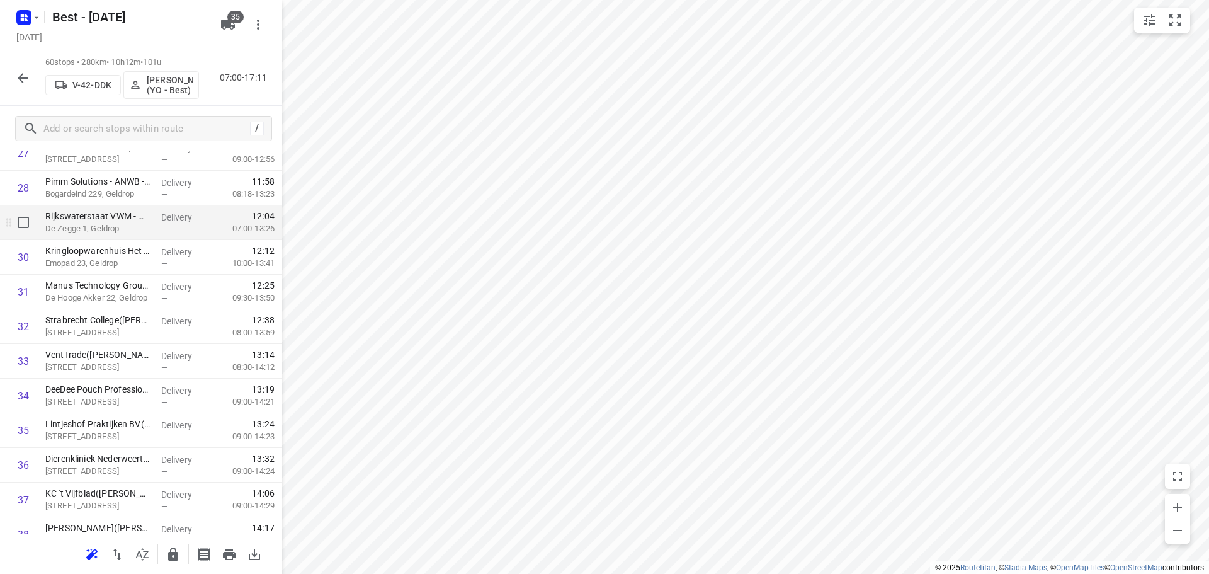
scroll to position [826, 0]
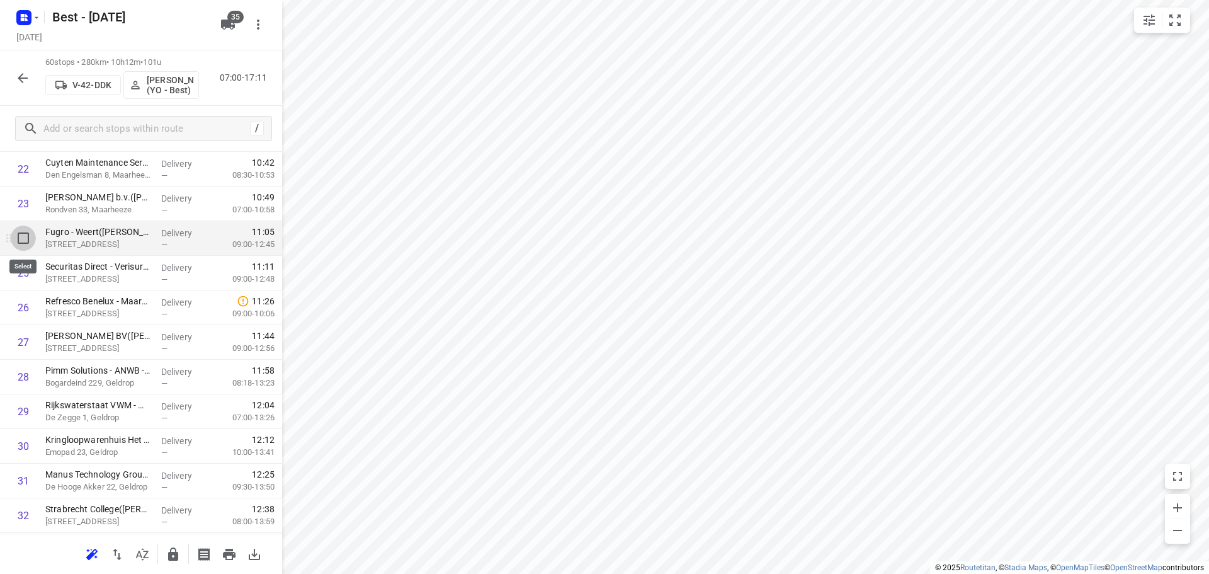
click at [18, 243] on input "checkbox" at bounding box center [23, 237] width 25 height 25
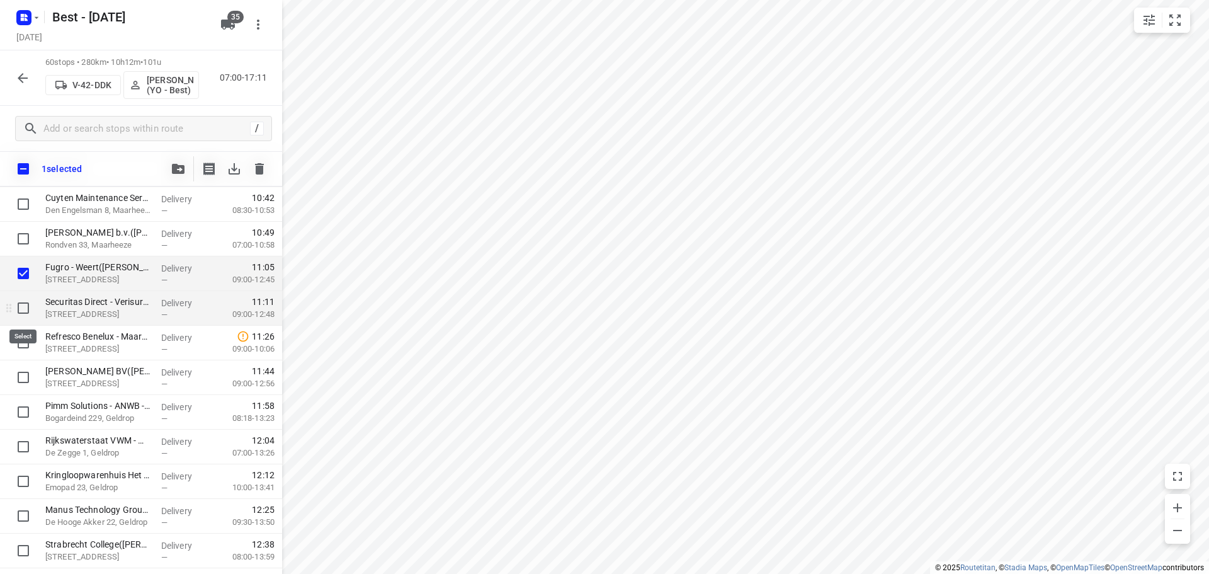
drag, startPoint x: 18, startPoint y: 304, endPoint x: 26, endPoint y: 304, distance: 8.2
click at [20, 304] on input "checkbox" at bounding box center [23, 307] width 25 height 25
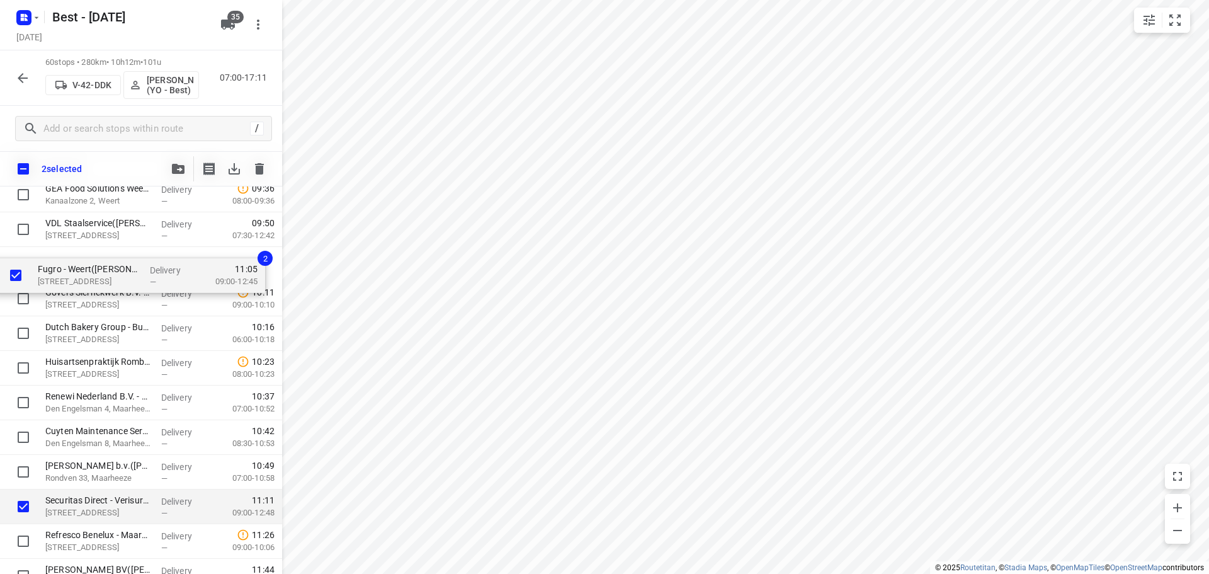
drag, startPoint x: 88, startPoint y: 456, endPoint x: 81, endPoint y: 265, distance: 191.0
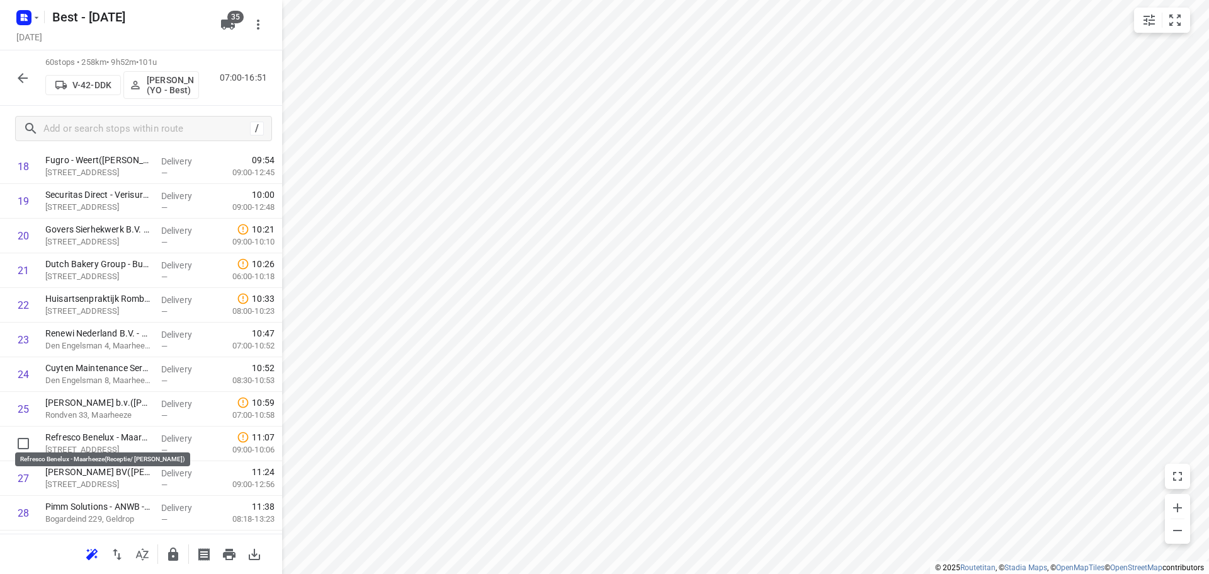
scroll to position [690, 0]
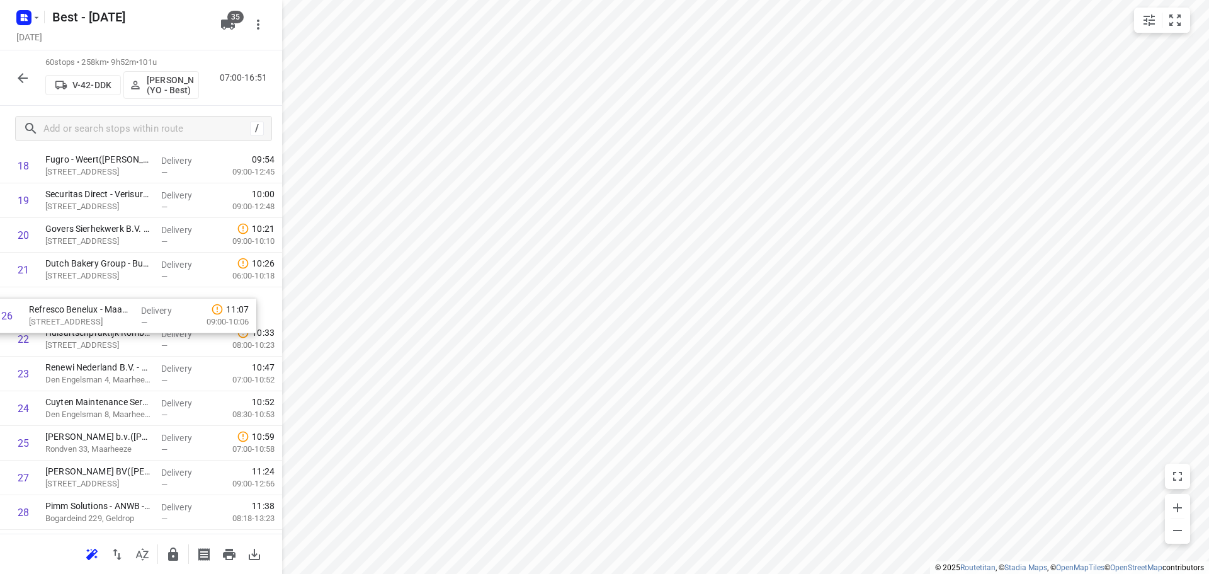
drag, startPoint x: 115, startPoint y: 437, endPoint x: 100, endPoint y: 304, distance: 134.3
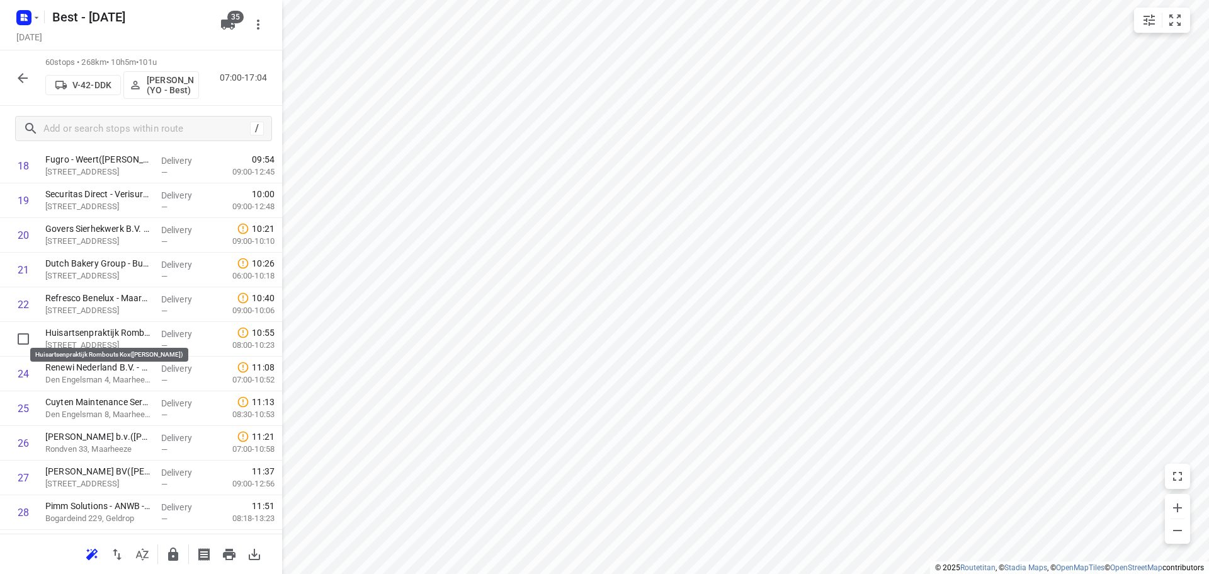
drag, startPoint x: 131, startPoint y: 332, endPoint x: 131, endPoint y: 287, distance: 44.7
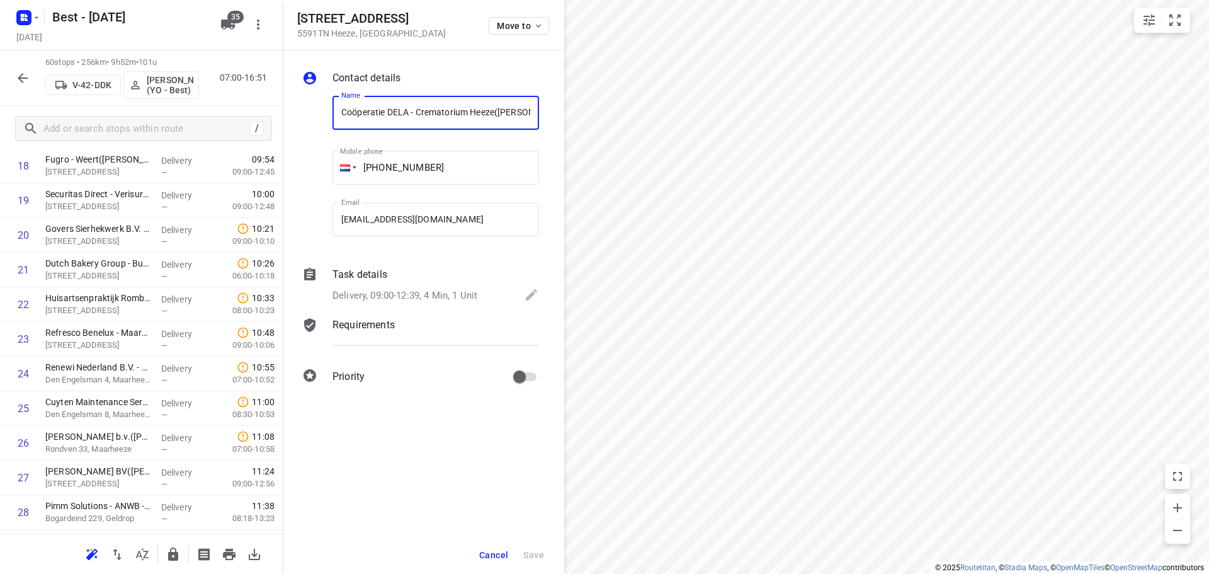
scroll to position [0, 68]
click at [486, 29] on div "Somerenseweg 120 5591TN Heeze , Netherlands Move to" at bounding box center [423, 24] width 252 height 27
click at [498, 27] on span "Move to" at bounding box center [520, 26] width 47 height 10
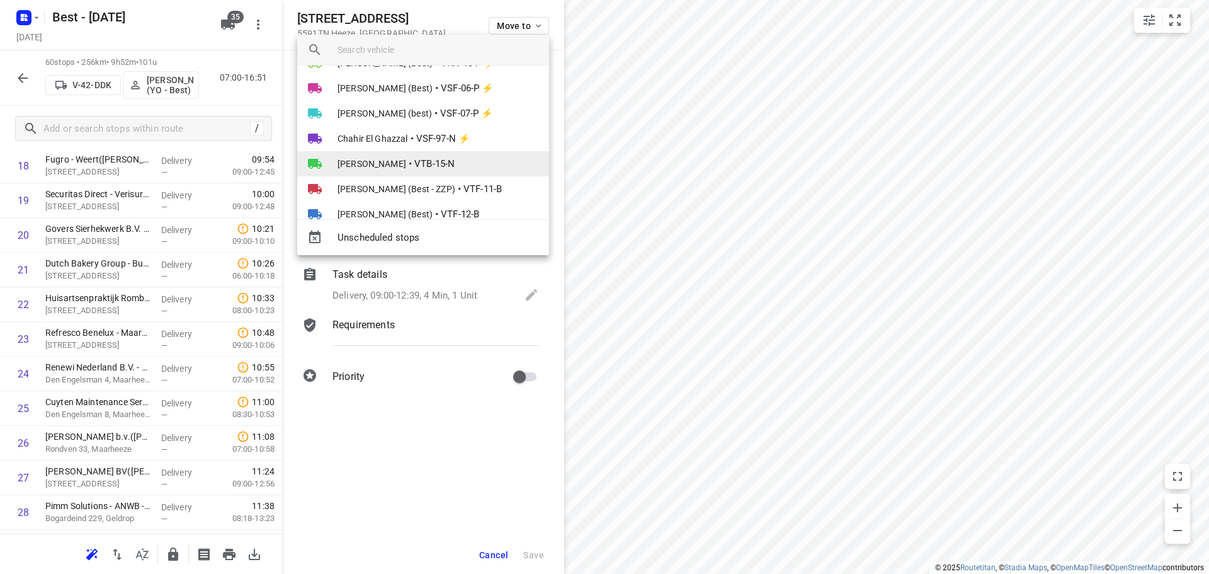
scroll to position [753, 0]
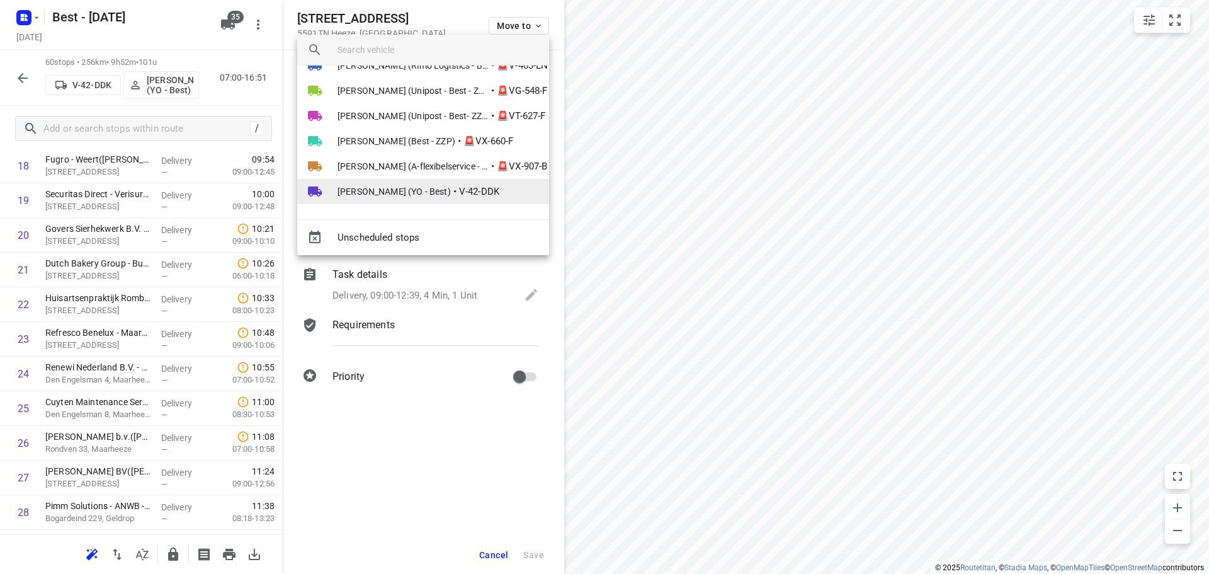
click at [425, 190] on span "Tom Swinkels (YO - Best)" at bounding box center [394, 191] width 113 height 13
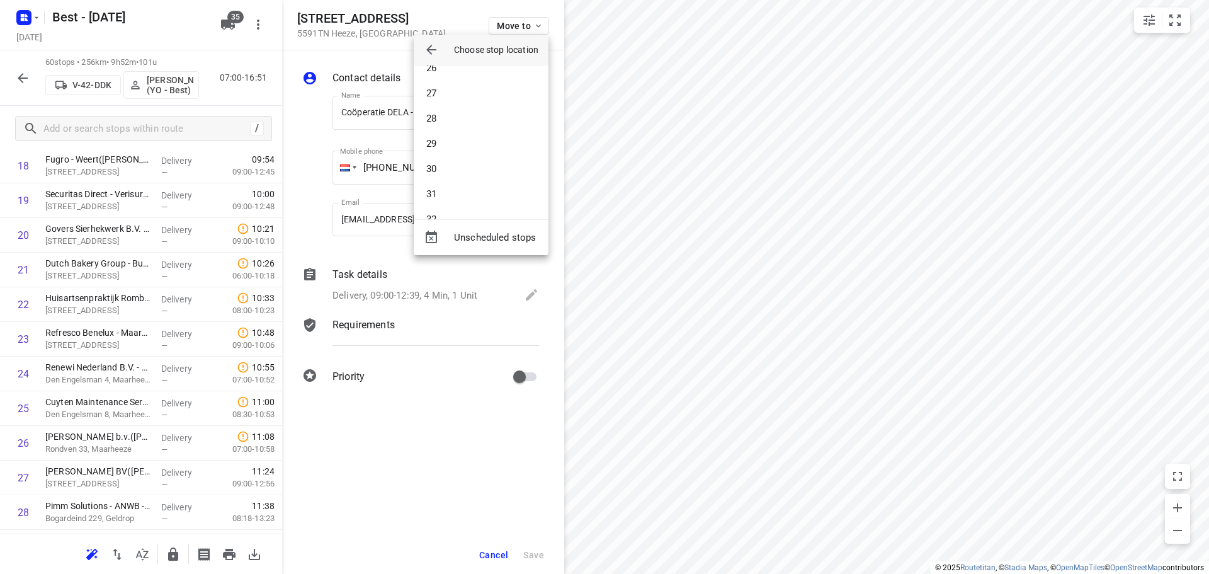
scroll to position [627, 0]
click at [448, 114] on li "27" at bounding box center [481, 110] width 135 height 25
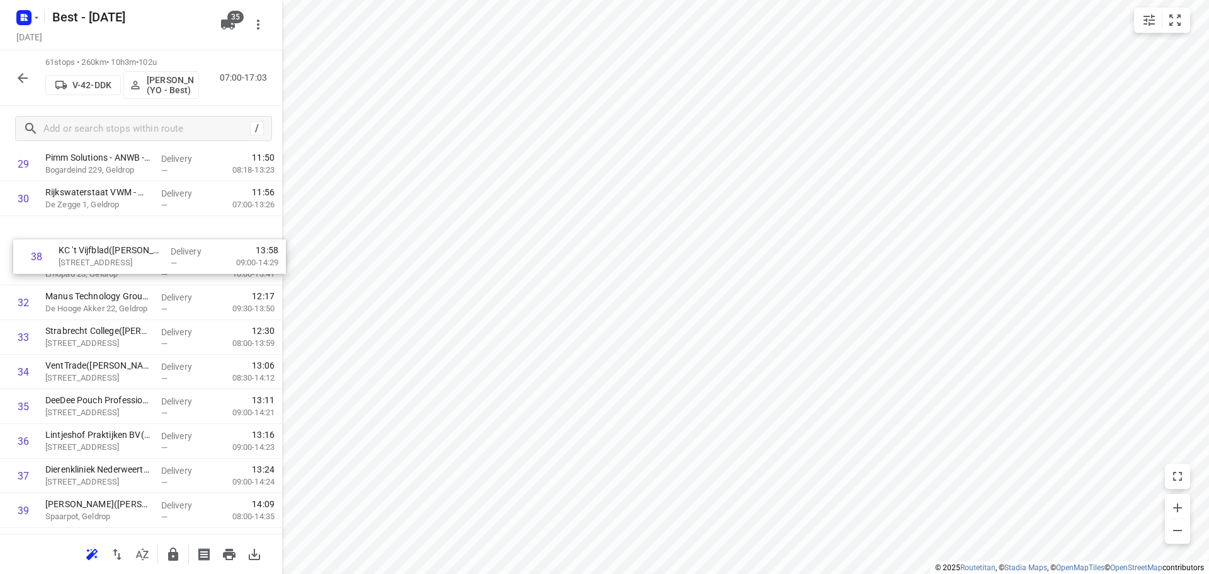
scroll to position [1065, 0]
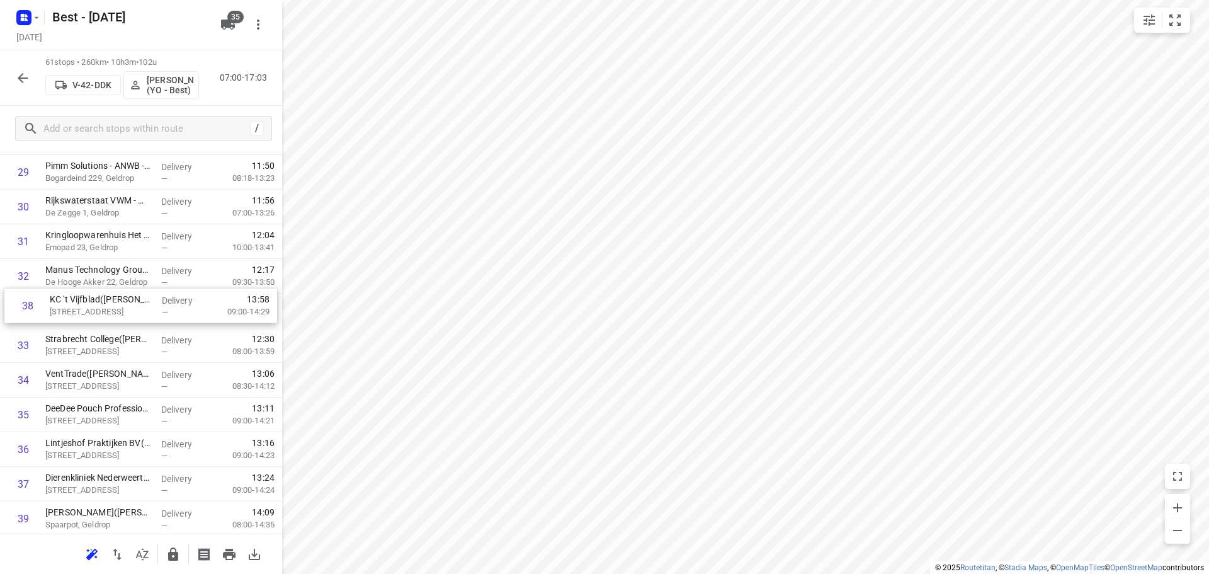
drag, startPoint x: 98, startPoint y: 420, endPoint x: 104, endPoint y: 302, distance: 118.6
click at [104, 302] on div "1 Bredox B.V.(Annerieke Wich) De Kempen, Weert Delivery — 07:34 07:30-08:59 2 S…" at bounding box center [141, 241] width 282 height 2113
drag, startPoint x: 141, startPoint y: 338, endPoint x: 144, endPoint y: 307, distance: 31.0
click at [144, 309] on div "1 Bredox B.V.(Annerieke Wich) De Kempen, Weert Delivery — 07:34 07:30-08:59 2 S…" at bounding box center [141, 241] width 282 height 2113
drag, startPoint x: 91, startPoint y: 354, endPoint x: 85, endPoint y: 314, distance: 40.2
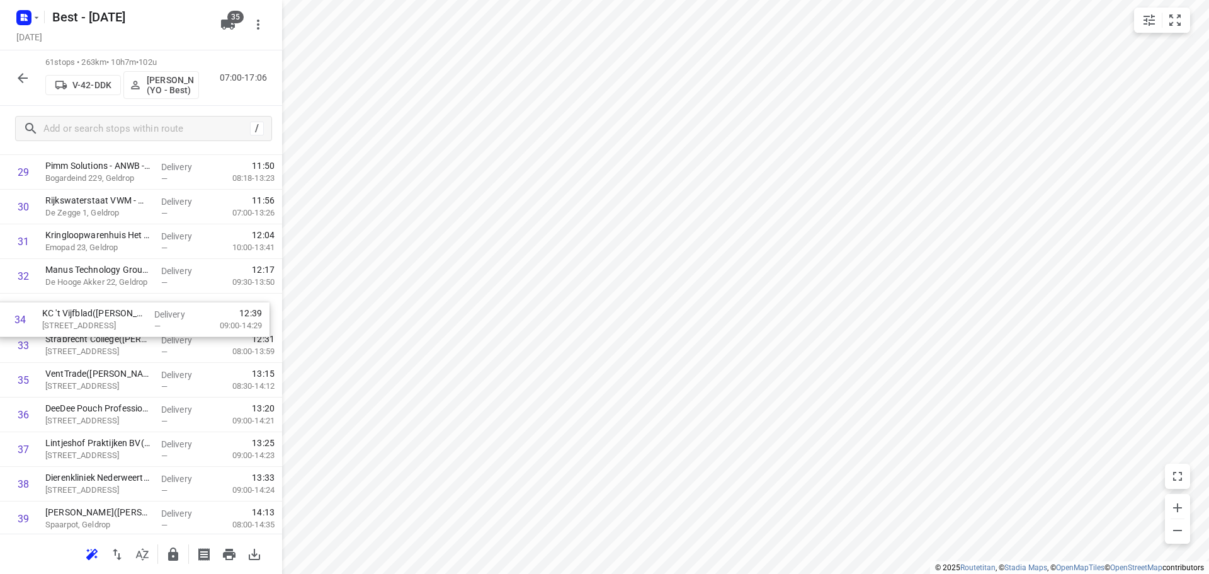
click at [86, 316] on div "1 Bredox B.V.(Annerieke Wich) De Kempen, Weert Delivery — 07:34 07:30-08:59 2 S…" at bounding box center [141, 241] width 282 height 2113
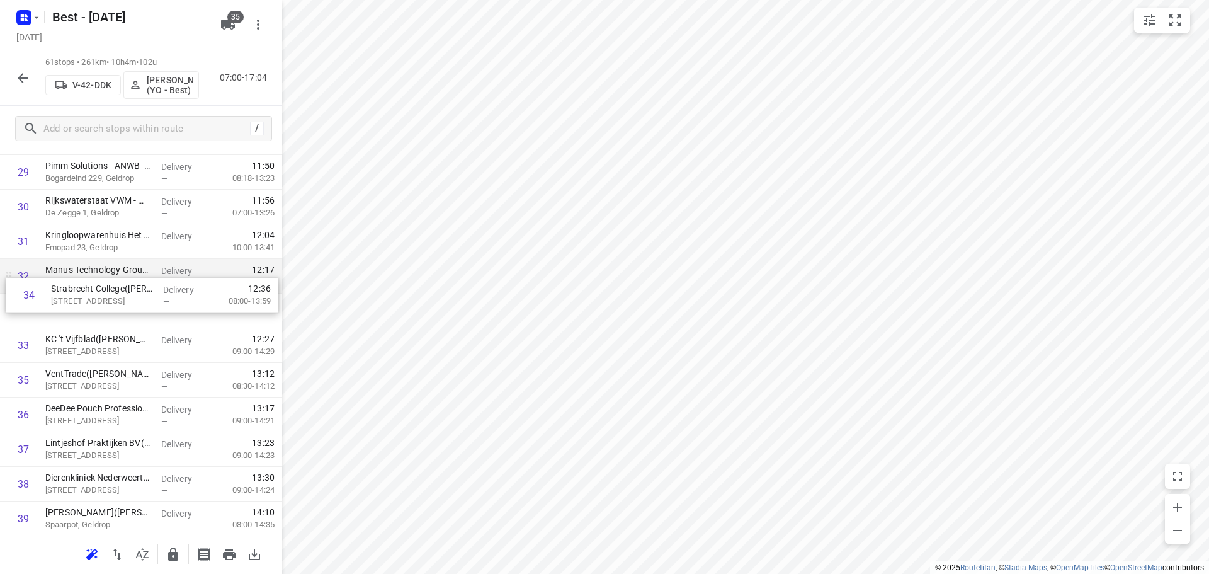
drag, startPoint x: 108, startPoint y: 350, endPoint x: 116, endPoint y: 290, distance: 60.3
click at [116, 290] on div "1 Bredox B.V.(Annerieke Wich) De Kempen, Weert Delivery — 07:34 07:30-08:59 2 S…" at bounding box center [141, 241] width 282 height 2113
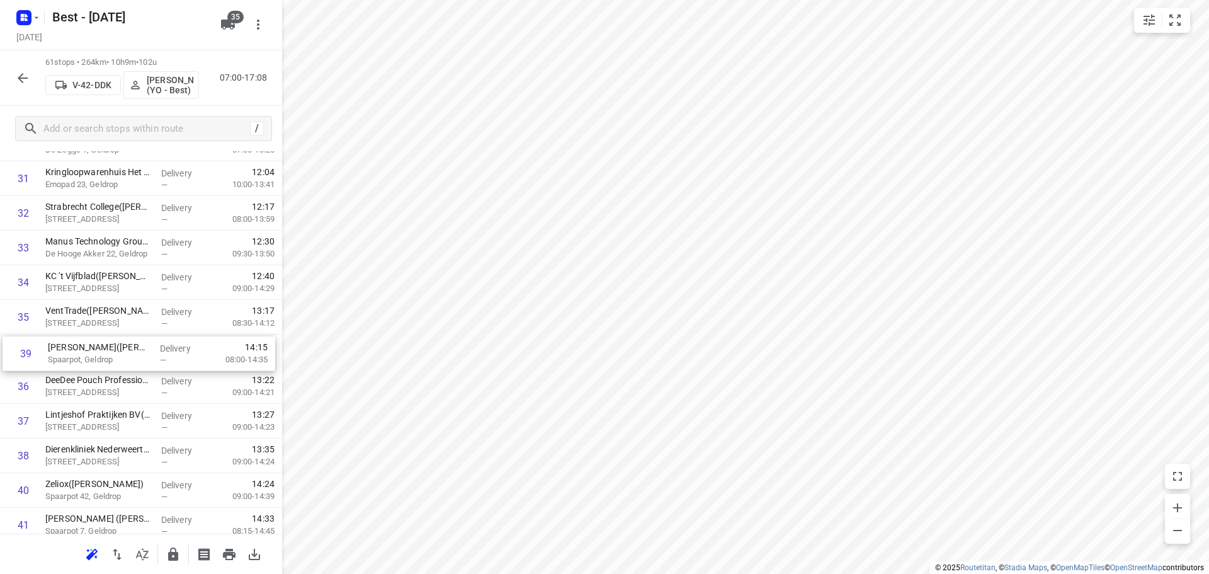
scroll to position [1129, 0]
drag, startPoint x: 83, startPoint y: 454, endPoint x: 81, endPoint y: 299, distance: 154.3
click at [81, 299] on div "1 Bredox B.V.(Annerieke Wich) De Kempen, Weert Delivery — 07:34 07:30-08:59 2 S…" at bounding box center [141, 177] width 282 height 2113
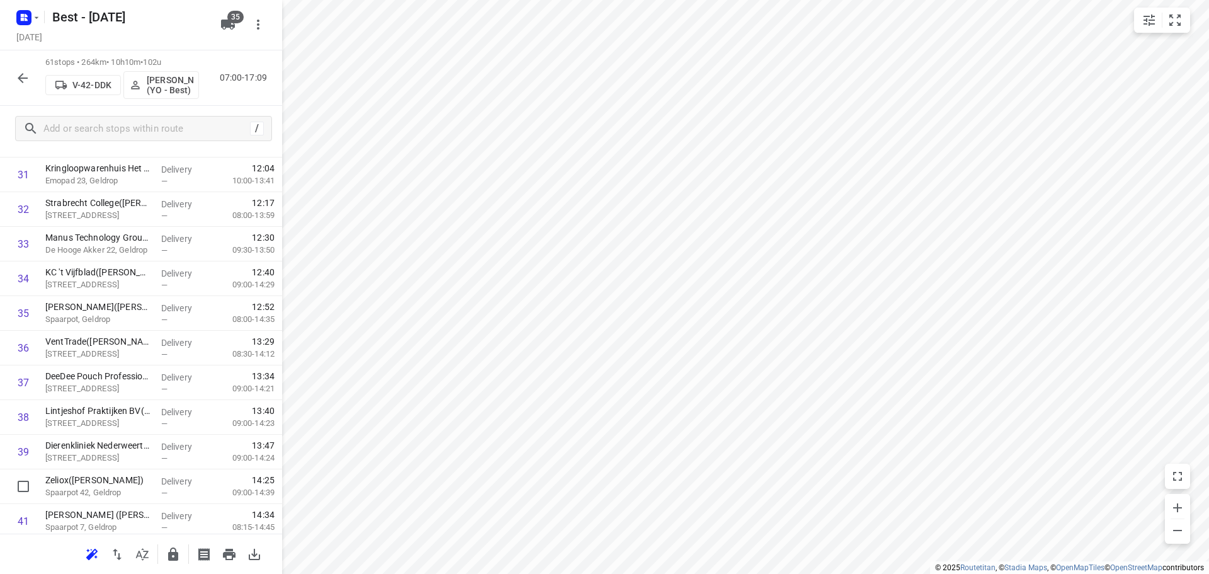
scroll to position [1135, 0]
drag, startPoint x: 82, startPoint y: 486, endPoint x: 84, endPoint y: 342, distance: 144.3
click at [84, 343] on div "1 Bredox B.V.(Annerieke Wich) De Kempen, Weert Delivery — 07:34 07:30-08:59 2 S…" at bounding box center [141, 171] width 282 height 2113
click at [16, 376] on input "checkbox" at bounding box center [23, 379] width 25 height 25
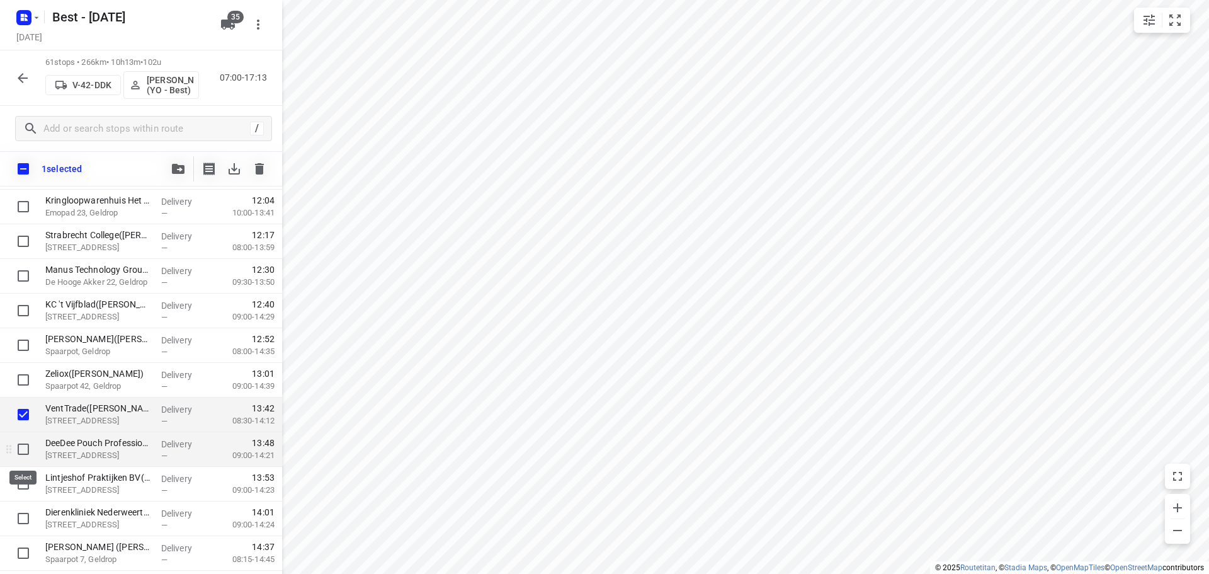
click at [18, 447] on input "checkbox" at bounding box center [23, 449] width 25 height 25
click at [25, 491] on input "checkbox" at bounding box center [23, 483] width 25 height 25
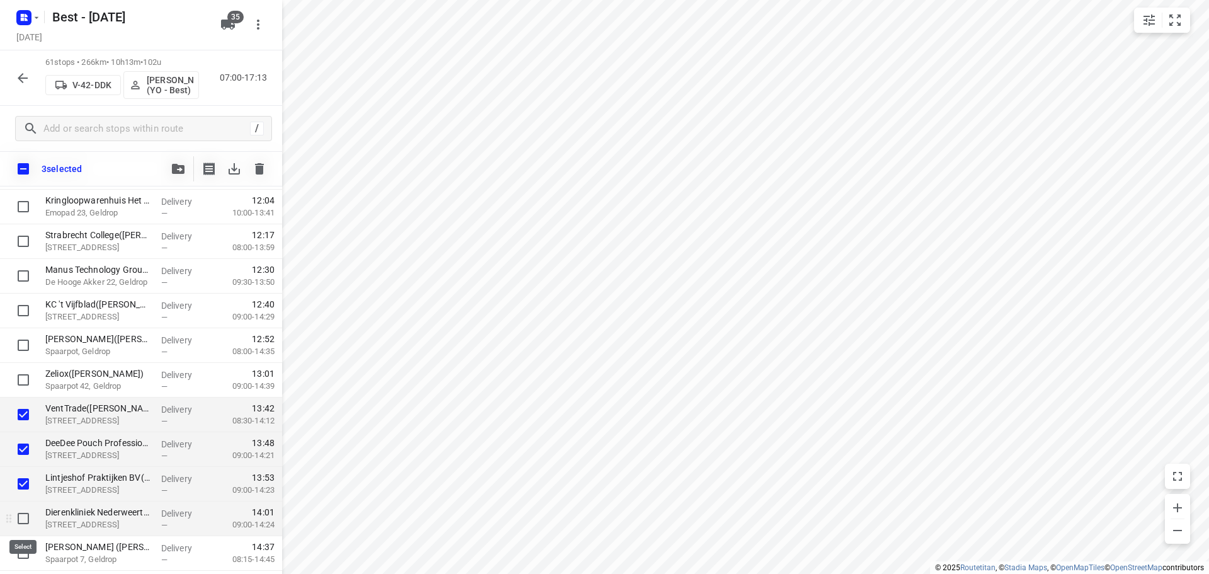
click at [28, 524] on input "checkbox" at bounding box center [23, 518] width 25 height 25
click at [180, 168] on icon "button" at bounding box center [178, 169] width 13 height 10
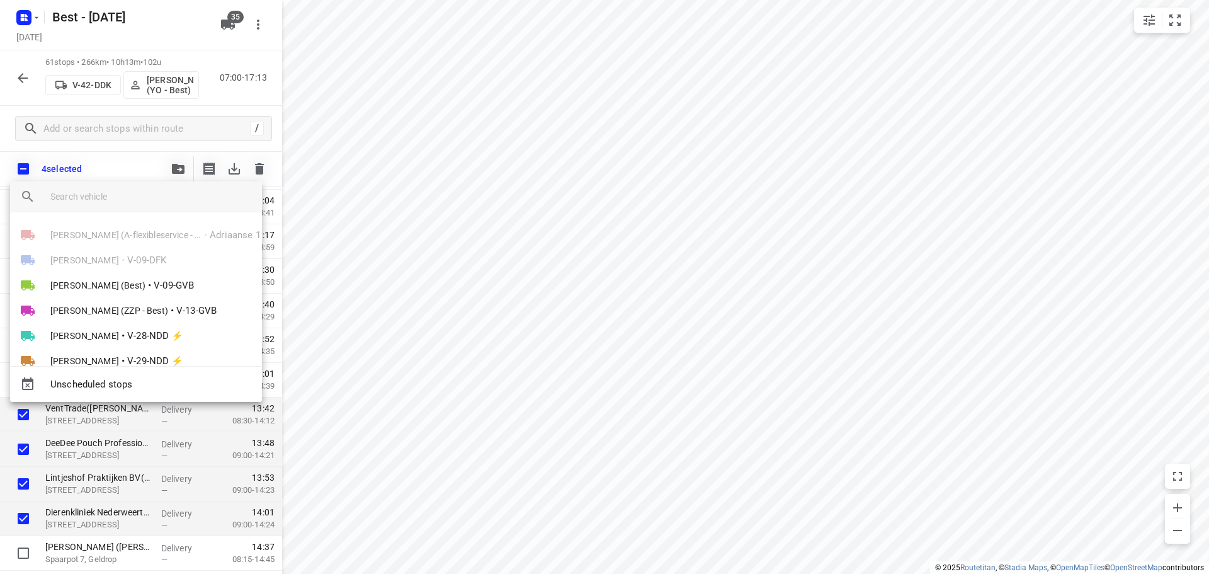
drag, startPoint x: 113, startPoint y: 194, endPoint x: 122, endPoint y: 193, distance: 9.5
click at [113, 194] on input "search vehicle" at bounding box center [151, 196] width 202 height 19
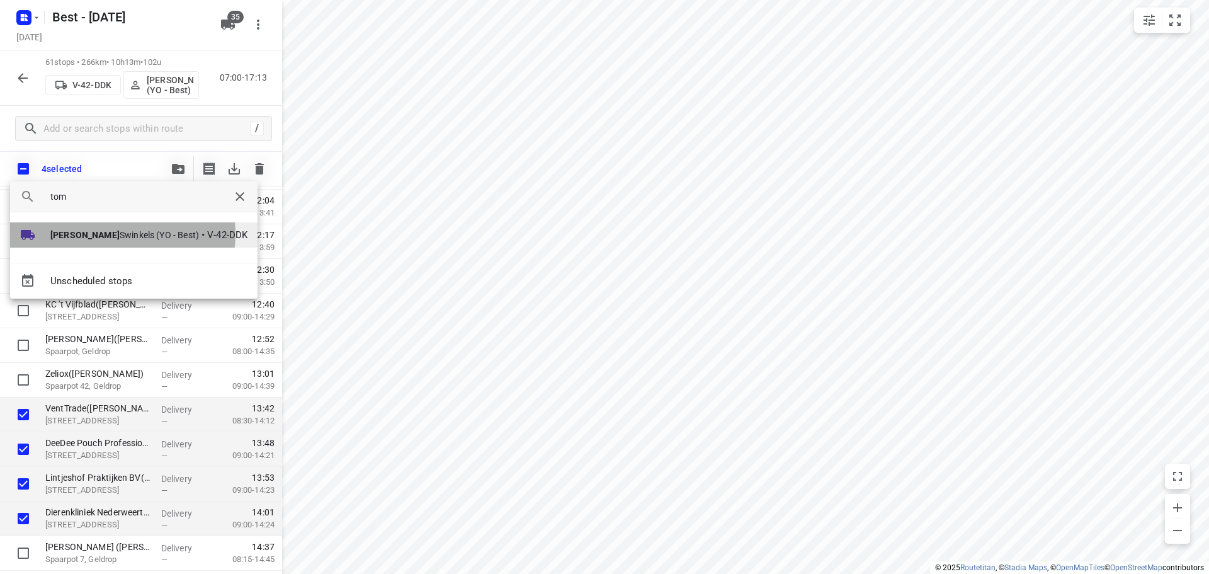
click at [122, 234] on span "Tom Swinkels (YO - Best)" at bounding box center [124, 235] width 149 height 13
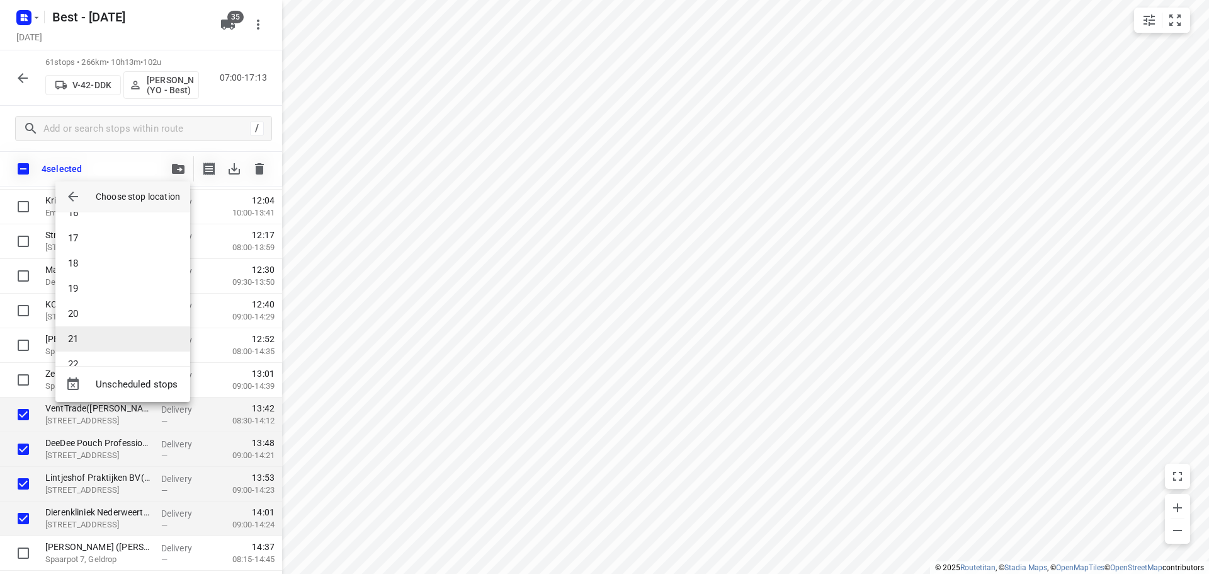
scroll to position [441, 0]
click at [94, 260] on li "20" at bounding box center [122, 267] width 135 height 25
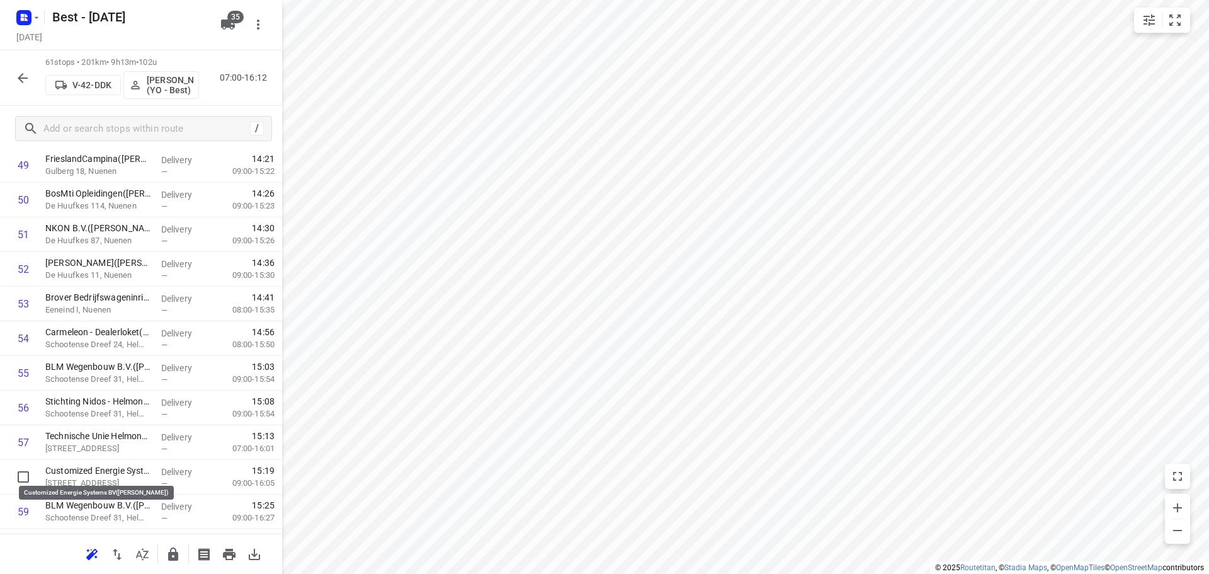
scroll to position [1767, 0]
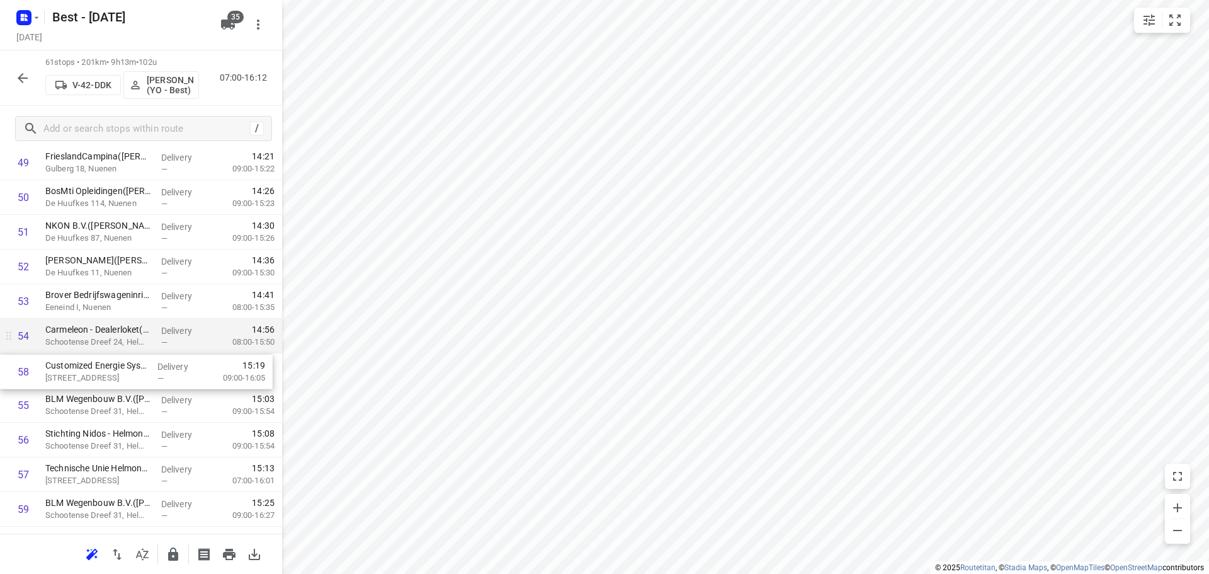
drag, startPoint x: 107, startPoint y: 472, endPoint x: 107, endPoint y: 340, distance: 132.3
drag, startPoint x: 104, startPoint y: 368, endPoint x: 111, endPoint y: 331, distance: 37.8
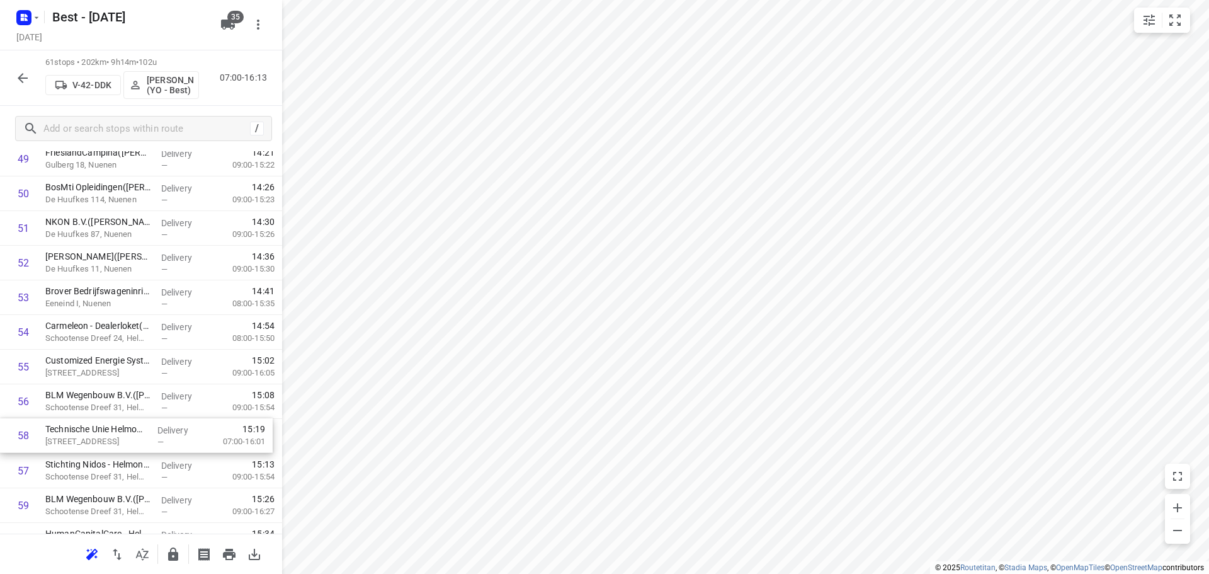
scroll to position [1774, 0]
drag, startPoint x: 84, startPoint y: 474, endPoint x: 81, endPoint y: 386, distance: 88.2
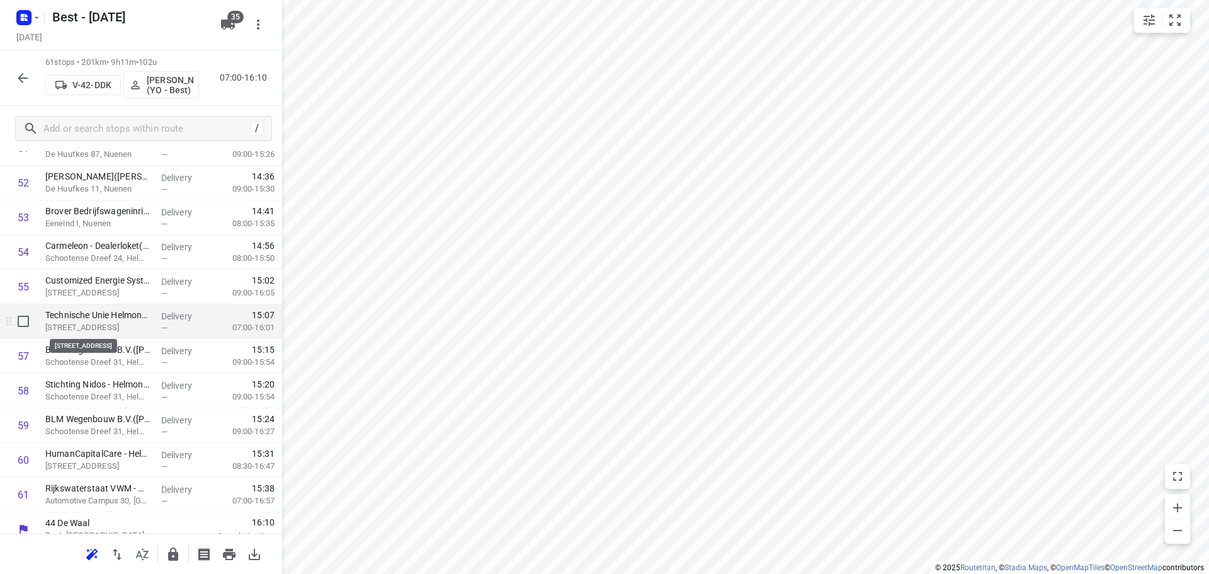
scroll to position [1864, 0]
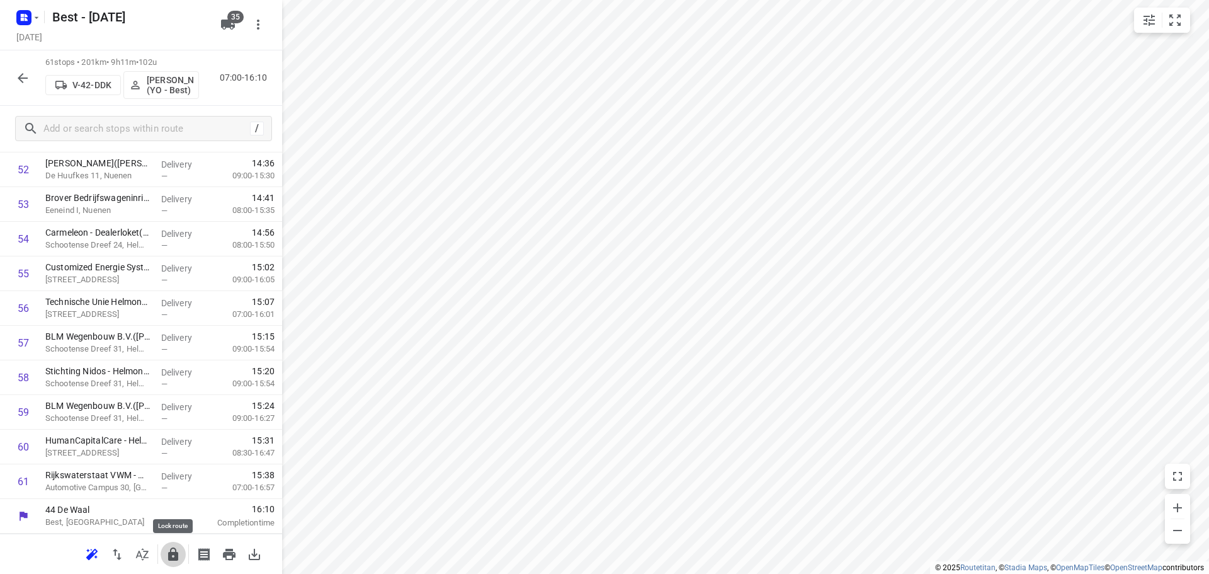
click at [178, 554] on icon "button" at bounding box center [173, 553] width 10 height 13
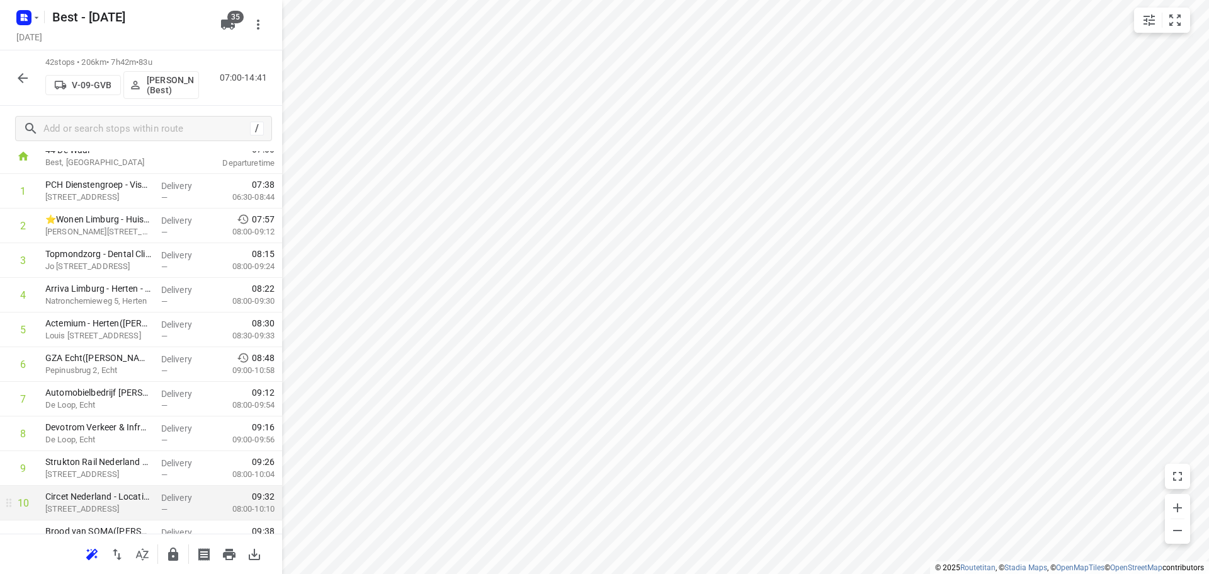
scroll to position [0, 0]
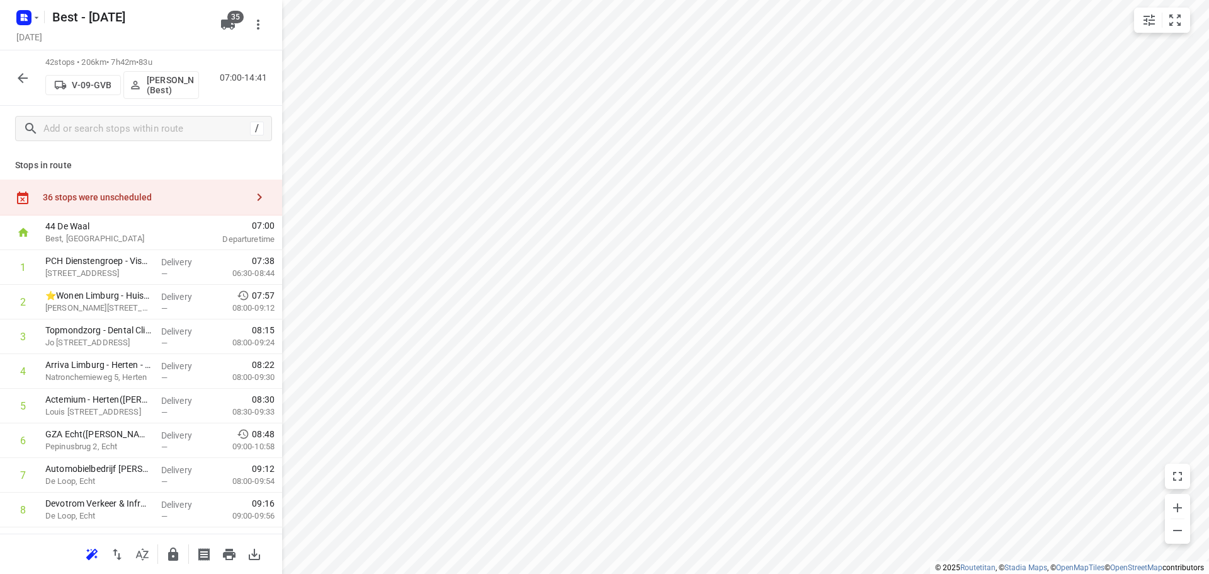
click at [237, 208] on div "36 stops were unscheduled" at bounding box center [141, 198] width 282 height 36
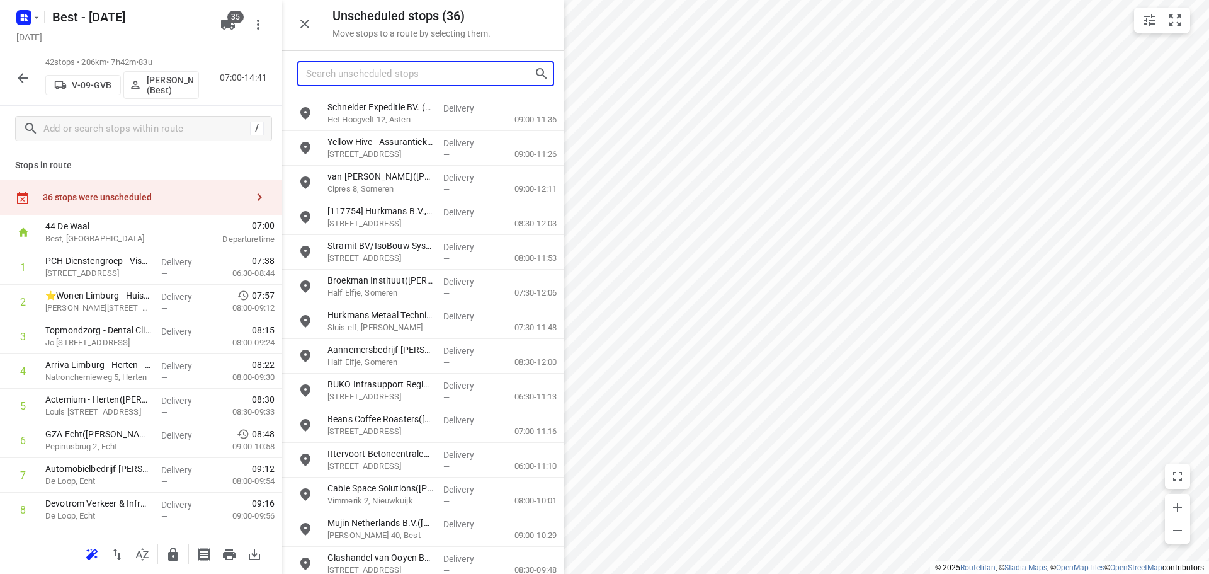
click at [374, 72] on input "Search unscheduled stops" at bounding box center [420, 74] width 228 height 20
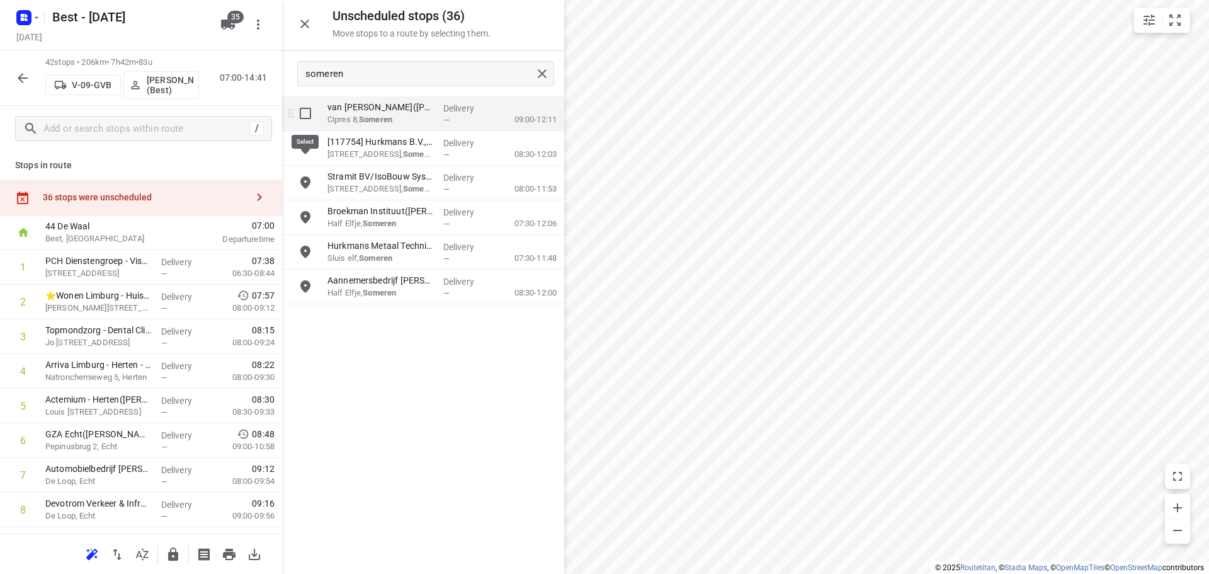
click at [309, 111] on input "grid" at bounding box center [305, 113] width 25 height 25
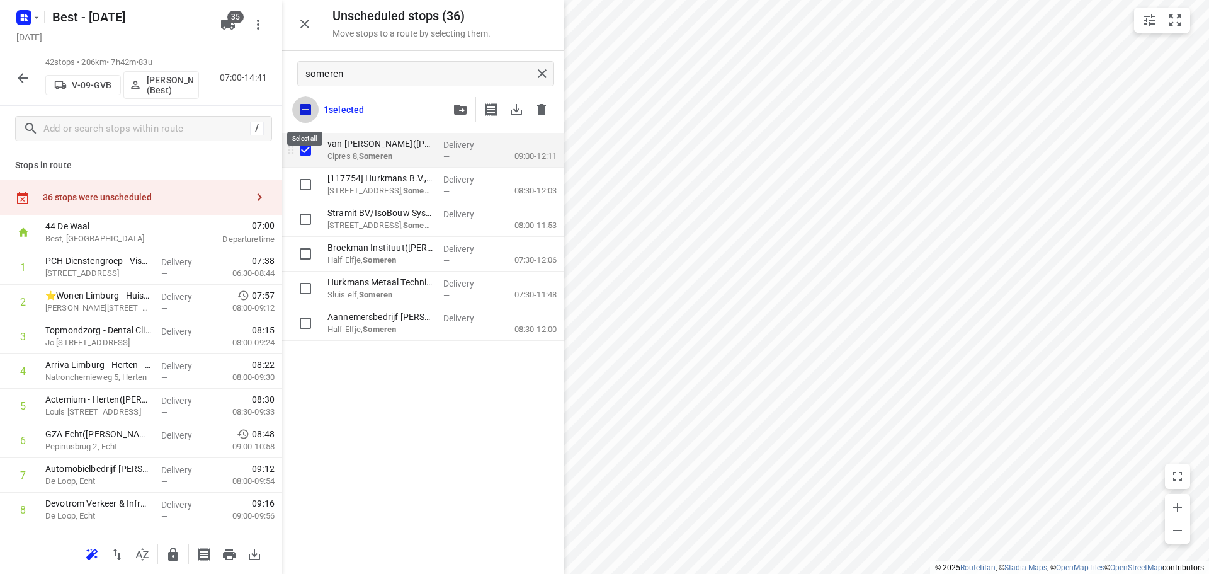
click at [309, 111] on input "checkbox" at bounding box center [305, 109] width 26 height 26
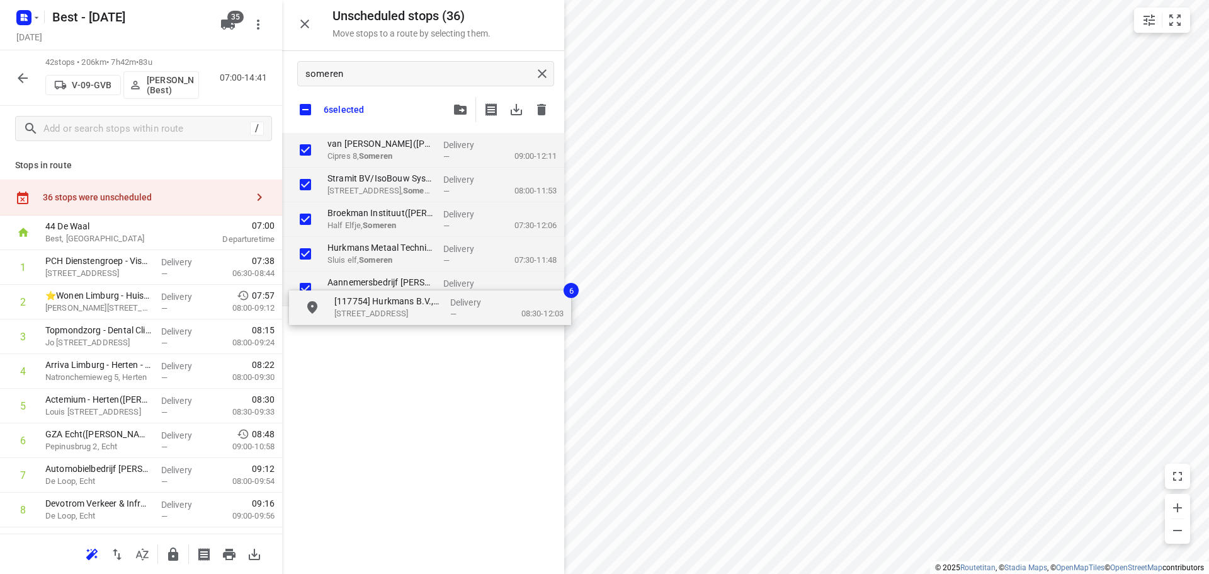
drag, startPoint x: 282, startPoint y: 187, endPoint x: 333, endPoint y: 196, distance: 51.2
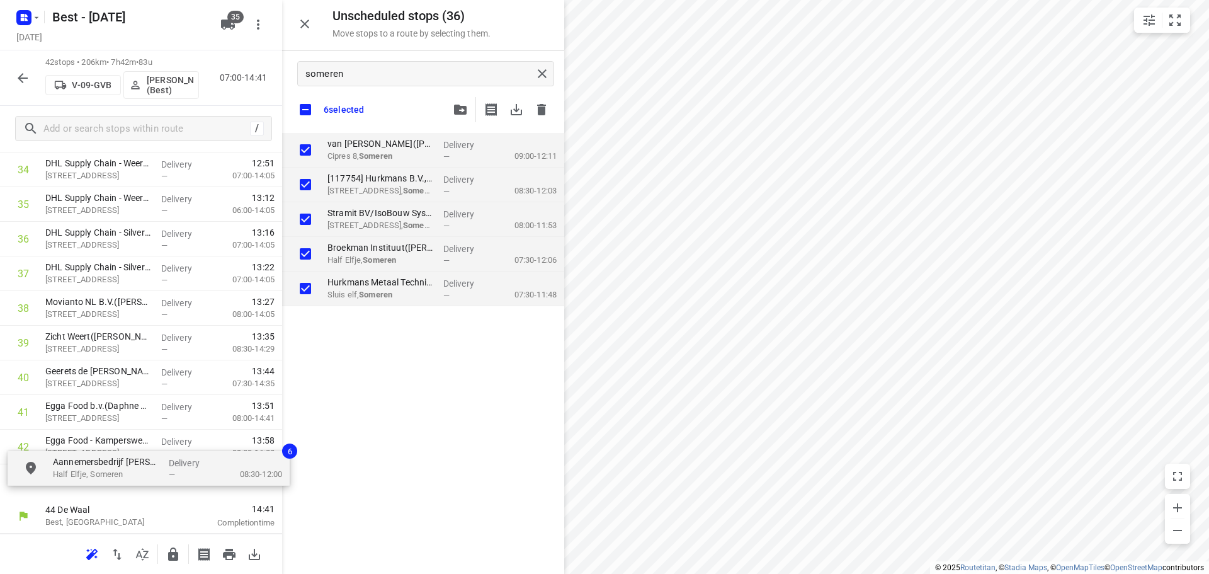
drag, startPoint x: 392, startPoint y: 320, endPoint x: 111, endPoint y: 465, distance: 316.4
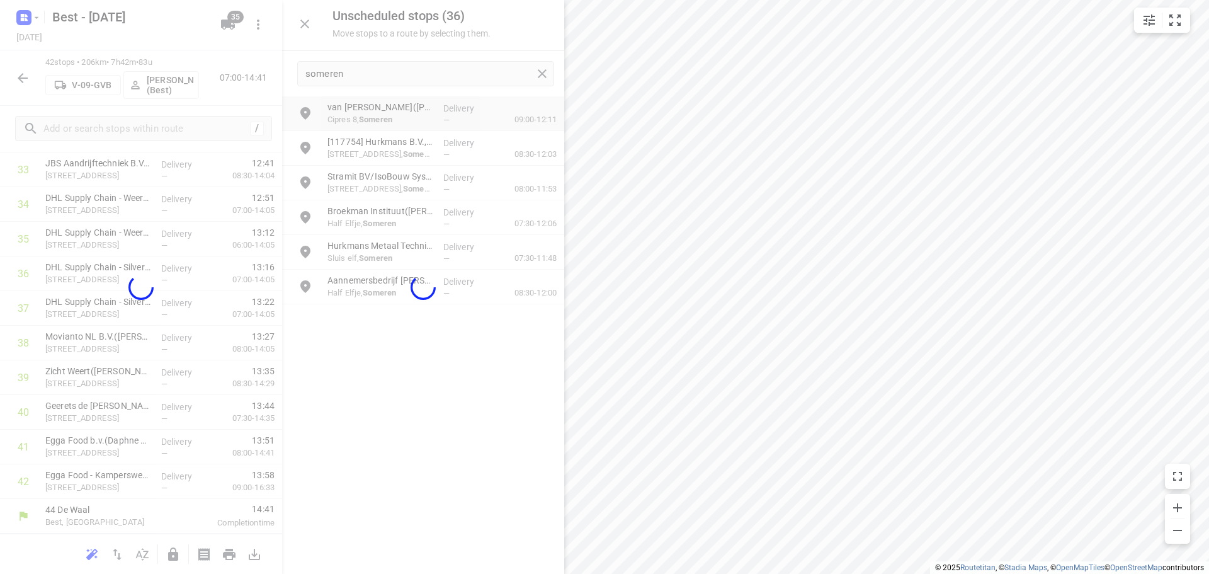
scroll to position [1206, 0]
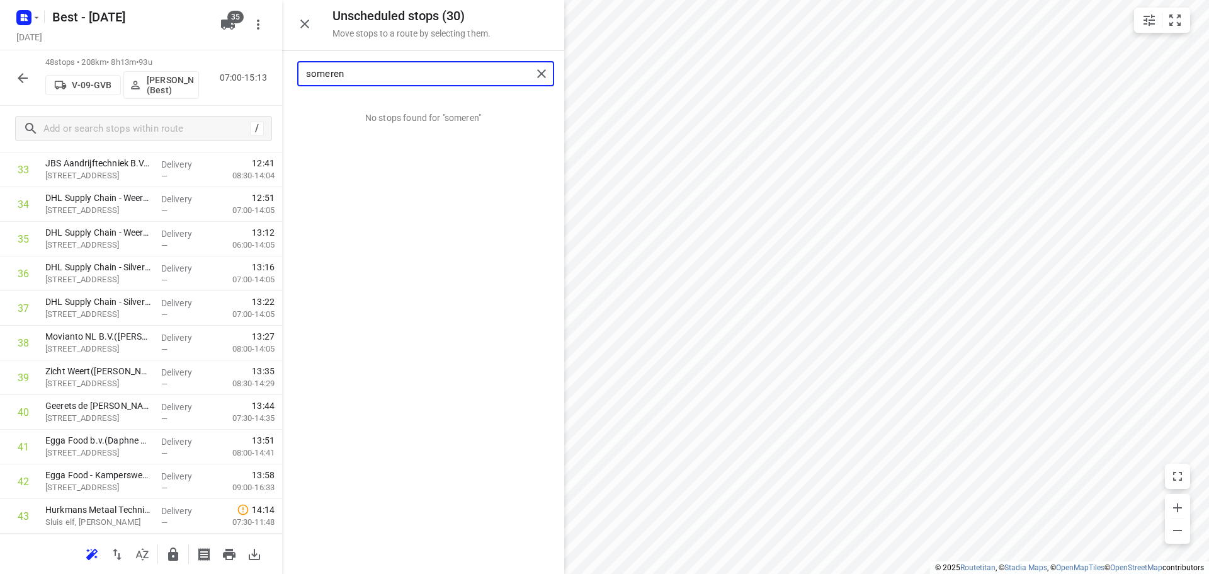
click at [385, 72] on input "someren" at bounding box center [419, 74] width 226 height 20
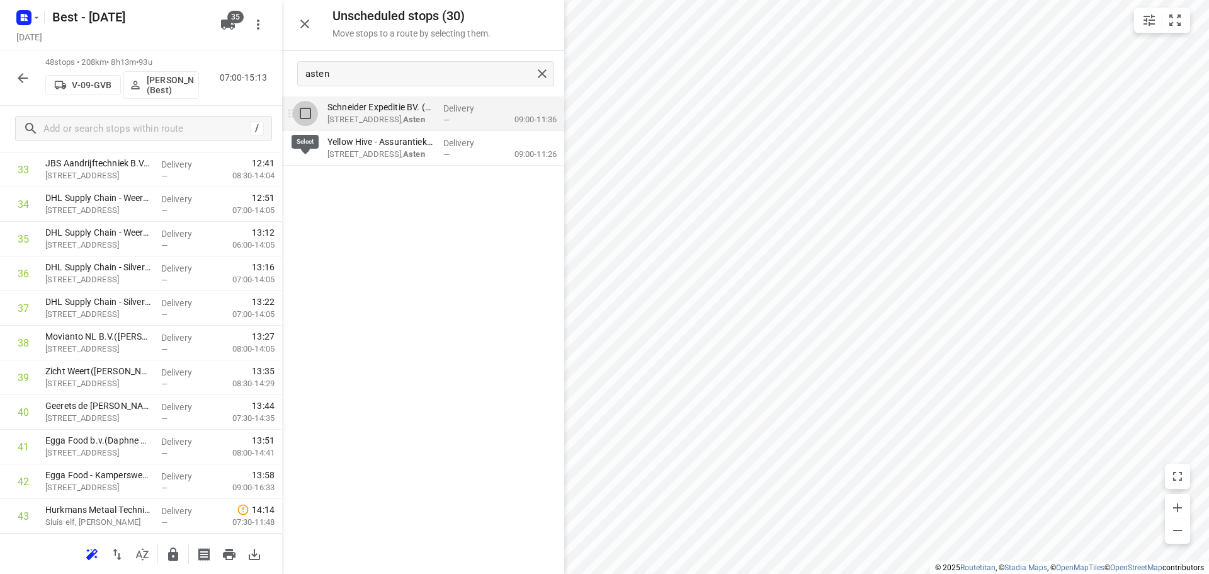
click at [297, 108] on input "grid" at bounding box center [305, 113] width 25 height 25
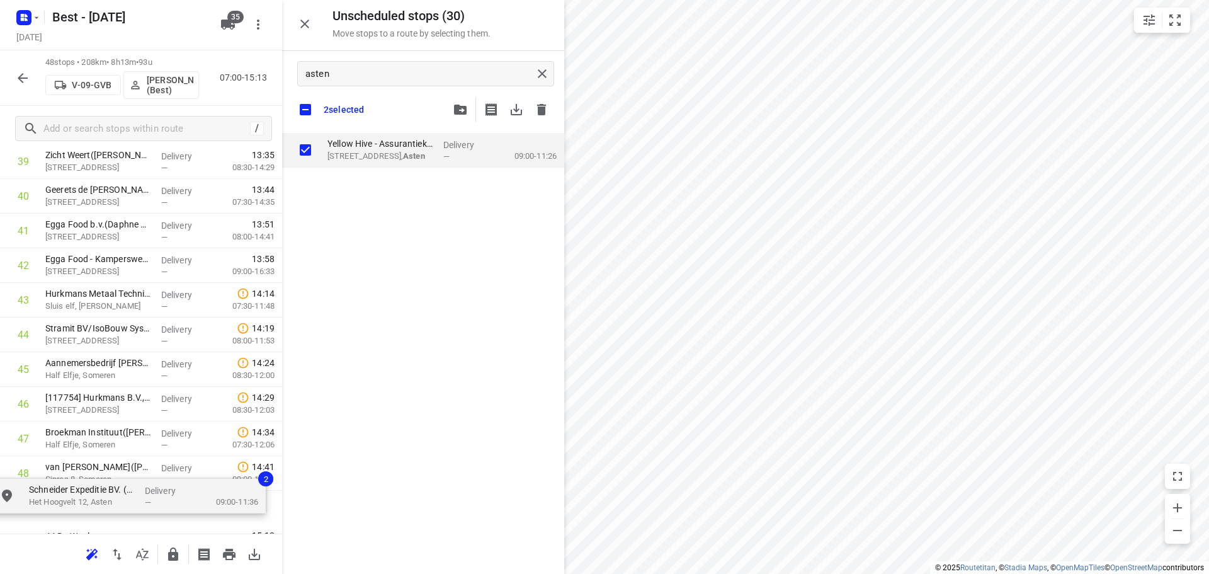
scroll to position [1454, 0]
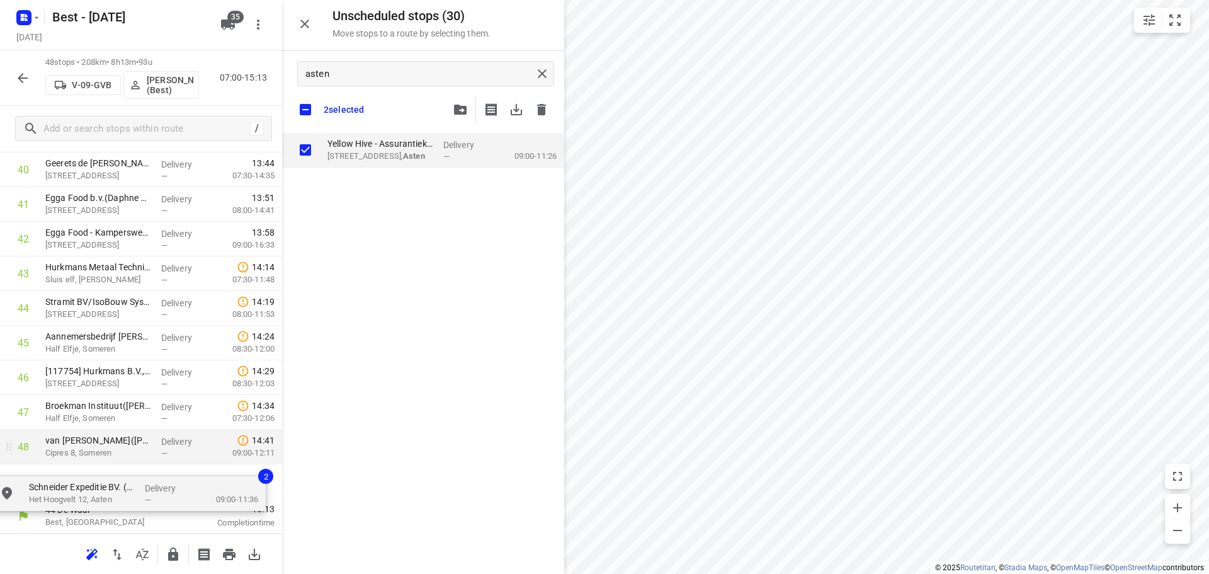
drag, startPoint x: 361, startPoint y: 135, endPoint x: 64, endPoint y: 430, distance: 418.7
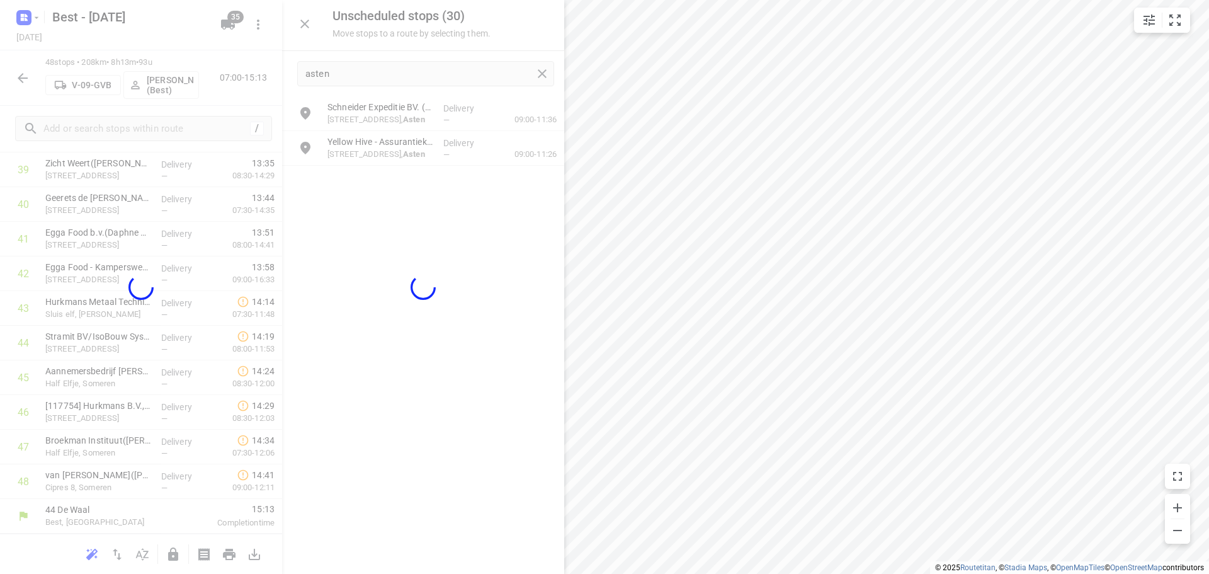
scroll to position [1414, 0]
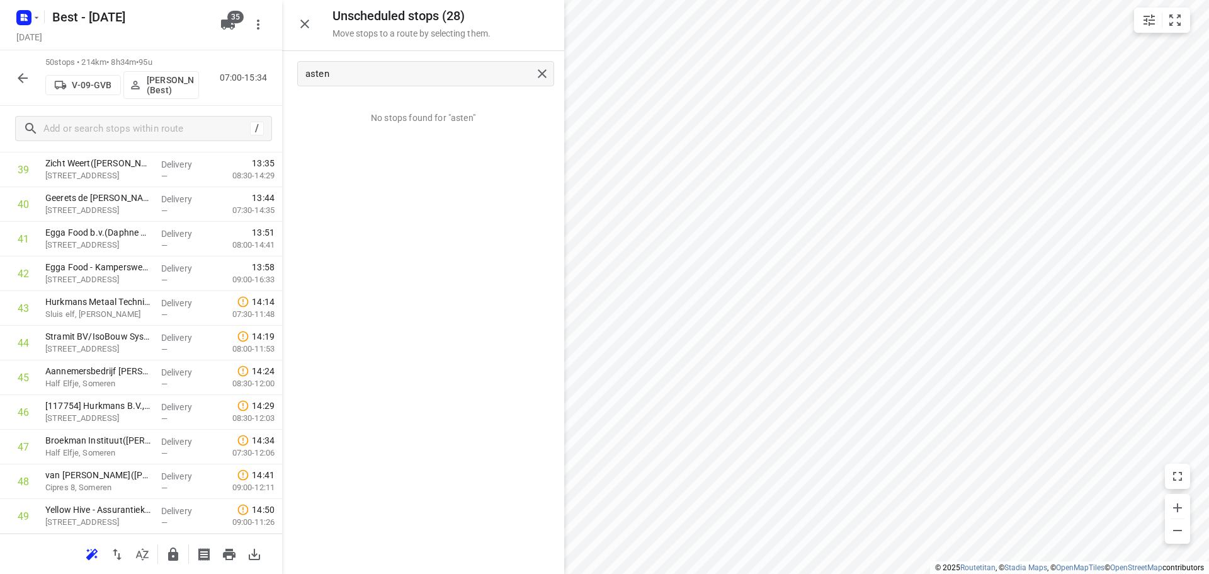
click at [303, 19] on icon "button" at bounding box center [304, 23] width 15 height 15
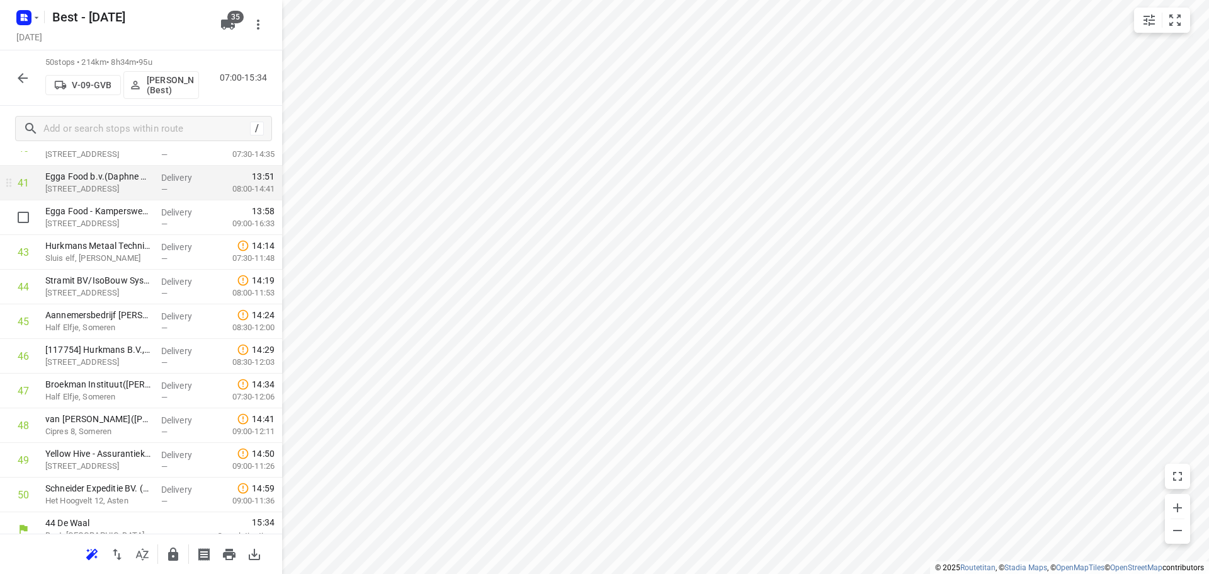
scroll to position [1483, 0]
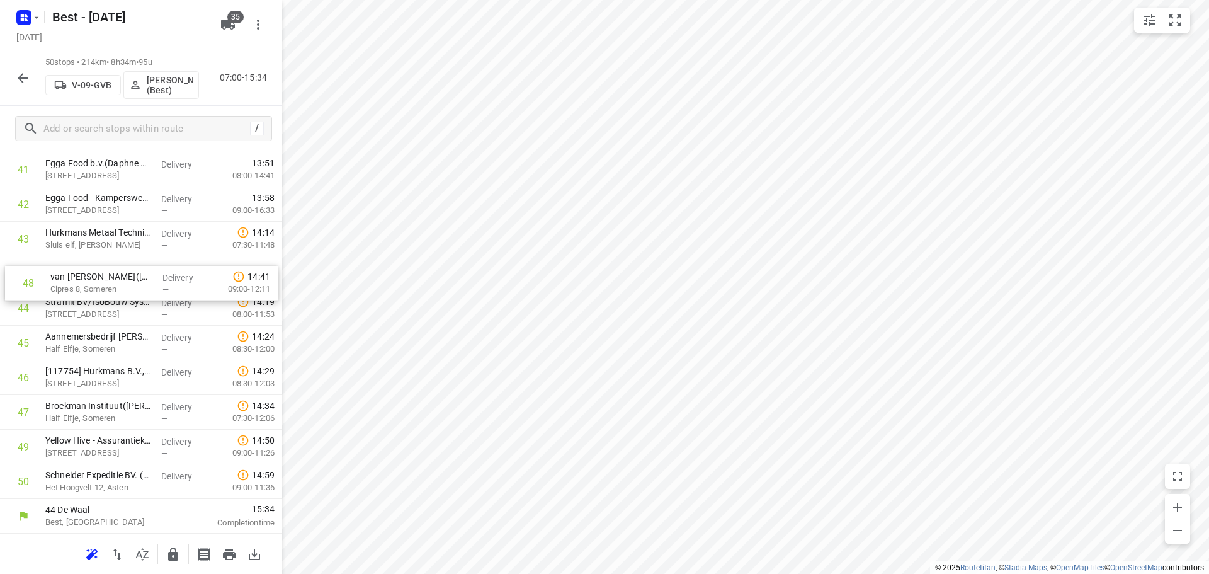
drag, startPoint x: 67, startPoint y: 421, endPoint x: 74, endPoint y: 288, distance: 133.1
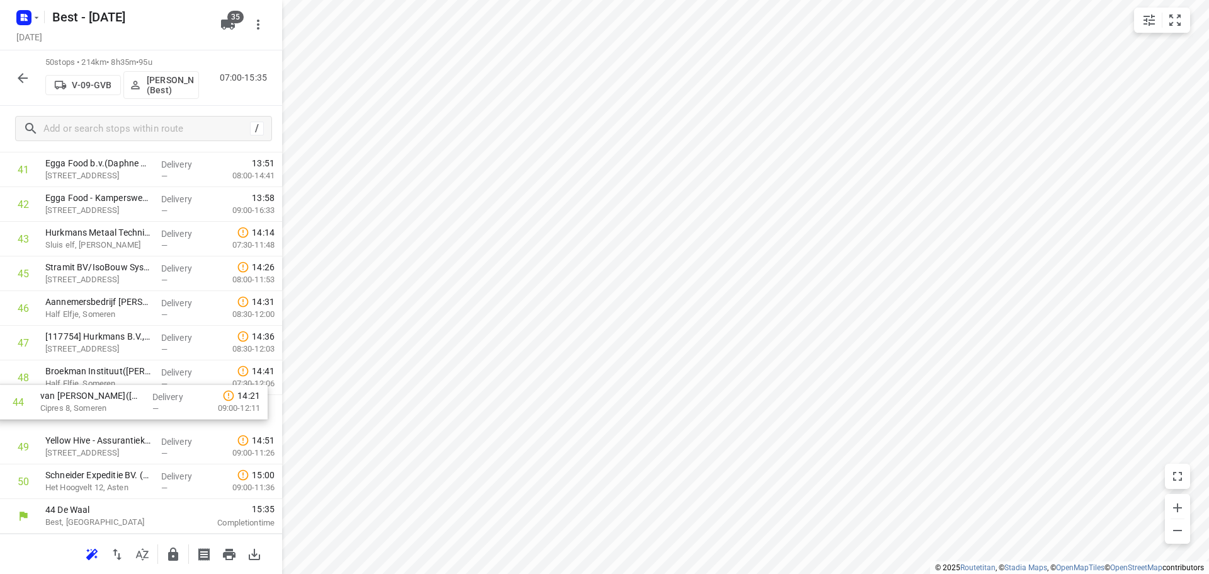
drag, startPoint x: 85, startPoint y: 285, endPoint x: 80, endPoint y: 416, distance: 131.7
click at [176, 555] on icon "button" at bounding box center [173, 553] width 10 height 13
click at [24, 83] on icon "button" at bounding box center [22, 78] width 15 height 15
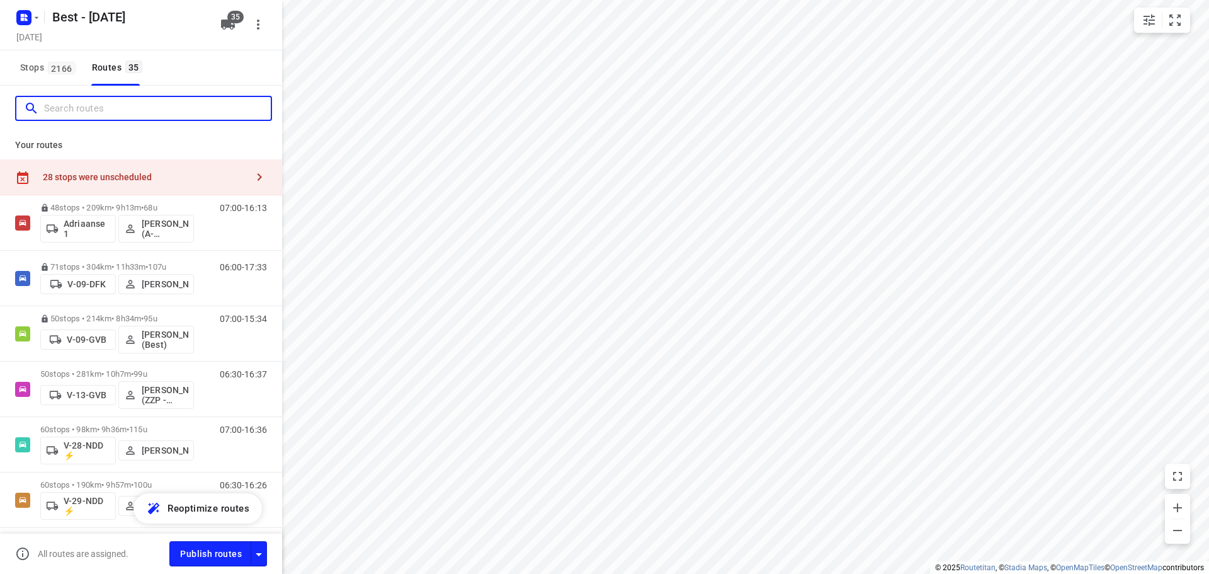
click at [96, 110] on input "Search routes" at bounding box center [157, 109] width 227 height 20
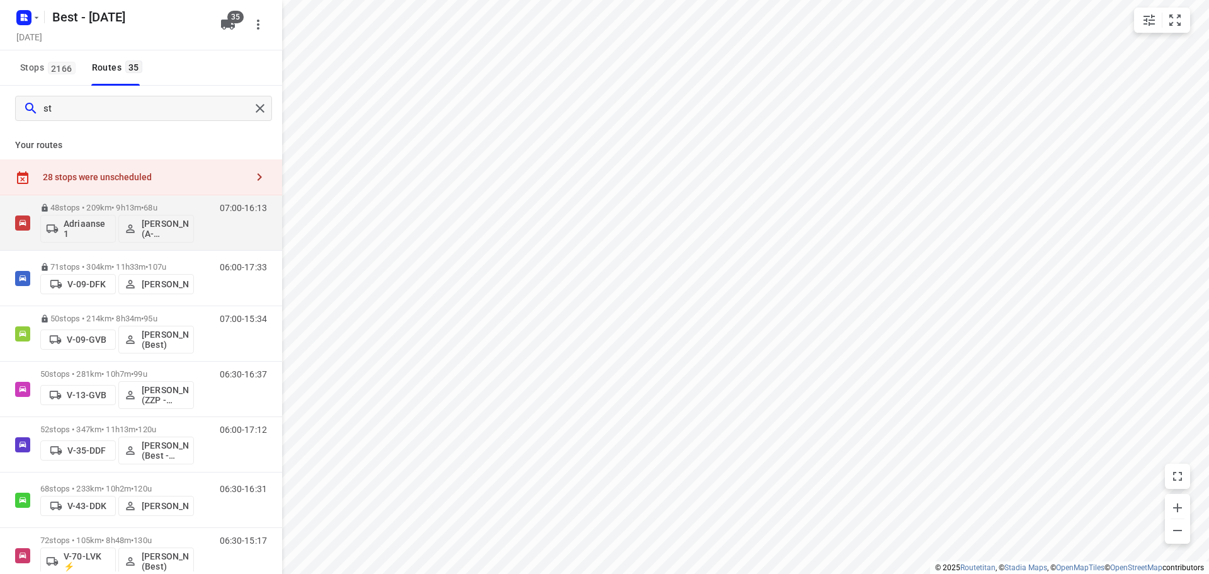
click at [79, 168] on div "28 stops were unscheduled" at bounding box center [141, 177] width 282 height 36
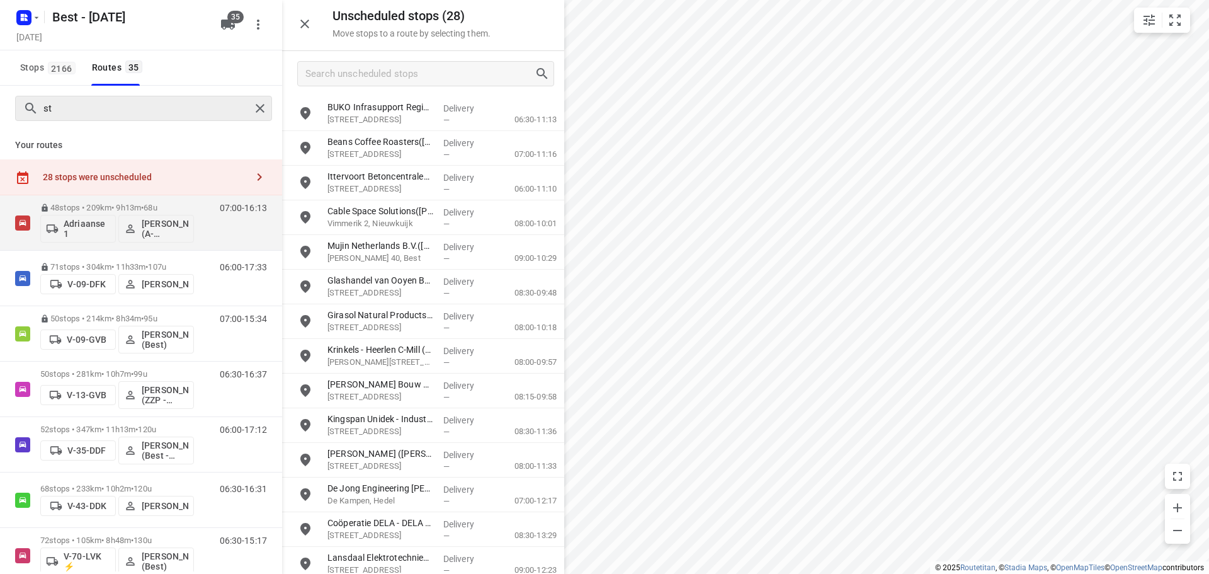
click at [105, 120] on div "st" at bounding box center [143, 108] width 257 height 25
click at [105, 103] on input "st" at bounding box center [147, 109] width 206 height 20
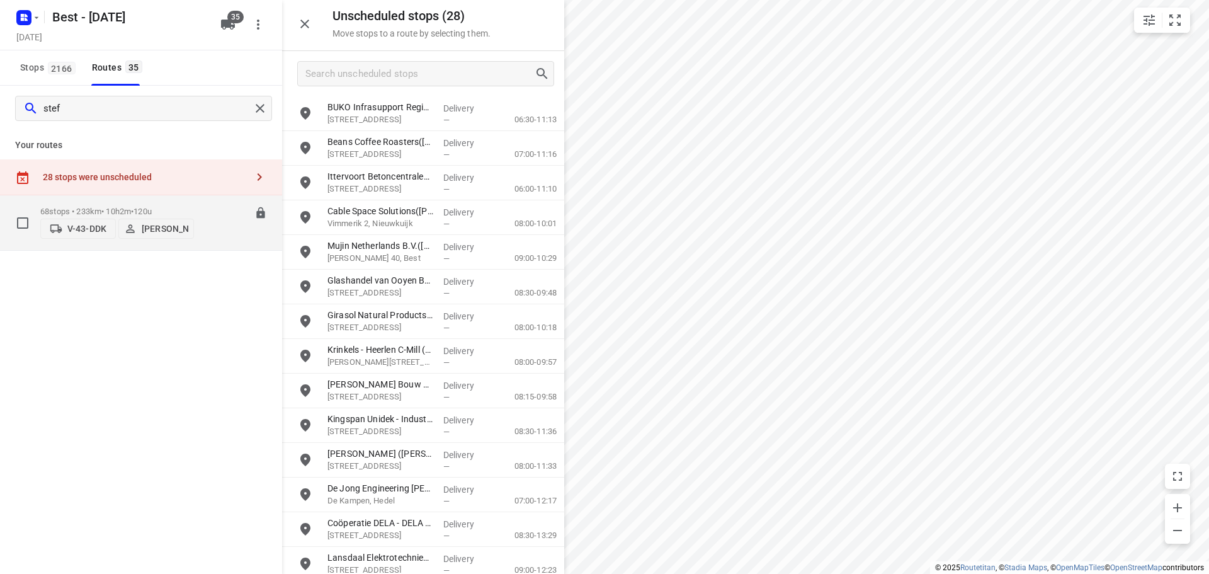
click at [105, 207] on p "68 stops • 233km • 10h2m • 120u" at bounding box center [117, 211] width 154 height 9
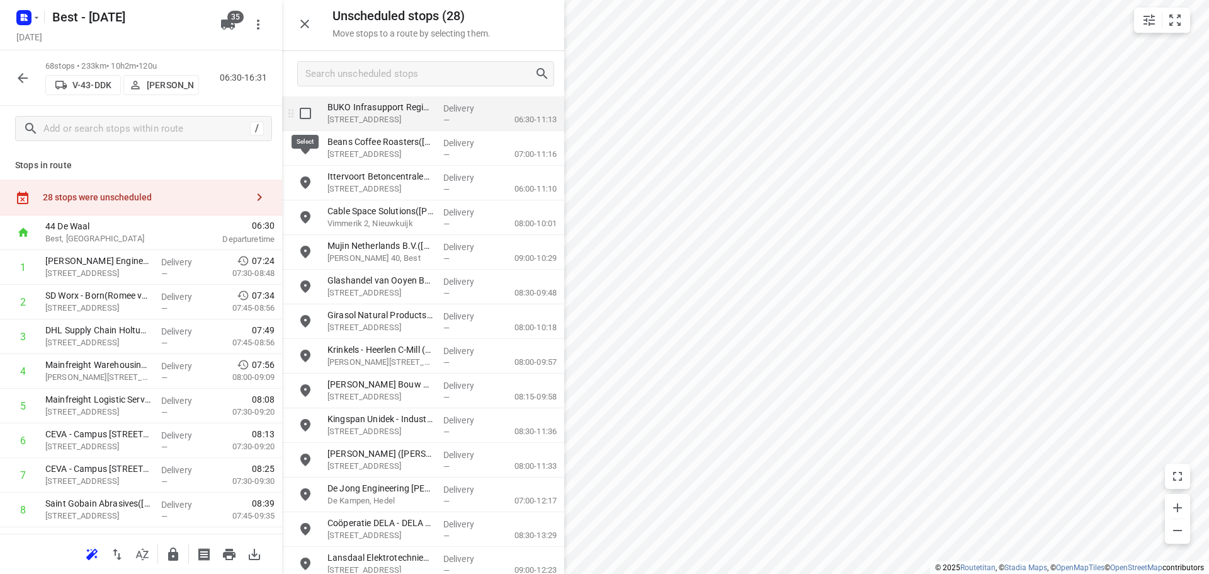
click at [297, 113] on input "grid" at bounding box center [305, 113] width 25 height 25
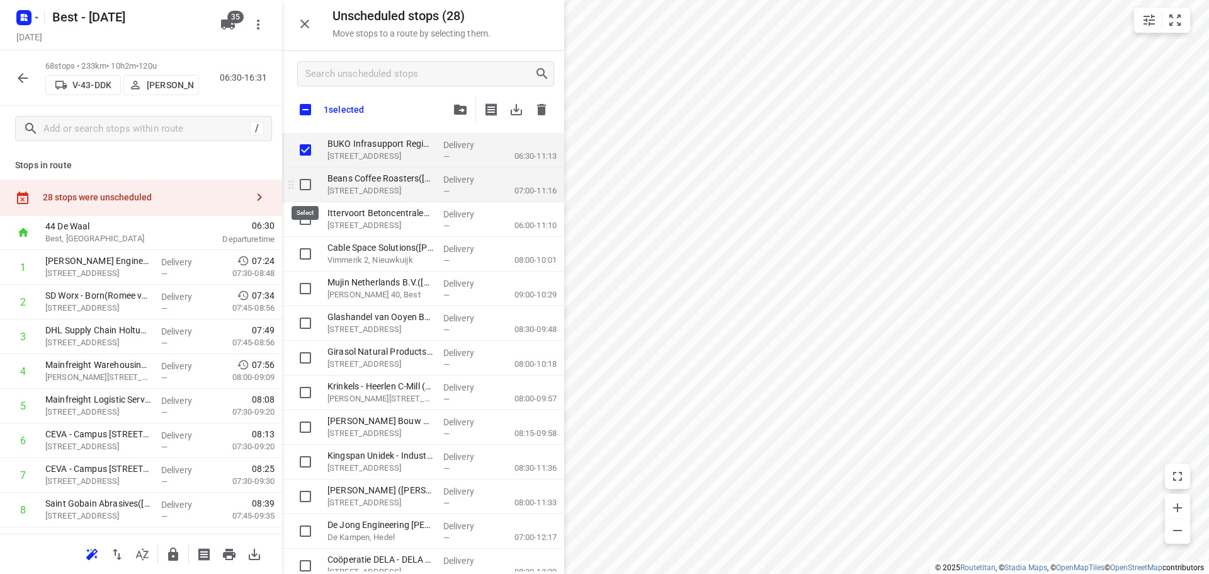
click at [305, 188] on input "grid" at bounding box center [305, 184] width 25 height 25
click at [306, 215] on input "grid" at bounding box center [305, 219] width 25 height 25
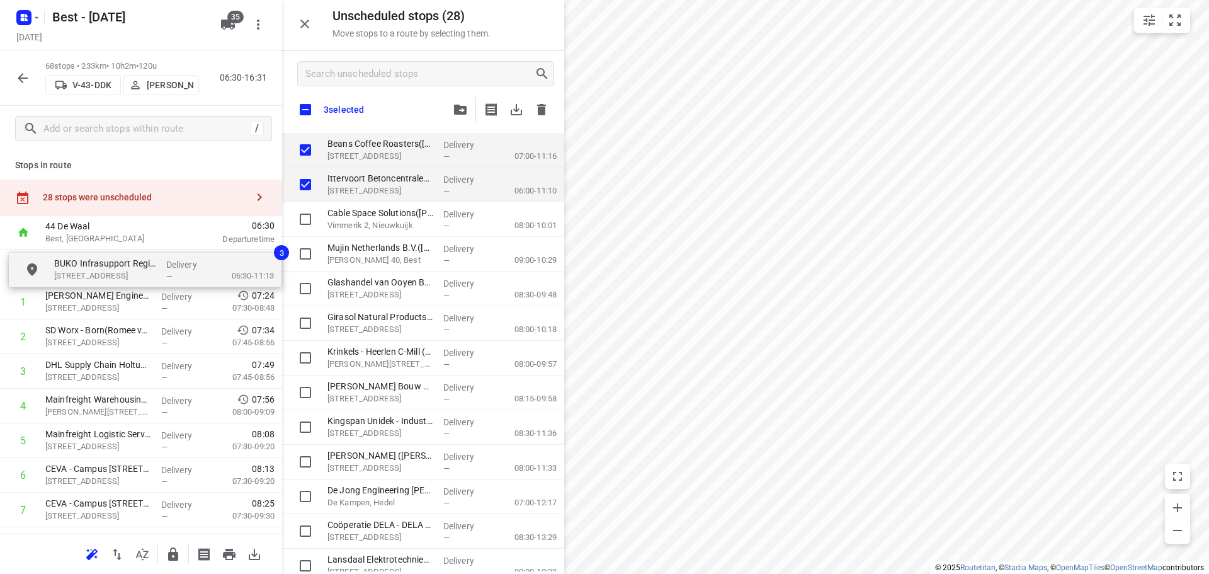
drag, startPoint x: 384, startPoint y: 143, endPoint x: 129, endPoint y: 243, distance: 274.1
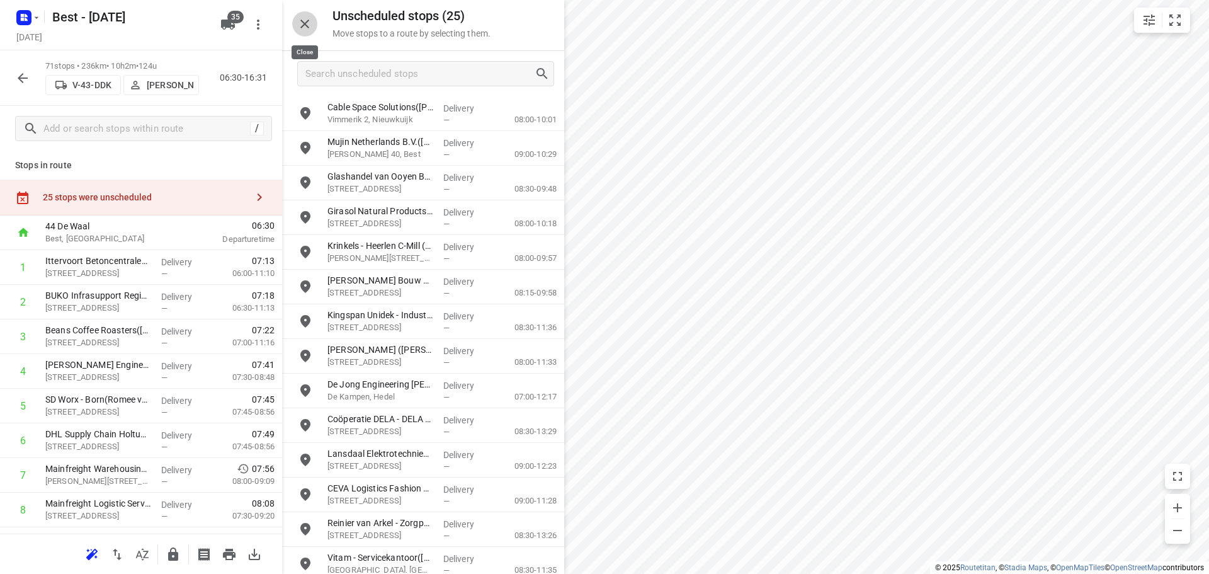
click at [304, 21] on icon "button" at bounding box center [304, 23] width 15 height 15
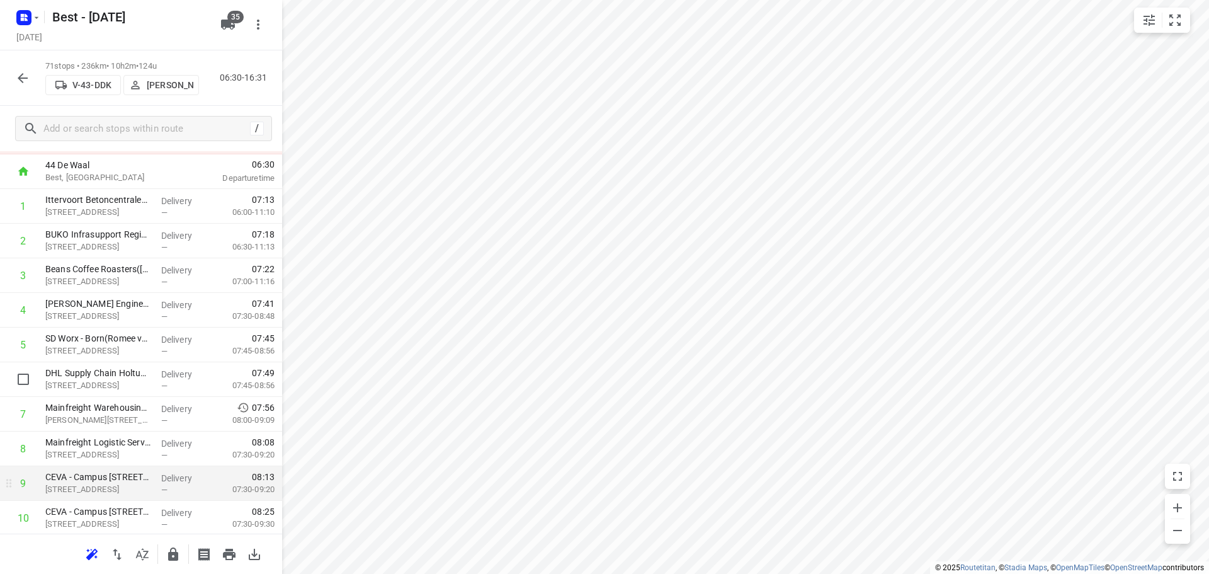
scroll to position [126, 0]
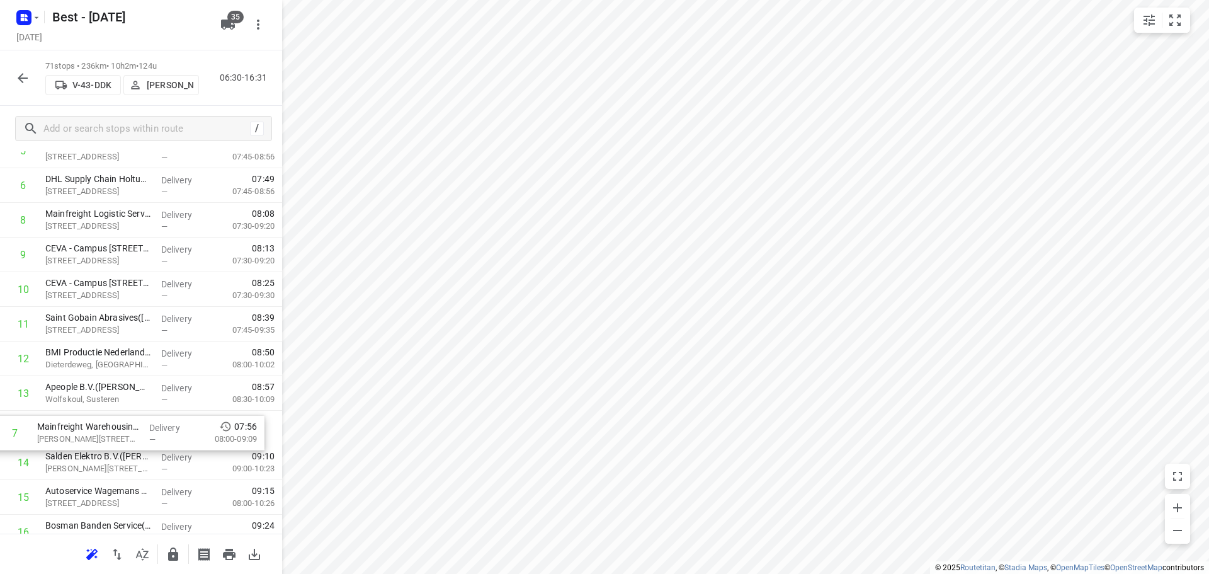
drag, startPoint x: 105, startPoint y: 219, endPoint x: 100, endPoint y: 438, distance: 219.3
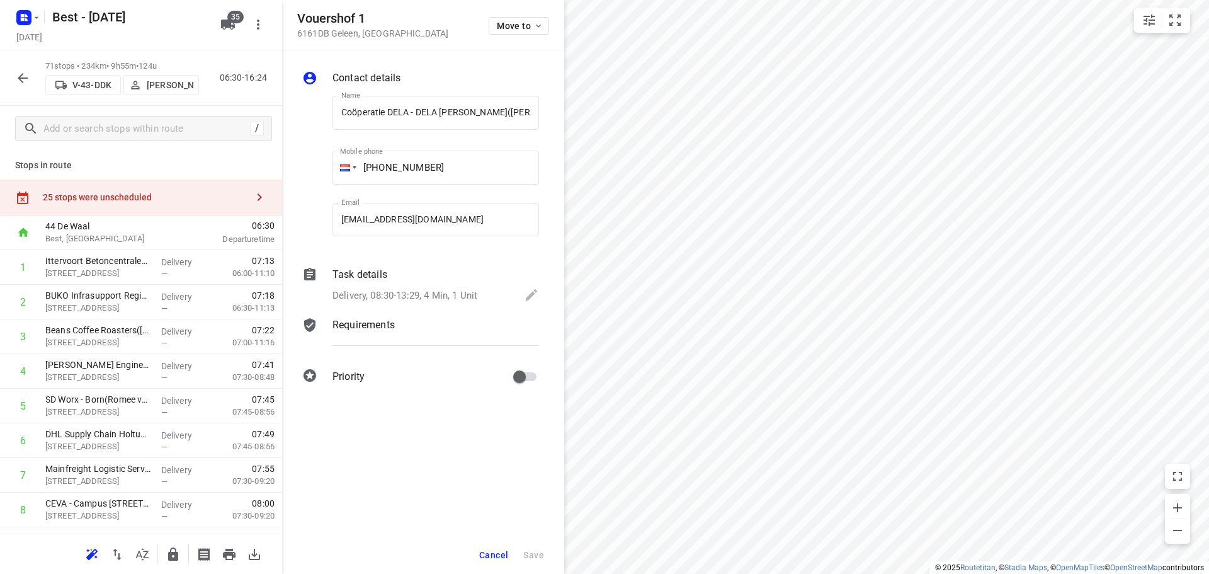
scroll to position [0, 23]
click at [528, 23] on span "Move to" at bounding box center [520, 26] width 47 height 10
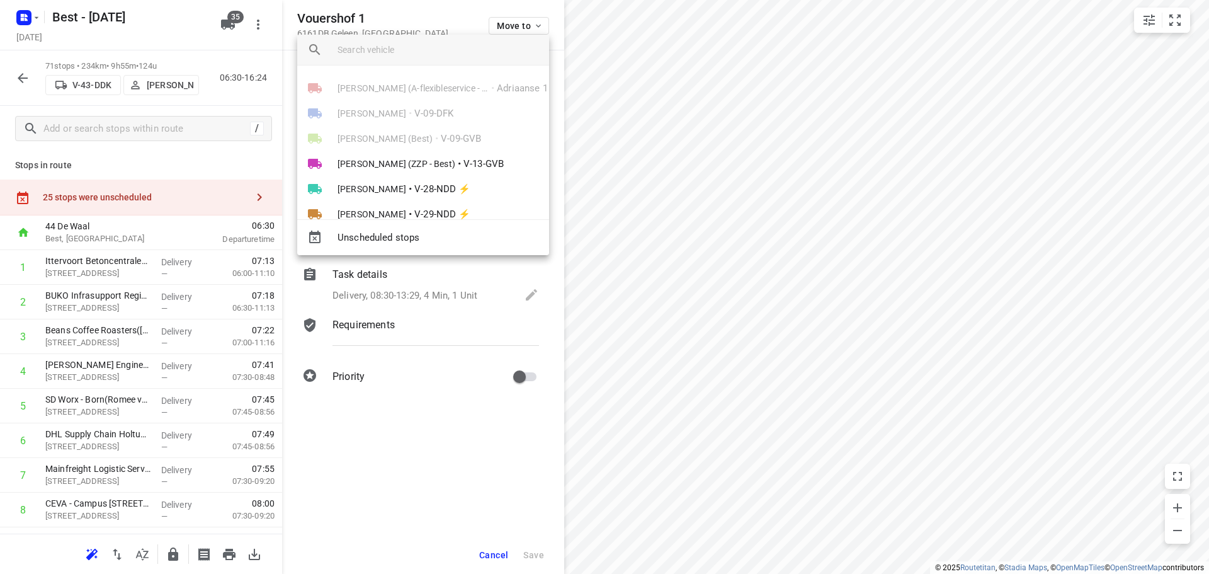
click at [439, 55] on div at bounding box center [444, 50] width 212 height 30
click at [439, 53] on input "search vehicle" at bounding box center [439, 49] width 202 height 19
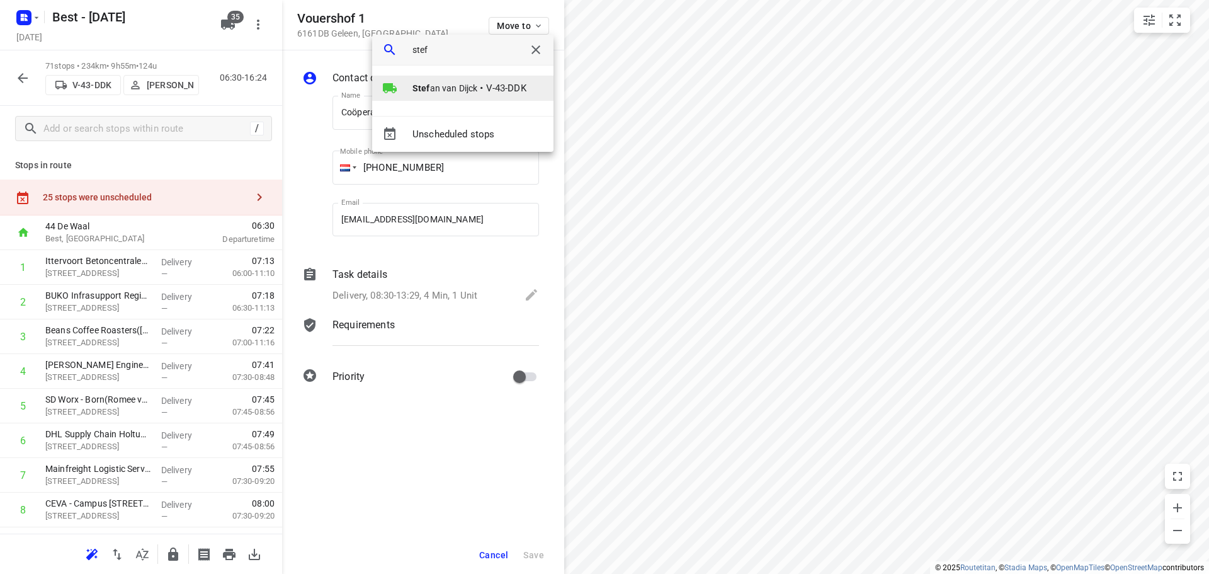
click at [430, 96] on li "Stef an van Dijck • V-43-DDK" at bounding box center [462, 88] width 181 height 25
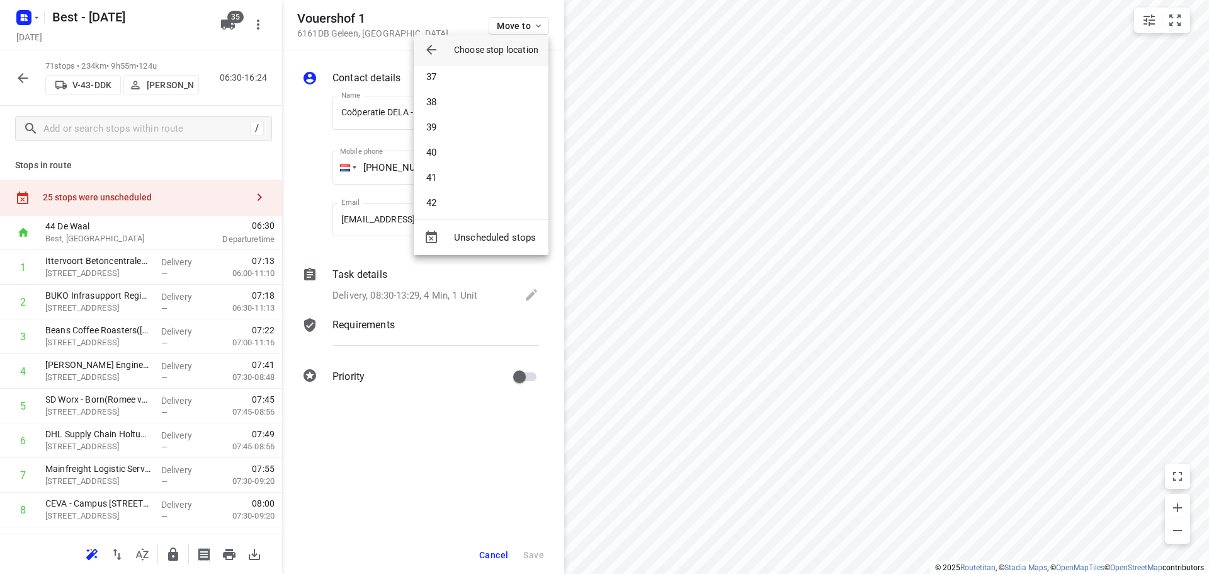
scroll to position [882, 0]
click at [443, 185] on li "40" at bounding box center [481, 183] width 135 height 25
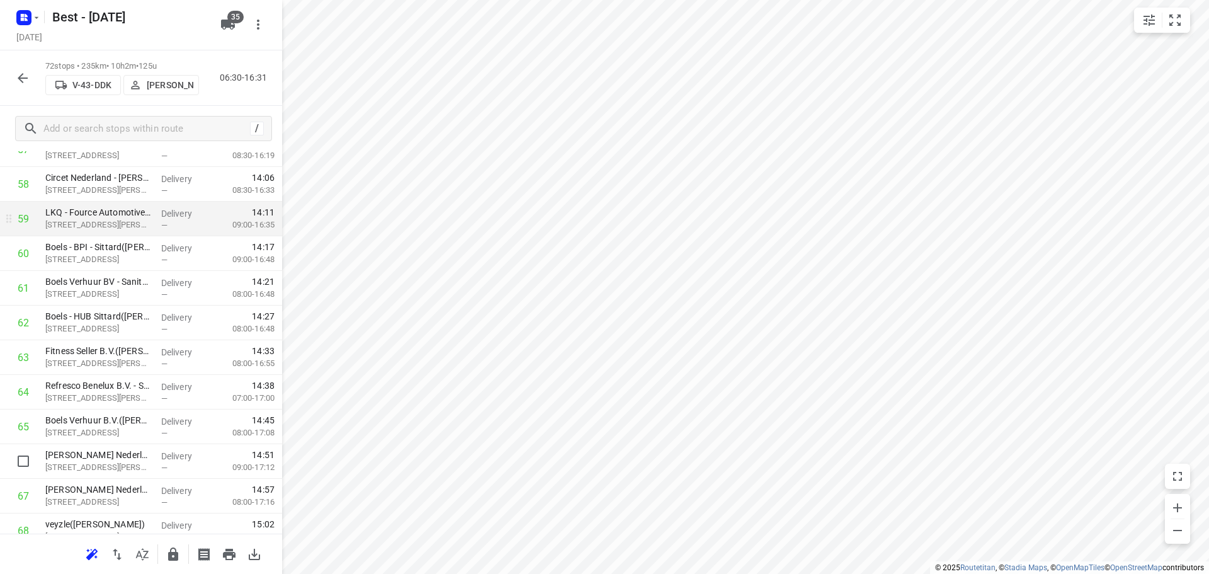
scroll to position [2057, 0]
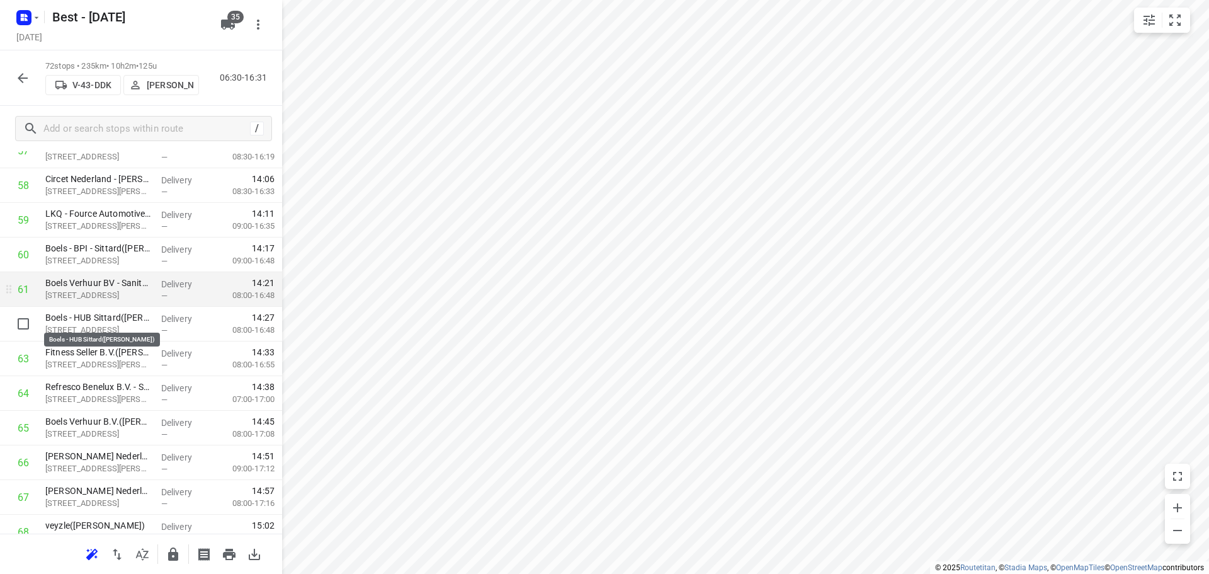
drag, startPoint x: 109, startPoint y: 321, endPoint x: 109, endPoint y: 295, distance: 25.2
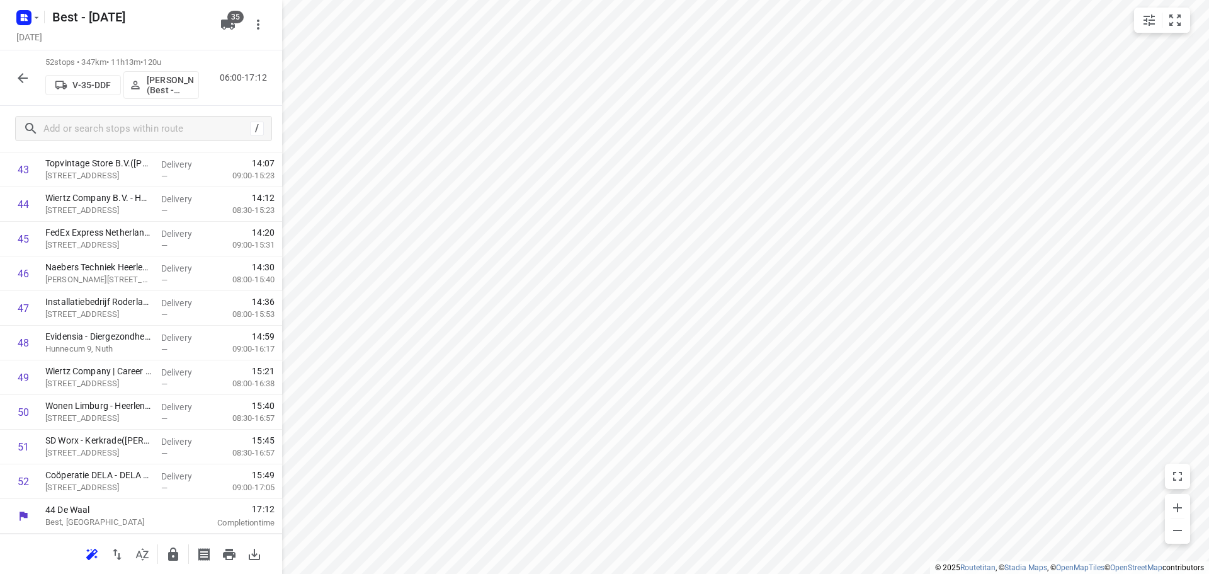
scroll to position [1553, 0]
click at [30, 81] on icon "button" at bounding box center [22, 78] width 15 height 15
click at [179, 554] on icon "button" at bounding box center [173, 554] width 15 height 15
click at [20, 72] on icon "button" at bounding box center [22, 78] width 15 height 15
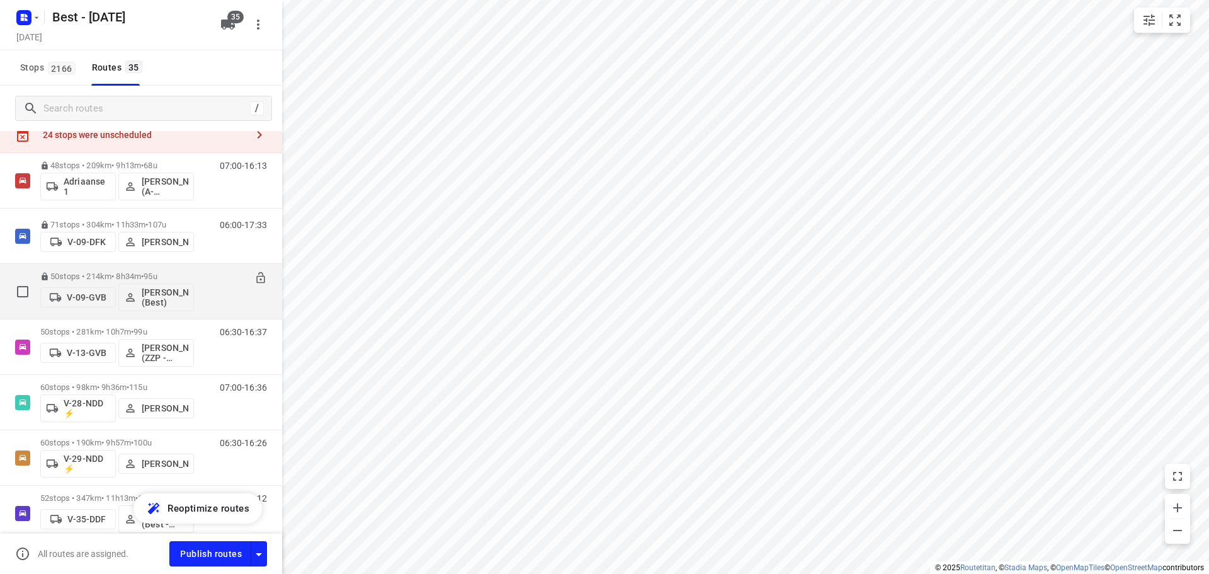
scroll to position [63, 0]
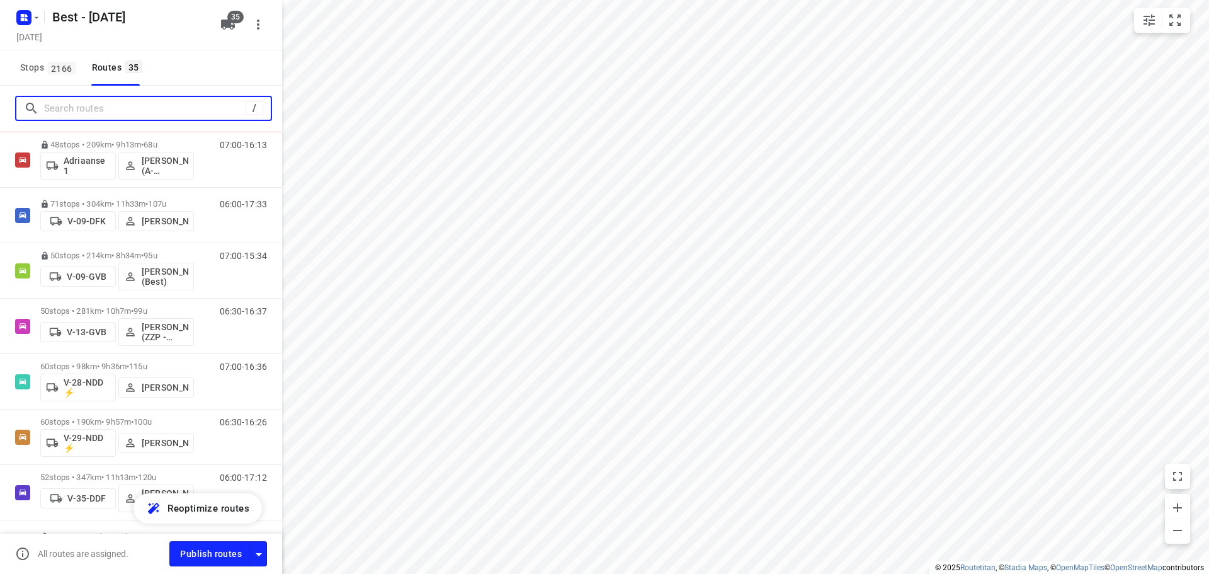
click at [86, 103] on input "Search routes" at bounding box center [145, 109] width 202 height 20
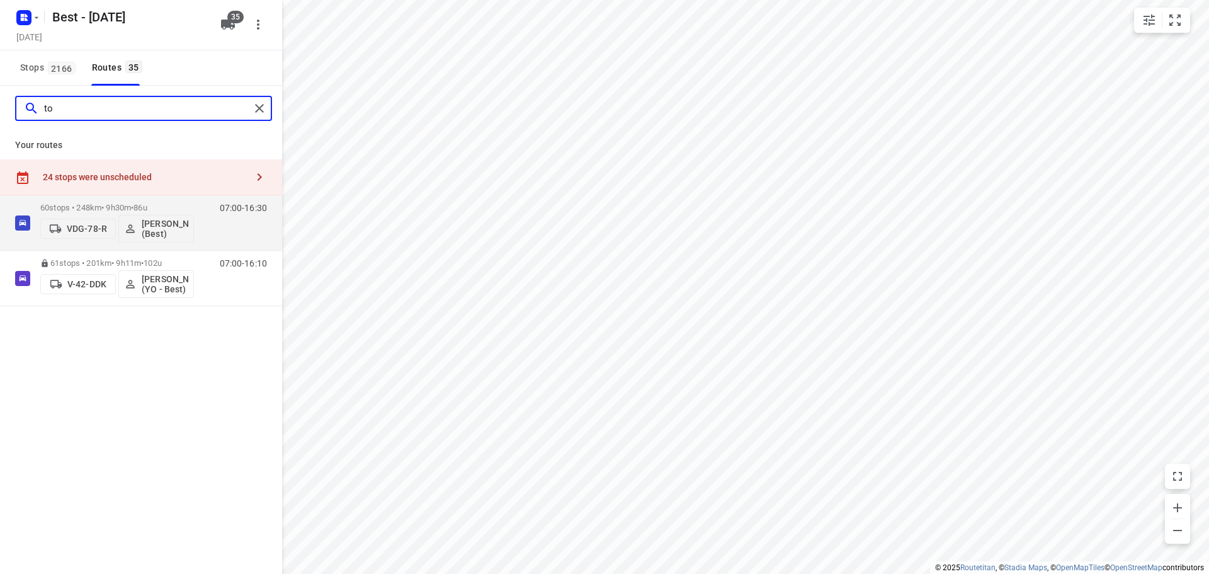
scroll to position [0, 0]
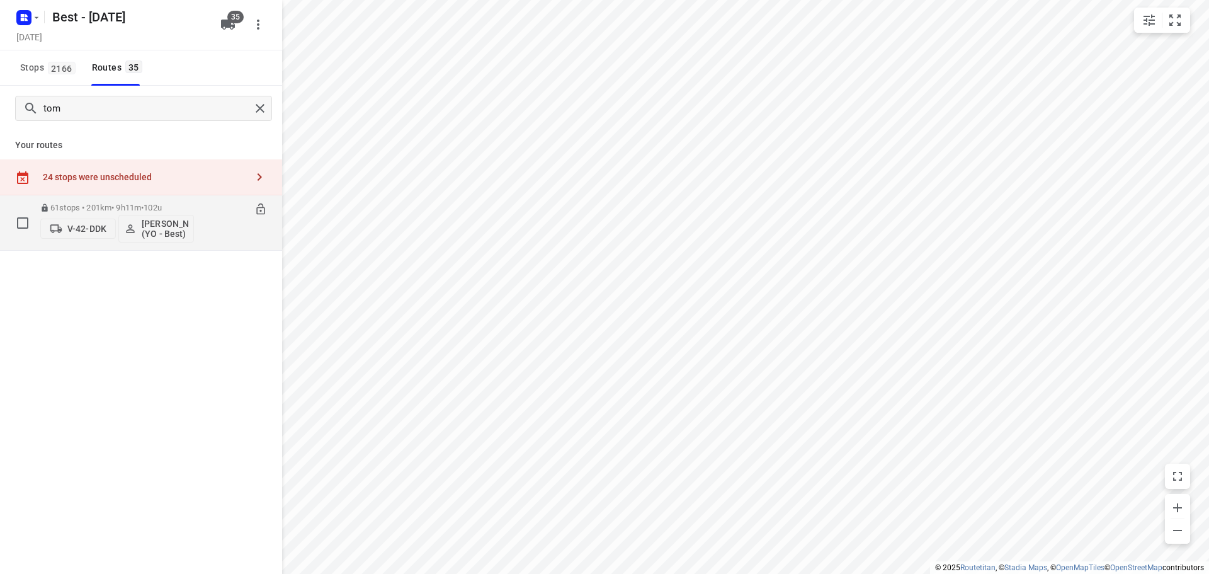
click at [157, 210] on span "102u" at bounding box center [153, 207] width 18 height 9
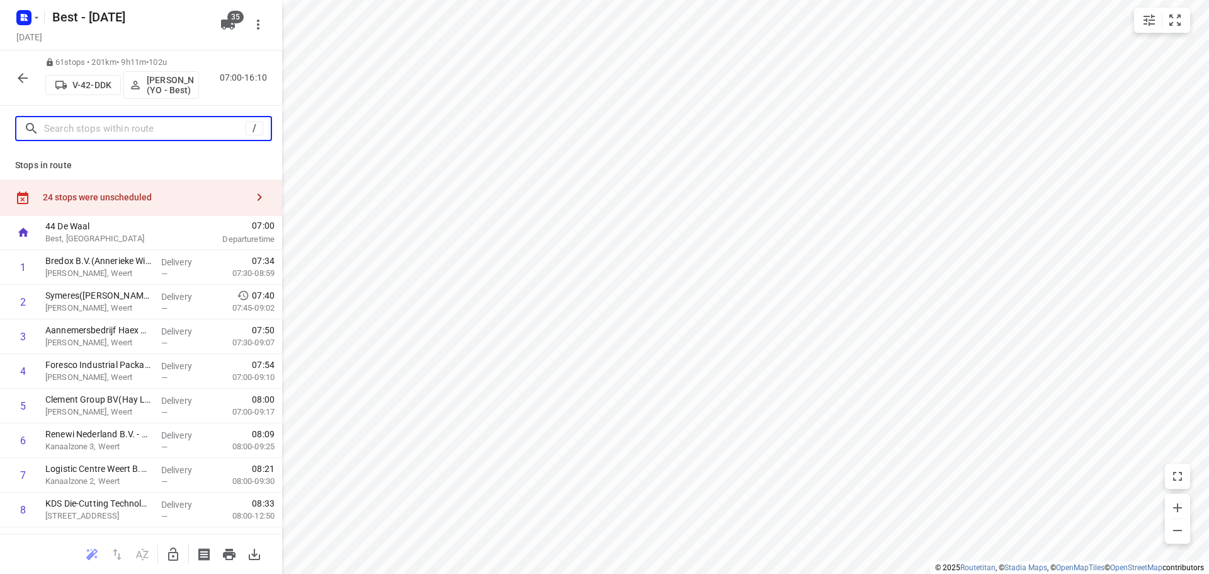
click at [157, 131] on input "text" at bounding box center [145, 129] width 202 height 20
click at [14, 80] on button "button" at bounding box center [22, 78] width 25 height 25
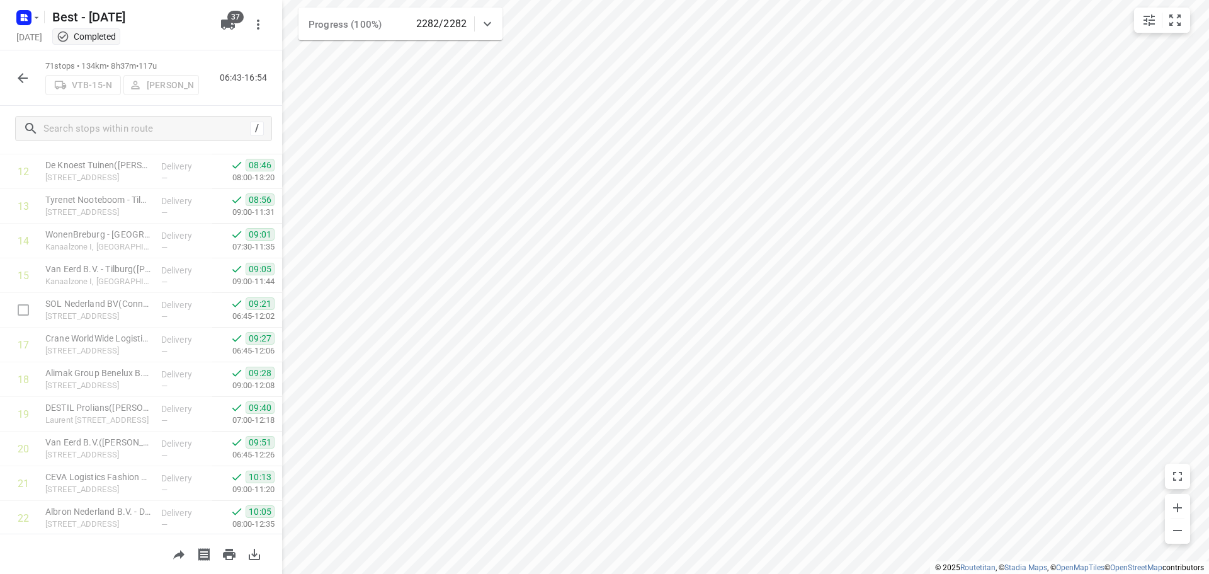
scroll to position [756, 0]
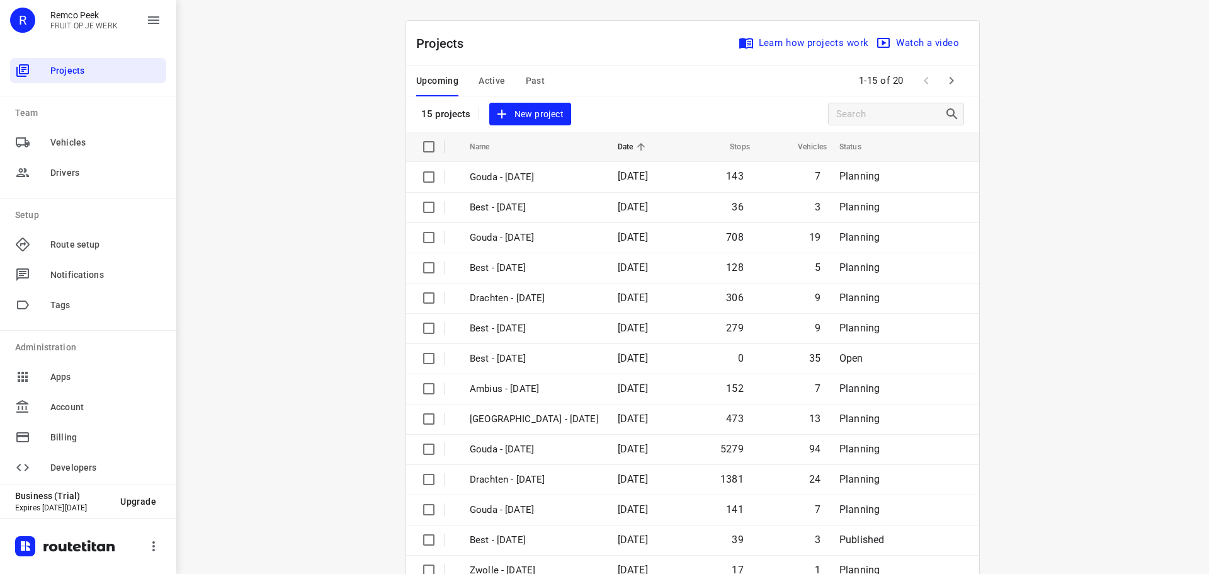
click at [944, 84] on icon "button" at bounding box center [951, 80] width 15 height 15
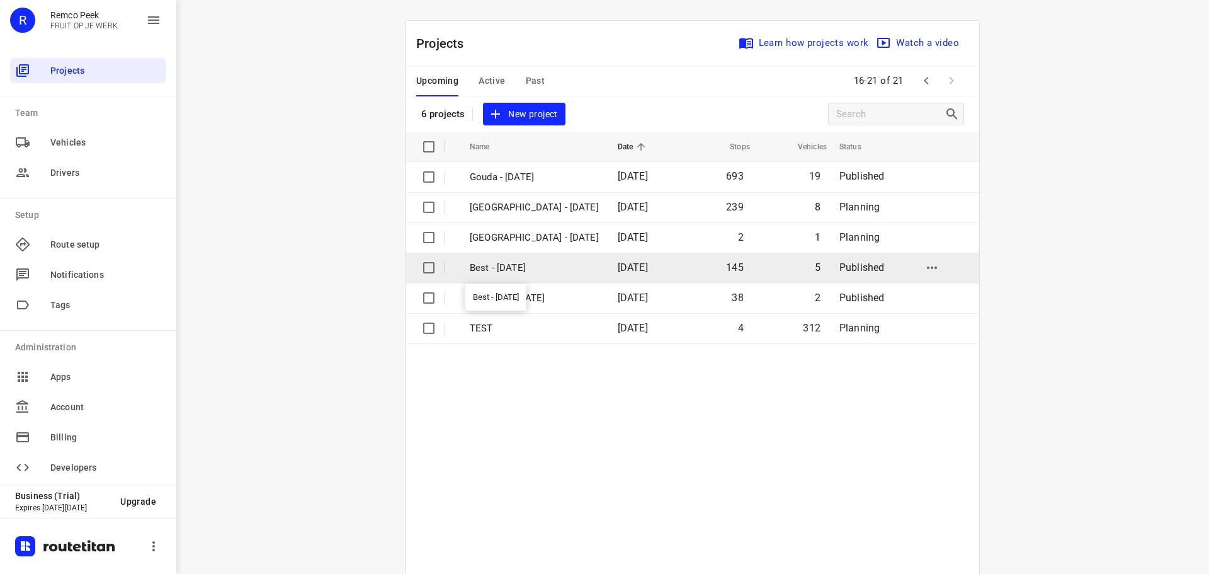
click at [528, 263] on p "Best - [DATE]" at bounding box center [534, 268] width 129 height 14
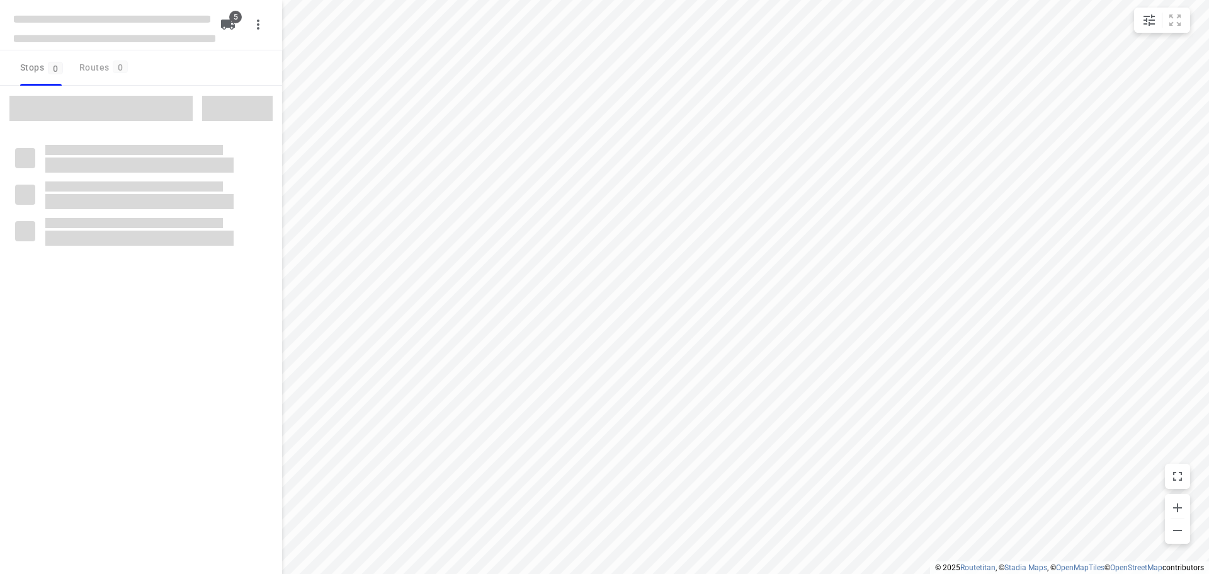
checkbox input "true"
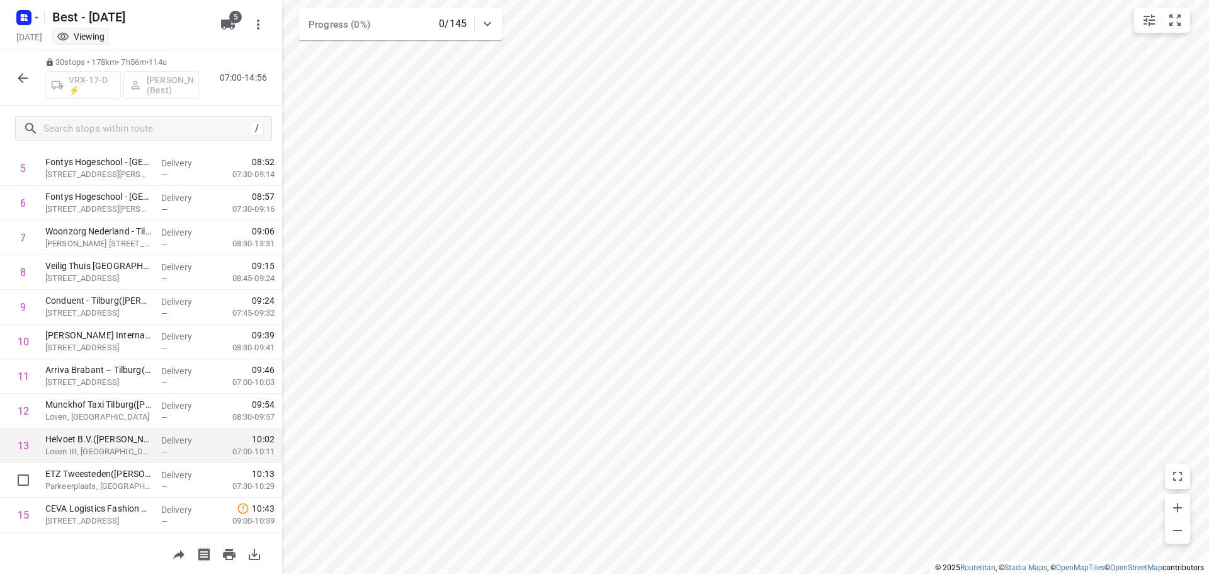
scroll to position [378, 0]
